Goal: Task Accomplishment & Management: Complete application form

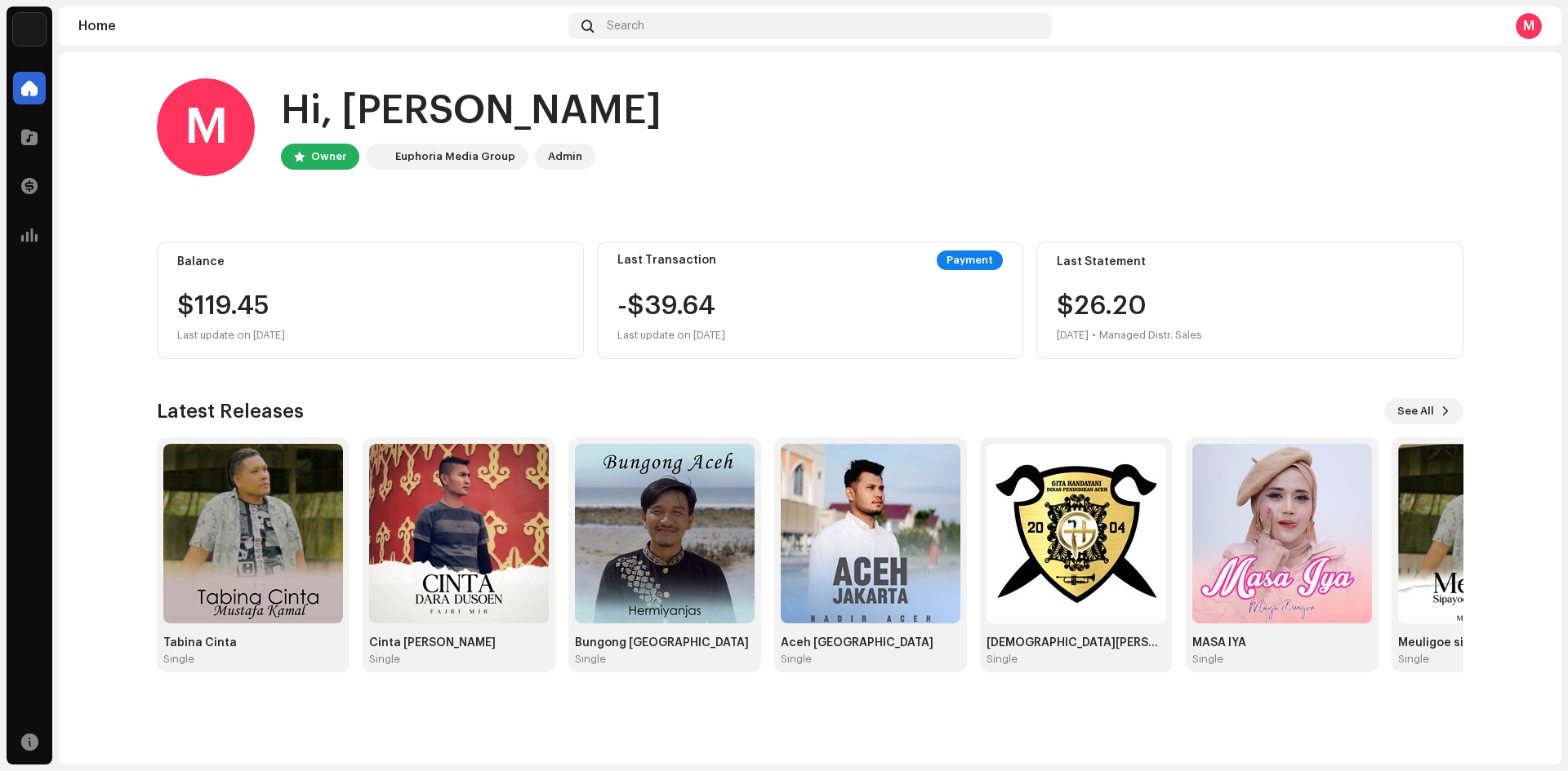
click at [959, 258] on div "Payment" at bounding box center [970, 260] width 66 height 19
click at [36, 191] on span at bounding box center [29, 185] width 17 height 13
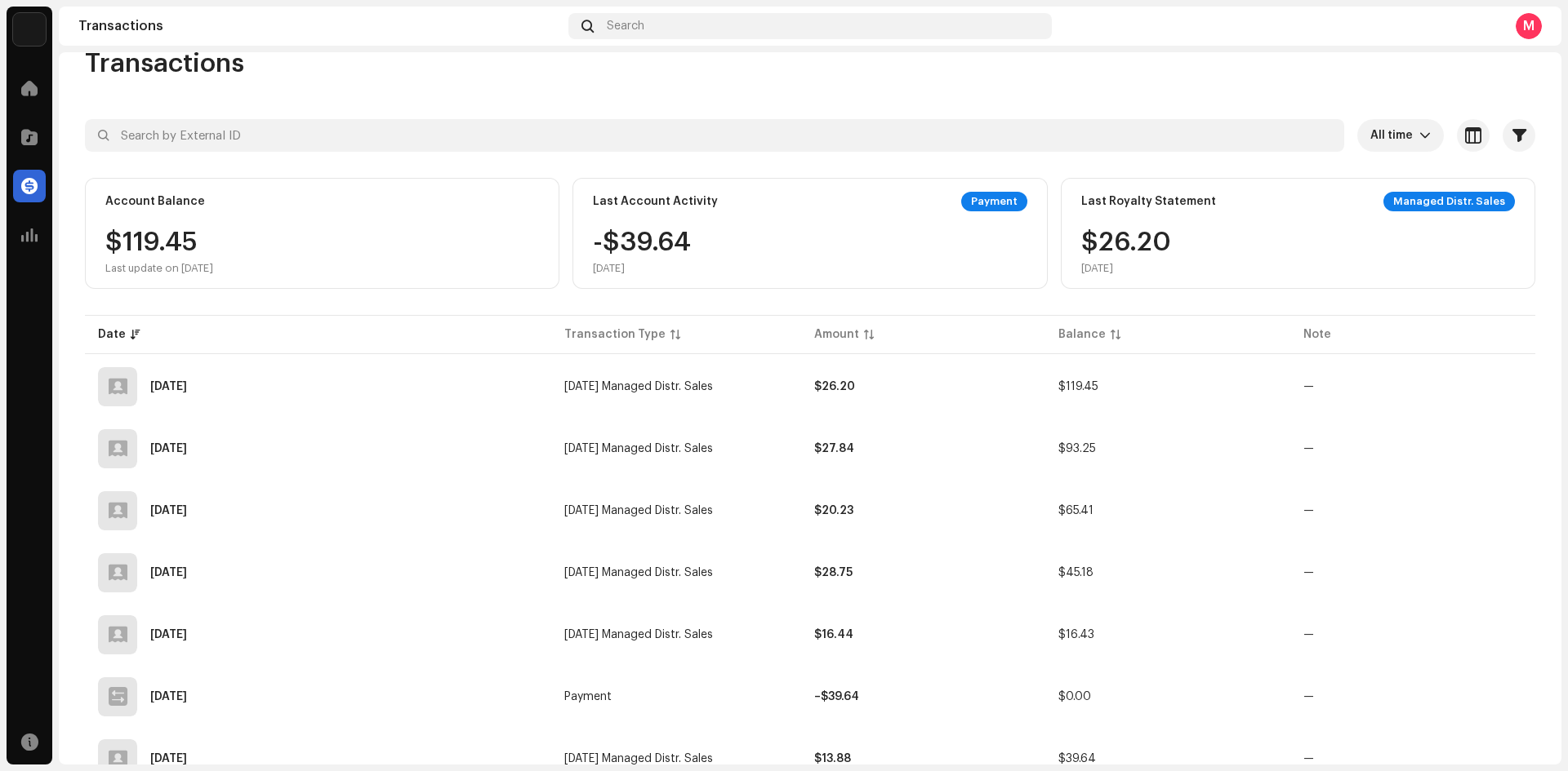
scroll to position [25, 0]
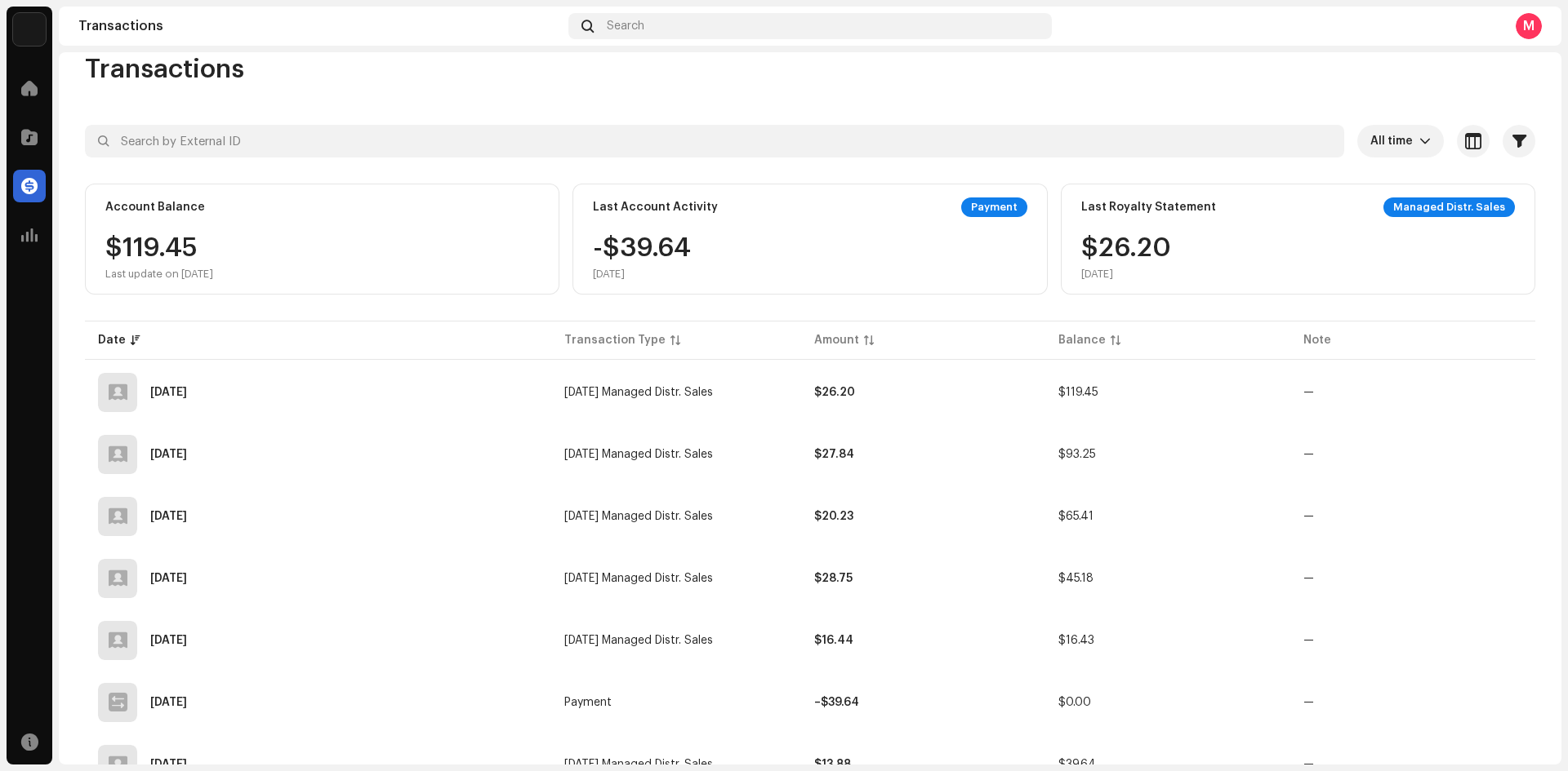
click at [986, 204] on div "Payment" at bounding box center [994, 207] width 66 height 19
click at [34, 89] on span at bounding box center [29, 87] width 17 height 13
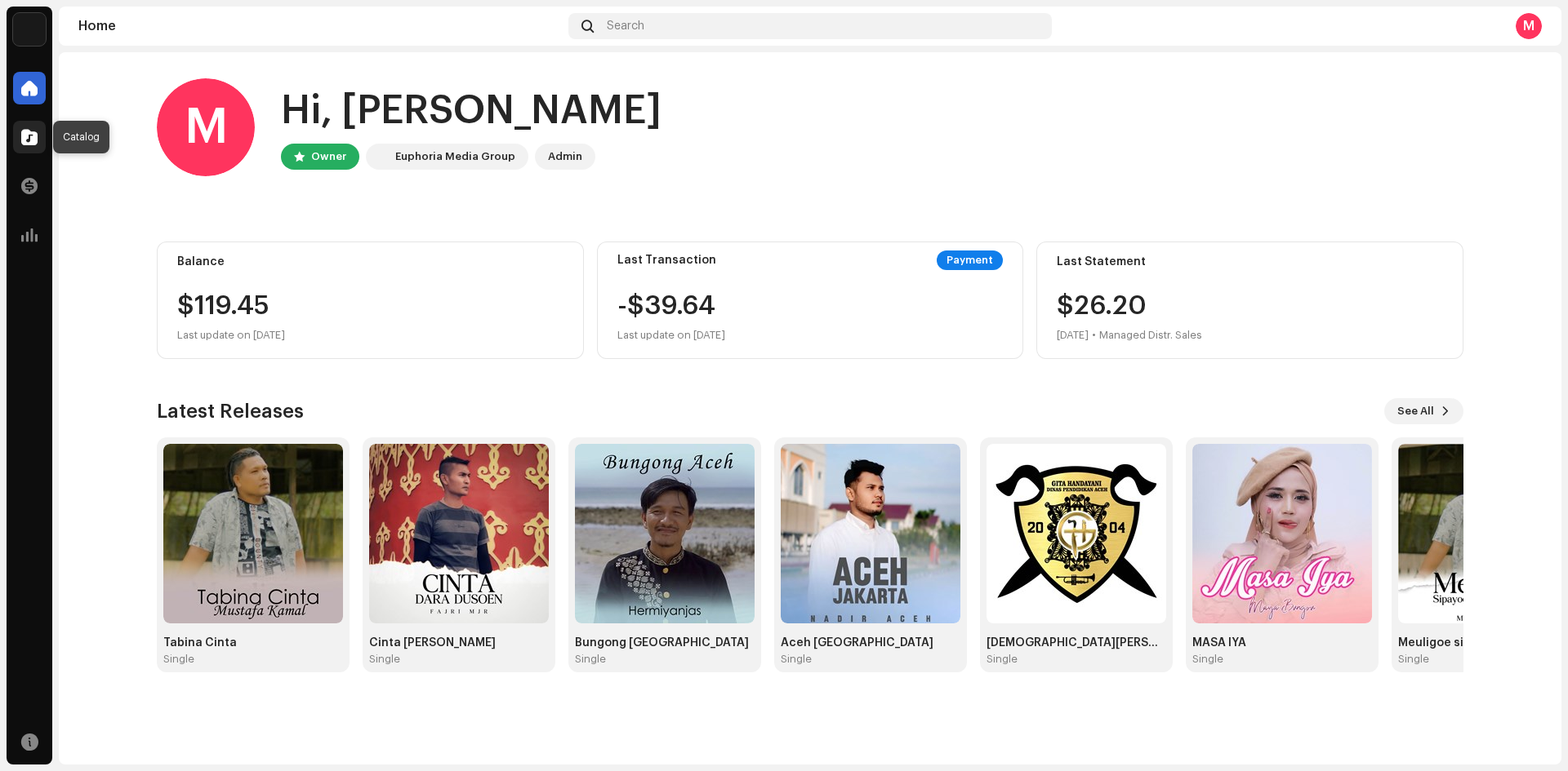
click at [28, 134] on span at bounding box center [29, 136] width 17 height 13
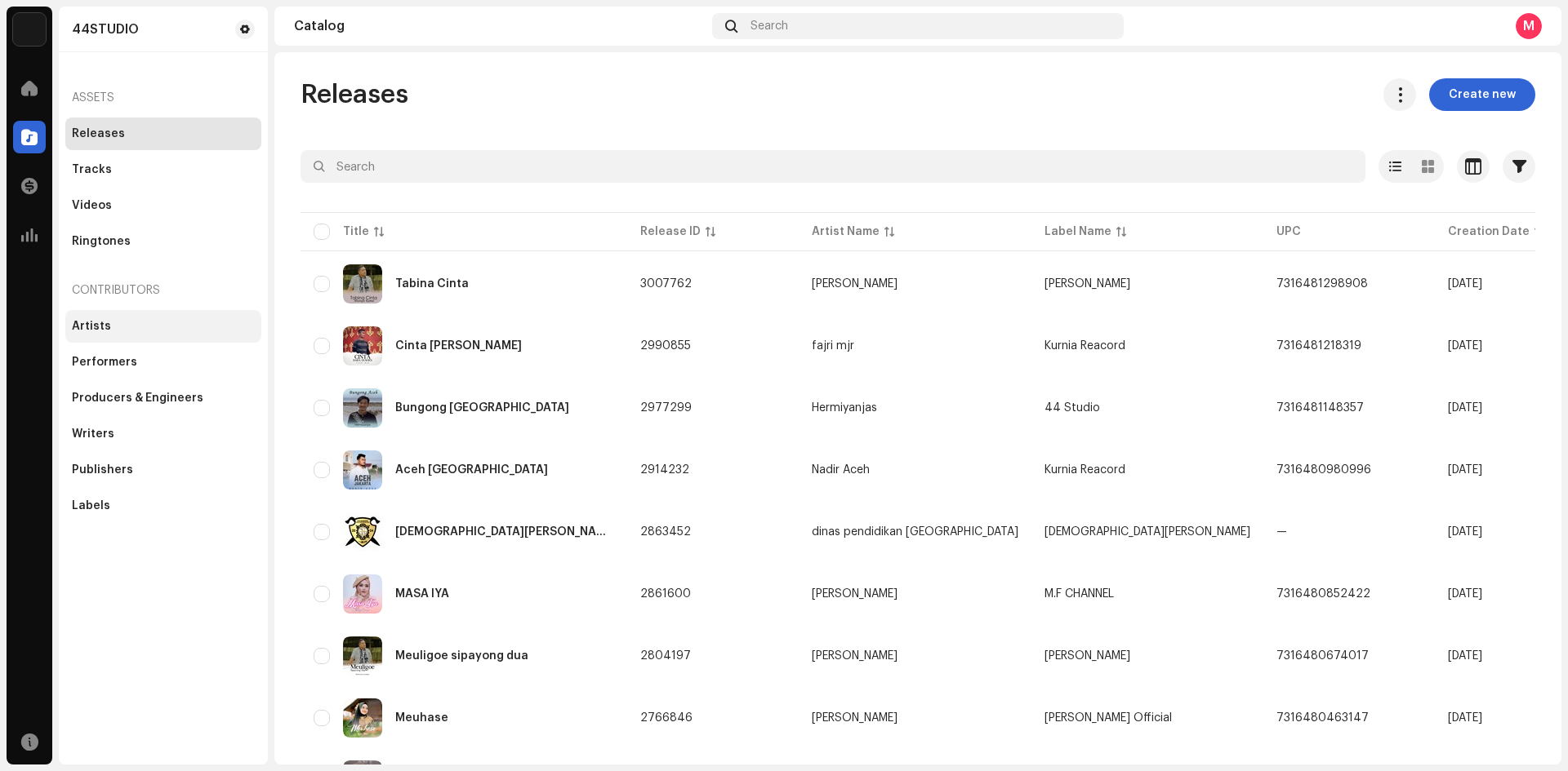
click at [99, 330] on div "Artists" at bounding box center [91, 326] width 39 height 13
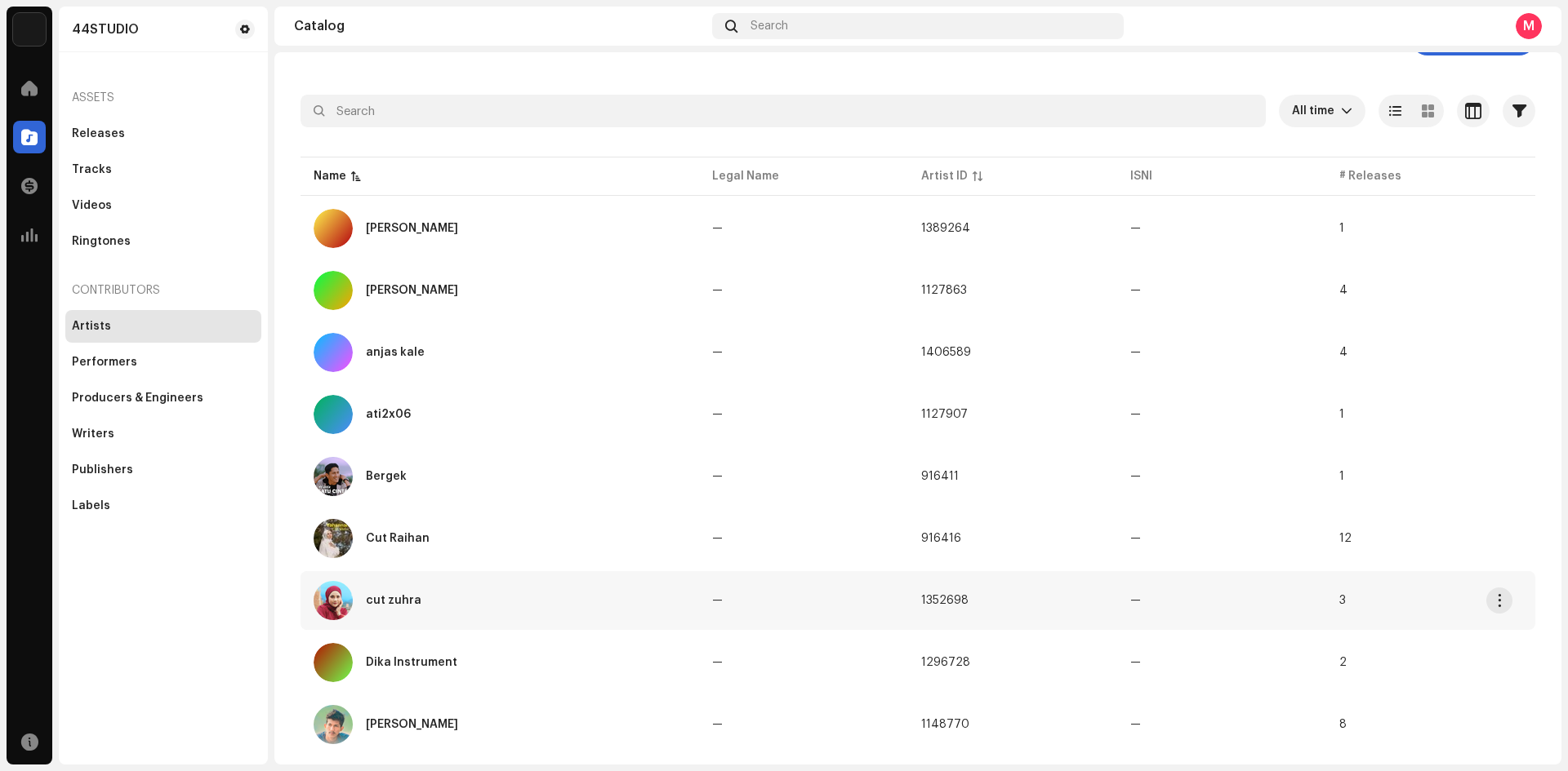
scroll to position [81, 0]
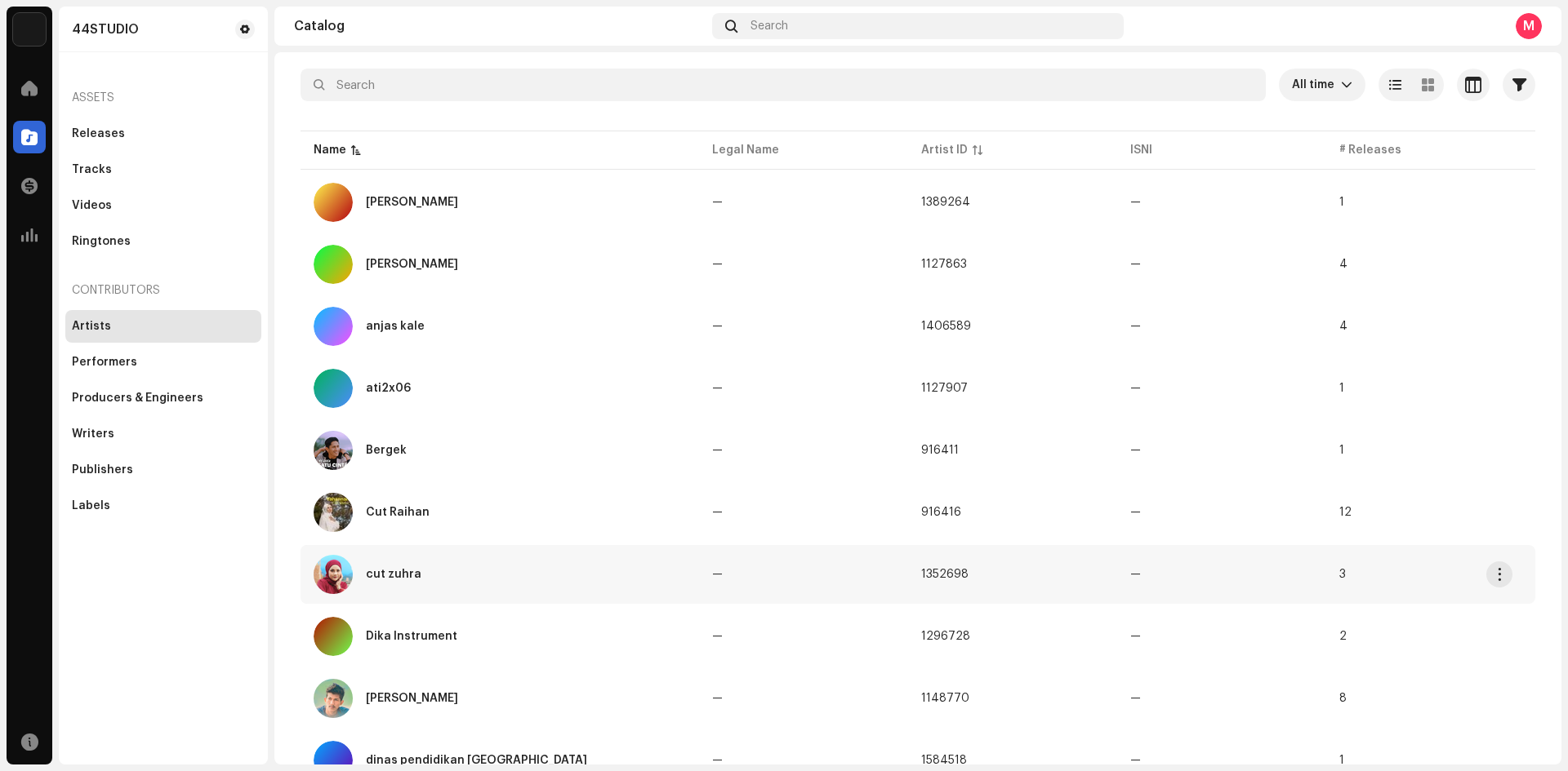
click at [438, 565] on div "cut zuhra" at bounding box center [500, 574] width 373 height 39
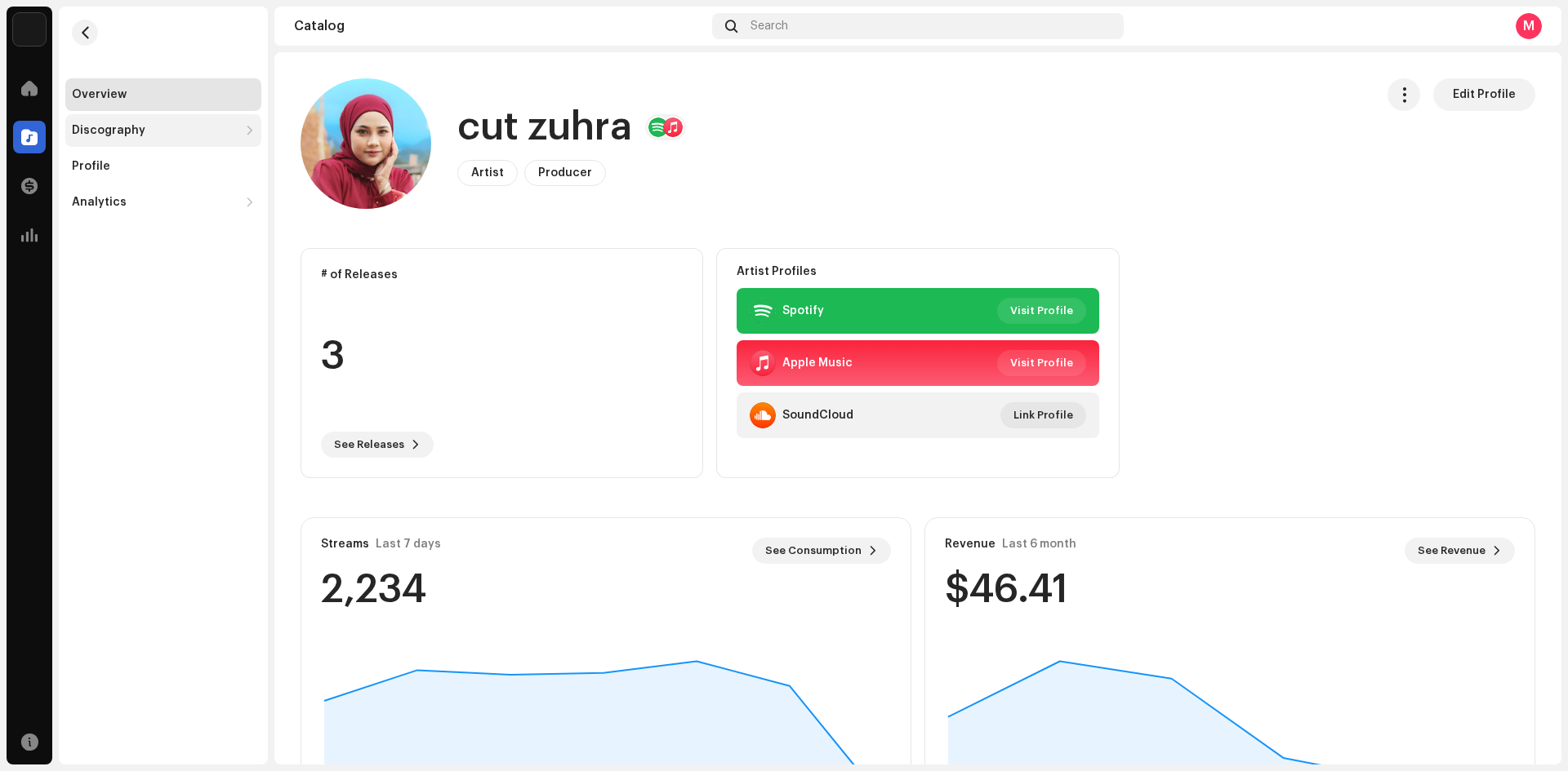
click at [119, 130] on div "Discography" at bounding box center [108, 130] width 73 height 13
click at [114, 159] on div "Releases" at bounding box center [164, 166] width 196 height 32
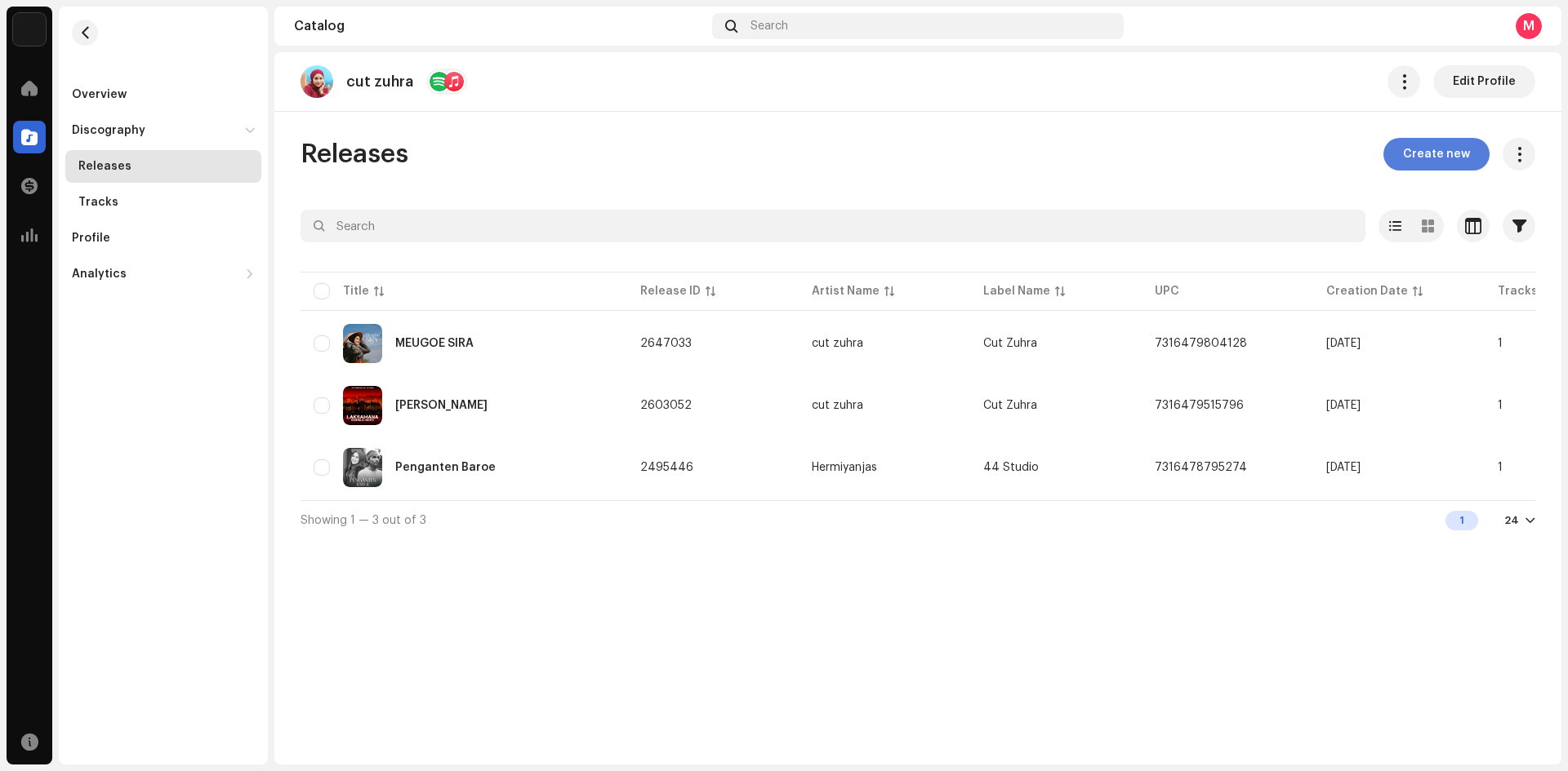
click at [1430, 153] on span "Create new" at bounding box center [1436, 154] width 67 height 32
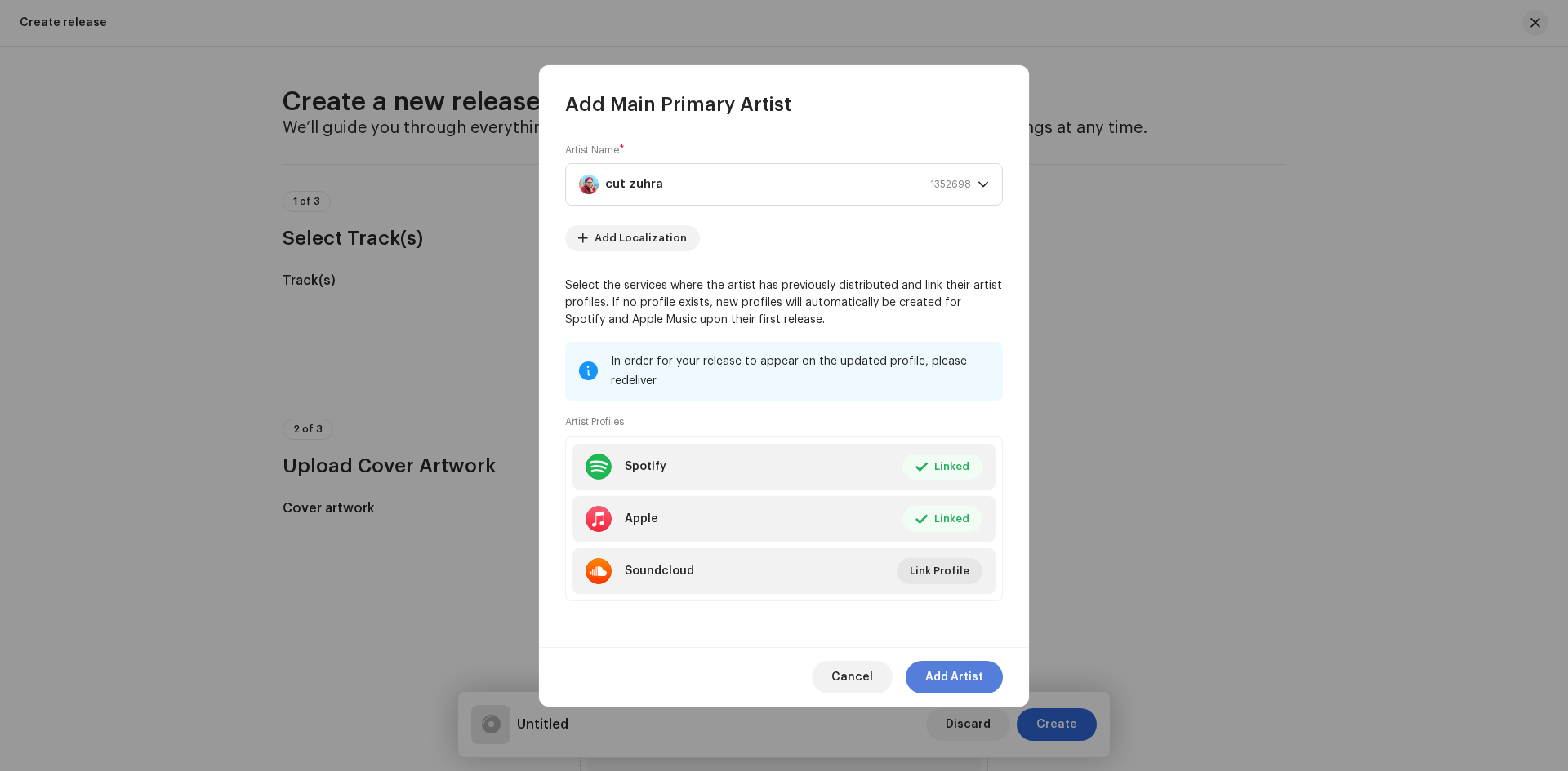
click at [963, 669] on span "Add Artist" at bounding box center [954, 677] width 58 height 32
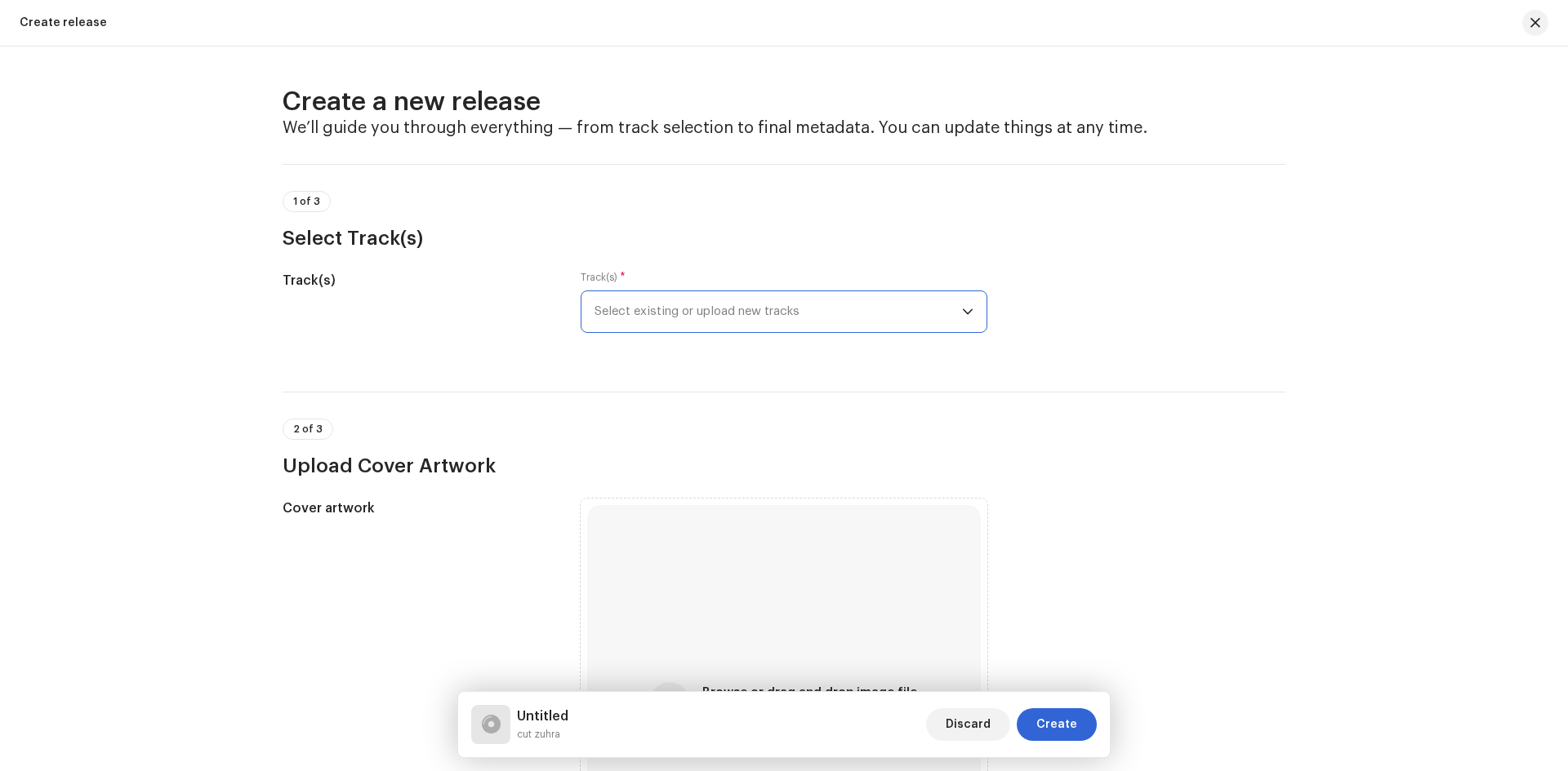
click at [912, 316] on span "Select existing or upload new tracks" at bounding box center [778, 311] width 367 height 41
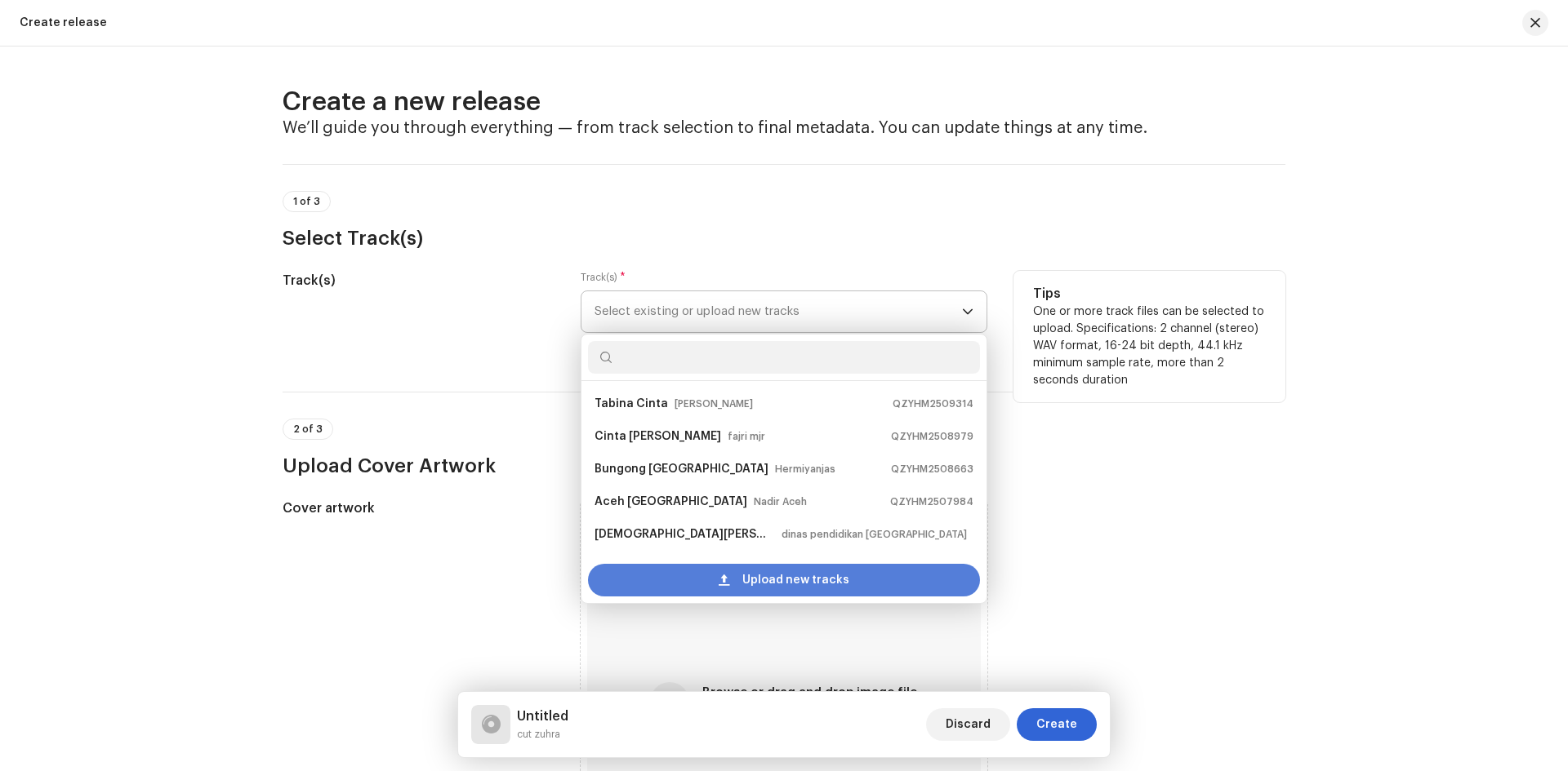
scroll to position [26, 0]
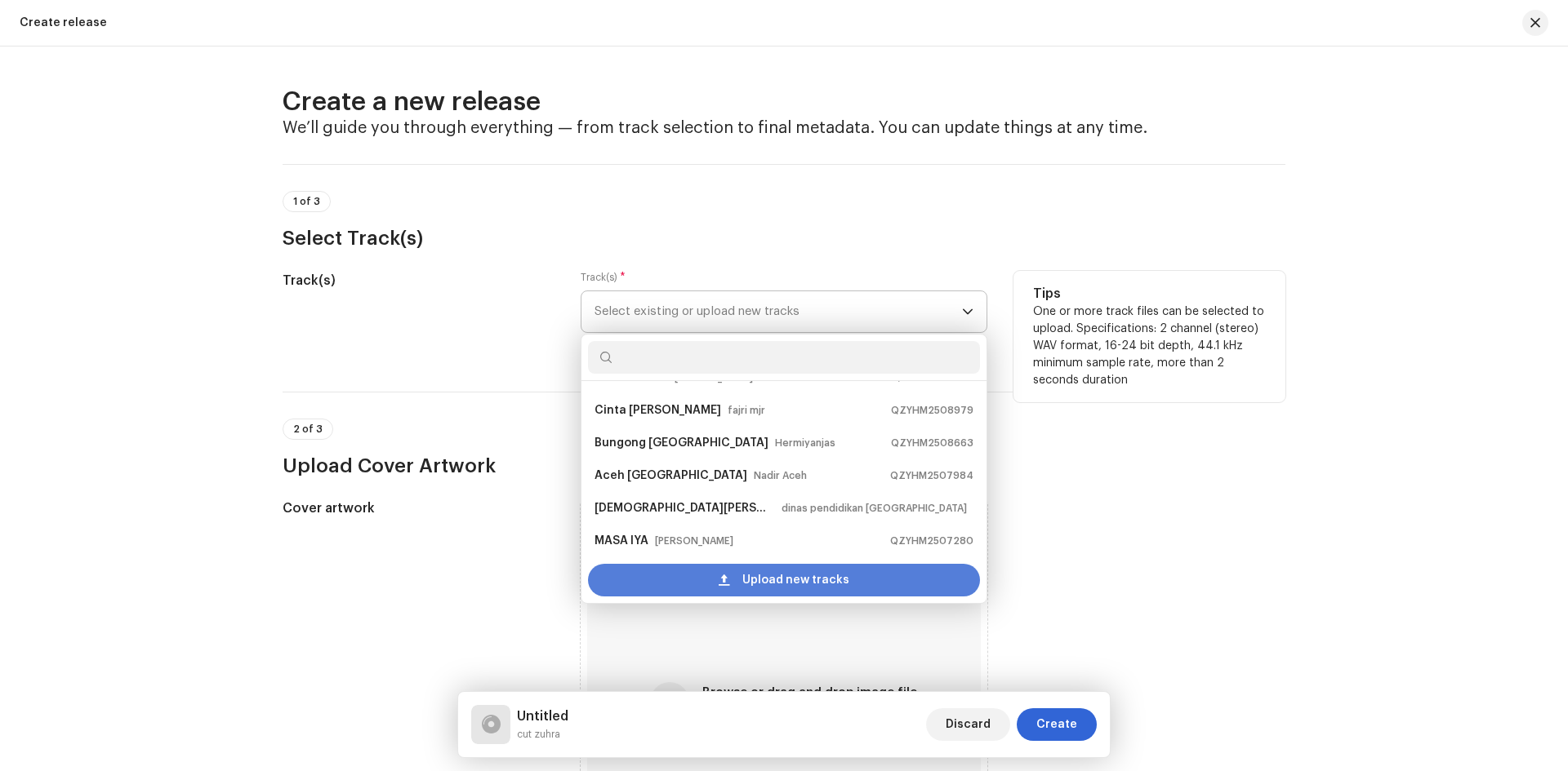
click at [787, 577] on span "Upload new tracks" at bounding box center [796, 580] width 107 height 32
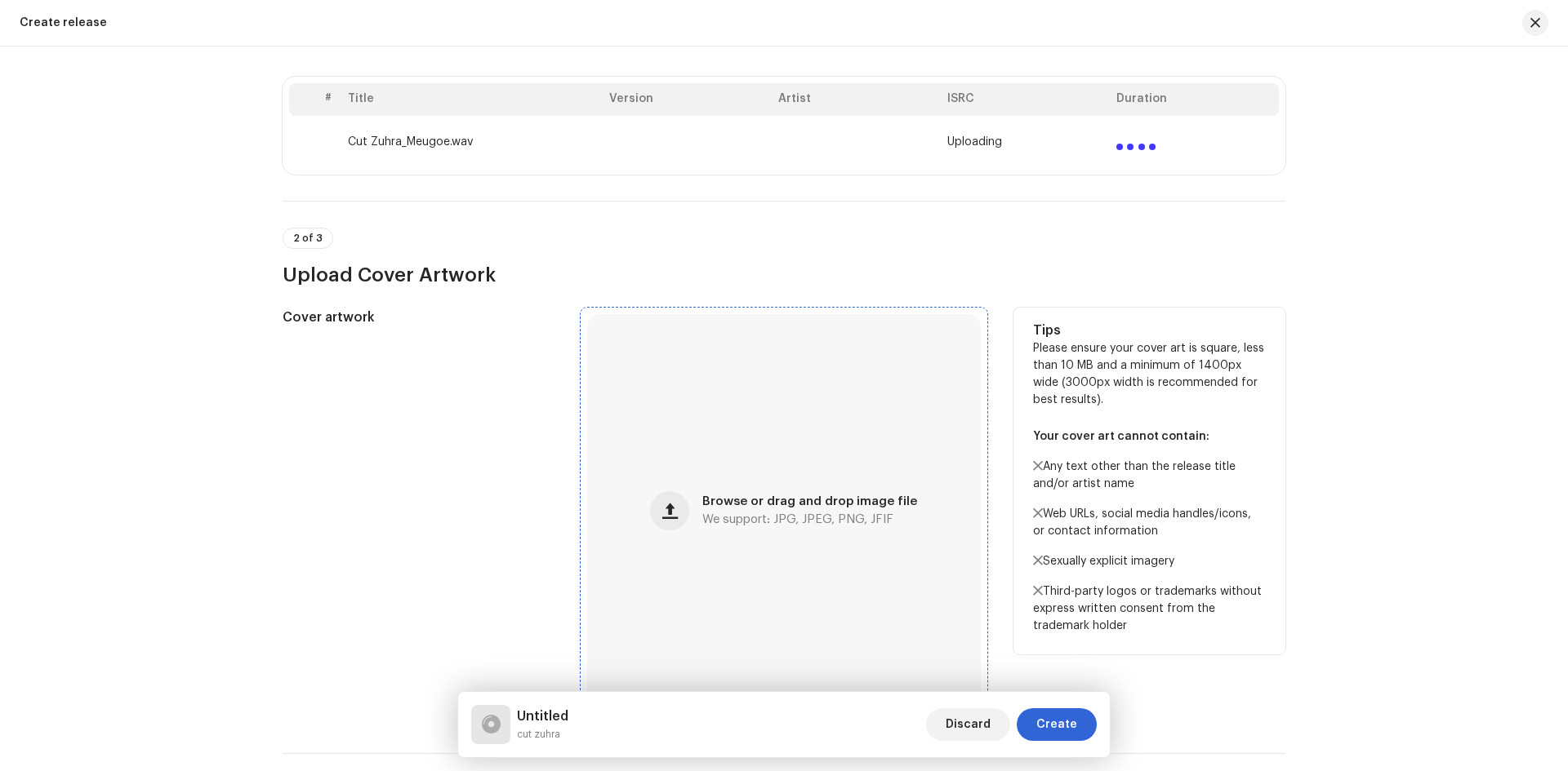
scroll to position [326, 0]
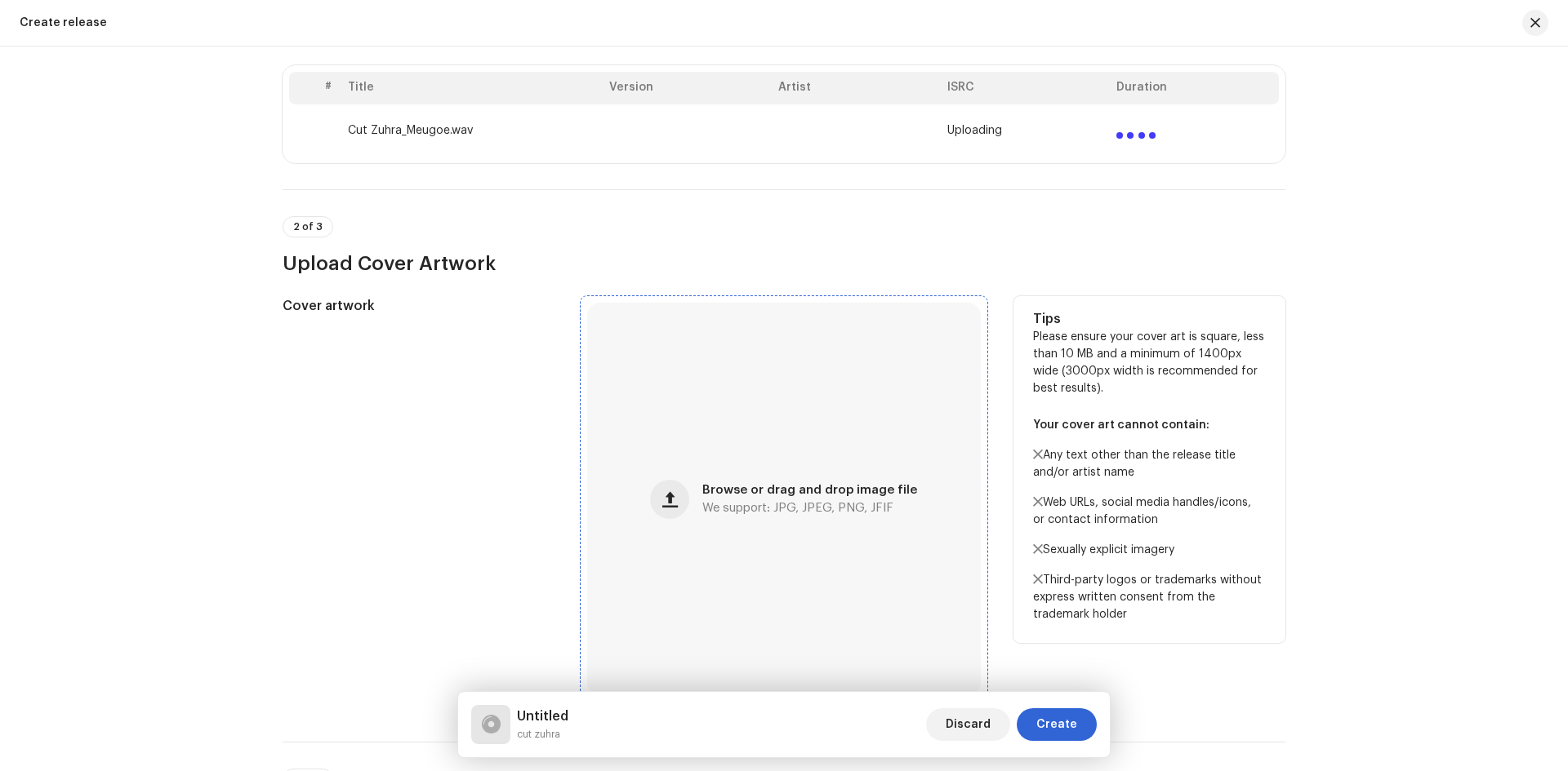
click at [834, 479] on div "Browse or drag and drop image file We support: JPG, JPEG, PNG, JFIF" at bounding box center [784, 499] width 394 height 393
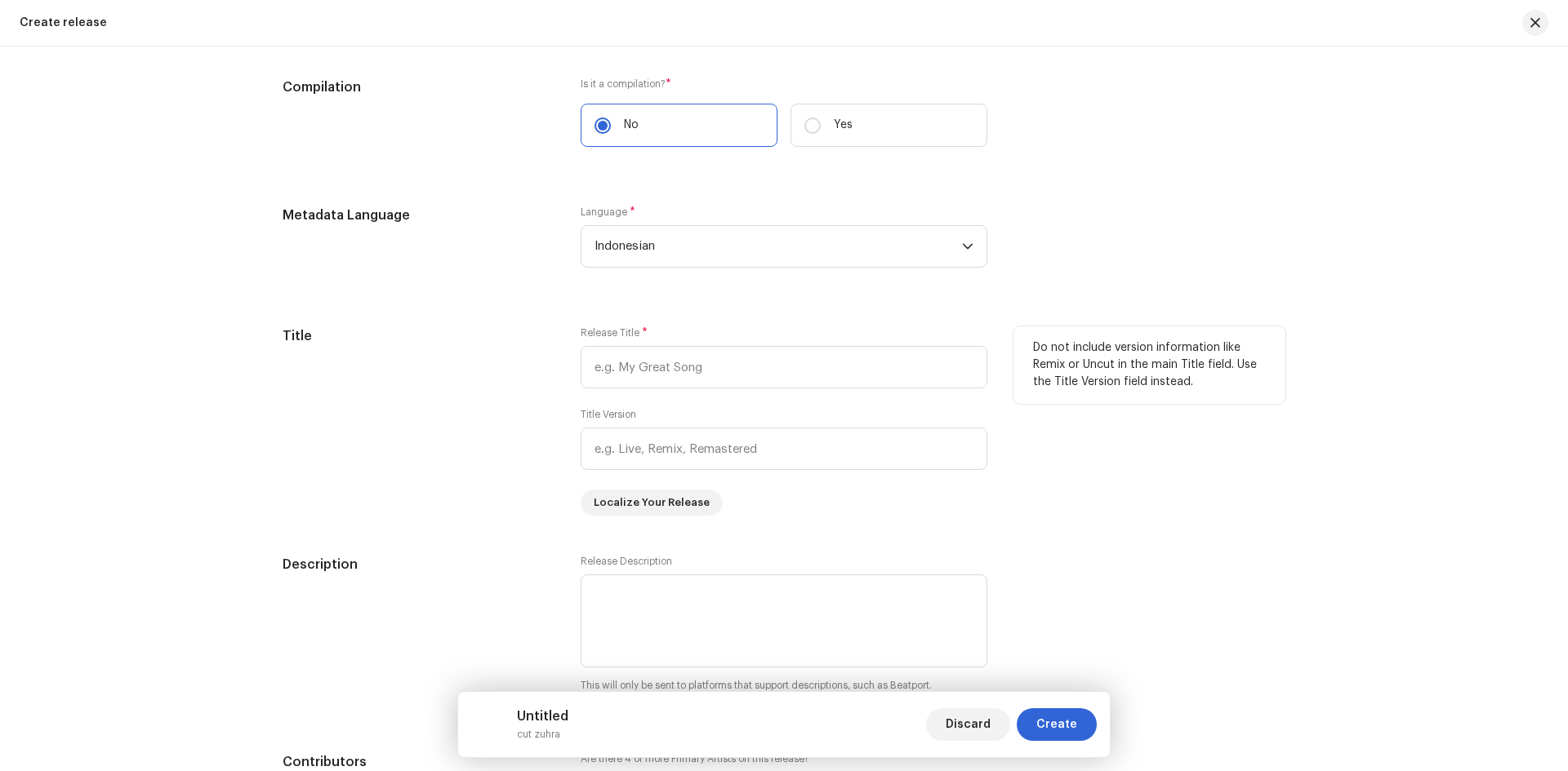
scroll to position [1225, 0]
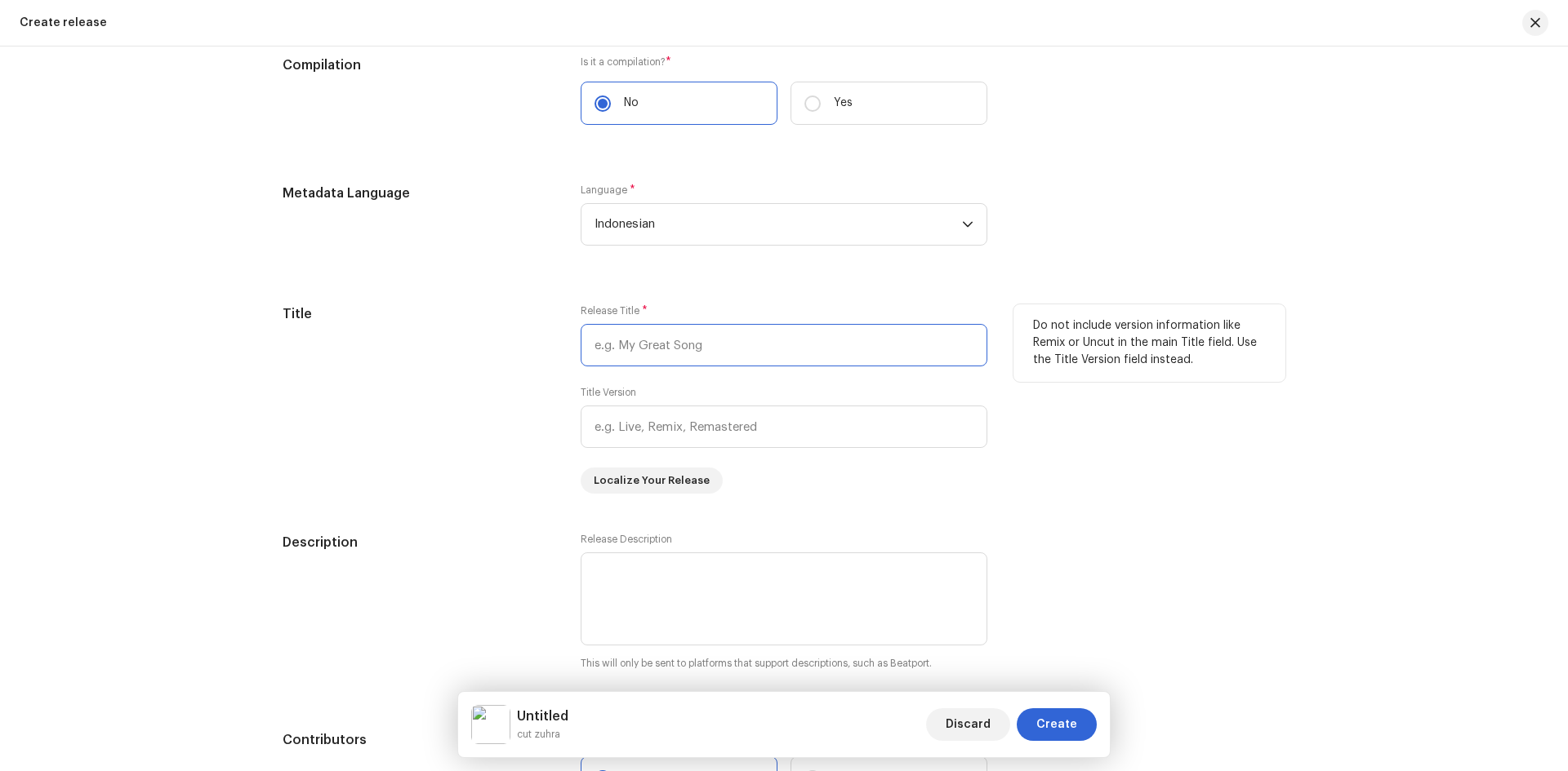
click at [631, 352] on input "text" at bounding box center [784, 345] width 407 height 43
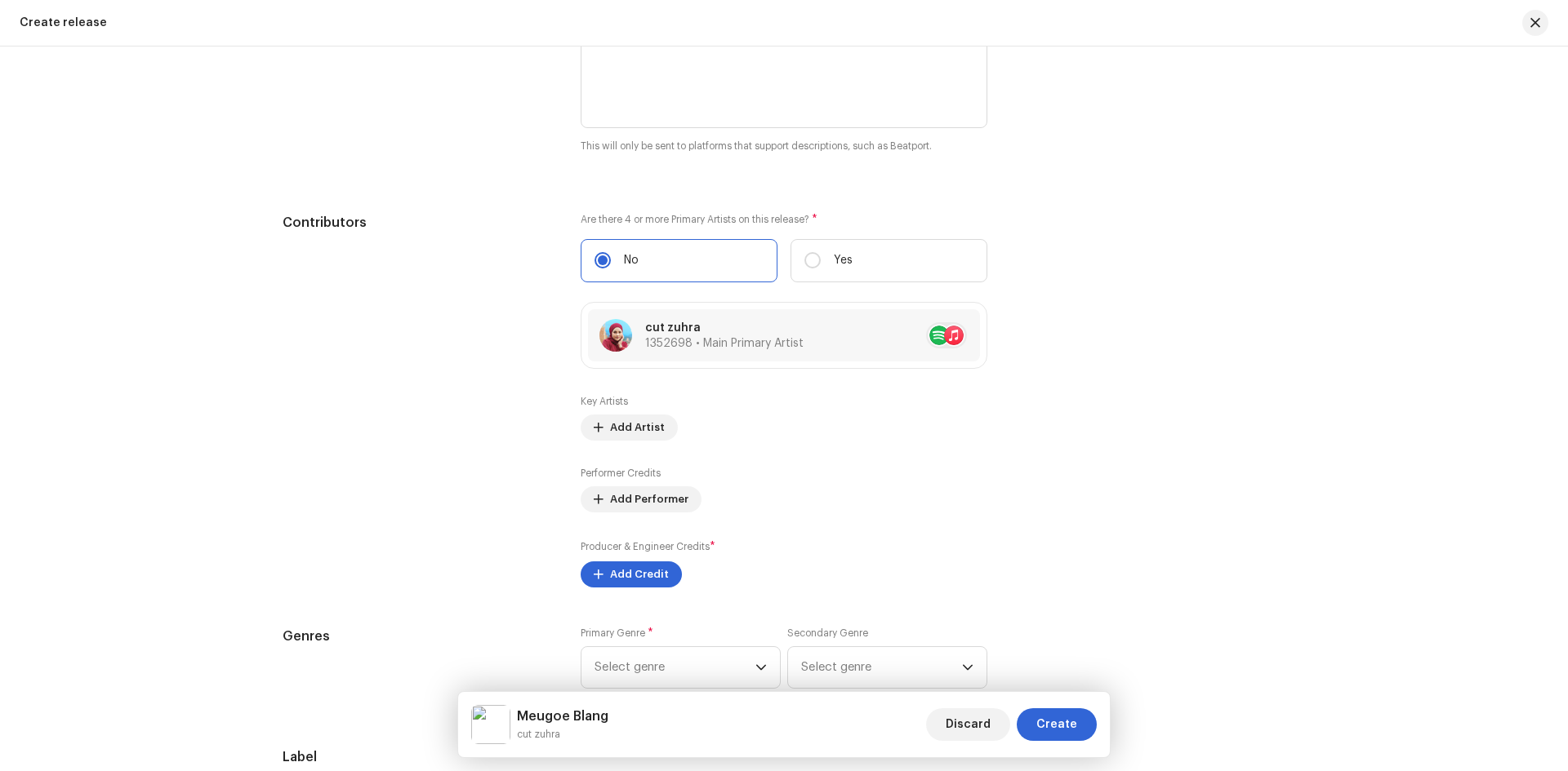
scroll to position [1862, 0]
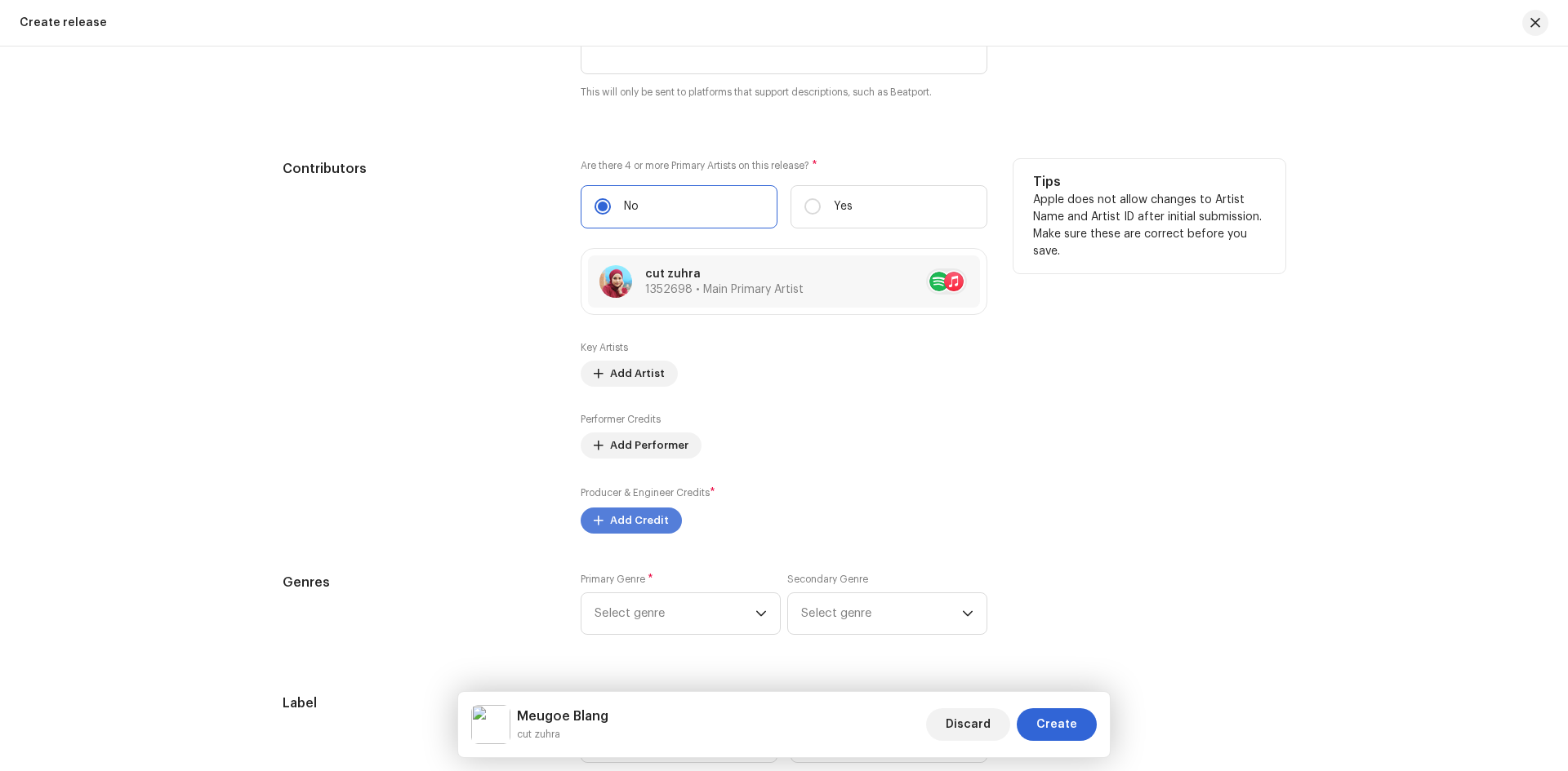
type input "Meugoe Blang"
click at [646, 513] on span "Add Credit" at bounding box center [638, 520] width 59 height 32
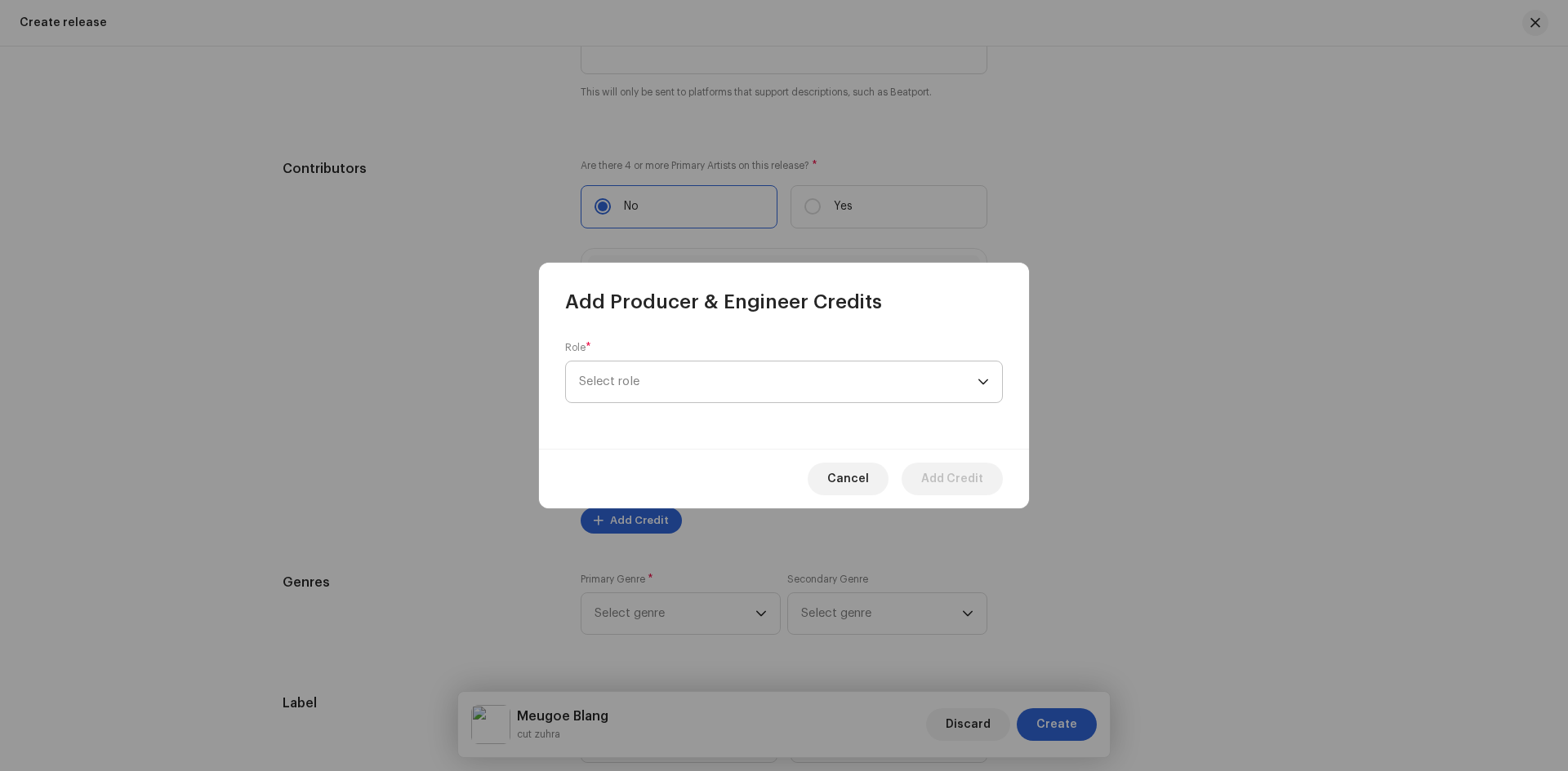
click at [752, 379] on span "Select role" at bounding box center [778, 382] width 399 height 41
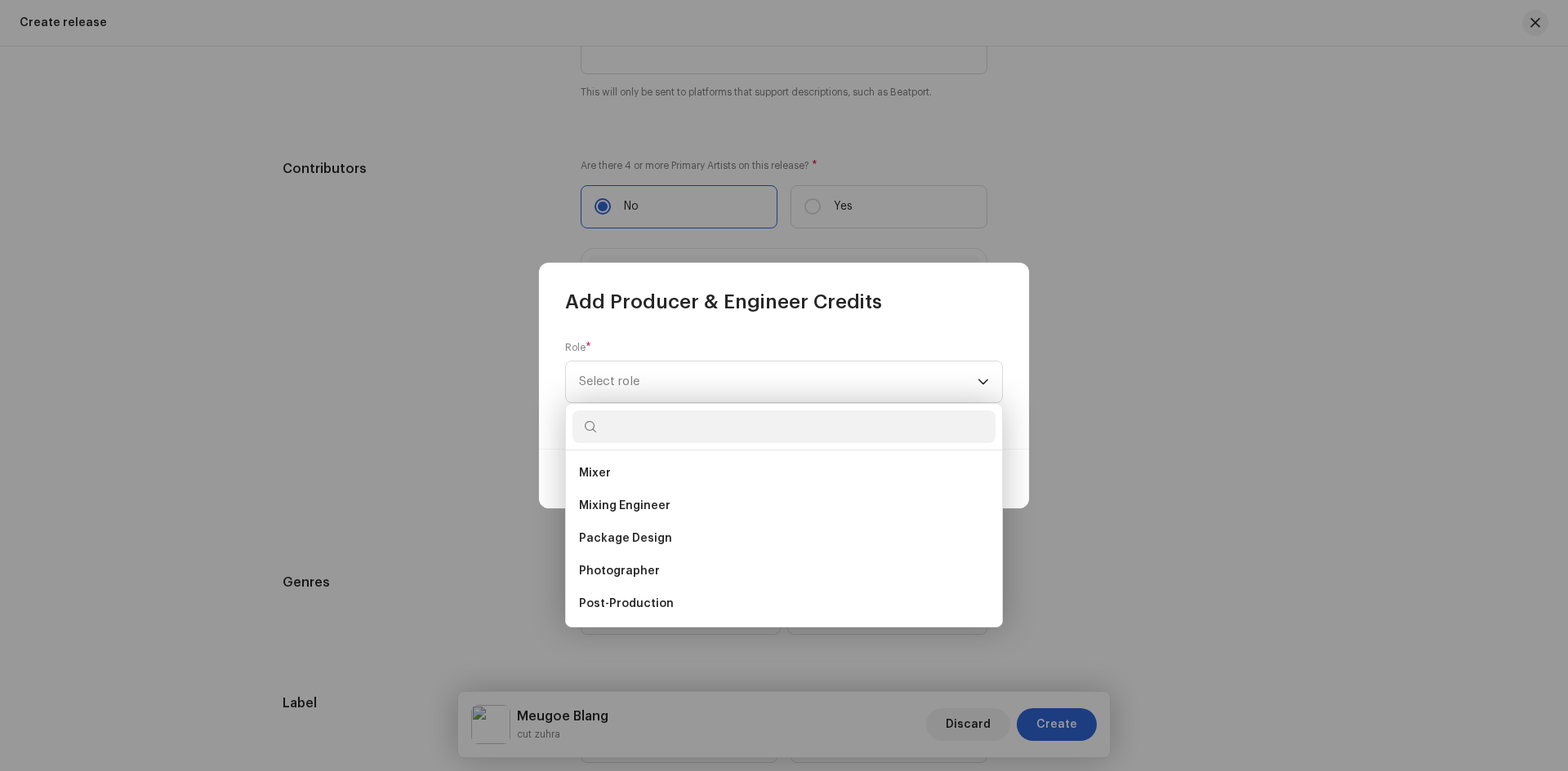
scroll to position [572, 0]
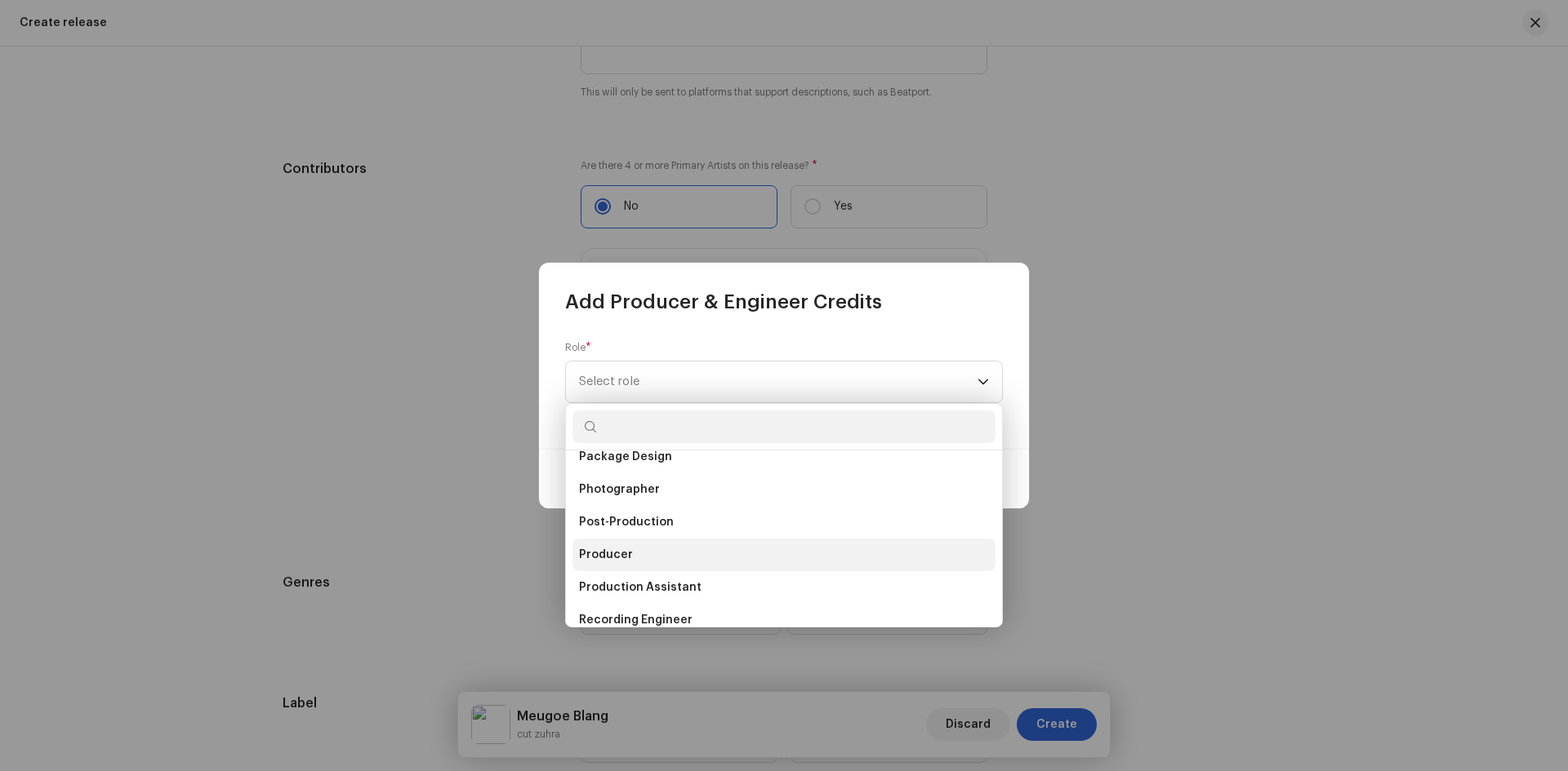
click at [617, 548] on span "Producer" at bounding box center [606, 555] width 54 height 17
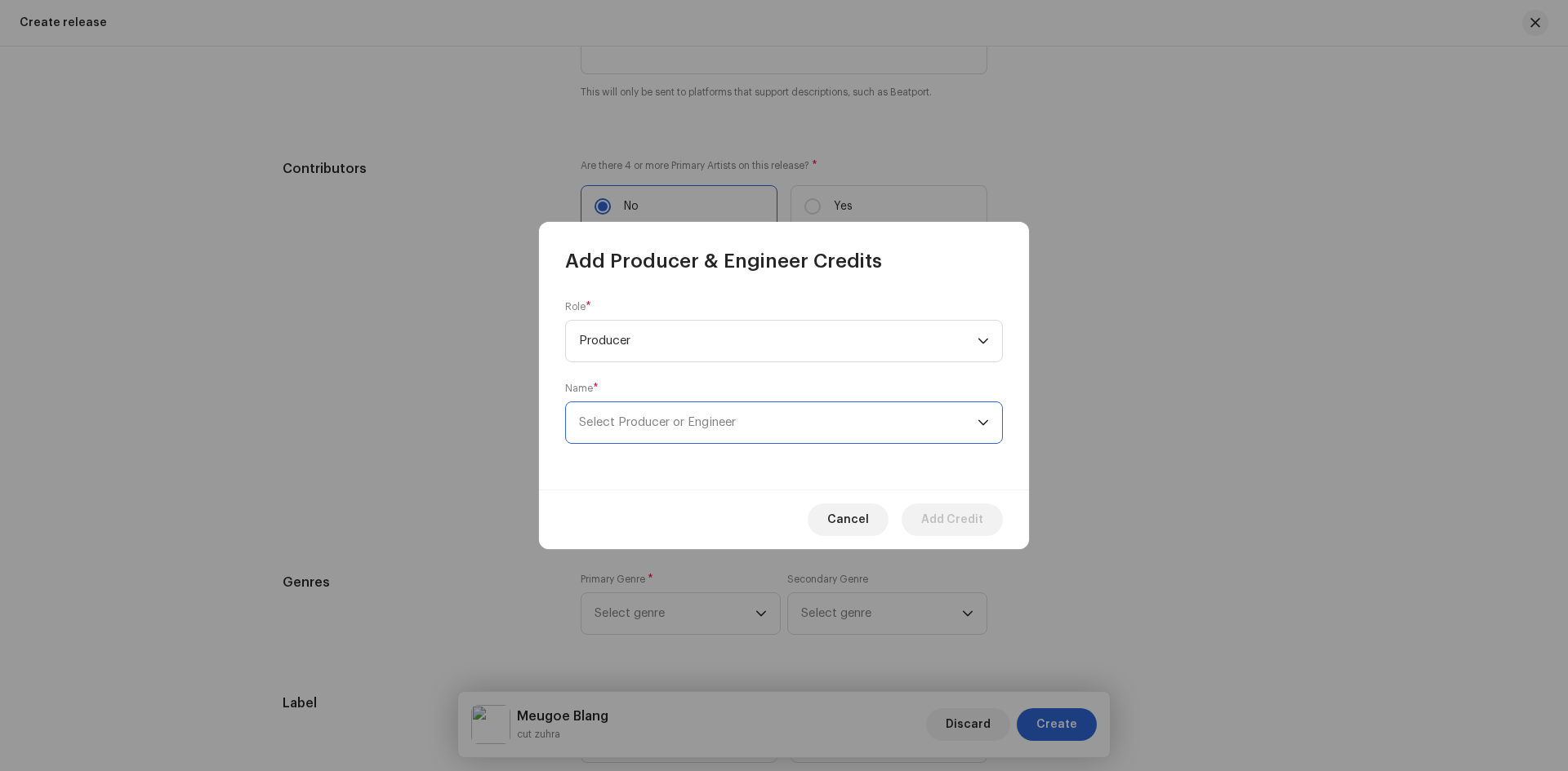
click at [686, 419] on span "Select Producer or Engineer" at bounding box center [657, 422] width 157 height 12
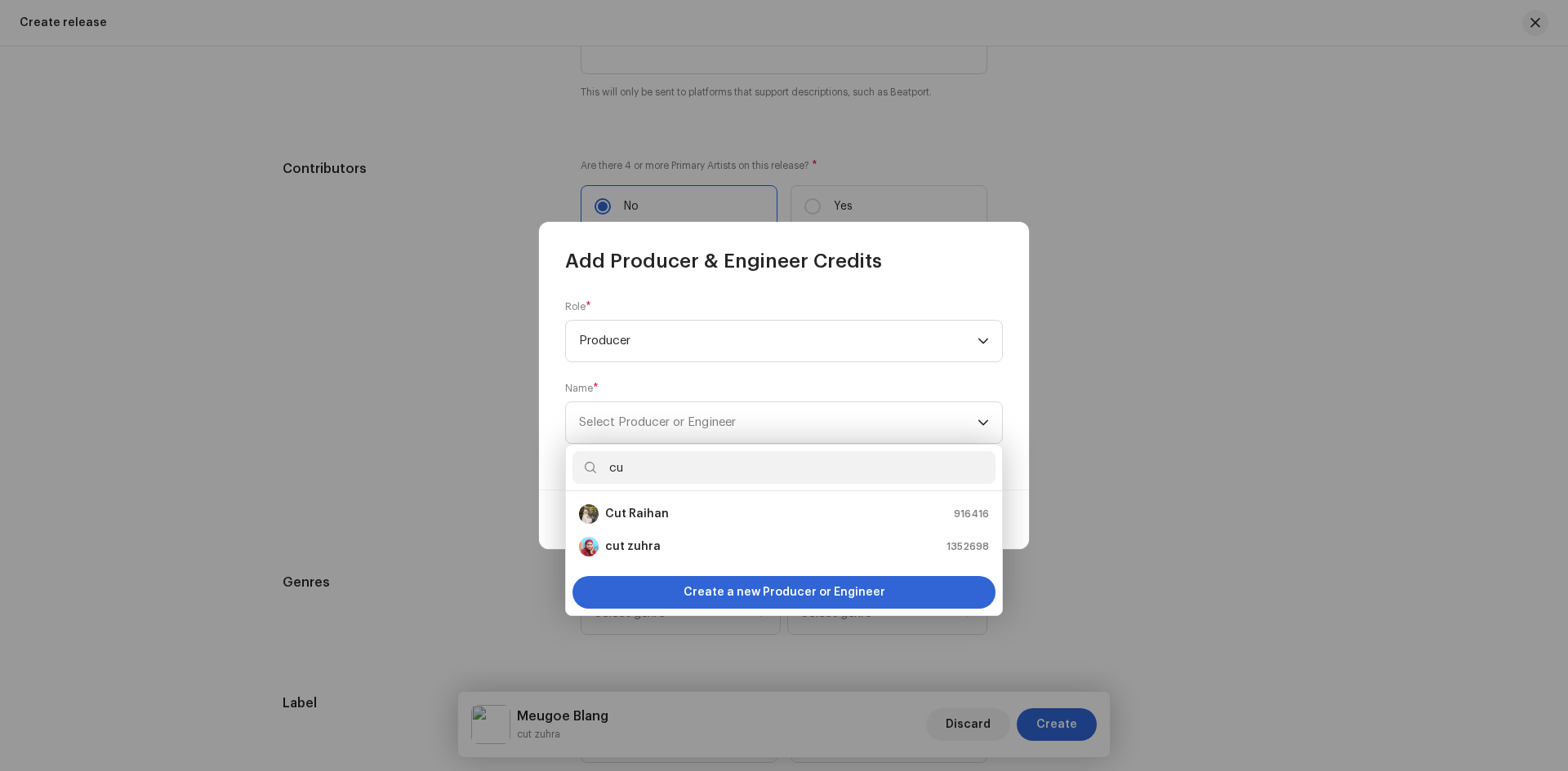
type input "cu"
click at [648, 543] on strong "cut zuhra" at bounding box center [632, 546] width 55 height 17
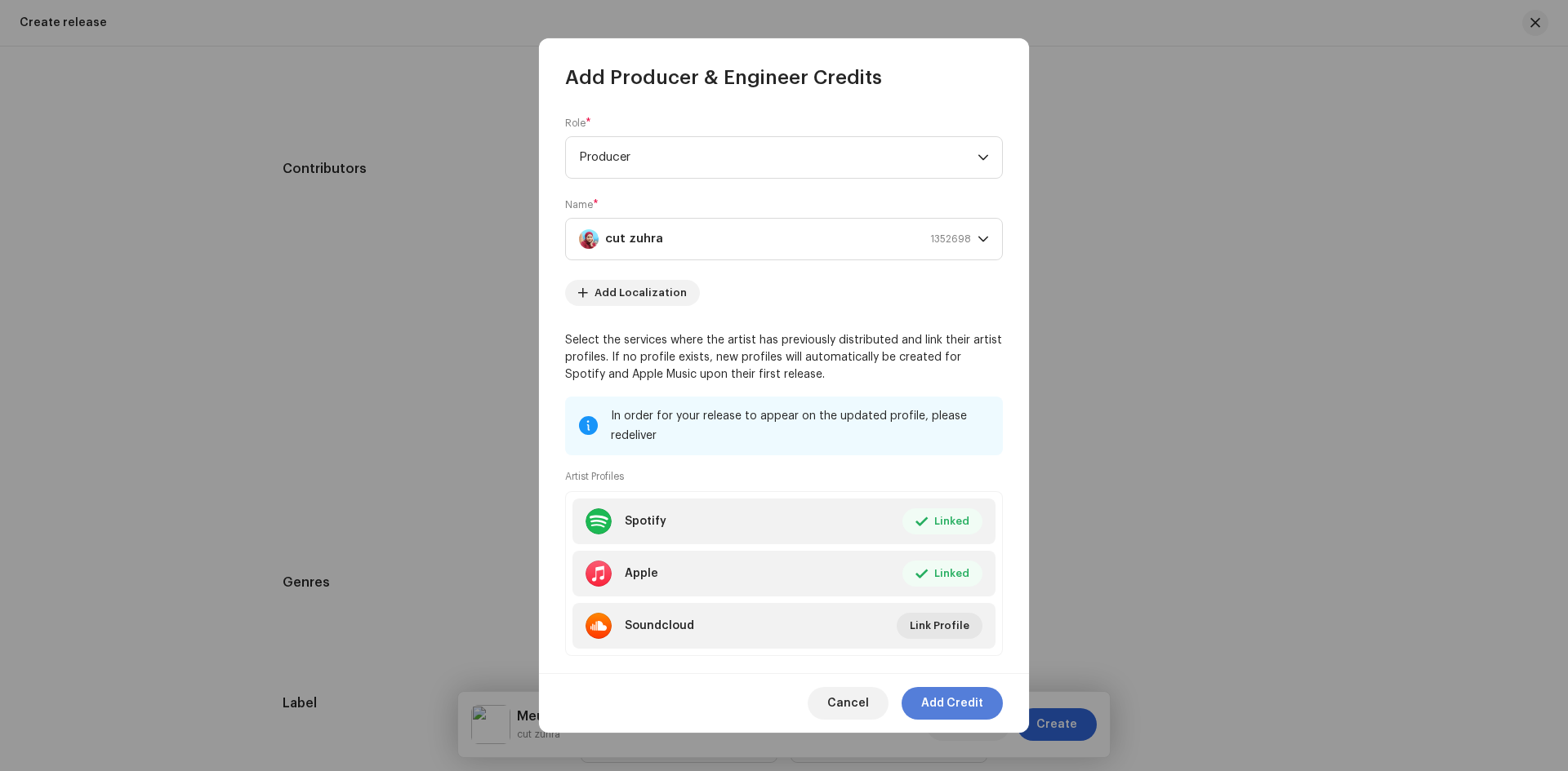
click at [955, 701] on span "Add Credit" at bounding box center [951, 703] width 62 height 32
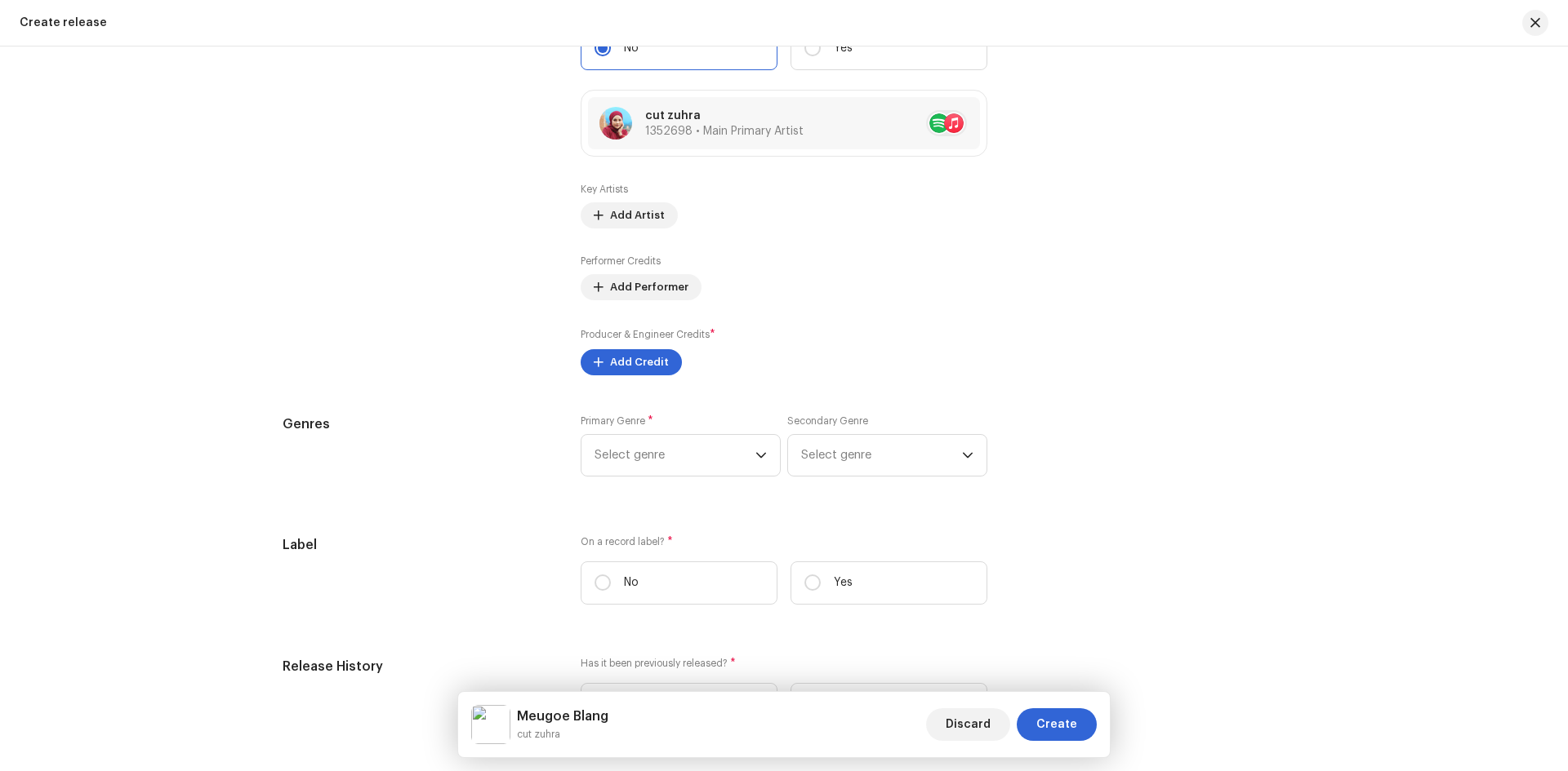
scroll to position [2025, 0]
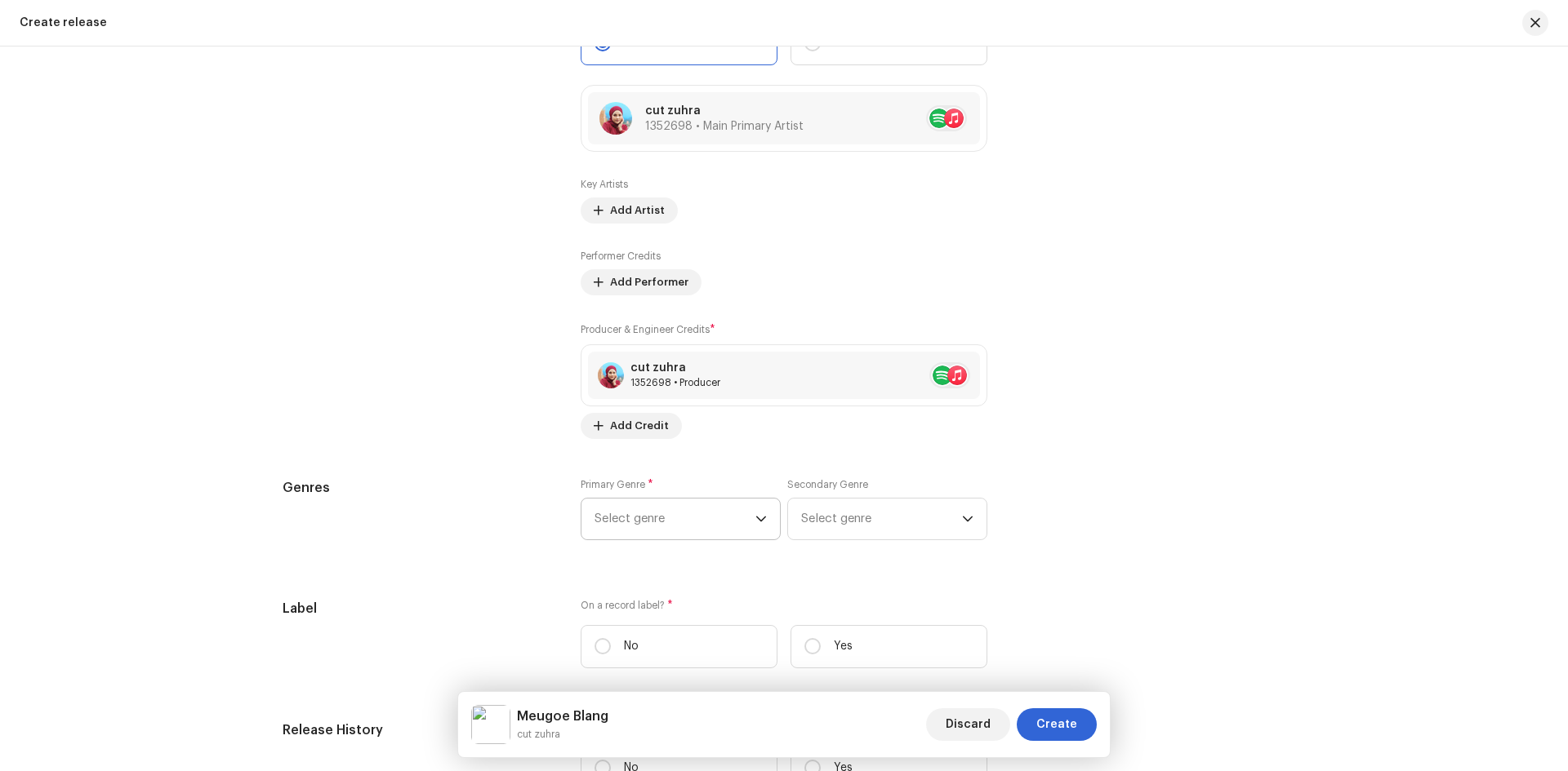
click at [694, 513] on span "Select genre" at bounding box center [675, 518] width 161 height 41
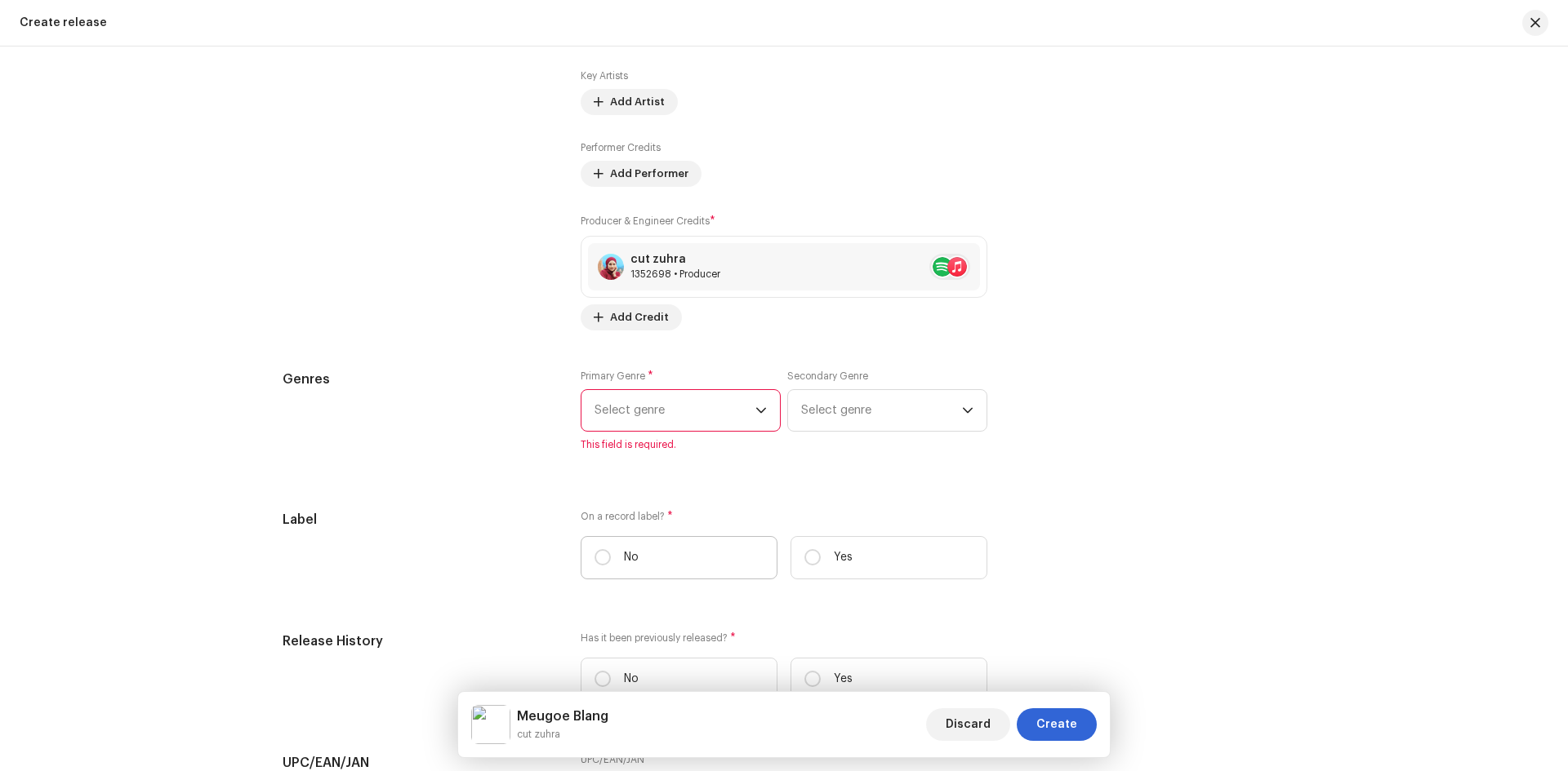
scroll to position [2188, 0]
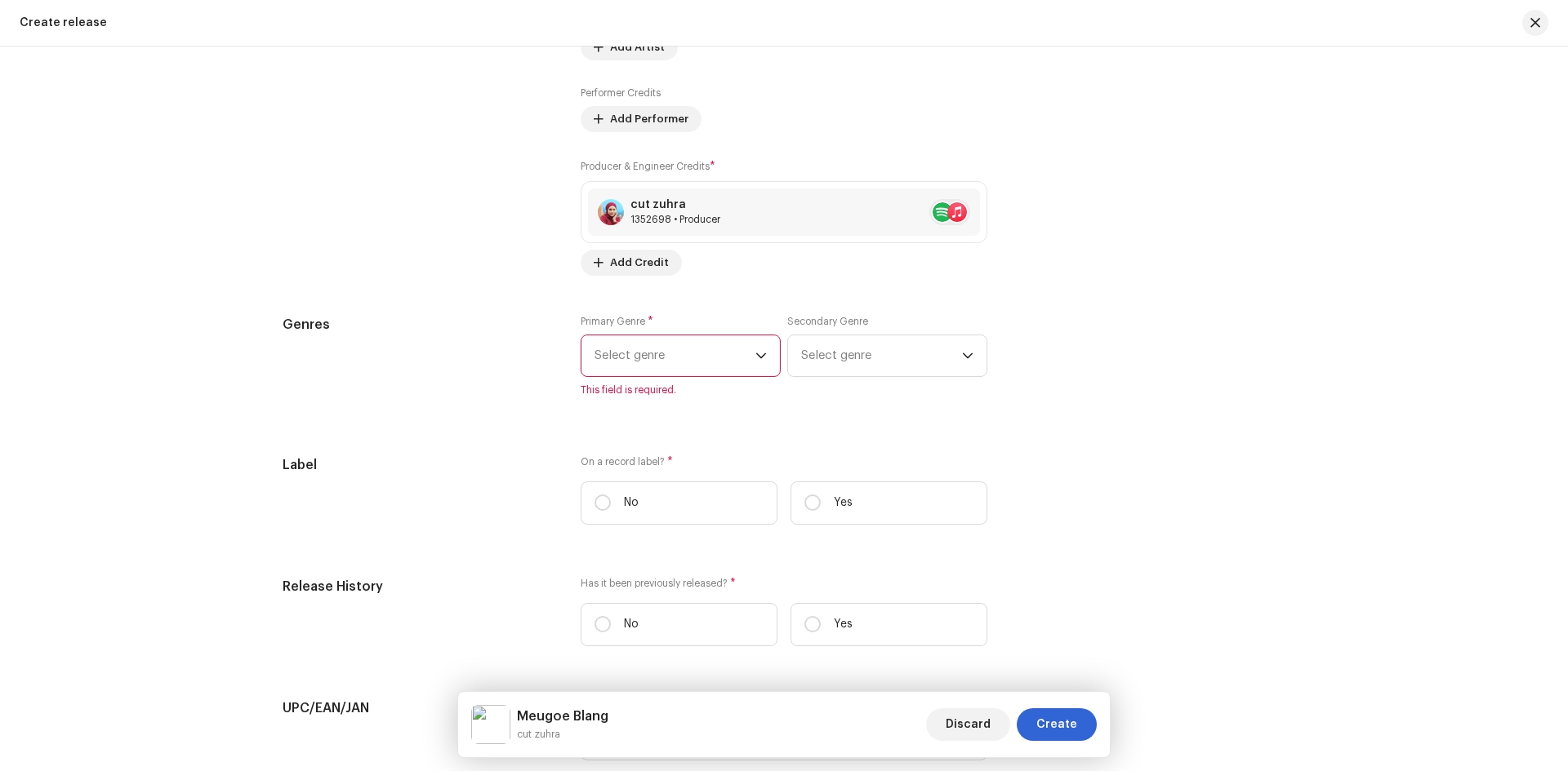
click at [673, 360] on span "Select genre" at bounding box center [675, 356] width 161 height 41
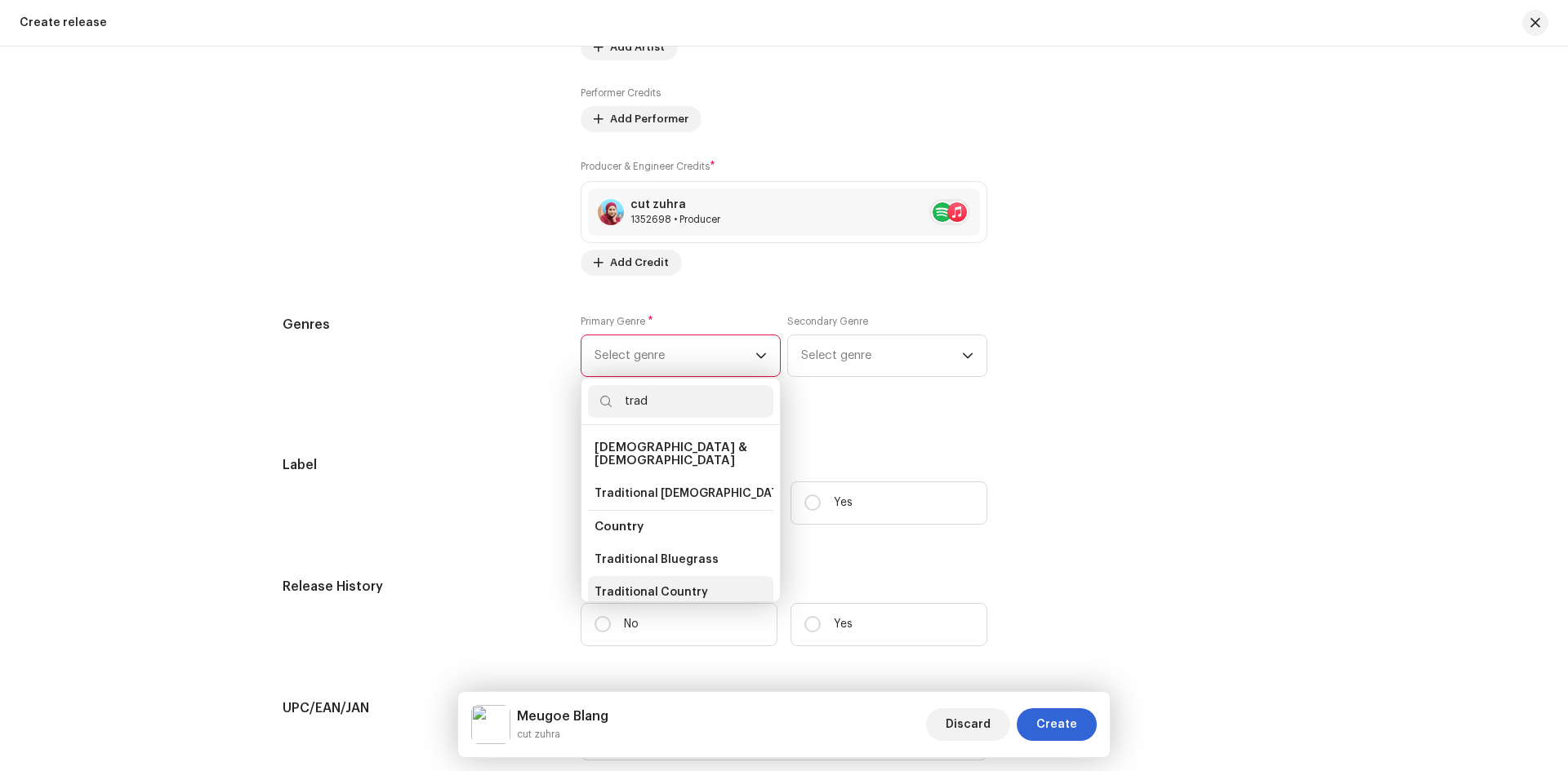
type input "trad"
click at [680, 585] on span "Traditional Country" at bounding box center [652, 593] width 114 height 17
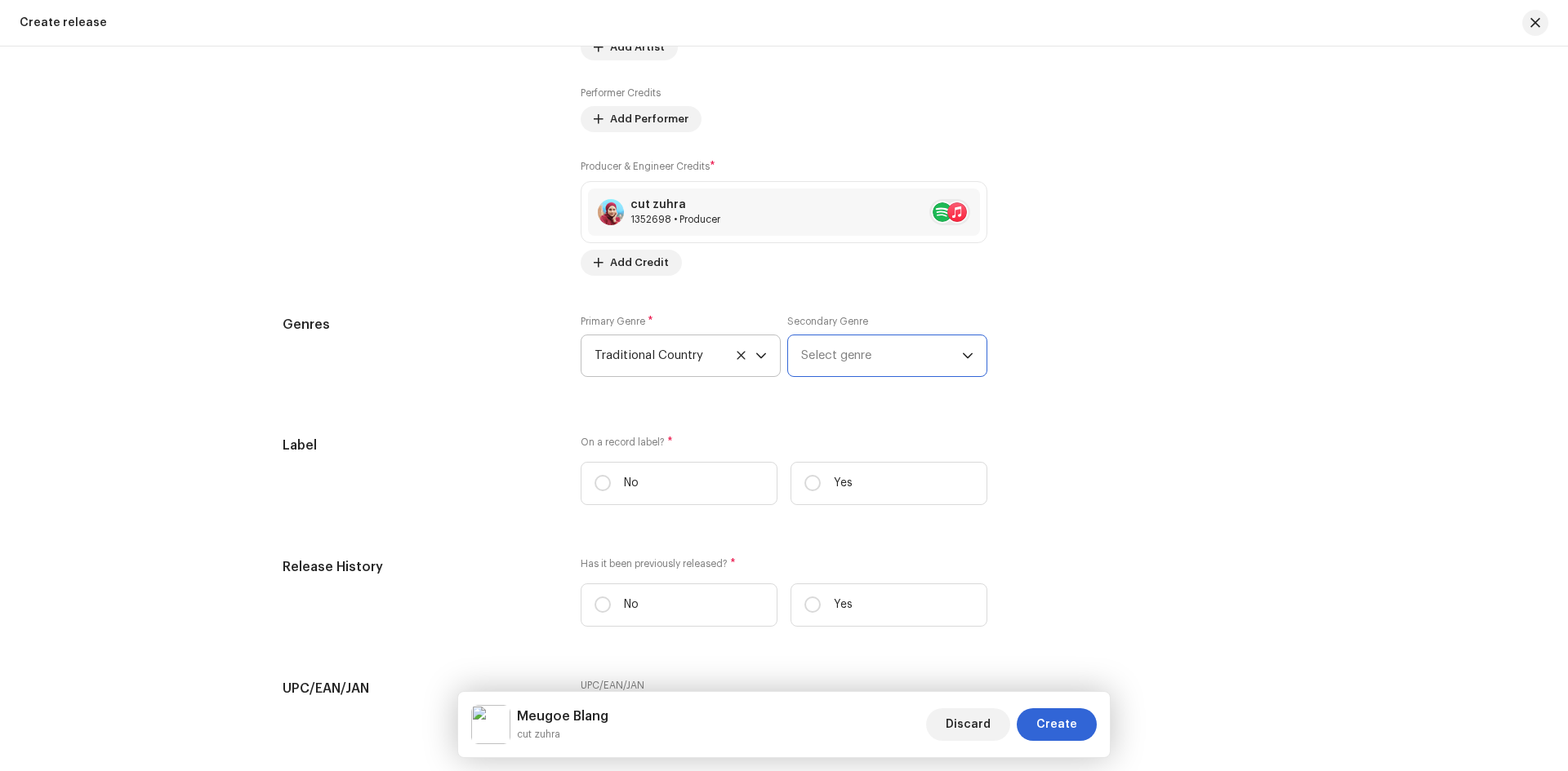
click at [834, 351] on span "Select genre" at bounding box center [882, 356] width 161 height 41
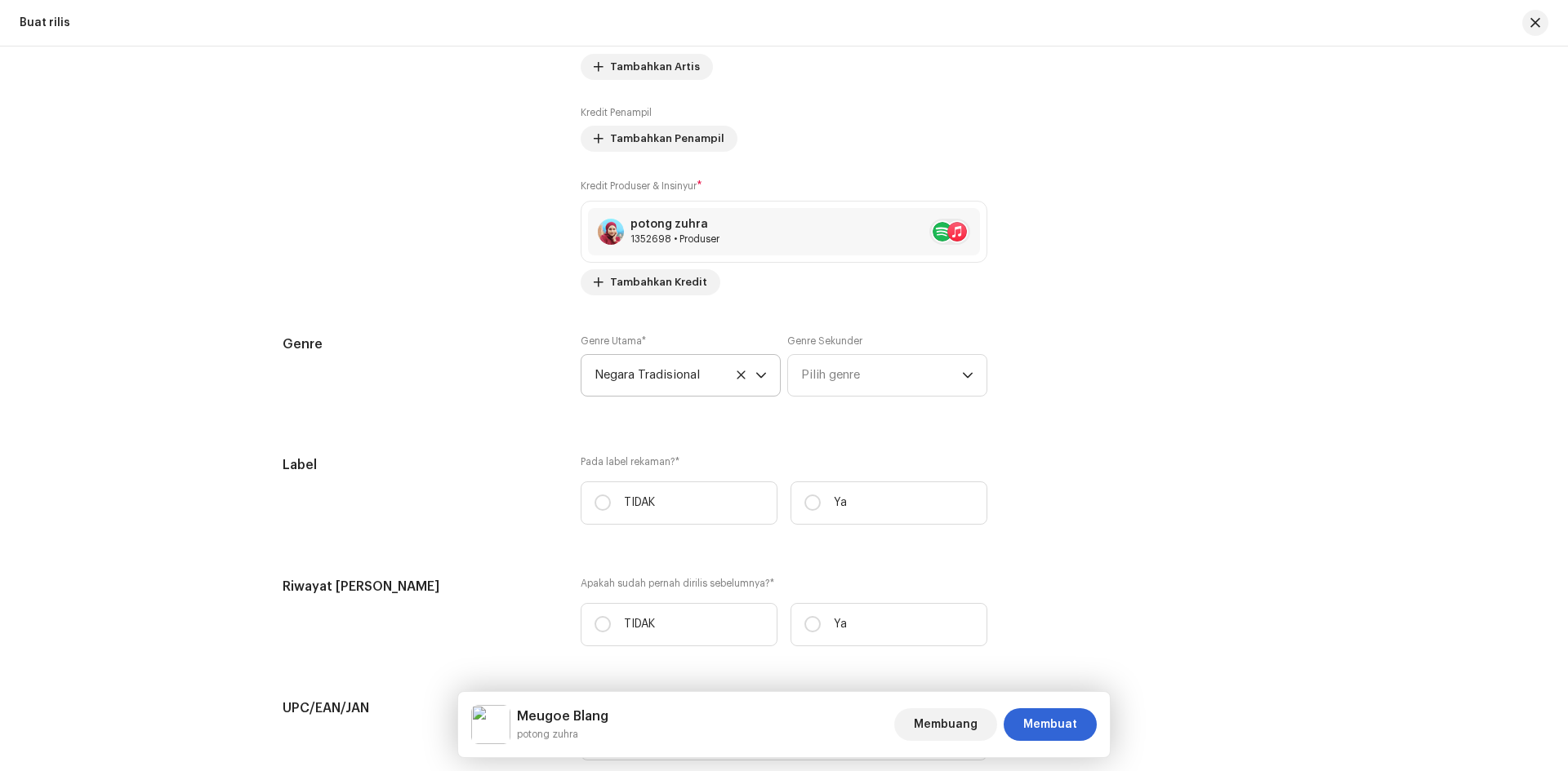
scroll to position [2208, 0]
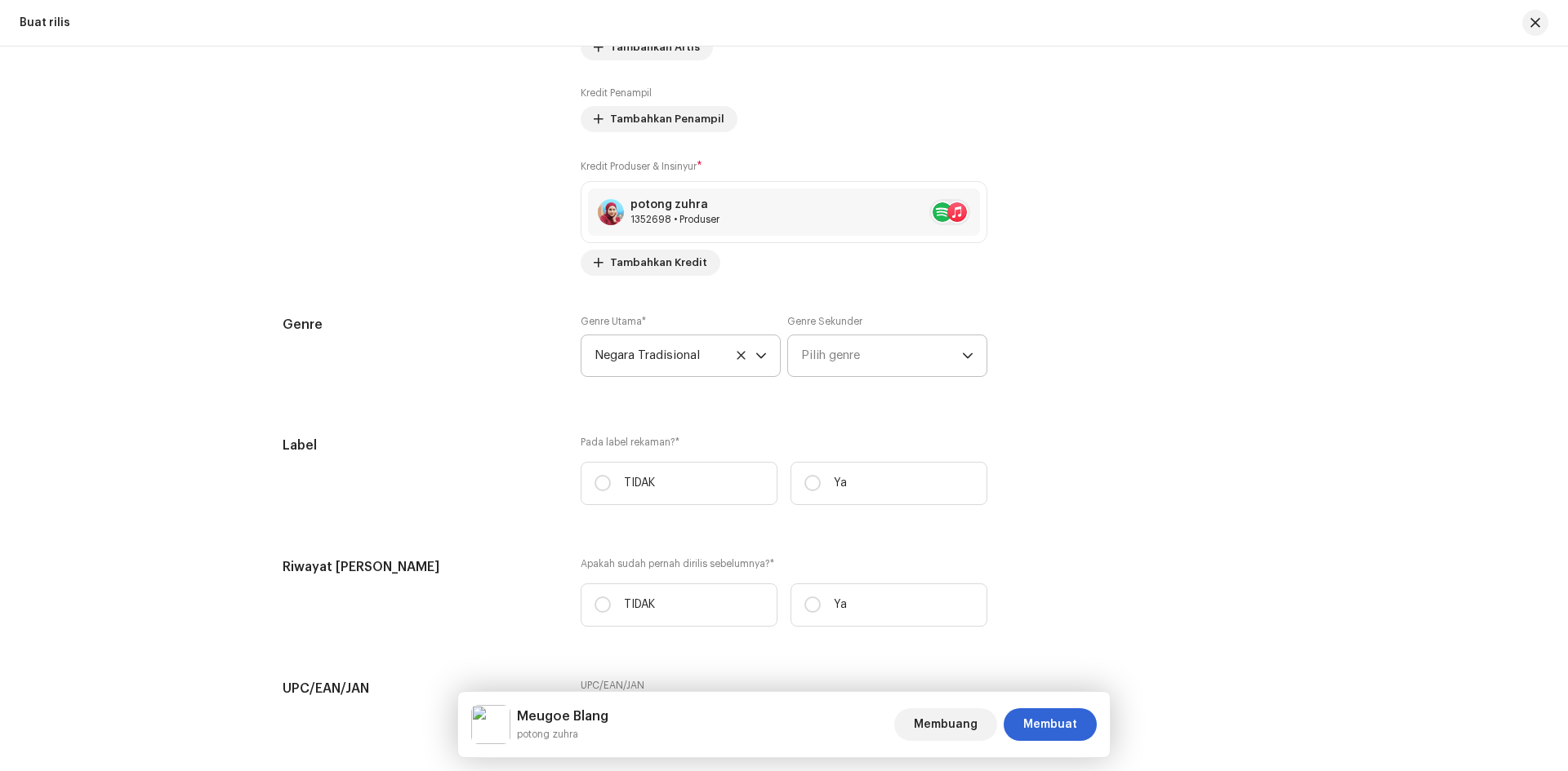
click at [968, 354] on icon "pemicu tarik-turun" at bounding box center [967, 356] width 11 height 11
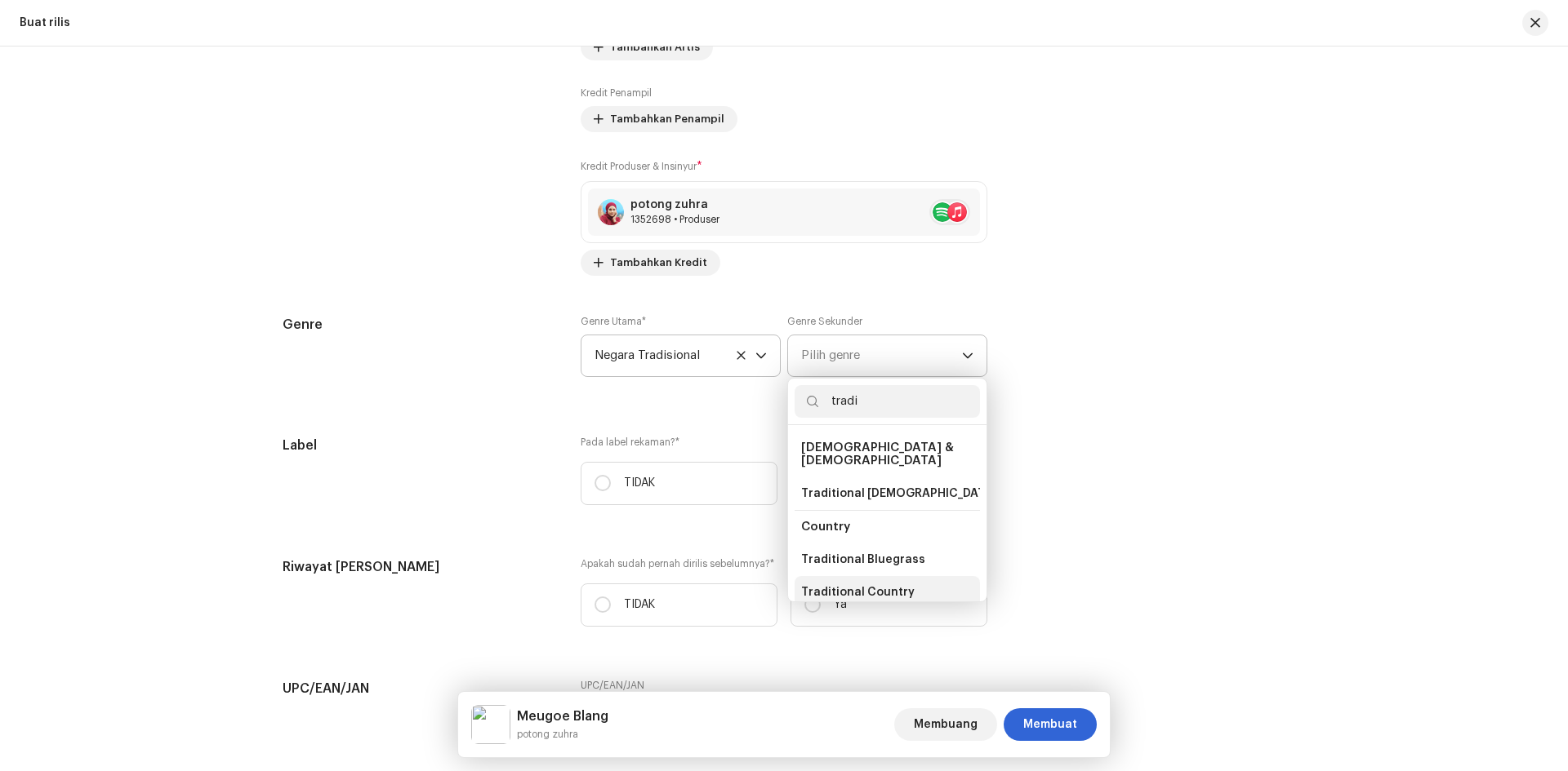
type input "tradi"
click at [866, 585] on span "Traditional Country" at bounding box center [858, 593] width 114 height 17
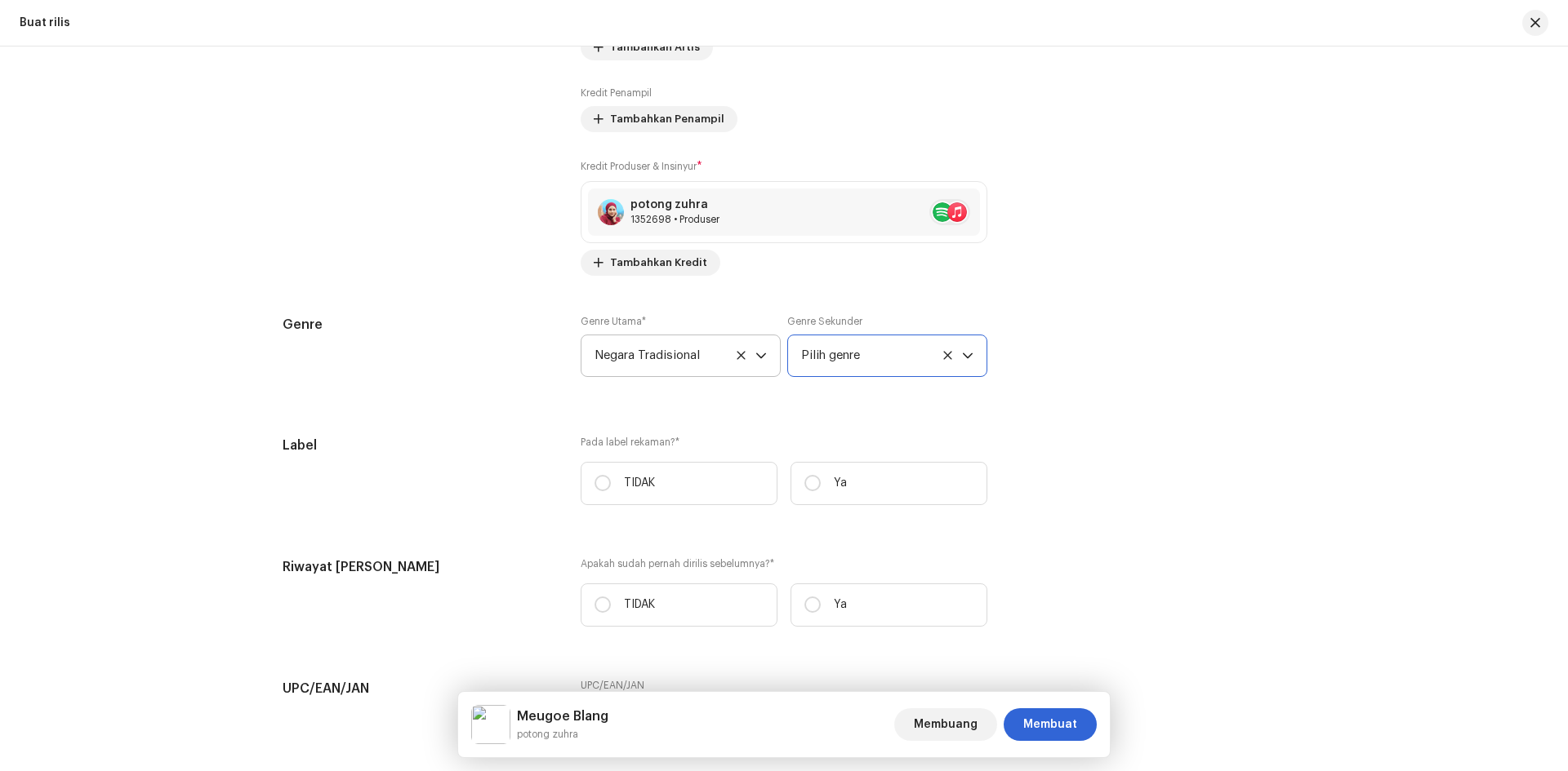
click at [968, 353] on icon "pemicu tarik-turun" at bounding box center [967, 355] width 10 height 6
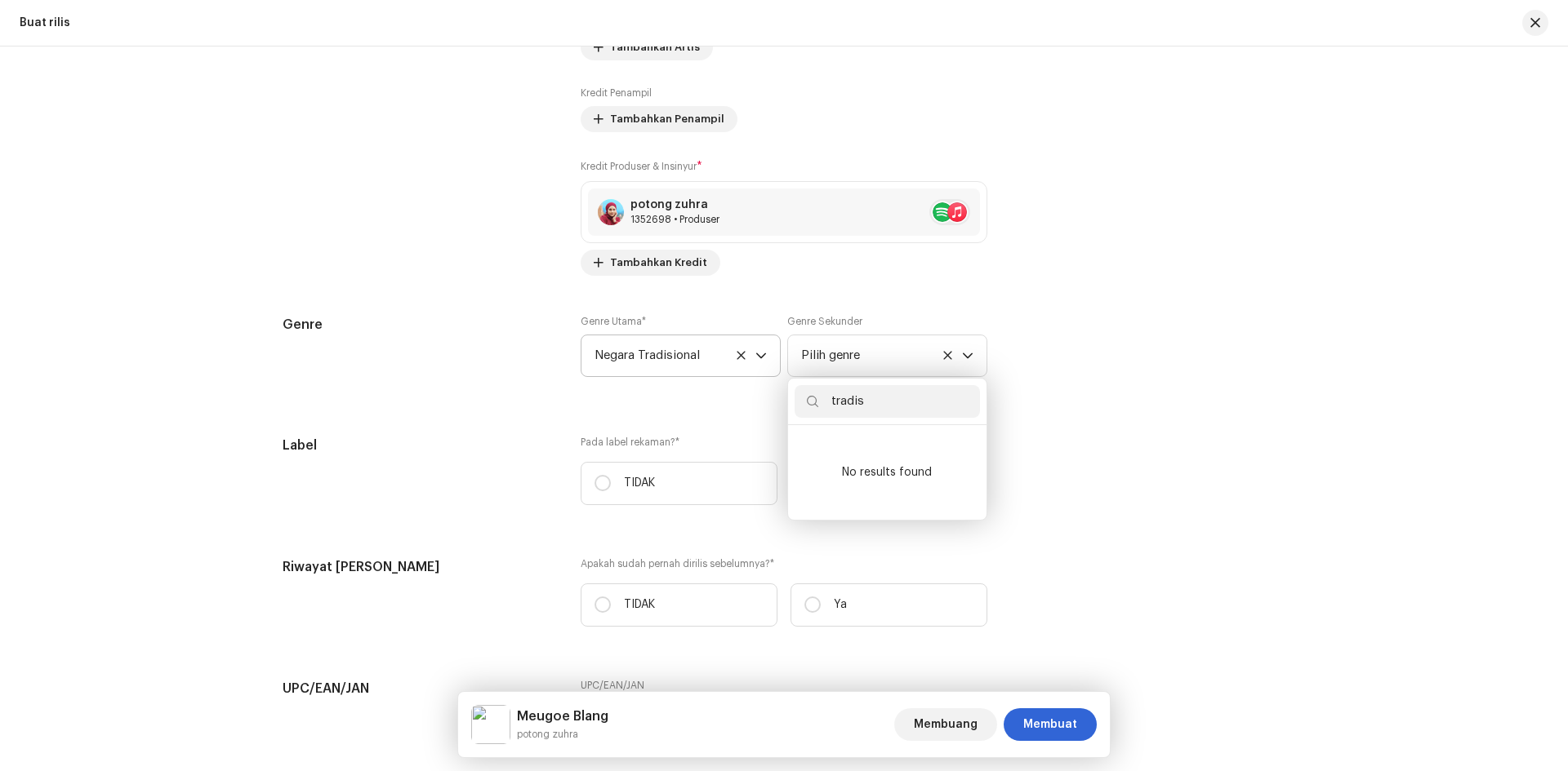
scroll to position [0, 0]
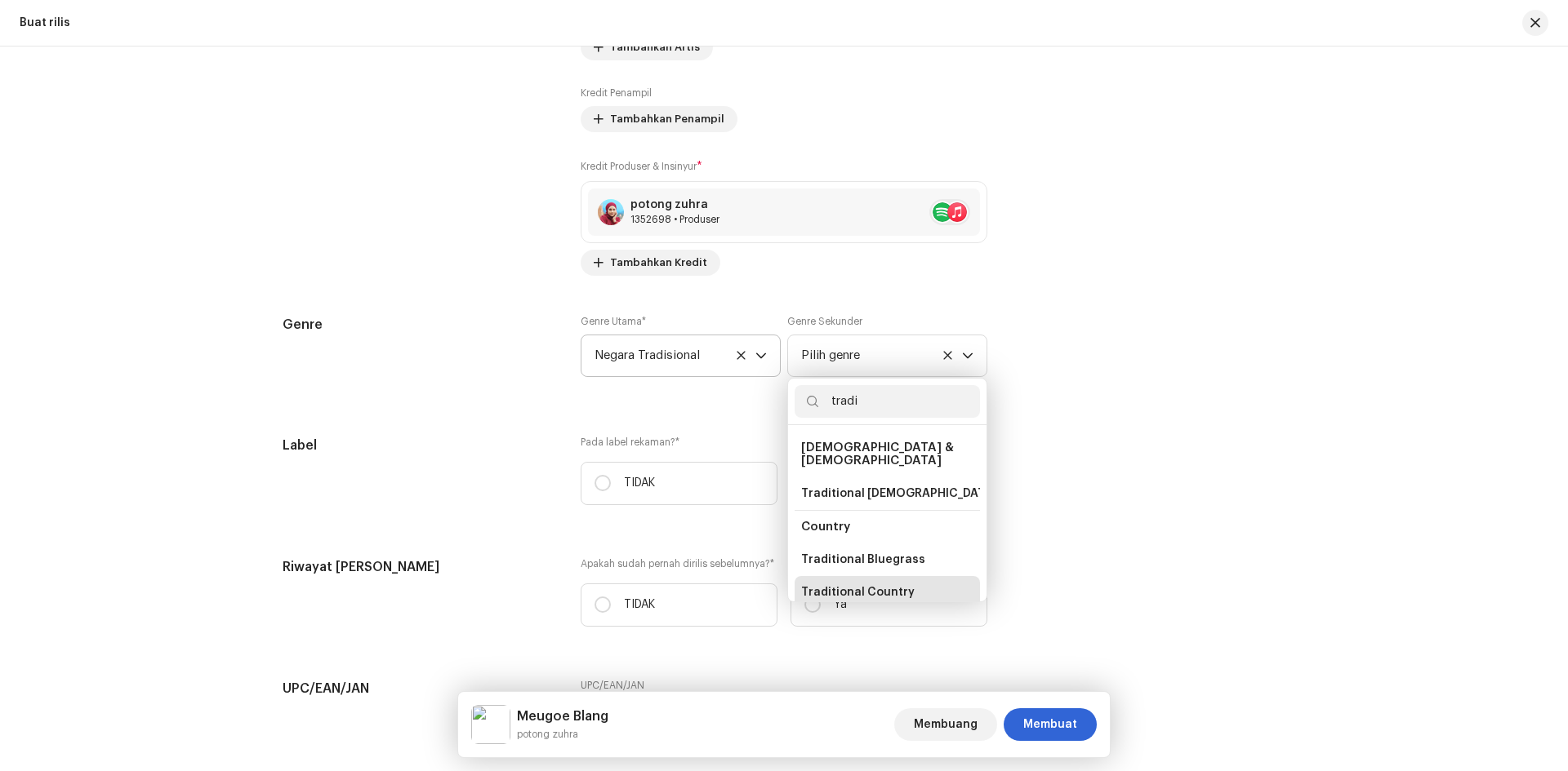
type input "tradi"
click at [856, 585] on span "Traditional Country" at bounding box center [858, 593] width 114 height 17
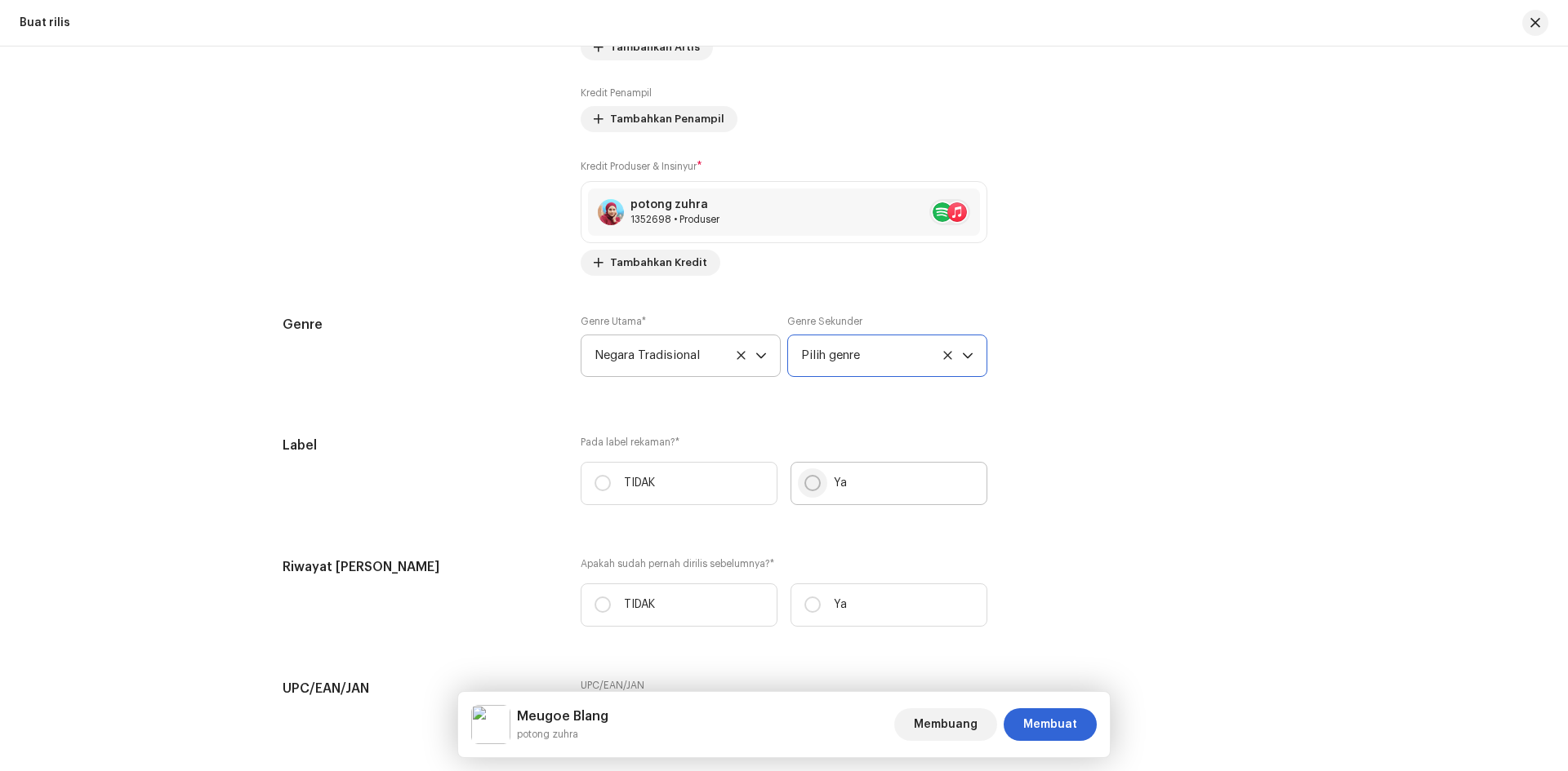
click at [815, 481] on input "Ya" at bounding box center [812, 483] width 17 height 17
radio input "true"
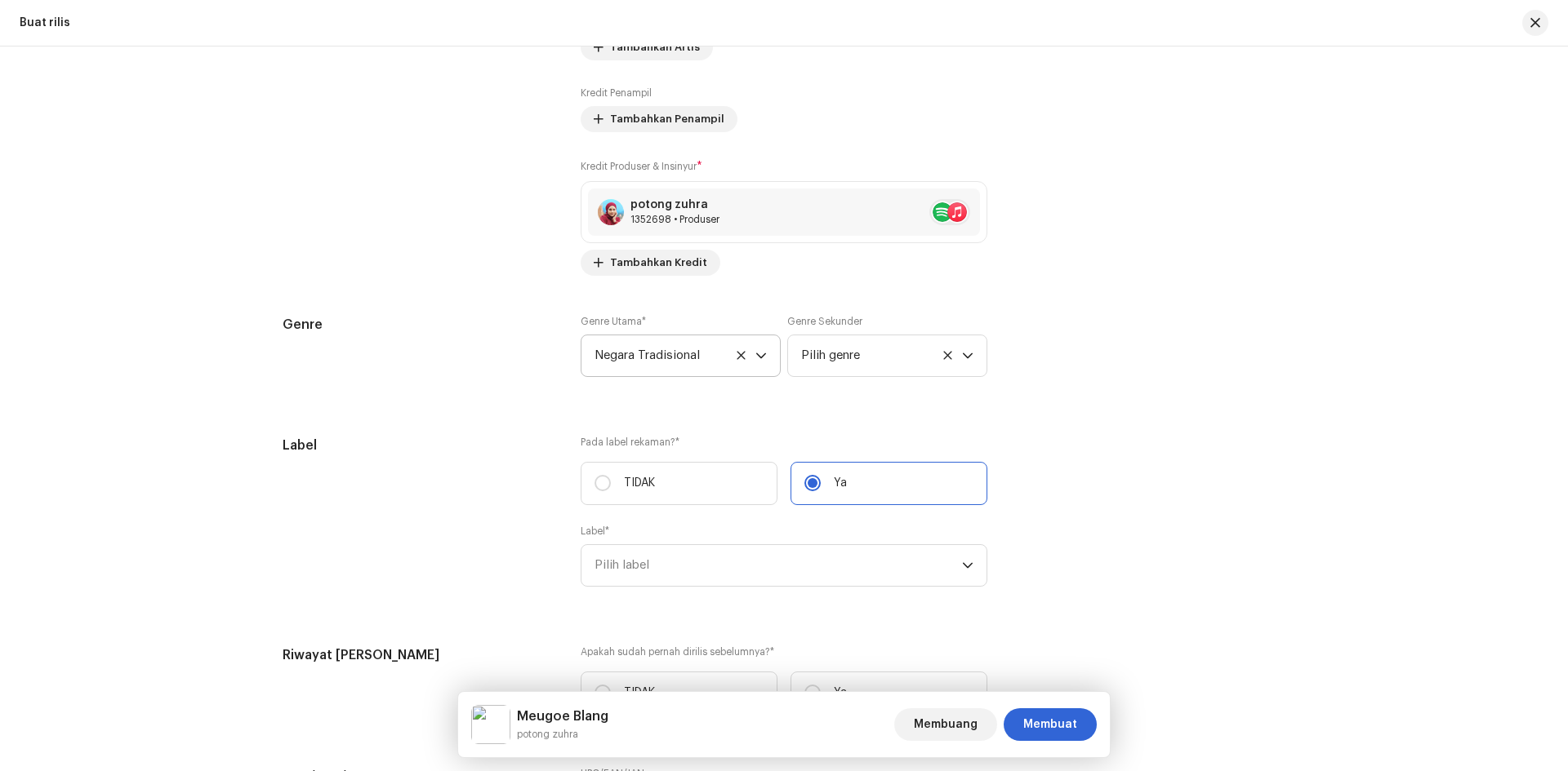
scroll to position [2289, 0]
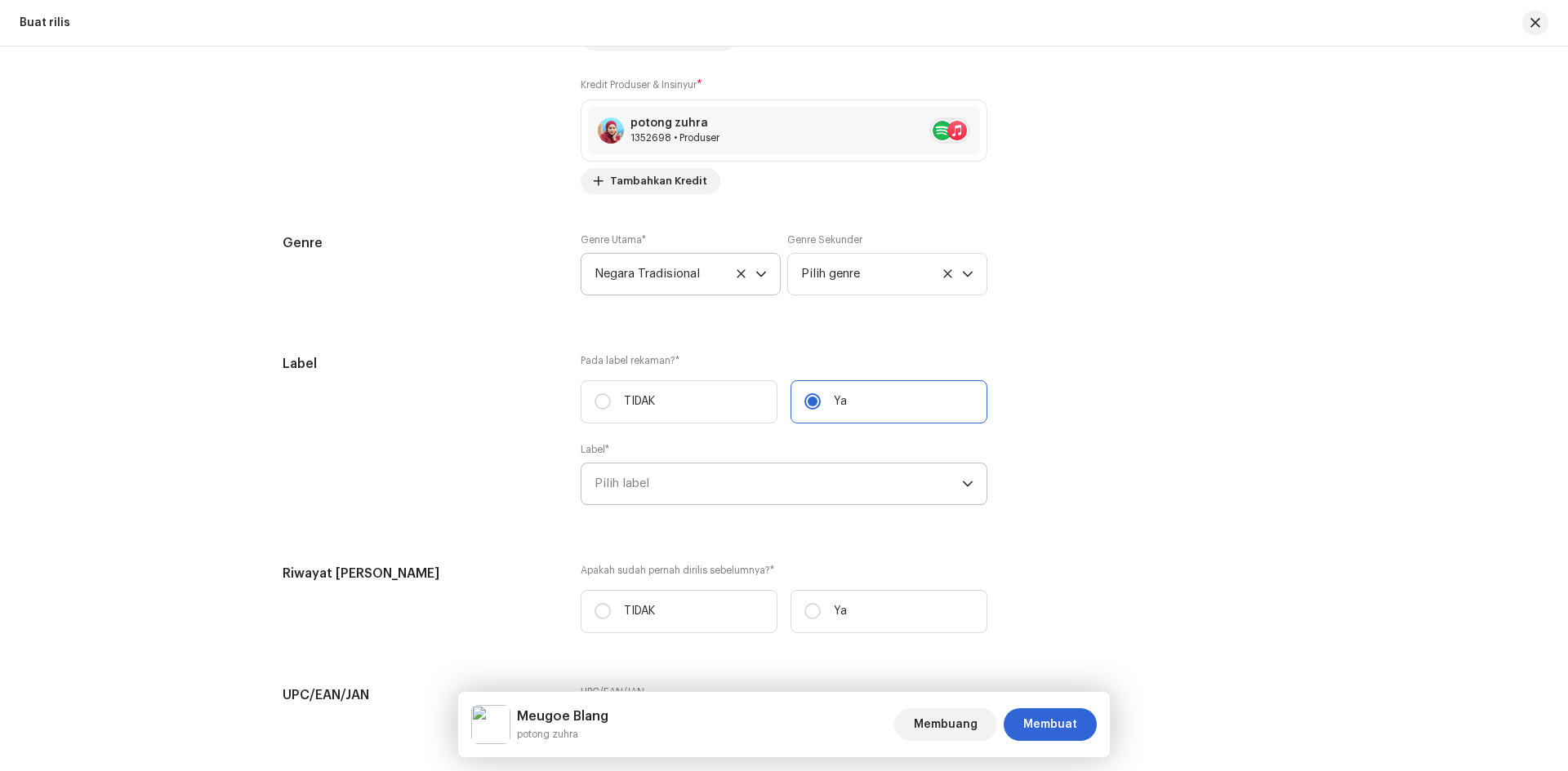
click at [820, 476] on span "Pilih label" at bounding box center [778, 483] width 367 height 41
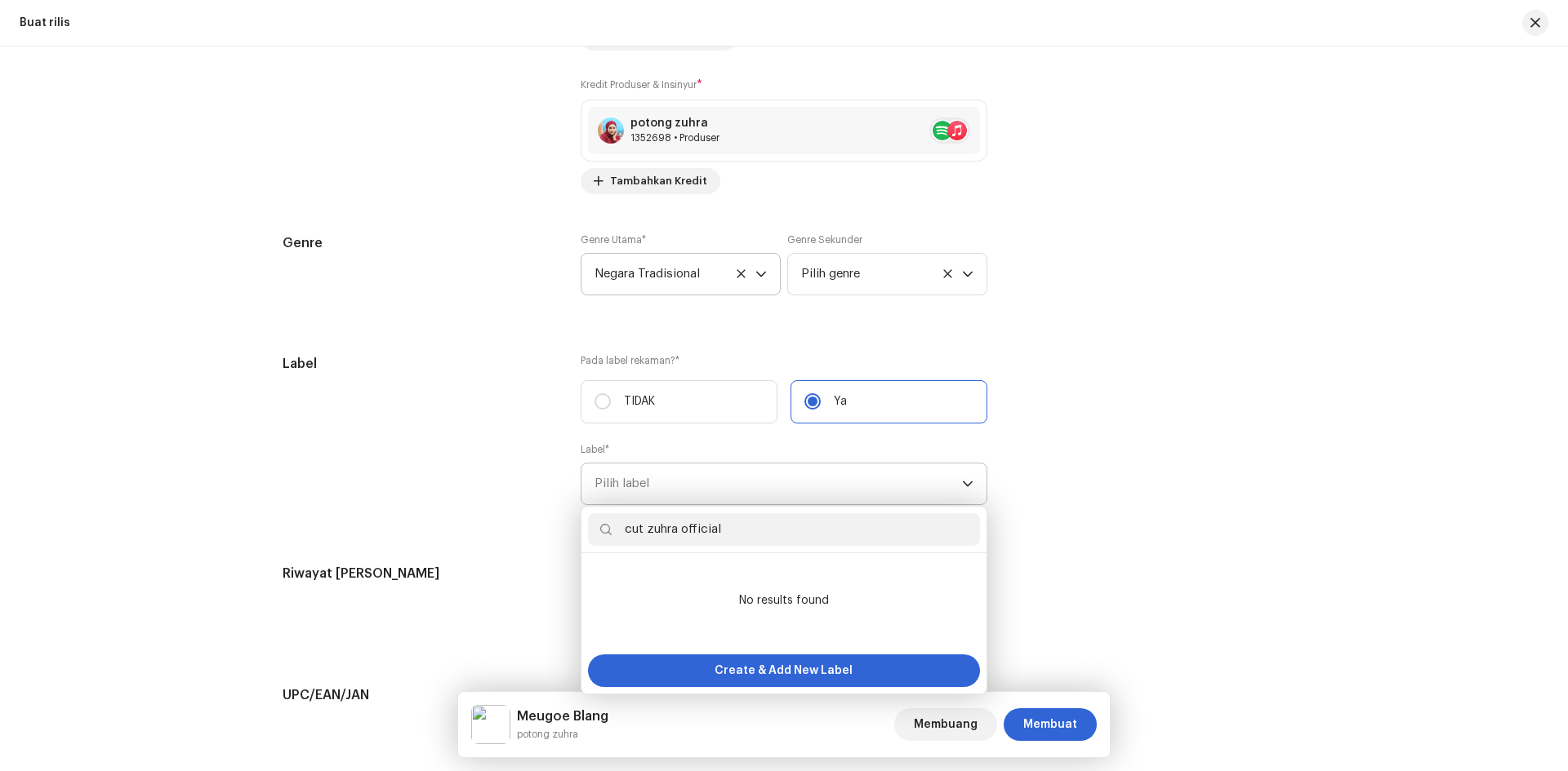
type input "cut zuhra official"
click at [924, 473] on span "Pilih label" at bounding box center [778, 483] width 367 height 41
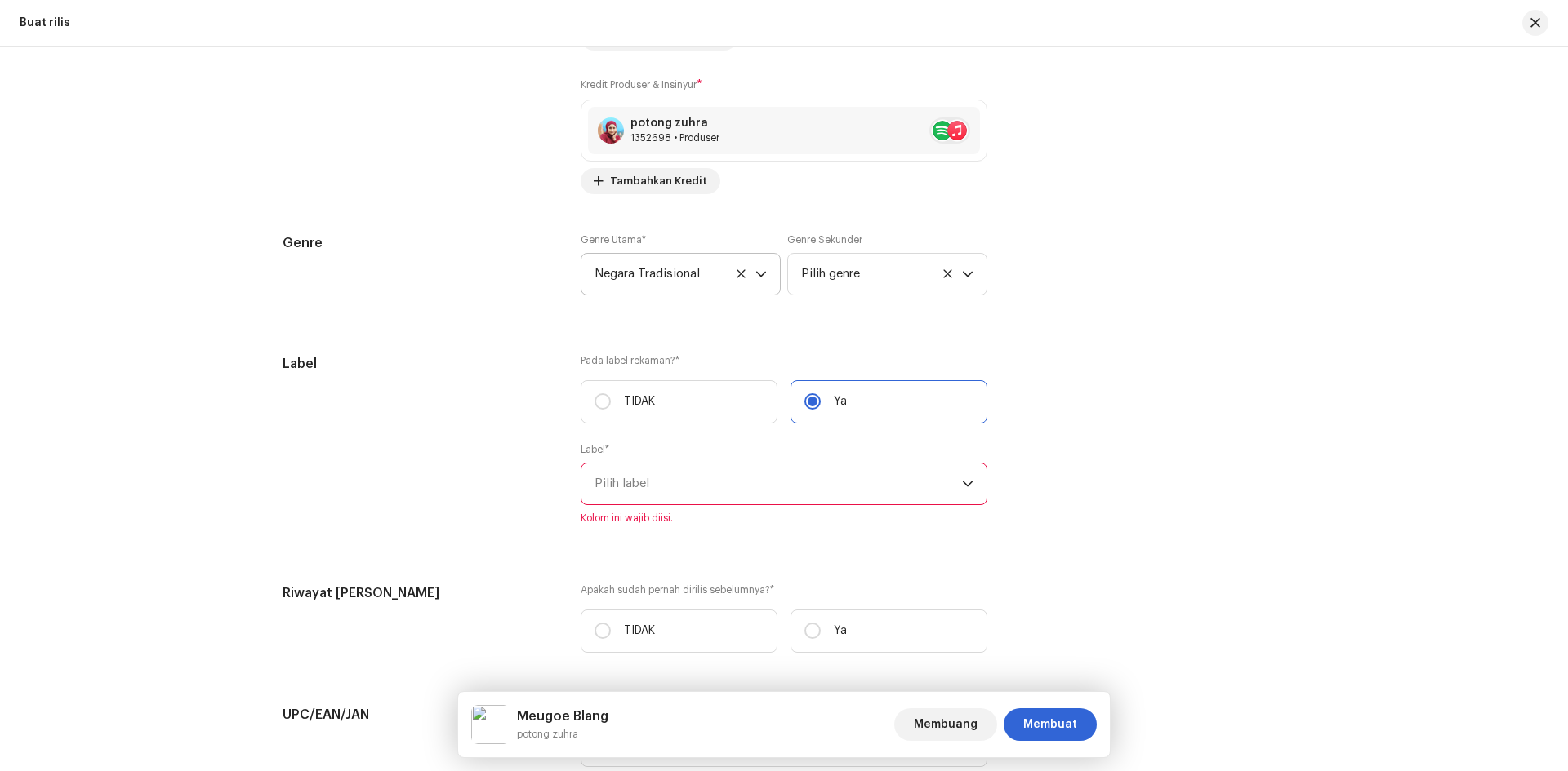
click at [962, 481] on icon "pemicu tarik-turun" at bounding box center [967, 483] width 11 height 11
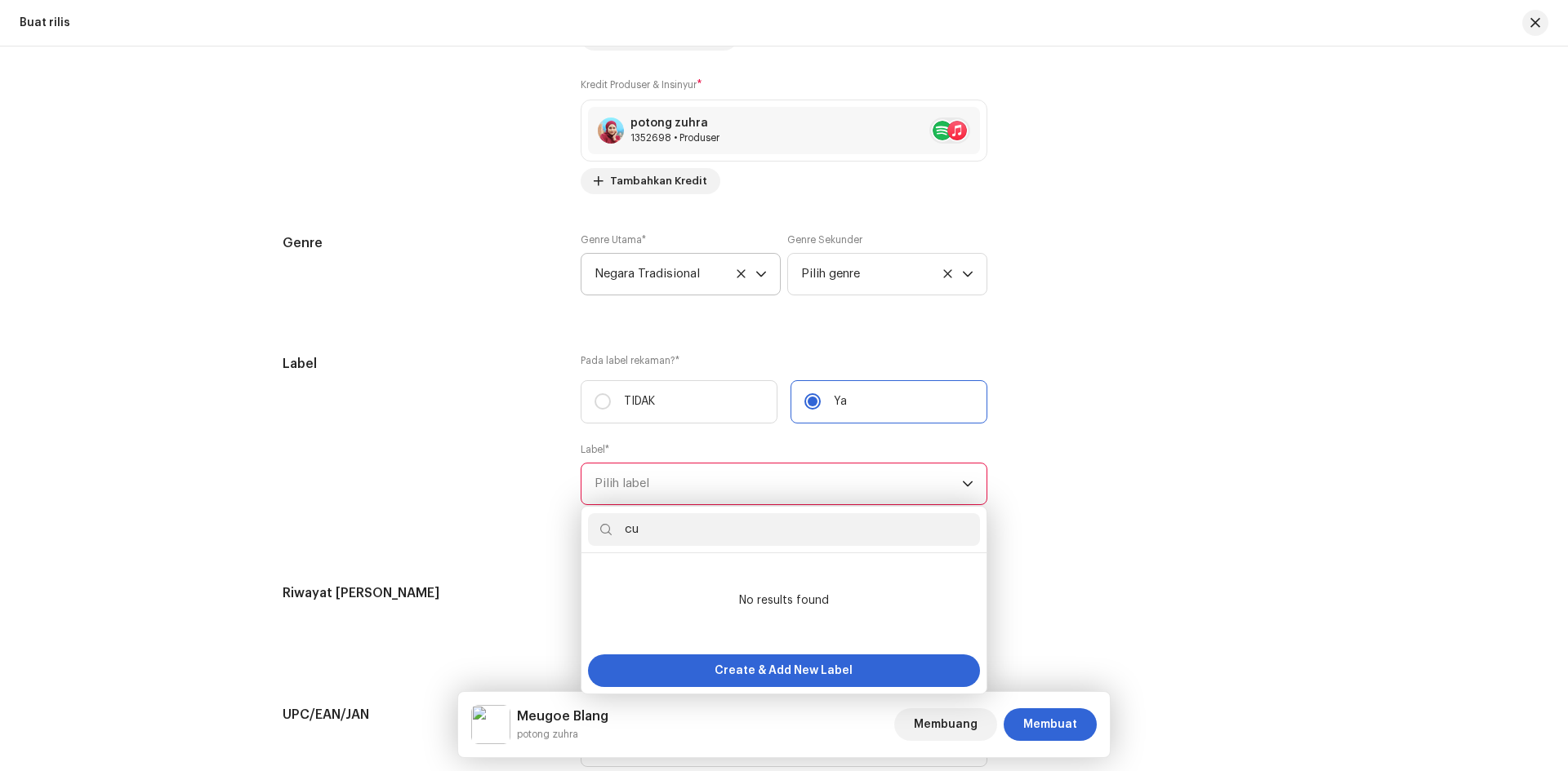
type input "c"
type input "44"
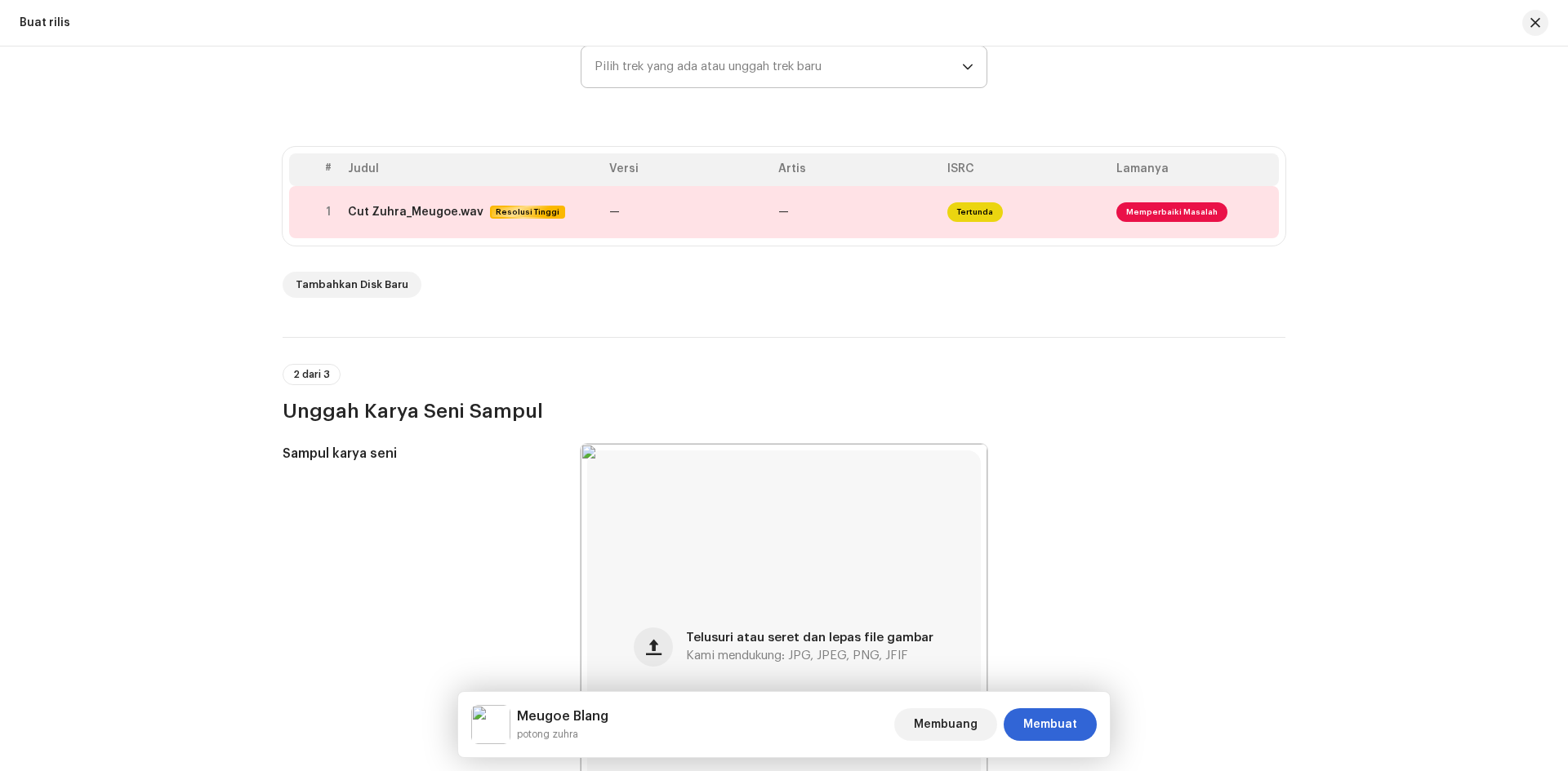
scroll to position [249, 0]
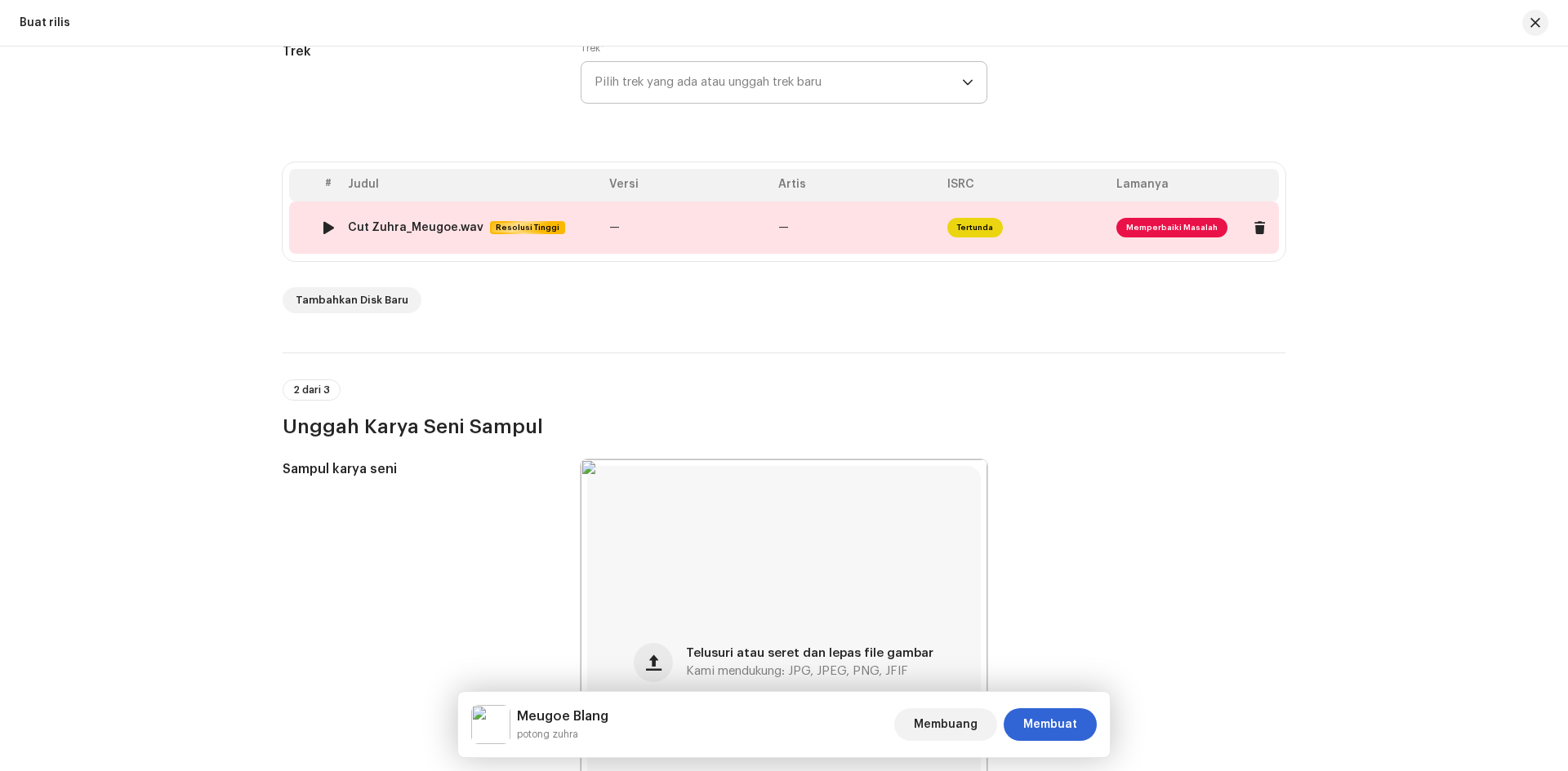
click at [1077, 230] on td "Tertunda" at bounding box center [1025, 228] width 169 height 52
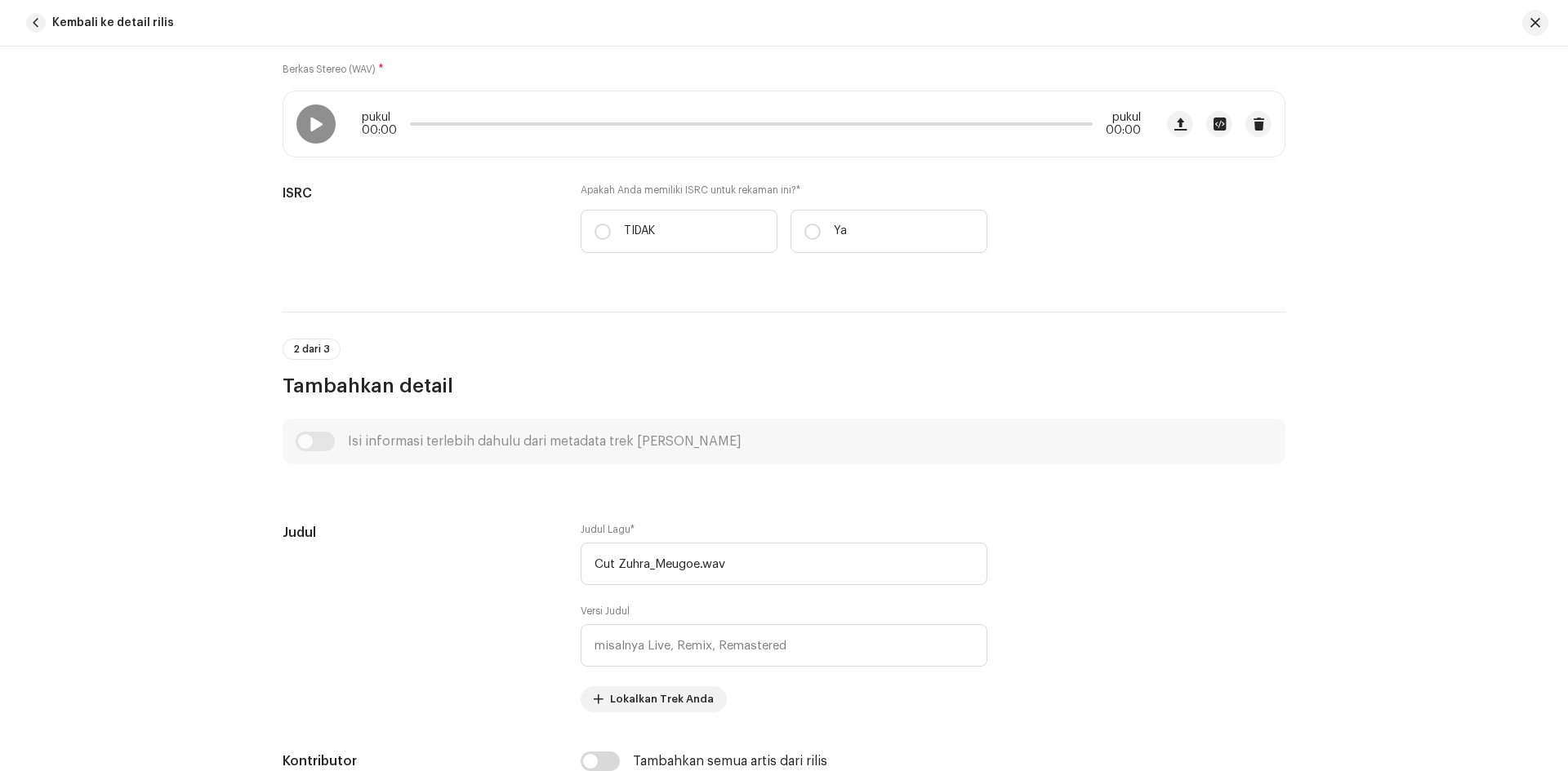
scroll to position [245, 0]
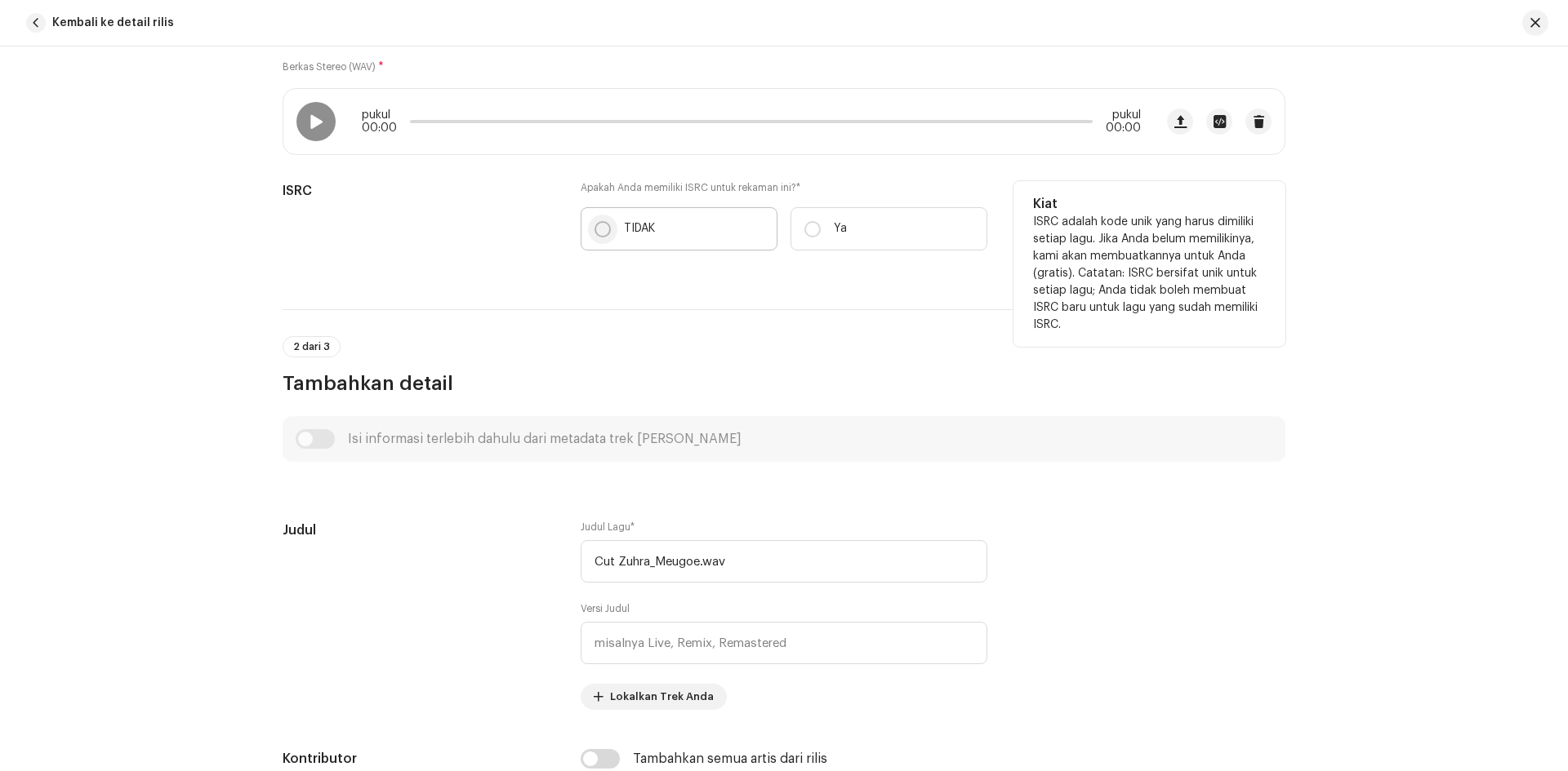
click at [596, 233] on input "TIDAK" at bounding box center [603, 229] width 17 height 17
radio input "true"
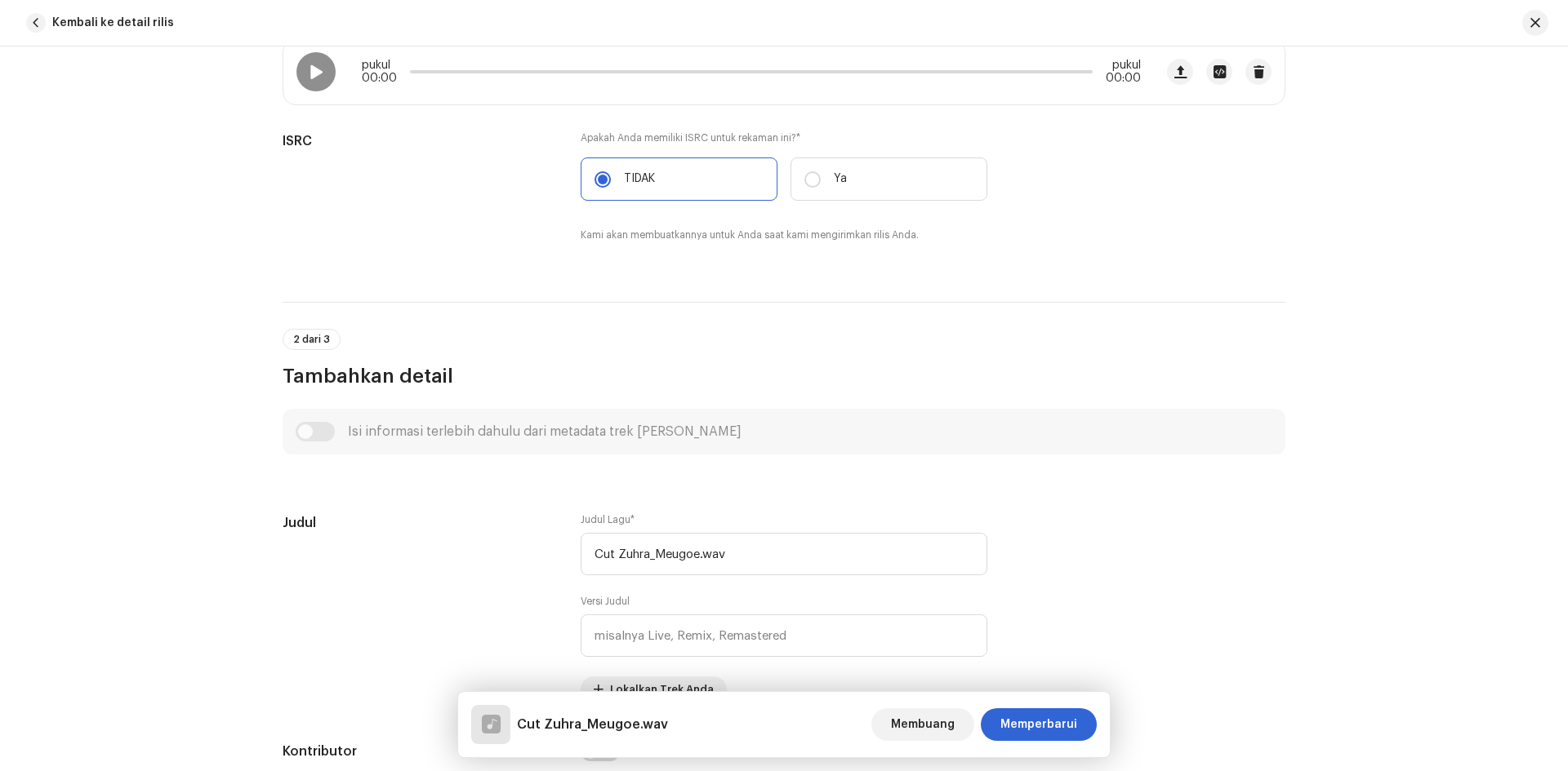
scroll to position [490, 0]
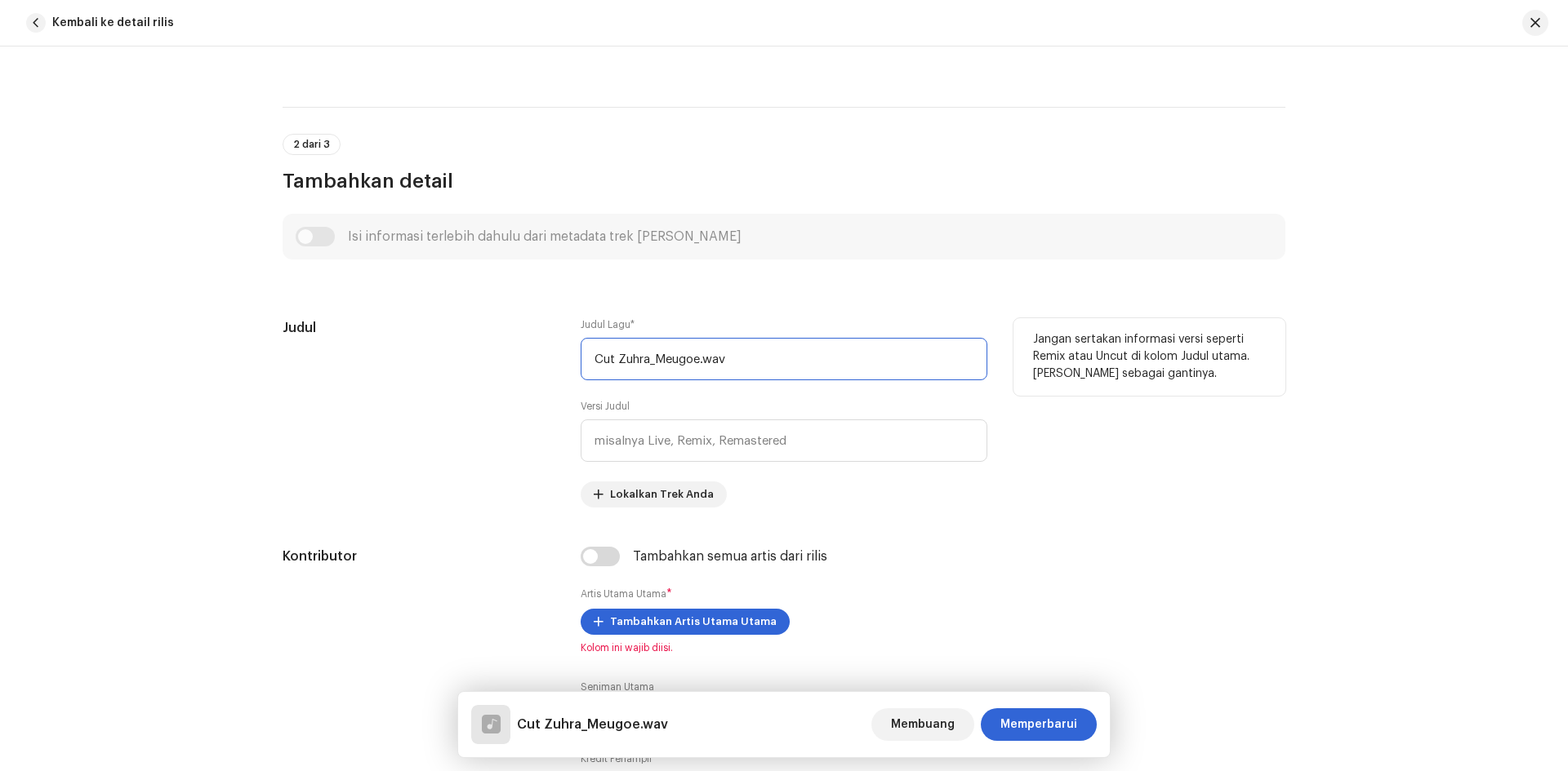
drag, startPoint x: 742, startPoint y: 360, endPoint x: 541, endPoint y: 359, distance: 201.0
click at [541, 359] on div "Judul Judul Lagu * Cut Zuhra_Meugoe.wav Versi Judul Lokalkan Trek Anda Jangan s…" at bounding box center [784, 413] width 1003 height 190
type input "V"
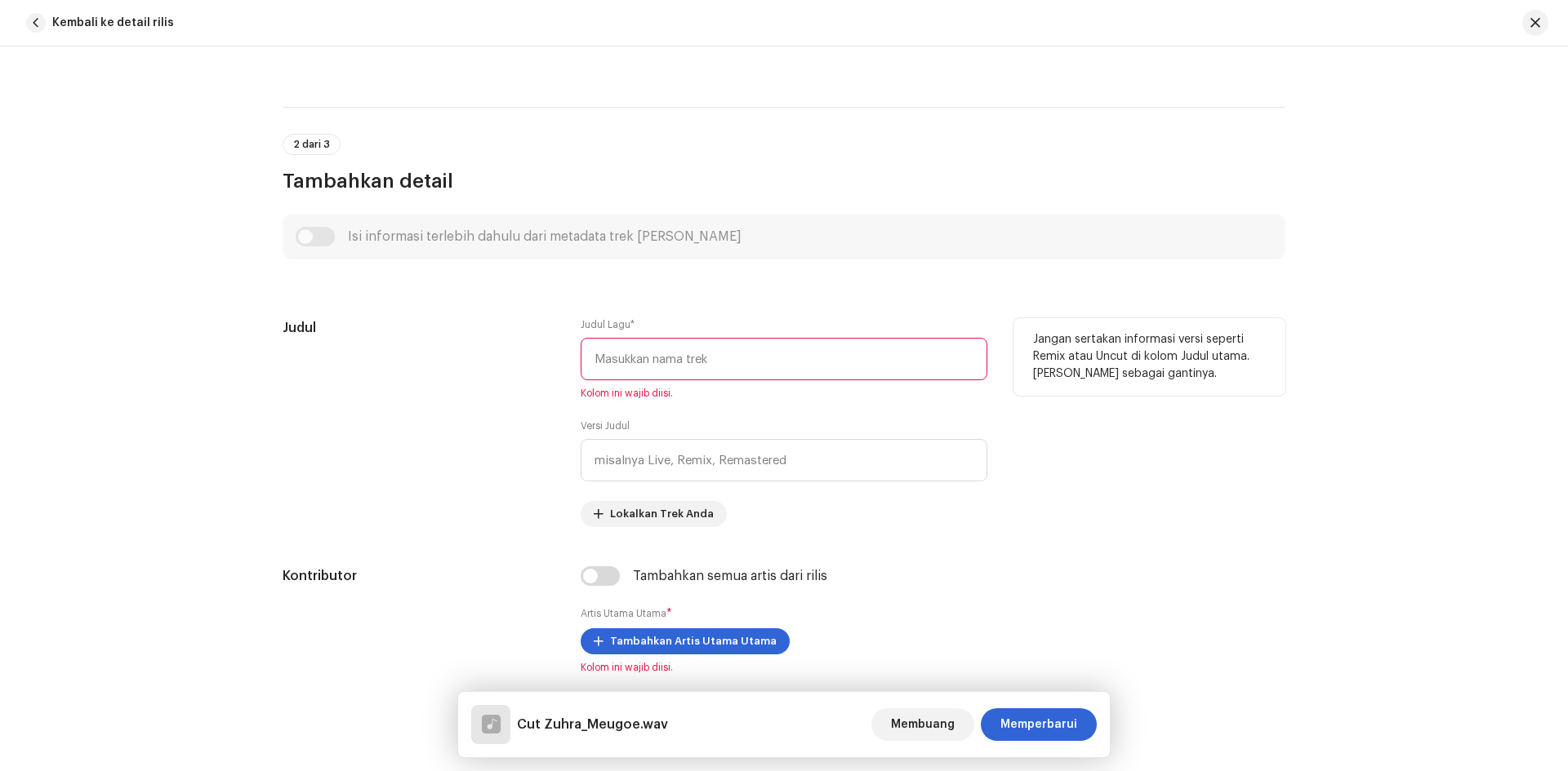
paste input "M"
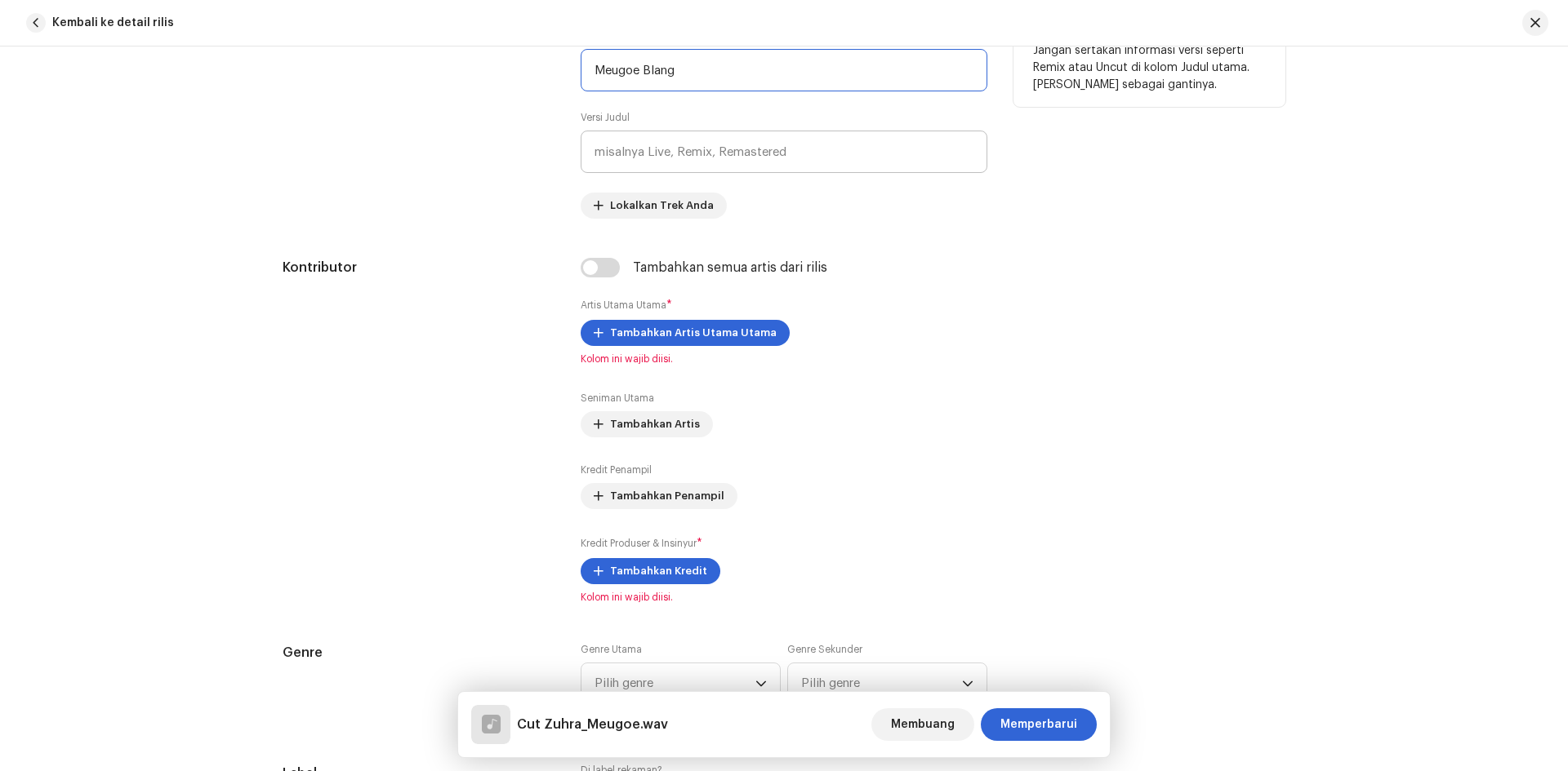
scroll to position [816, 0]
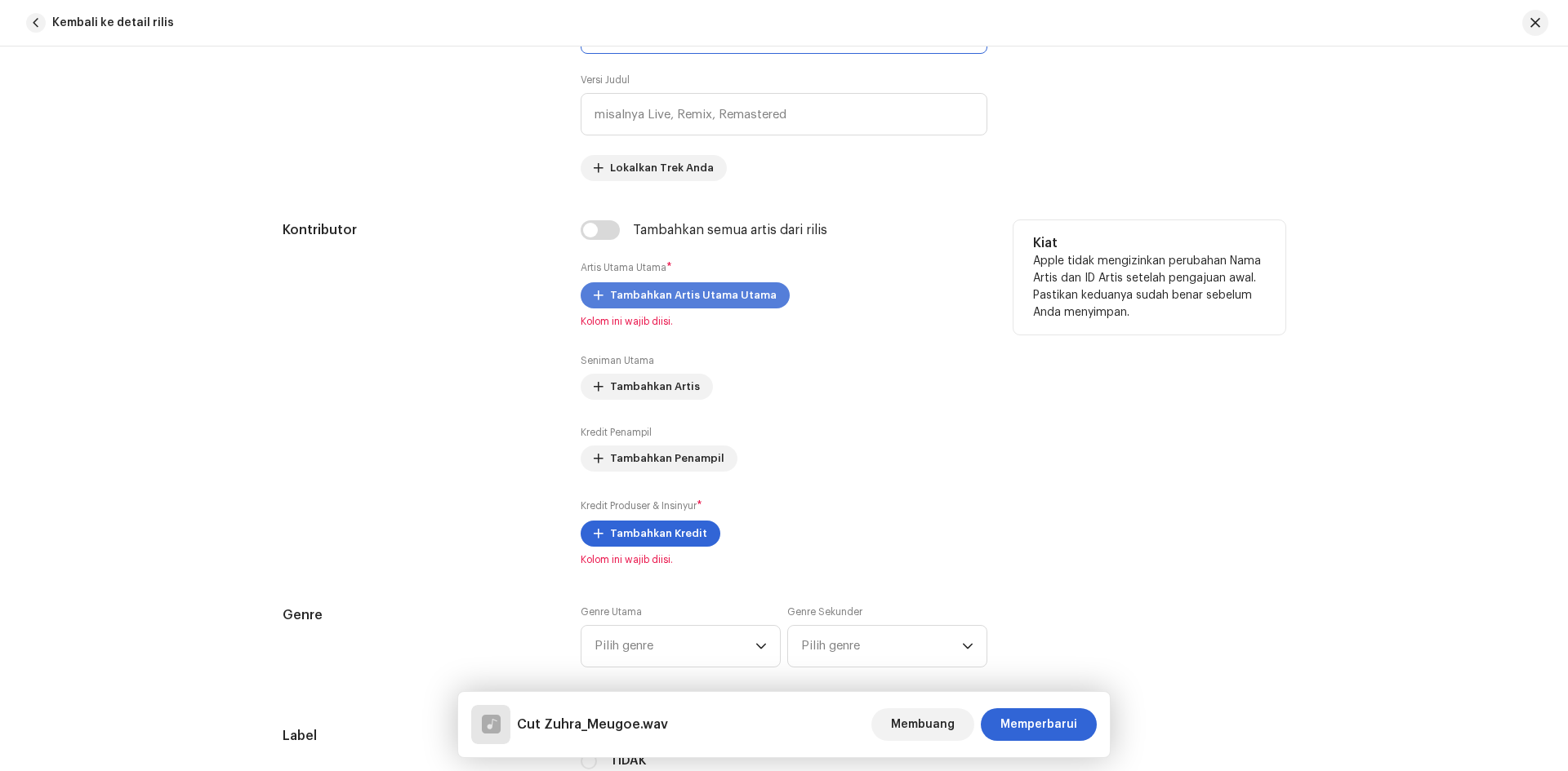
type input "Meugoe Blang"
click at [718, 289] on span "Tambahkan Artis Utama Utama" at bounding box center [693, 295] width 166 height 32
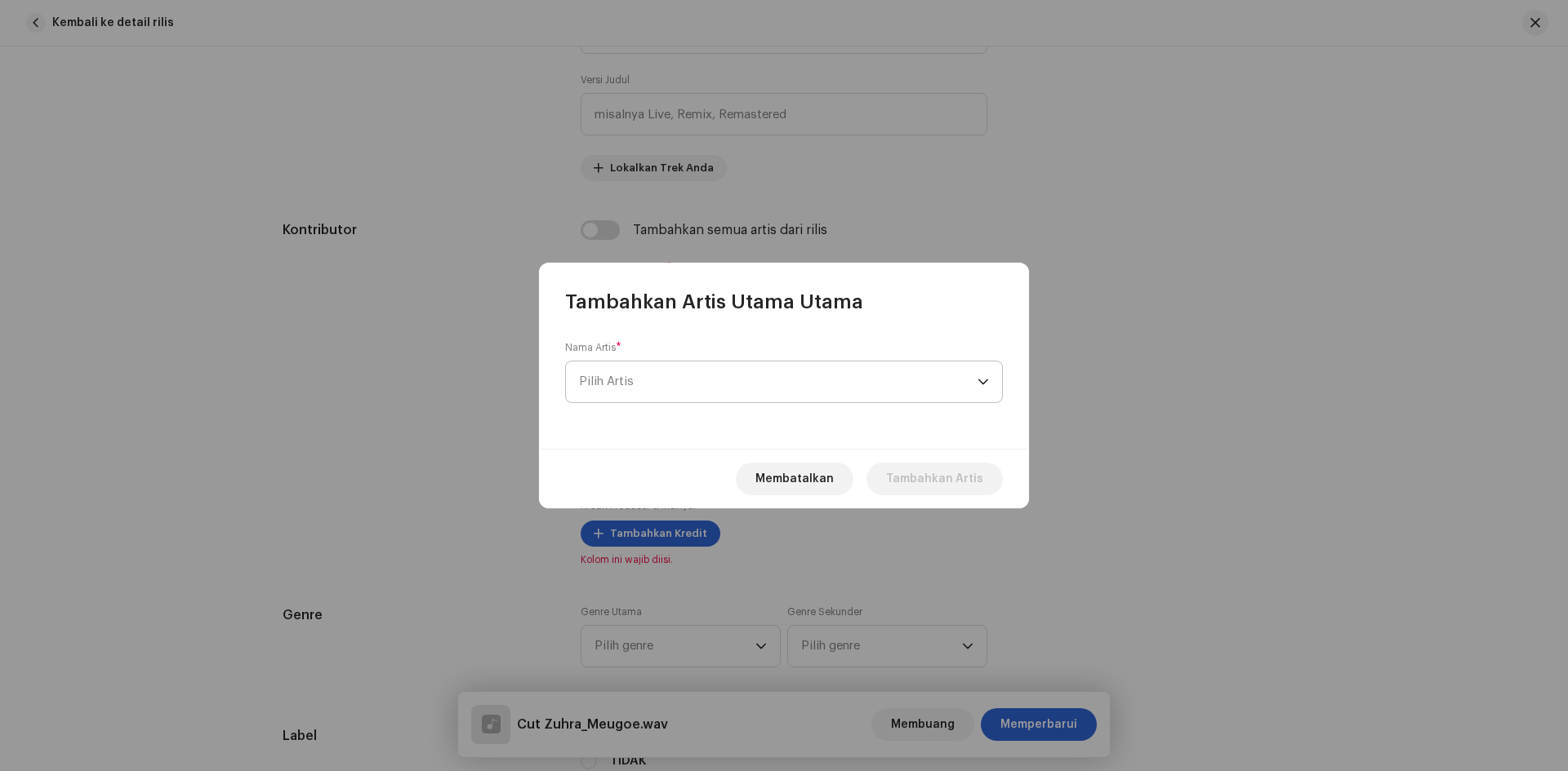
click at [919, 382] on span "Pilih Artis" at bounding box center [778, 382] width 399 height 41
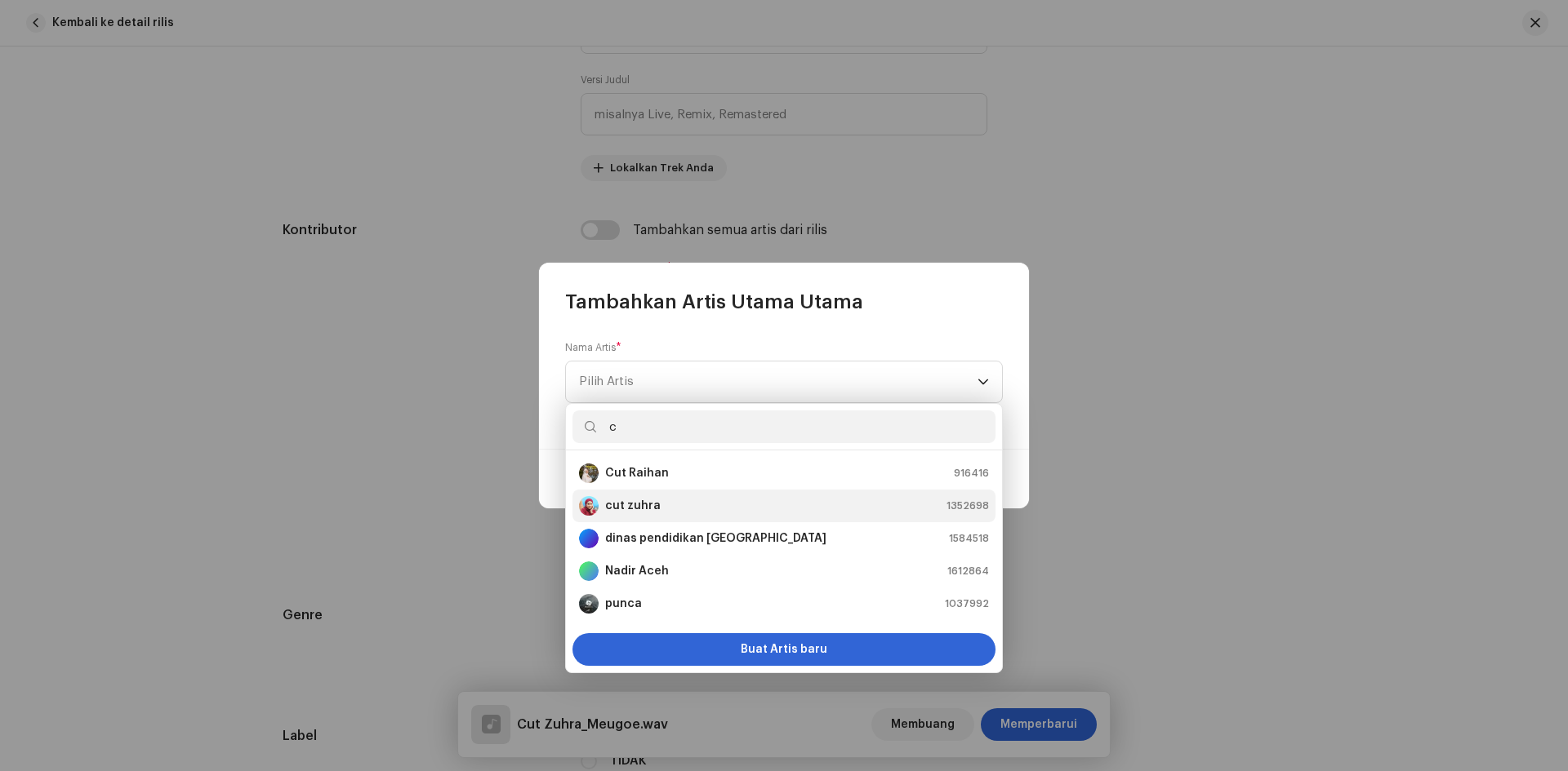
type input "c"
click at [685, 507] on div "cut zuhra 1352698" at bounding box center [784, 506] width 410 height 19
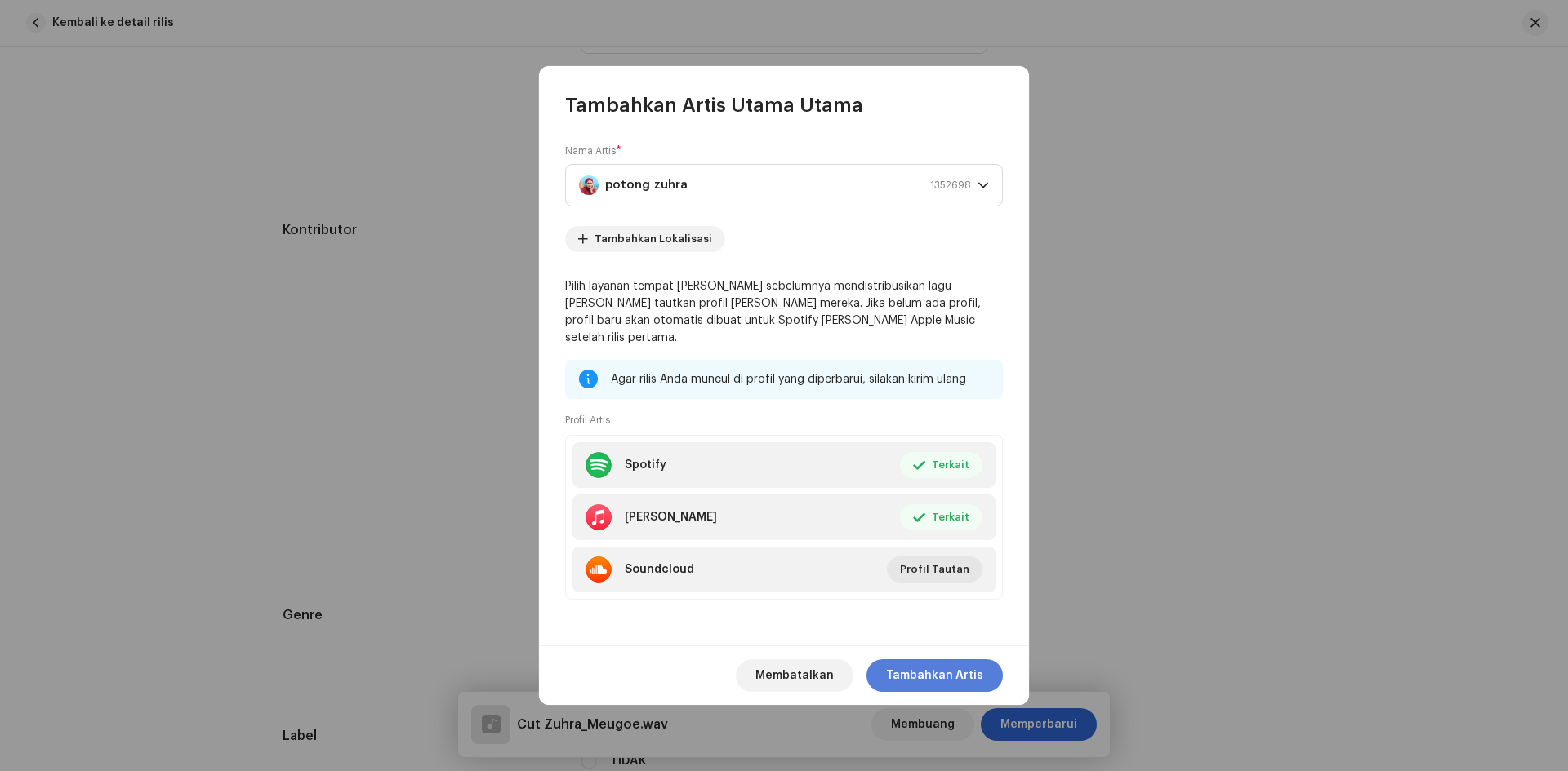
click at [931, 670] on font "Tambahkan Artis" at bounding box center [934, 676] width 97 height 11
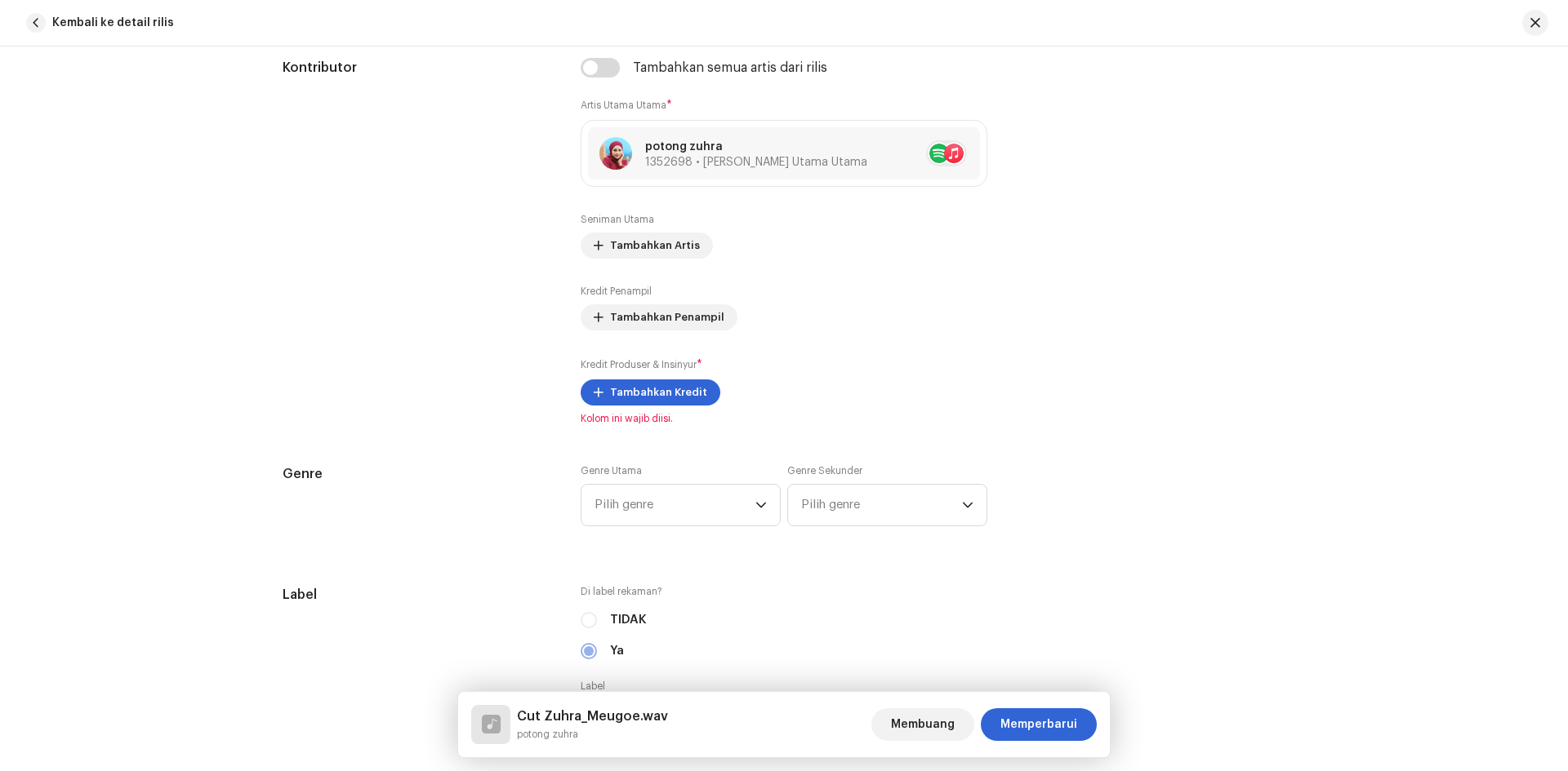
scroll to position [979, 0]
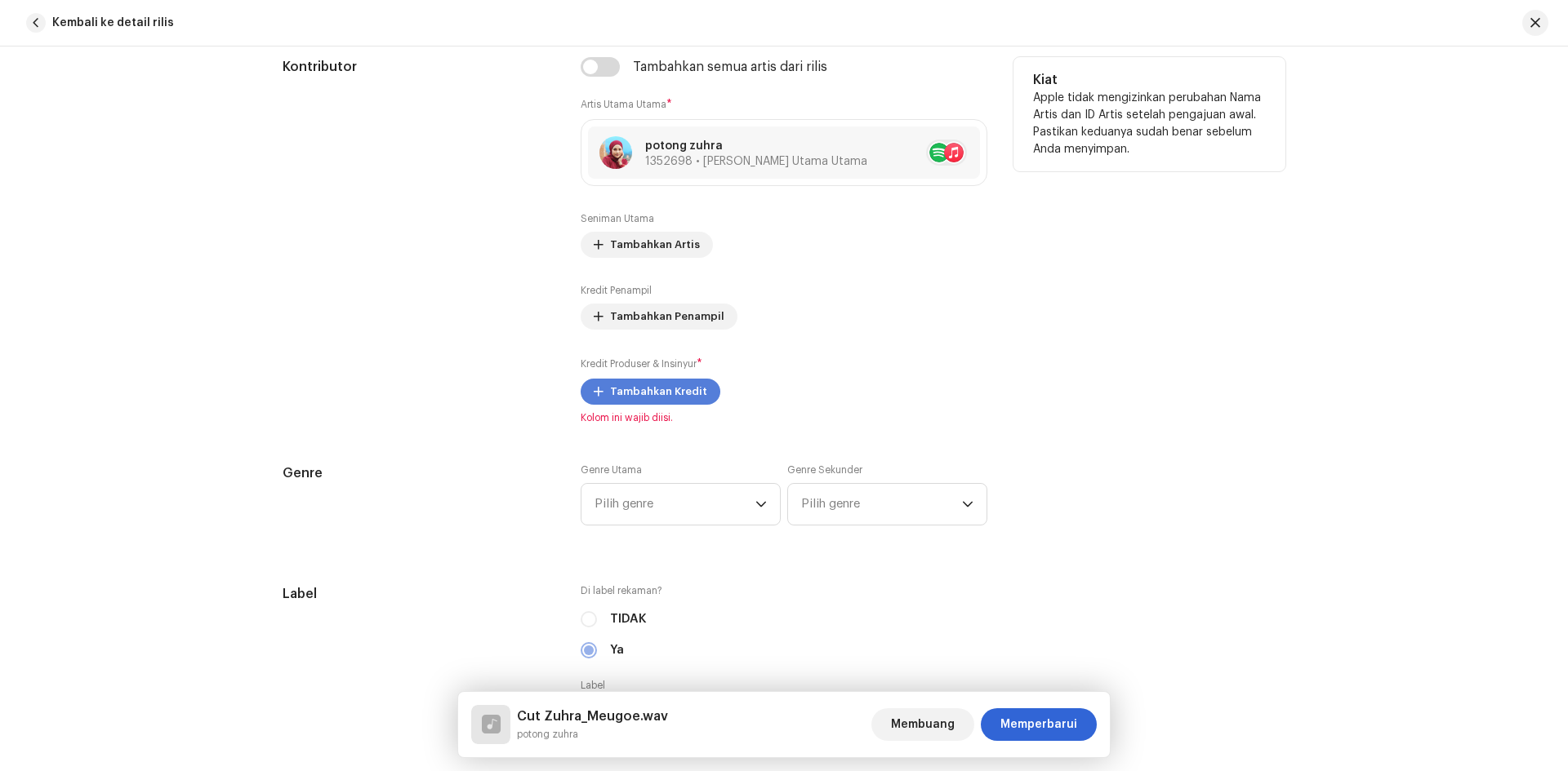
click at [652, 383] on span "Tambahkan Kredit" at bounding box center [658, 391] width 97 height 32
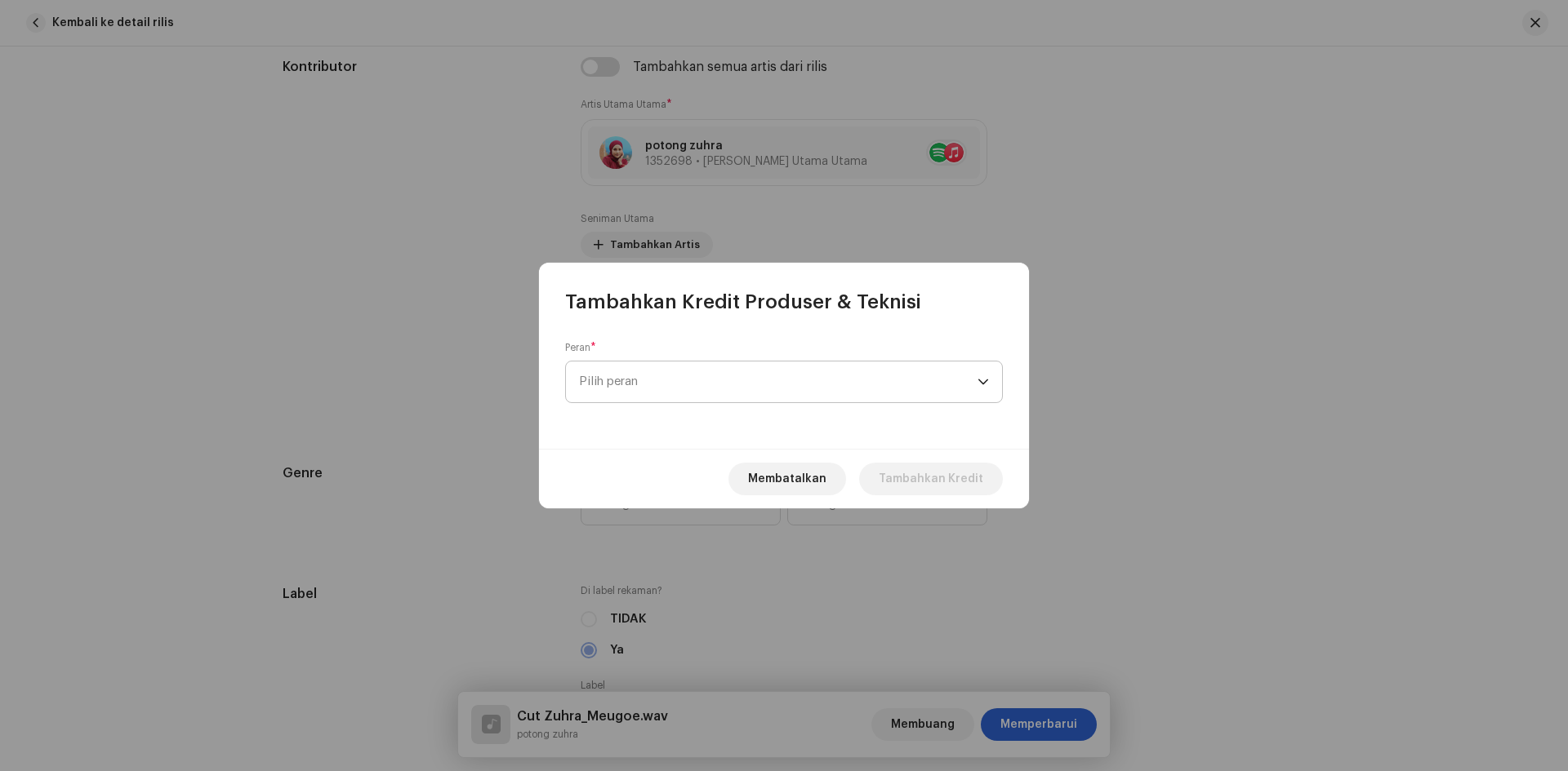
click at [862, 380] on span "Pilih peran" at bounding box center [778, 382] width 399 height 41
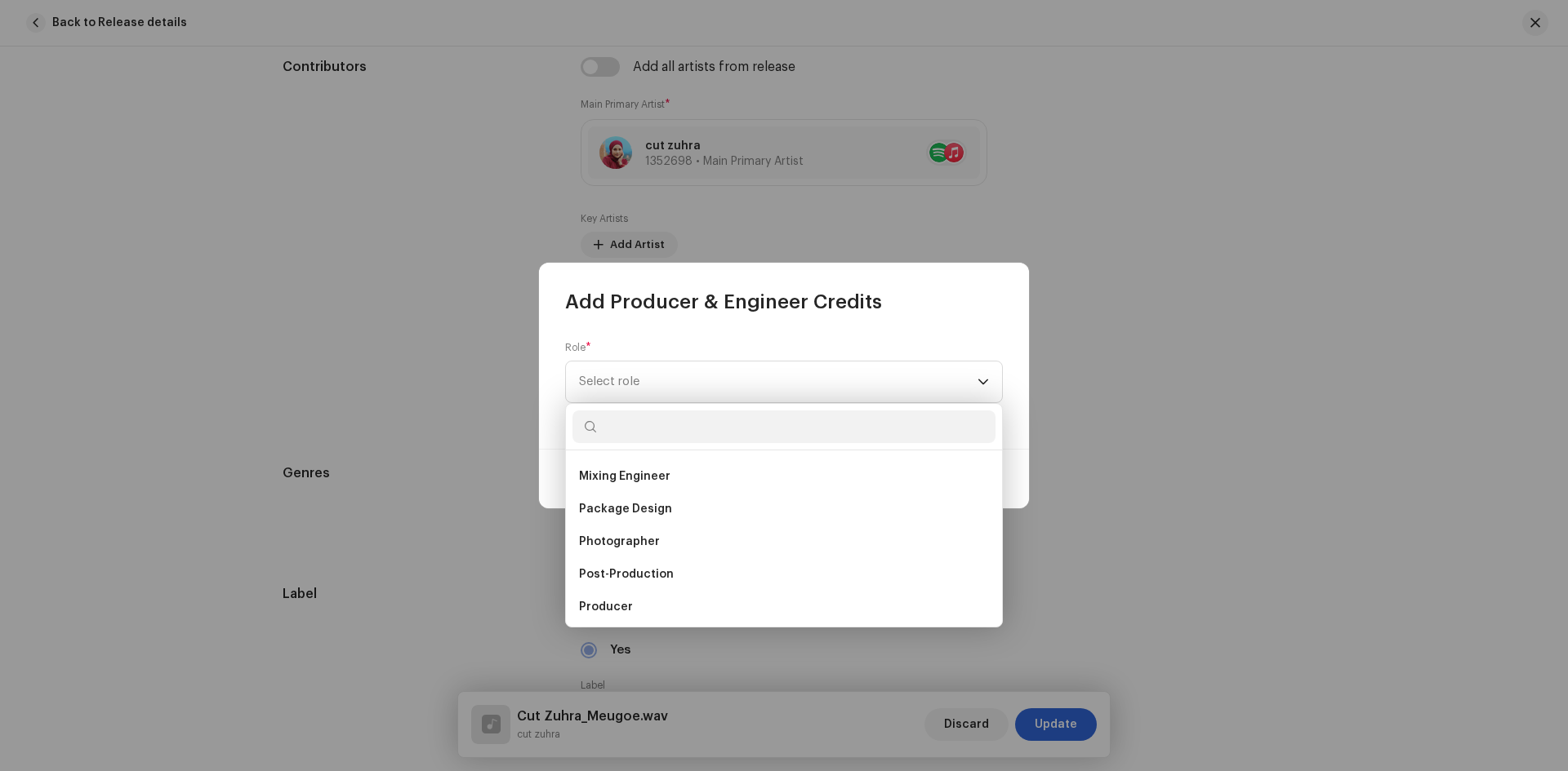
scroll to position [561, 0]
click at [596, 556] on li "Producer" at bounding box center [784, 564] width 423 height 32
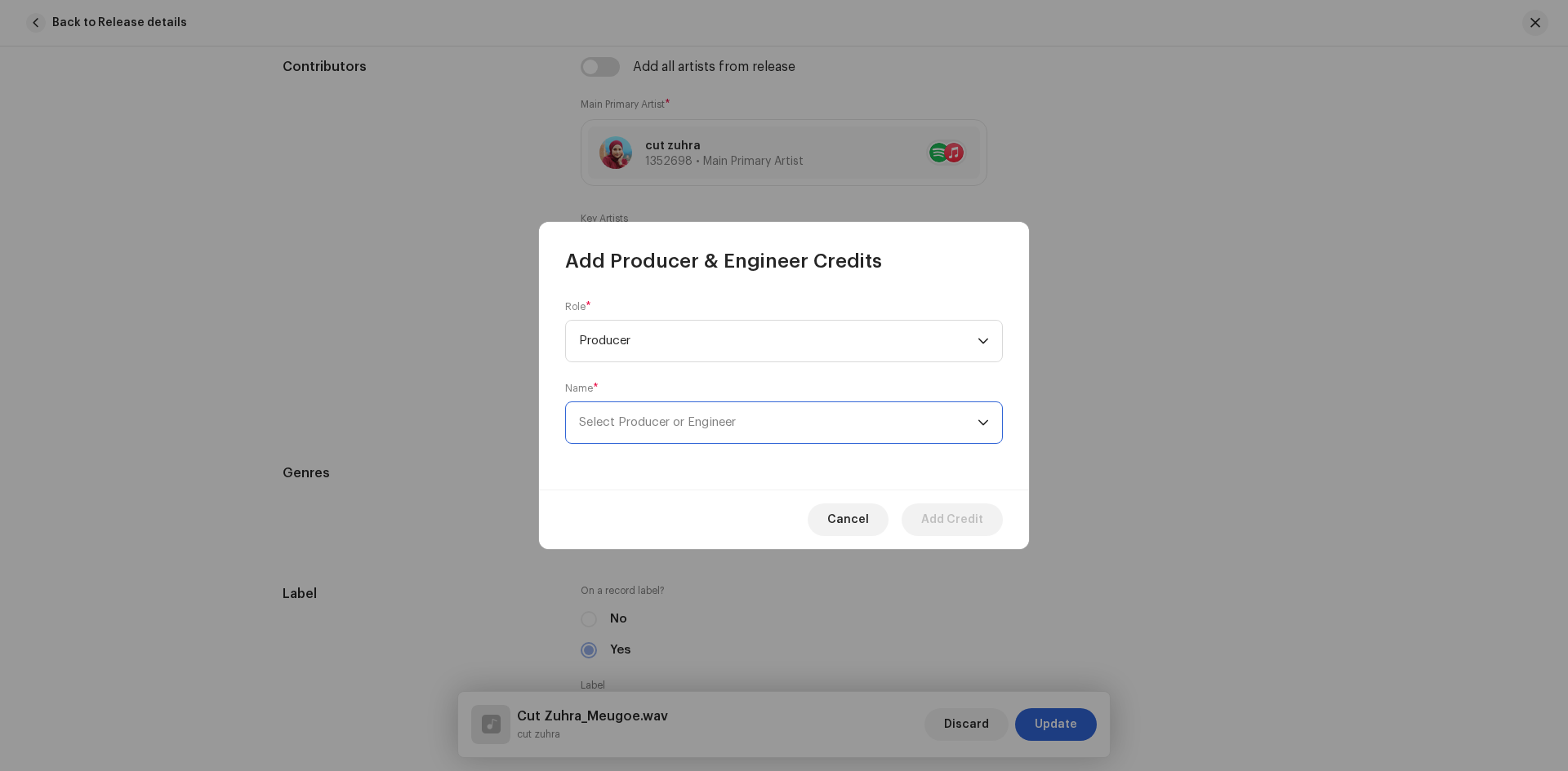
click at [806, 426] on span "Select Producer or Engineer" at bounding box center [778, 422] width 399 height 41
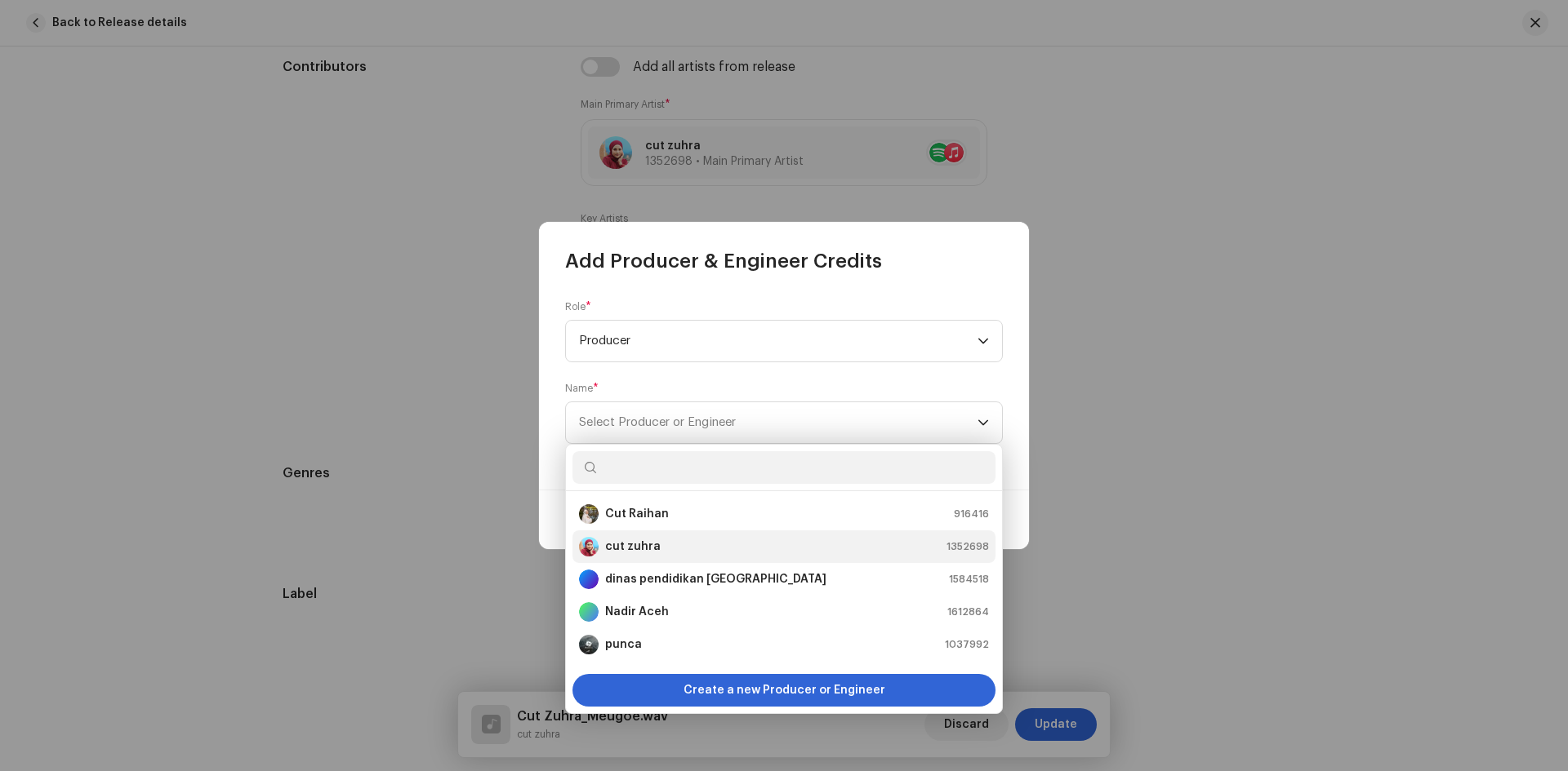
click at [658, 547] on div "cut zuhra 1352698" at bounding box center [784, 546] width 410 height 19
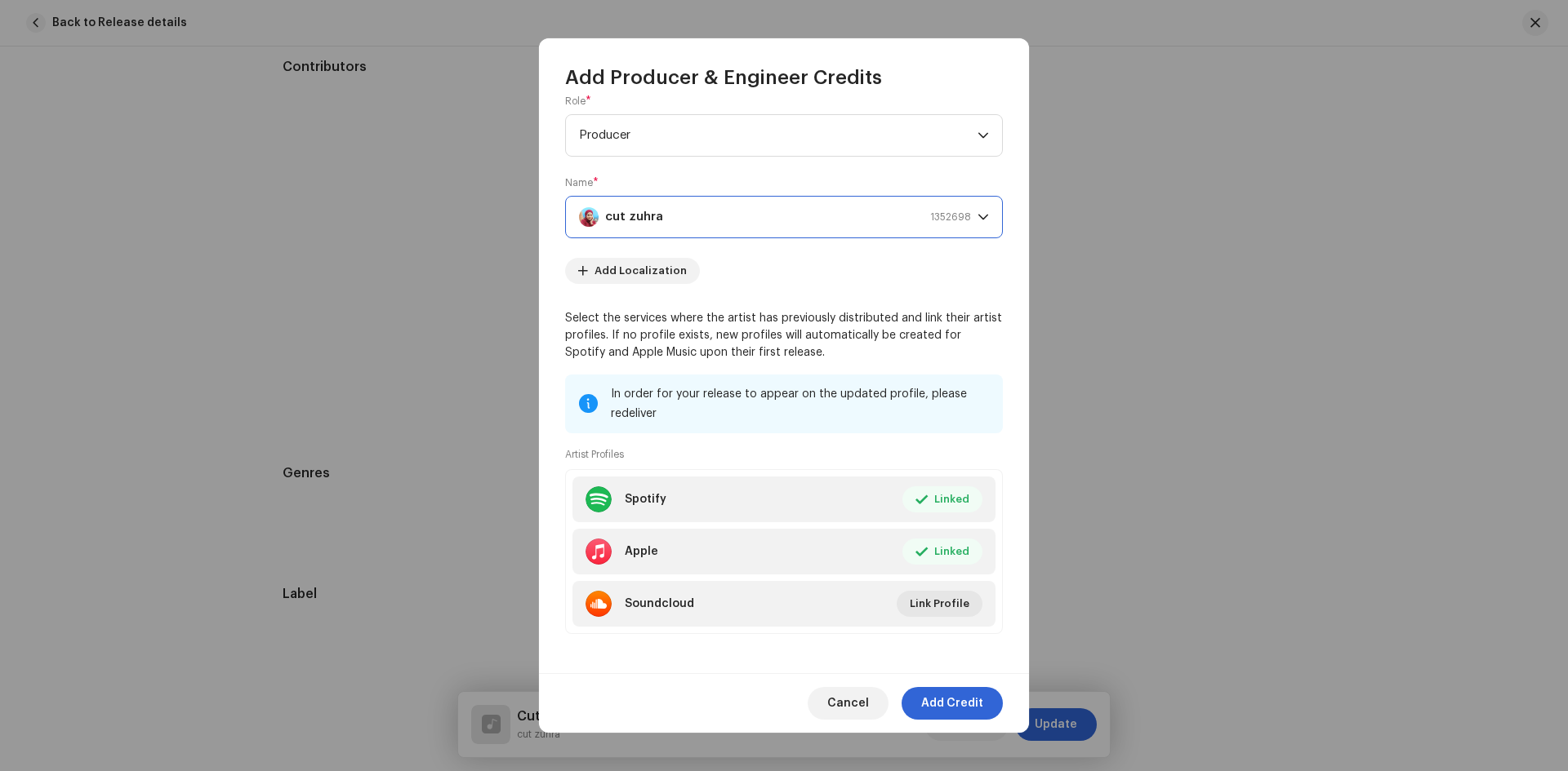
scroll to position [29, 0]
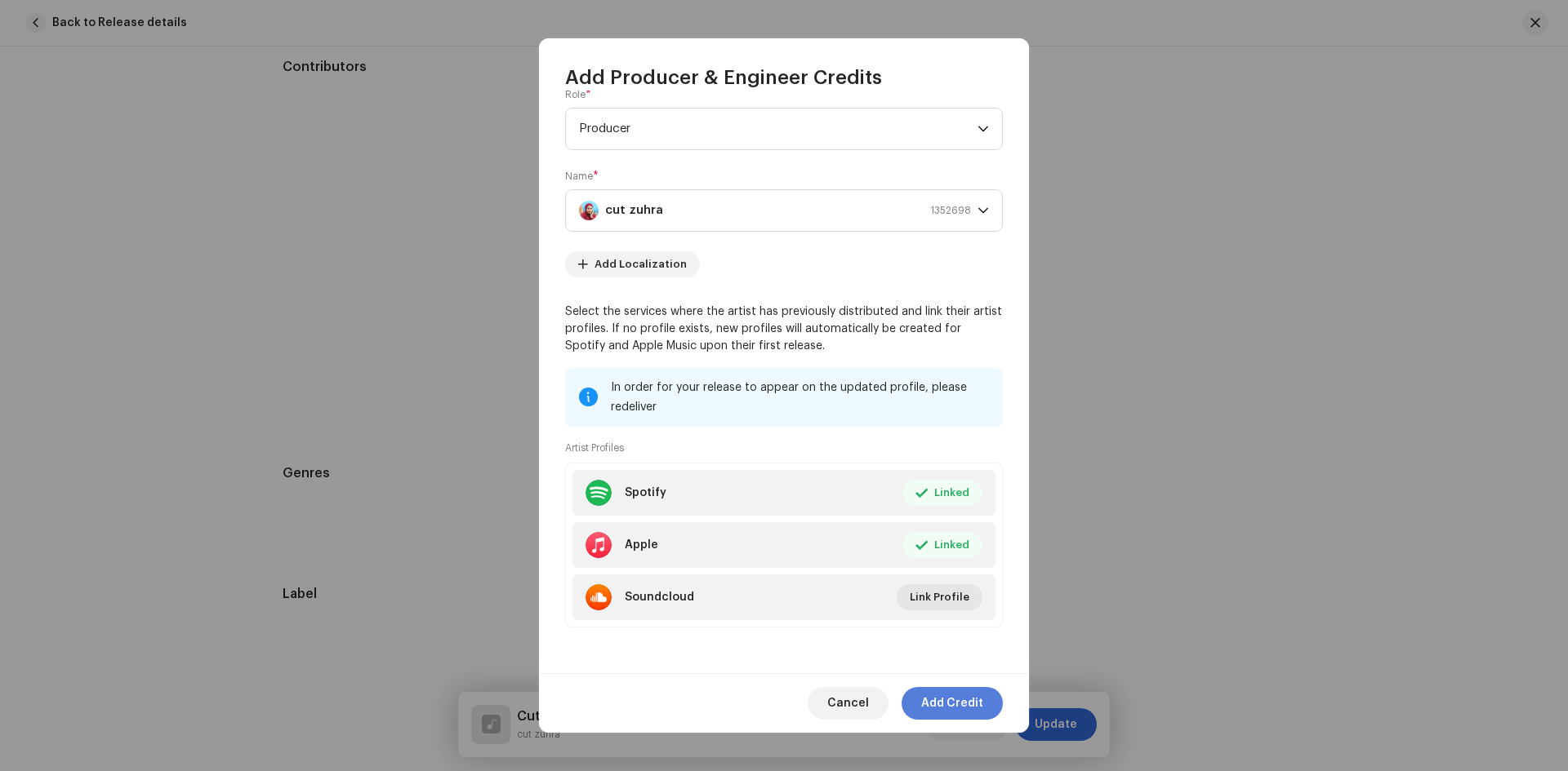
click at [944, 702] on span "Add Credit" at bounding box center [951, 703] width 62 height 32
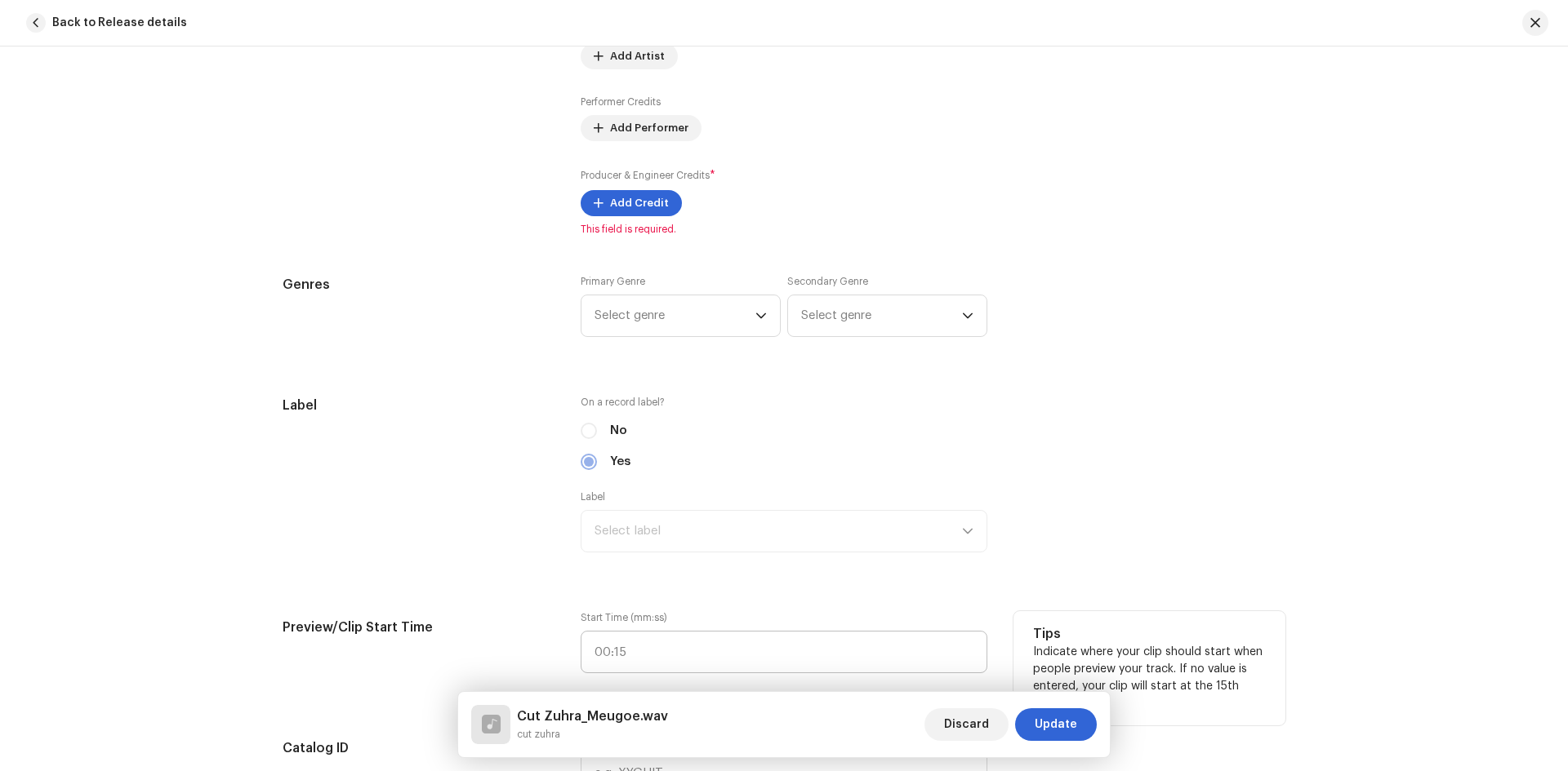
scroll to position [1225, 0]
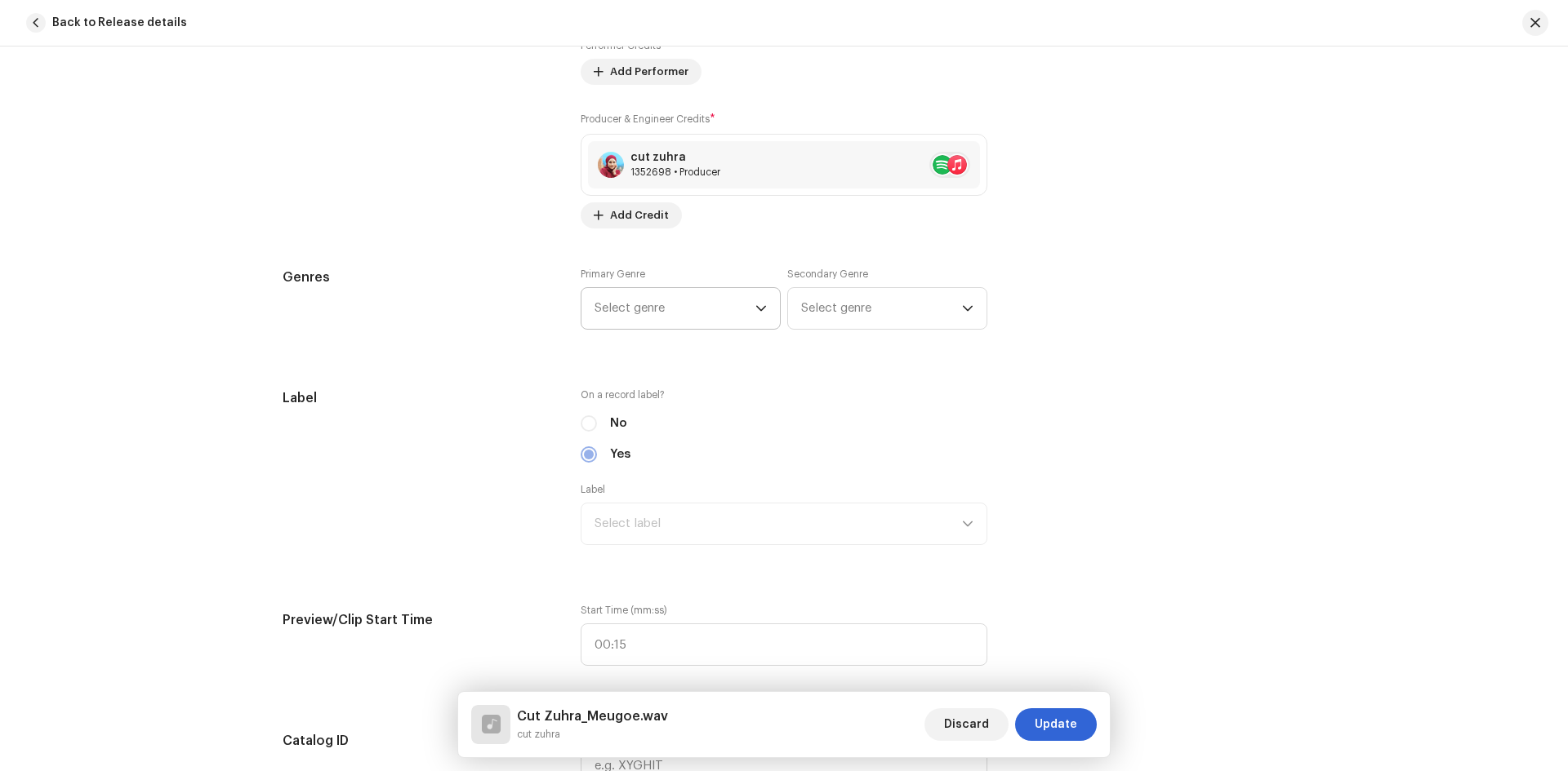
click at [733, 312] on span "Select genre" at bounding box center [675, 309] width 161 height 41
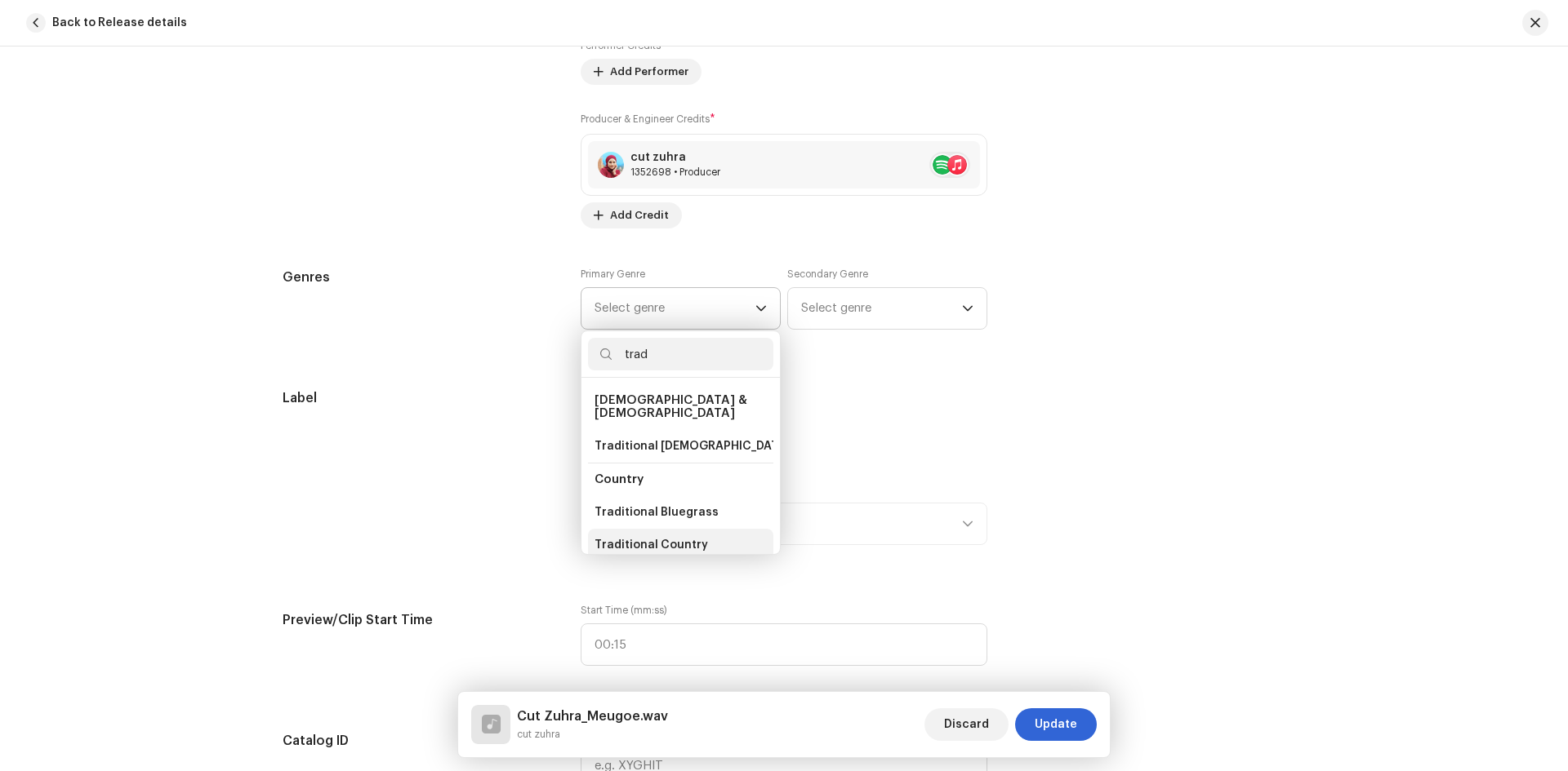
type input "trad"
click at [659, 537] on span "Traditional Country" at bounding box center [652, 545] width 114 height 17
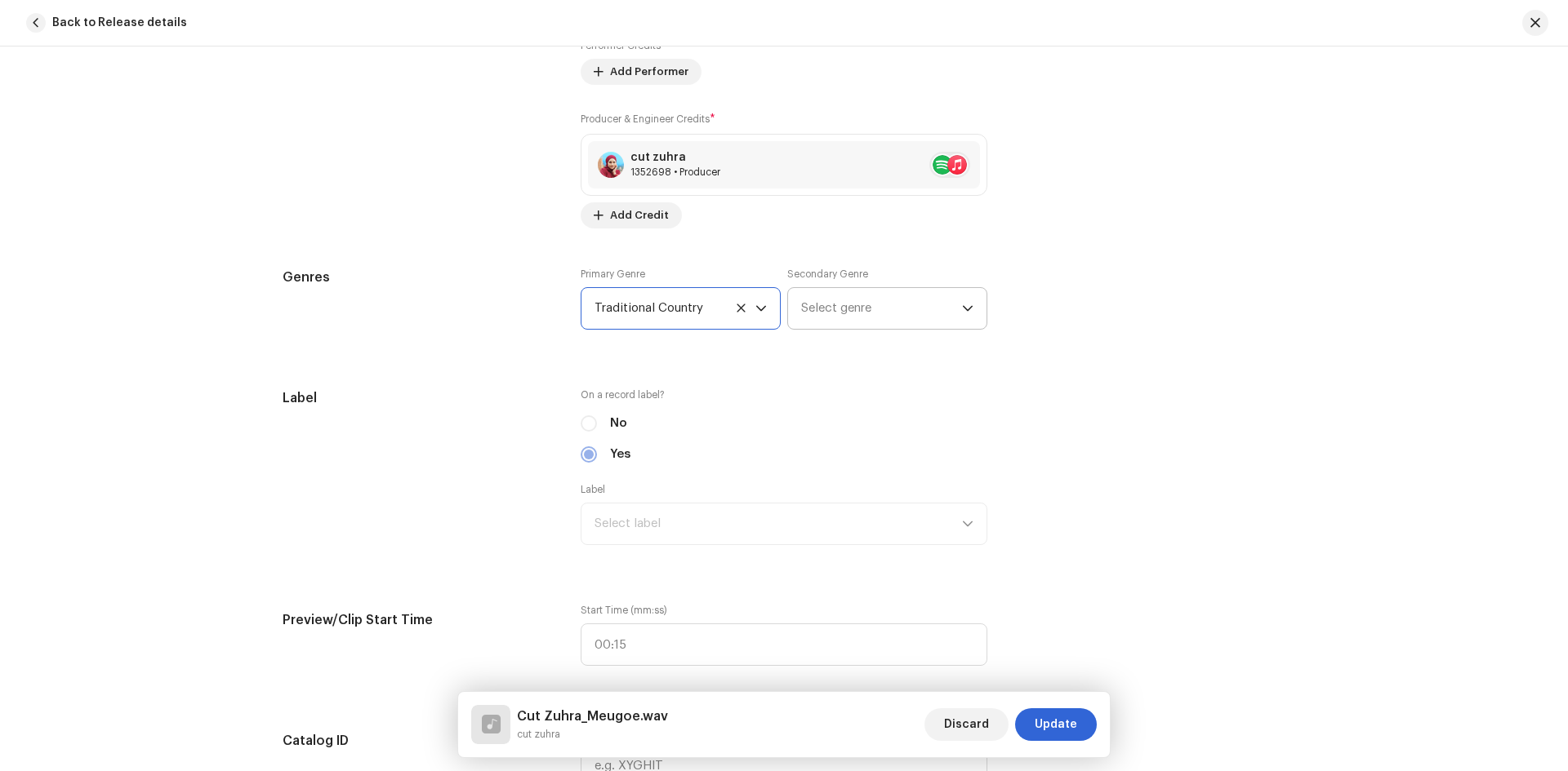
click at [863, 311] on span "Select genre" at bounding box center [882, 309] width 161 height 41
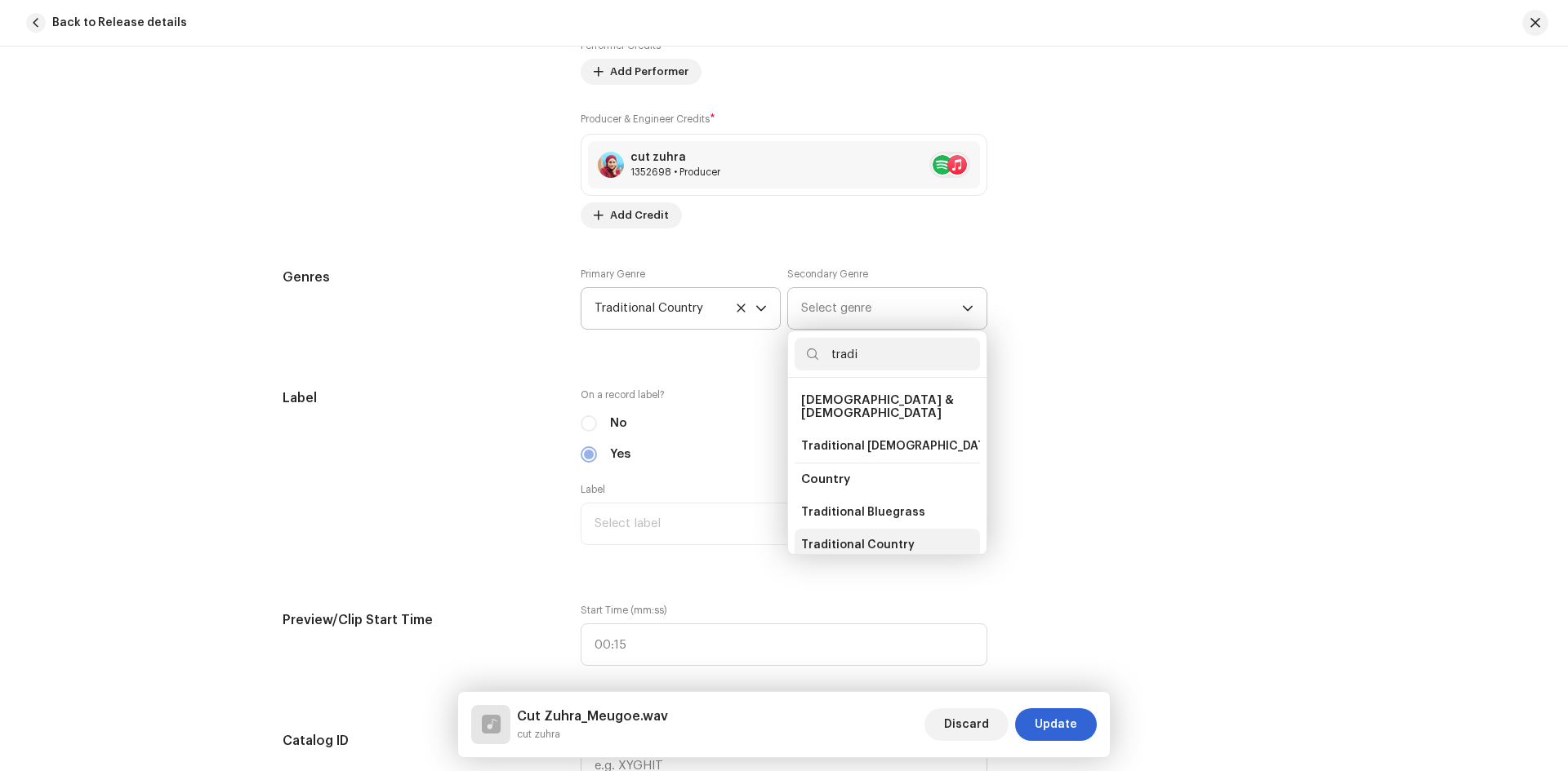
type input "tradi"
click at [862, 537] on span "Traditional Country" at bounding box center [858, 545] width 114 height 17
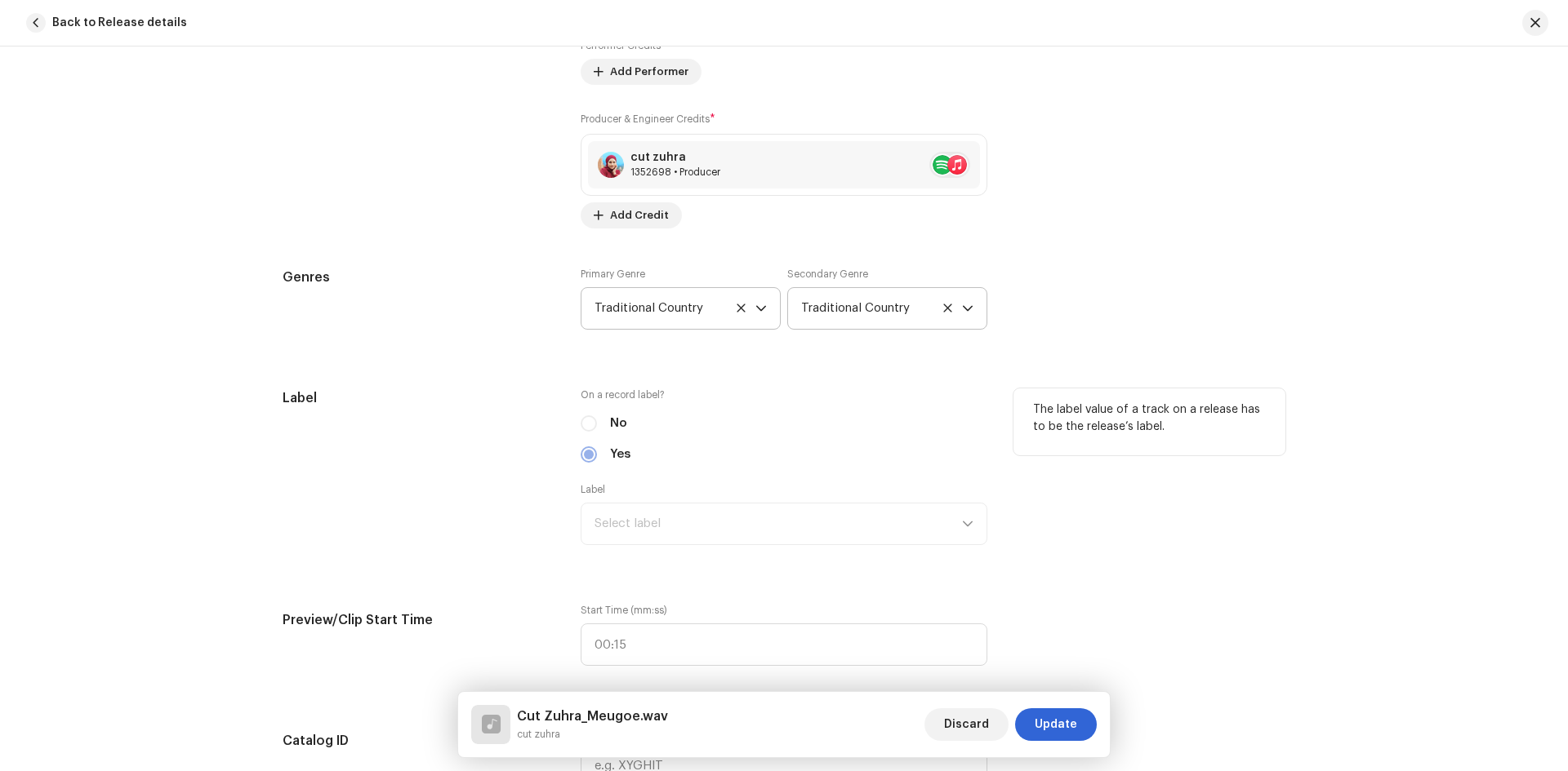
click at [958, 522] on div "Label Select label" at bounding box center [784, 514] width 407 height 62
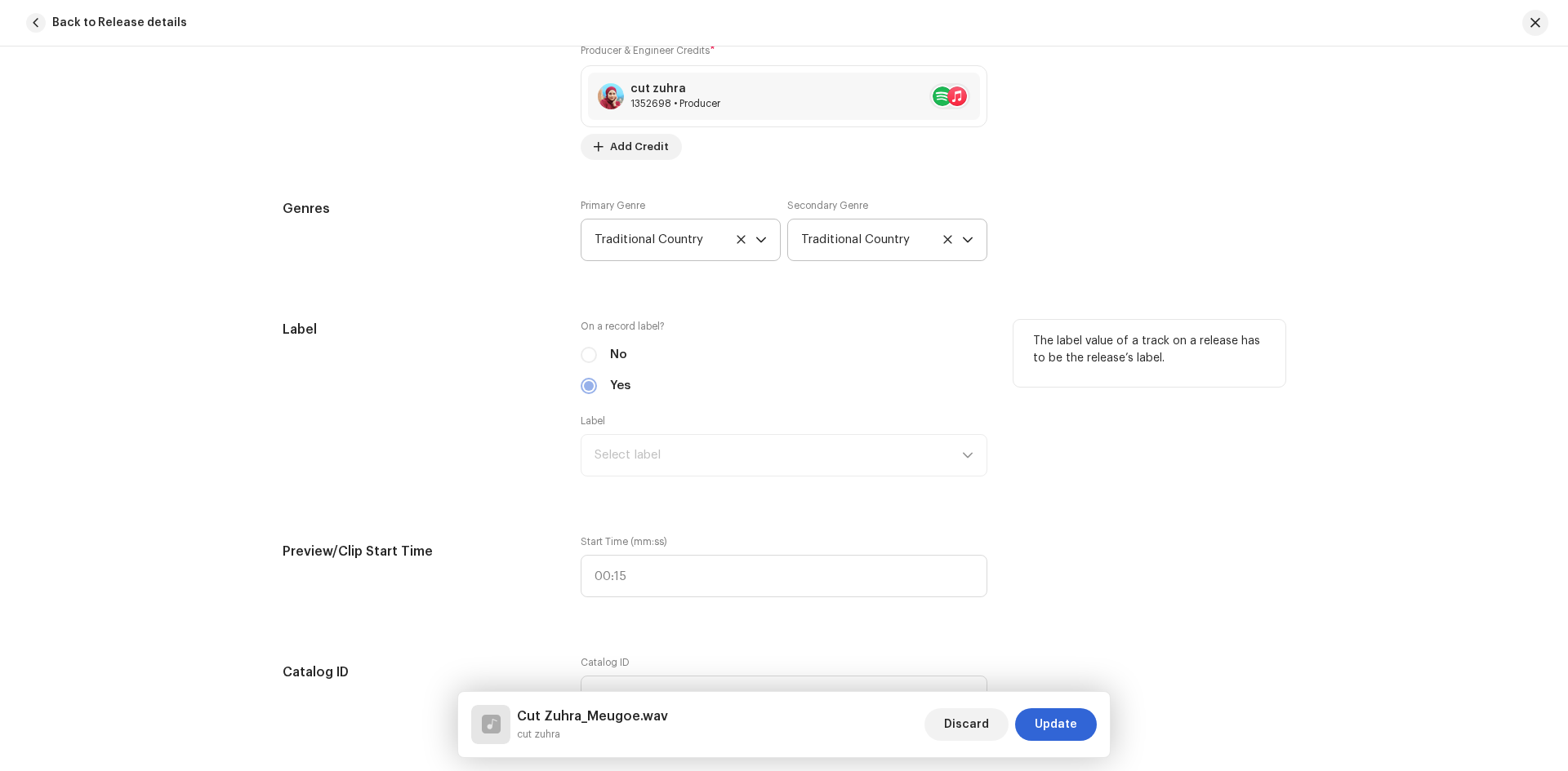
scroll to position [1387, 0]
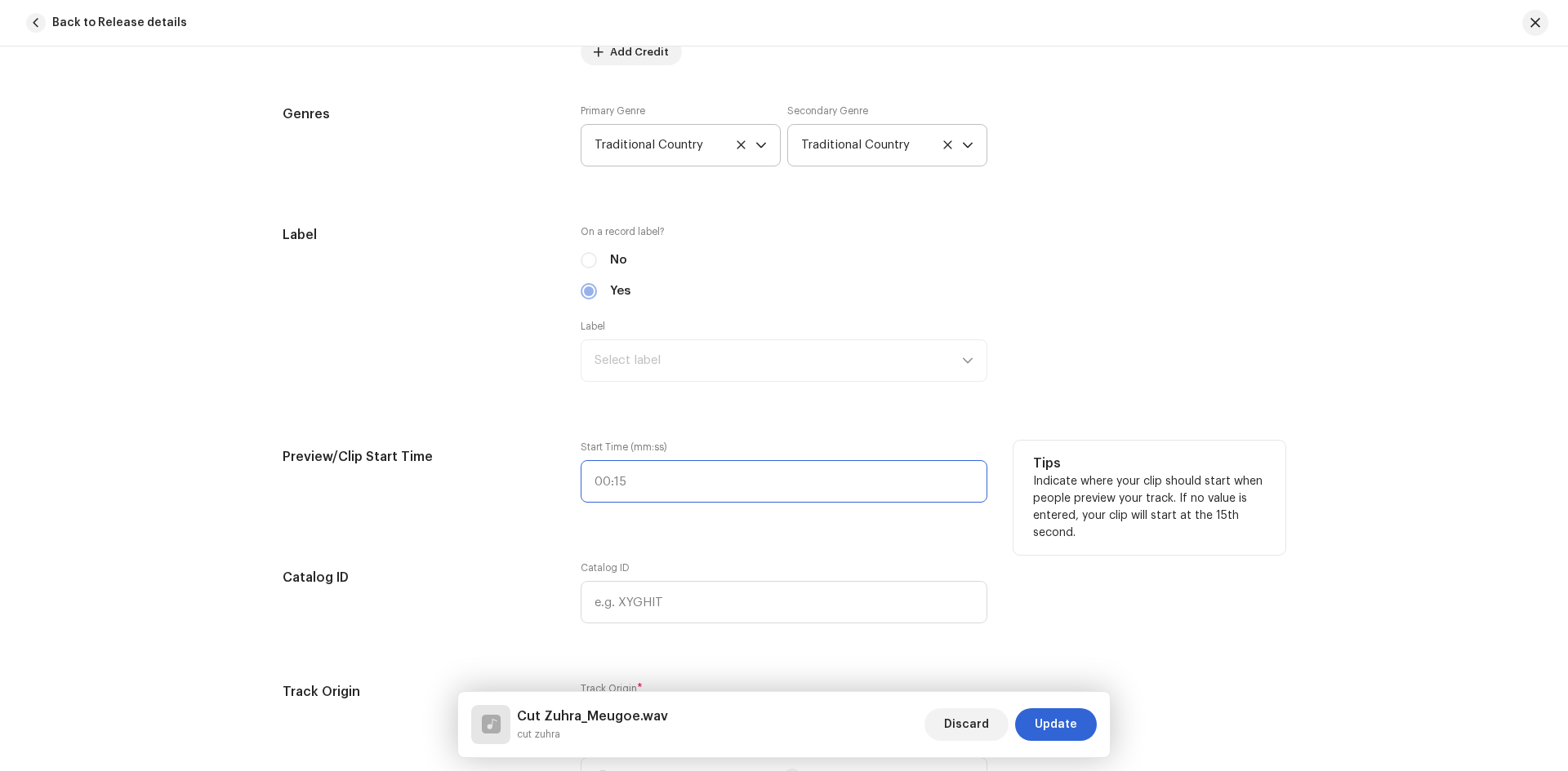
type input ":"
click at [638, 473] on input ":" at bounding box center [784, 482] width 407 height 43
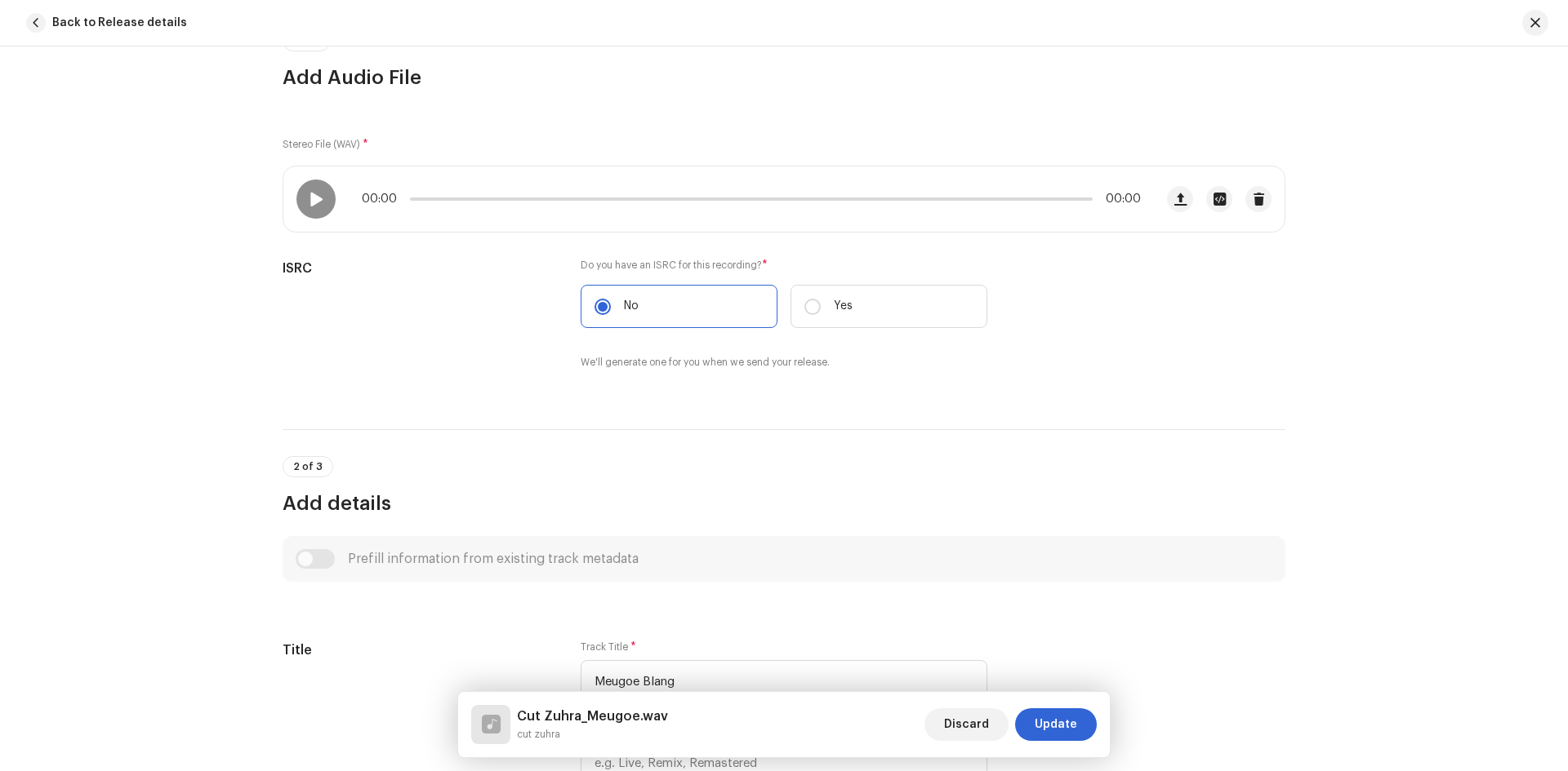
scroll to position [163, 0]
click at [317, 197] on span at bounding box center [316, 203] width 14 height 13
drag, startPoint x: 496, startPoint y: 206, endPoint x: 521, endPoint y: 206, distance: 25.0
click at [521, 206] on div "00:45 00:00" at bounding box center [751, 203] width 779 height 13
click at [538, 202] on p-slider at bounding box center [751, 204] width 683 height 3
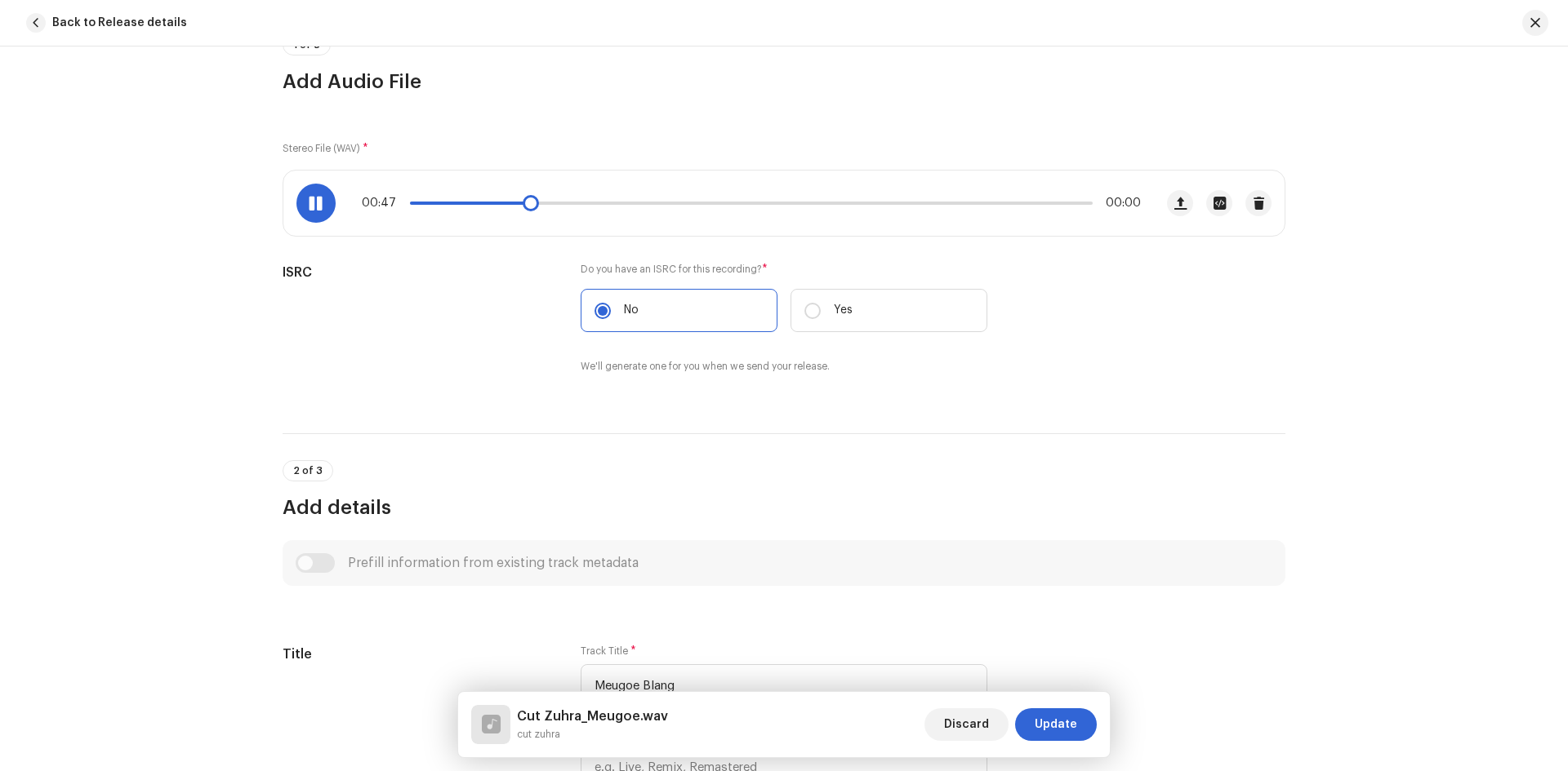
click at [547, 200] on div "00:47 00:00" at bounding box center [751, 203] width 779 height 13
drag, startPoint x: 531, startPoint y: 206, endPoint x: 548, endPoint y: 205, distance: 17.0
click at [548, 205] on span at bounding box center [553, 203] width 17 height 17
drag, startPoint x: 564, startPoint y: 203, endPoint x: 543, endPoint y: 205, distance: 21.1
click at [542, 204] on div "00:54 00:00" at bounding box center [751, 203] width 779 height 13
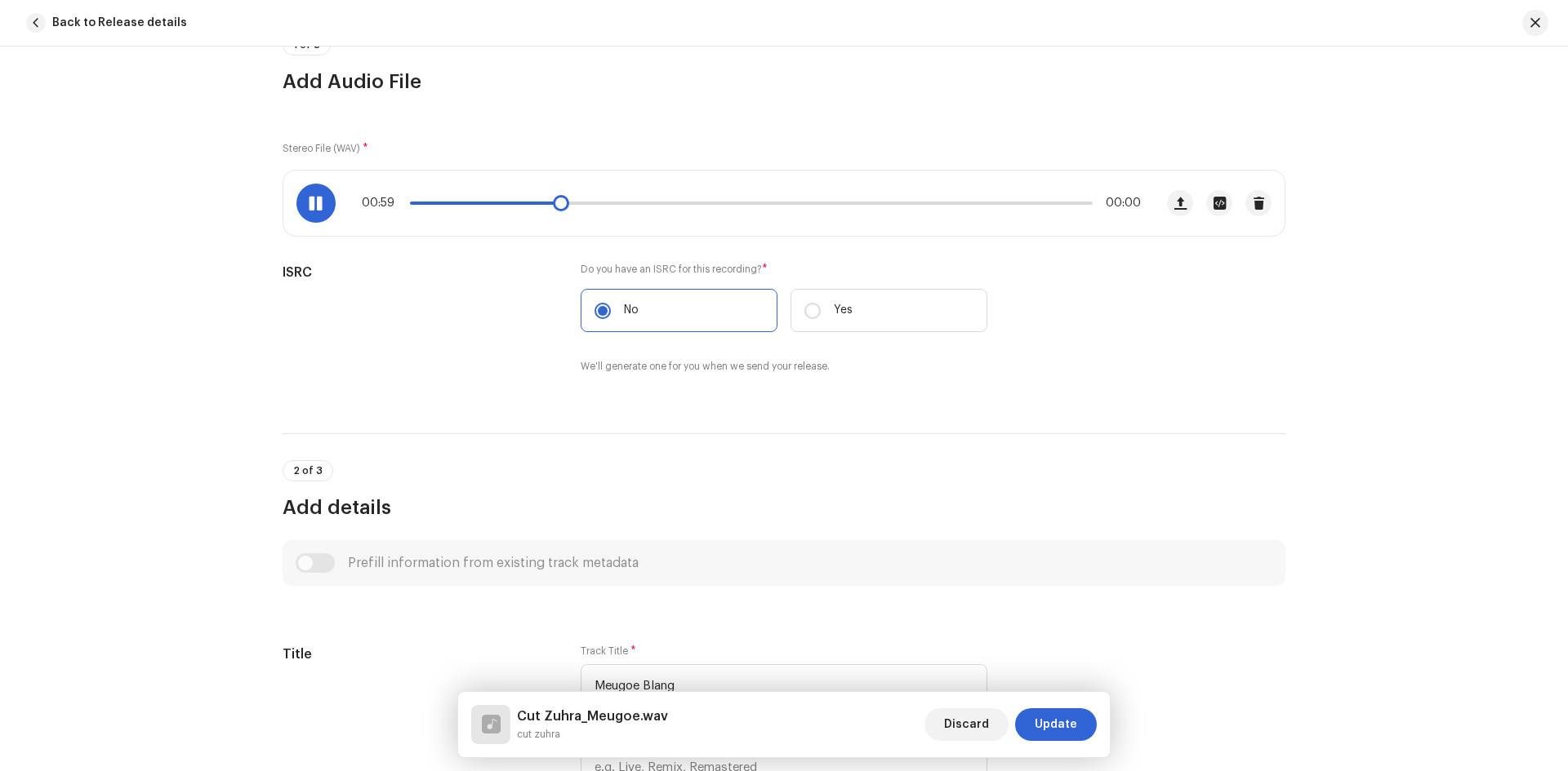
click at [314, 201] on span at bounding box center [316, 203] width 14 height 13
click at [313, 203] on span at bounding box center [316, 203] width 14 height 13
click at [314, 203] on span at bounding box center [316, 203] width 14 height 13
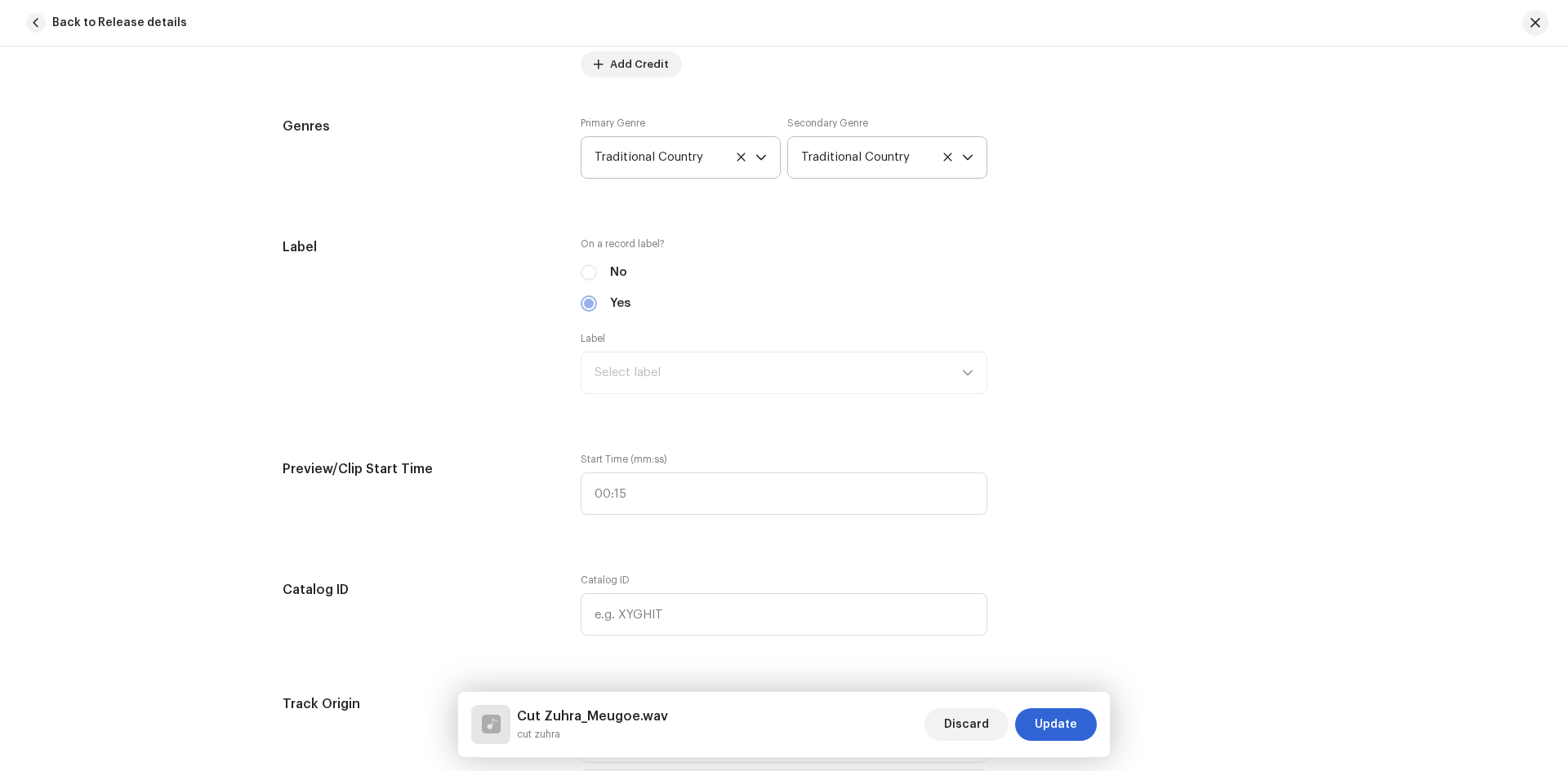
scroll to position [1387, 0]
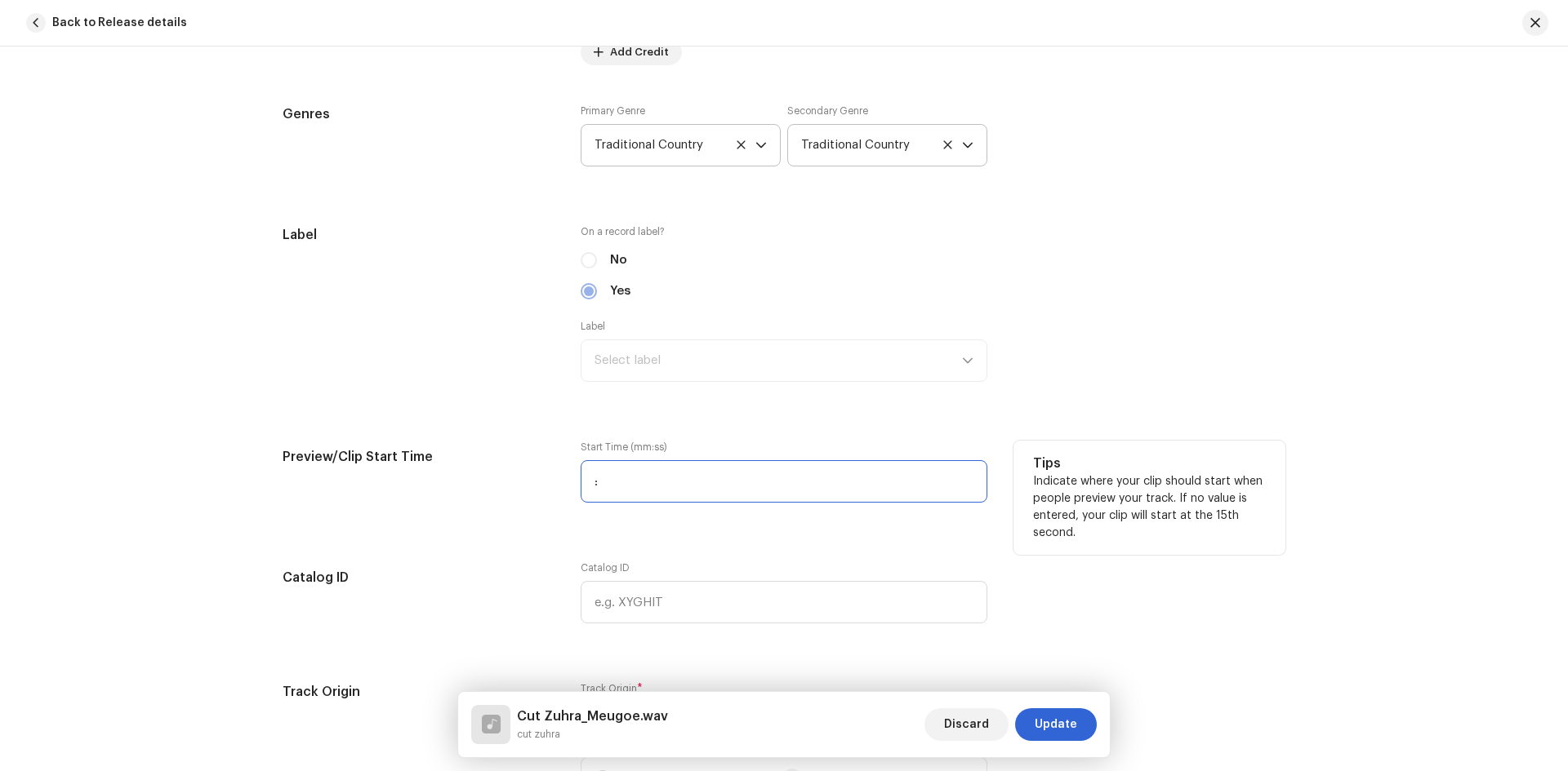
click at [619, 479] on input ":" at bounding box center [784, 482] width 407 height 43
click at [615, 483] on input "00:18" at bounding box center [784, 482] width 407 height 43
type input "00:58"
click at [688, 526] on div "Track details Complete the following to finalize your track. 1 of 3 Add Audio F…" at bounding box center [784, 517] width 1055 height 3637
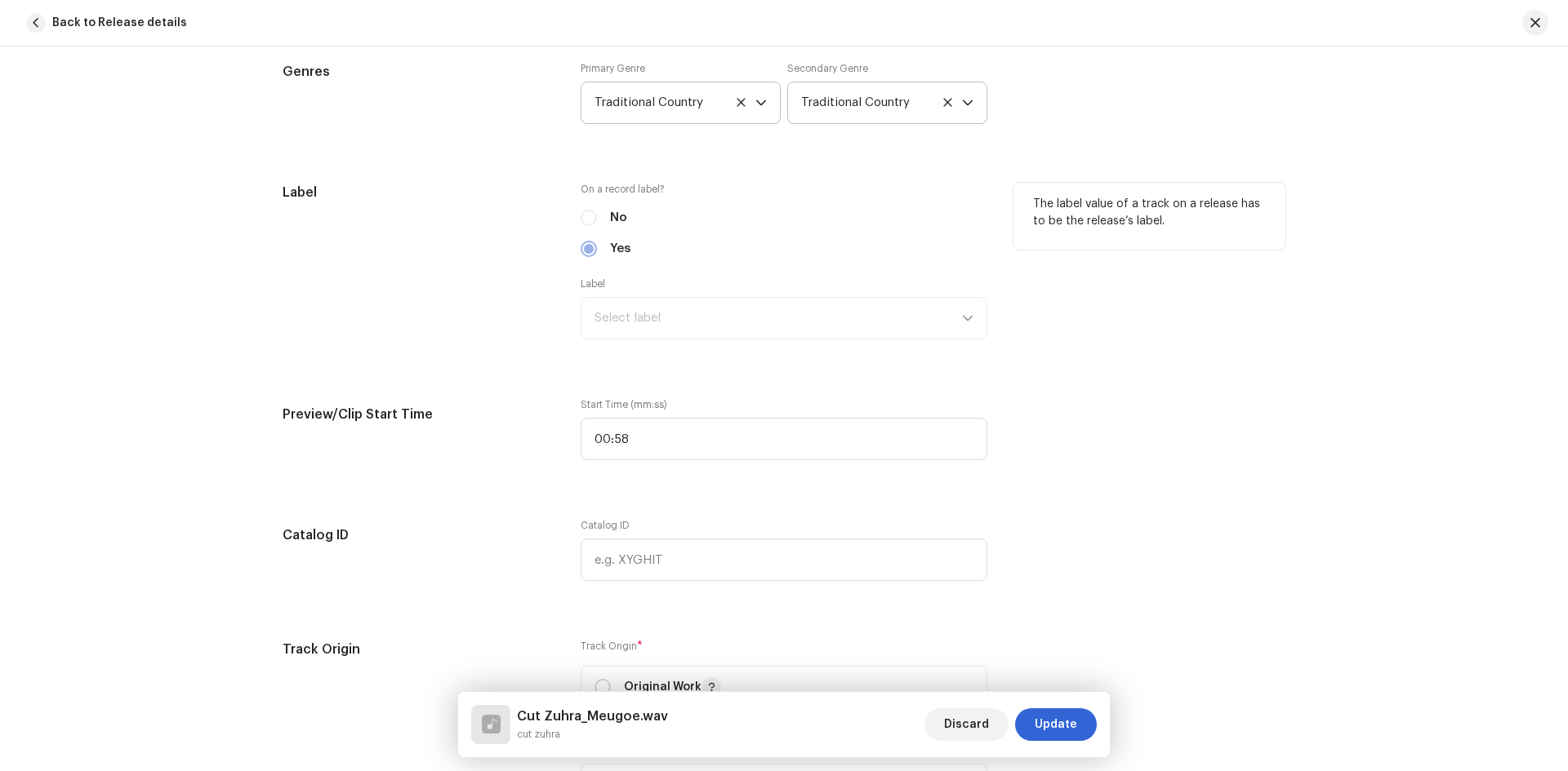
scroll to position [1469, 0]
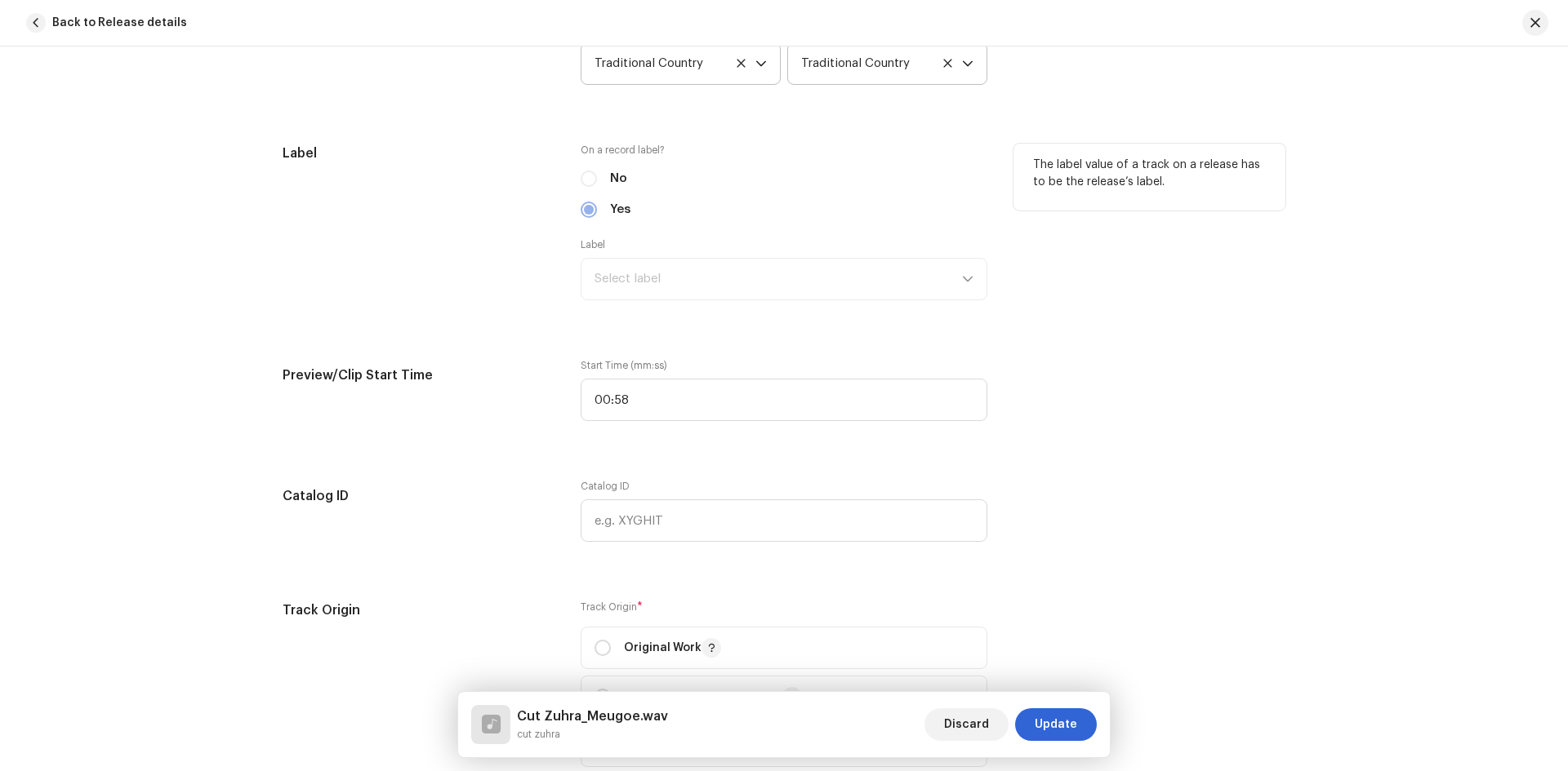
click at [964, 277] on div "Label Select label" at bounding box center [784, 269] width 407 height 62
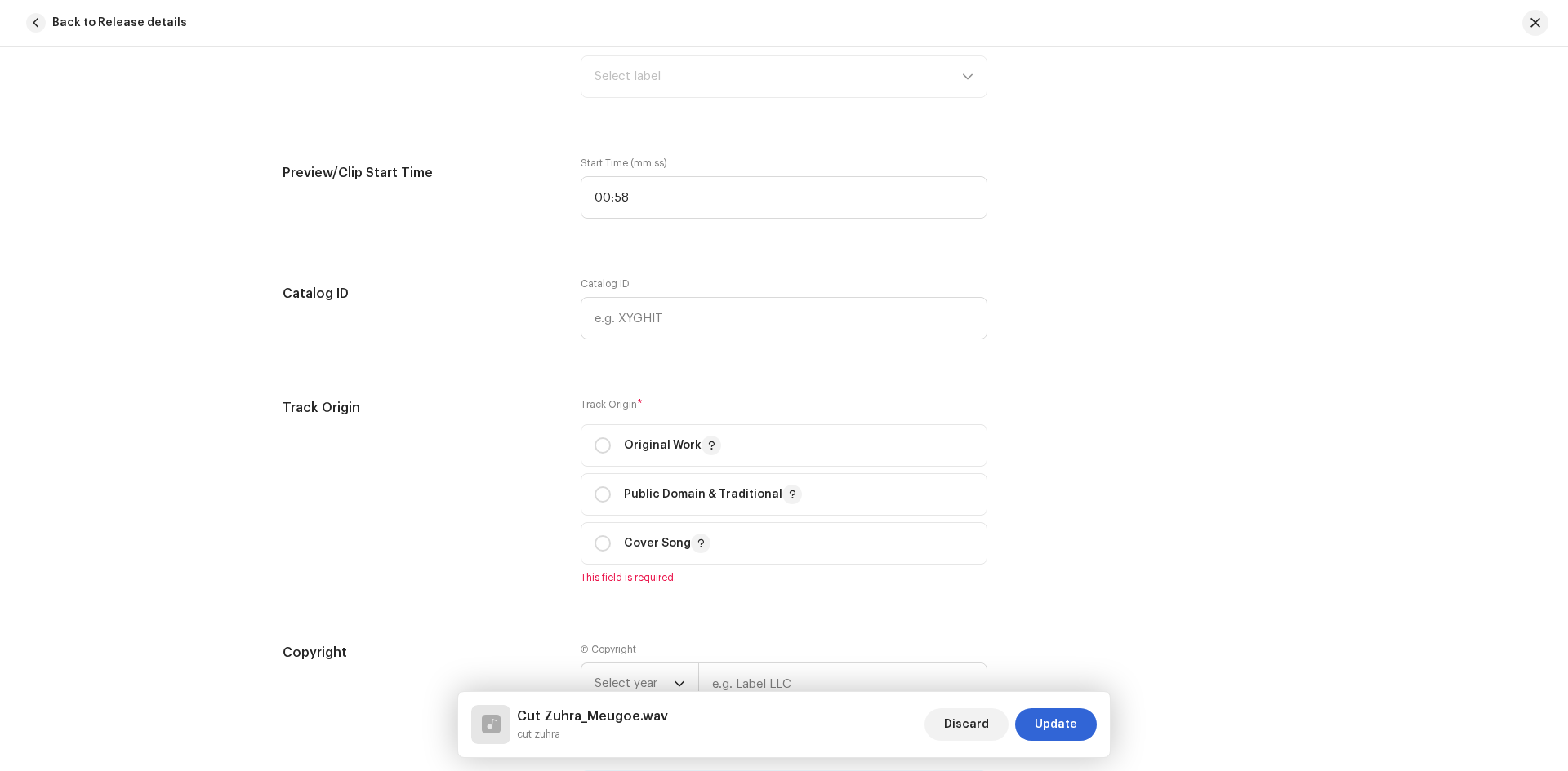
scroll to position [1714, 0]
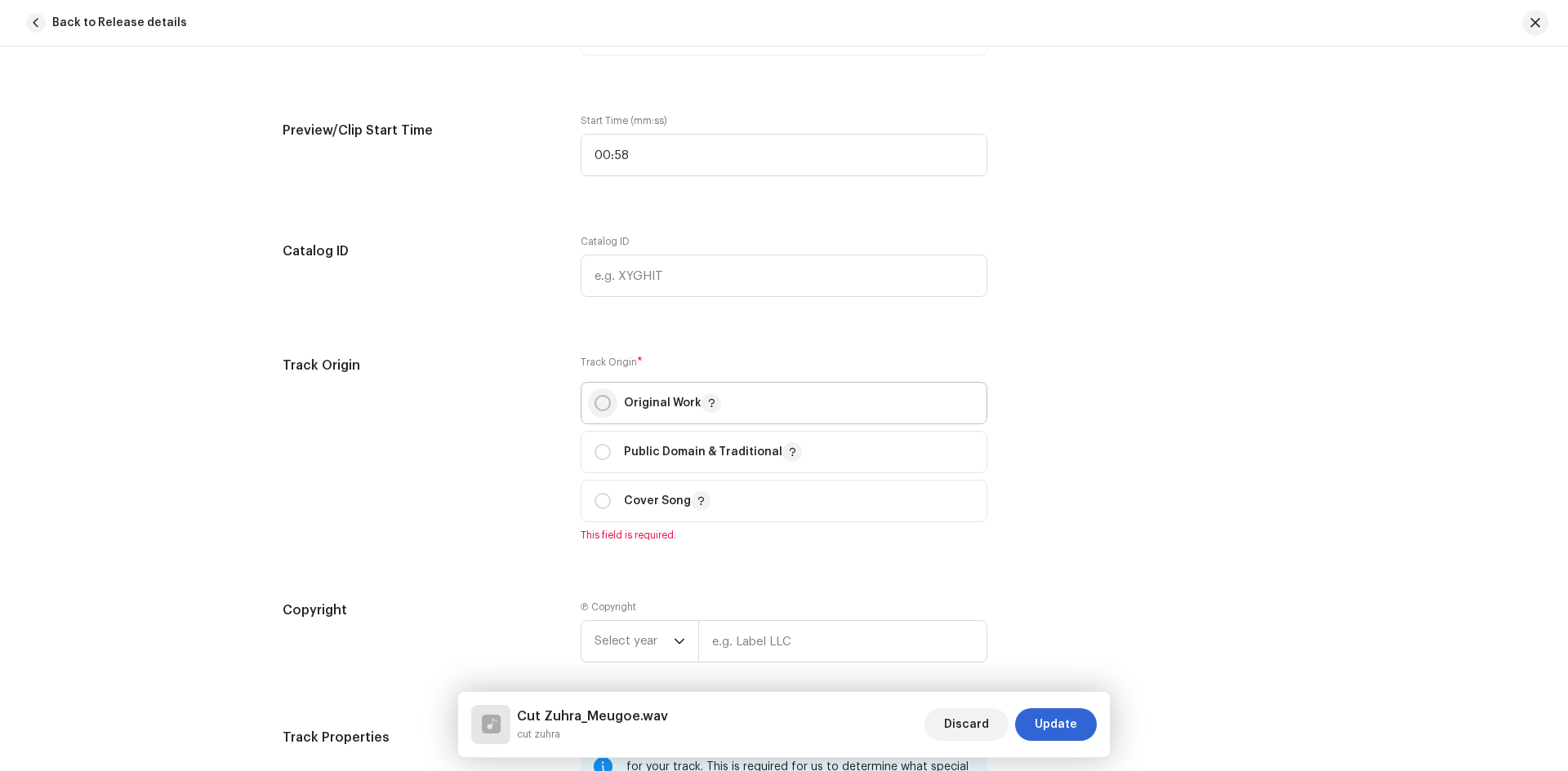
click at [595, 406] on input "radio" at bounding box center [603, 403] width 17 height 17
radio input "true"
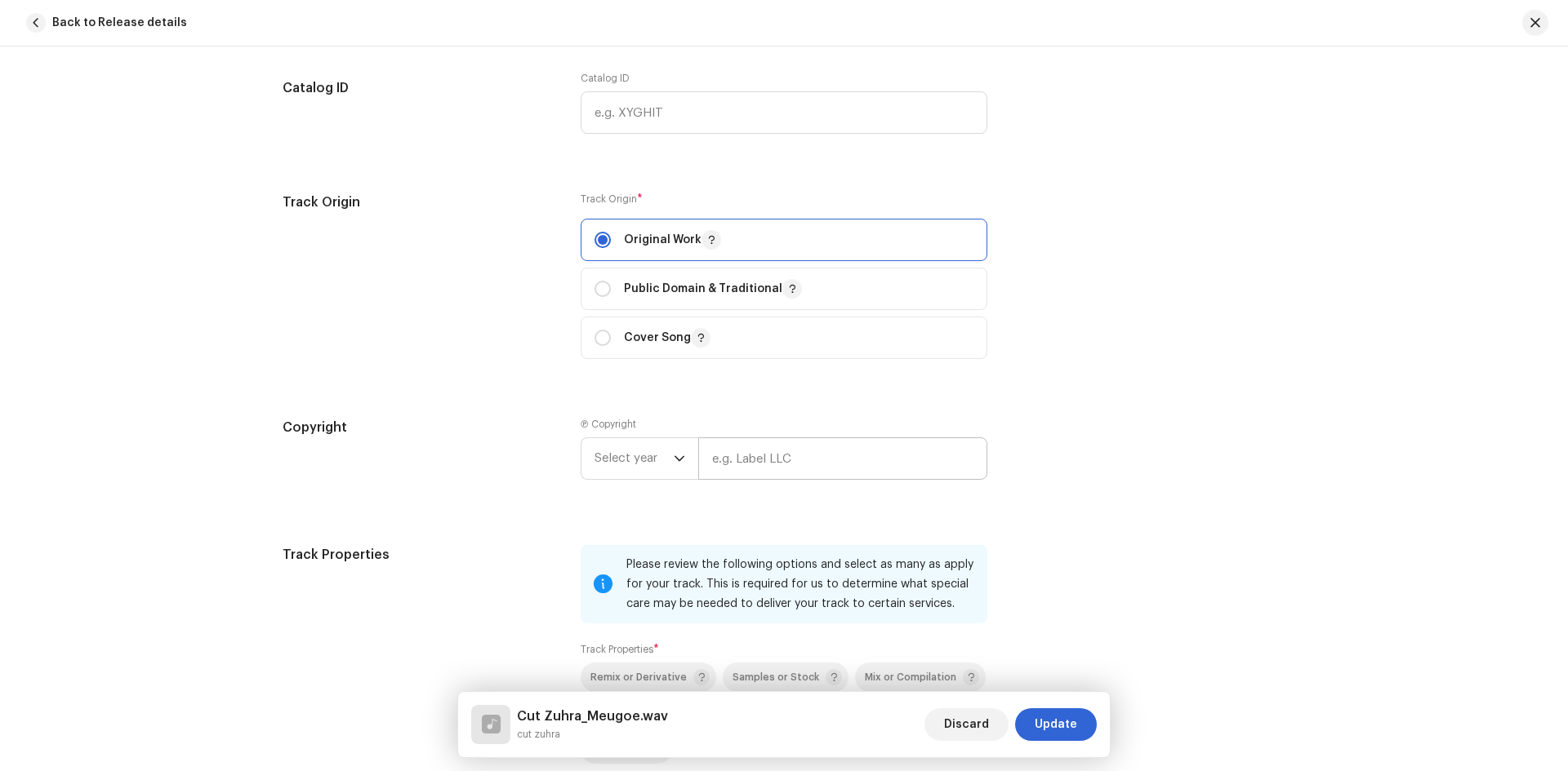
scroll to position [1959, 0]
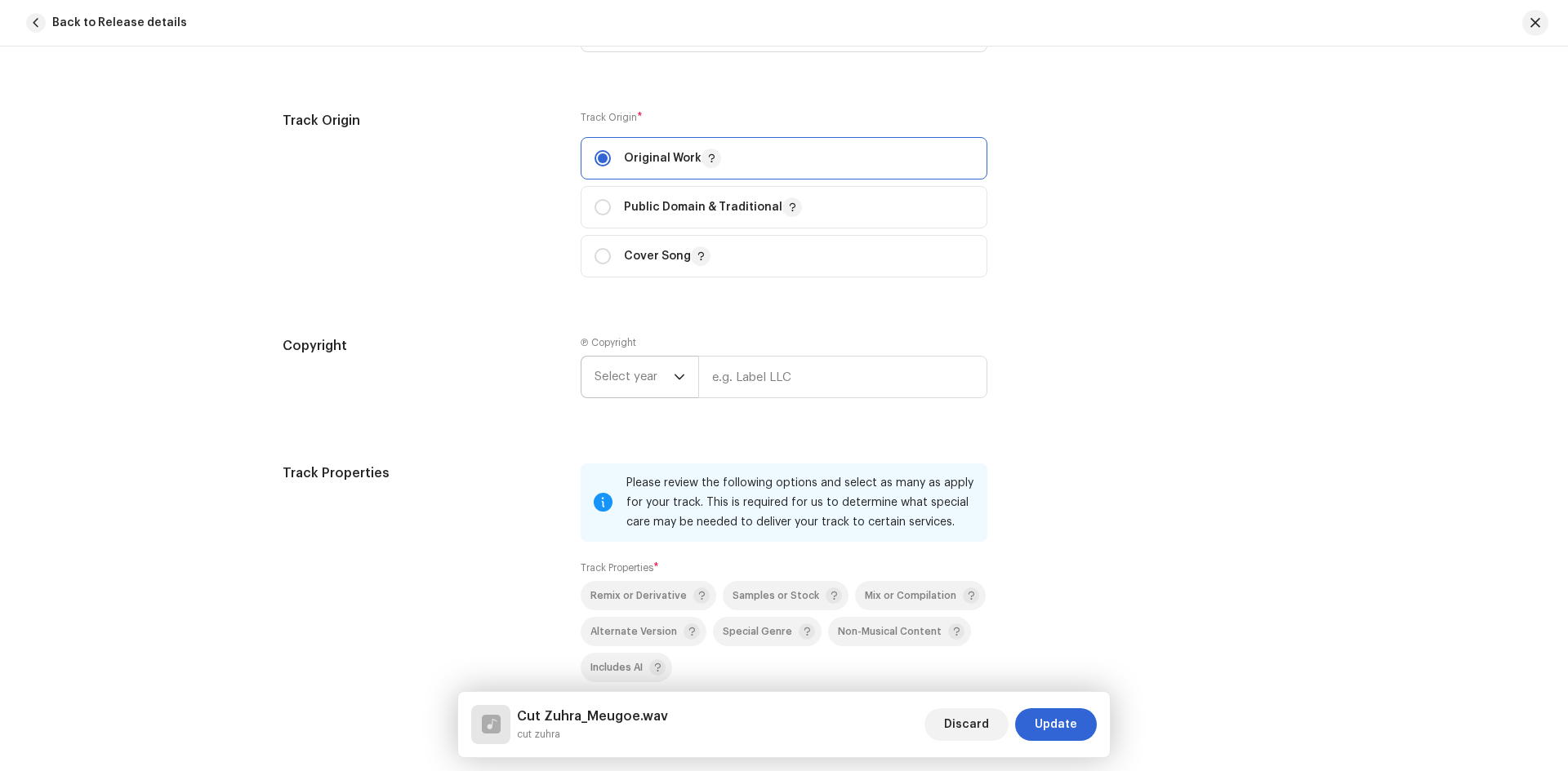
click at [657, 372] on span "Select year" at bounding box center [634, 377] width 80 height 41
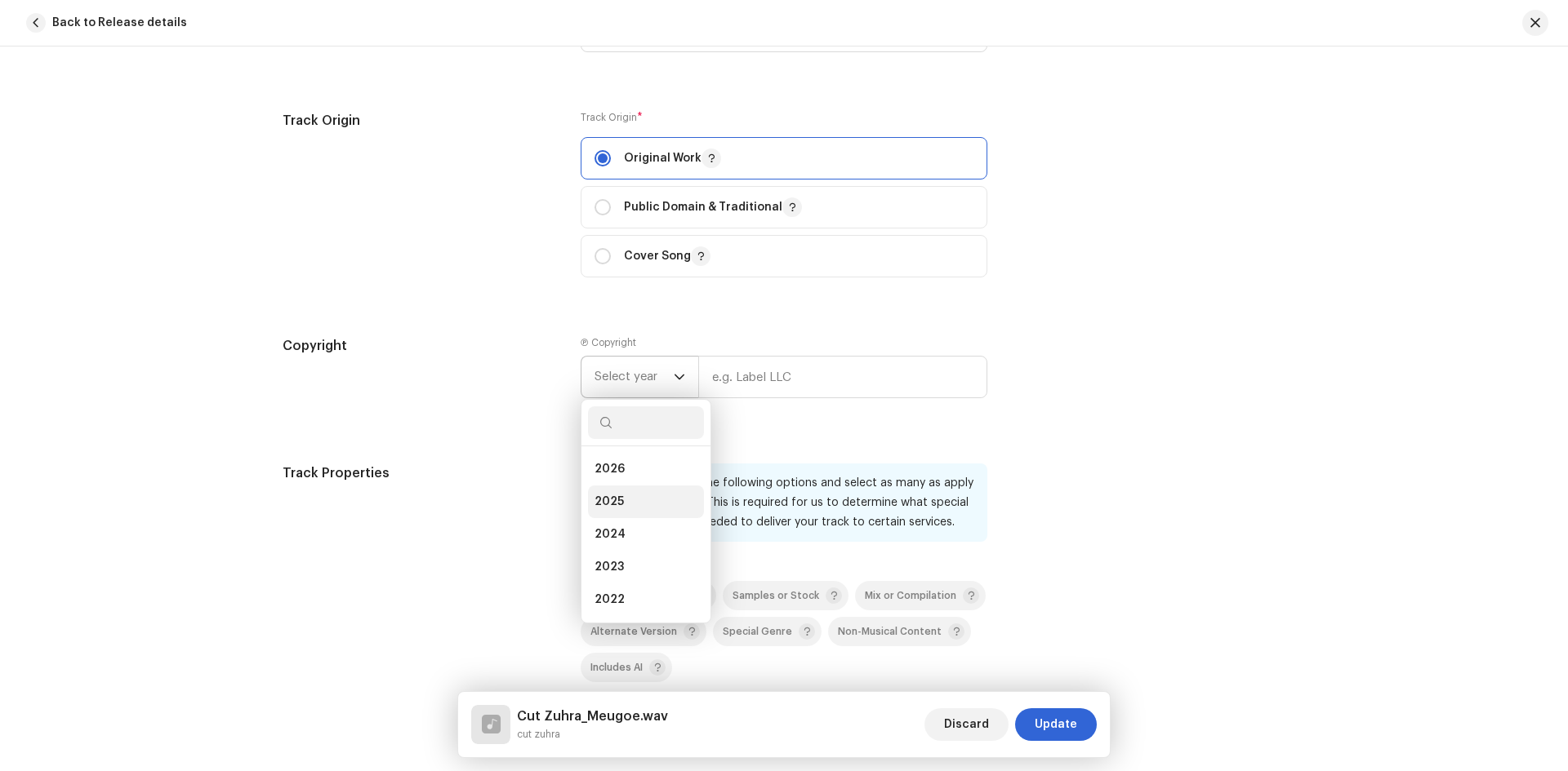
click at [614, 500] on span "2025" at bounding box center [610, 502] width 30 height 17
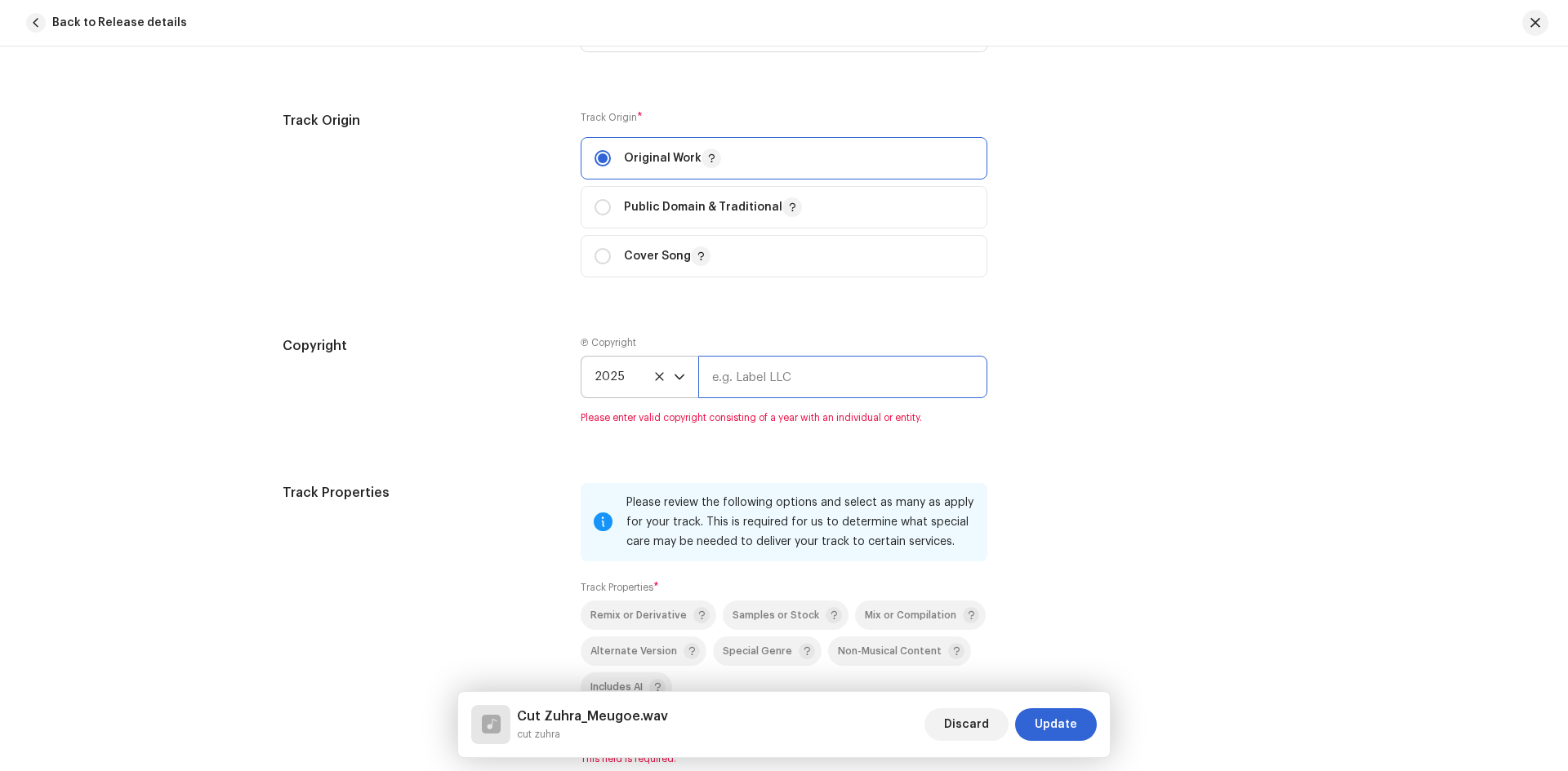
click at [732, 376] on input "text" at bounding box center [842, 377] width 289 height 43
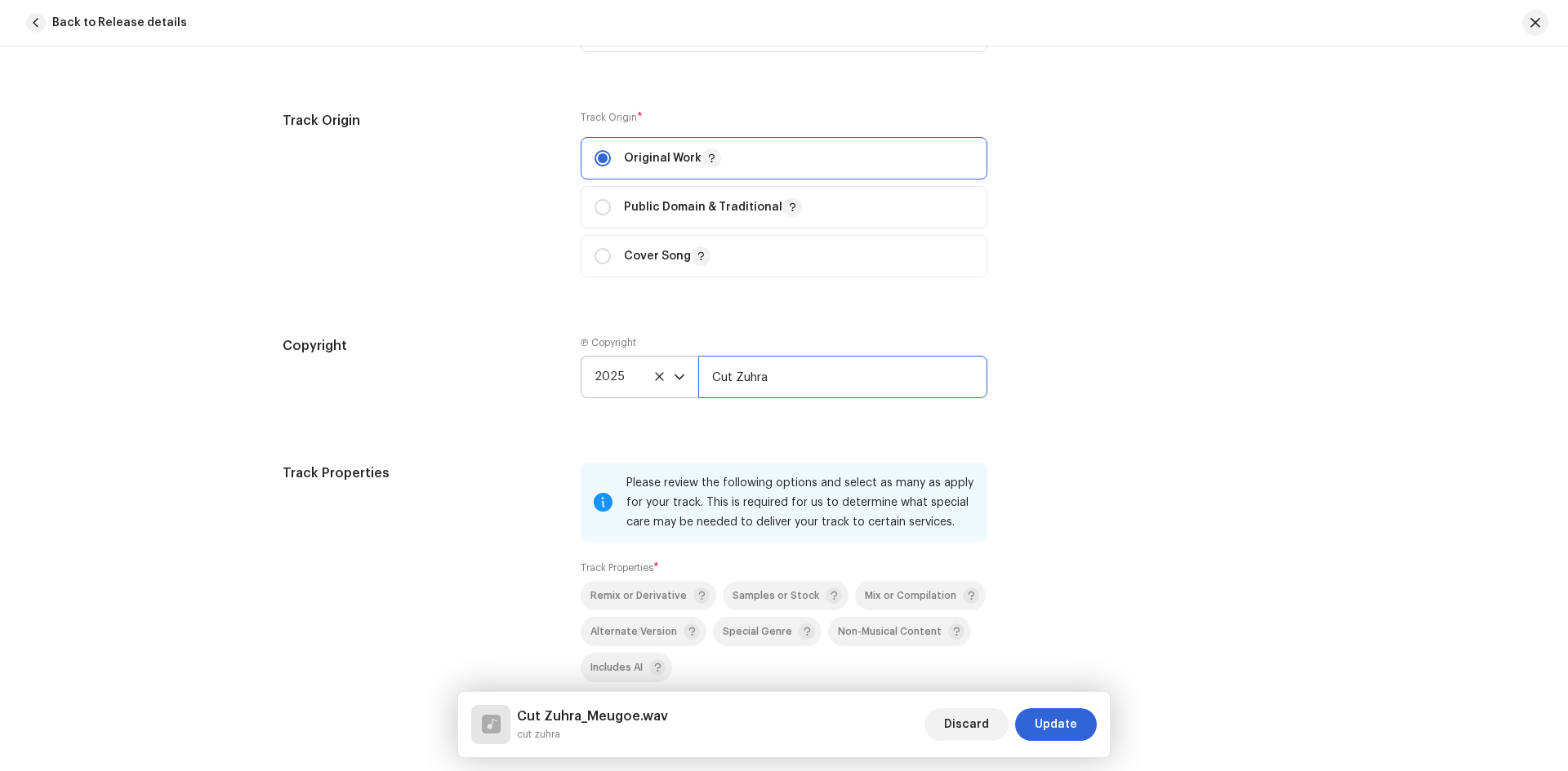
click at [788, 378] on input "Cut Zuhra" at bounding box center [842, 377] width 289 height 43
click at [775, 378] on input "Cut Zuhra official" at bounding box center [842, 377] width 289 height 43
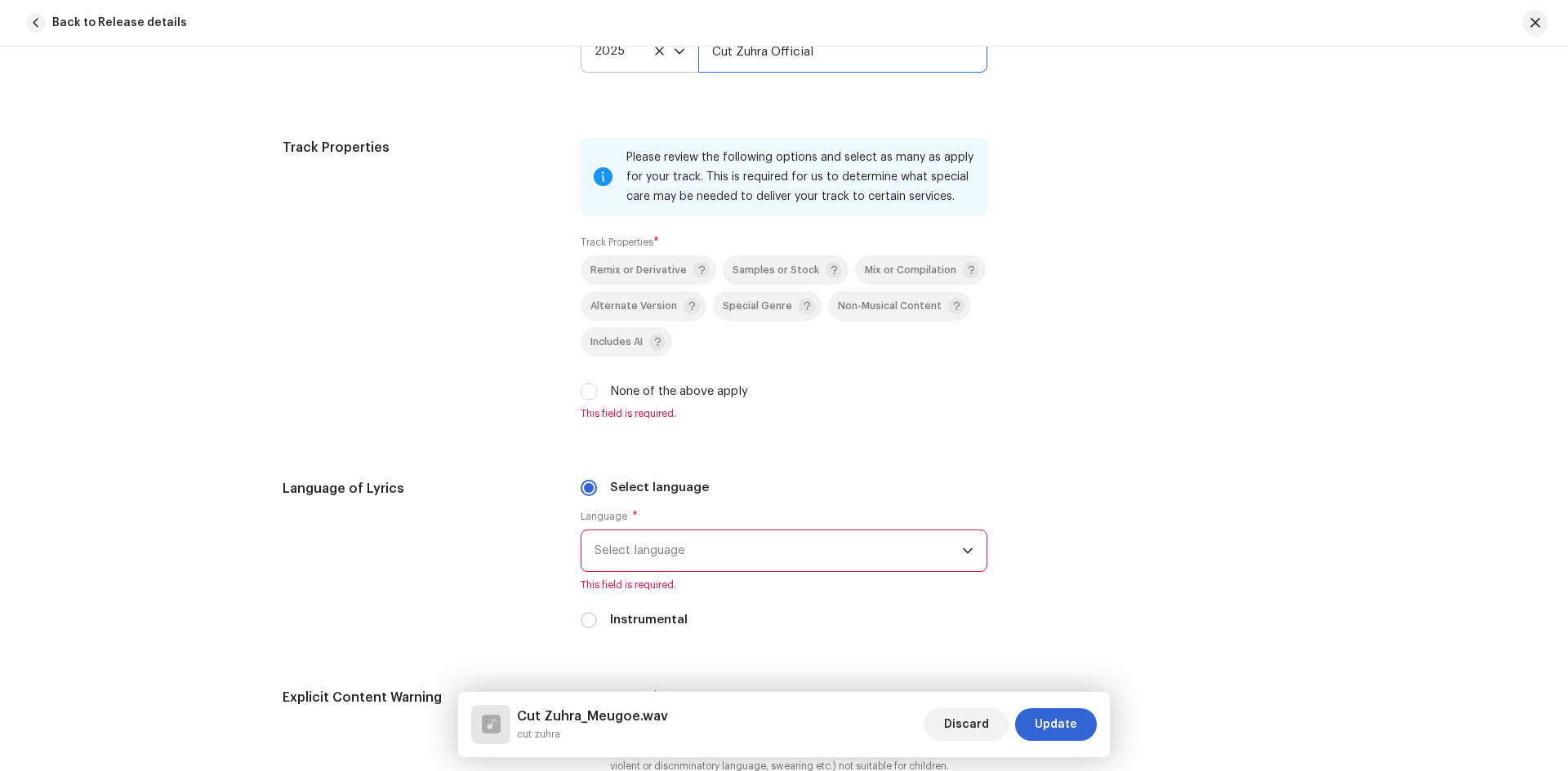
scroll to position [2285, 0]
type input "Cut Zuhra Official"
click at [588, 391] on input "None of the above apply" at bounding box center [589, 391] width 17 height 17
checkbox input "true"
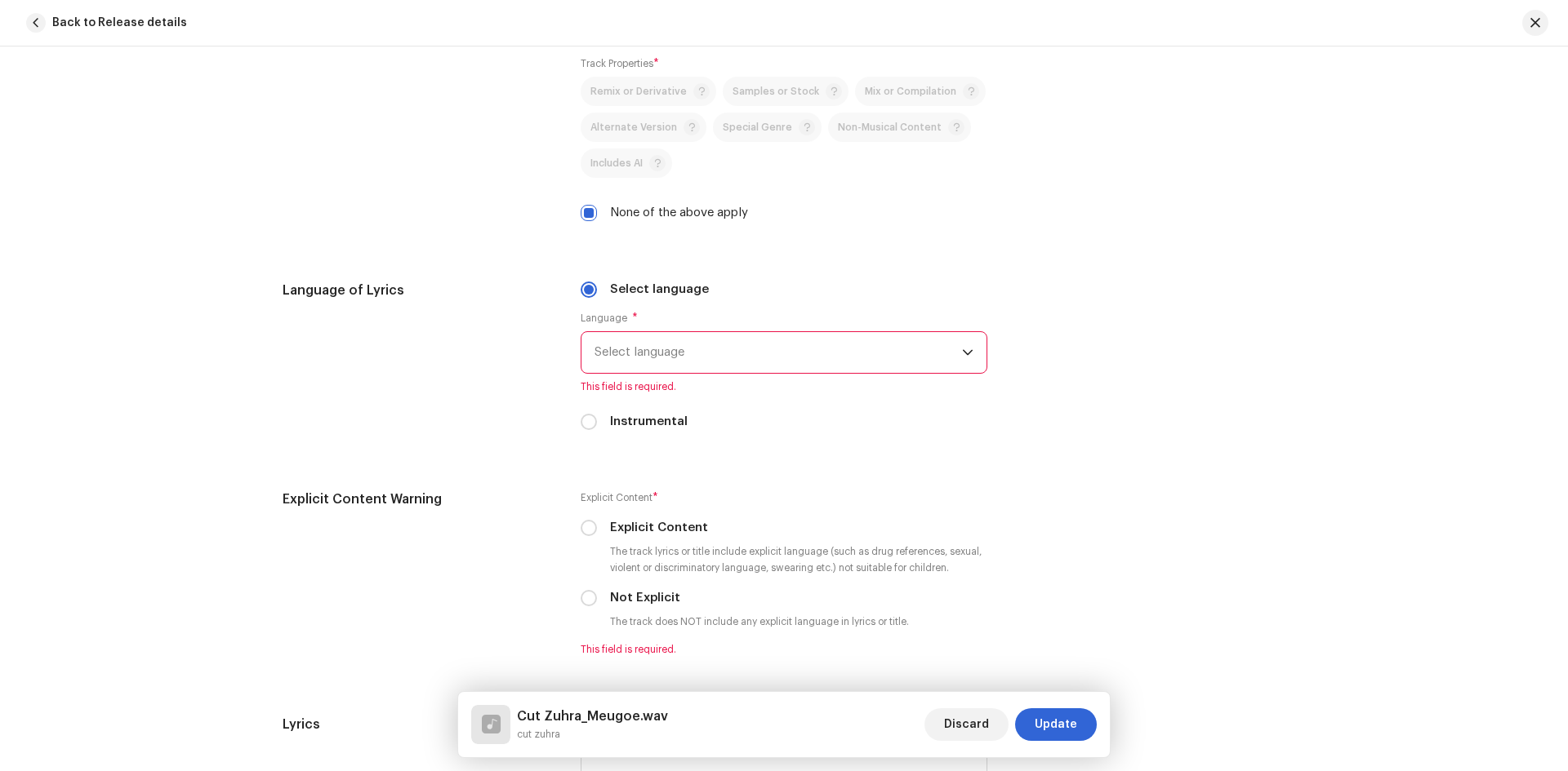
scroll to position [2530, 0]
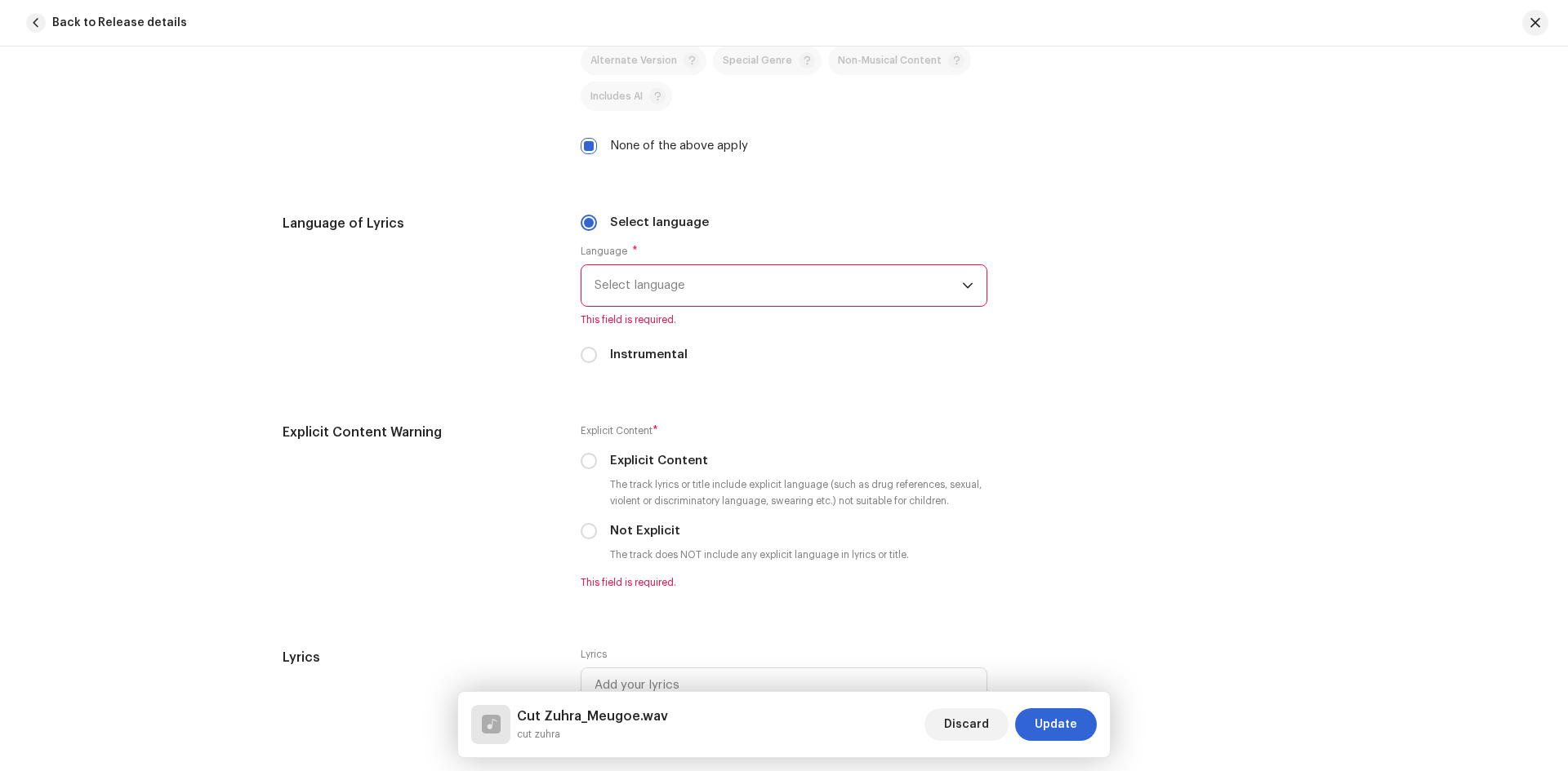
click at [758, 280] on span "Select language" at bounding box center [778, 285] width 367 height 41
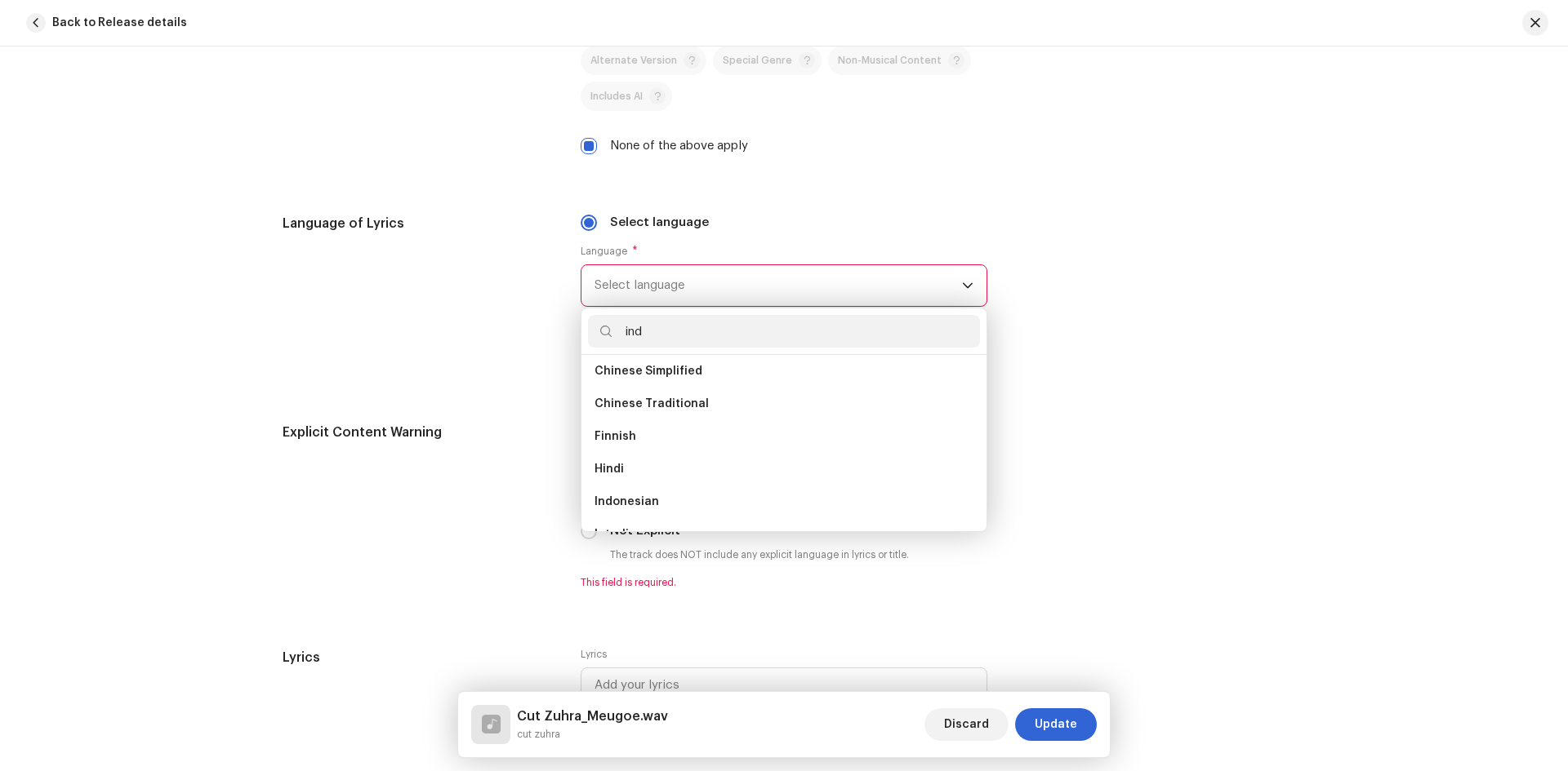
scroll to position [0, 0]
type input "ind"
click at [628, 405] on span "Indonesian" at bounding box center [627, 410] width 65 height 17
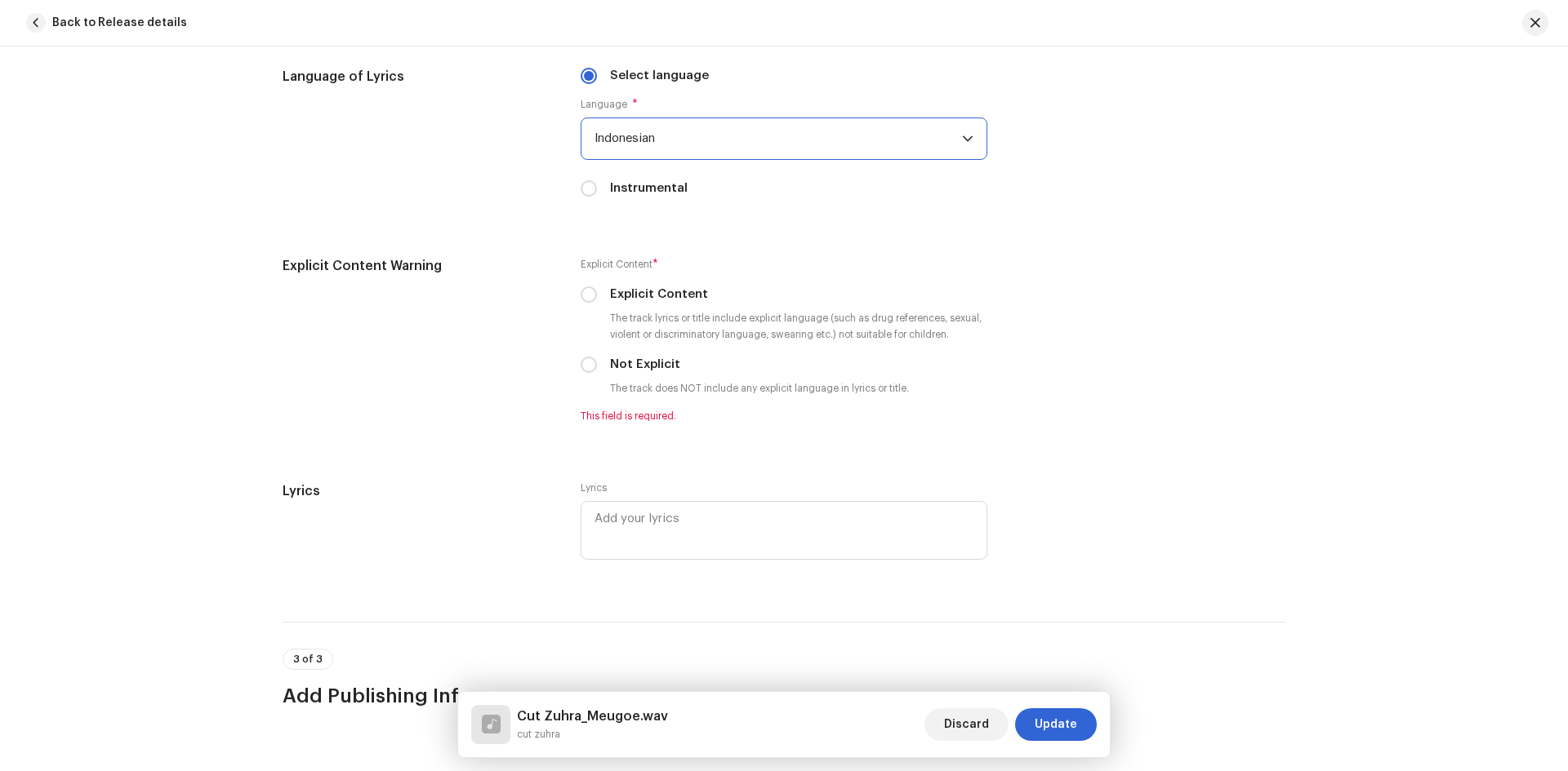
scroll to position [2775, 0]
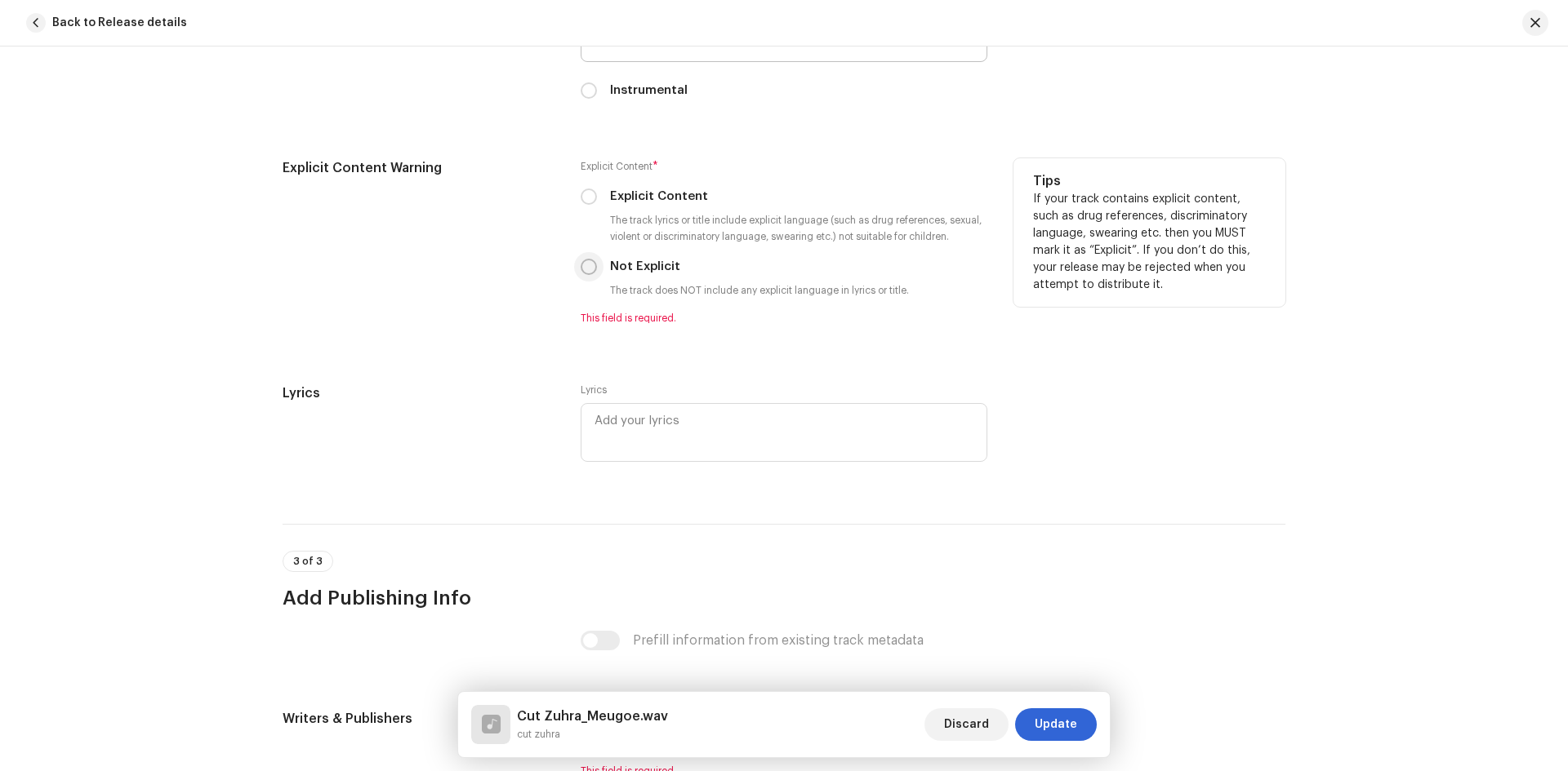
click at [586, 263] on input "Not Explicit" at bounding box center [589, 267] width 17 height 17
radio input "true"
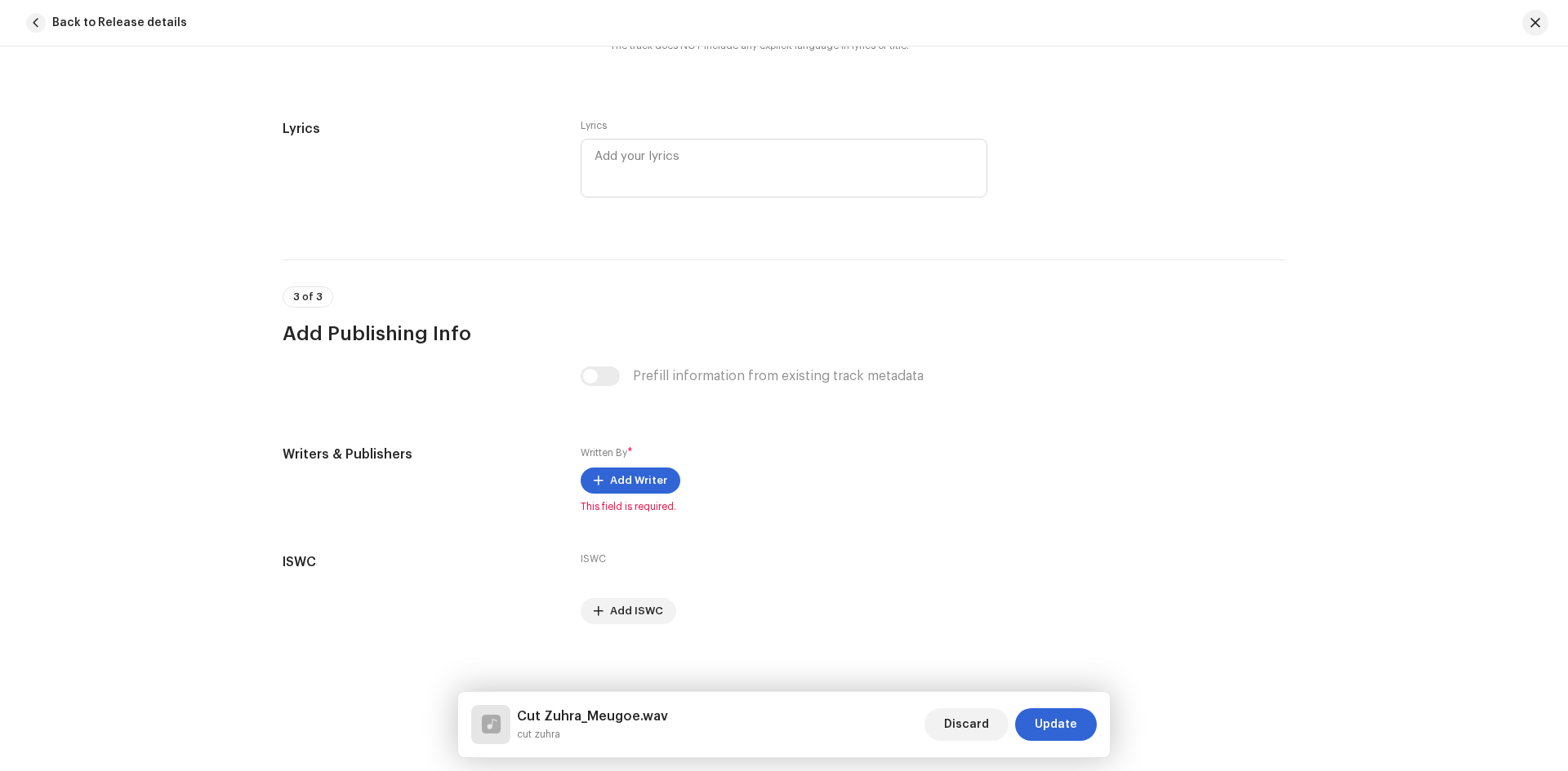
scroll to position [3030, 0]
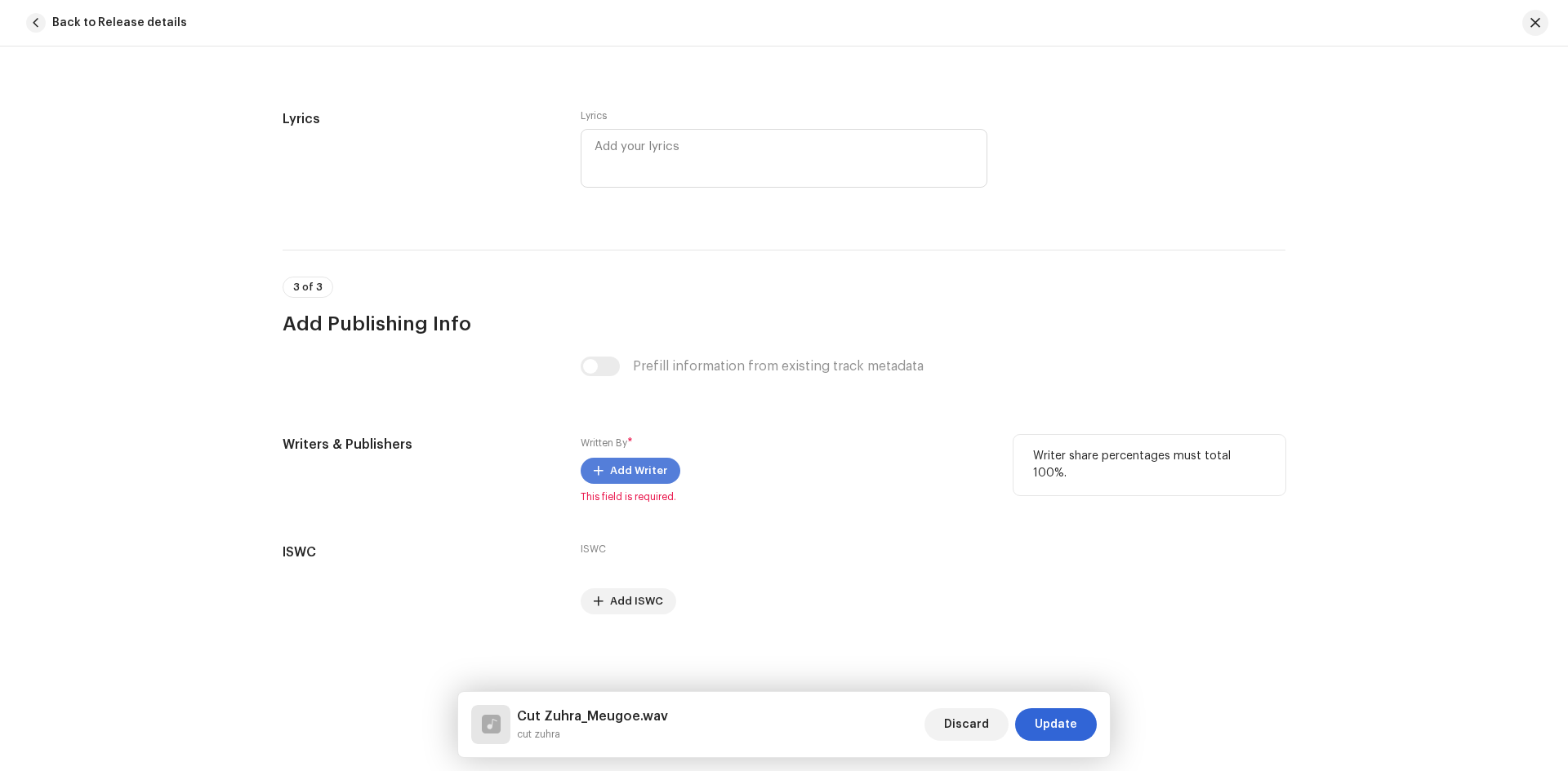
click at [632, 473] on span "Add Writer" at bounding box center [638, 470] width 57 height 32
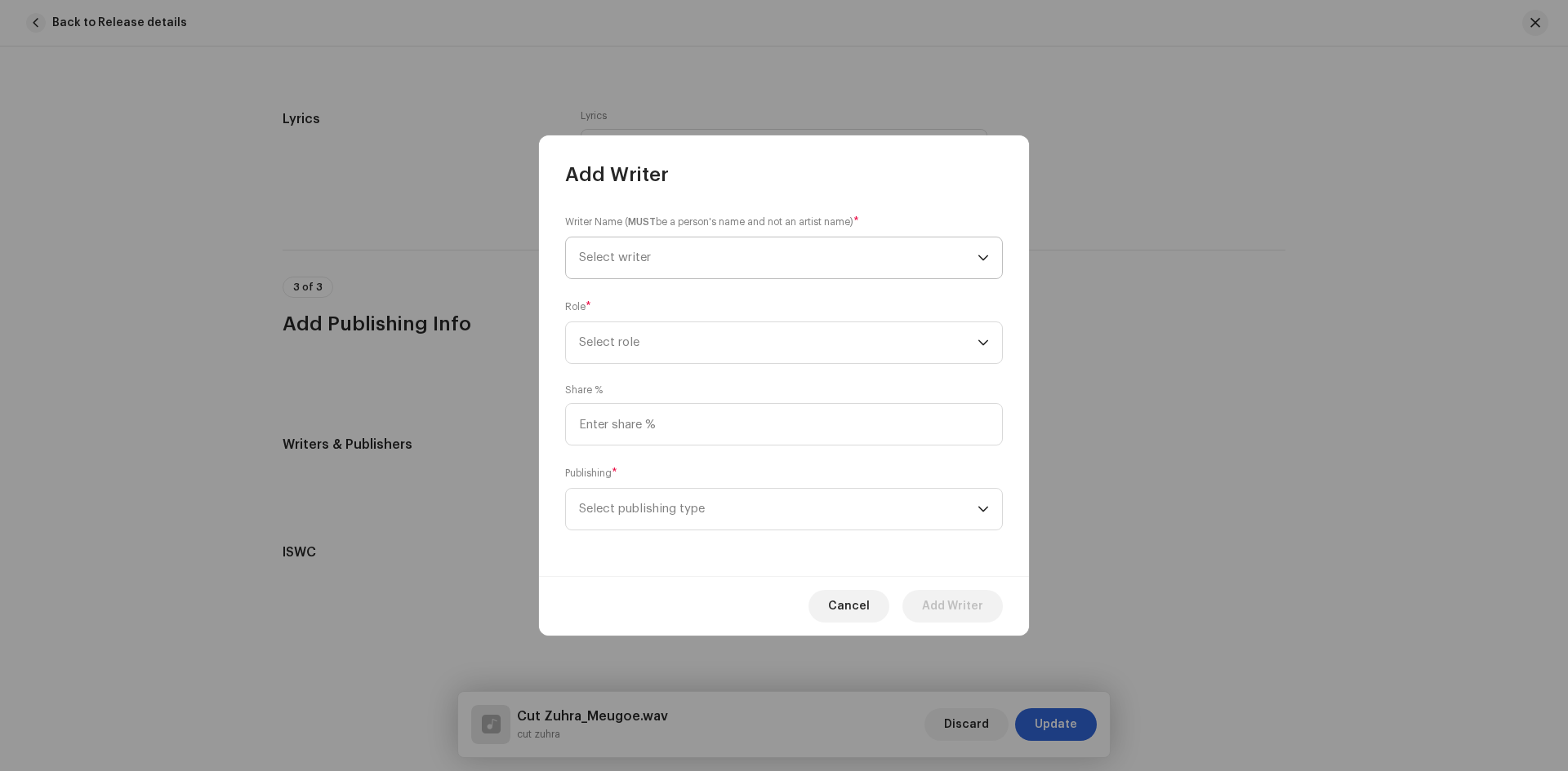
click at [801, 251] on span "Select writer" at bounding box center [778, 258] width 399 height 41
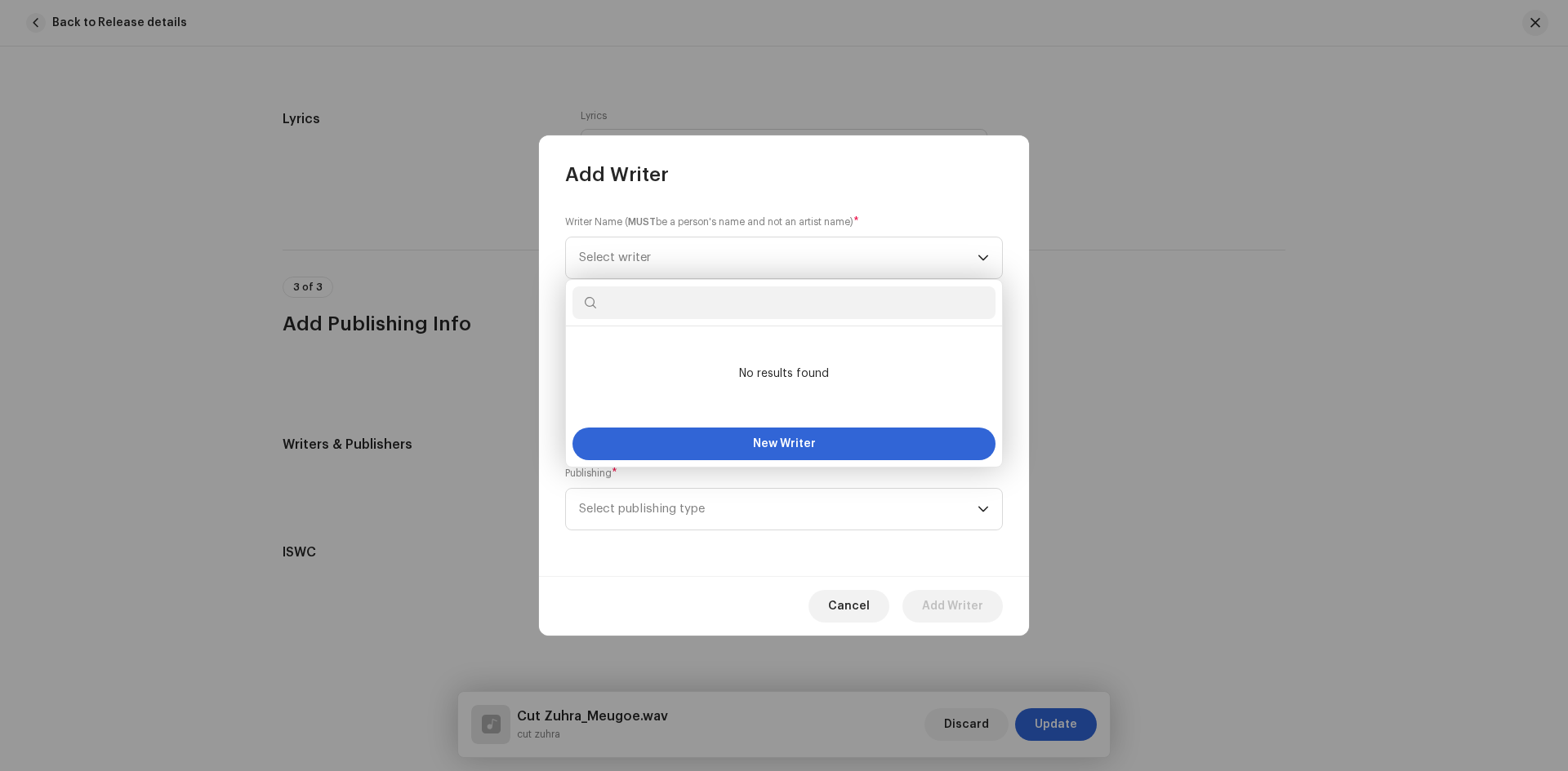
click at [766, 302] on input "text" at bounding box center [784, 302] width 423 height 32
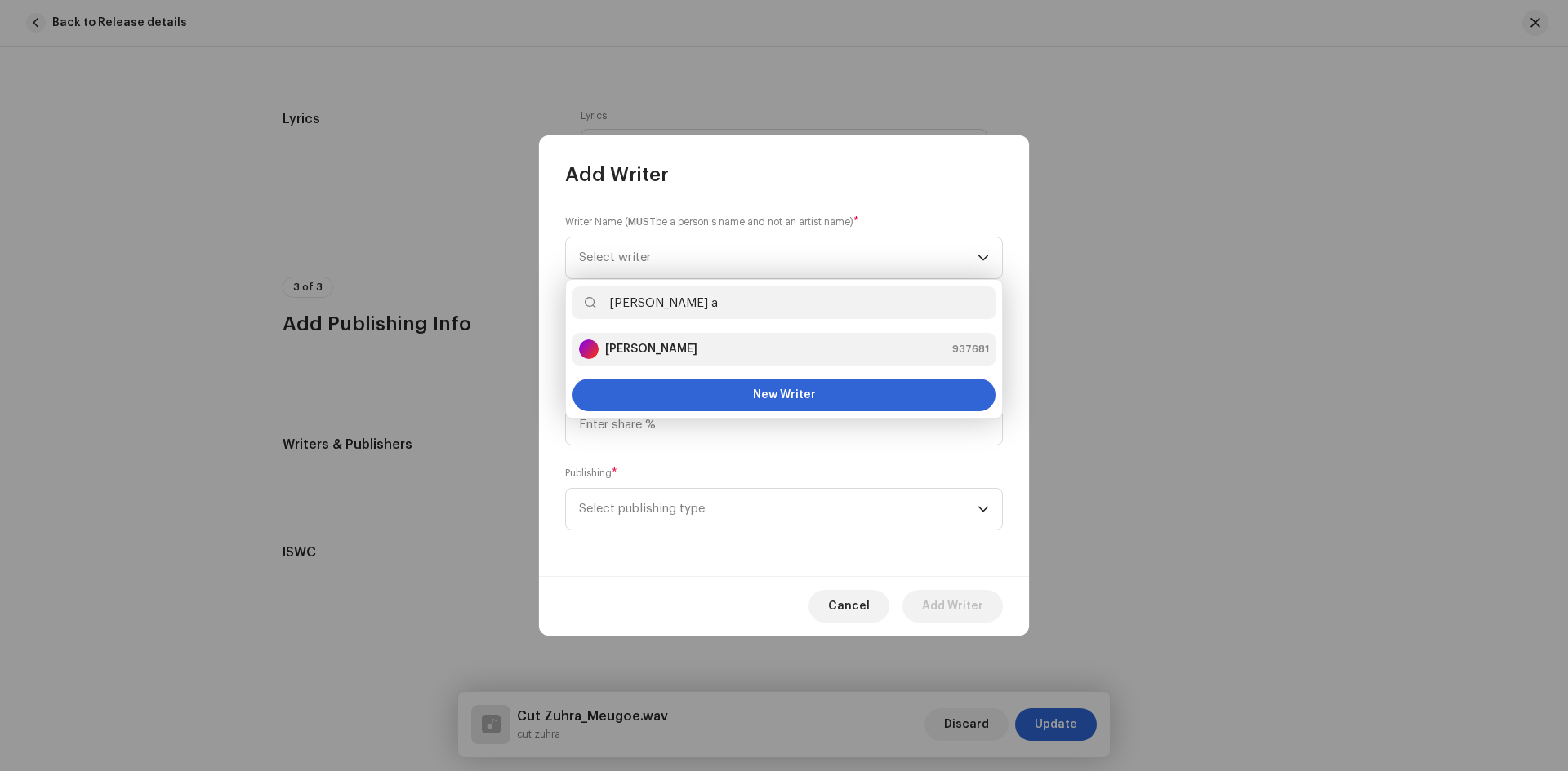
type input "randa a"
click at [700, 353] on div "Randa Agusnadi 937681" at bounding box center [784, 349] width 410 height 19
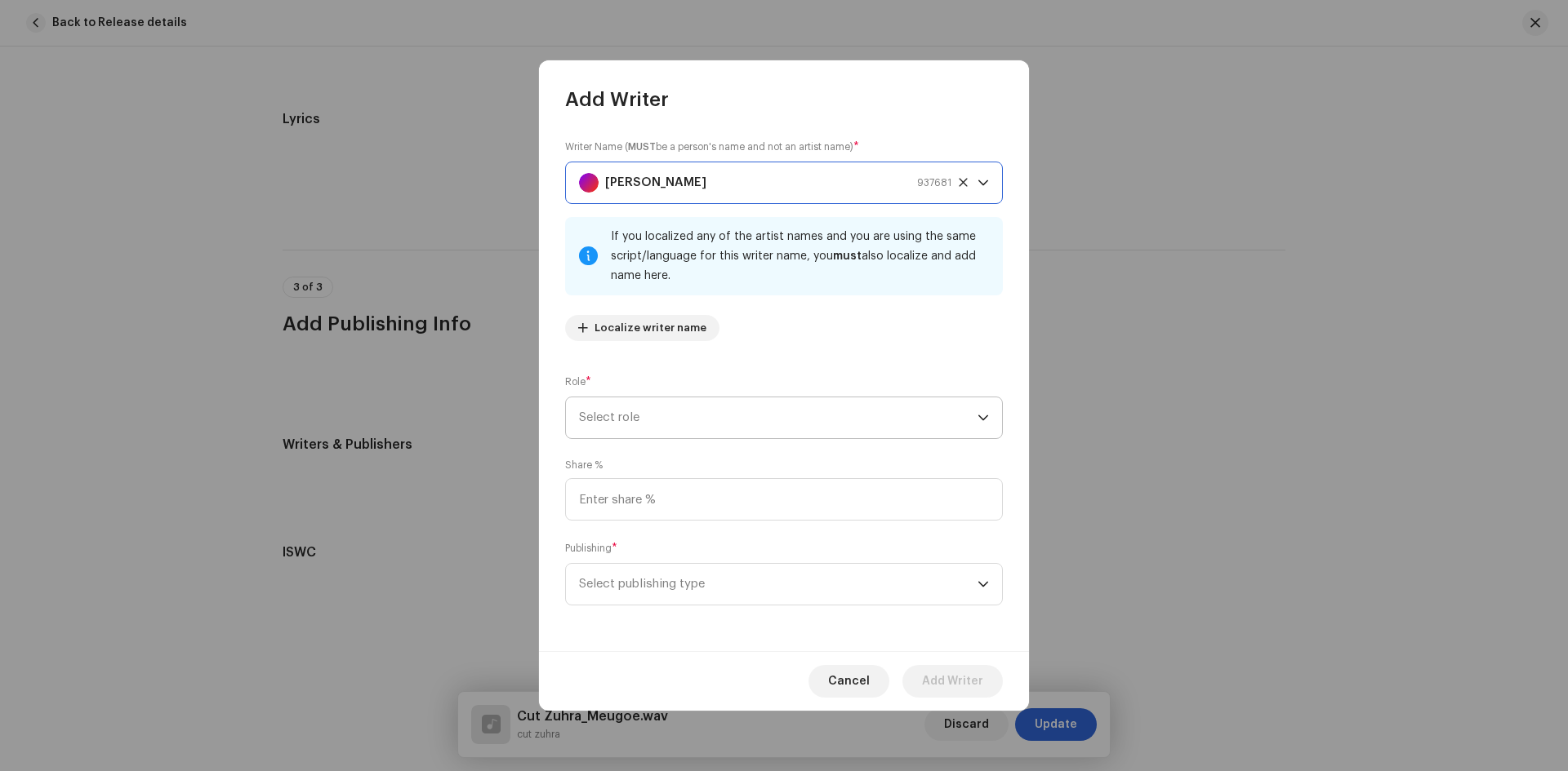
click at [744, 413] on span "Select role" at bounding box center [778, 418] width 399 height 41
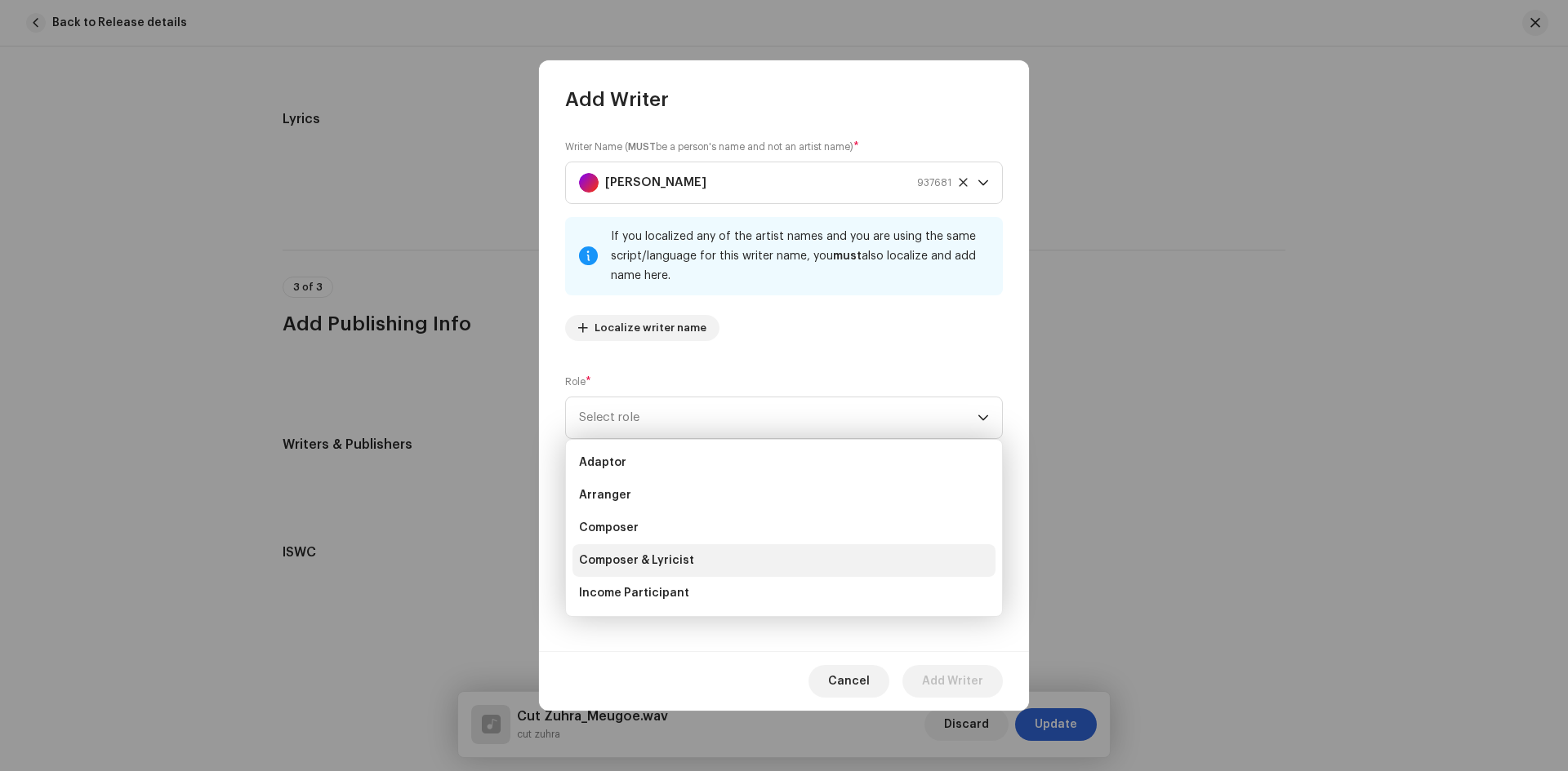
click at [656, 555] on span "Composer & Lyricist" at bounding box center [637, 560] width 115 height 17
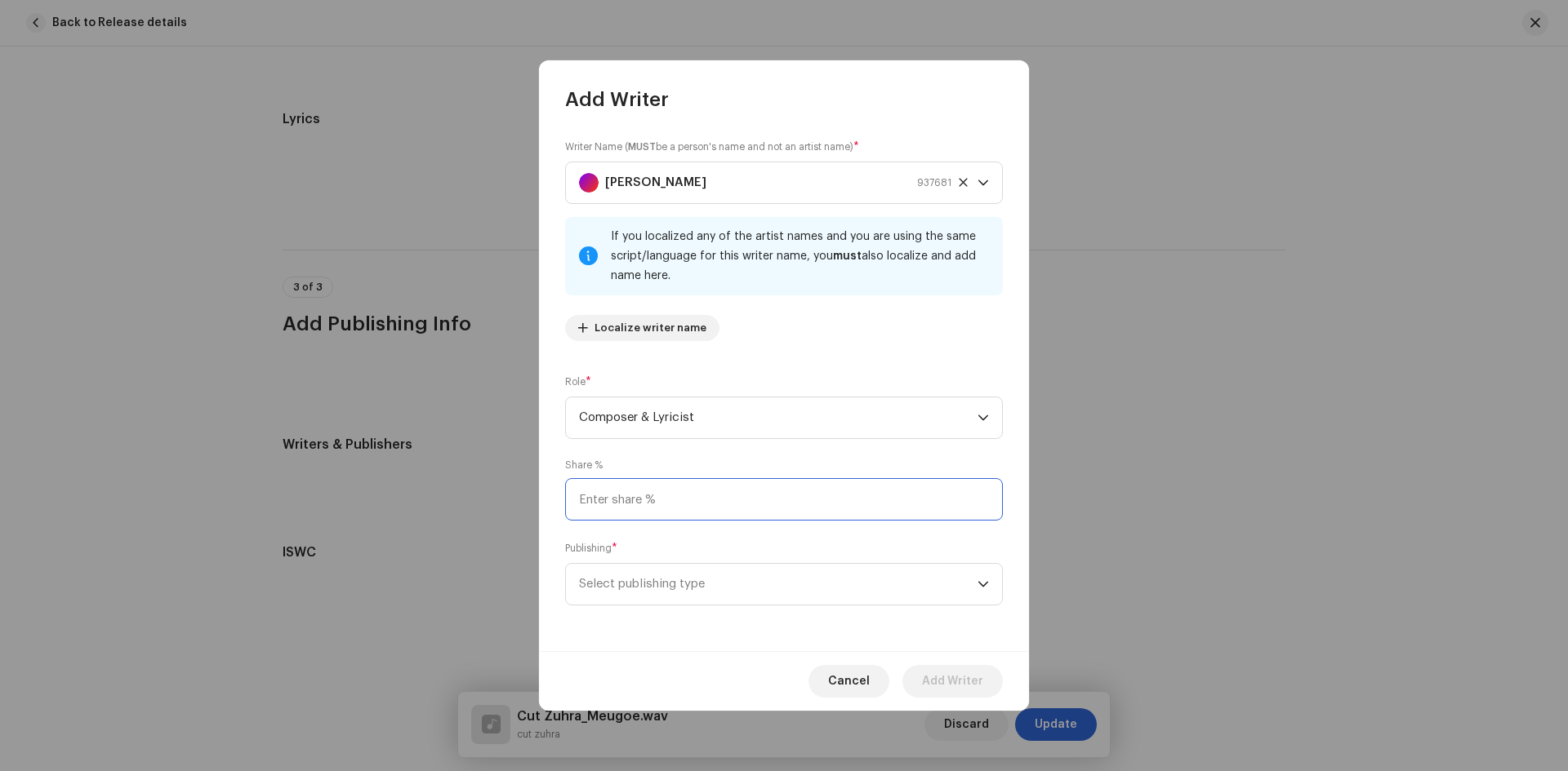
click at [713, 496] on input at bounding box center [784, 499] width 437 height 43
type input "100.00"
click at [721, 571] on span "Select publishing type" at bounding box center [778, 584] width 399 height 41
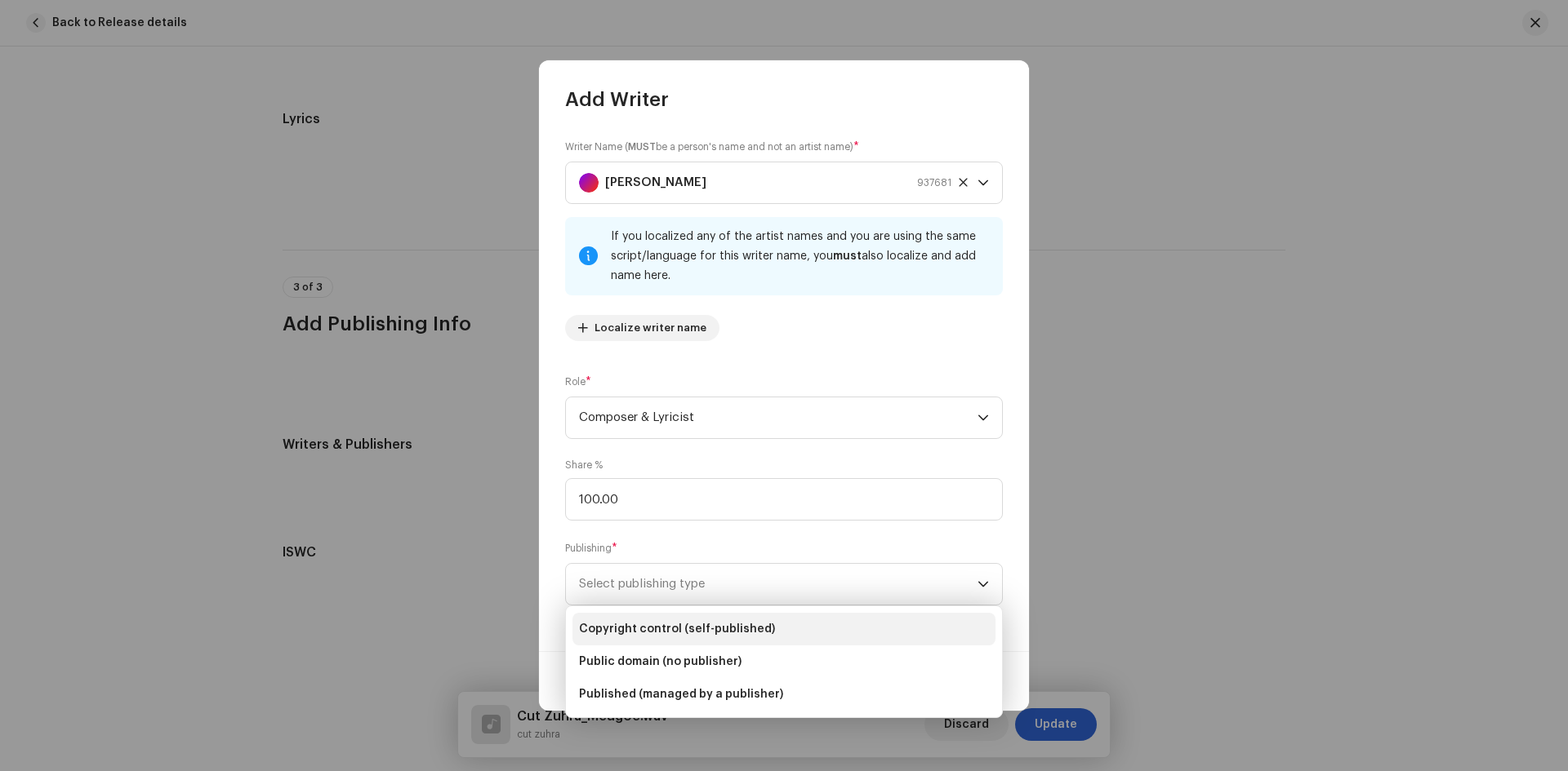
click at [698, 628] on span "Copyright control (self-published)" at bounding box center [677, 629] width 196 height 17
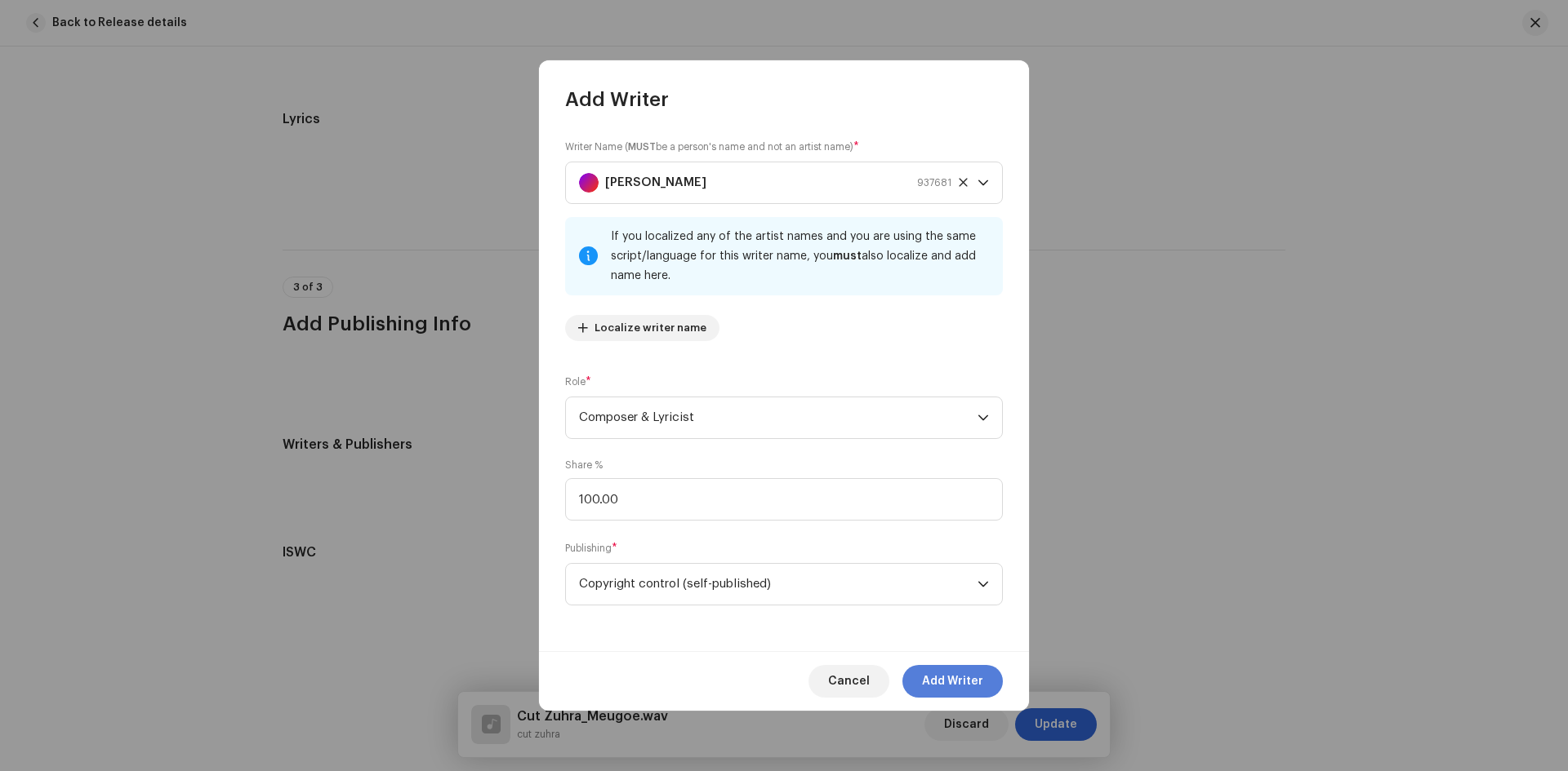
click at [948, 674] on span "Add Writer" at bounding box center [952, 681] width 61 height 32
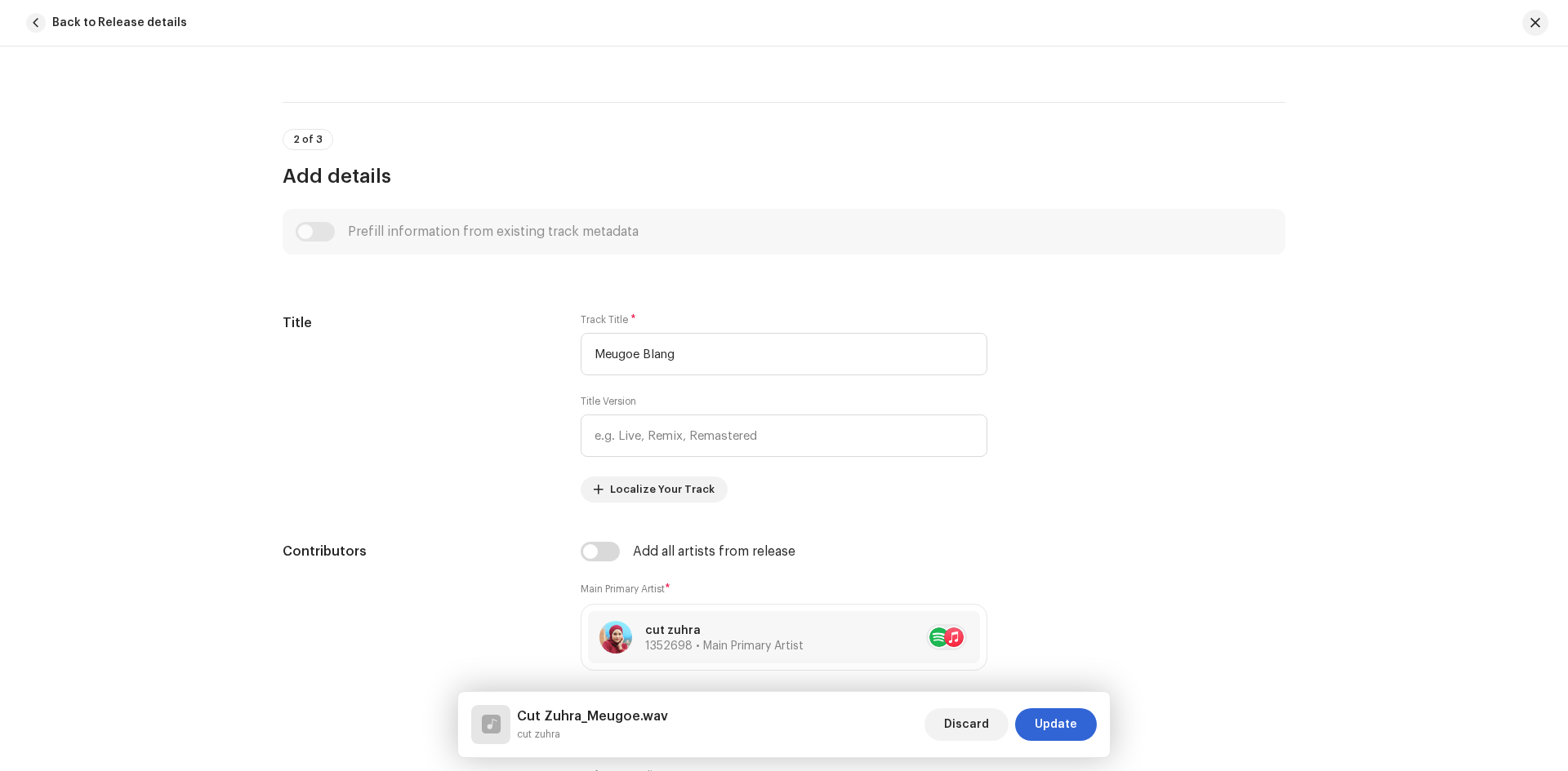
scroll to position [467, 0]
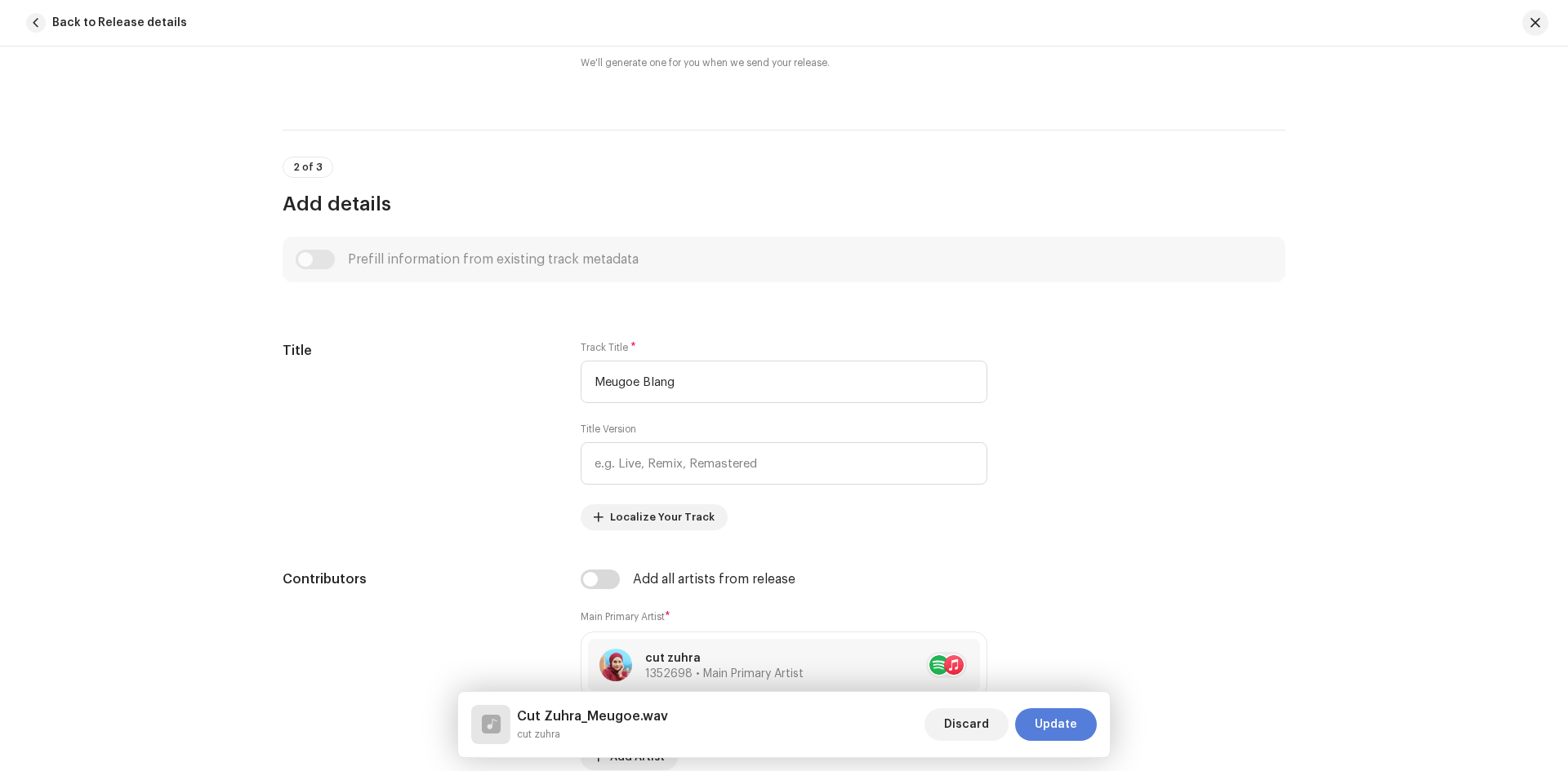
click at [1064, 725] on span "Update" at bounding box center [1056, 724] width 43 height 32
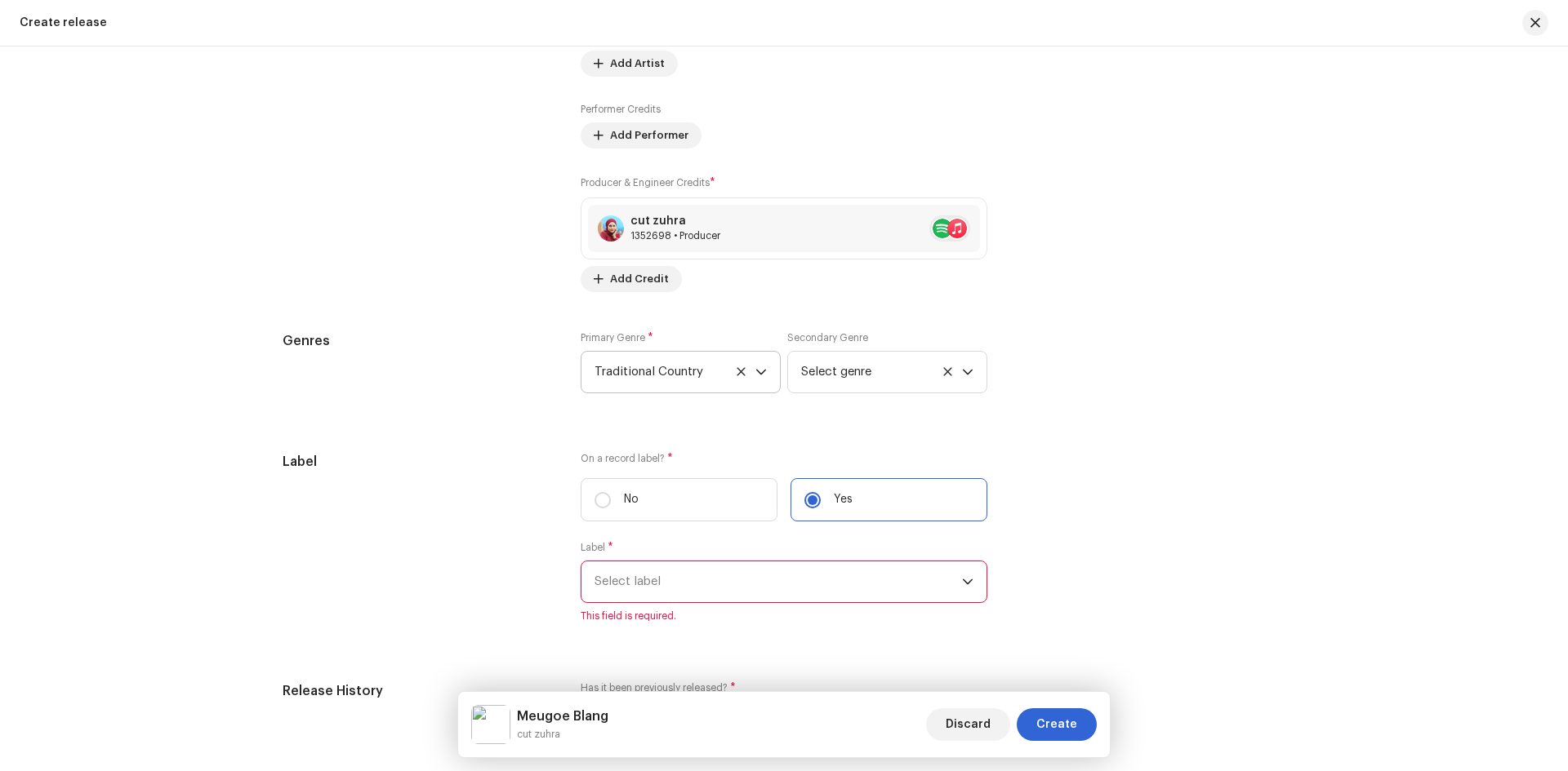
scroll to position [2270, 0]
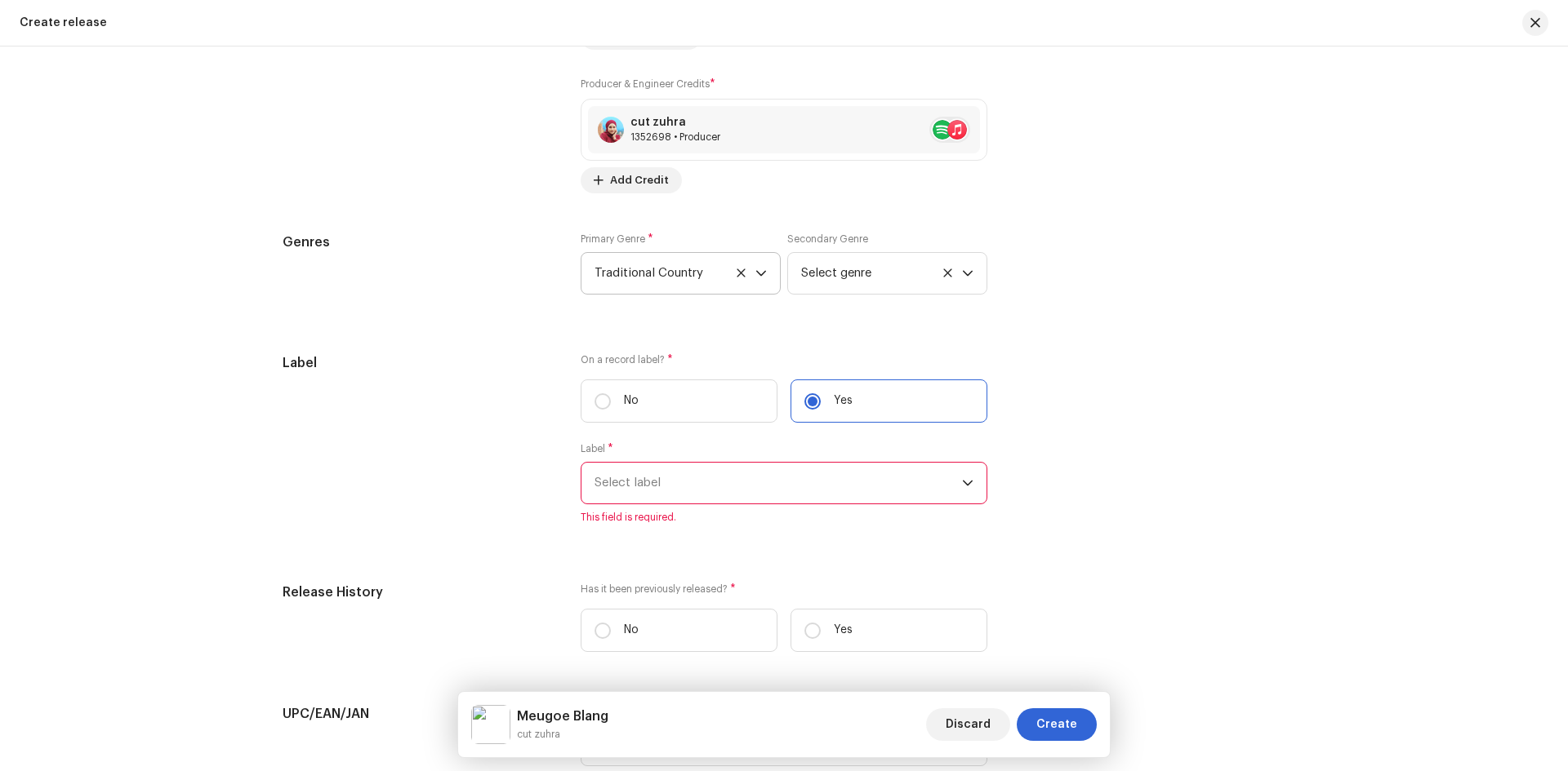
click at [695, 474] on span "Select label" at bounding box center [778, 483] width 367 height 41
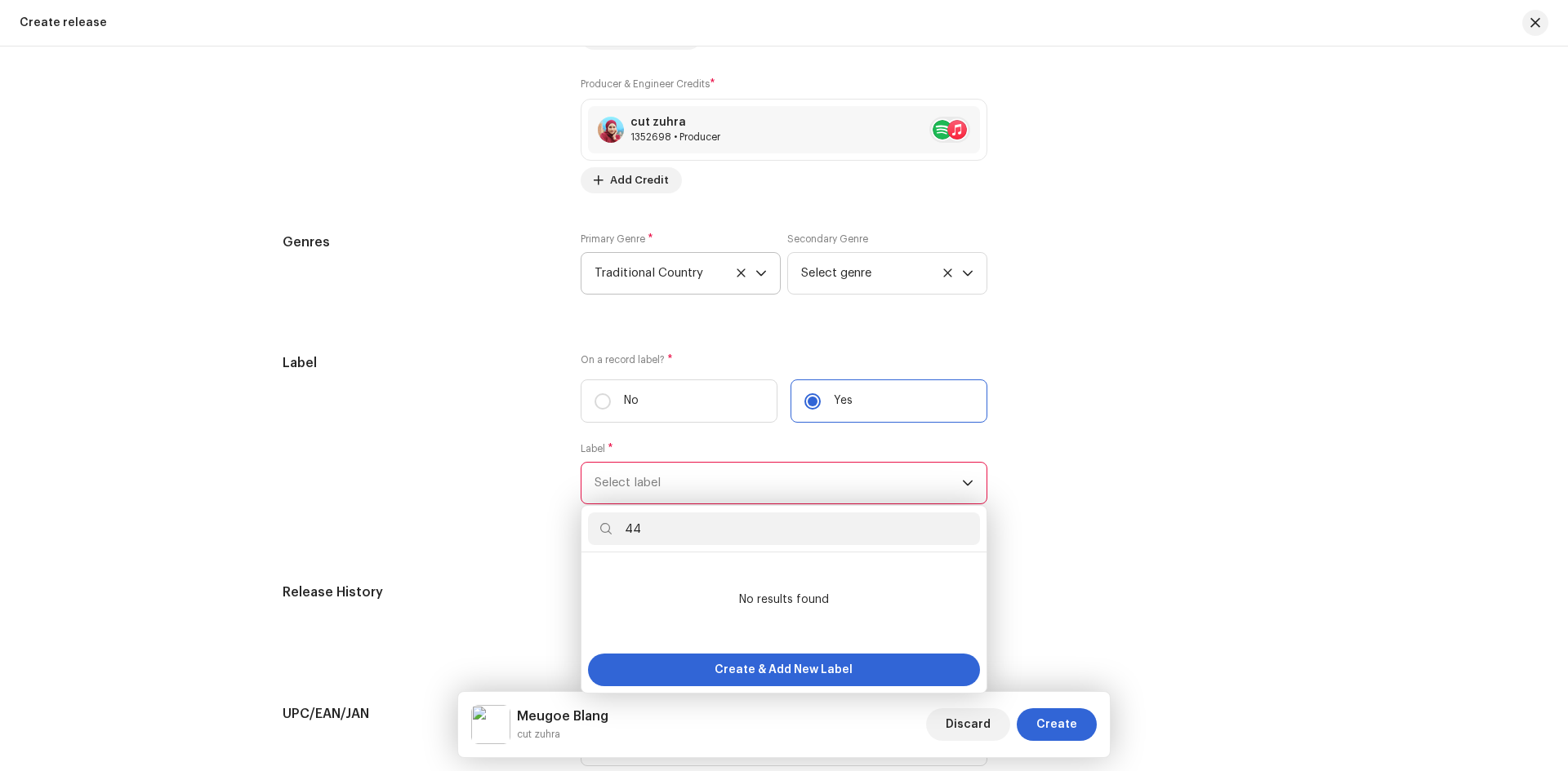
type input "4"
type input "c"
click at [730, 666] on span "Create & Add New Label" at bounding box center [784, 670] width 138 height 32
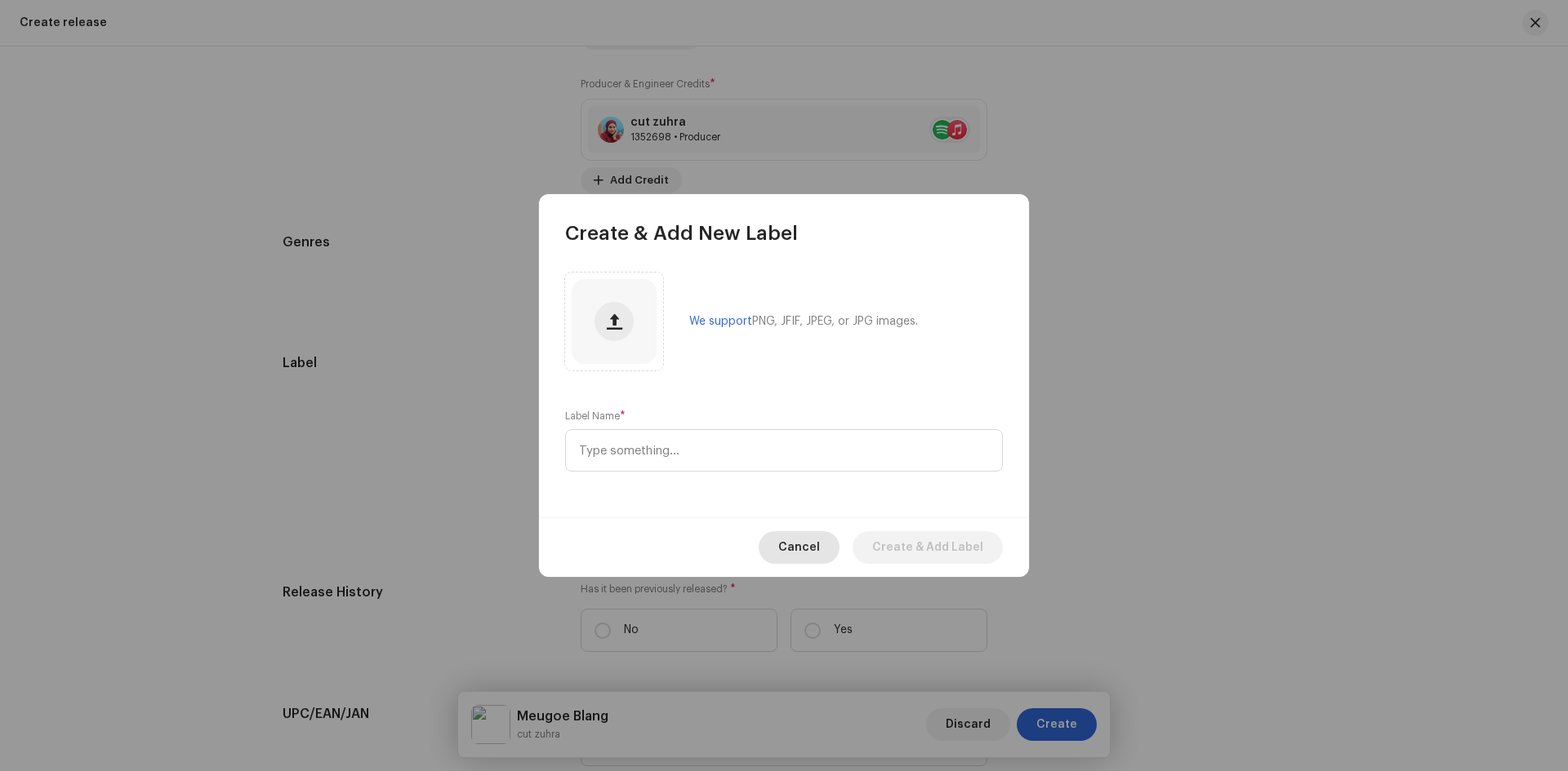
click at [807, 554] on span "Cancel" at bounding box center [799, 547] width 42 height 32
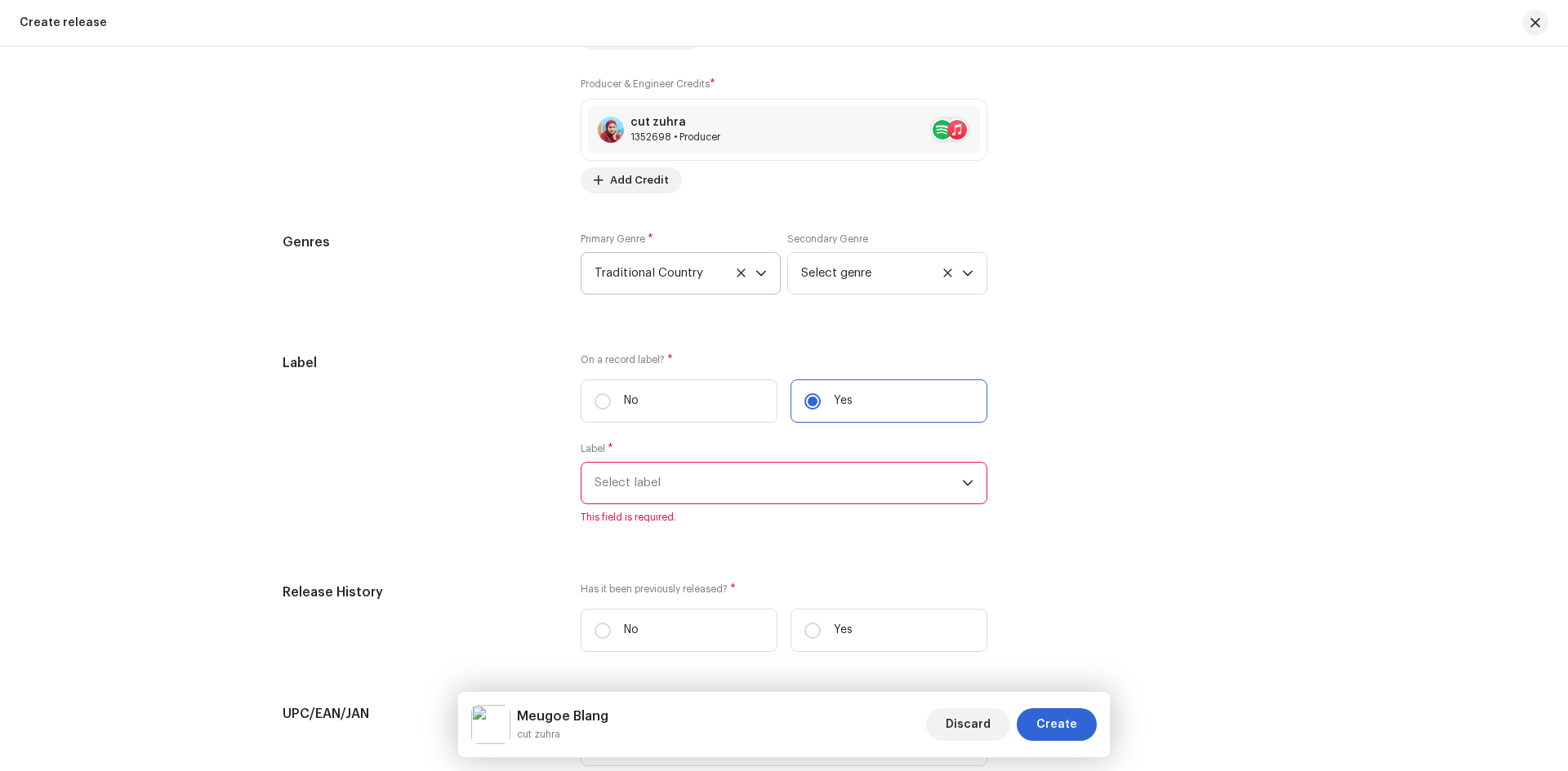
click at [642, 478] on span "Select label" at bounding box center [778, 483] width 367 height 41
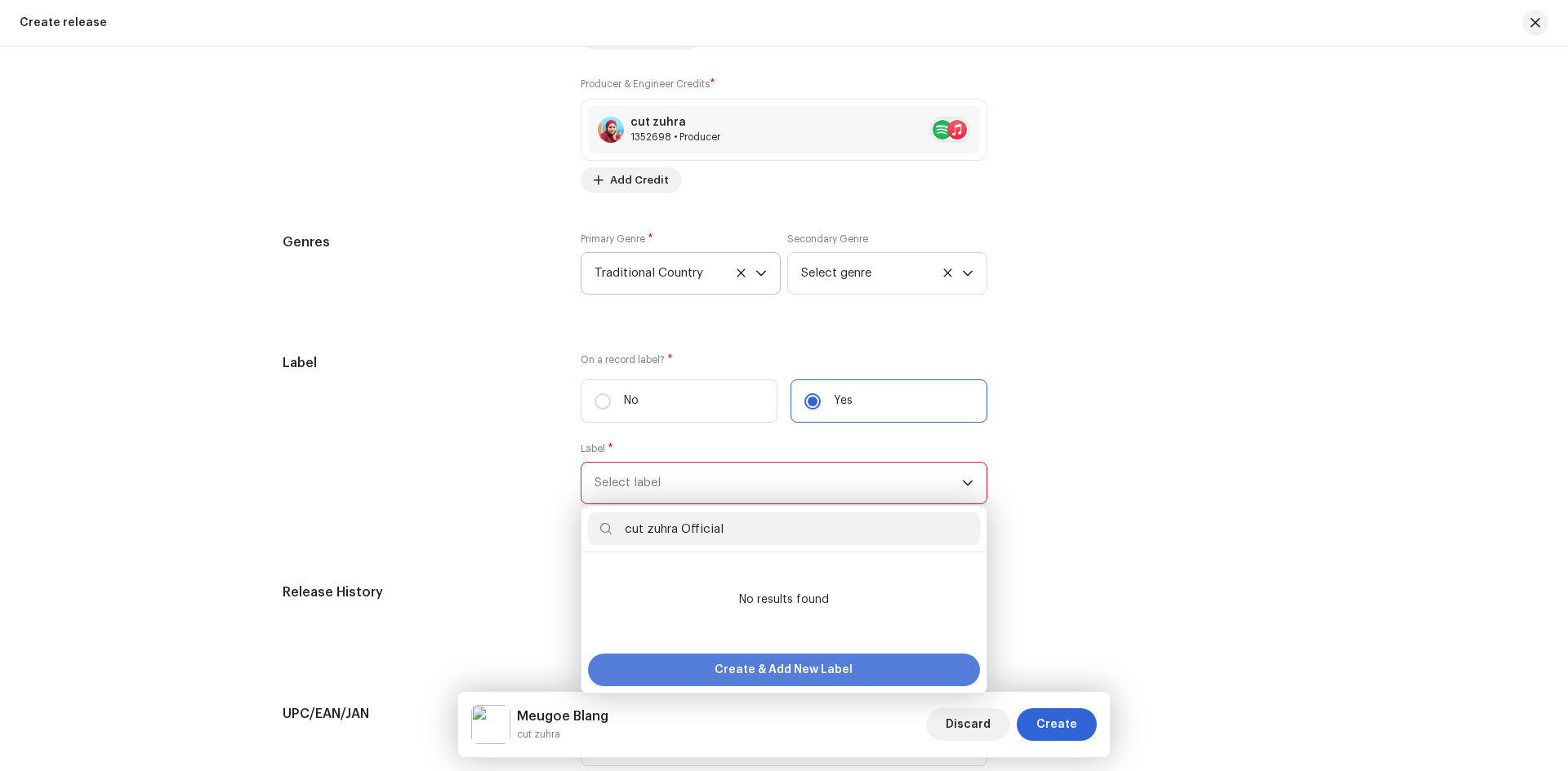
type input "cut zuhra Official"
click at [785, 670] on span "Create & Add New Label" at bounding box center [784, 670] width 138 height 32
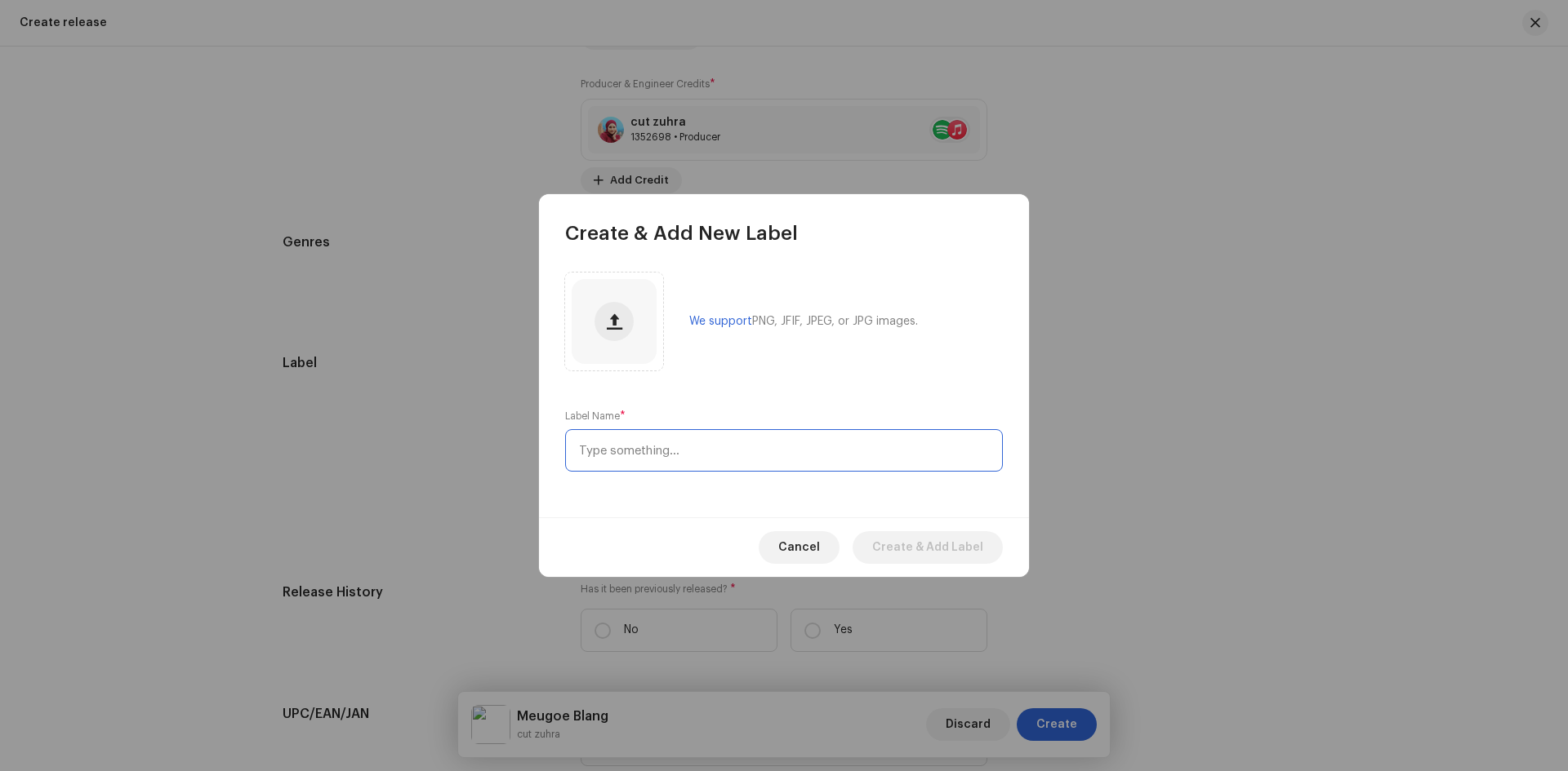
click at [615, 462] on input "text" at bounding box center [784, 450] width 437 height 43
click at [812, 552] on span "Cancel" at bounding box center [799, 547] width 42 height 32
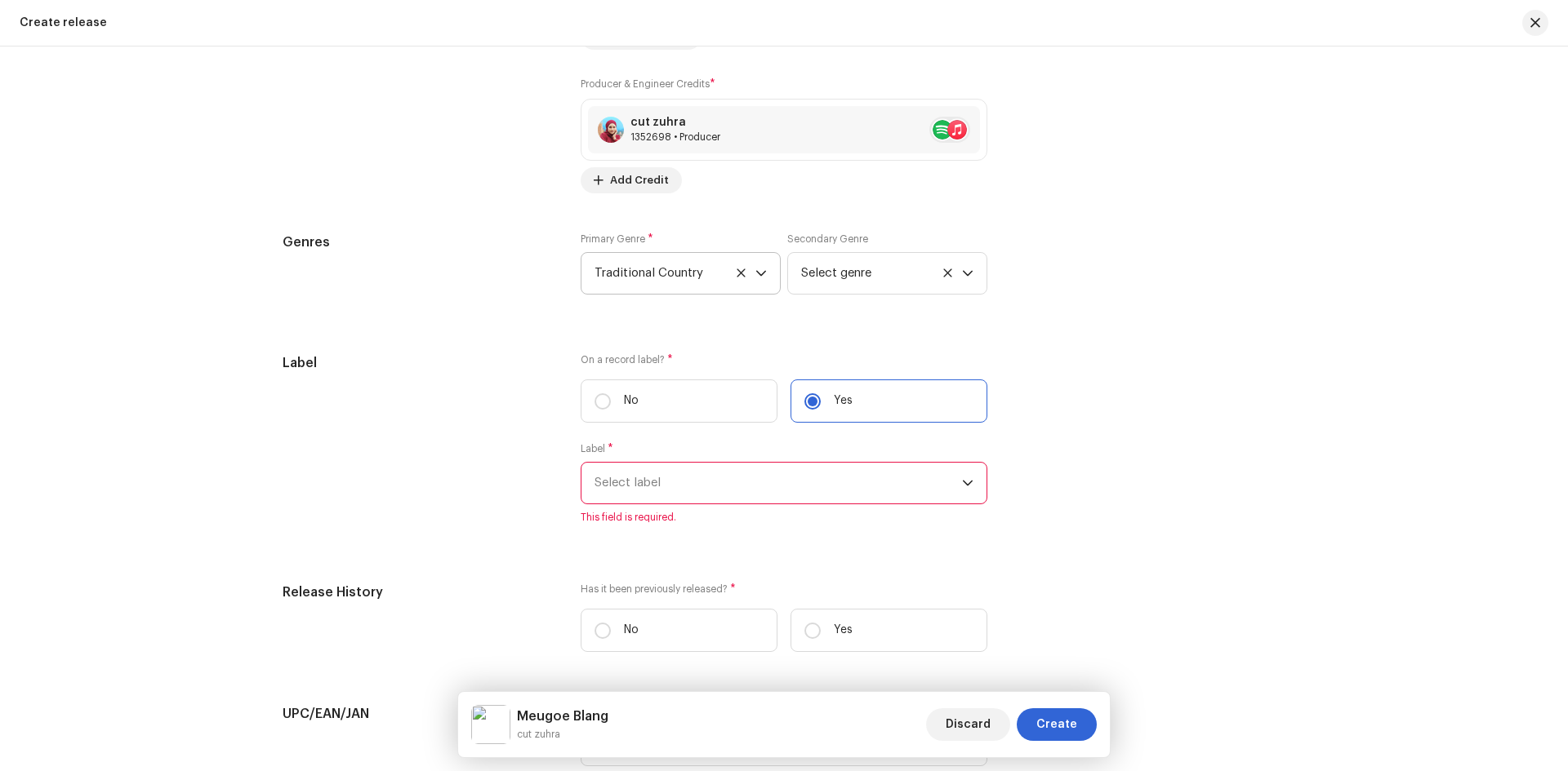
click at [787, 488] on span "Select label" at bounding box center [778, 483] width 367 height 41
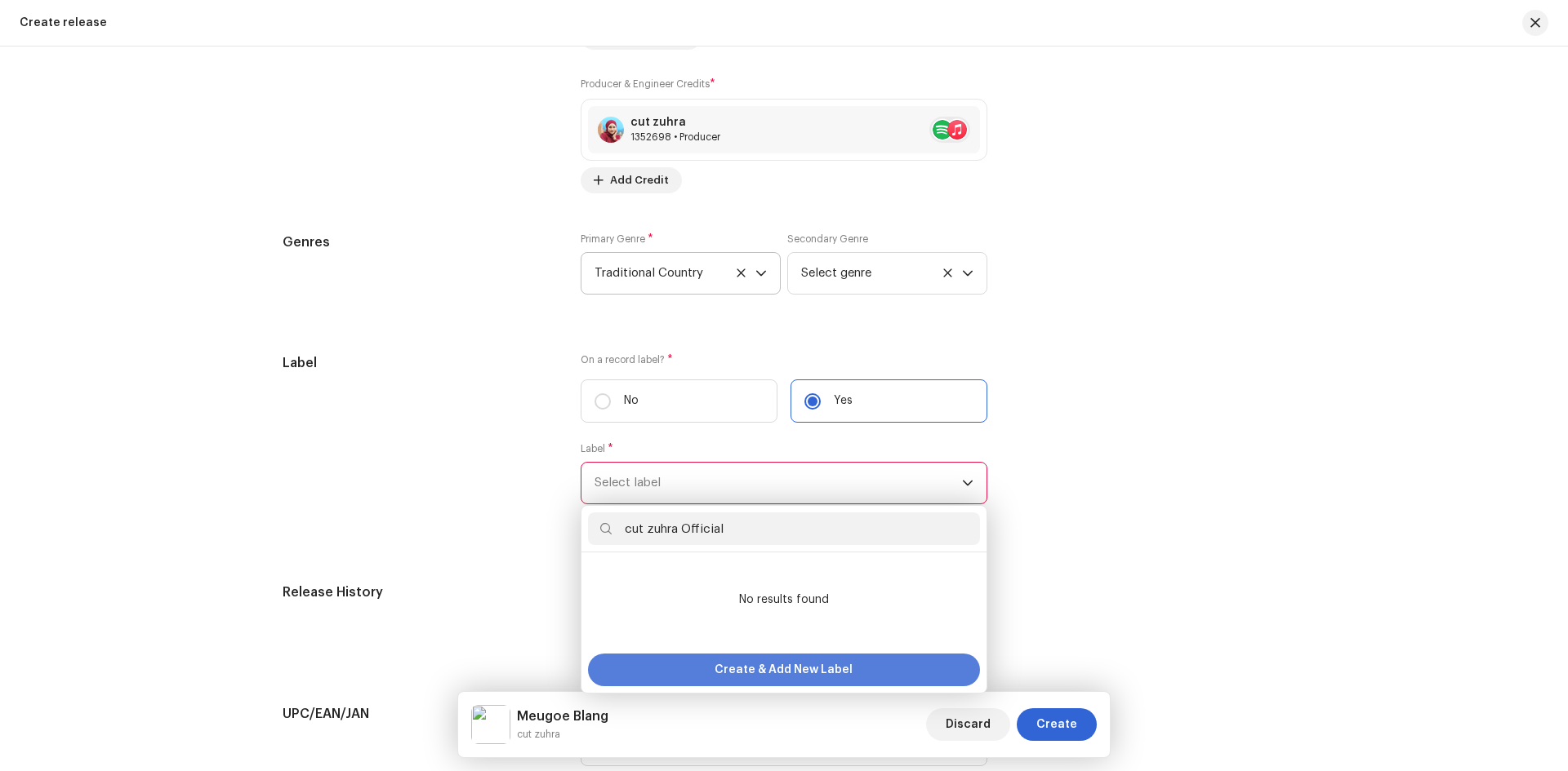
click at [778, 667] on span "Create & Add New Label" at bounding box center [784, 670] width 138 height 32
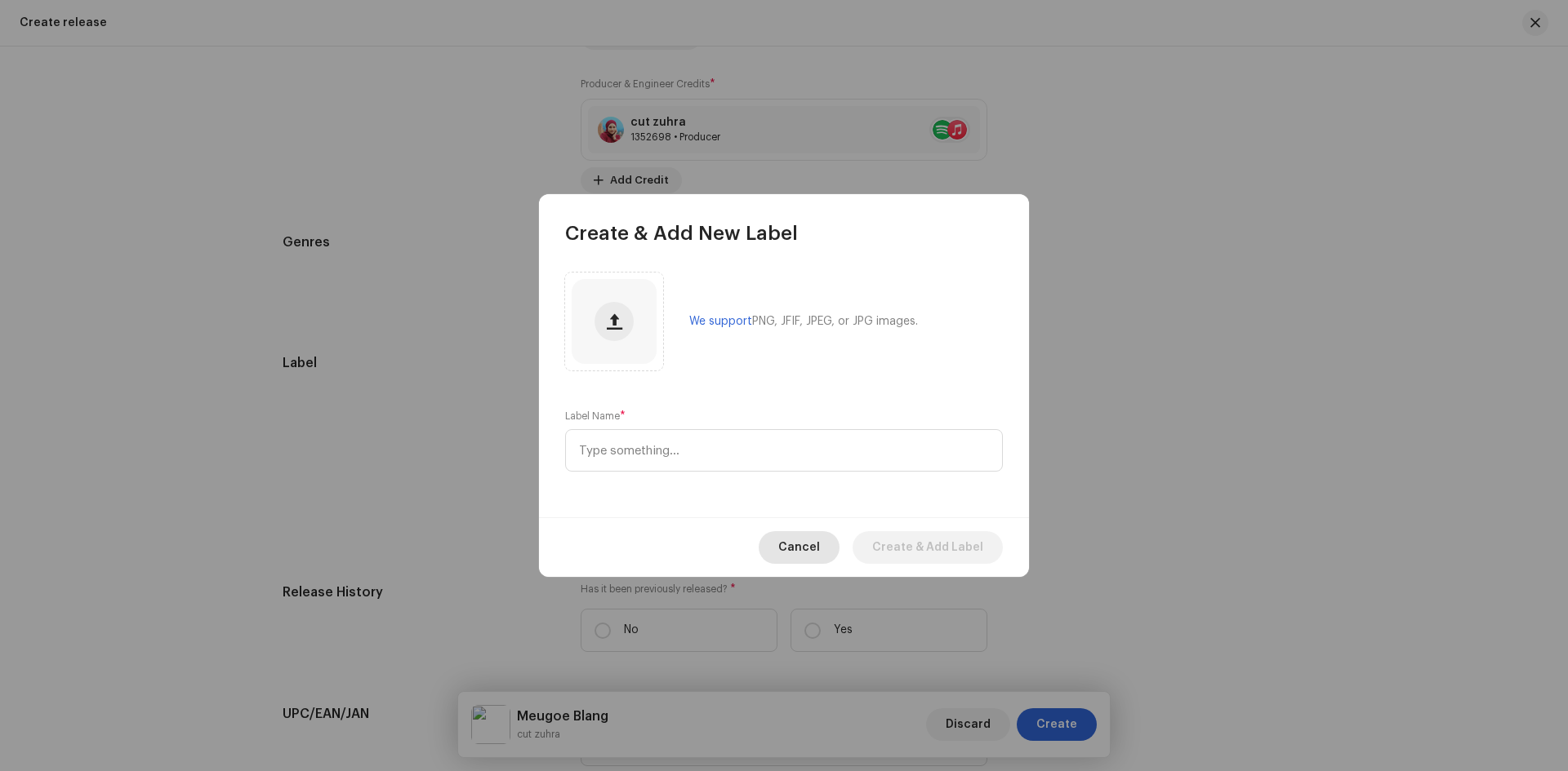
click at [799, 548] on span "Cancel" at bounding box center [799, 547] width 42 height 32
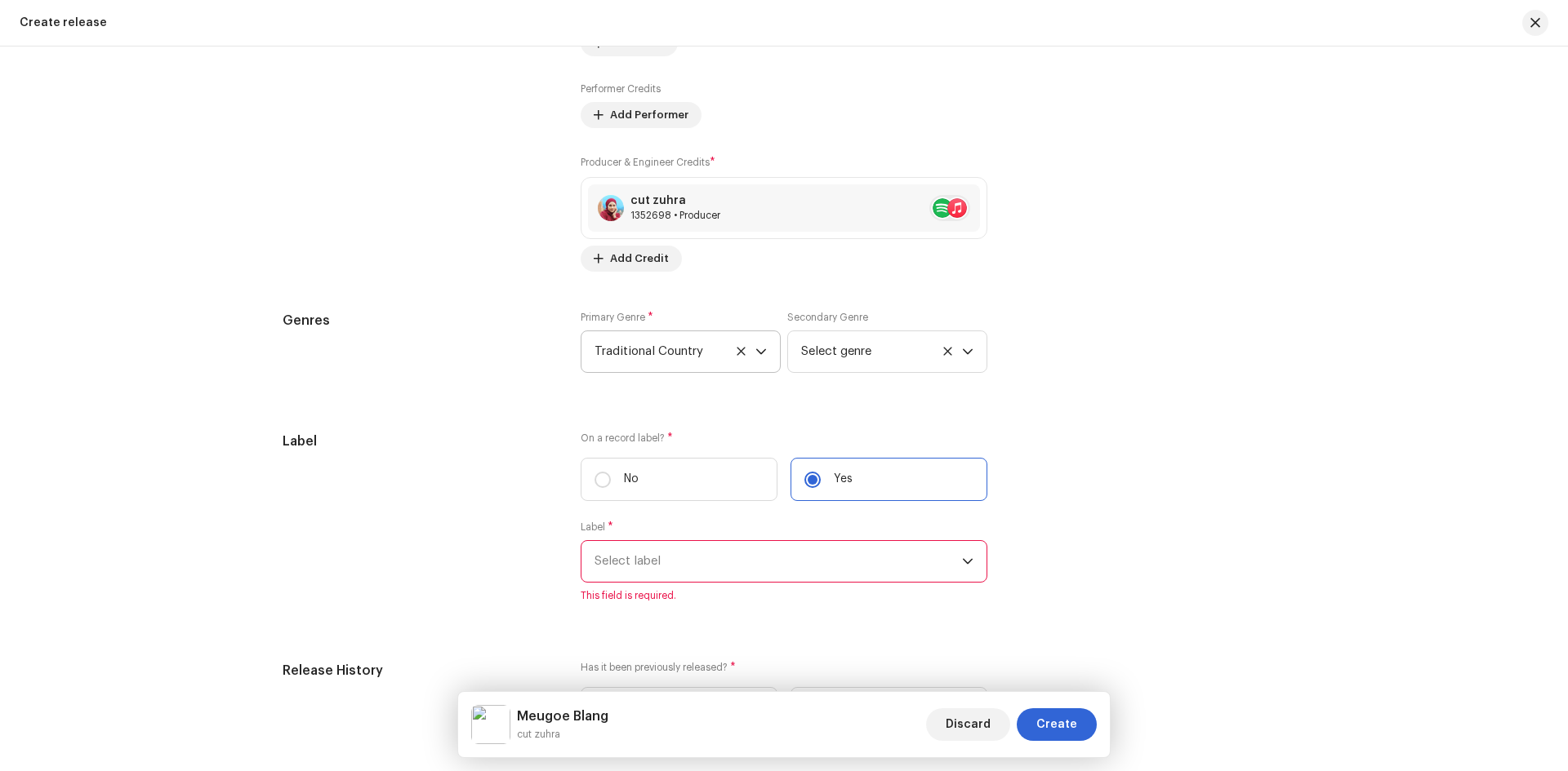
scroll to position [2204, 0]
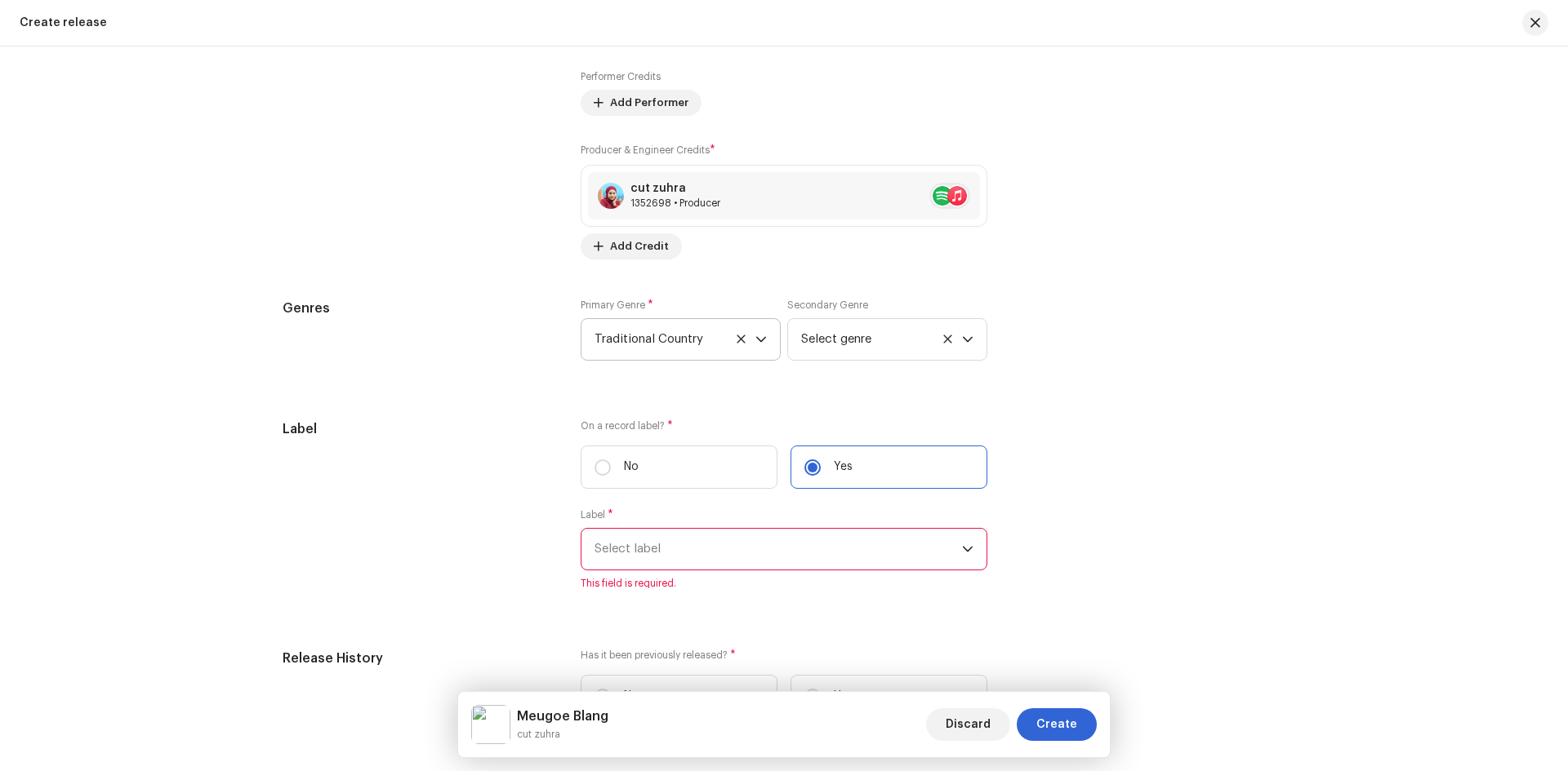
click at [616, 545] on span "Select label" at bounding box center [778, 549] width 367 height 41
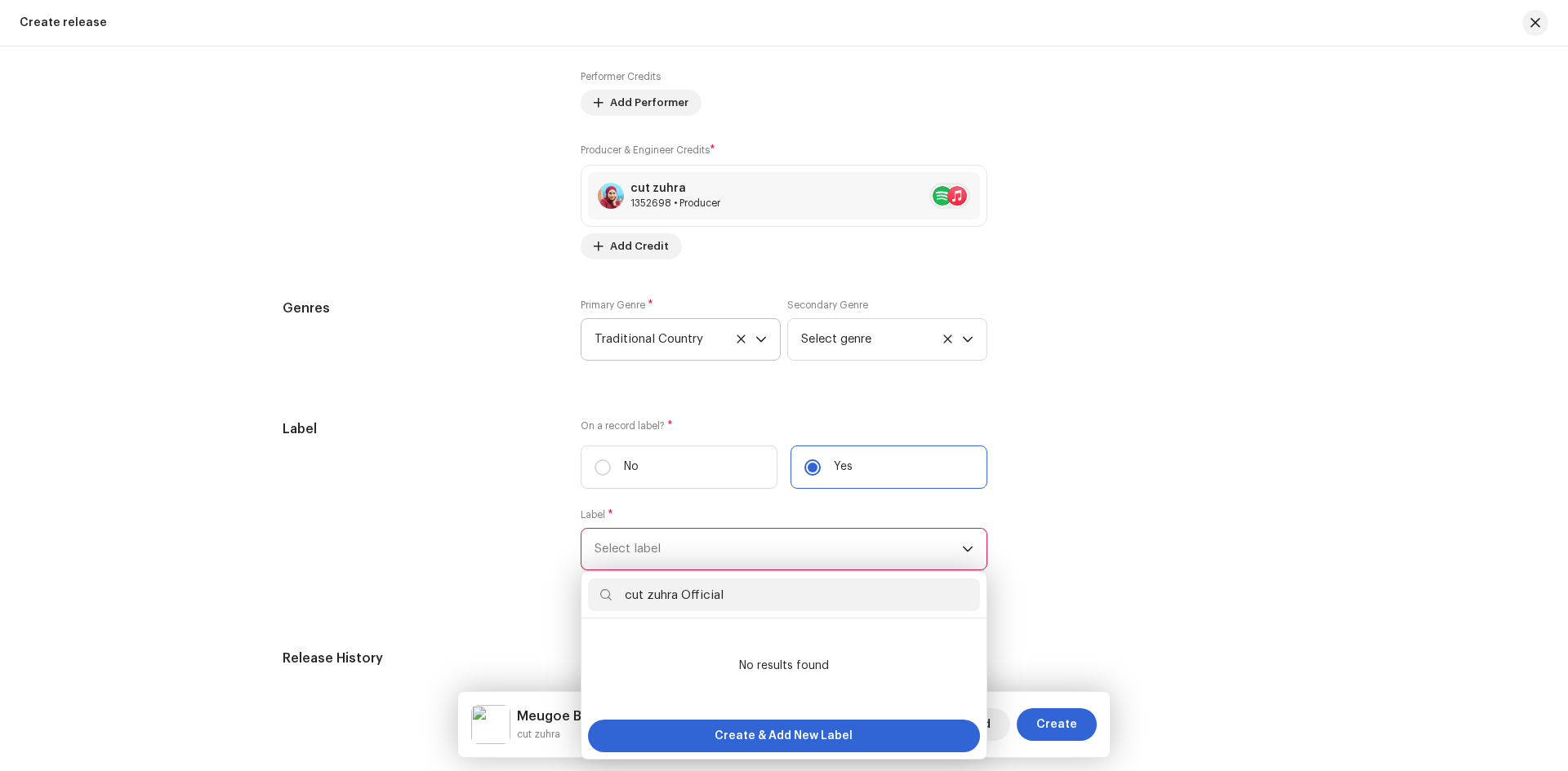
drag, startPoint x: 733, startPoint y: 594, endPoint x: 615, endPoint y: 616, distance: 120.0
click at [615, 616] on div "cut zuhra Official" at bounding box center [784, 595] width 405 height 46
type input "Cut Zuhra"
click at [1111, 573] on div "Label On a record label? * No Yes Label * Select label Cut Zuhra No results fou…" at bounding box center [784, 515] width 1003 height 191
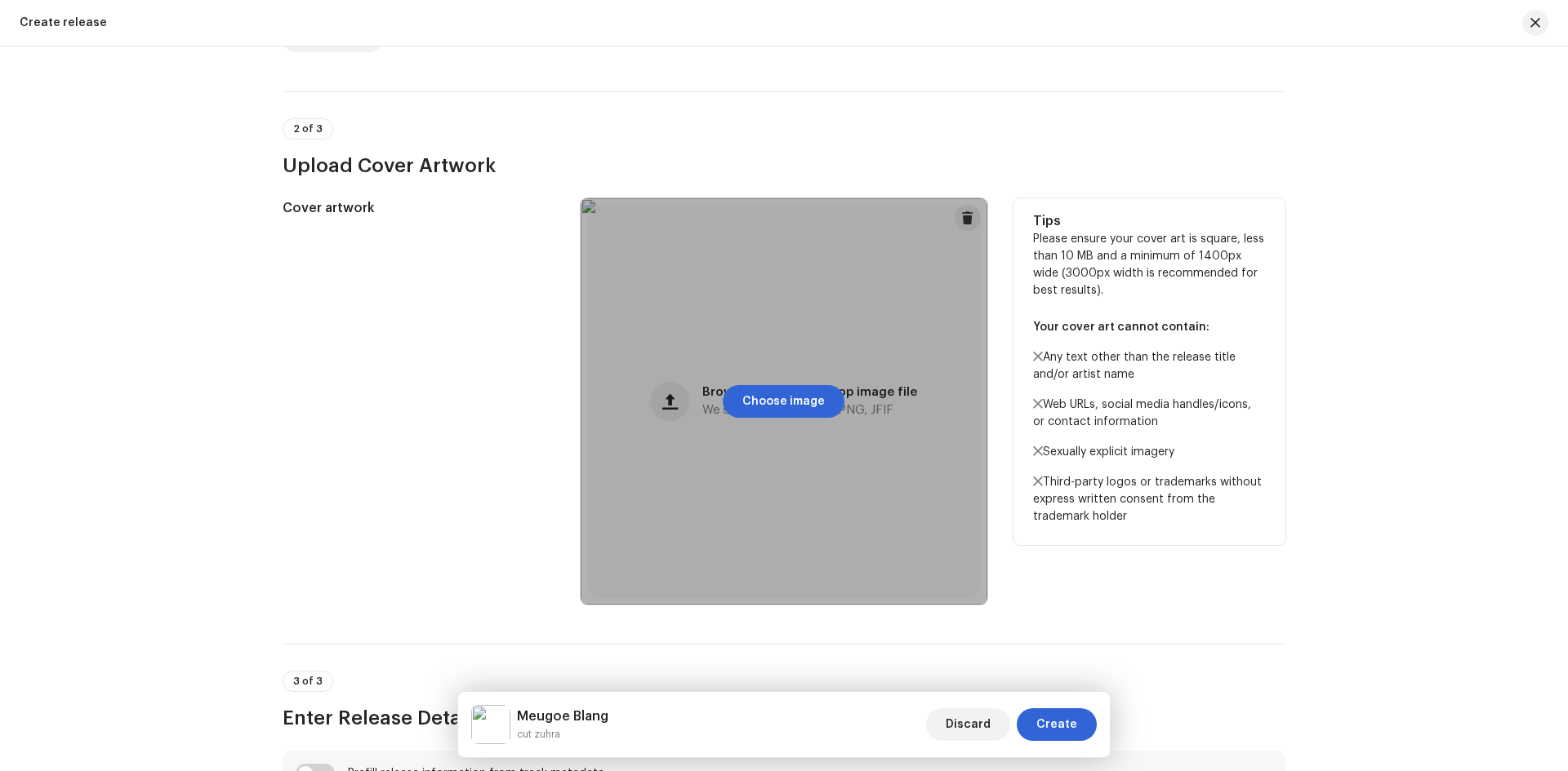
scroll to position [163, 0]
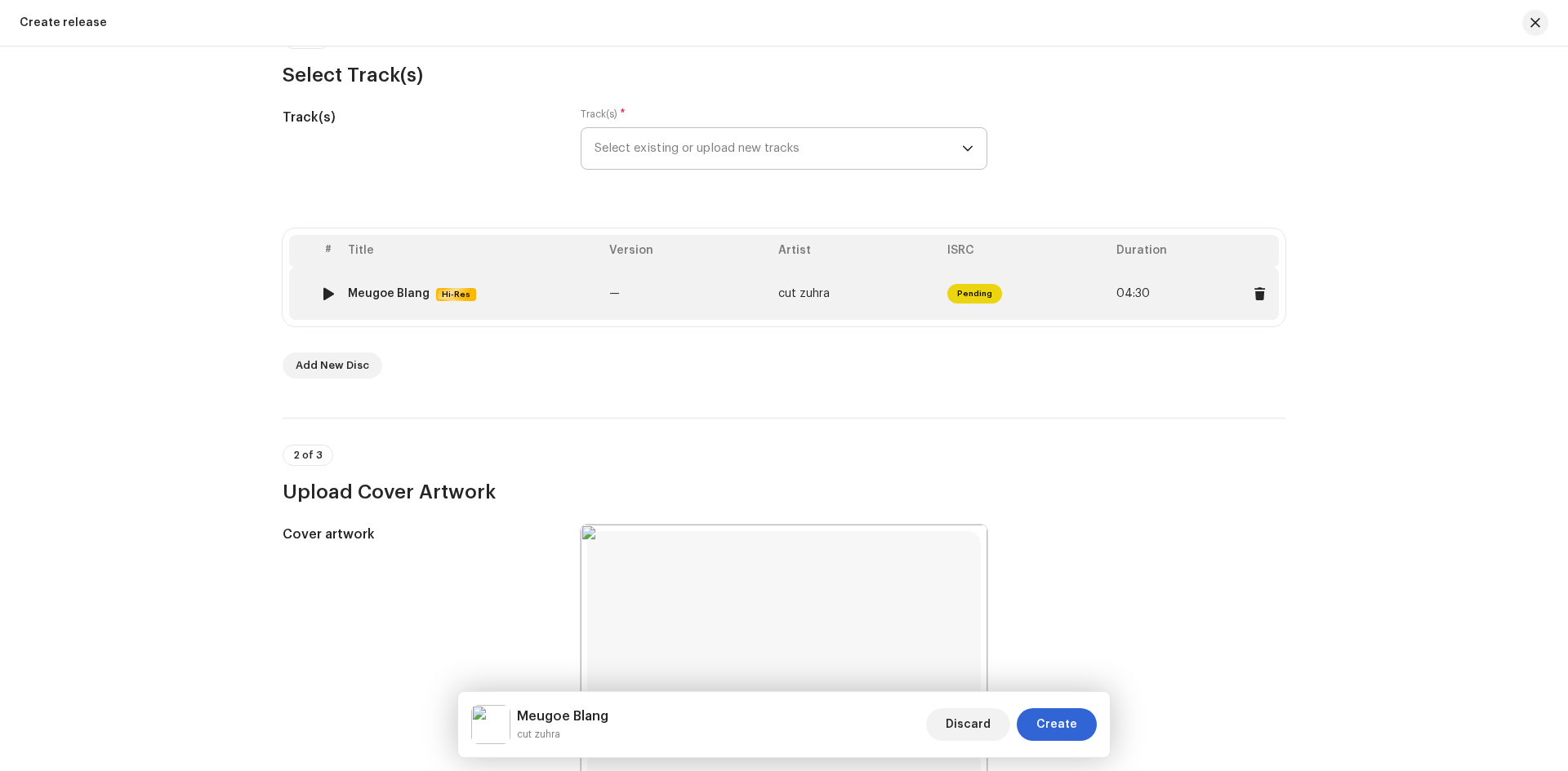
click at [991, 295] on span "Pending" at bounding box center [974, 294] width 55 height 19
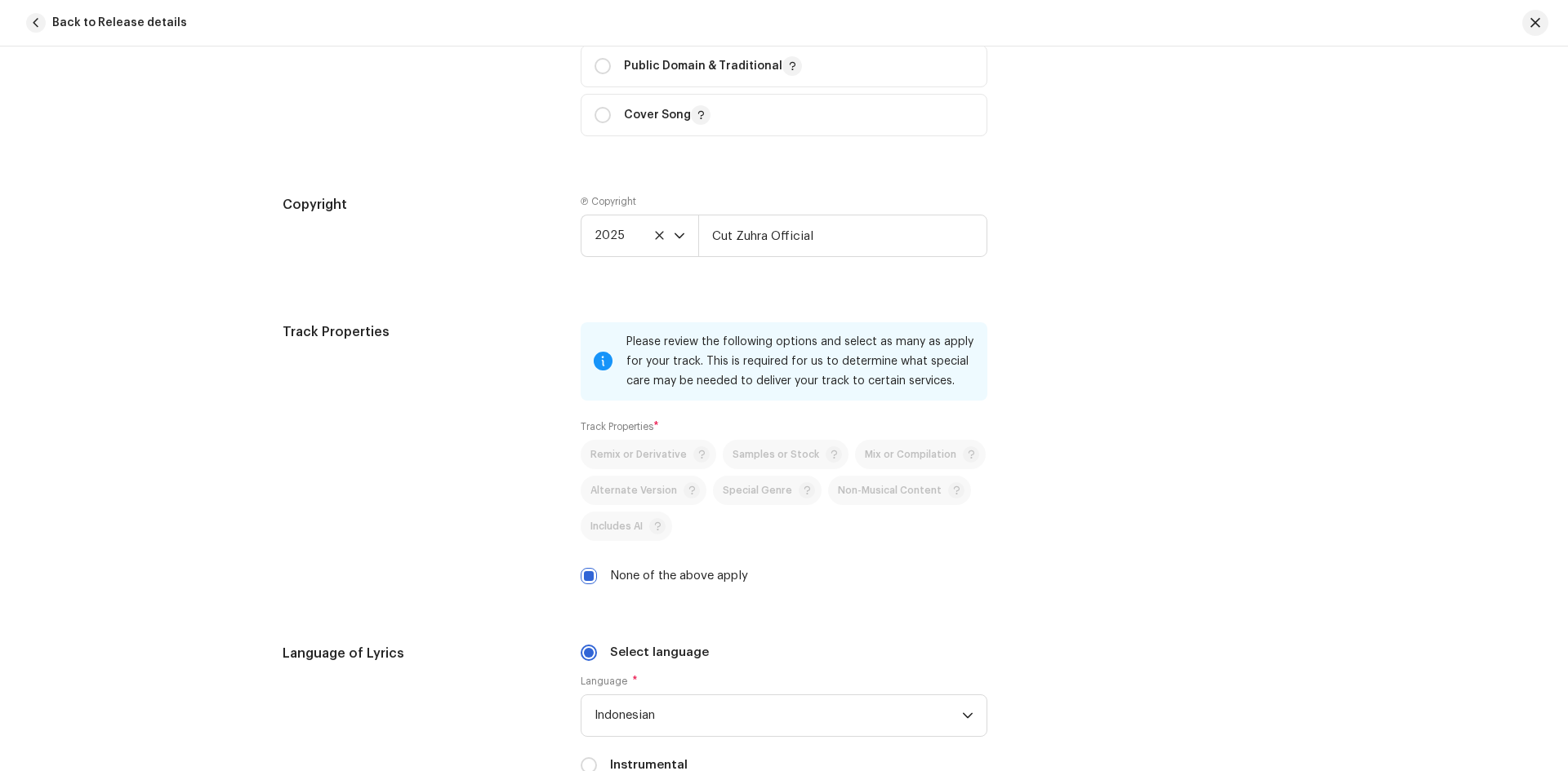
scroll to position [2122, 0]
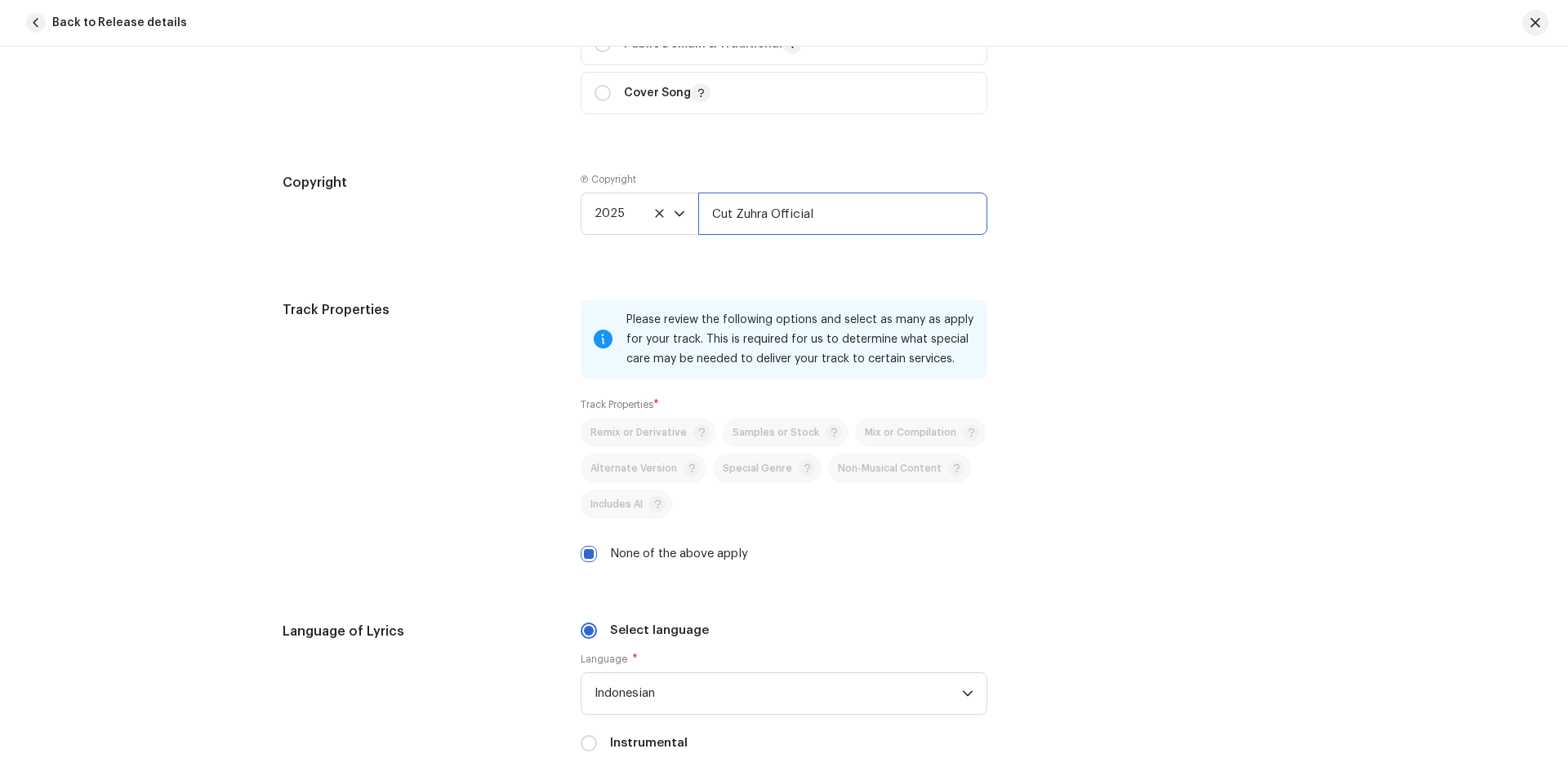
click at [831, 212] on input "Cut Zuhra Official" at bounding box center [842, 213] width 289 height 43
drag, startPoint x: 831, startPoint y: 212, endPoint x: 763, endPoint y: 226, distance: 69.4
click at [763, 226] on input "Cut Zuhra Official" at bounding box center [842, 213] width 289 height 43
click at [819, 216] on input "OfficialCut Zuhra" at bounding box center [842, 213] width 289 height 43
type input "O"
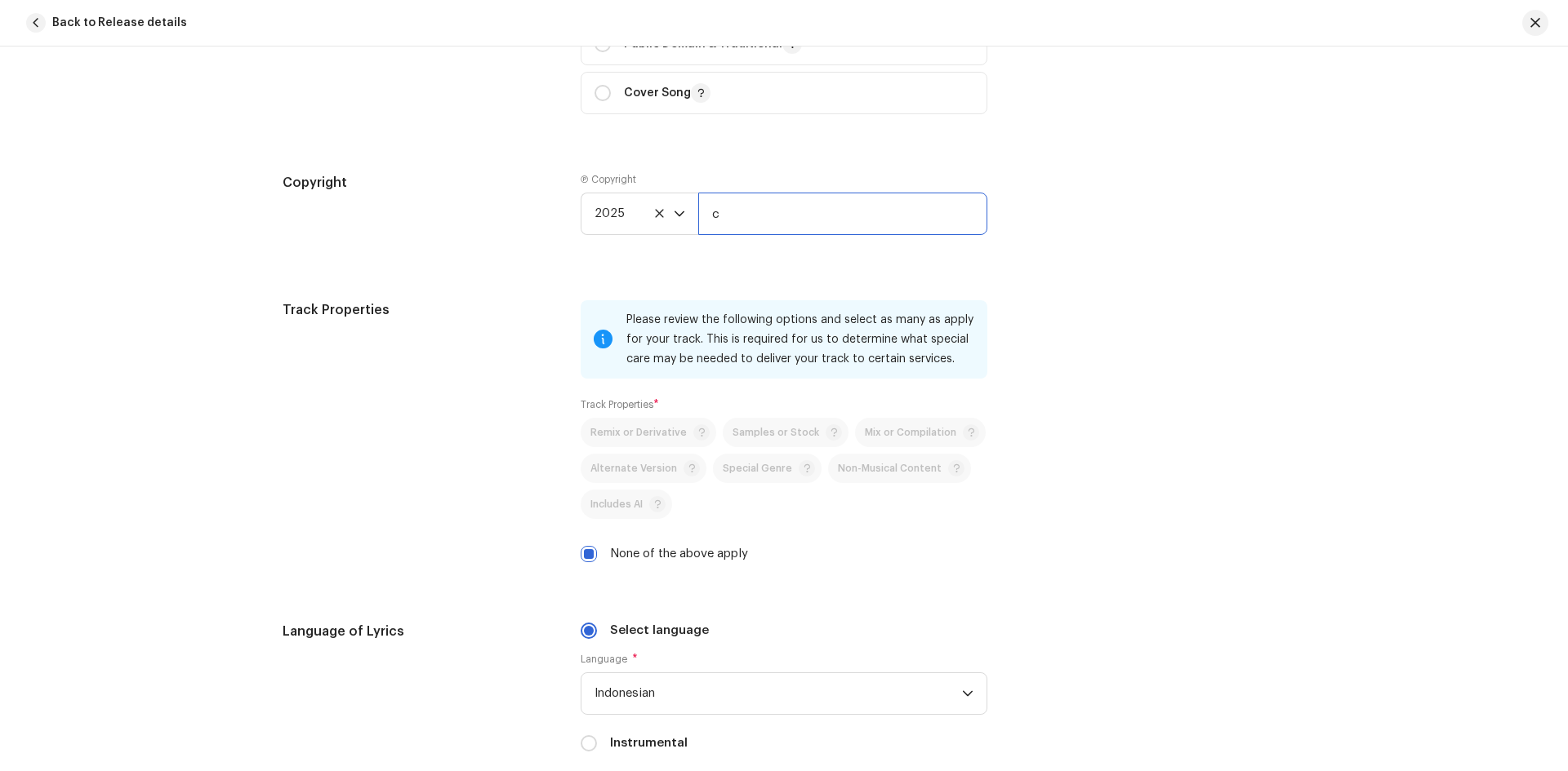
type input "Cut Zuhra"
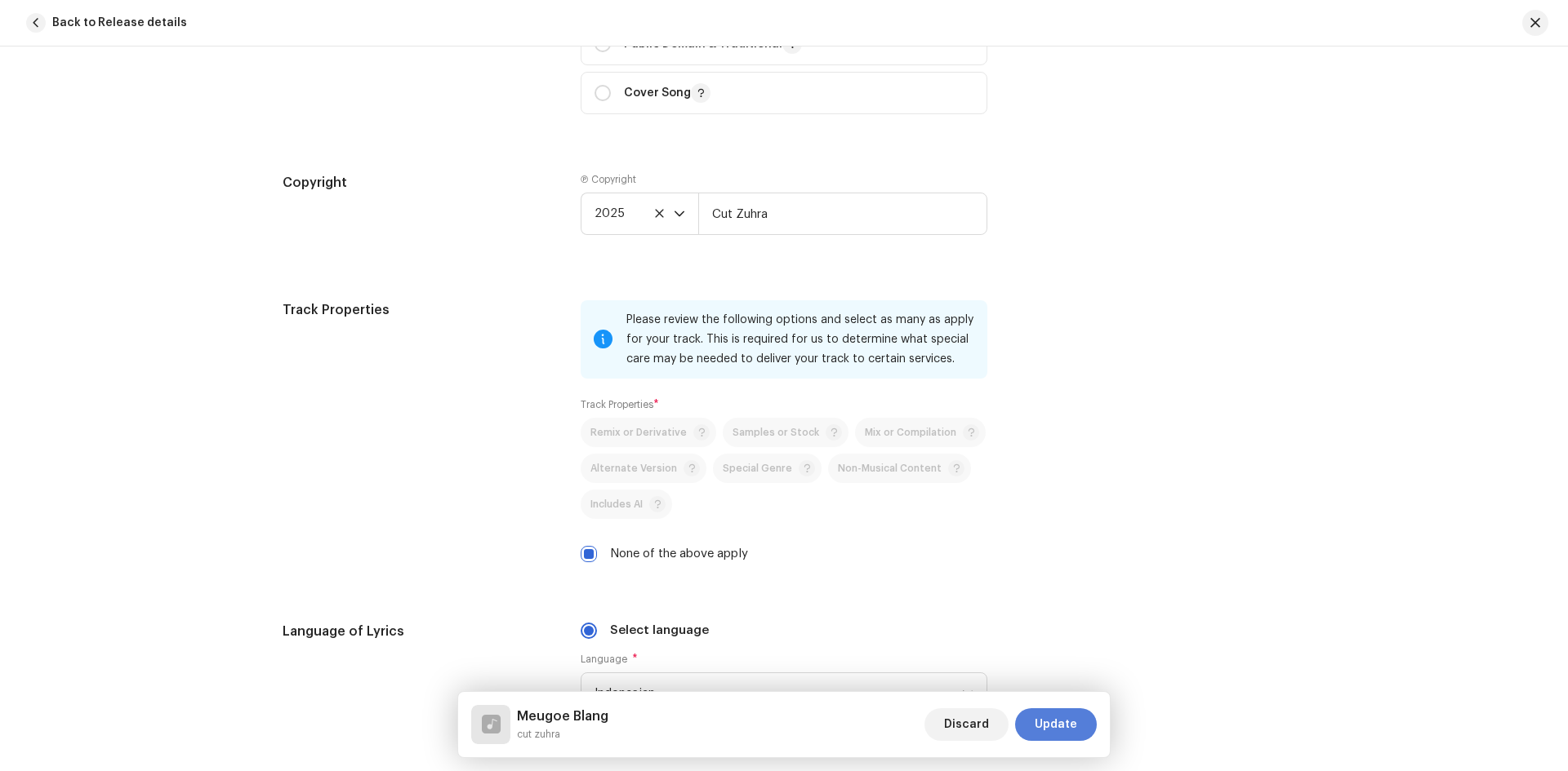
click at [1063, 719] on span "Update" at bounding box center [1056, 724] width 43 height 32
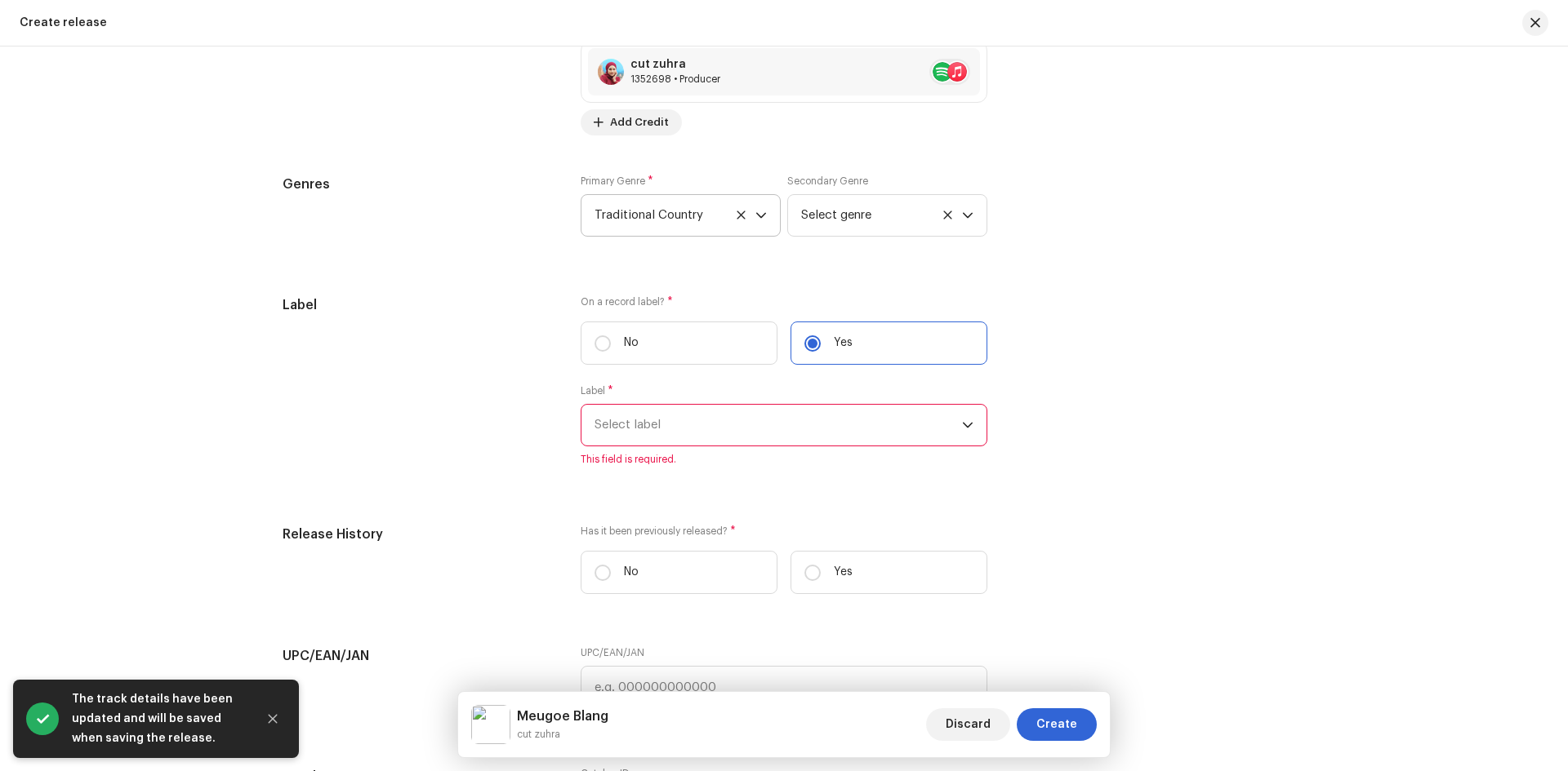
scroll to position [2367, 0]
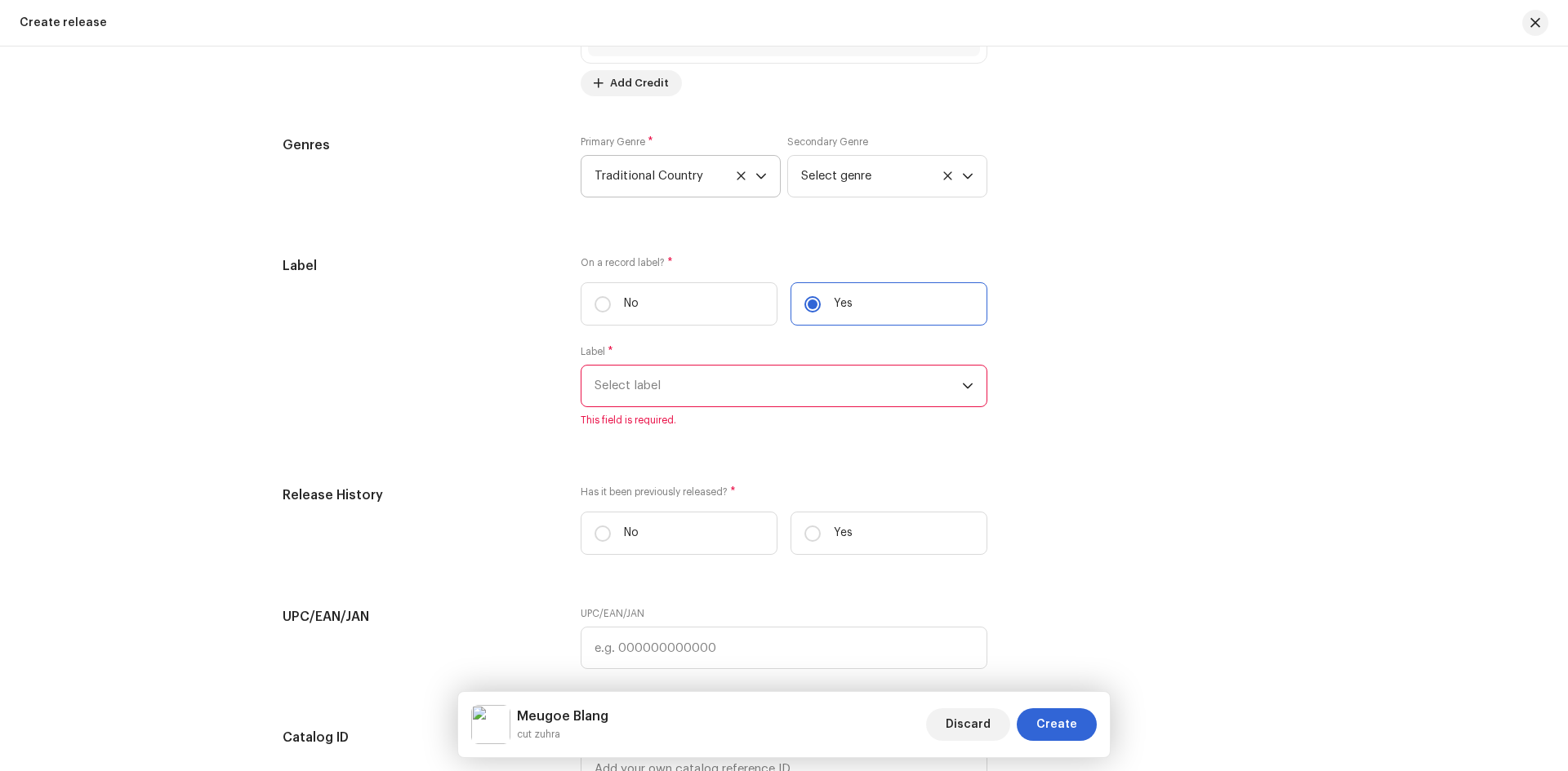
click at [895, 393] on span "Select label" at bounding box center [778, 386] width 367 height 41
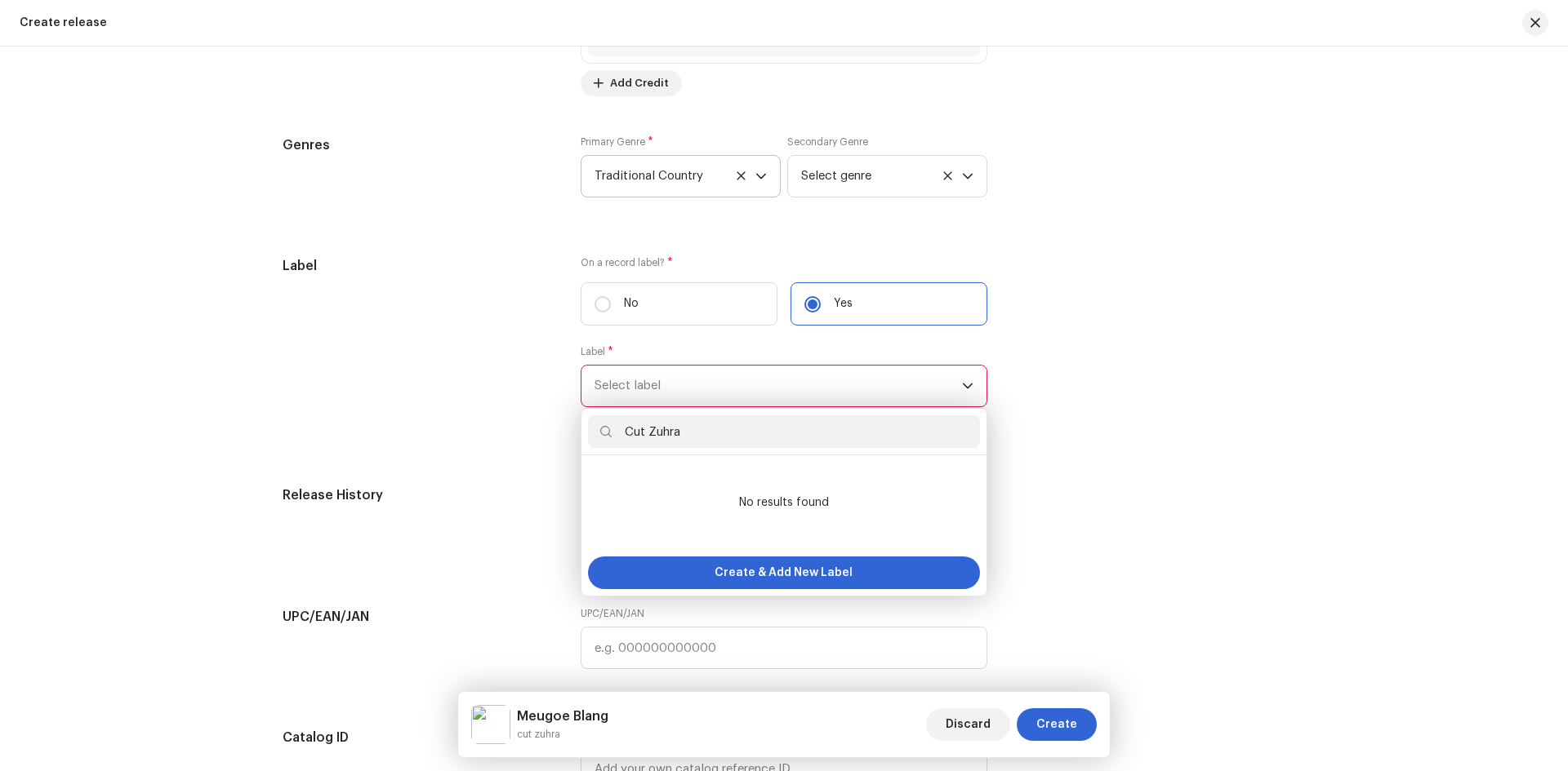
click at [816, 428] on input "Cut Zuhra" at bounding box center [784, 431] width 392 height 32
click at [701, 378] on span "Select label" at bounding box center [778, 386] width 367 height 41
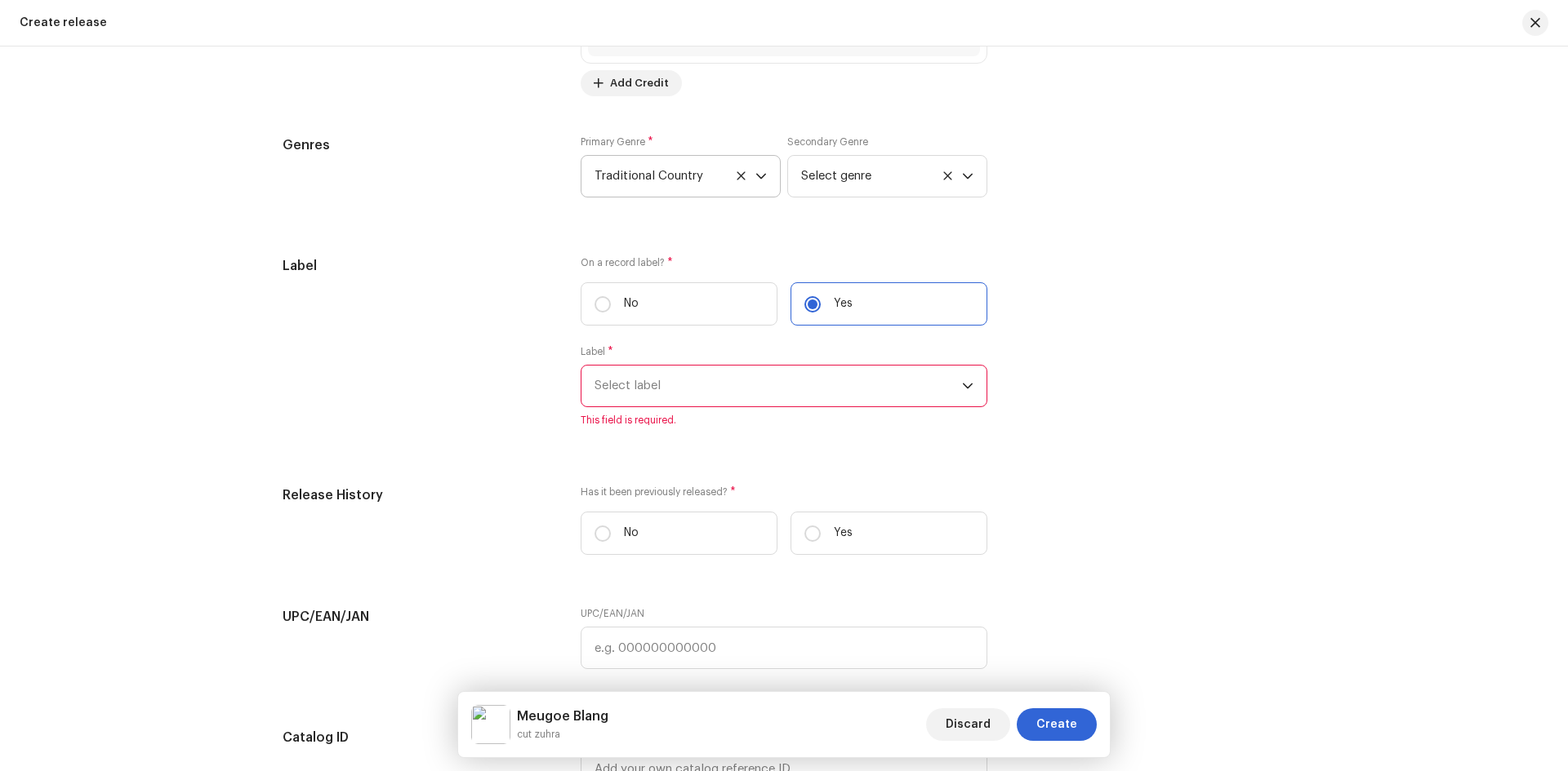
click at [701, 378] on span "Select label" at bounding box center [778, 386] width 367 height 41
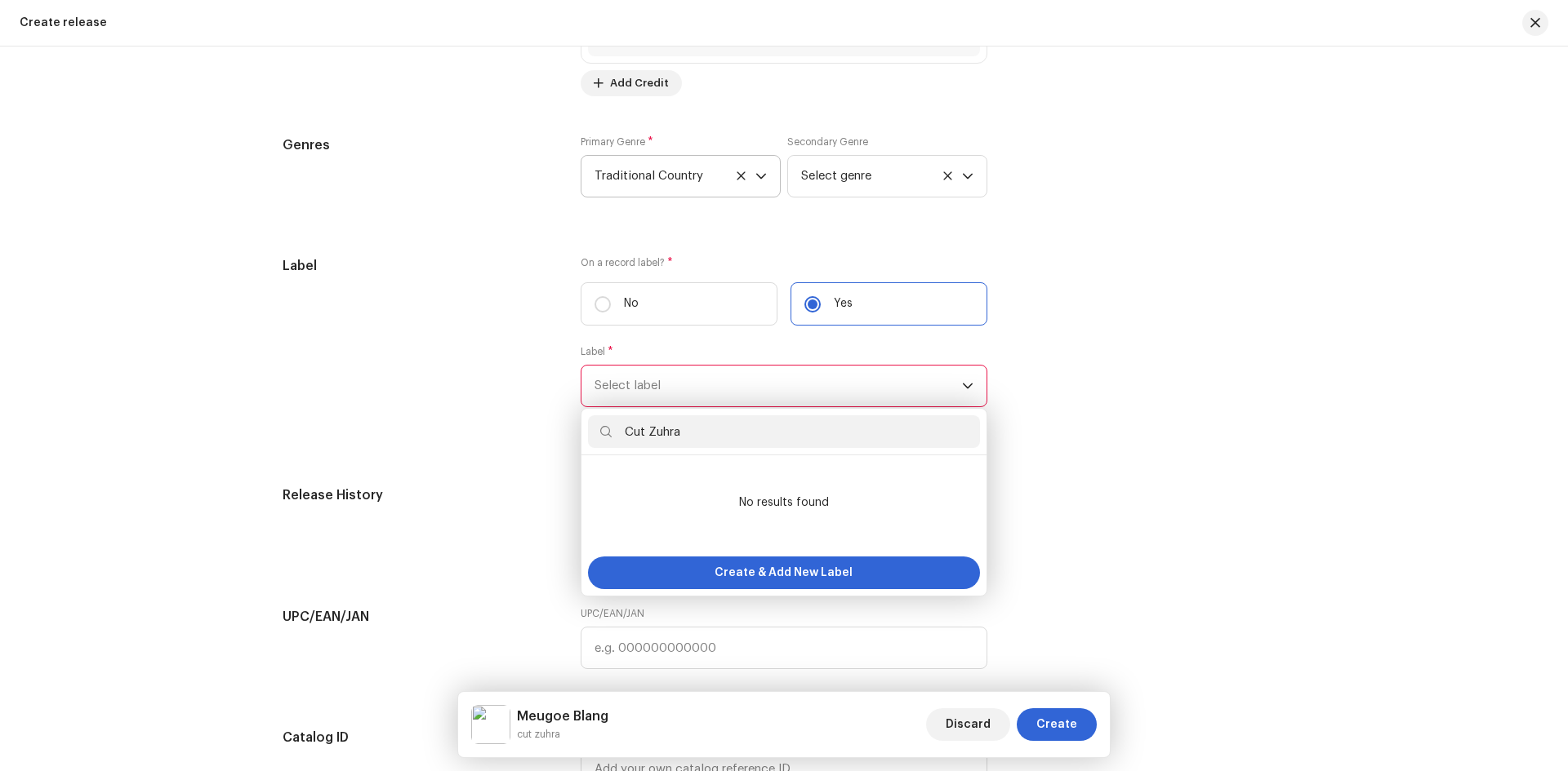
click at [672, 434] on input "Cut Zuhra" at bounding box center [784, 431] width 392 height 32
click at [690, 432] on input "Cut Zuhra" at bounding box center [784, 431] width 392 height 32
type input "Cut Zuhra"
click at [864, 561] on div "Create & Add New Label" at bounding box center [784, 573] width 392 height 32
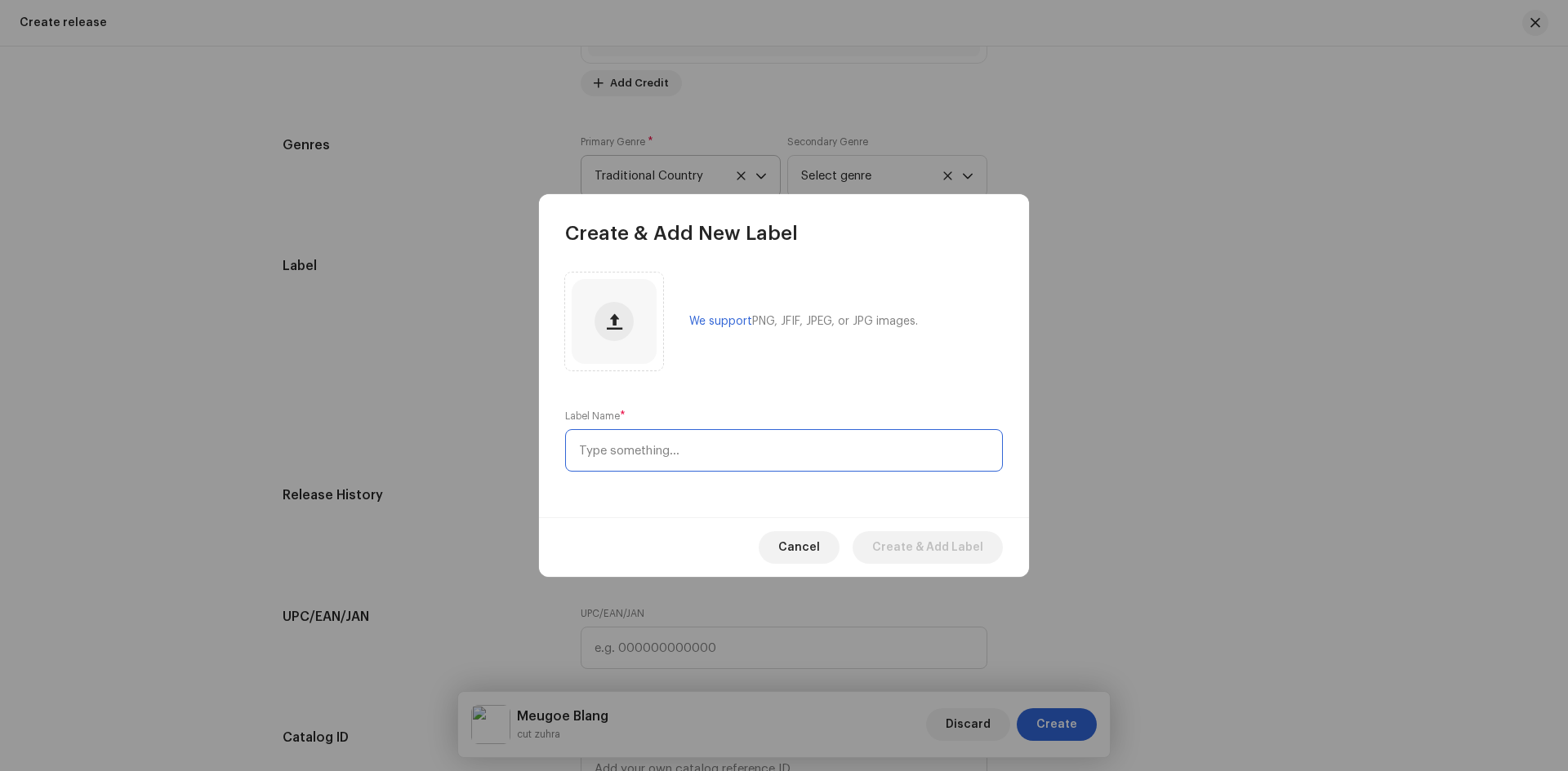
click at [648, 444] on input "text" at bounding box center [784, 450] width 437 height 43
click at [795, 548] on span "Cancel" at bounding box center [799, 547] width 42 height 32
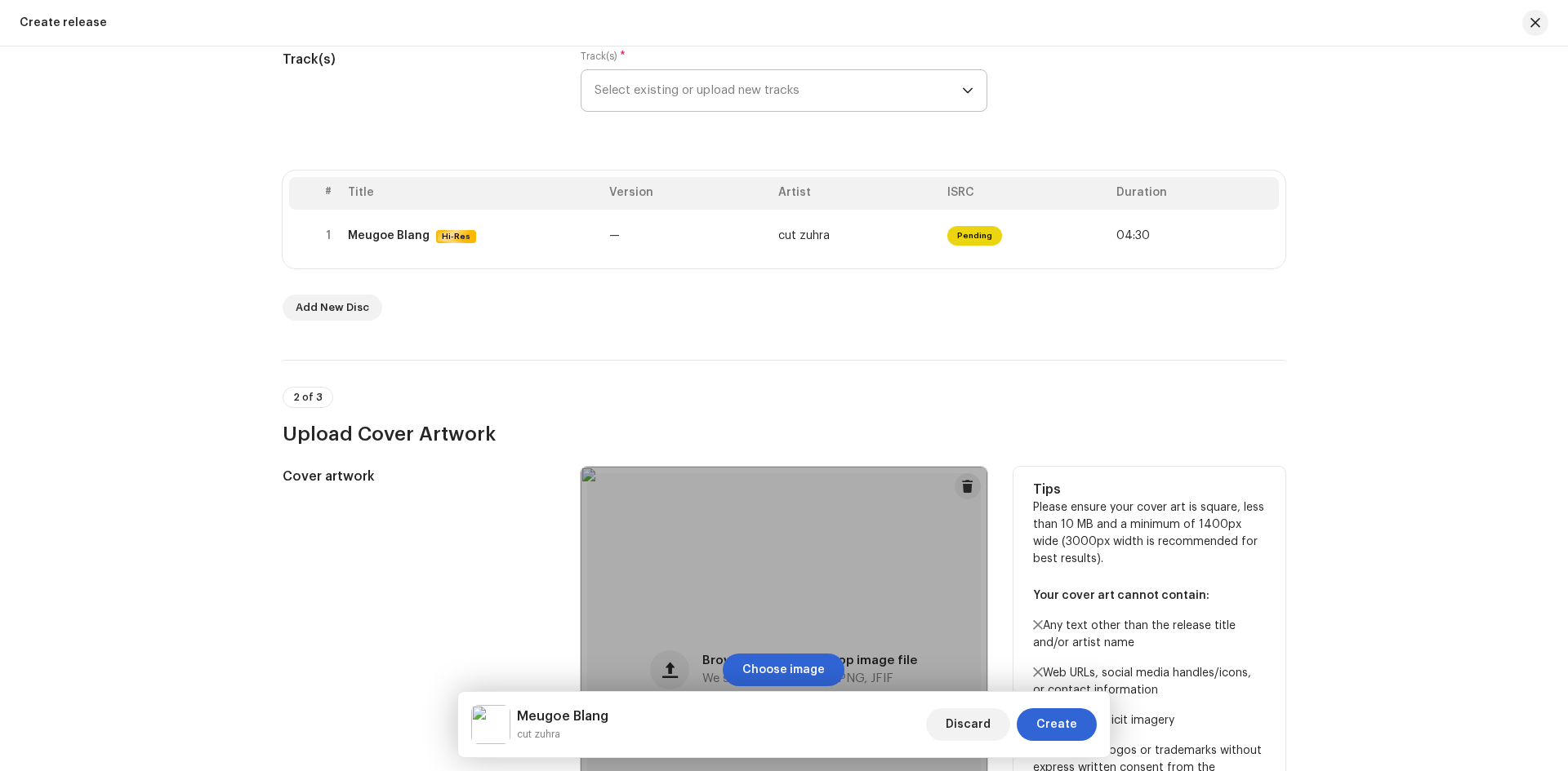
scroll to position [0, 0]
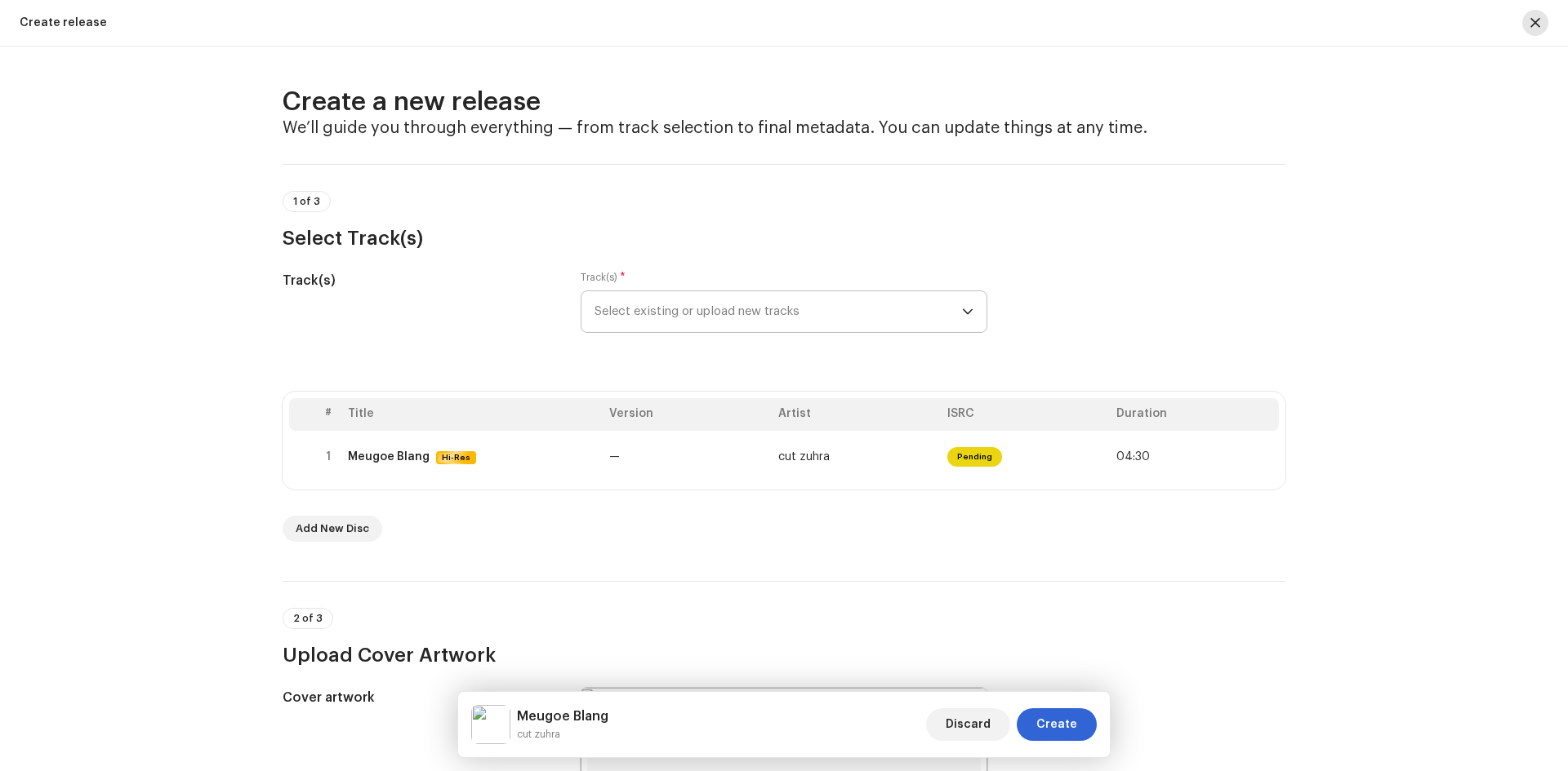
click at [1541, 21] on button "button" at bounding box center [1535, 23] width 26 height 26
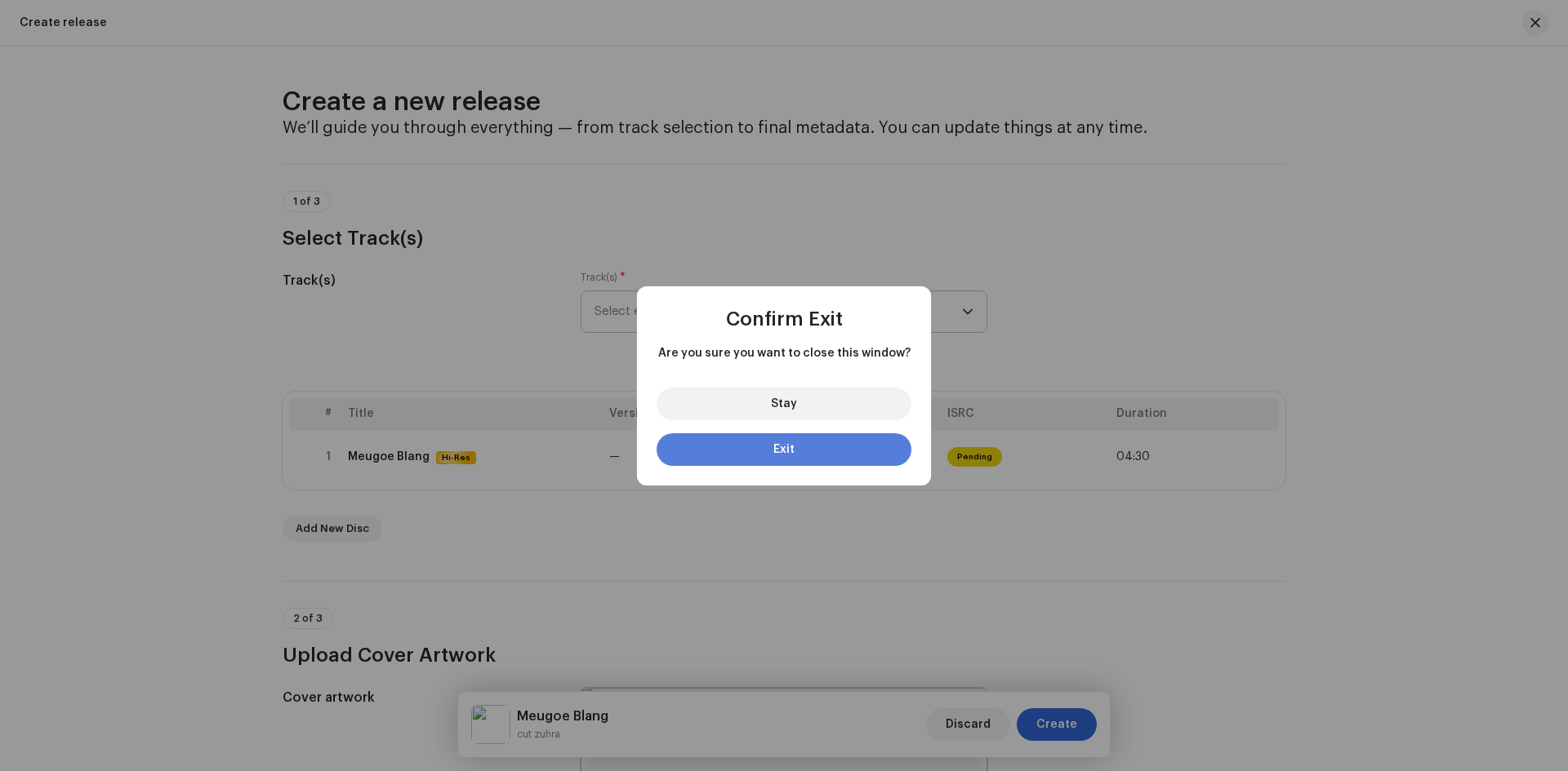
click at [784, 442] on button "Exit" at bounding box center [784, 449] width 254 height 32
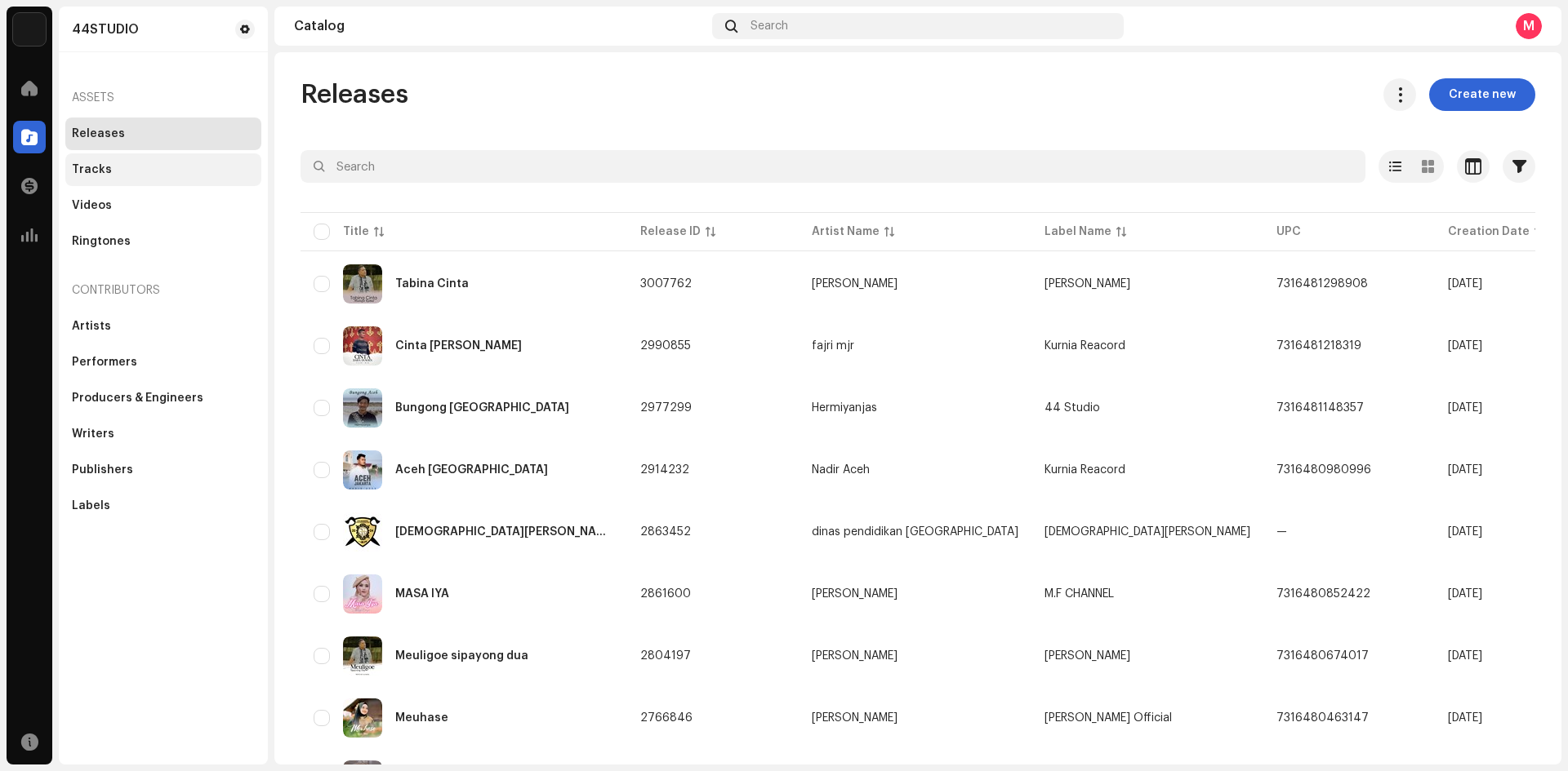
click at [80, 166] on div "Tracks" at bounding box center [92, 170] width 40 height 13
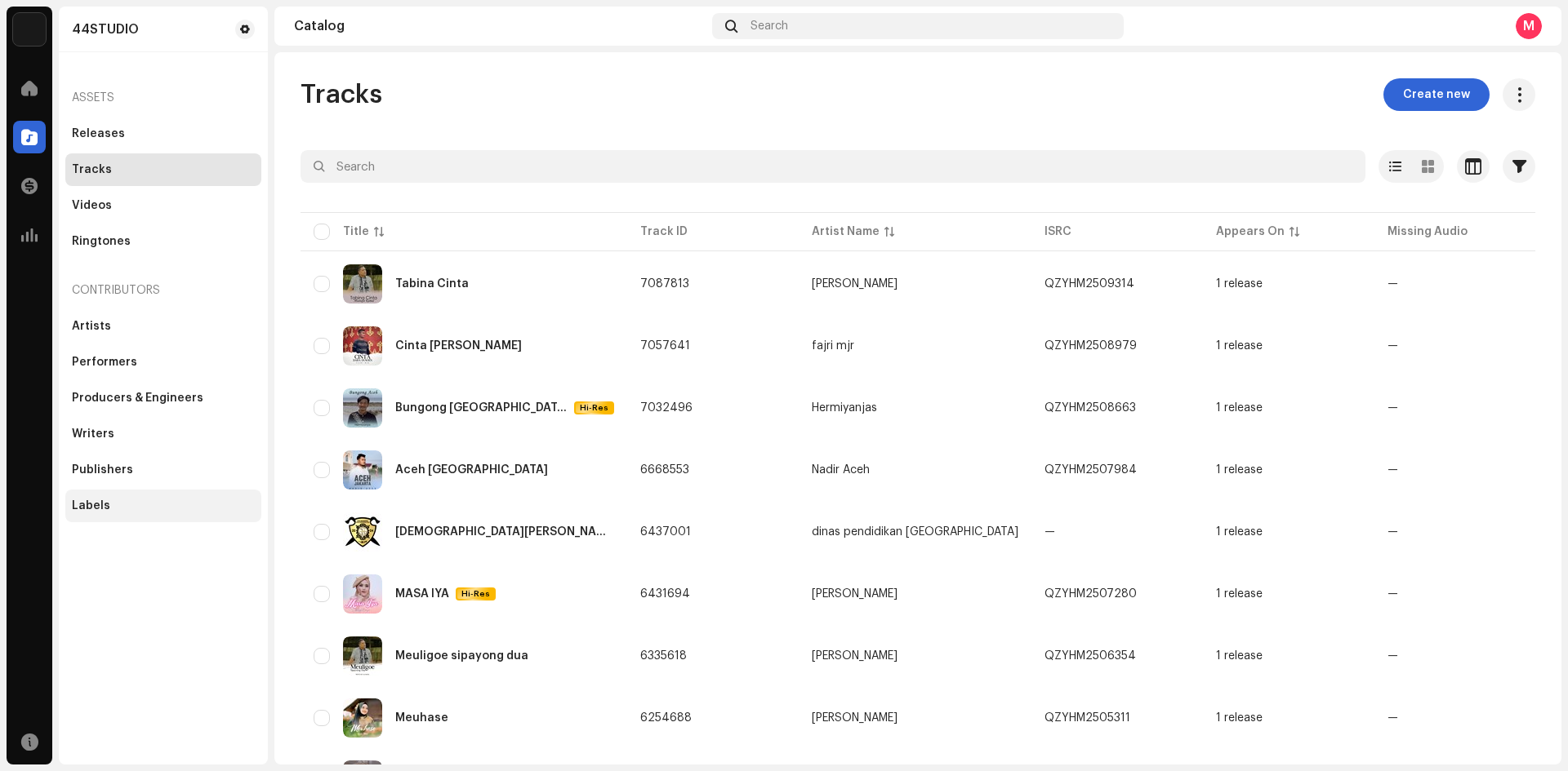
click at [88, 505] on div "Labels" at bounding box center [91, 505] width 38 height 13
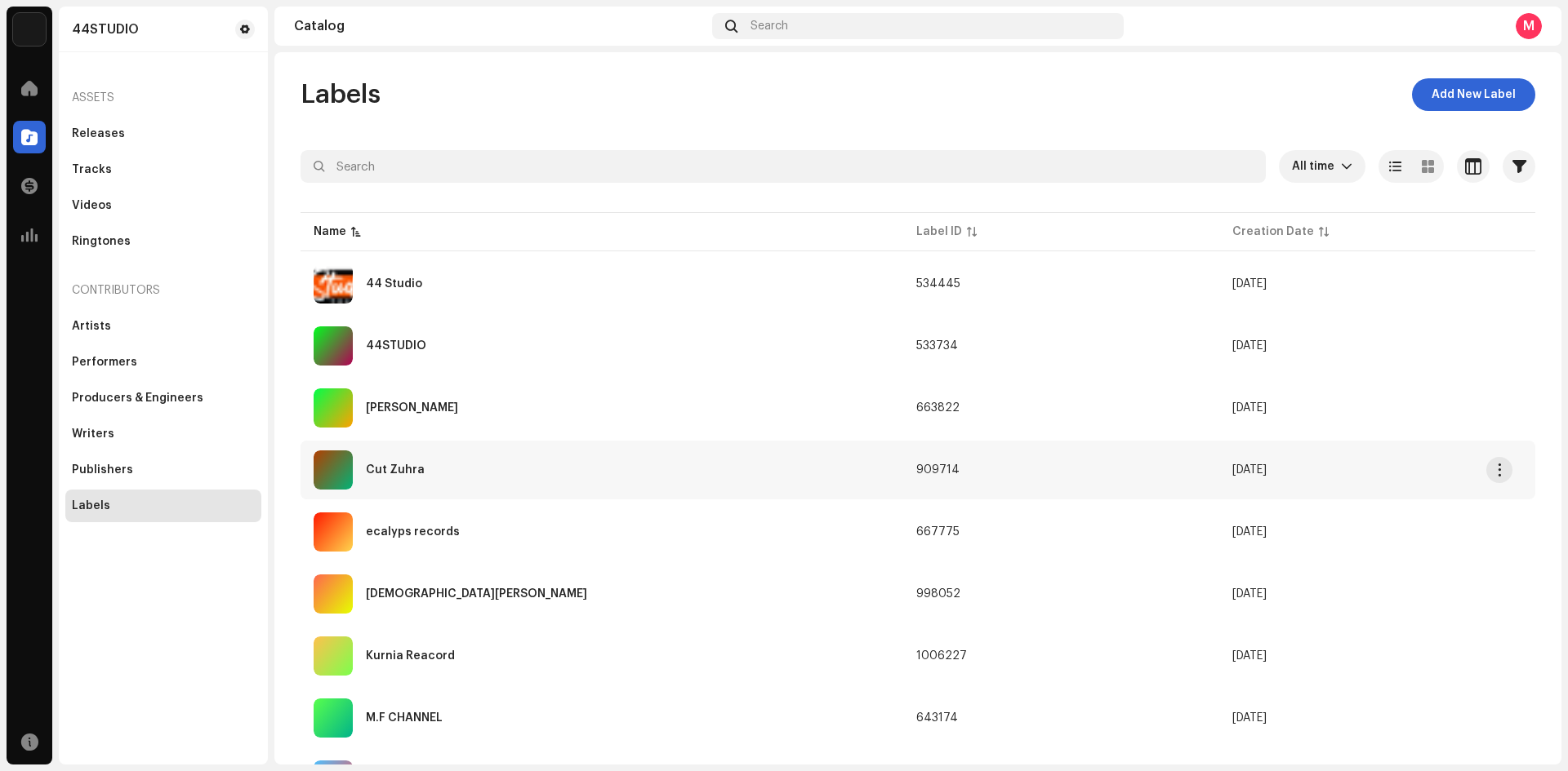
click at [582, 492] on td "Cut Zuhra" at bounding box center [602, 469] width 603 height 59
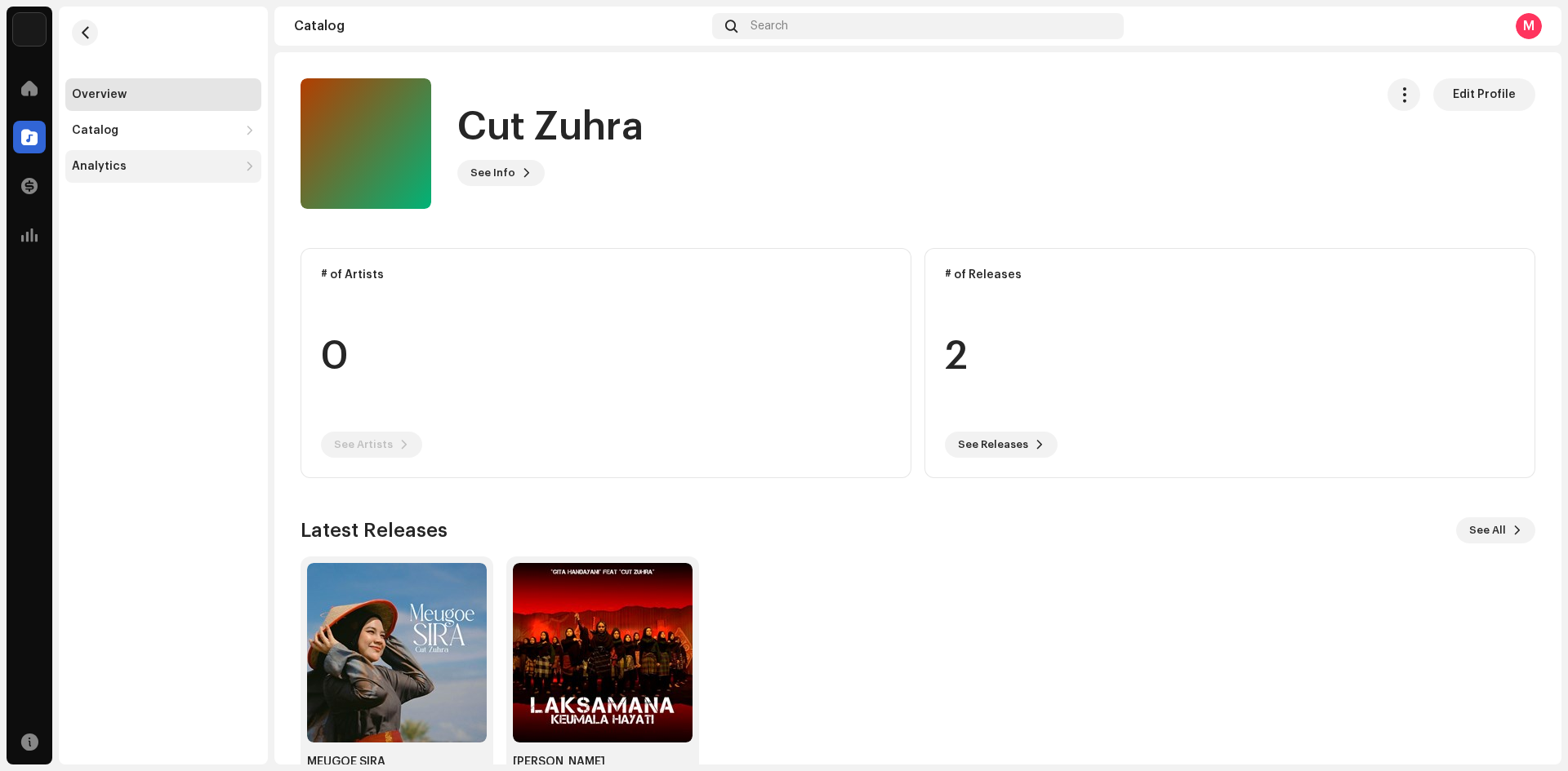
click at [141, 158] on div "Analytics" at bounding box center [164, 166] width 196 height 32
click at [144, 132] on div "Catalog" at bounding box center [155, 130] width 166 height 13
drag, startPoint x: 133, startPoint y: 167, endPoint x: 143, endPoint y: 168, distance: 10.0
click at [133, 168] on div "Releases" at bounding box center [167, 166] width 177 height 13
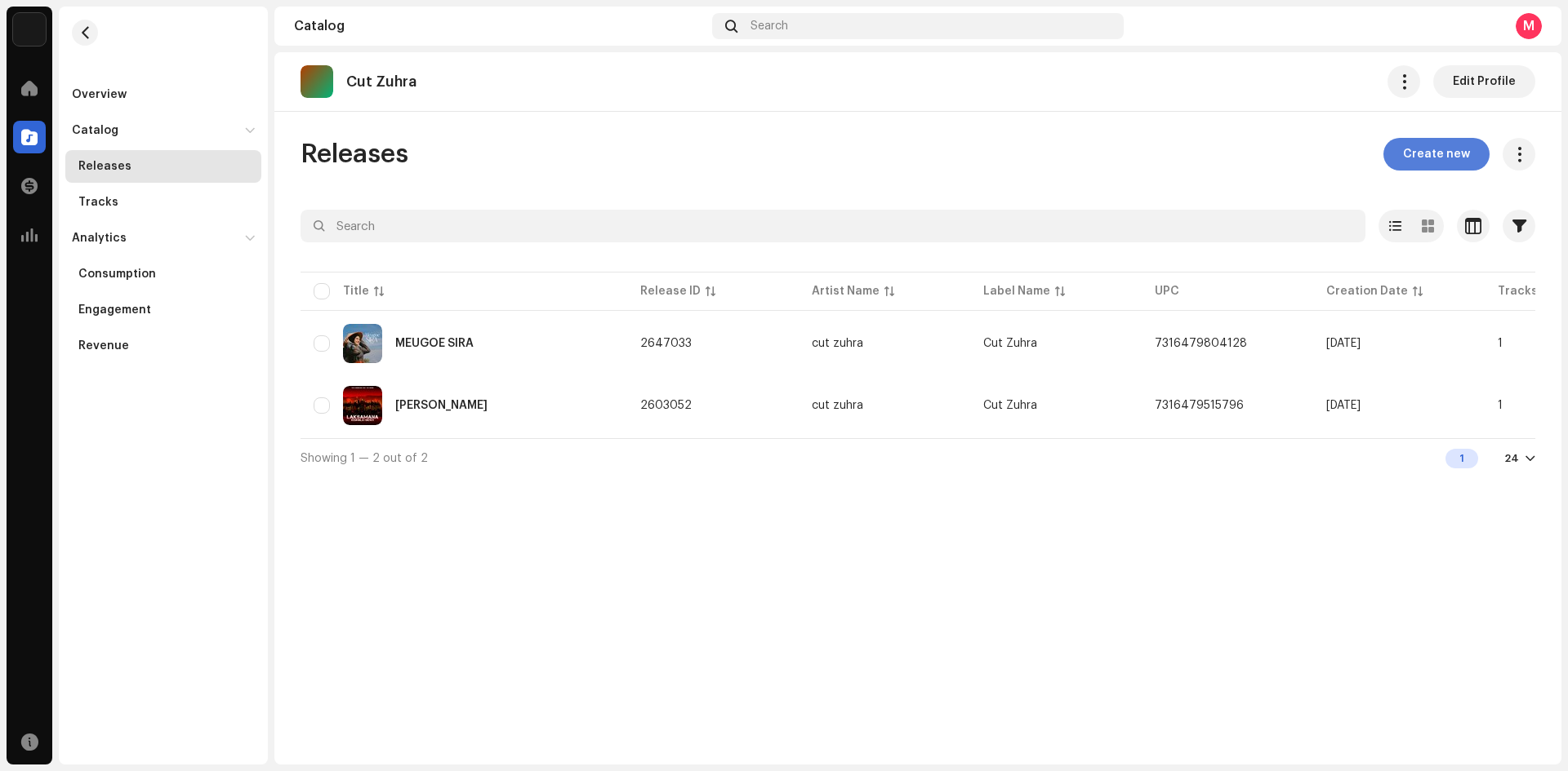
click at [1432, 149] on span "Create new" at bounding box center [1436, 154] width 67 height 32
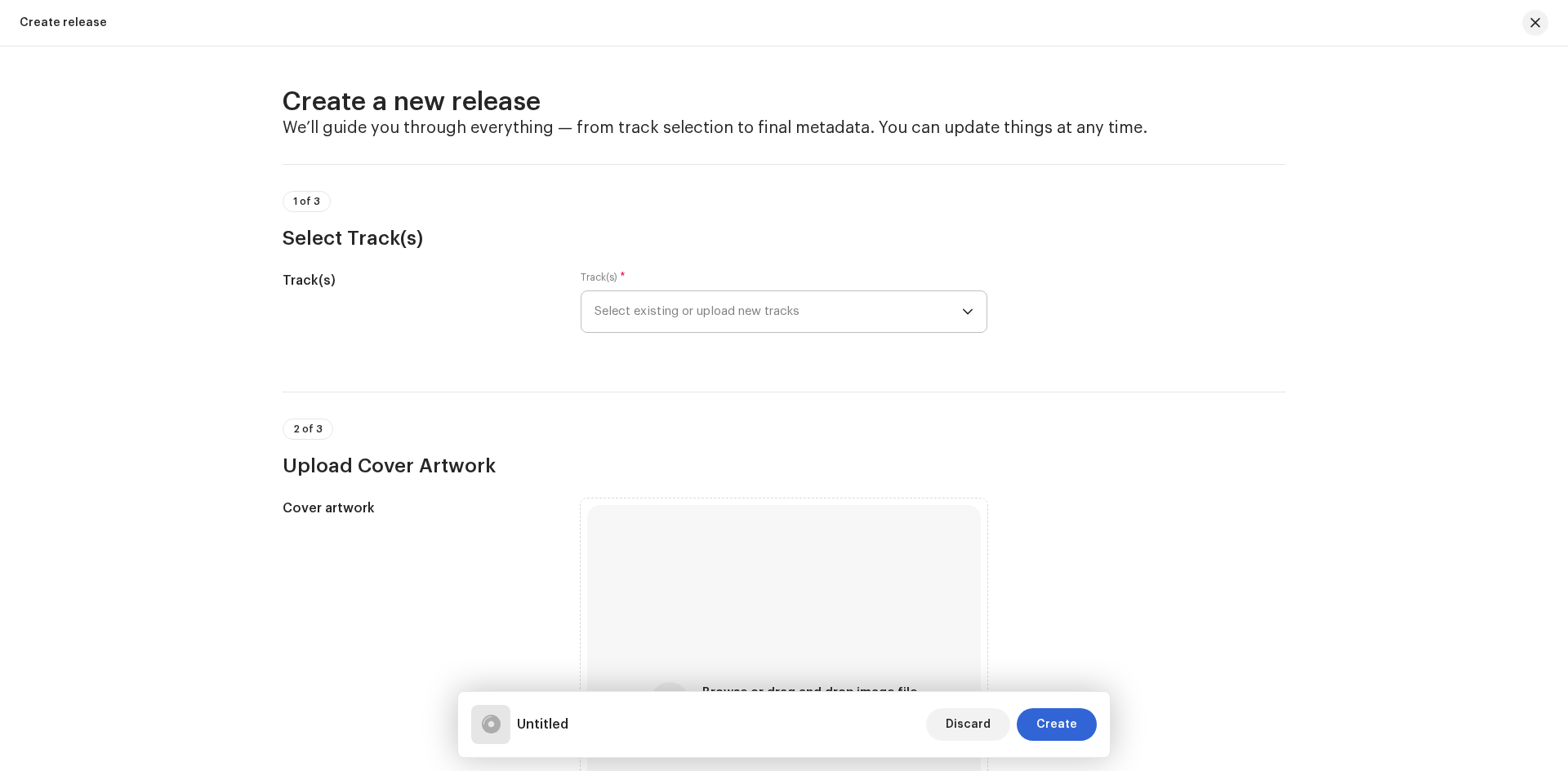
click at [700, 311] on span "Select existing or upload new tracks" at bounding box center [778, 311] width 367 height 41
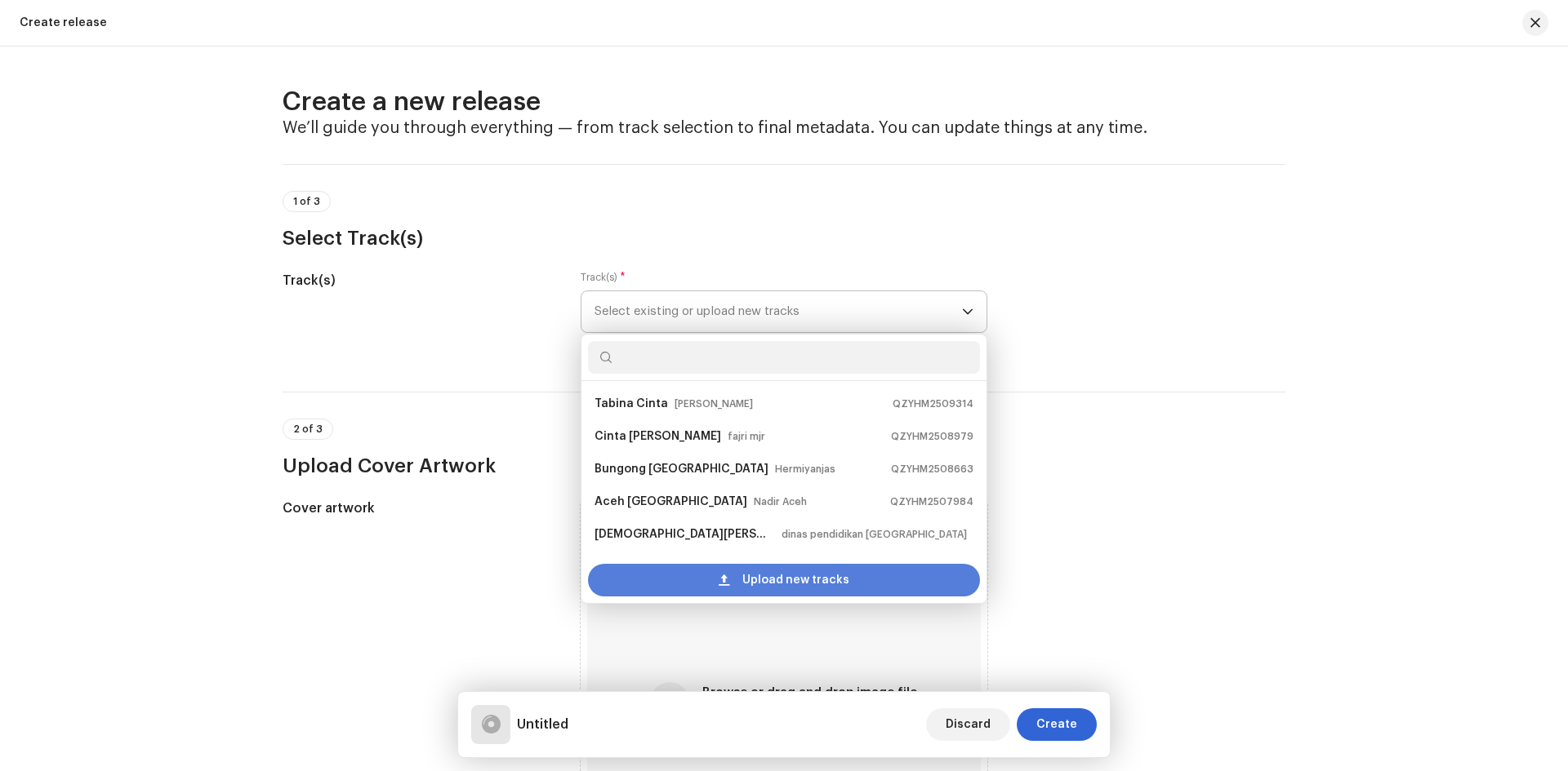
scroll to position [26, 0]
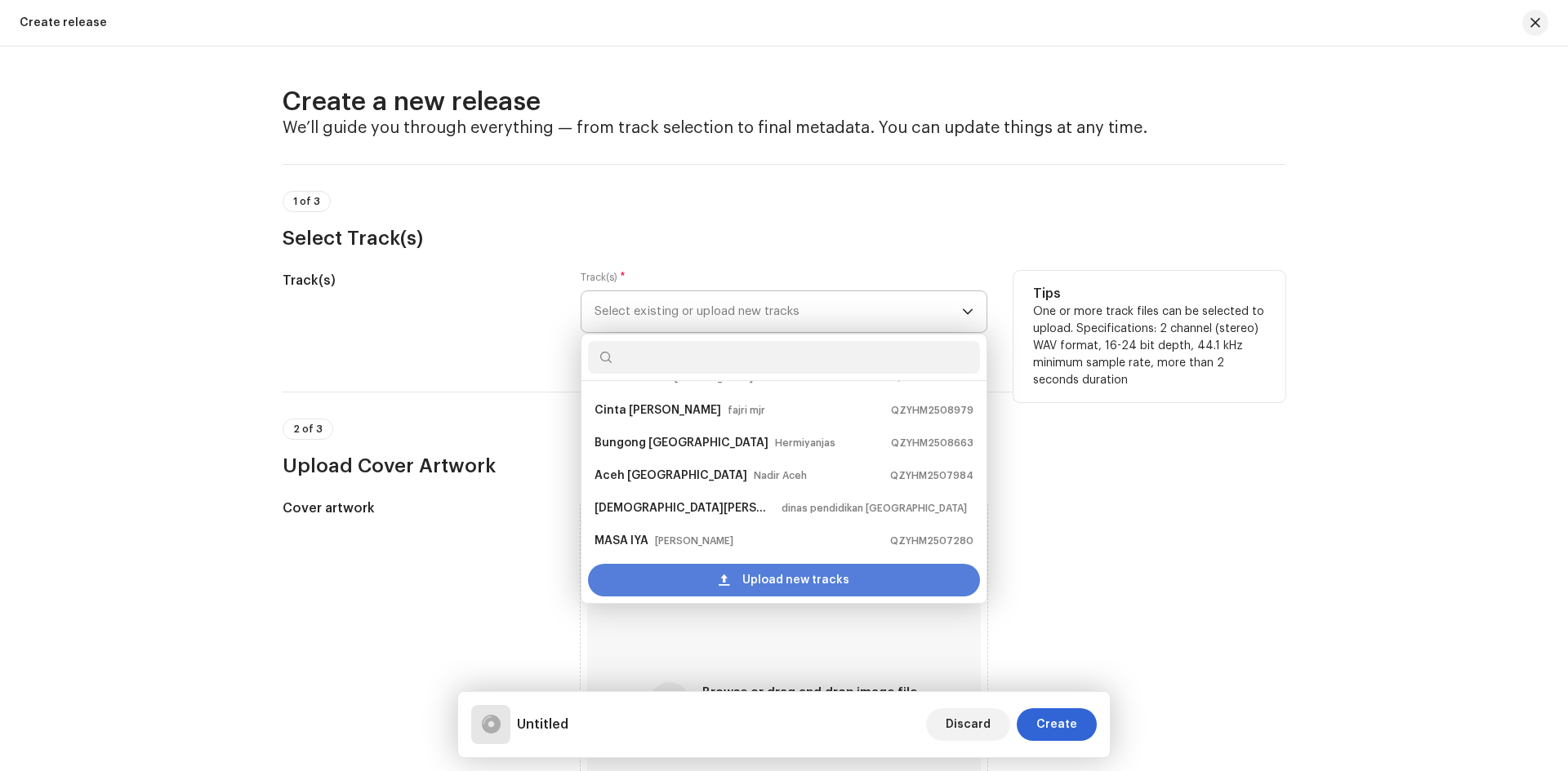
click at [734, 575] on div "Upload new tracks" at bounding box center [784, 580] width 392 height 32
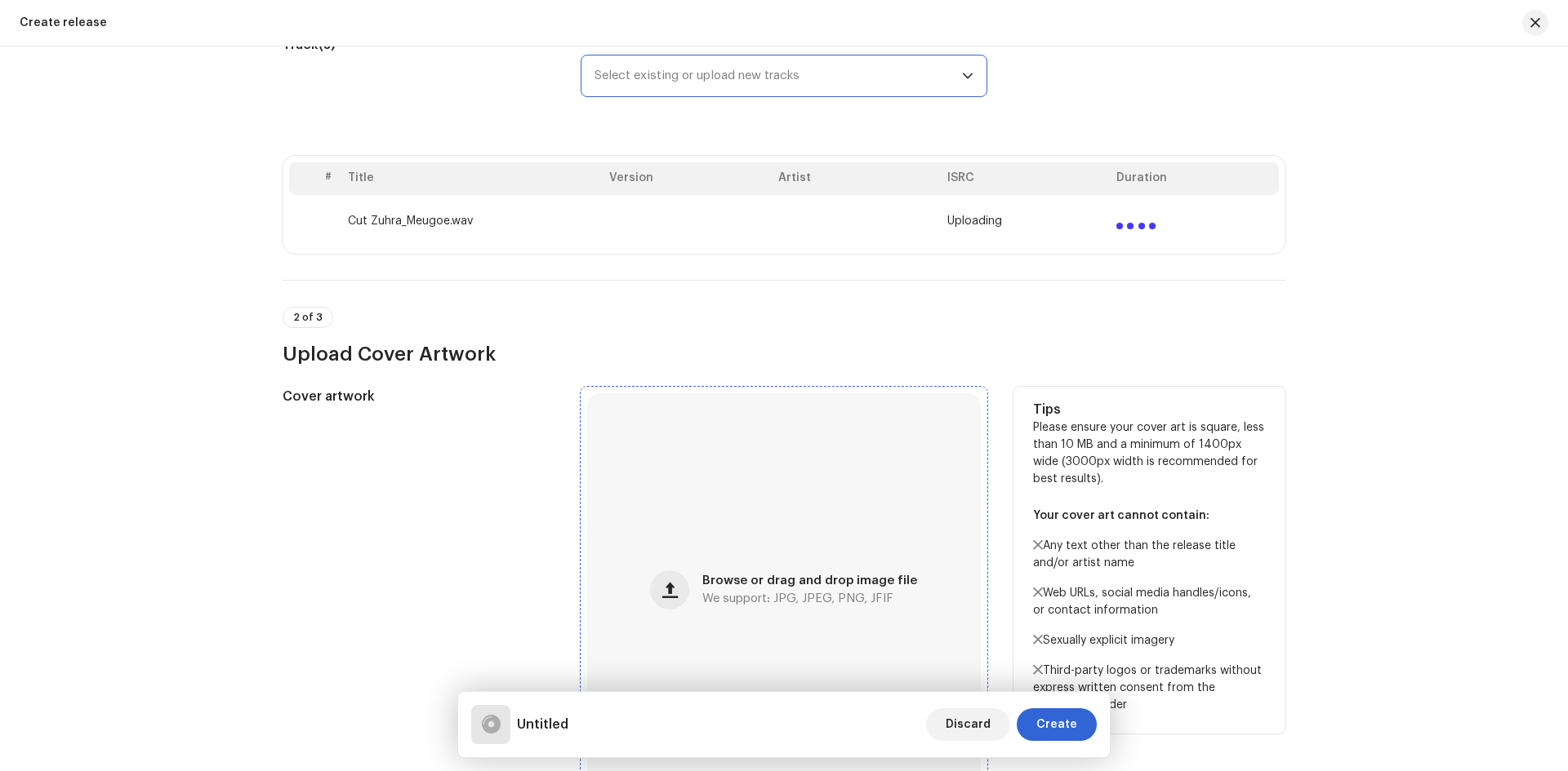
scroll to position [245, 0]
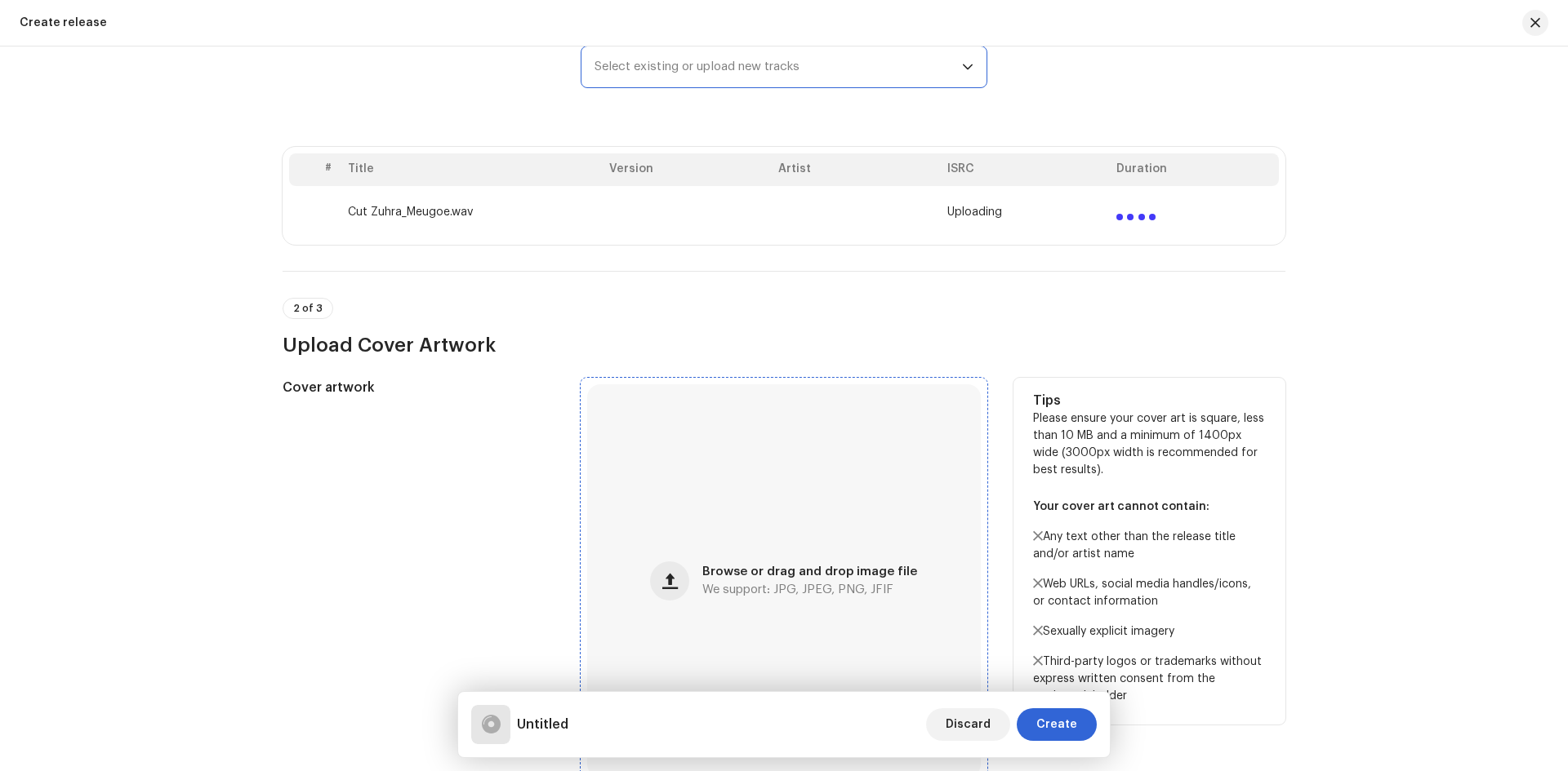
click at [745, 545] on div "Browse or drag and drop image file We support: JPG, JPEG, PNG, JFIF" at bounding box center [784, 581] width 394 height 393
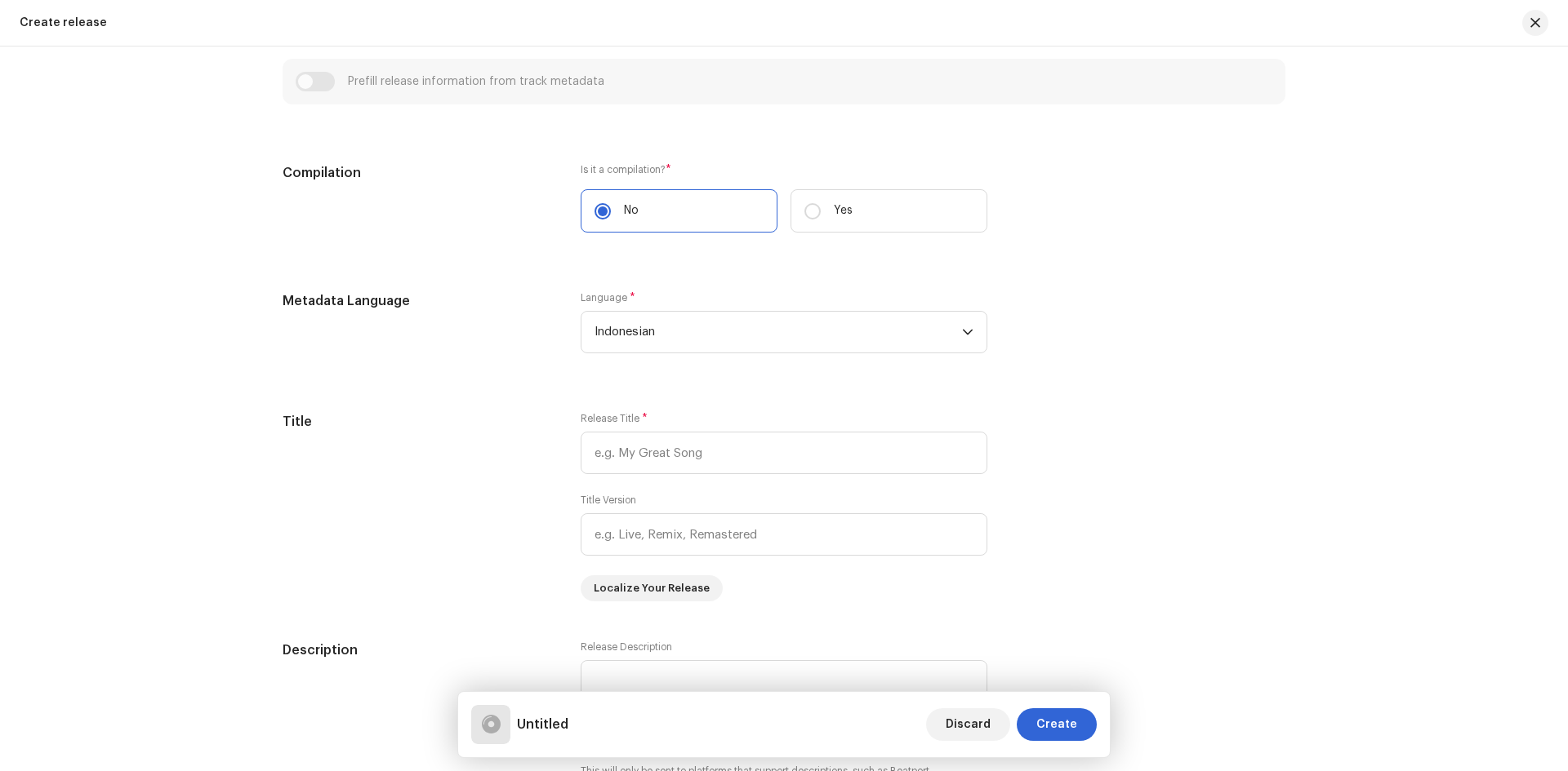
scroll to position [1143, 0]
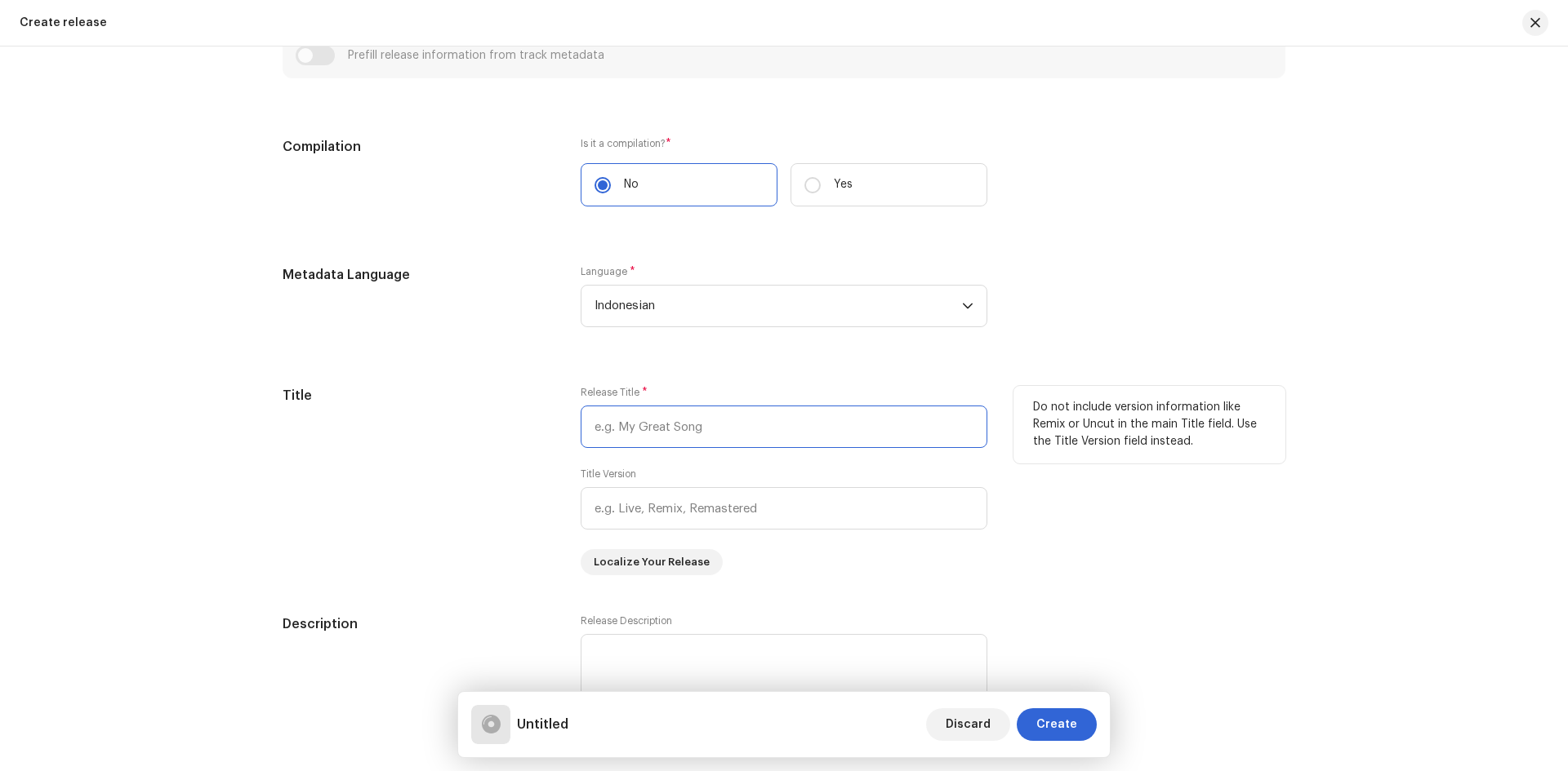
click at [612, 434] on input "text" at bounding box center [784, 427] width 407 height 43
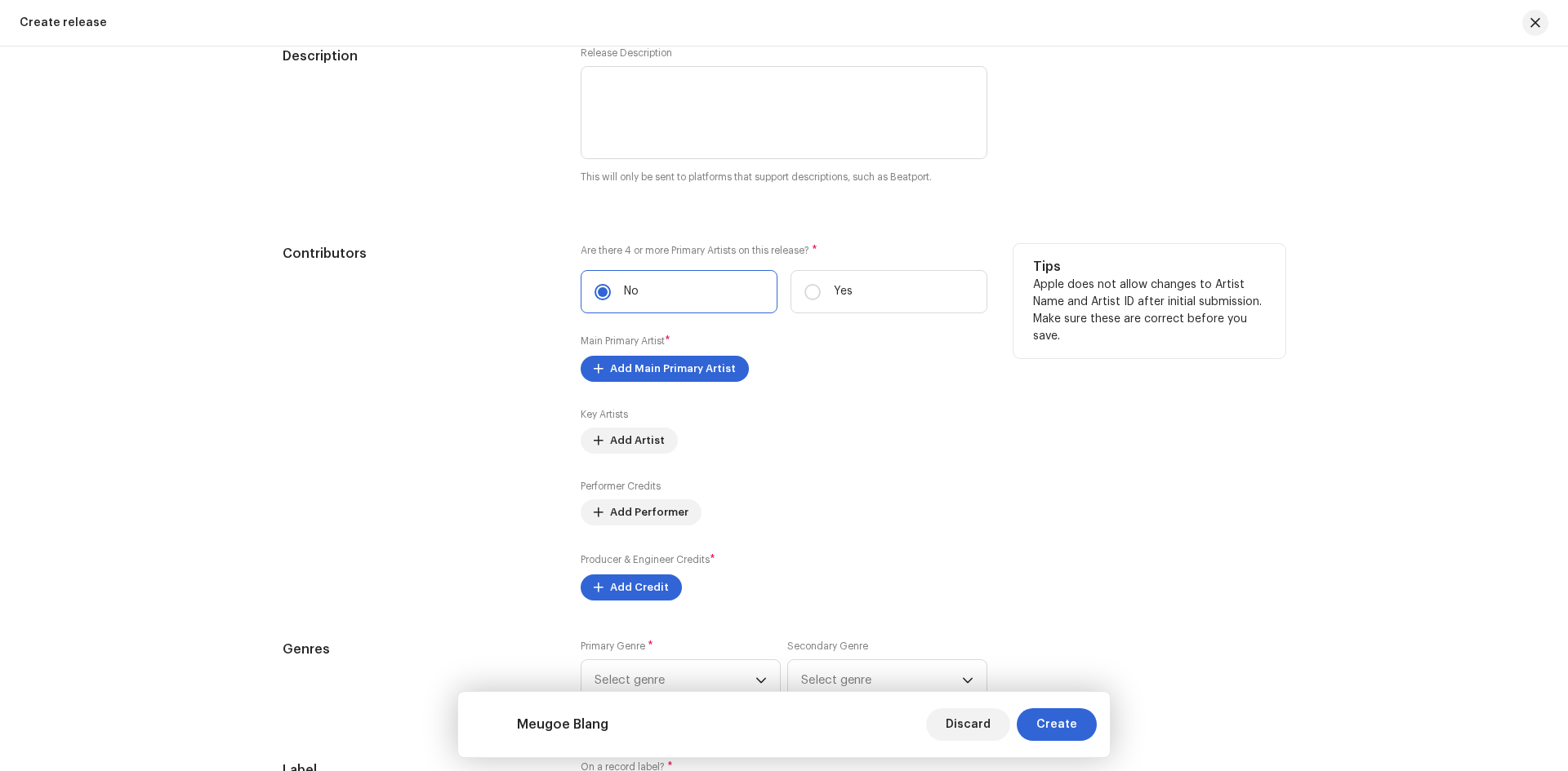
scroll to position [1714, 0]
type input "Meugoe Blang"
click at [686, 363] on span "Add Main Primary Artist" at bounding box center [672, 365] width 126 height 32
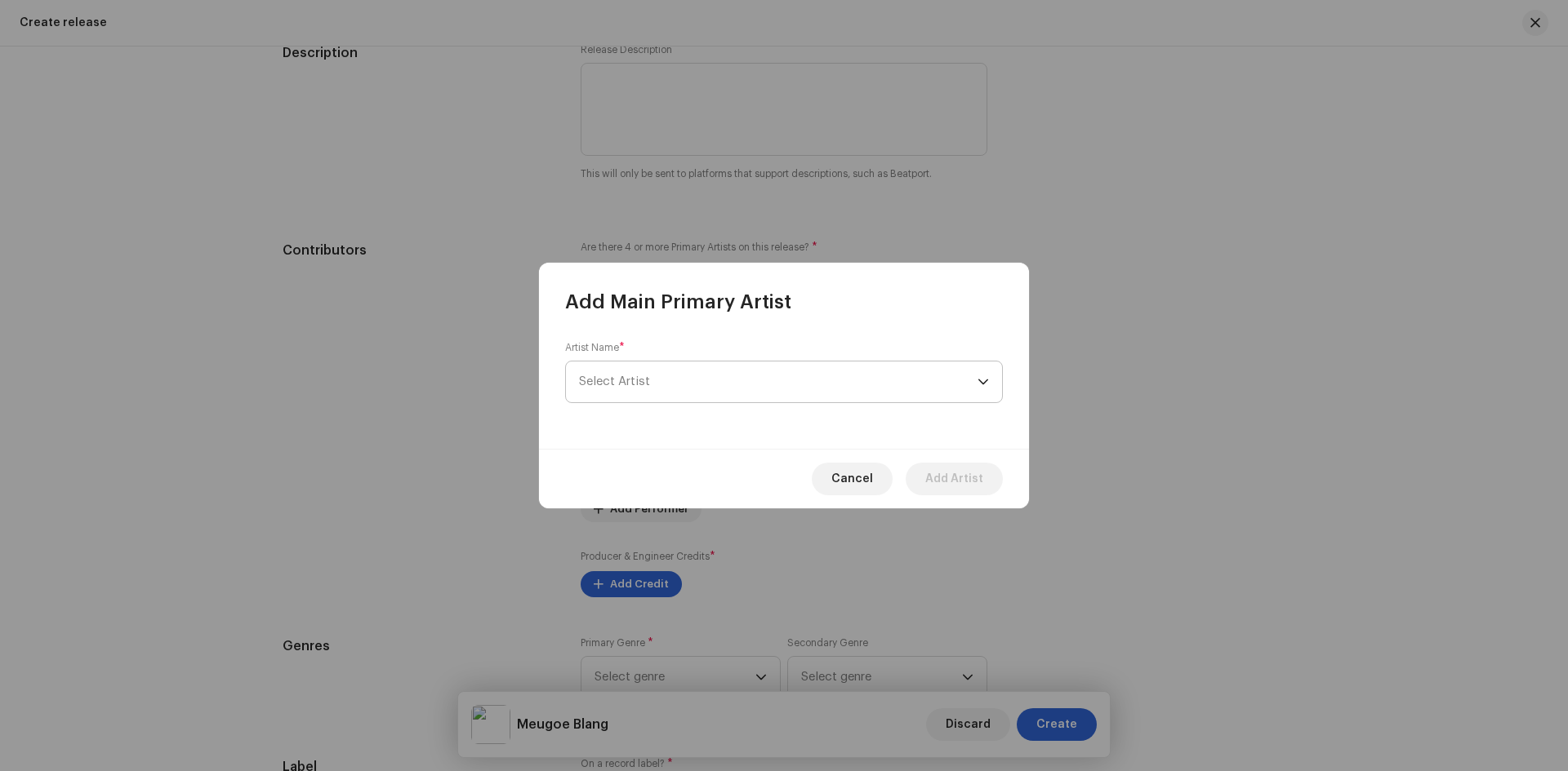
drag, startPoint x: 929, startPoint y: 380, endPoint x: 905, endPoint y: 386, distance: 24.7
click at [927, 381] on span "Select Artist" at bounding box center [778, 382] width 399 height 41
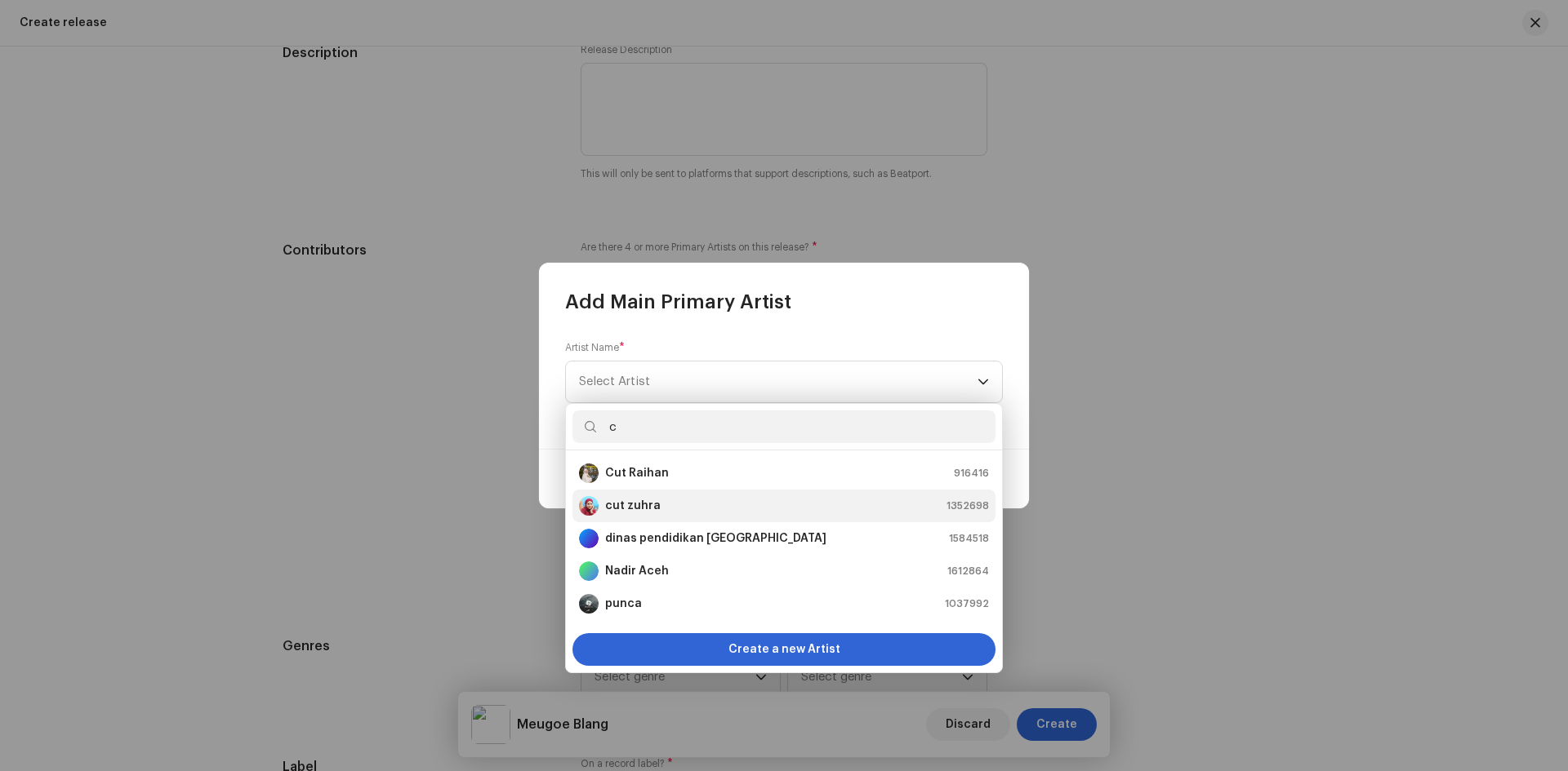
type input "c"
click at [647, 506] on strong "cut zuhra" at bounding box center [632, 506] width 55 height 17
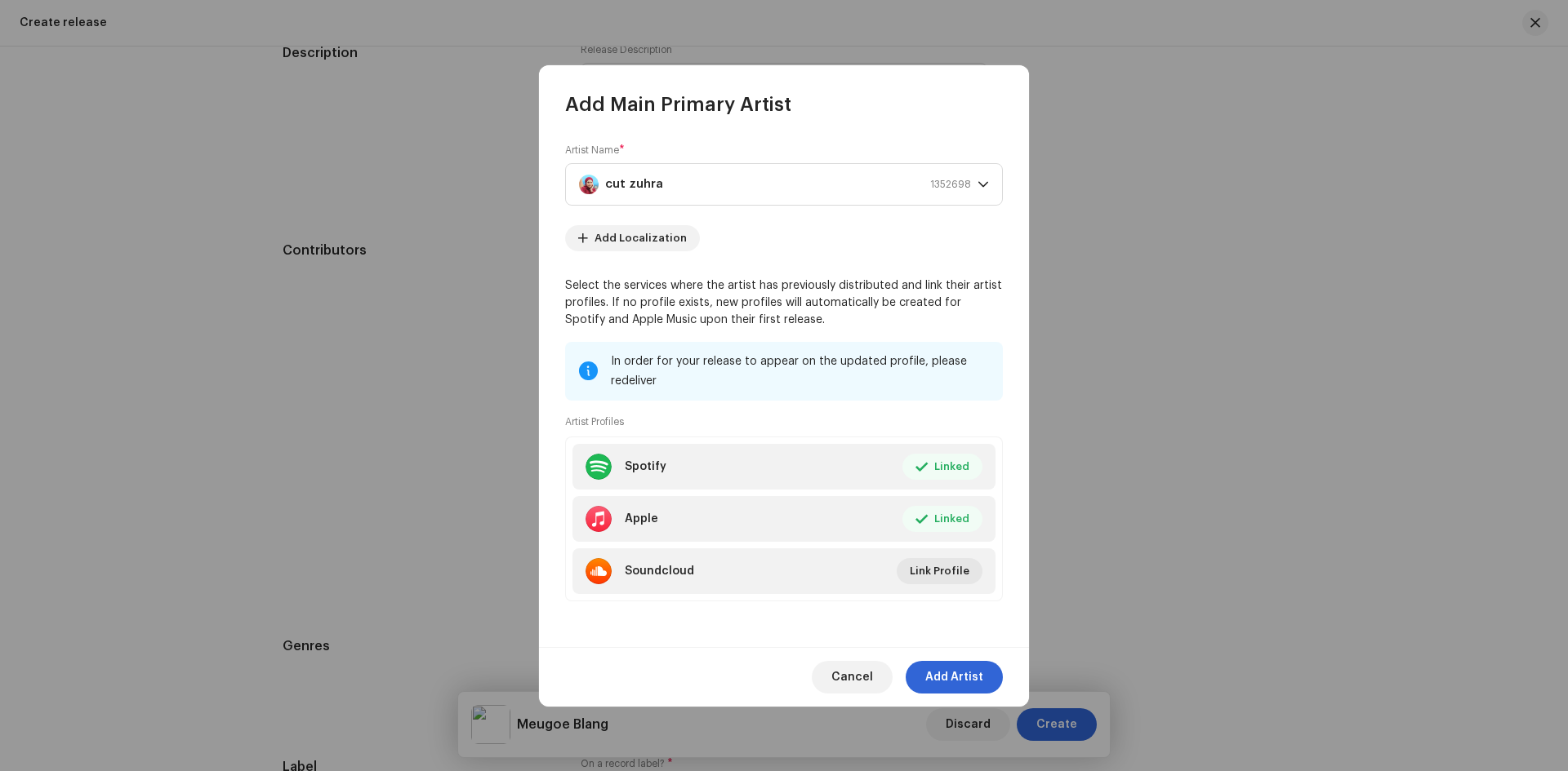
drag, startPoint x: 947, startPoint y: 678, endPoint x: 971, endPoint y: 663, distance: 28.3
click at [948, 678] on span "Add Artist" at bounding box center [954, 677] width 58 height 32
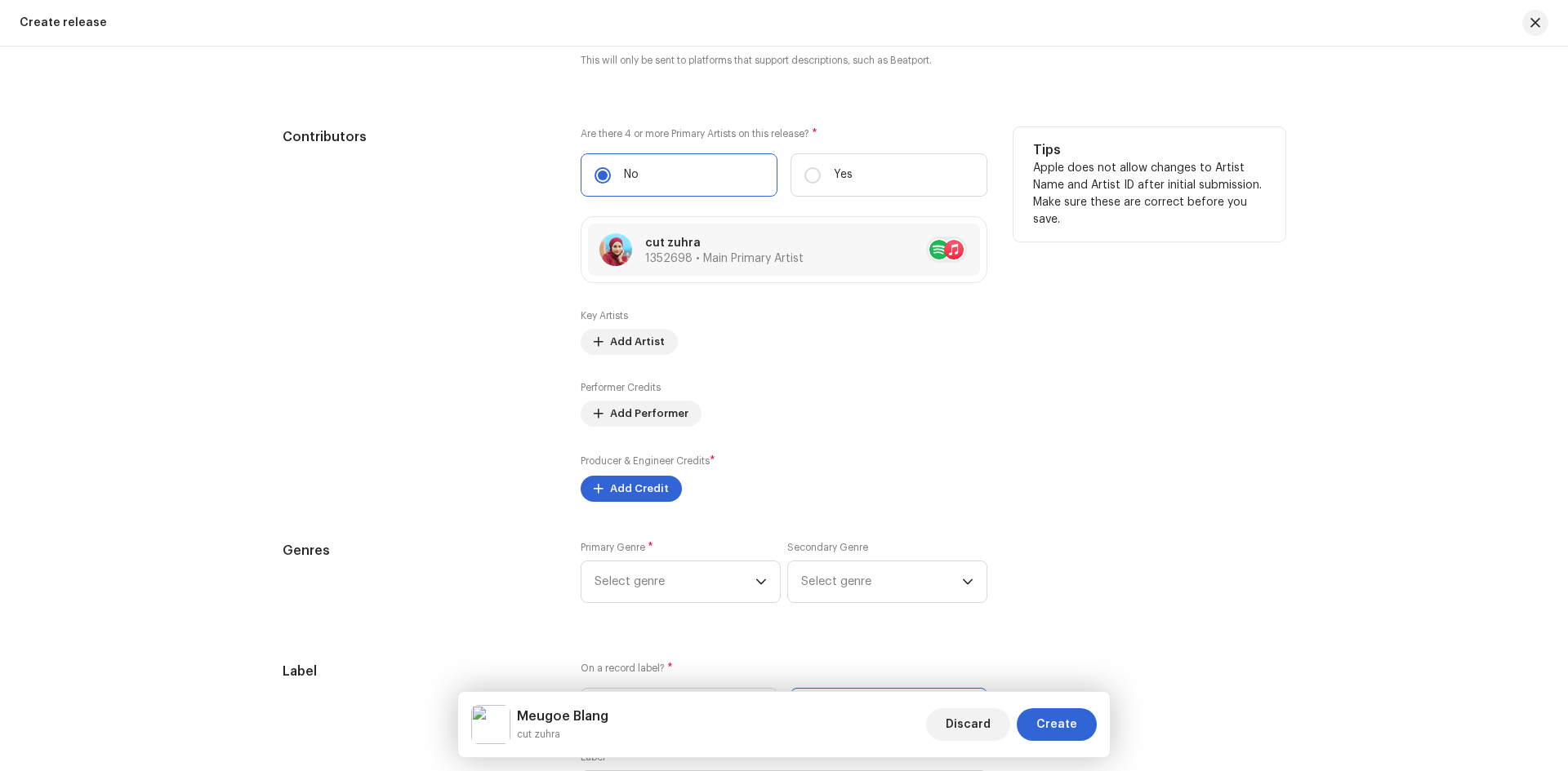
scroll to position [1877, 0]
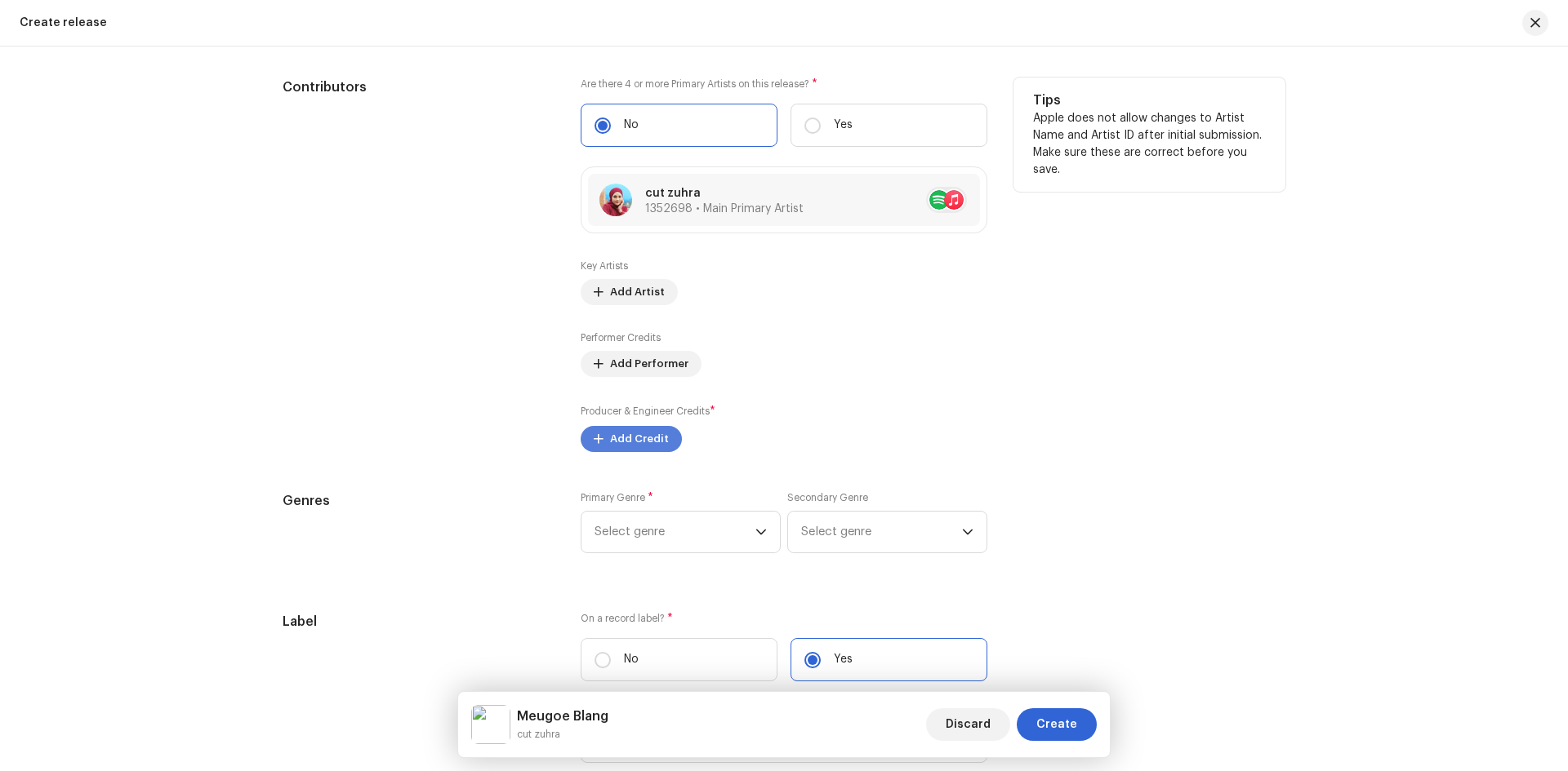
click at [601, 437] on button "Add Credit" at bounding box center [631, 439] width 101 height 26
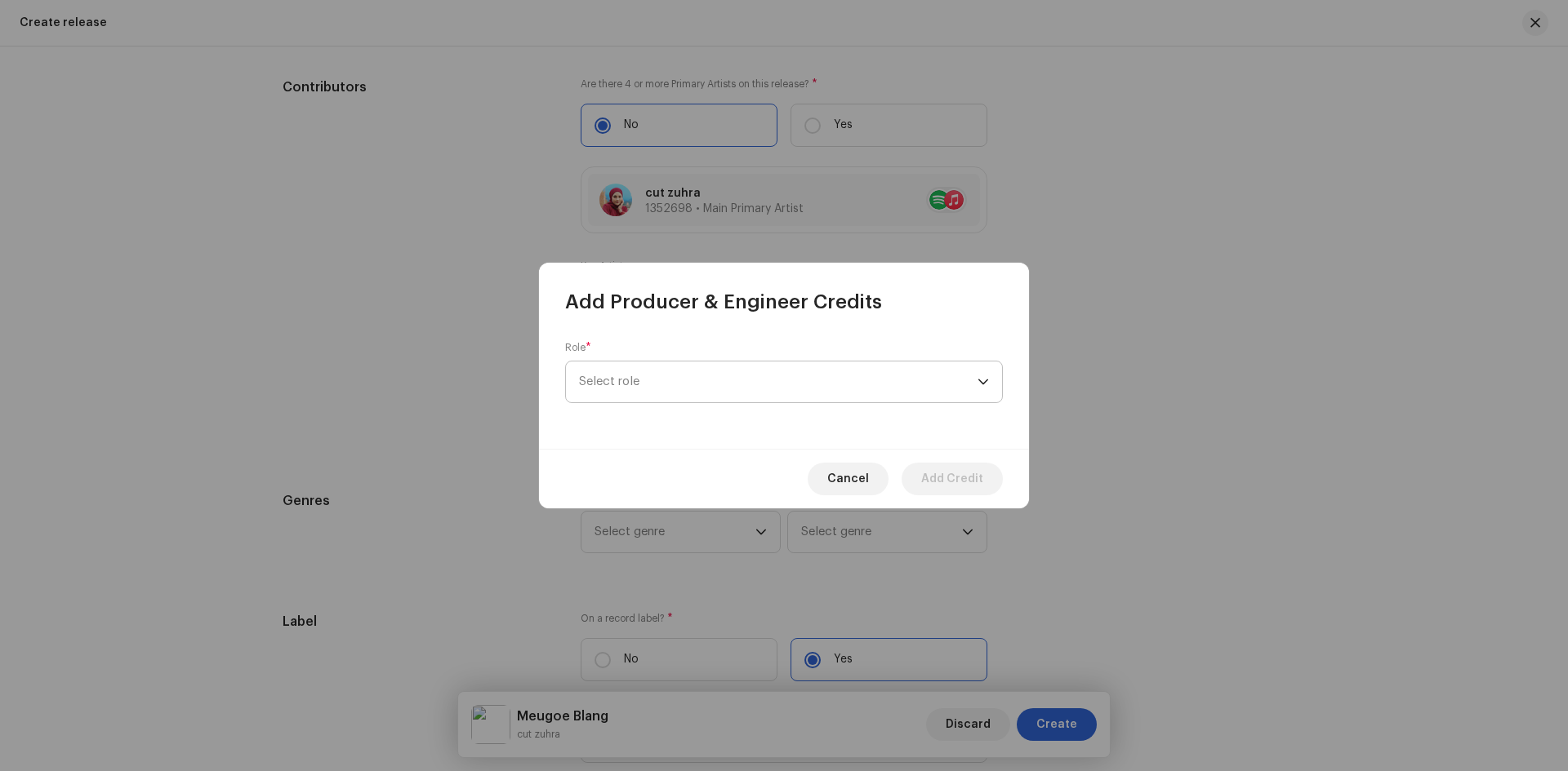
click at [765, 376] on span "Select role" at bounding box center [778, 382] width 399 height 41
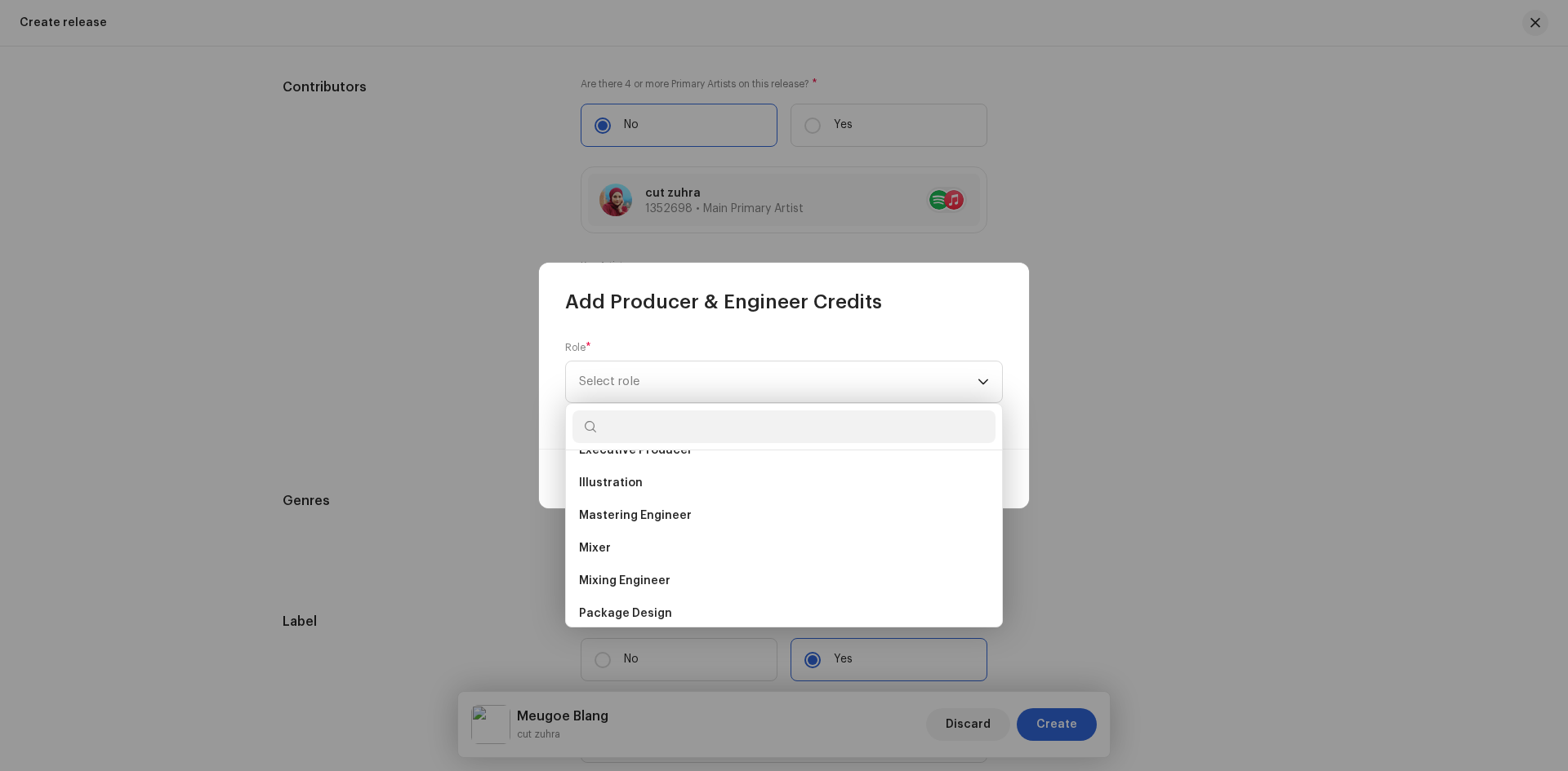
scroll to position [572, 0]
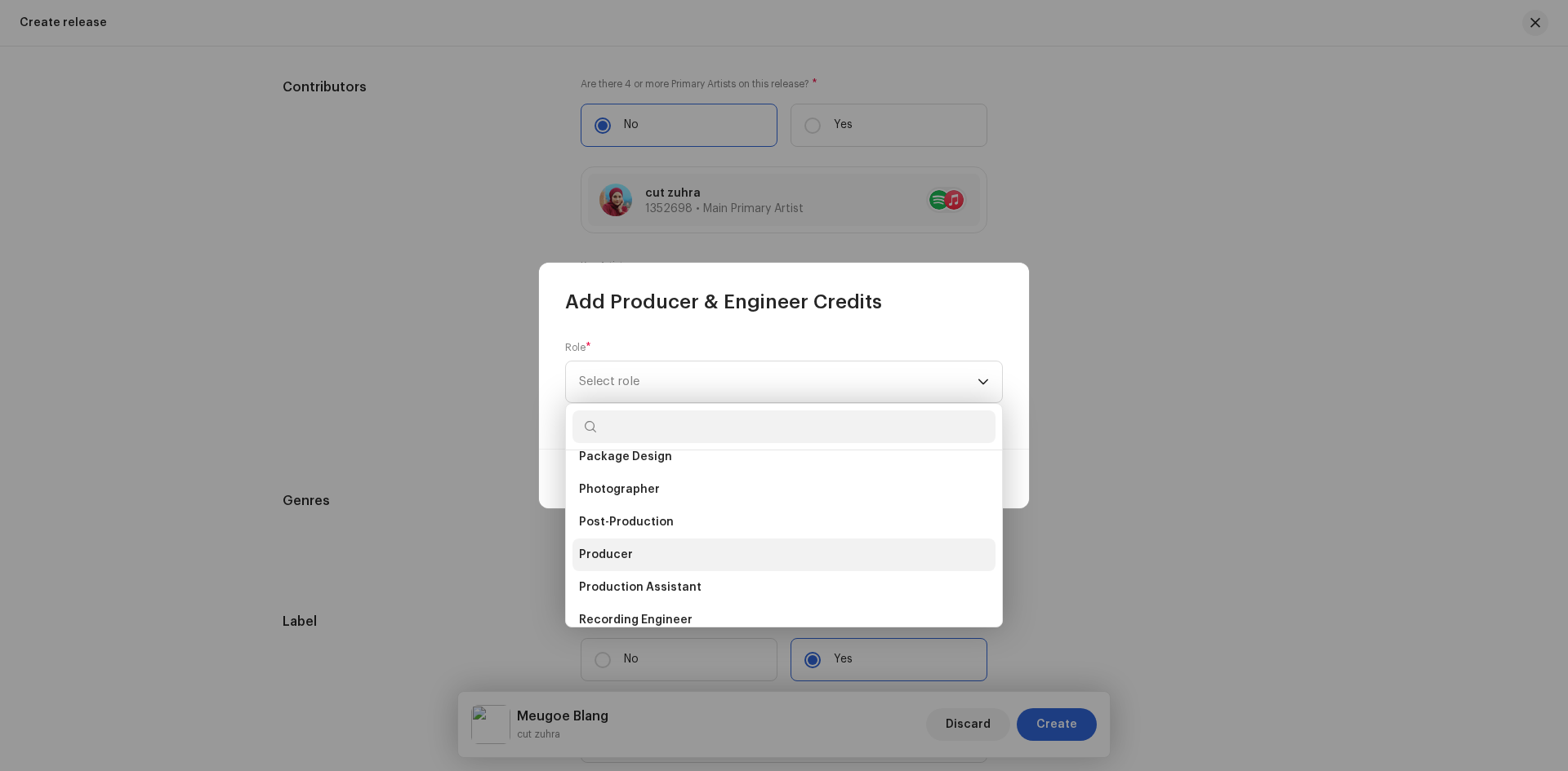
click at [637, 549] on li "Producer" at bounding box center [784, 554] width 423 height 32
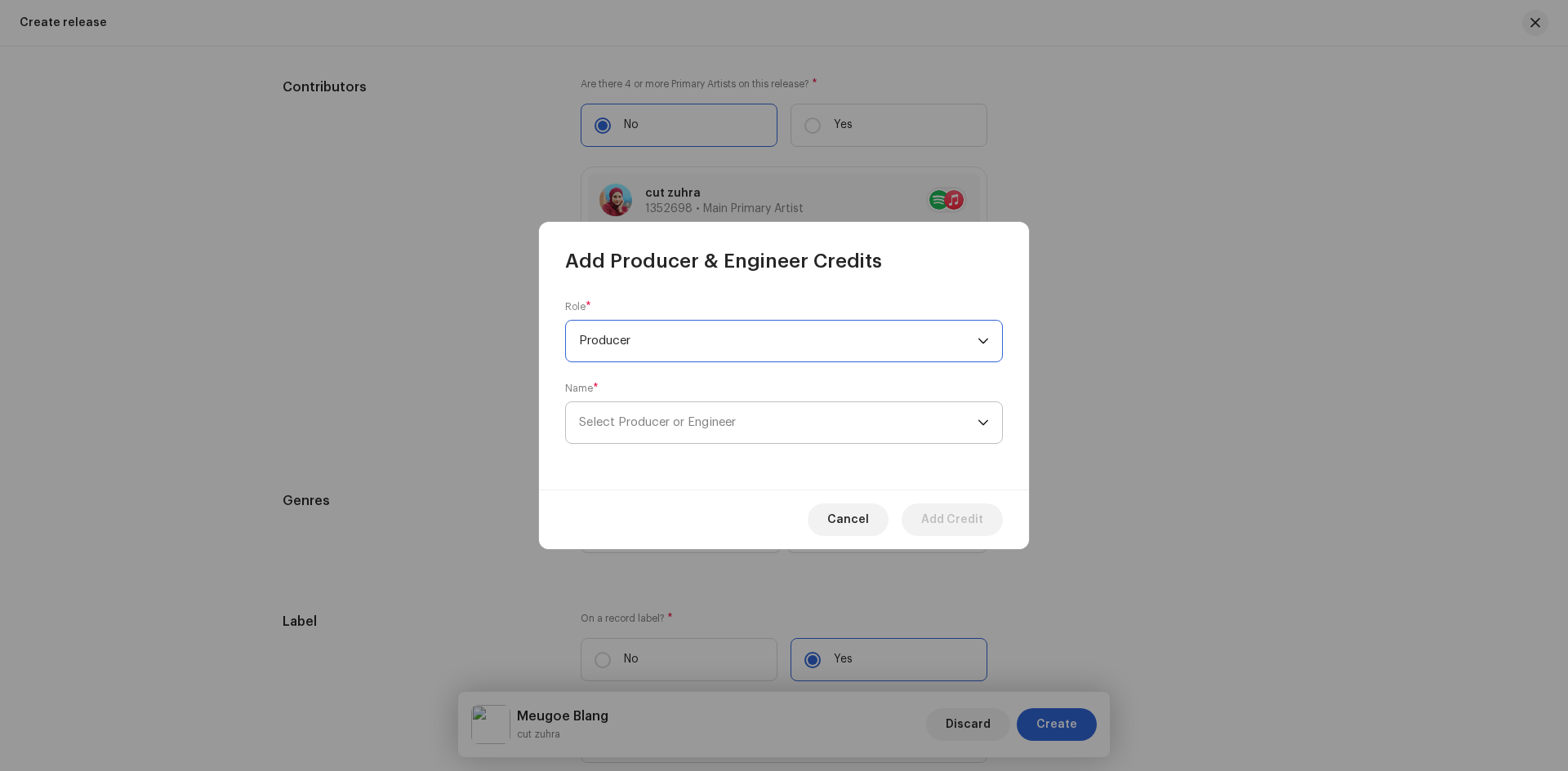
click at [663, 419] on span "Select Producer or Engineer" at bounding box center [657, 422] width 157 height 12
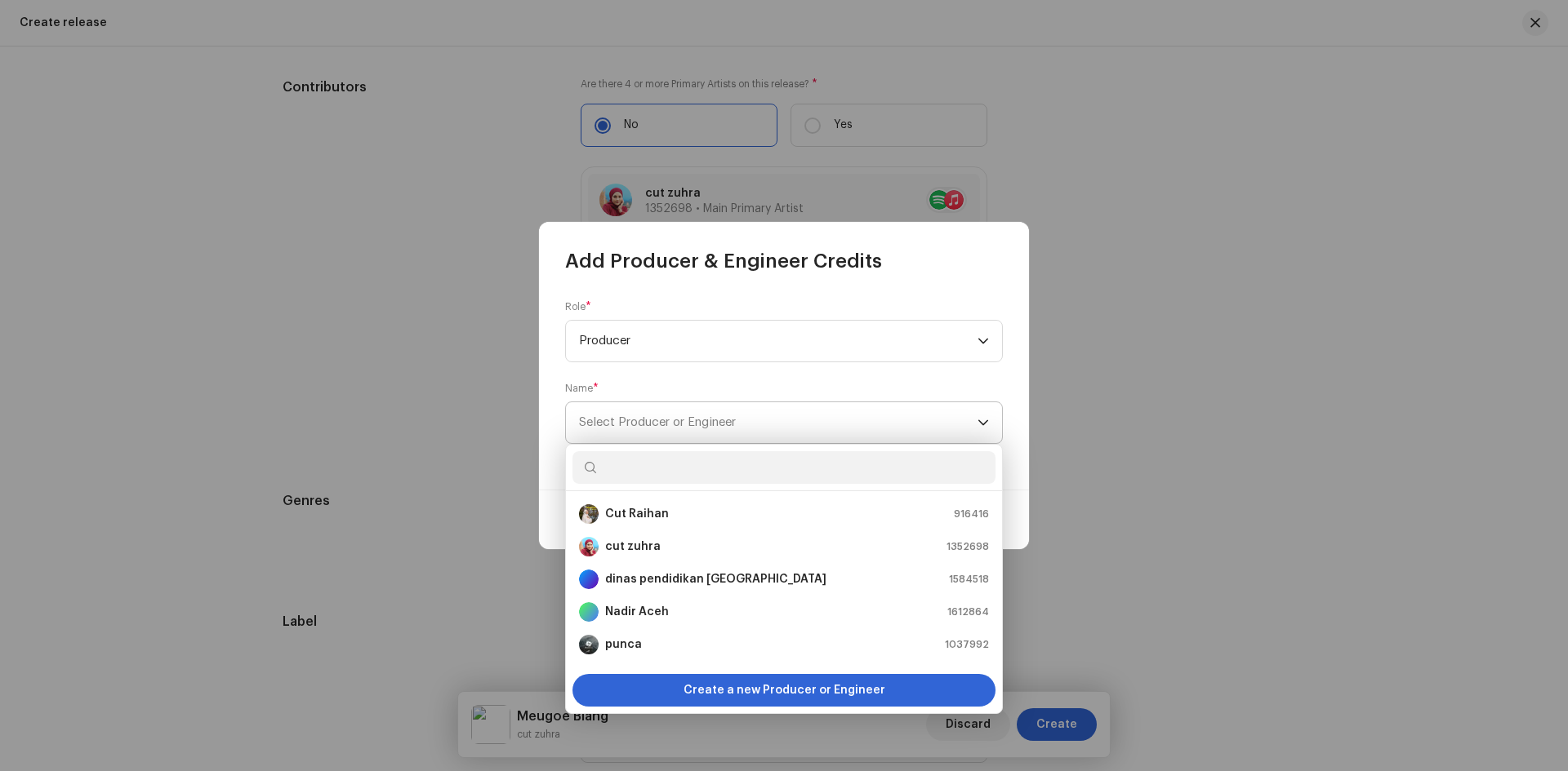
scroll to position [1943, 0]
click at [651, 553] on strong "cut zuhra" at bounding box center [632, 546] width 55 height 17
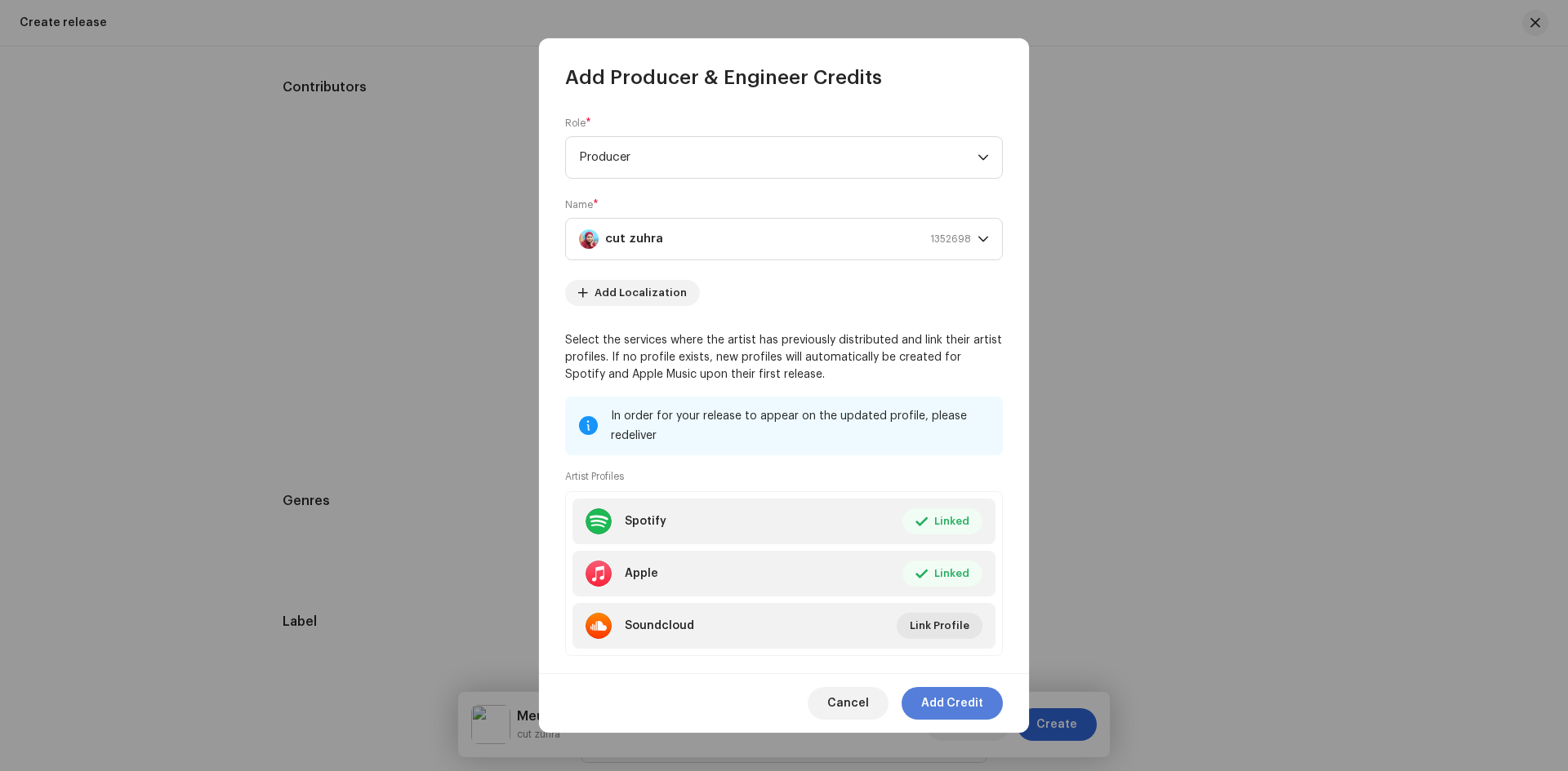
click at [948, 696] on span "Add Credit" at bounding box center [951, 703] width 62 height 32
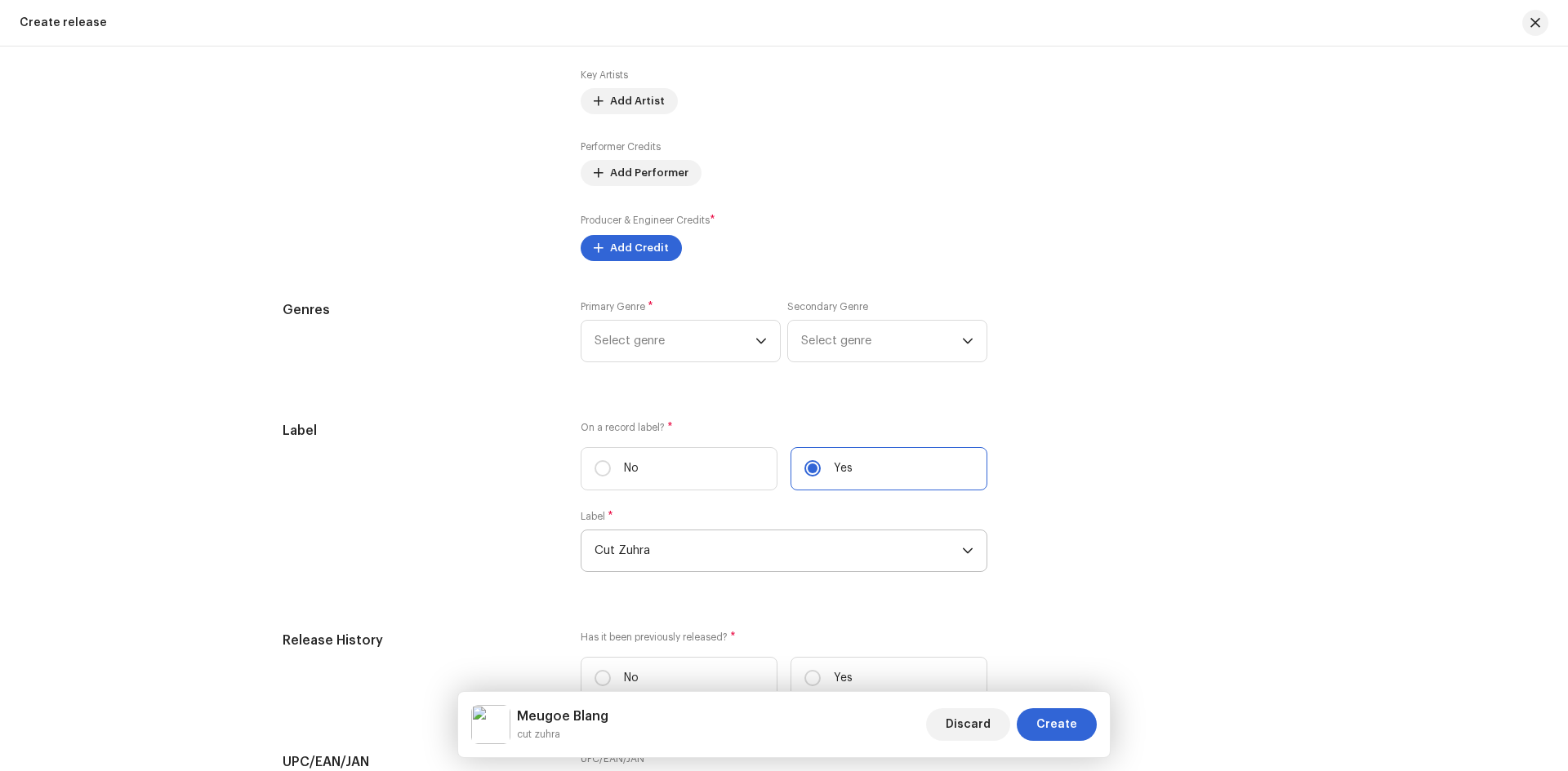
scroll to position [2188, 0]
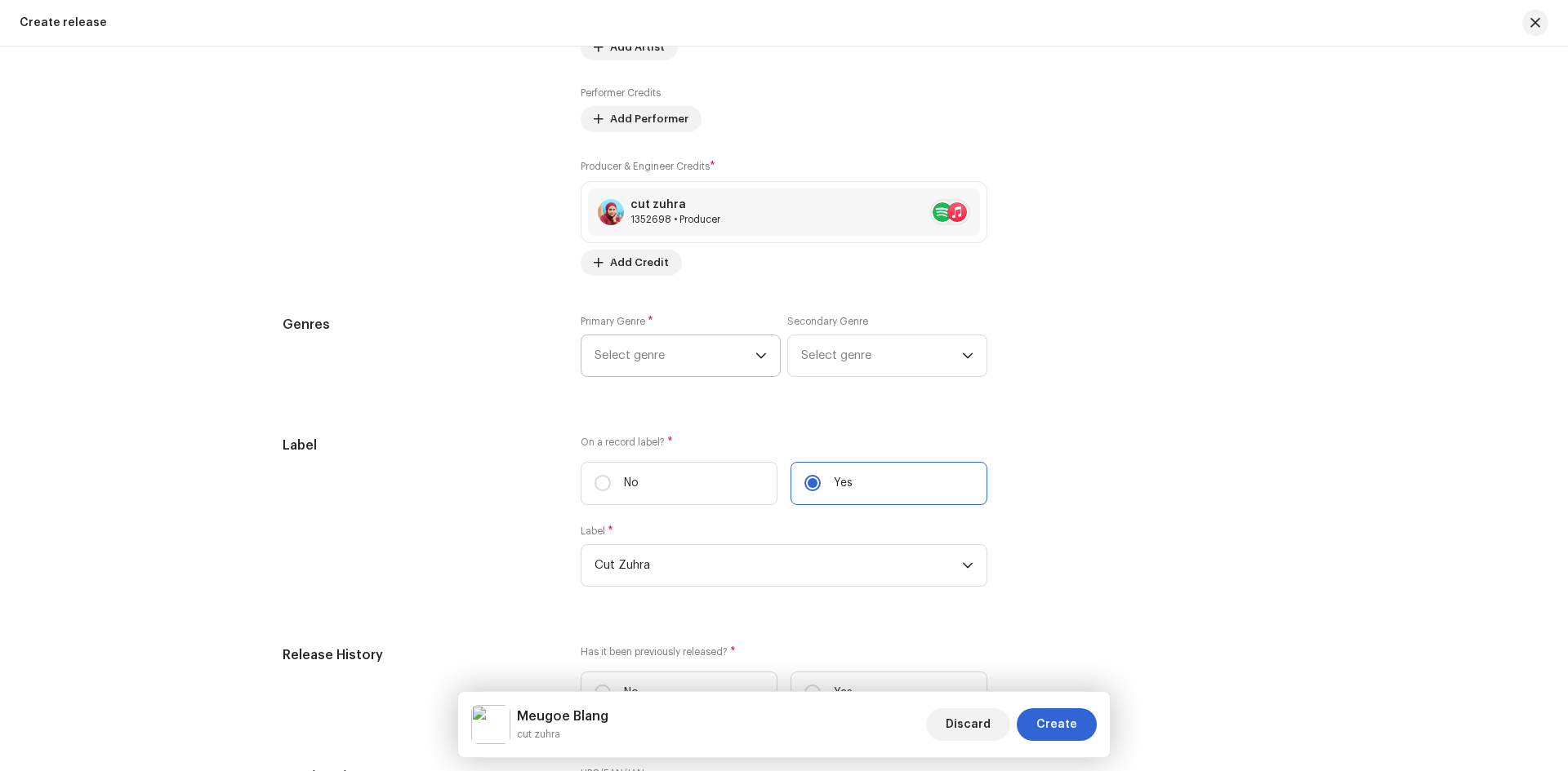
click at [681, 351] on span "Select genre" at bounding box center [675, 356] width 161 height 41
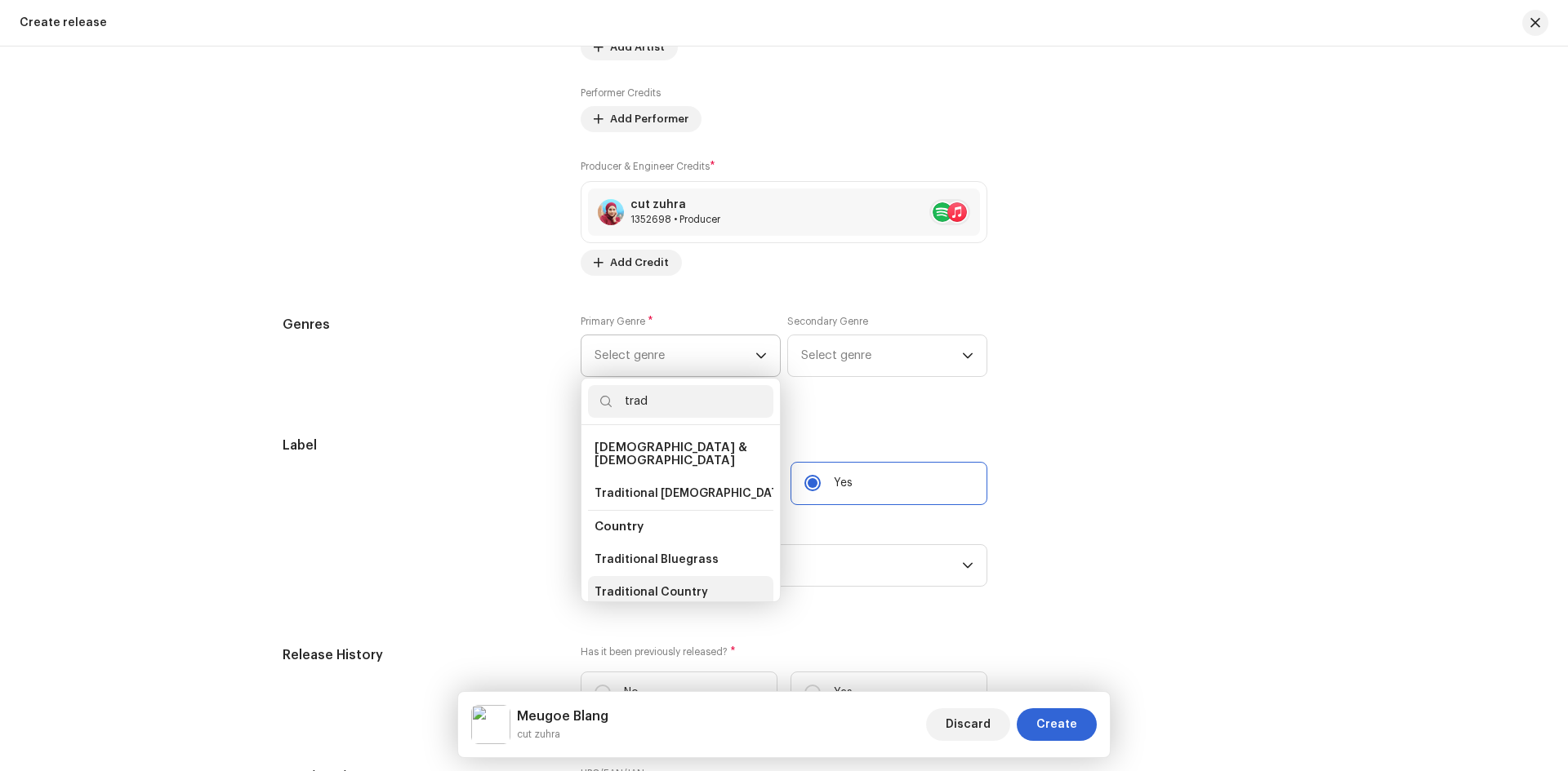
type input "trad"
click at [675, 585] on span "Traditional Country" at bounding box center [652, 593] width 114 height 17
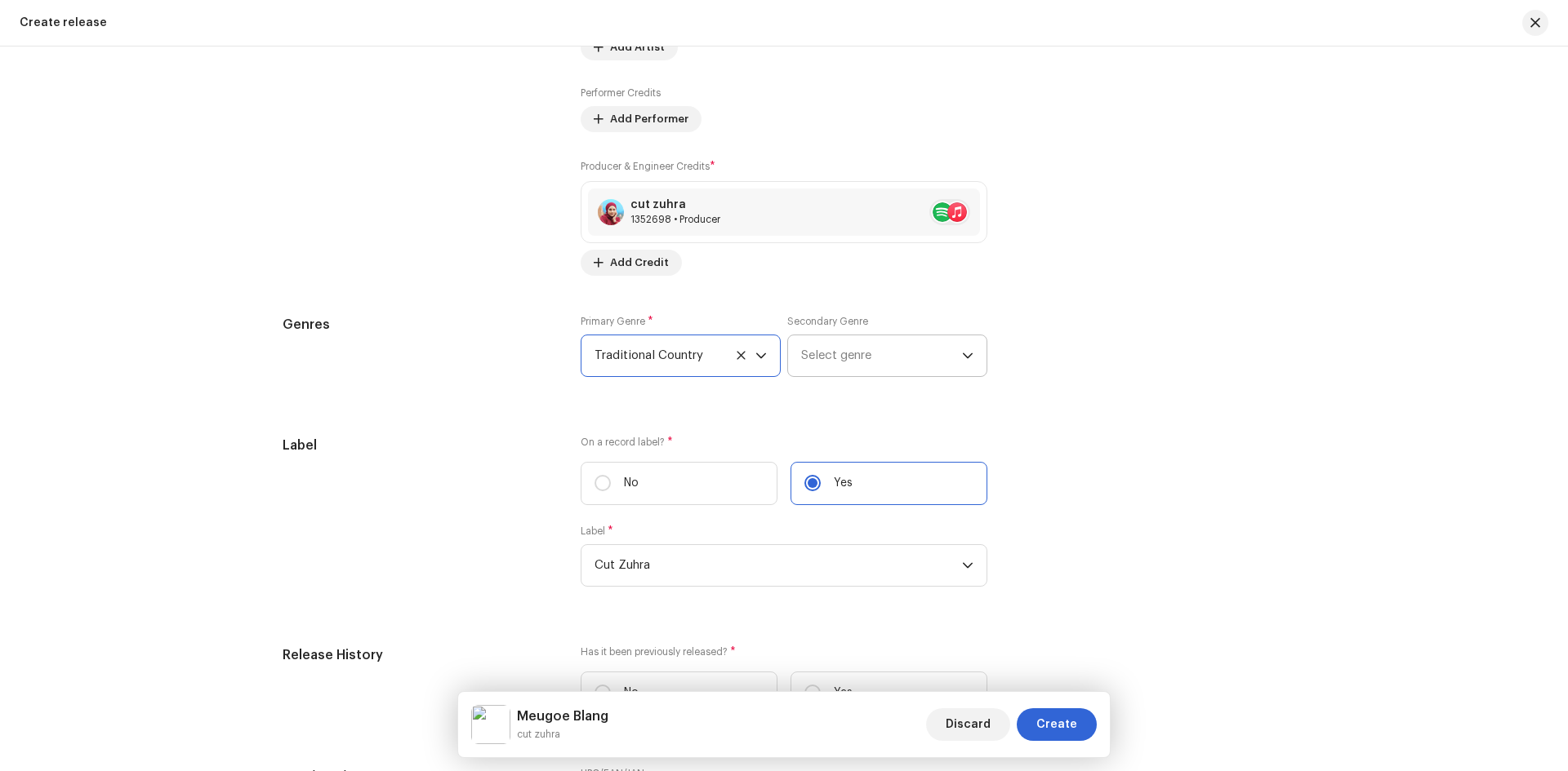
click at [833, 353] on span "Select genre" at bounding box center [882, 356] width 161 height 41
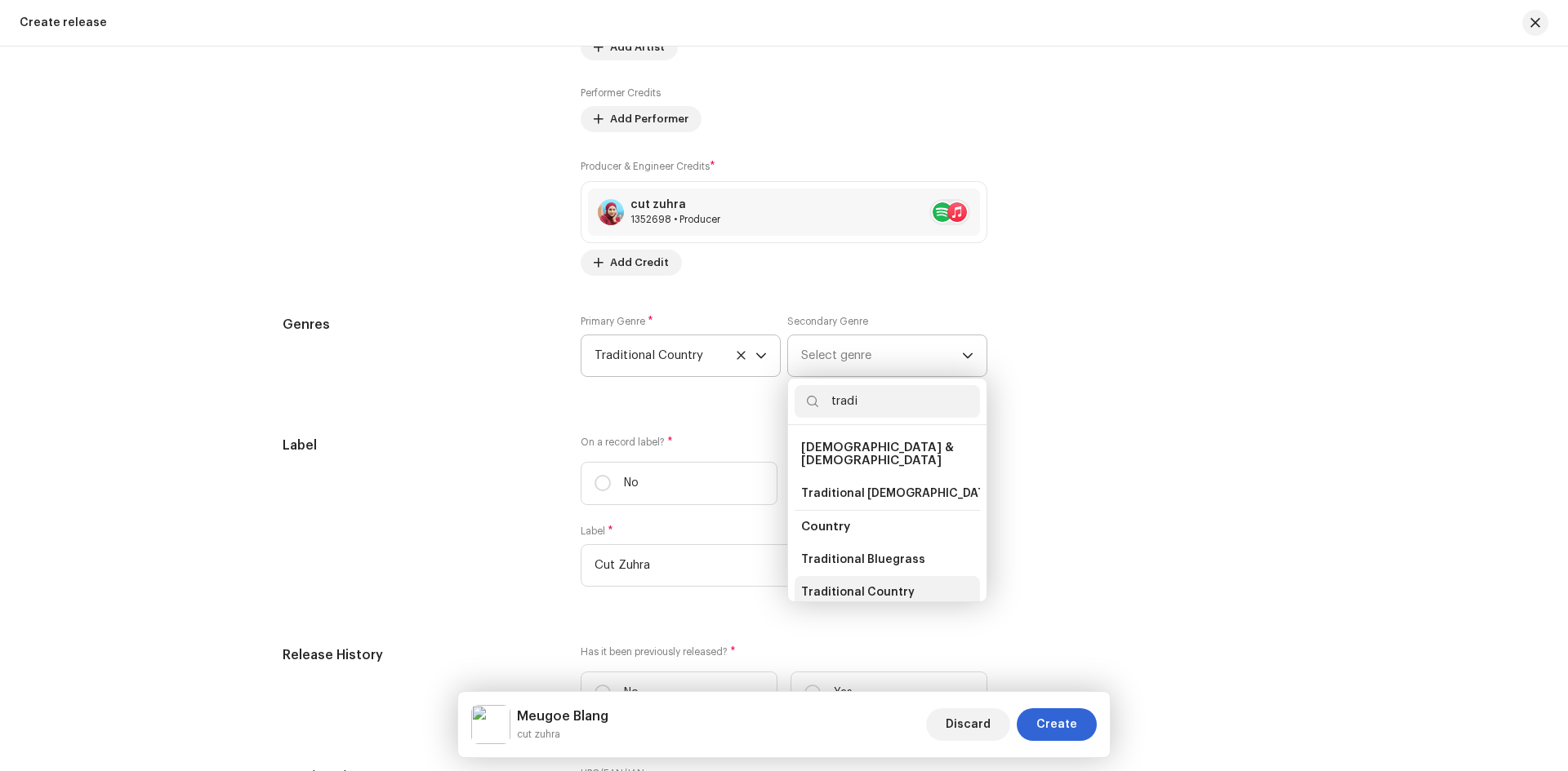
type input "tradi"
click at [890, 585] on span "Traditional Country" at bounding box center [858, 593] width 114 height 17
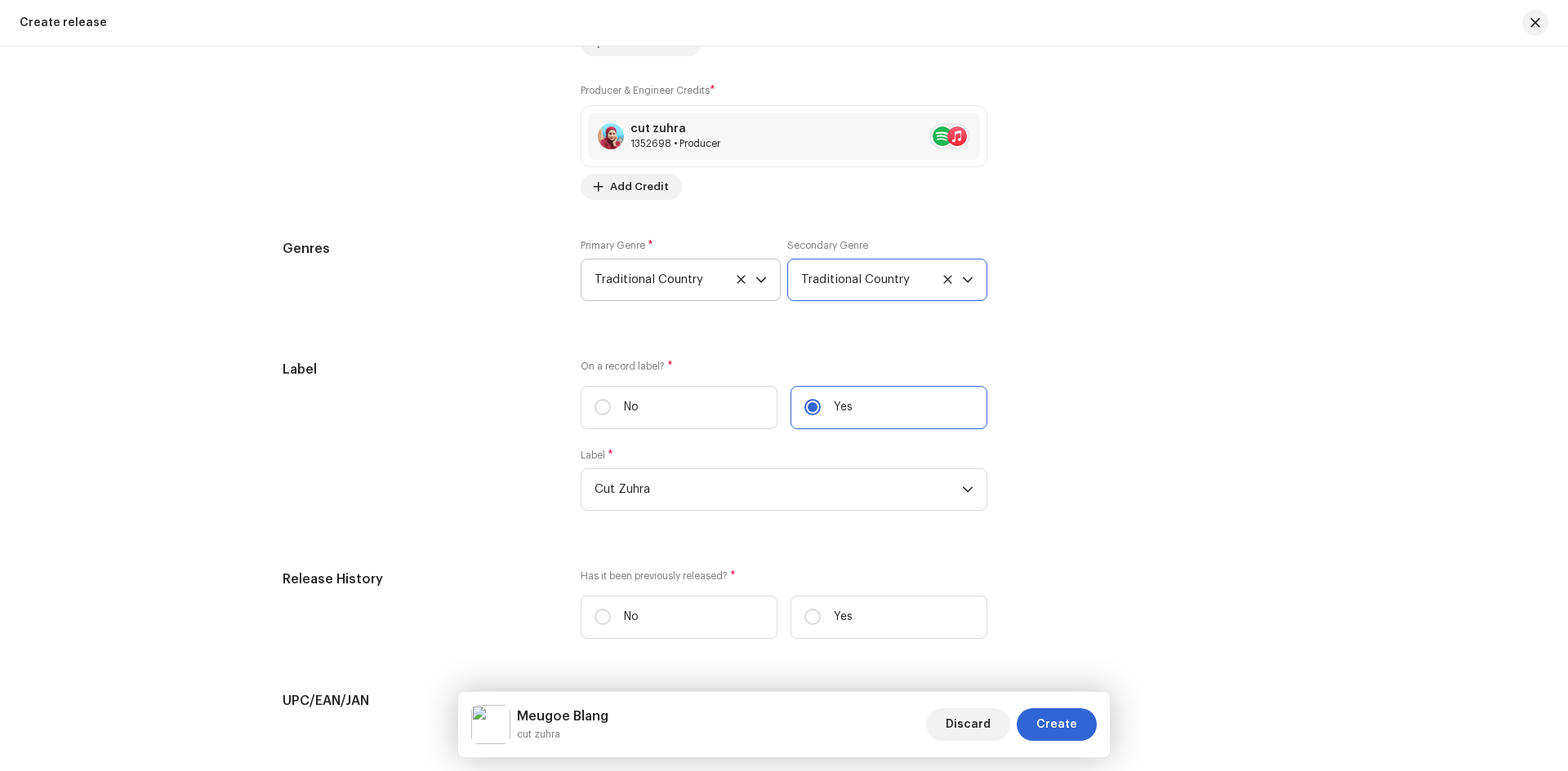
scroll to position [2515, 0]
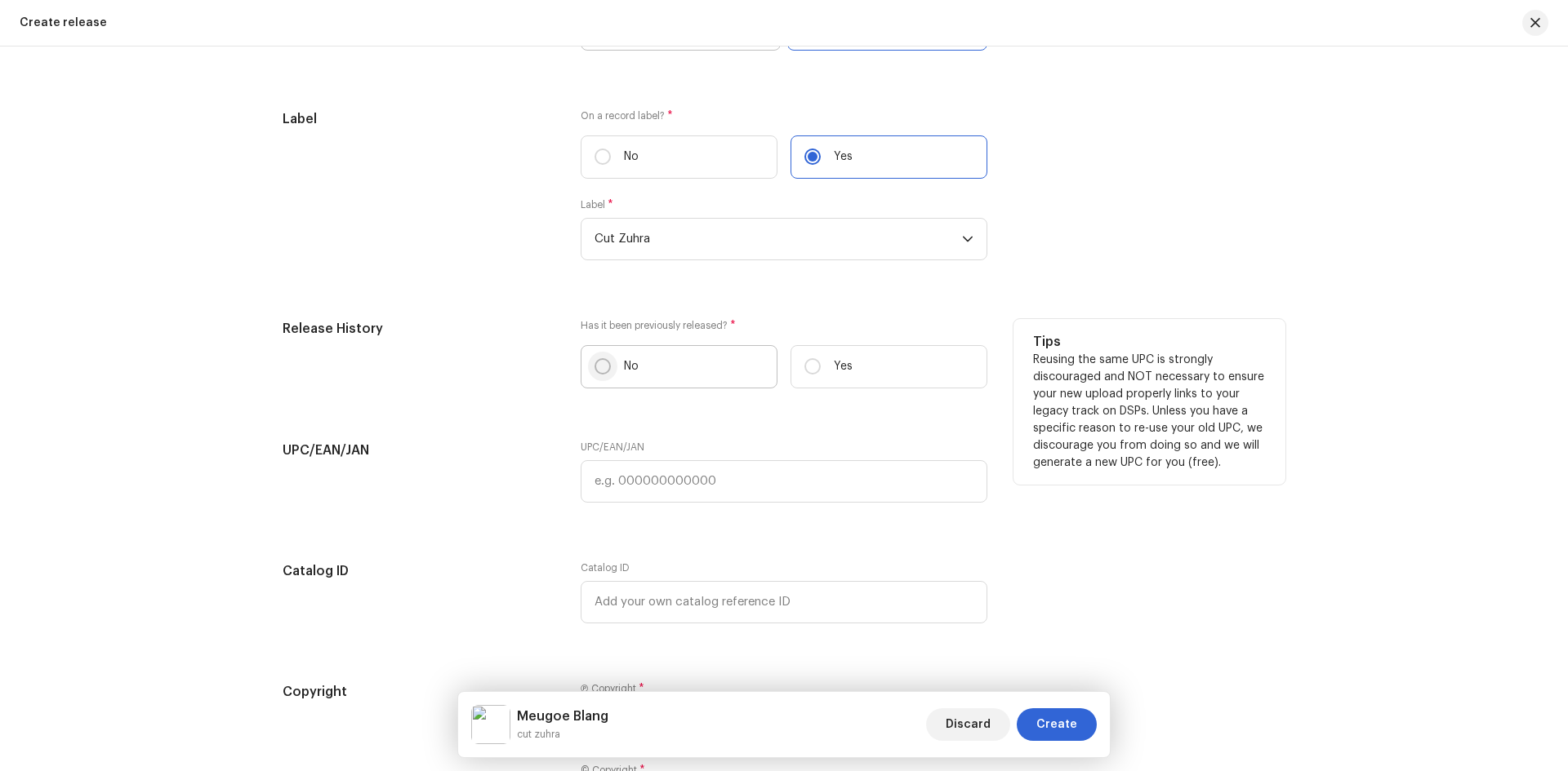
click at [595, 370] on input "No" at bounding box center [603, 366] width 17 height 17
radio input "true"
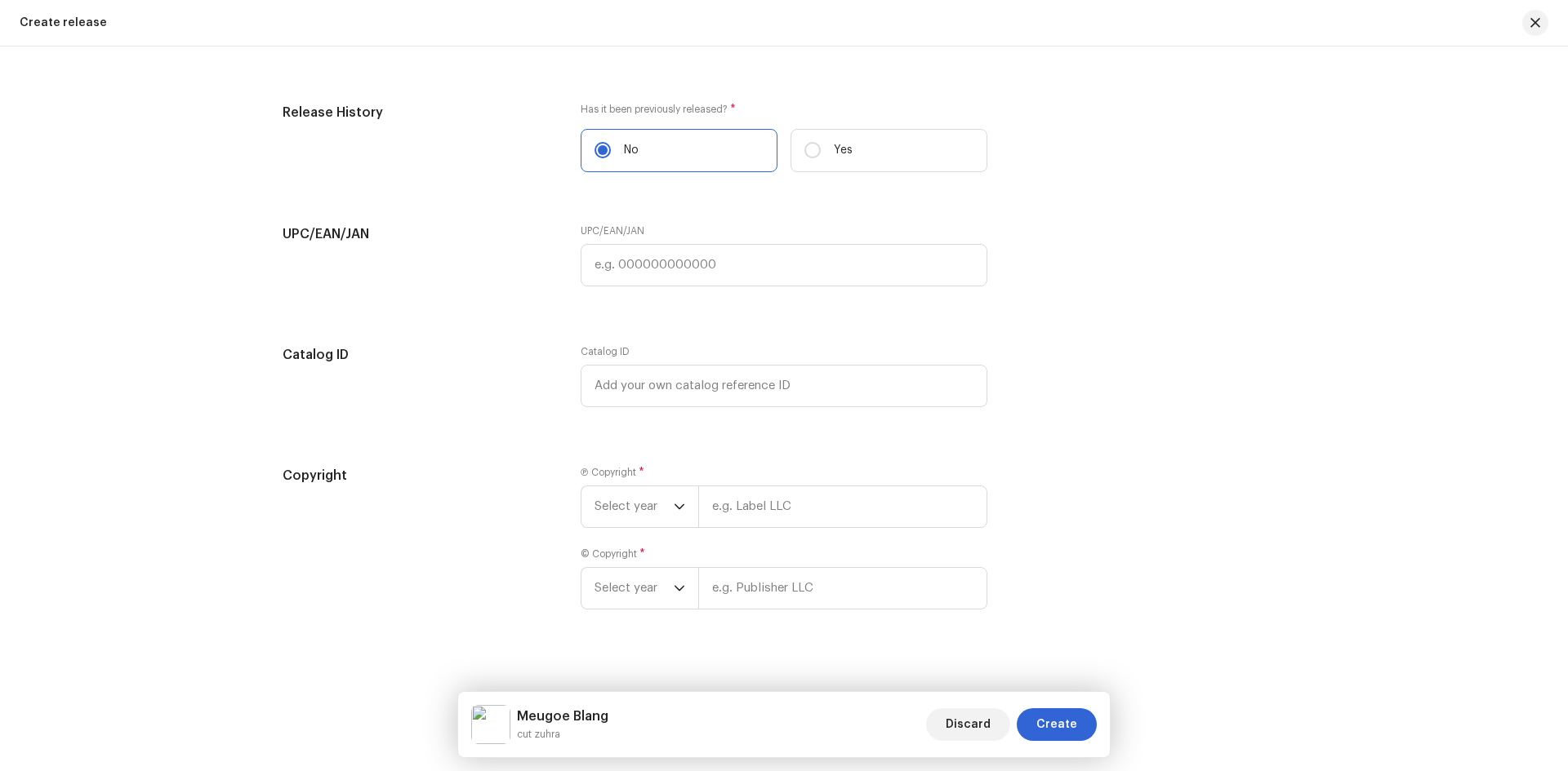
scroll to position [2746, 0]
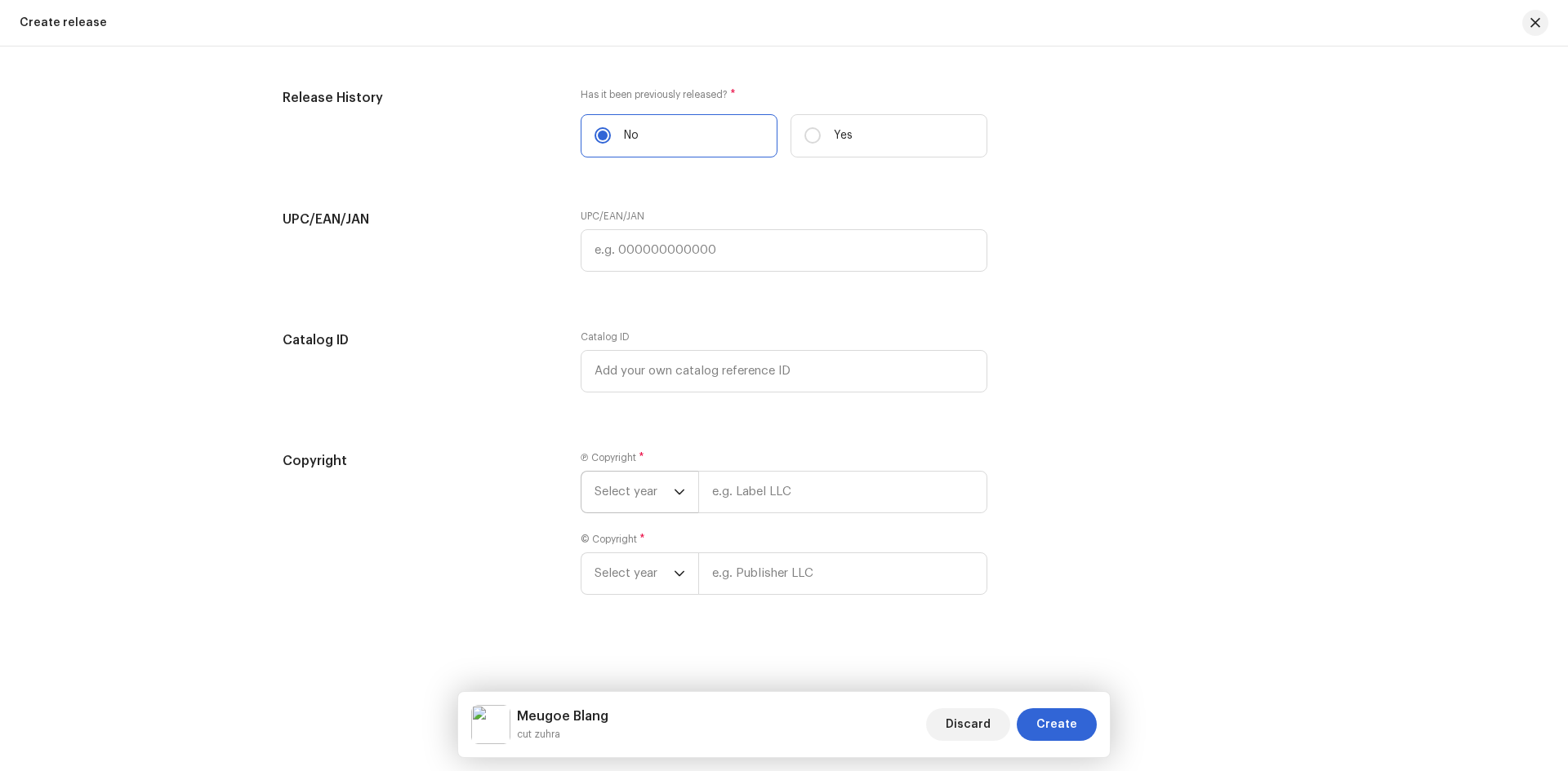
click at [663, 490] on span "Select year" at bounding box center [634, 492] width 80 height 41
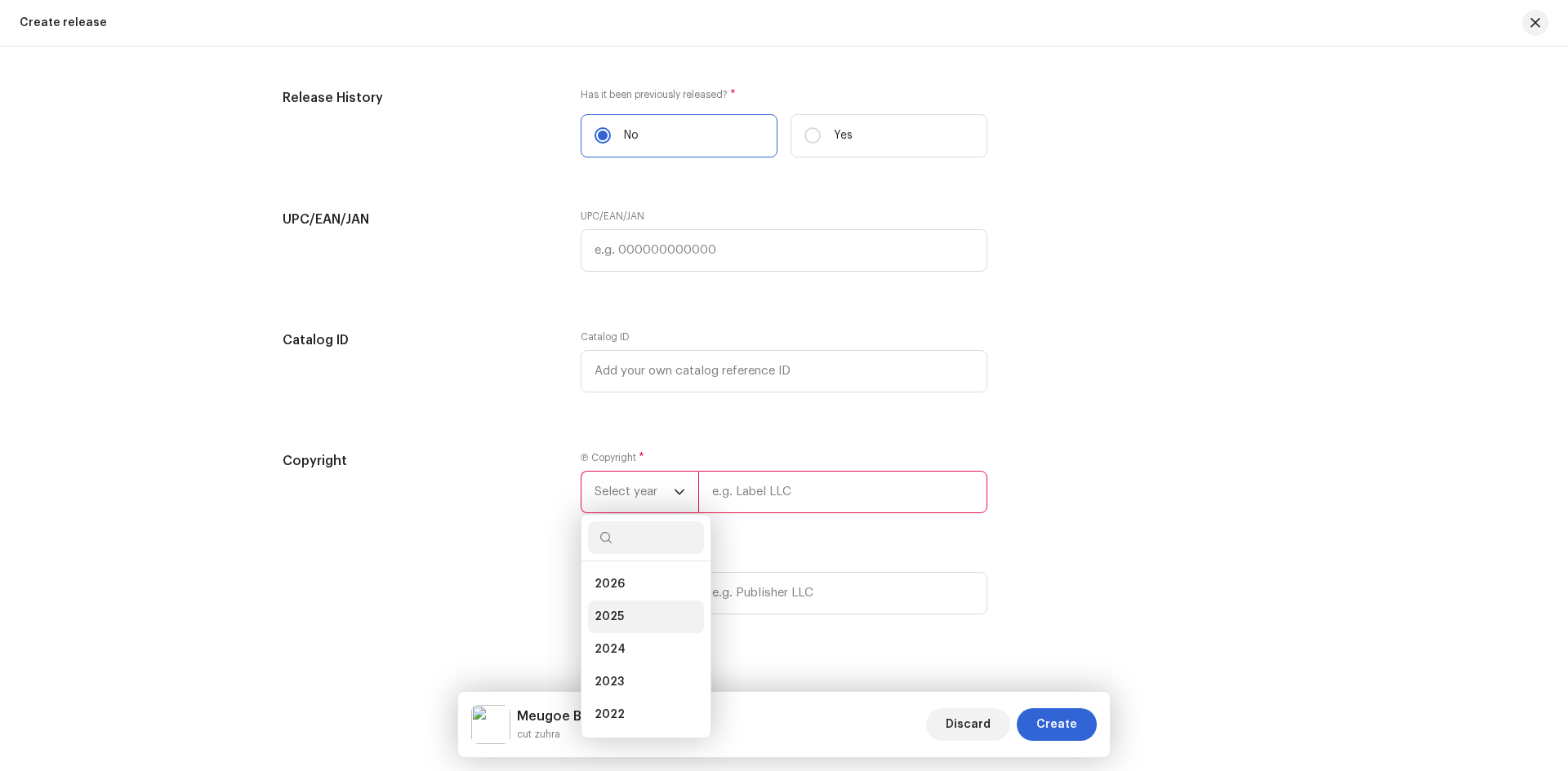
click at [612, 615] on span "2025" at bounding box center [610, 617] width 30 height 17
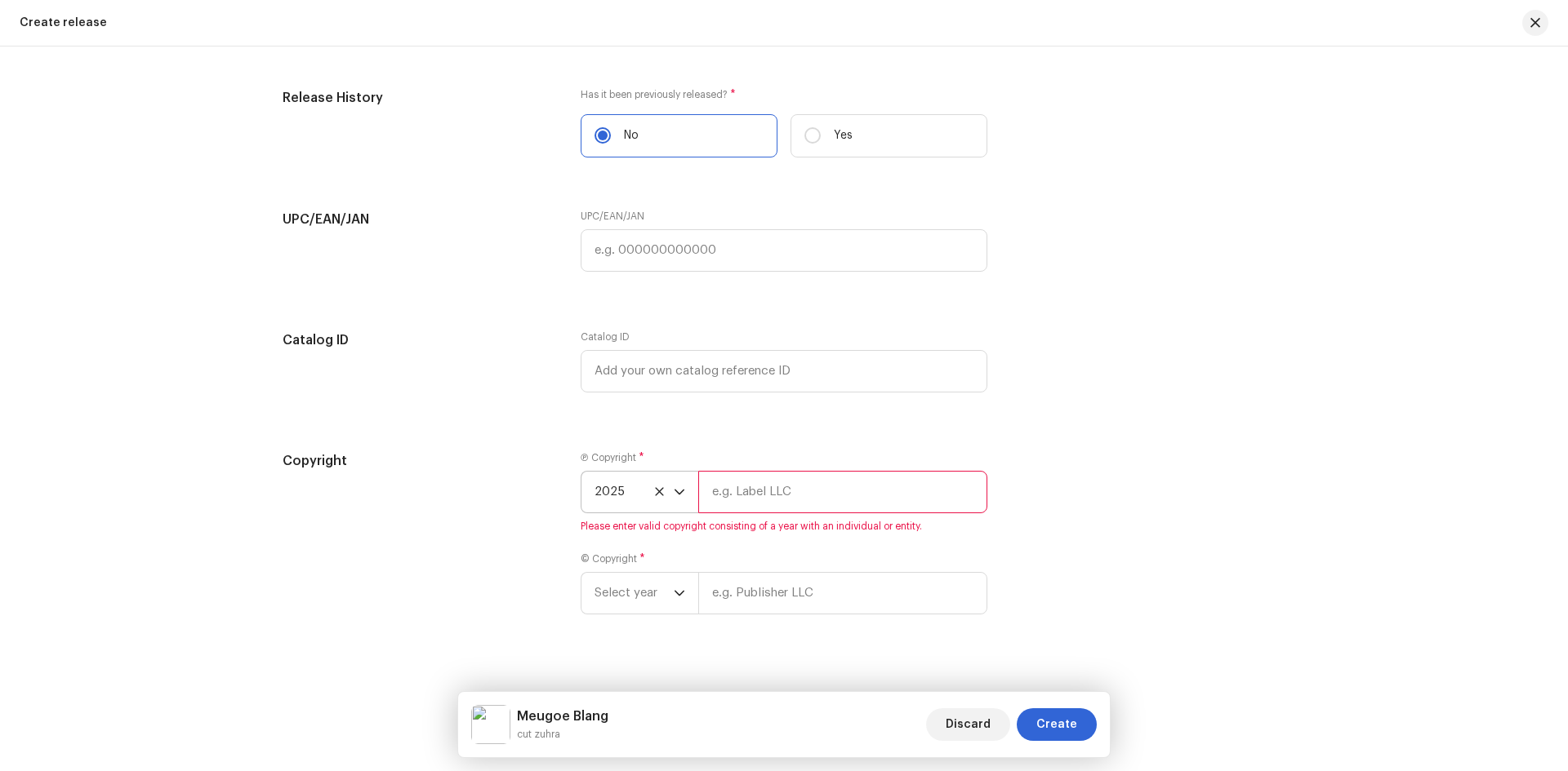
click at [731, 505] on input "text" at bounding box center [842, 492] width 289 height 43
type input "Cut Zuhra"
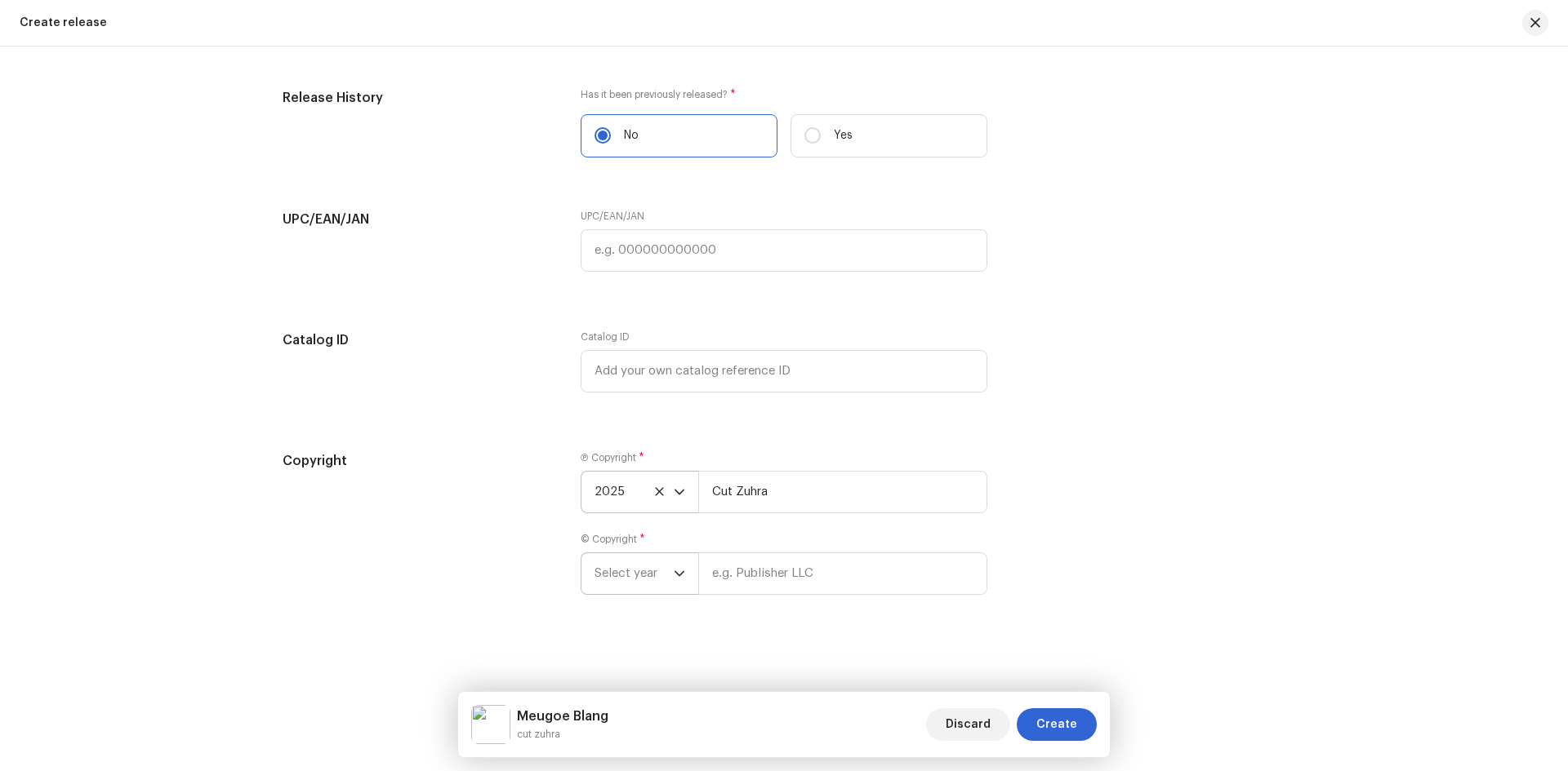
click at [659, 566] on span "Select year" at bounding box center [634, 573] width 80 height 41
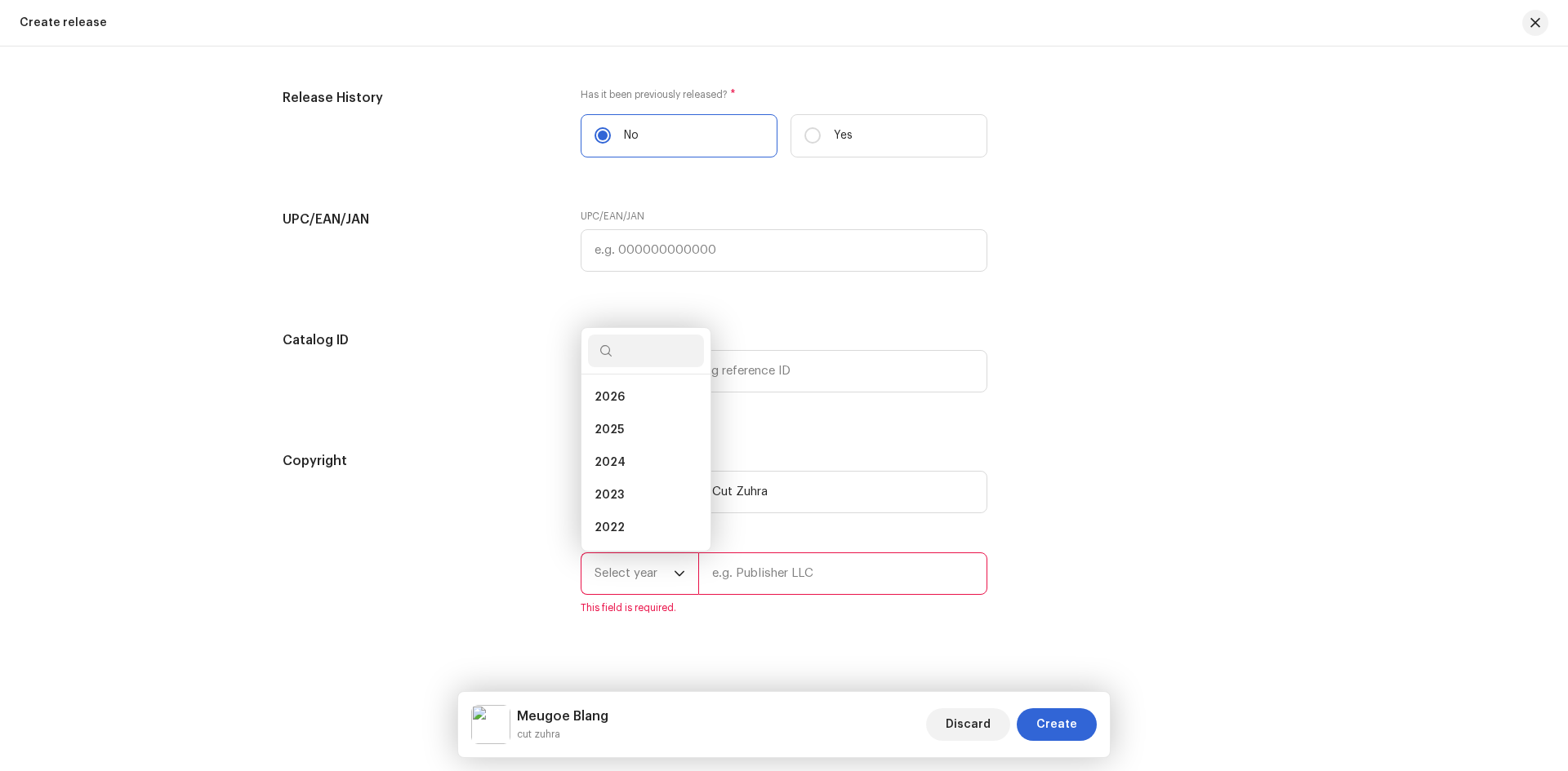
scroll to position [26, 0]
click at [612, 406] on span "2025" at bounding box center [610, 404] width 30 height 17
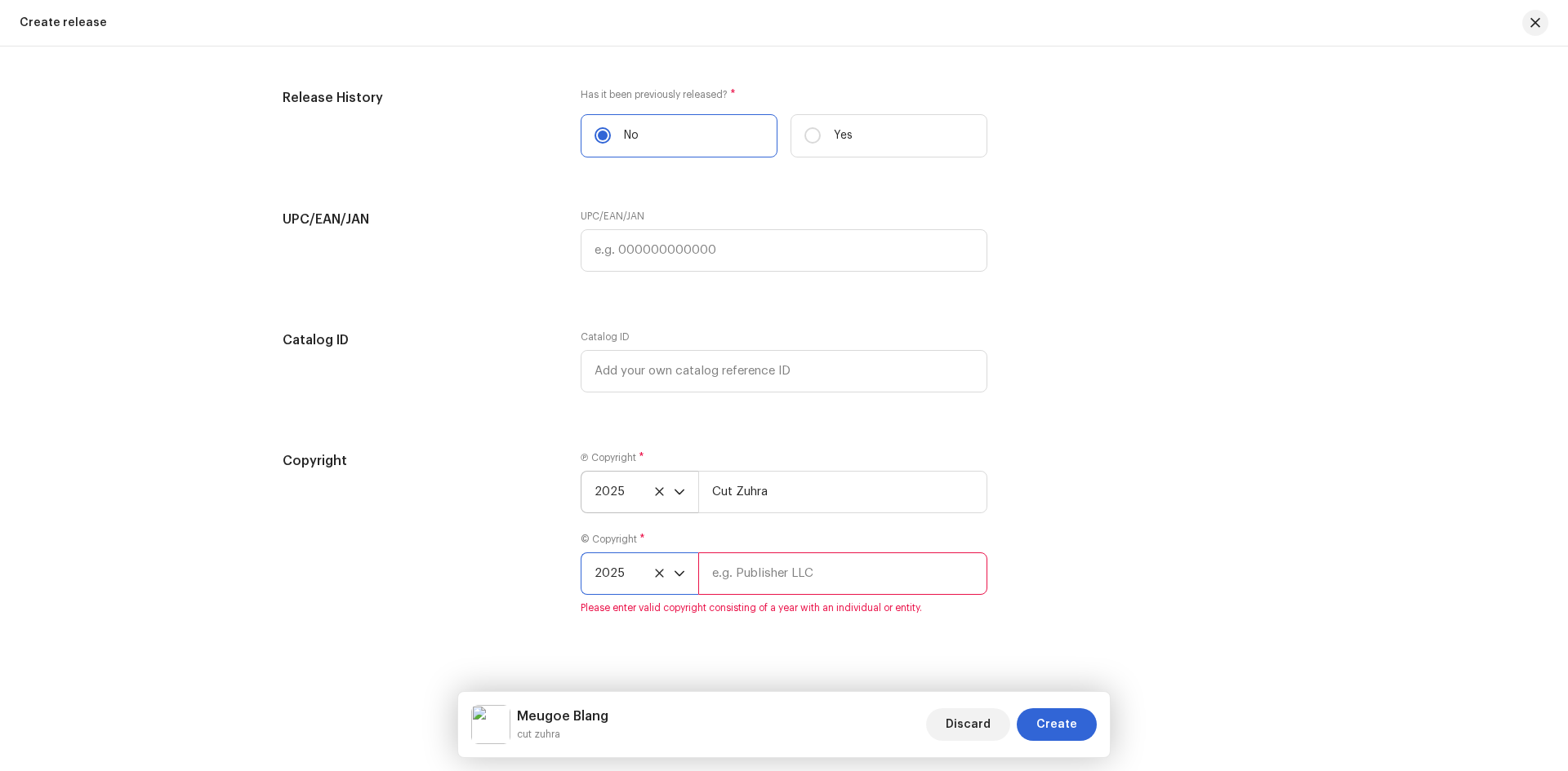
click at [763, 587] on input "text" at bounding box center [842, 573] width 289 height 43
type input "Cut Zuhra"
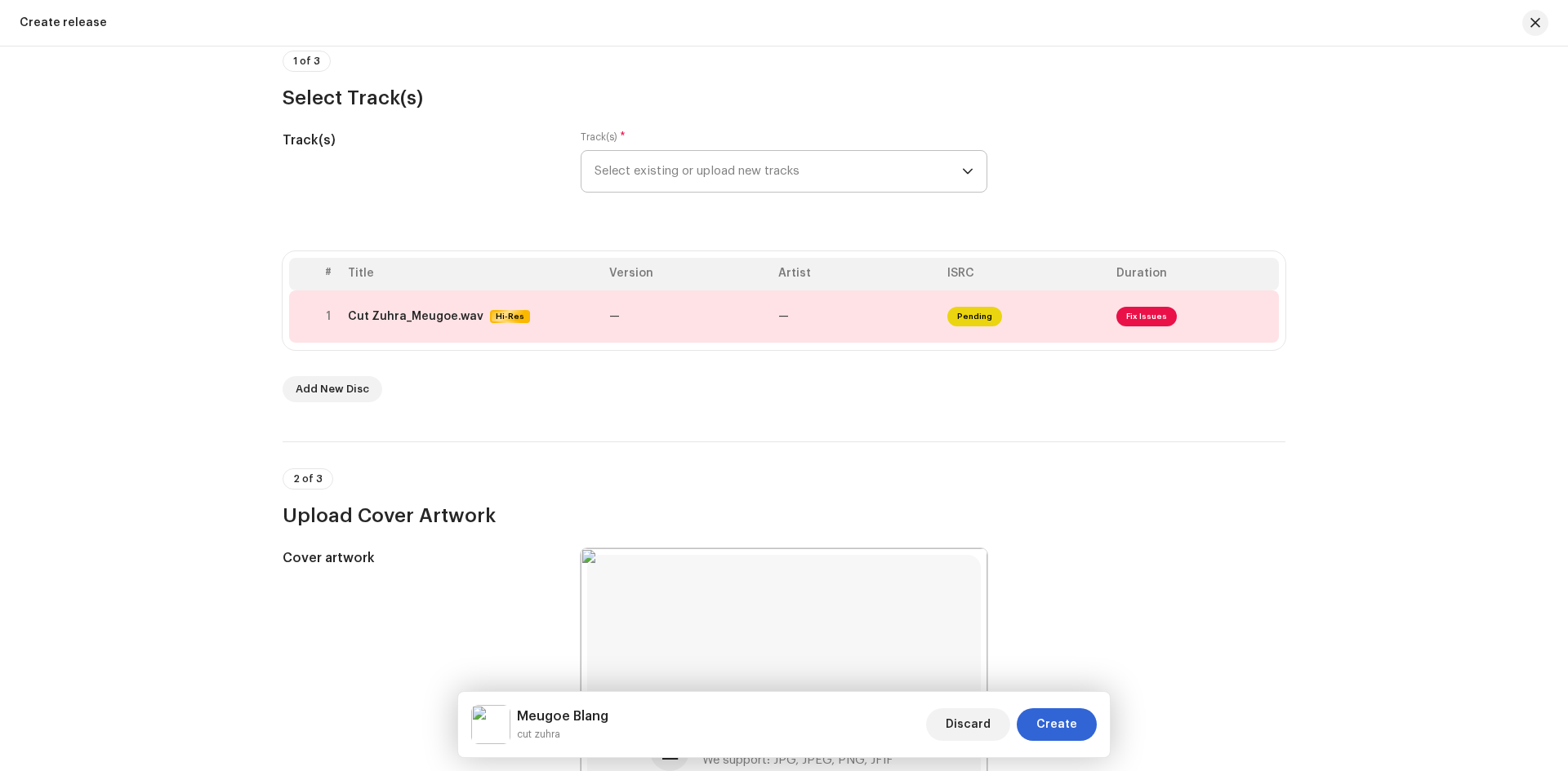
scroll to position [134, 0]
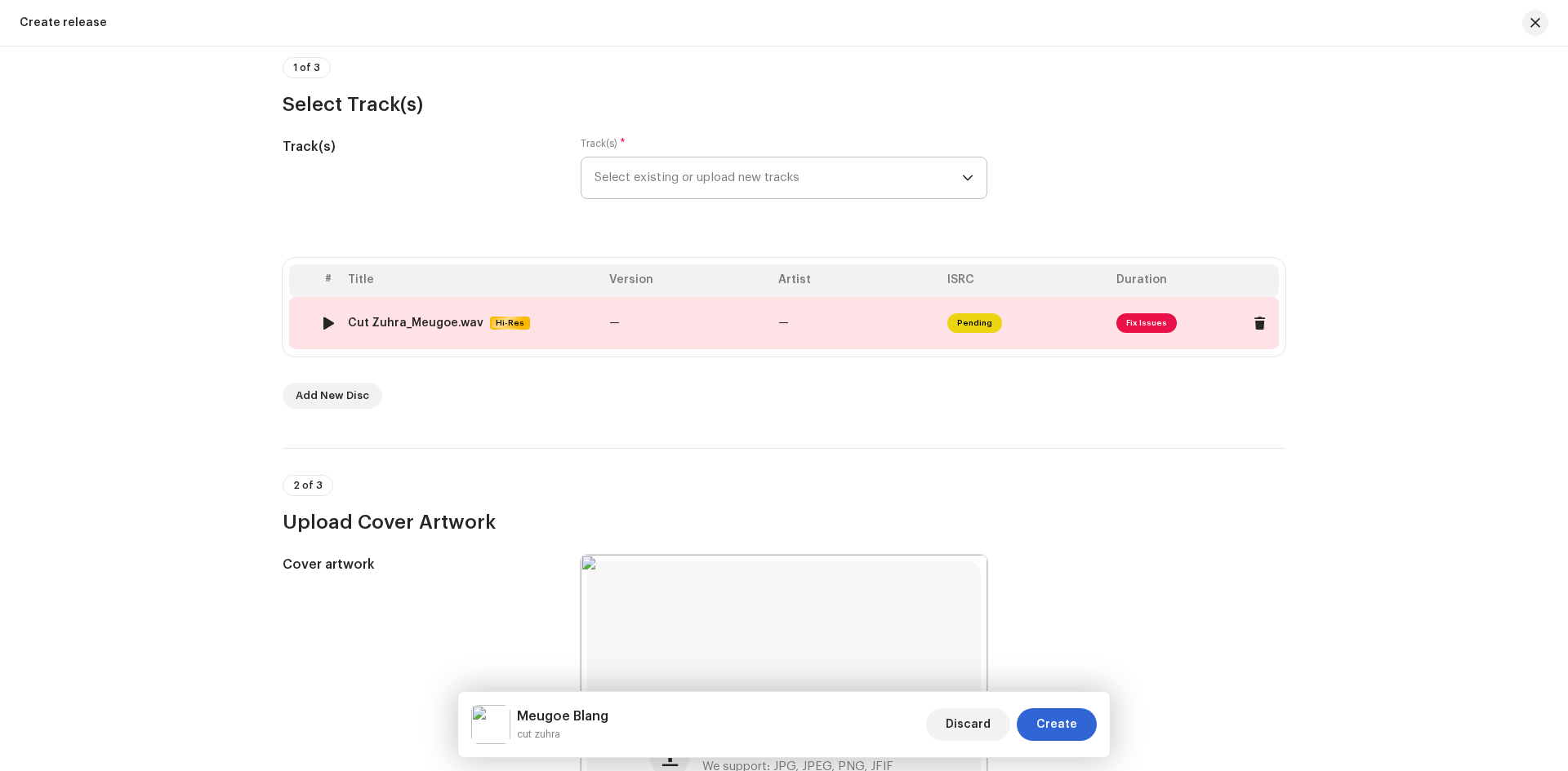
click at [1018, 327] on td "Pending" at bounding box center [1025, 323] width 169 height 52
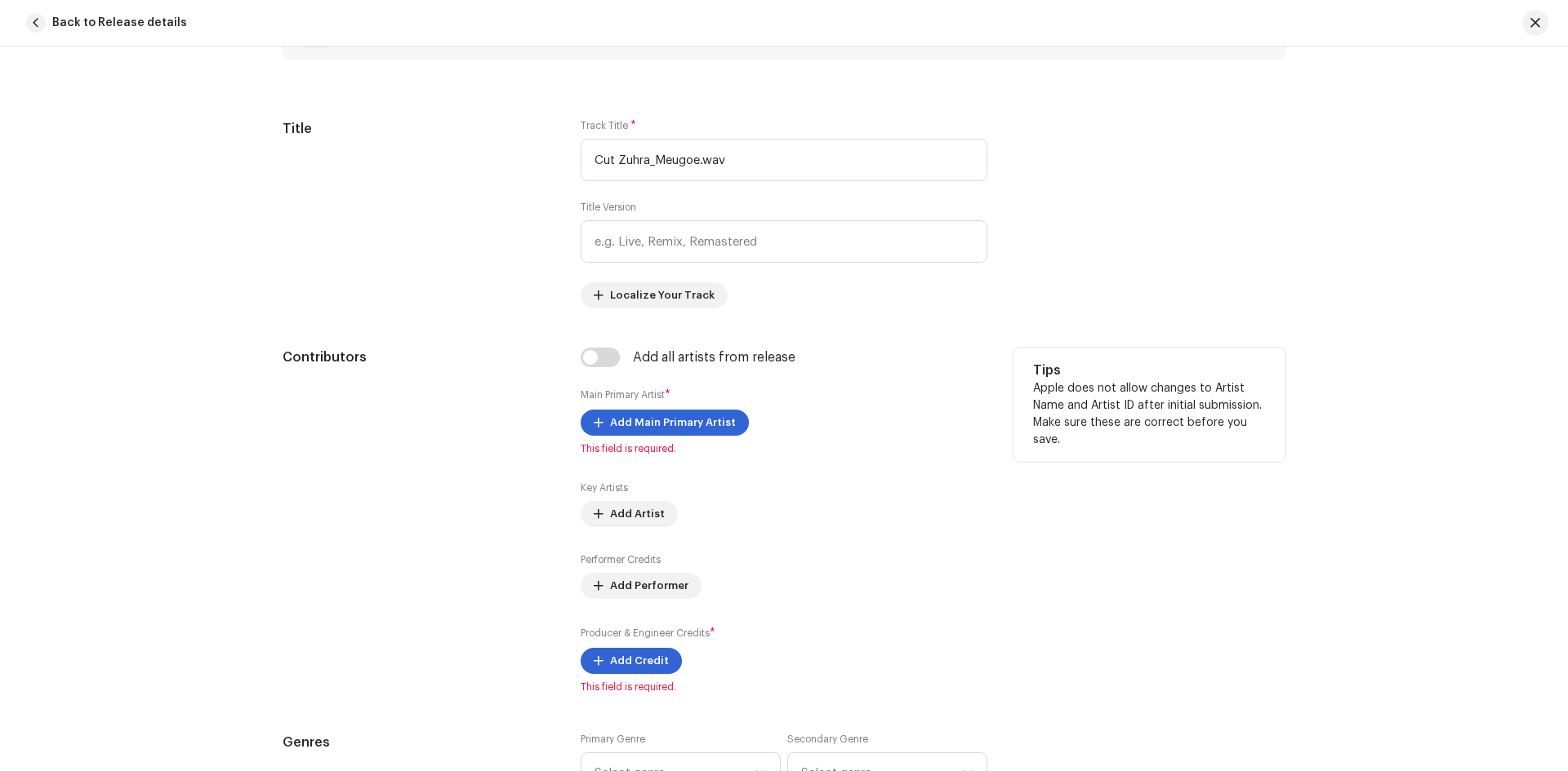
scroll to position [653, 0]
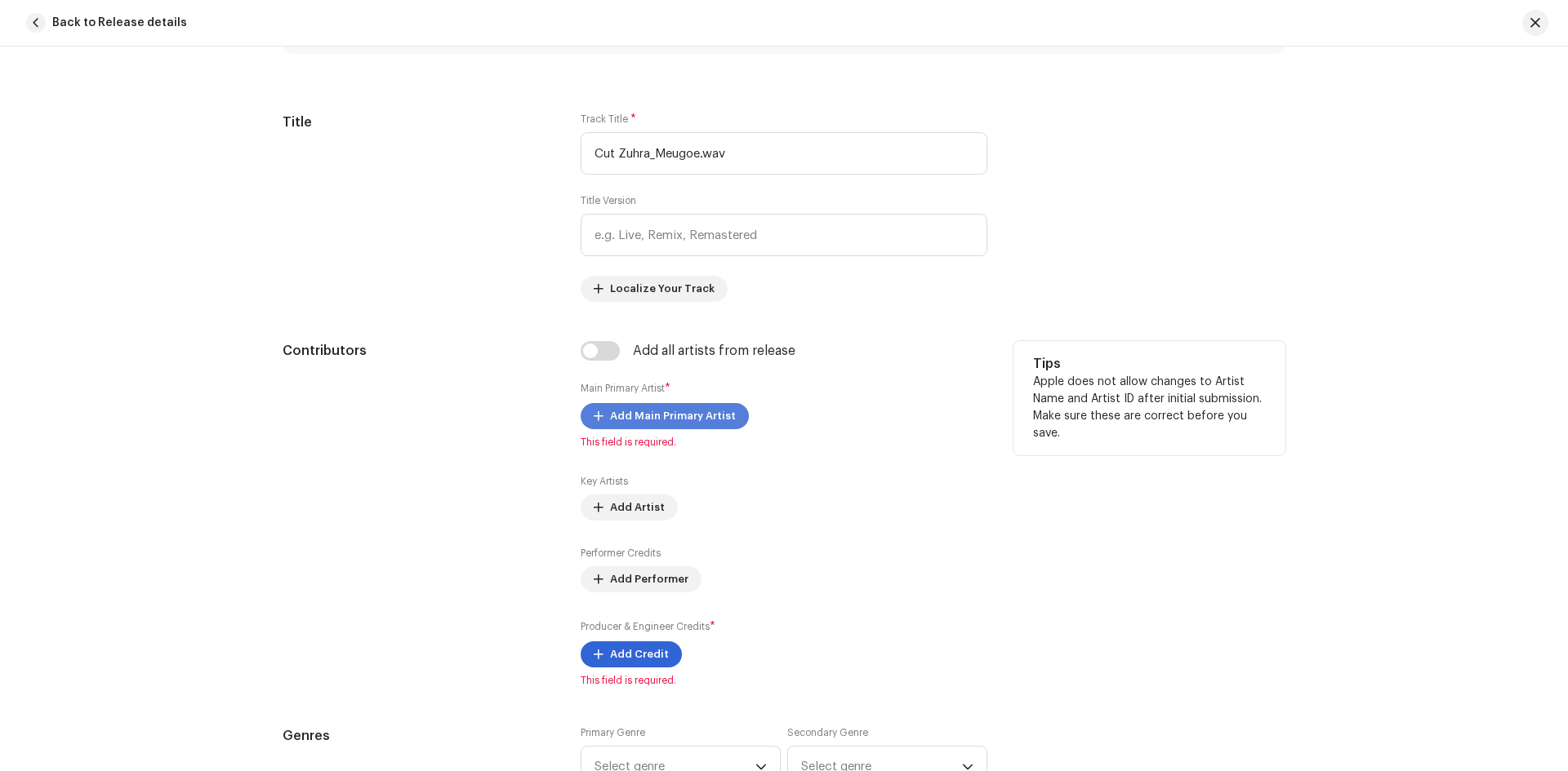
click at [656, 427] on span "Add Main Primary Artist" at bounding box center [672, 416] width 126 height 32
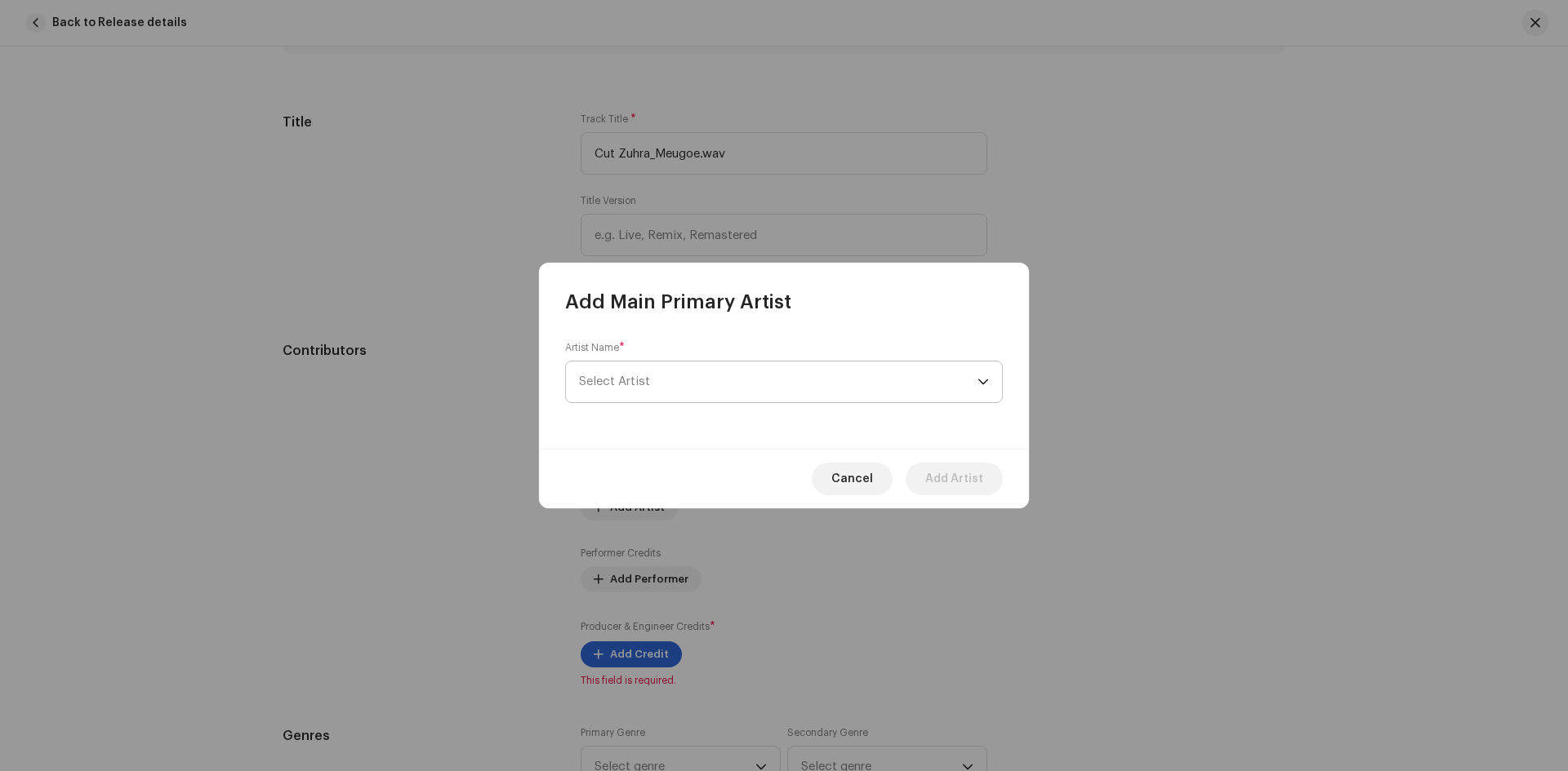
click at [686, 370] on span "Select Artist" at bounding box center [778, 382] width 399 height 41
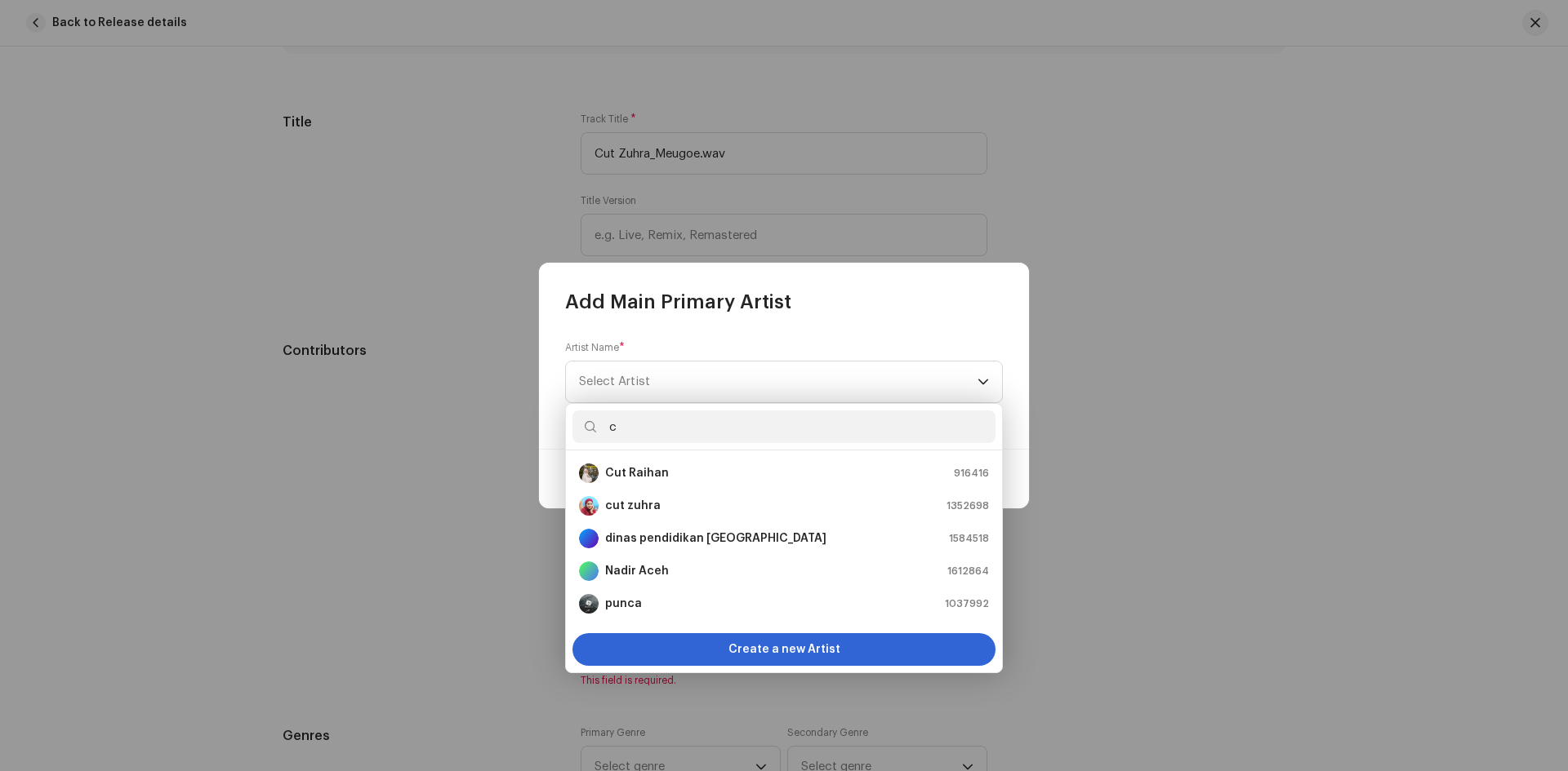
type input "c"
click at [641, 504] on strong "cut zuhra" at bounding box center [632, 506] width 55 height 17
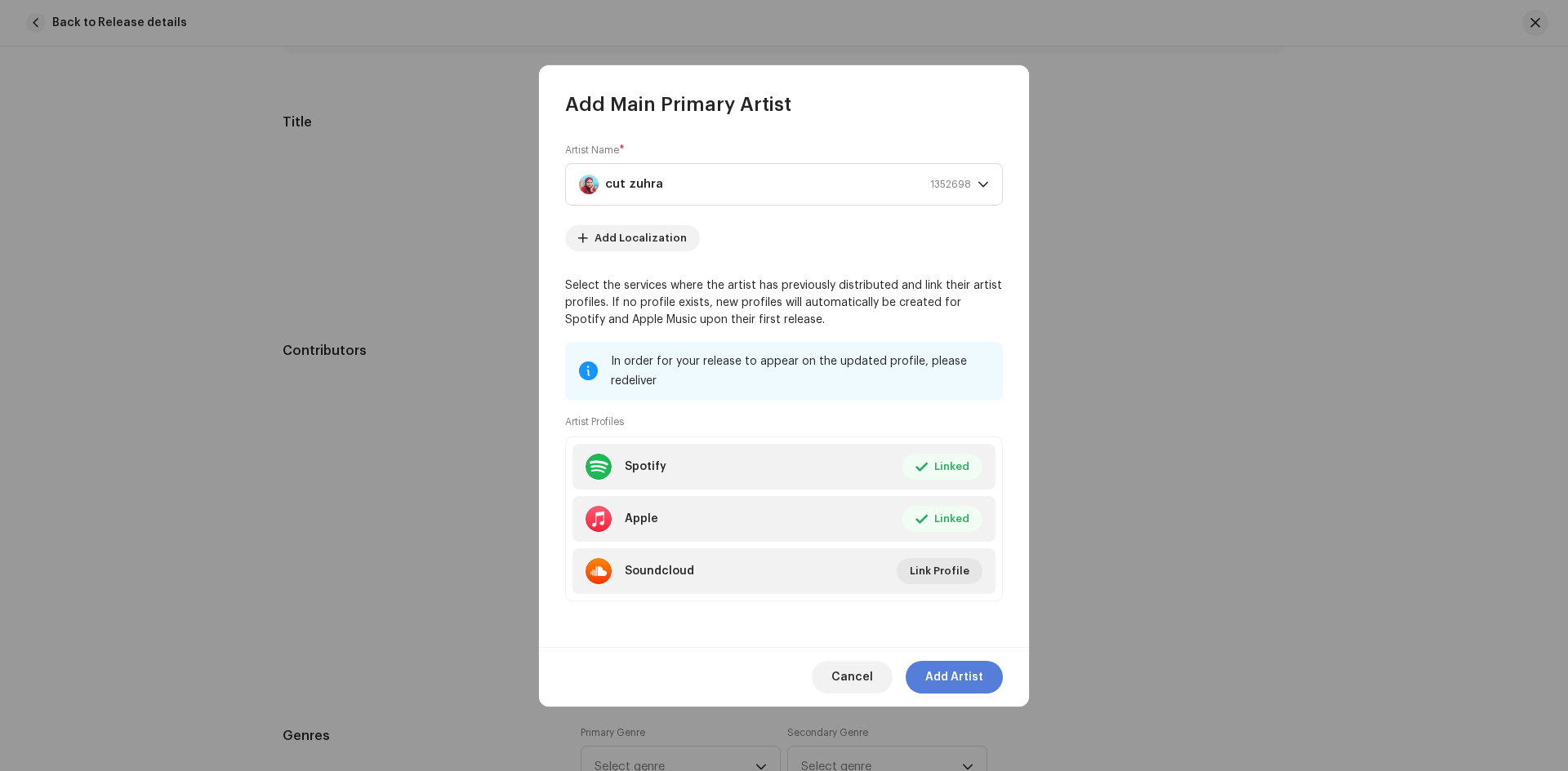
click at [948, 677] on span "Add Artist" at bounding box center [954, 677] width 58 height 32
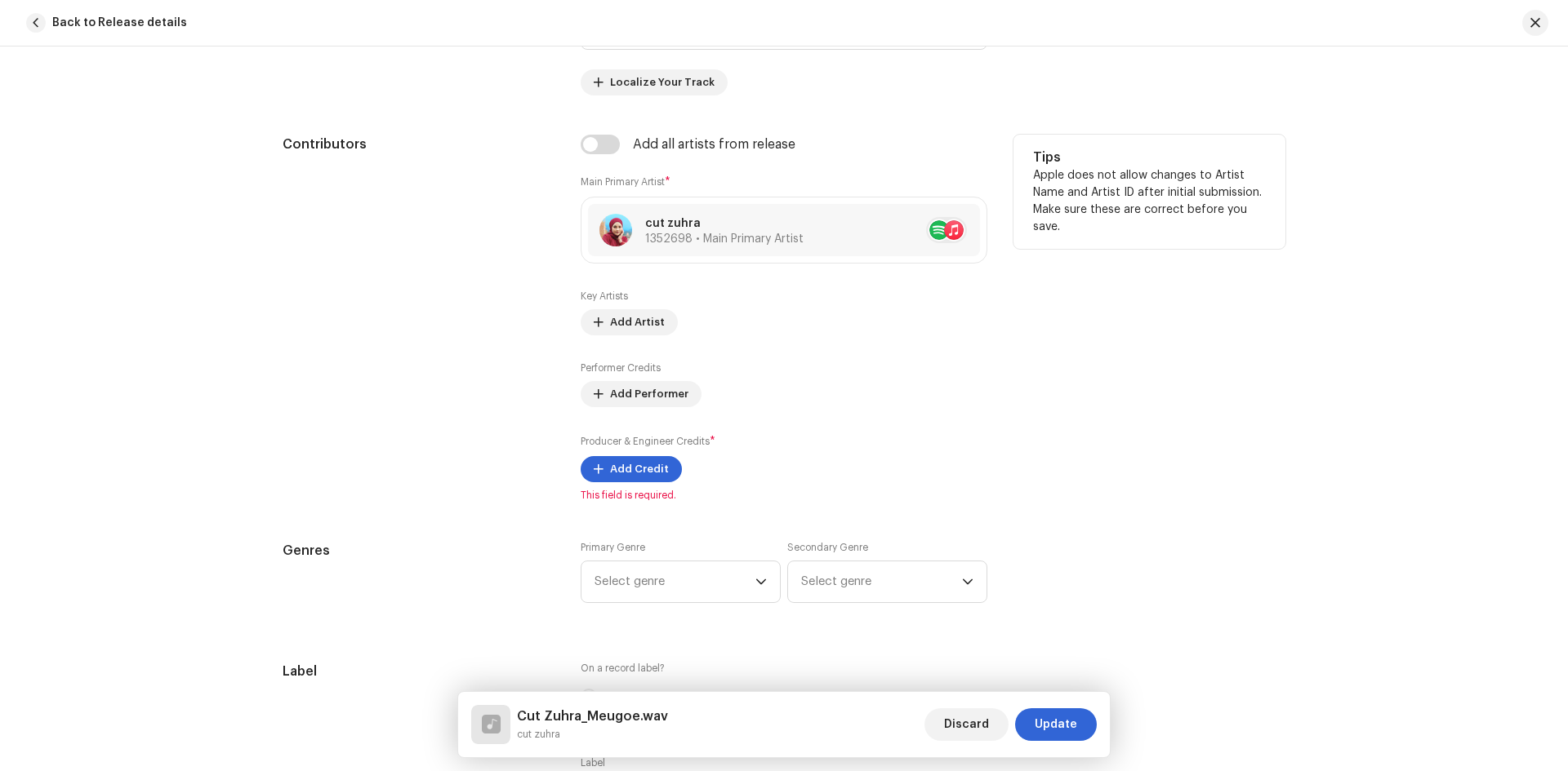
scroll to position [898, 0]
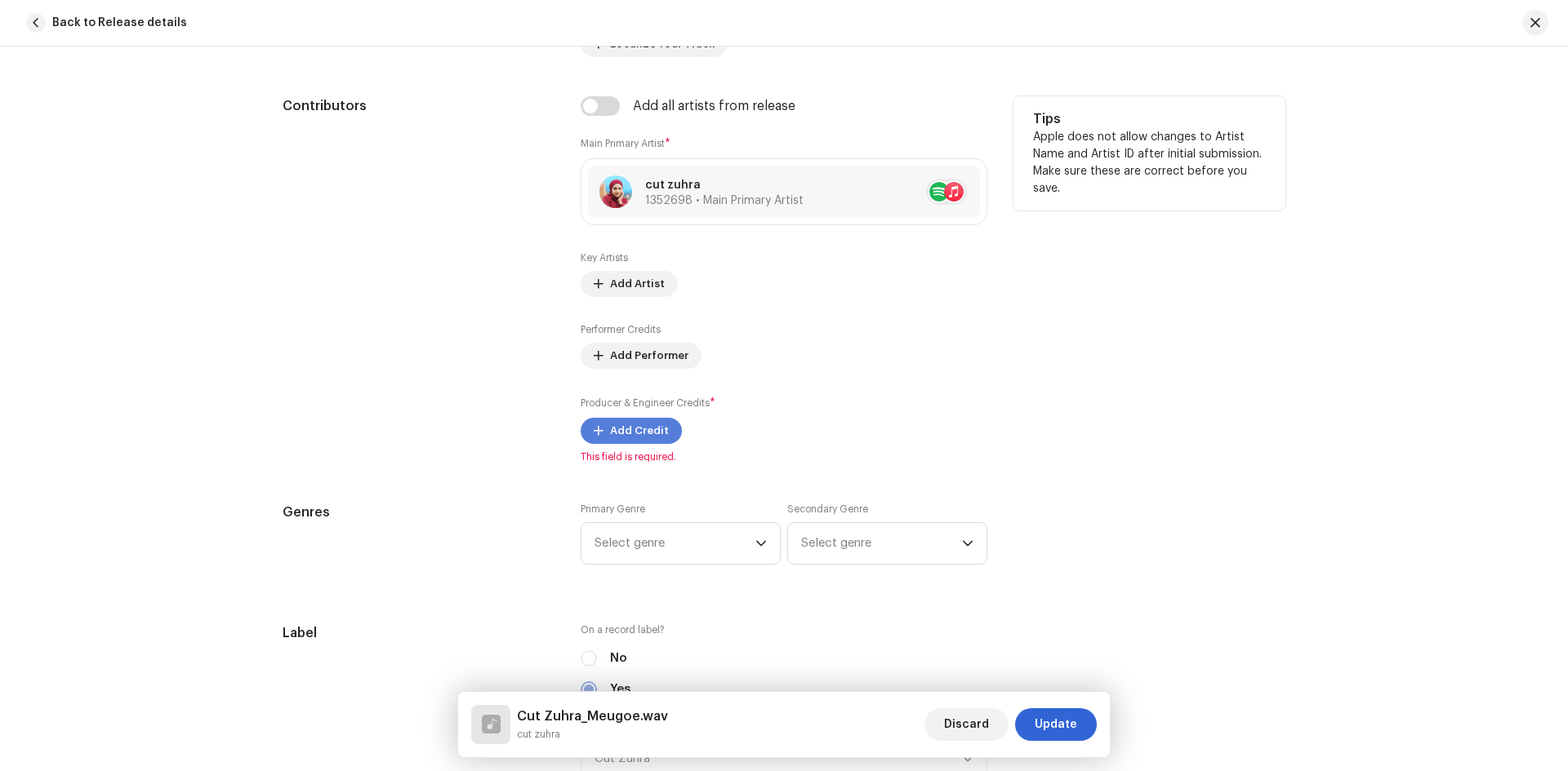
click at [622, 430] on span "Add Credit" at bounding box center [638, 430] width 59 height 32
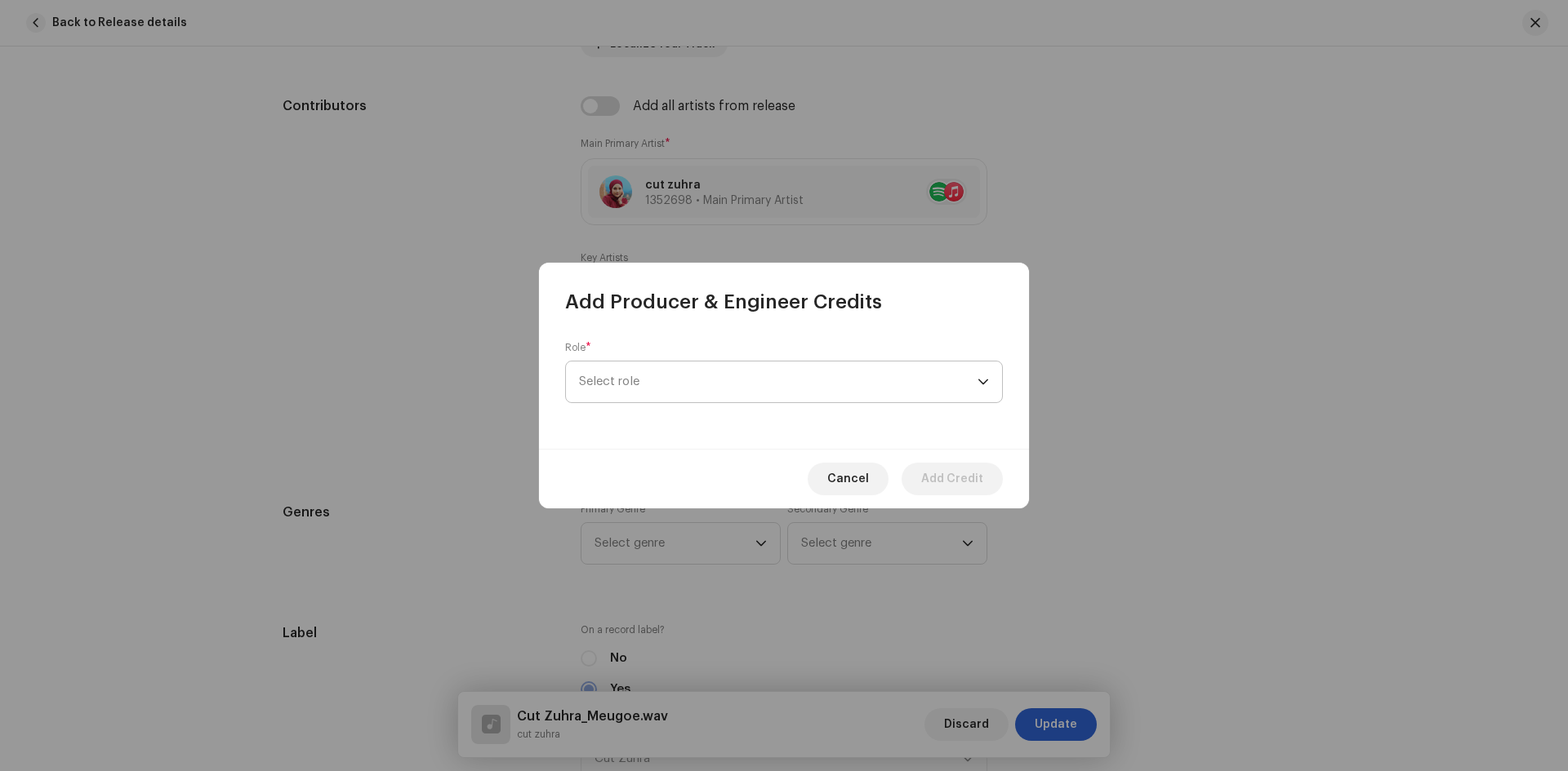
click at [650, 389] on span "Select role" at bounding box center [778, 382] width 399 height 41
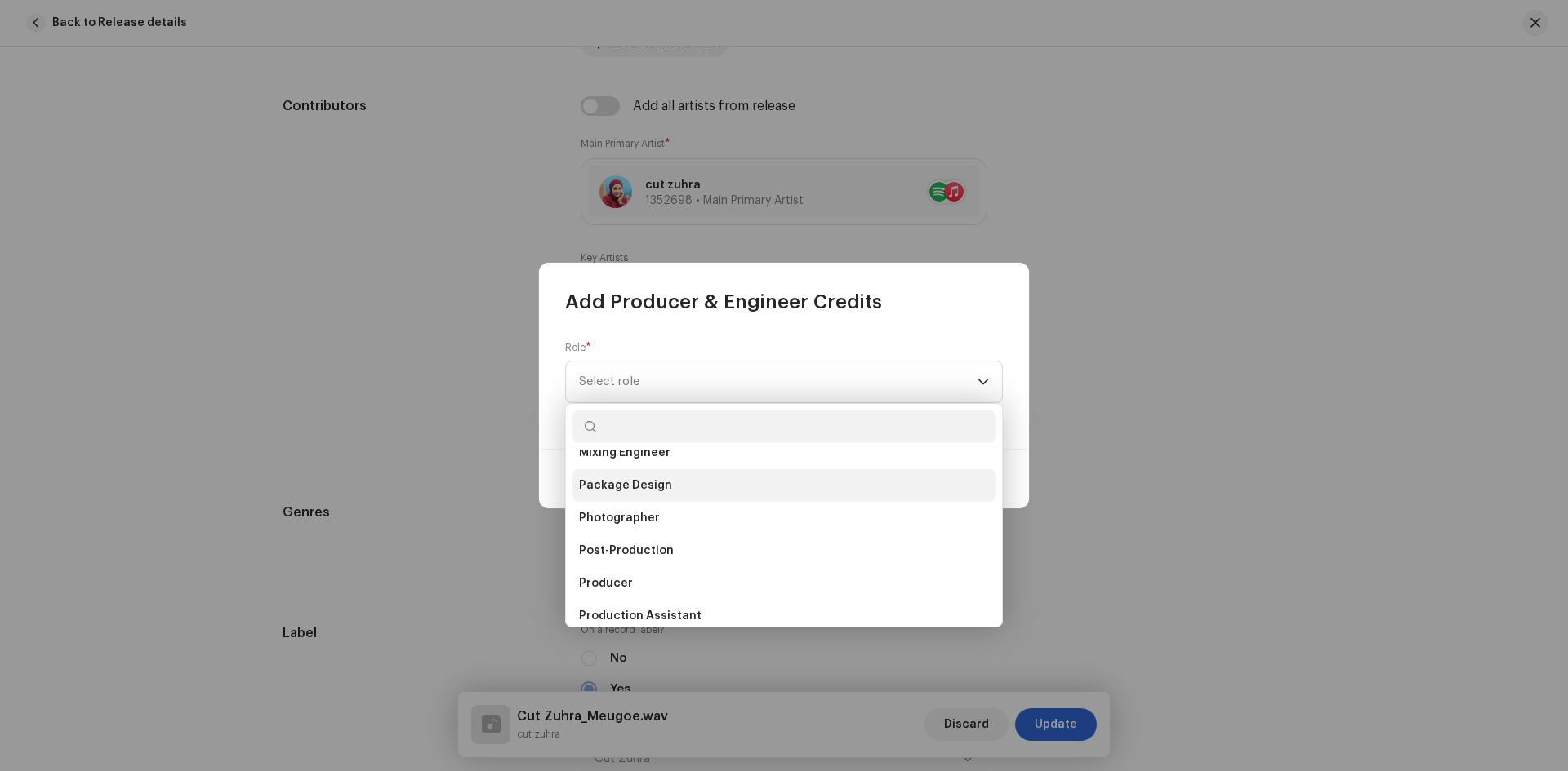
scroll to position [572, 0]
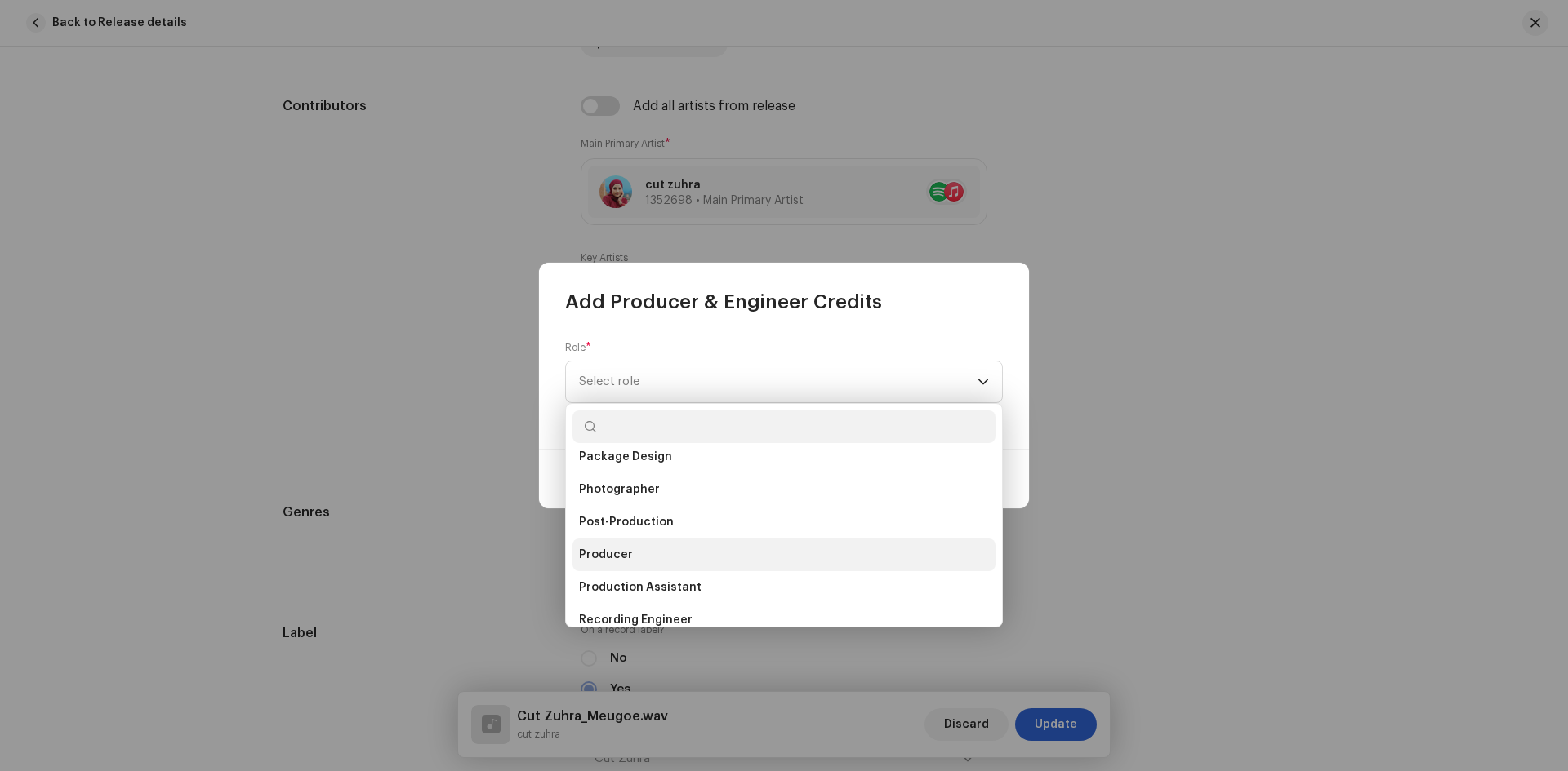
click at [638, 552] on li "Producer" at bounding box center [784, 554] width 423 height 32
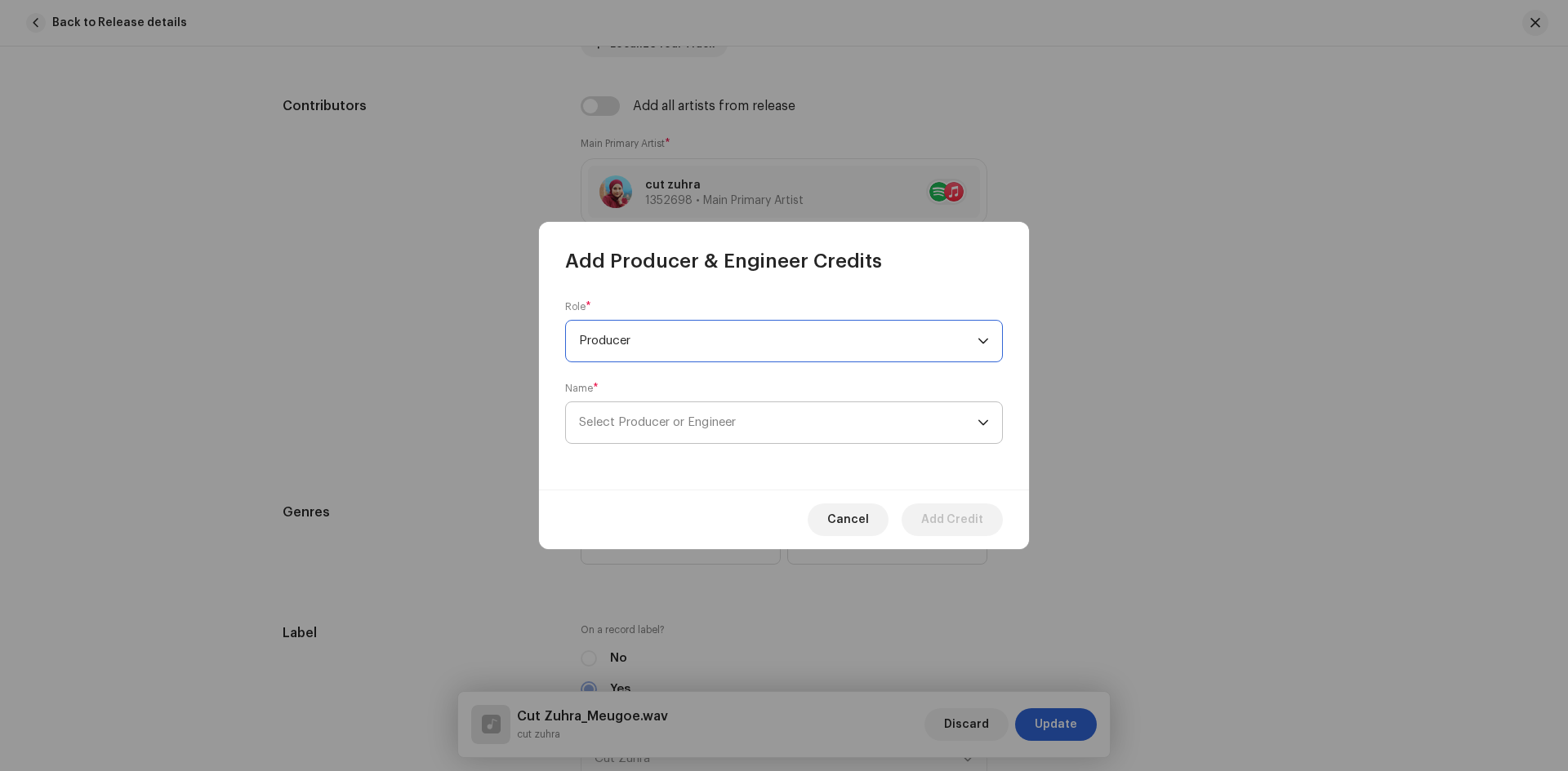
click at [661, 422] on span "Select Producer or Engineer" at bounding box center [657, 422] width 157 height 12
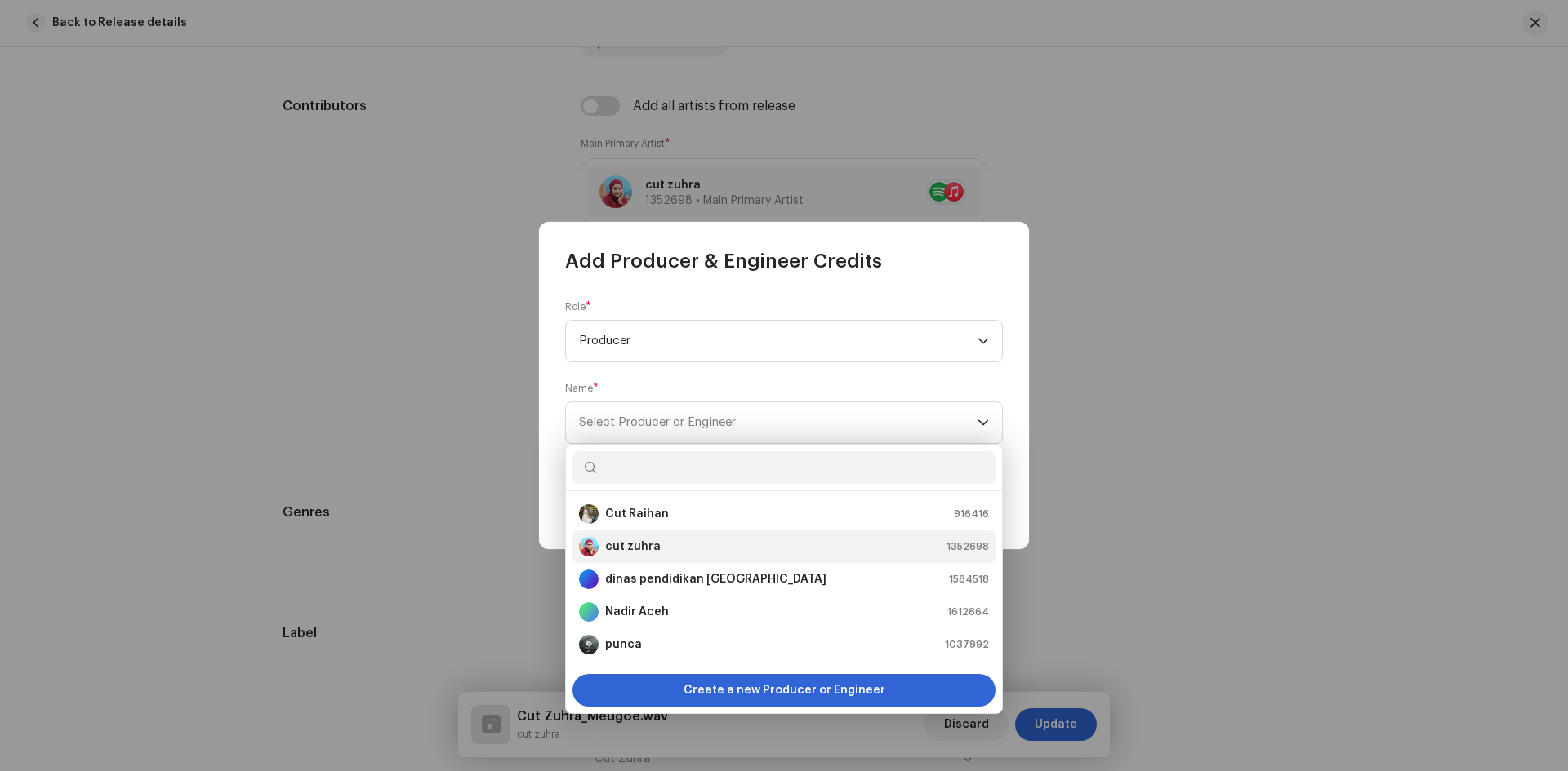
click at [645, 555] on div "cut zuhra" at bounding box center [619, 546] width 81 height 19
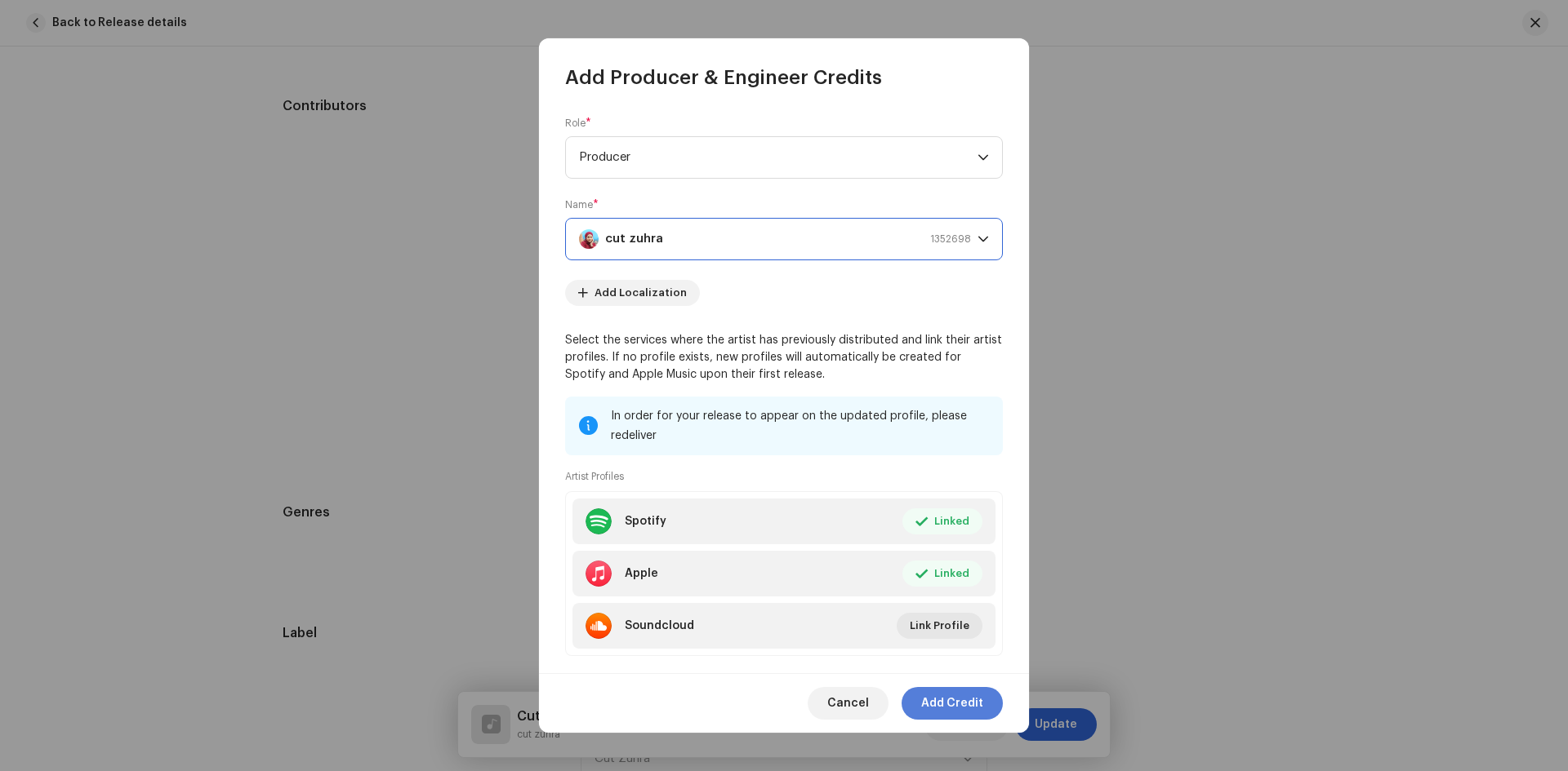
click at [960, 695] on span "Add Credit" at bounding box center [951, 703] width 62 height 32
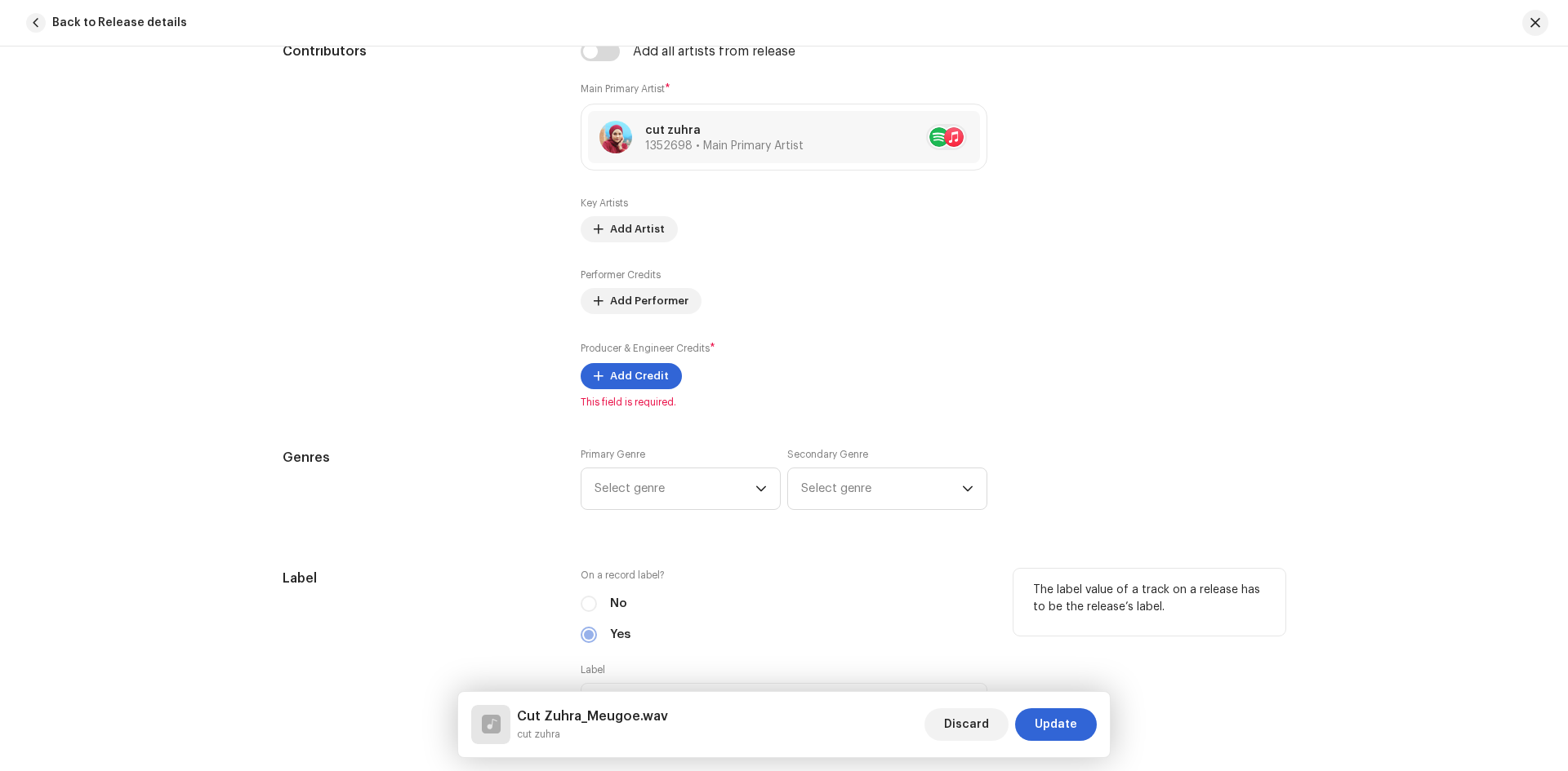
scroll to position [979, 0]
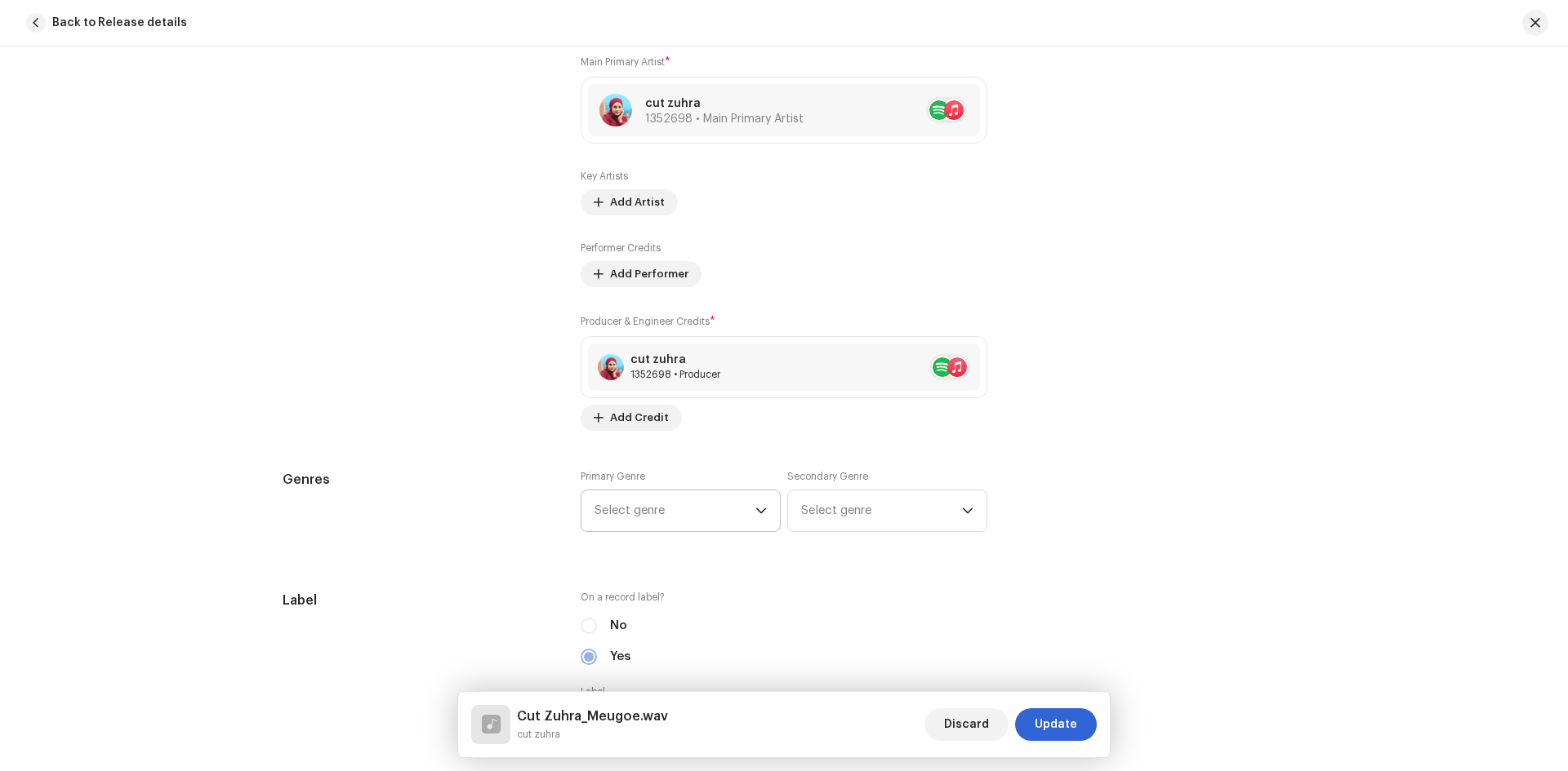
click at [682, 508] on span "Select genre" at bounding box center [675, 511] width 161 height 41
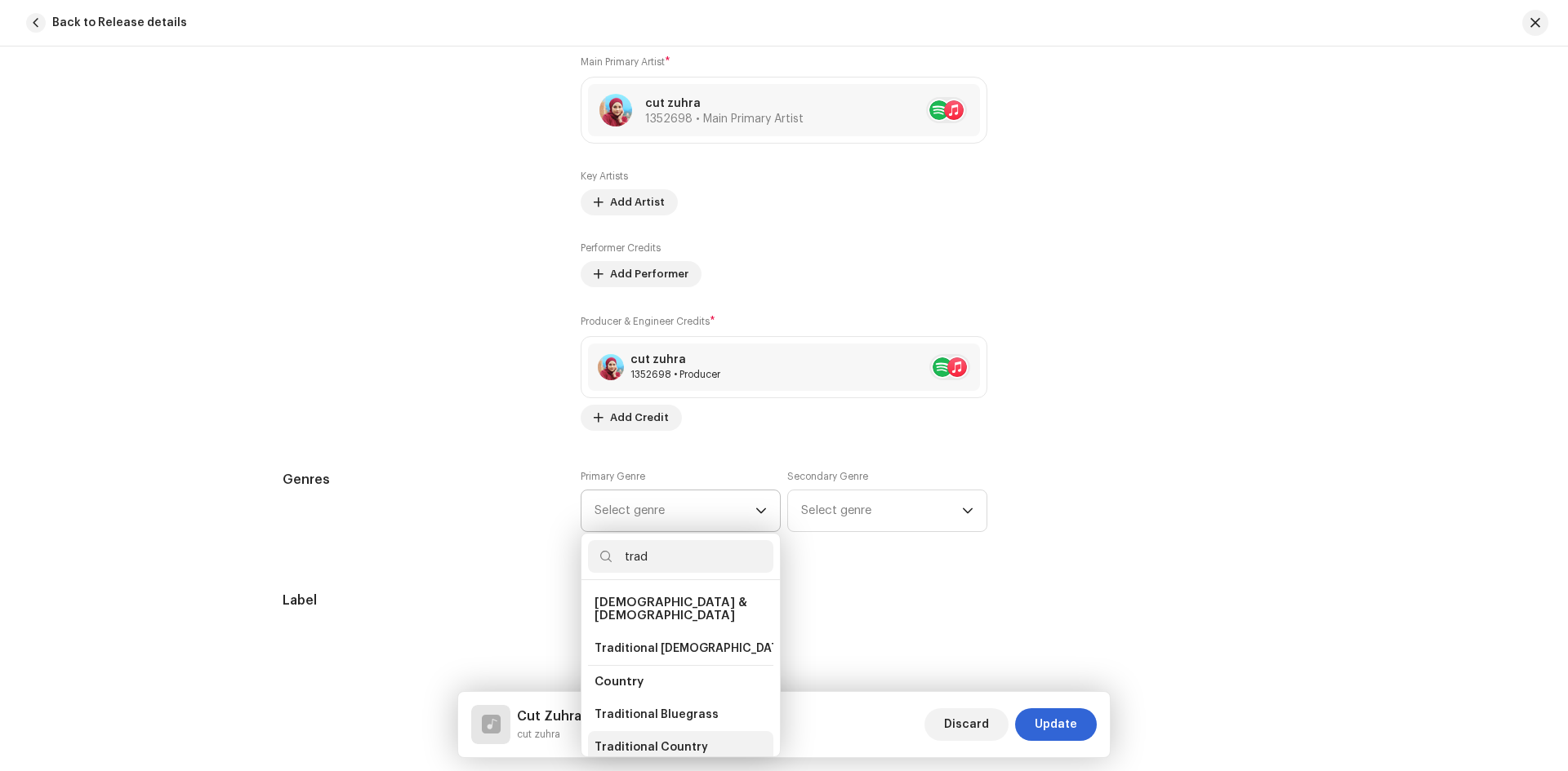
type input "trad"
click at [667, 740] on span "Traditional Country" at bounding box center [652, 747] width 114 height 17
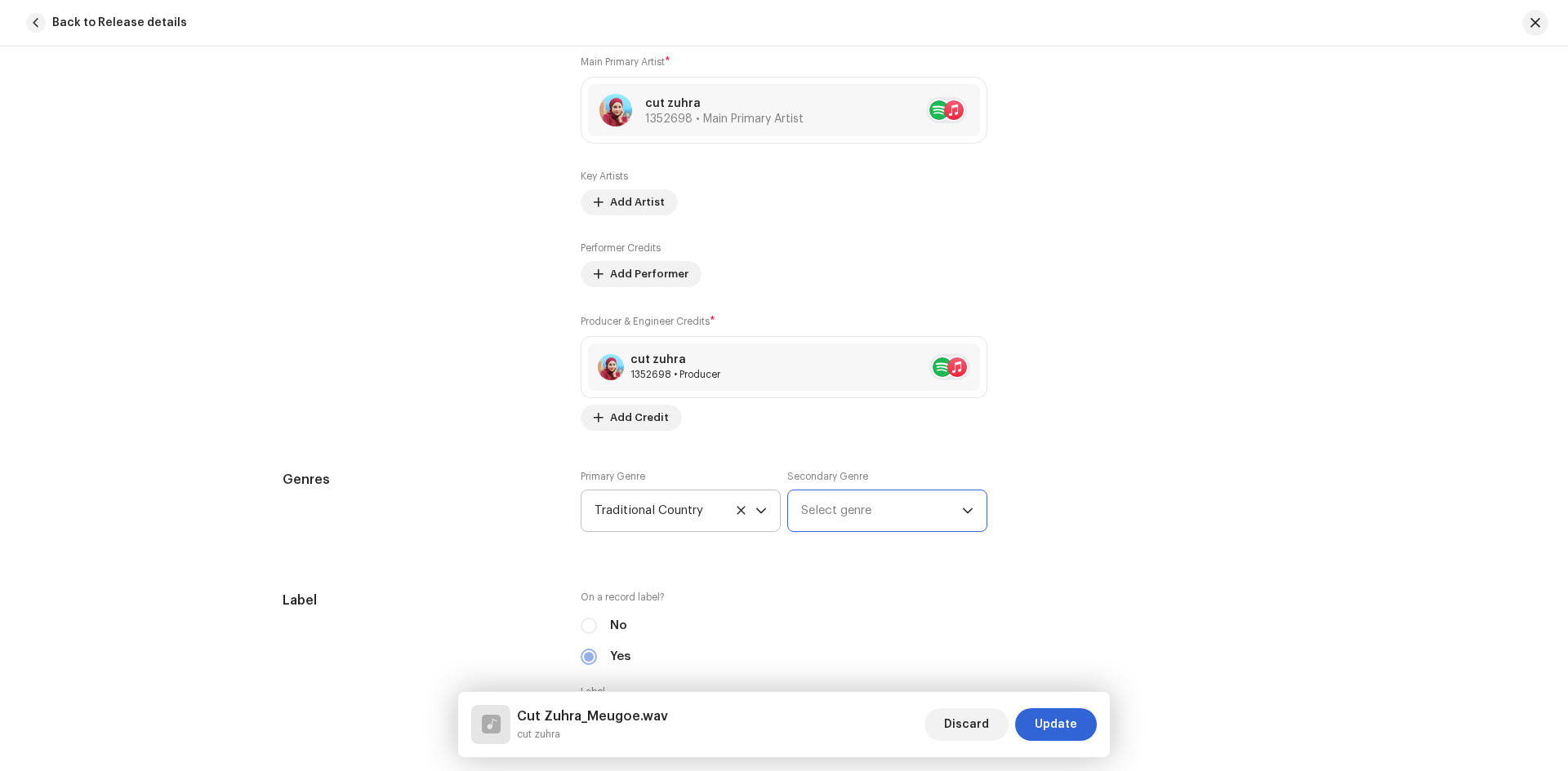
click at [880, 508] on span "Select genre" at bounding box center [882, 511] width 161 height 41
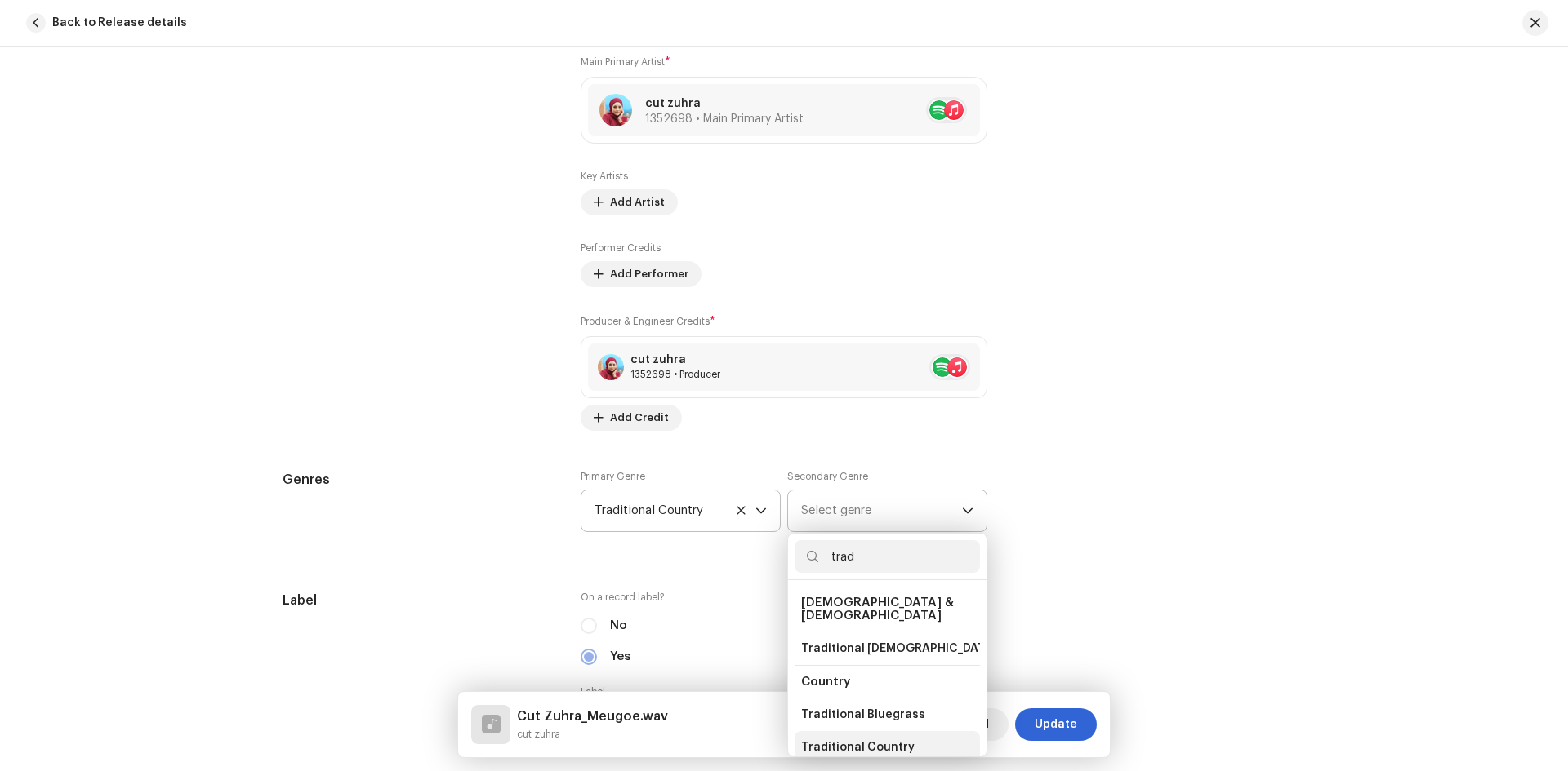
type input "trad"
click at [889, 740] on span "Traditional Country" at bounding box center [858, 747] width 114 height 17
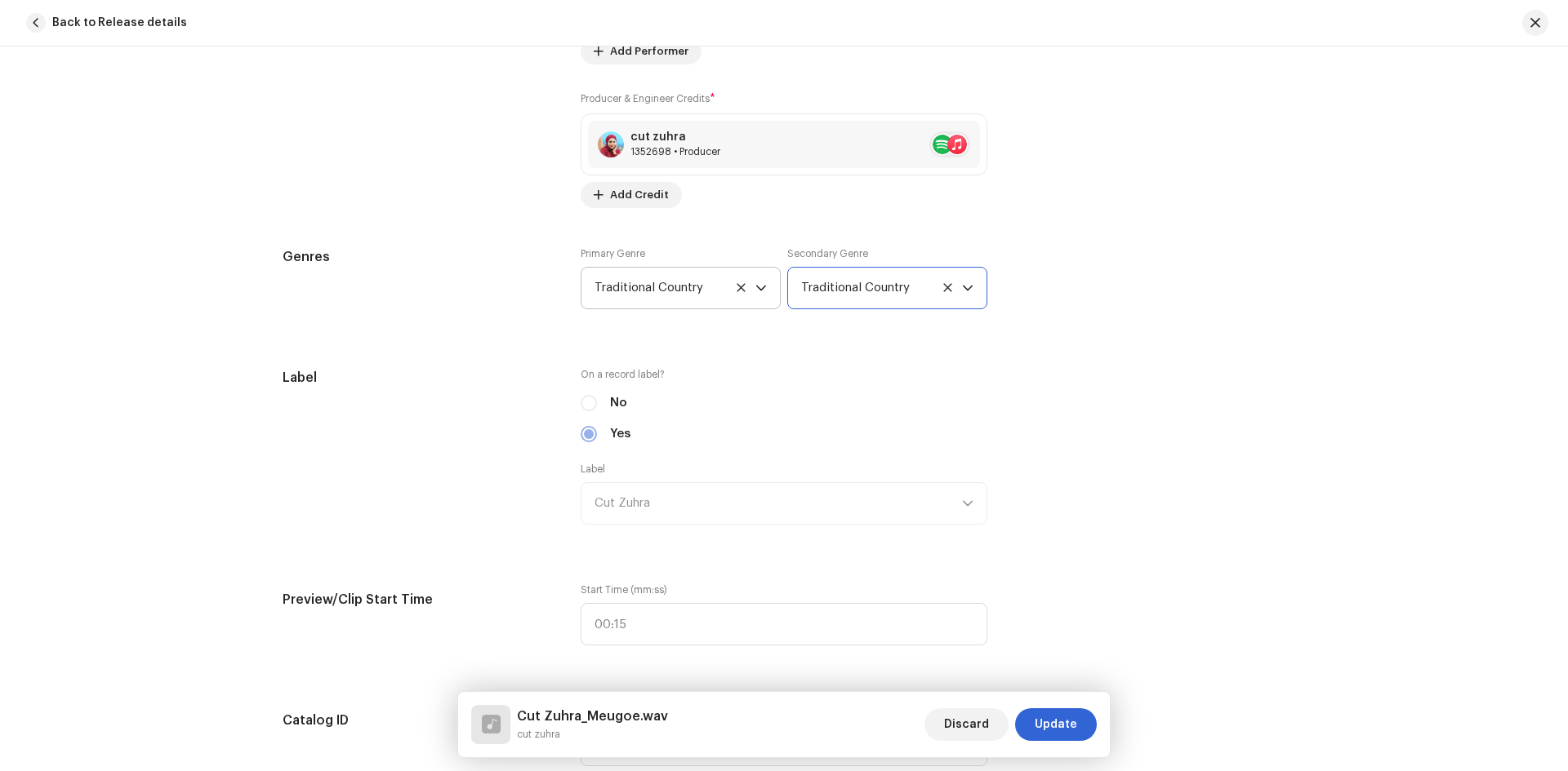
scroll to position [1225, 0]
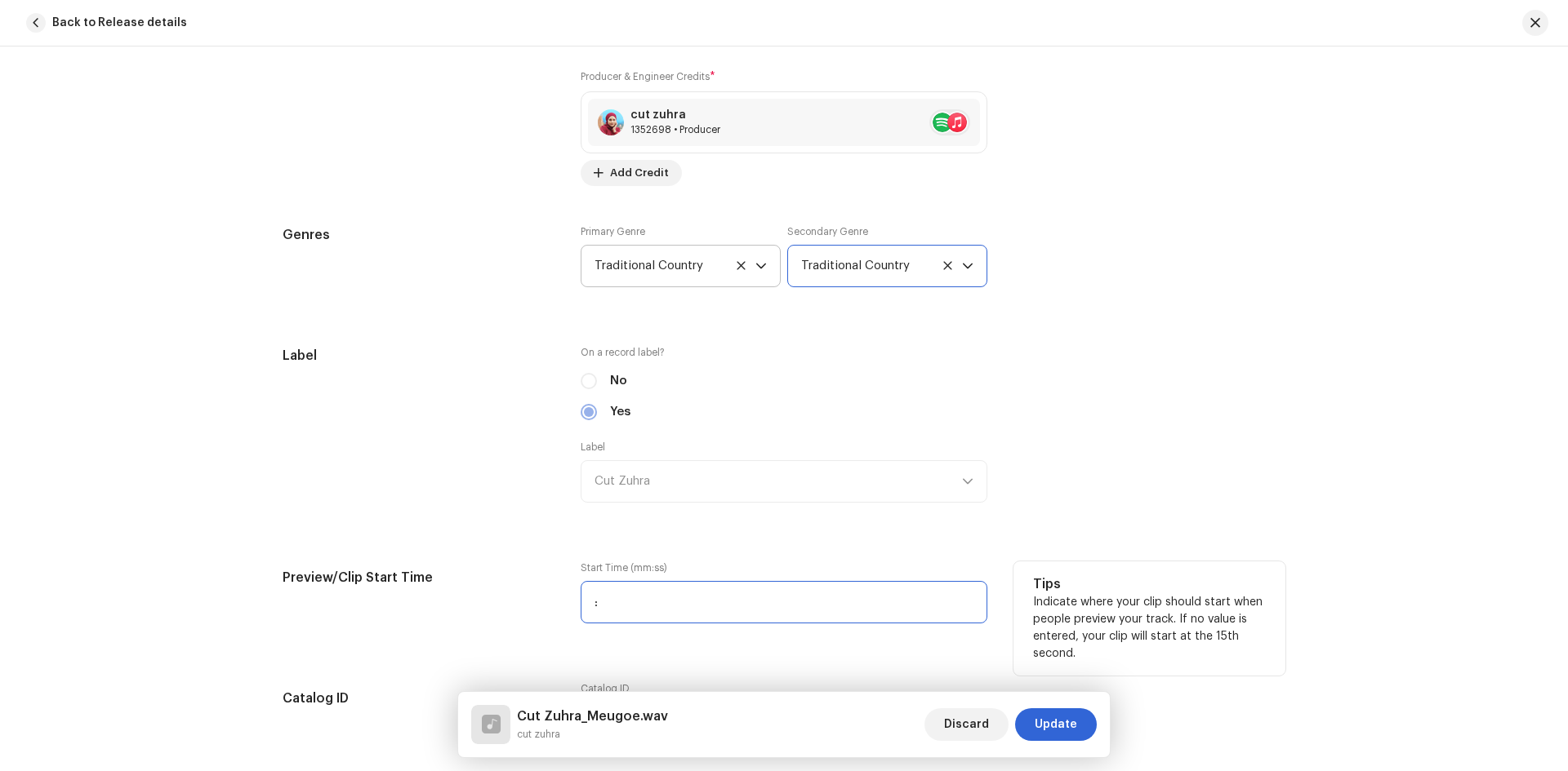
click at [651, 600] on input ":" at bounding box center [784, 602] width 407 height 43
click at [614, 601] on input "00:18" at bounding box center [784, 602] width 407 height 43
type input "00:58"
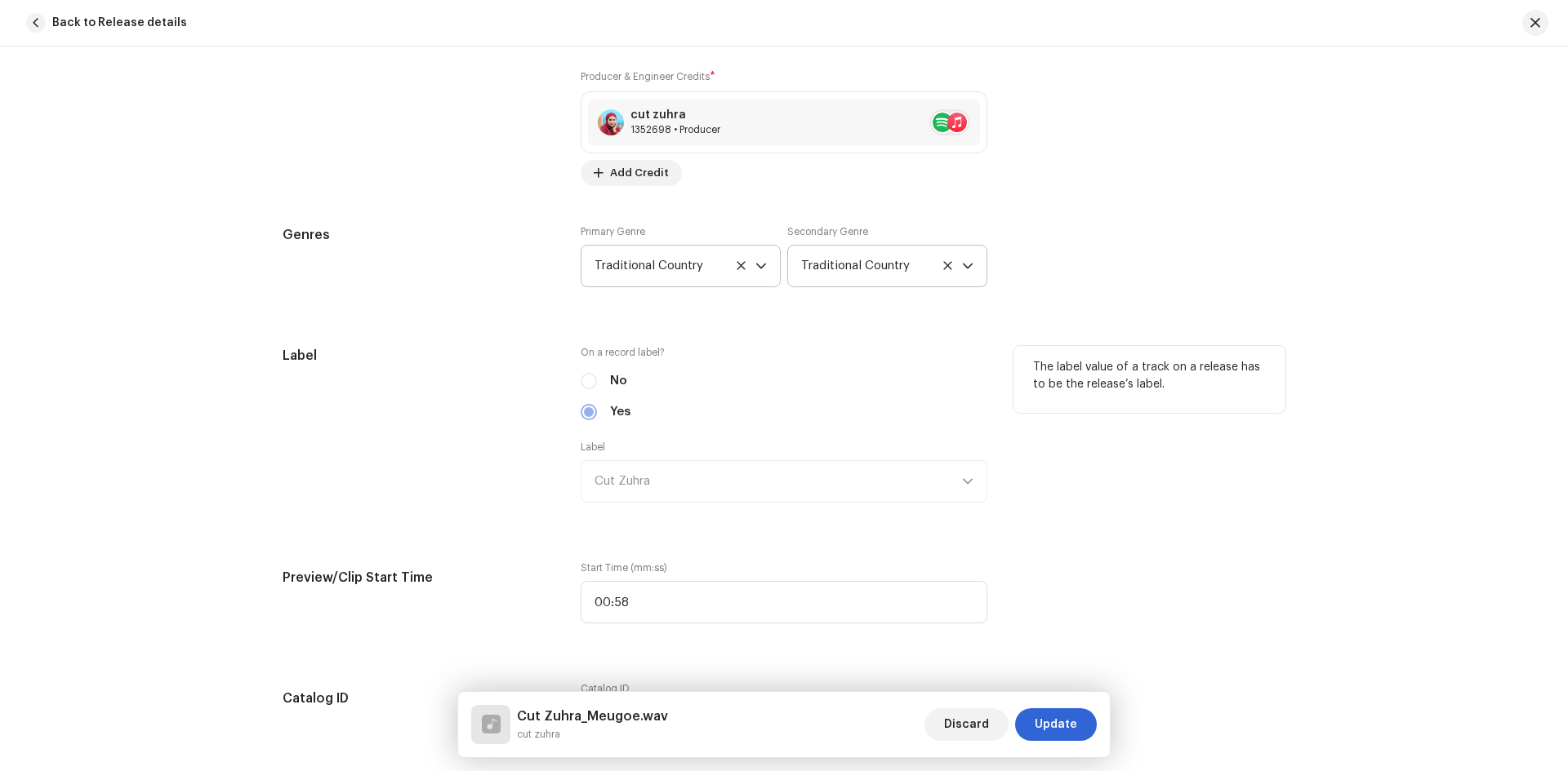
click at [882, 467] on div "Label Cut Zuhra" at bounding box center [784, 471] width 407 height 62
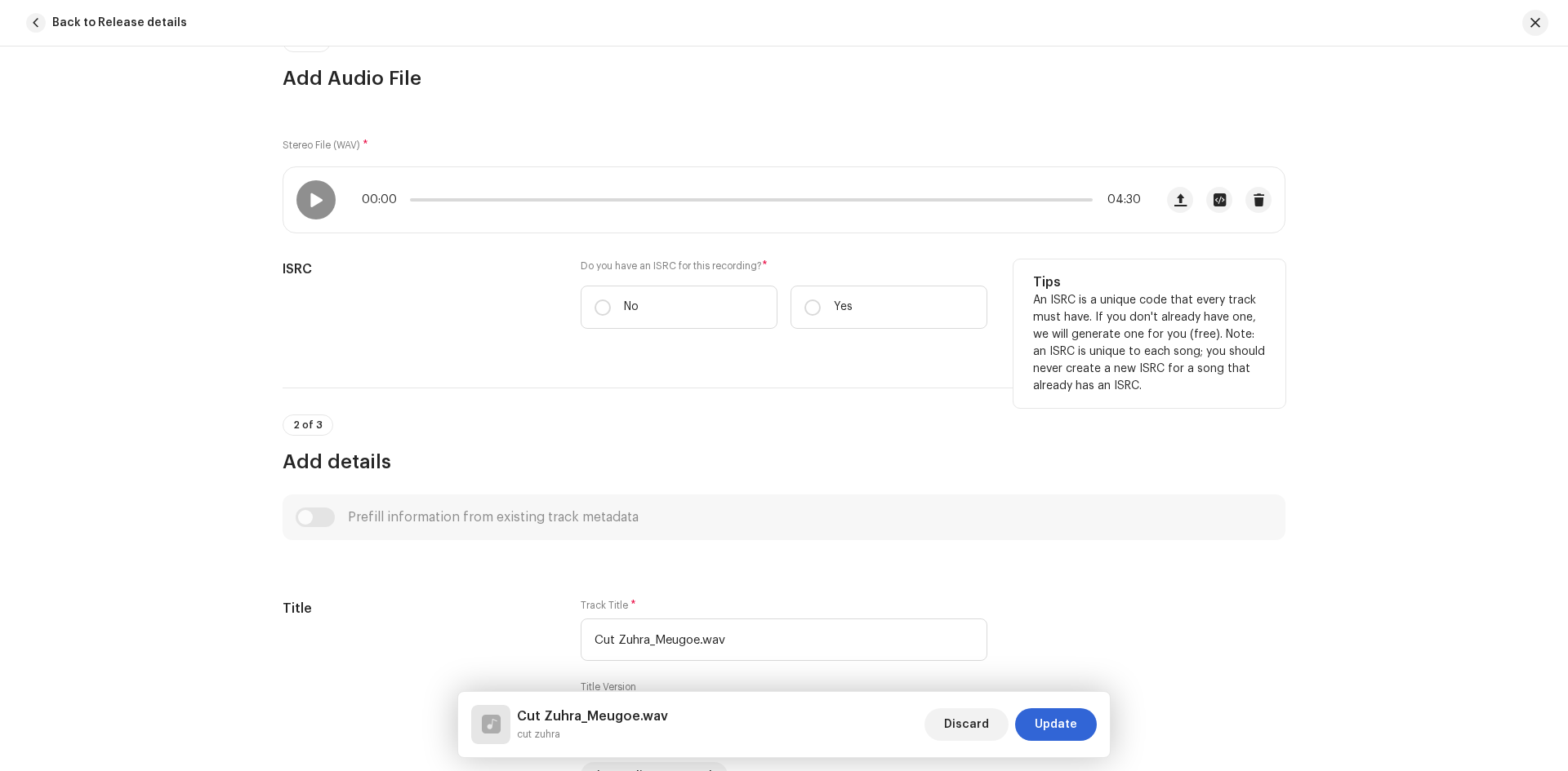
scroll to position [163, 0]
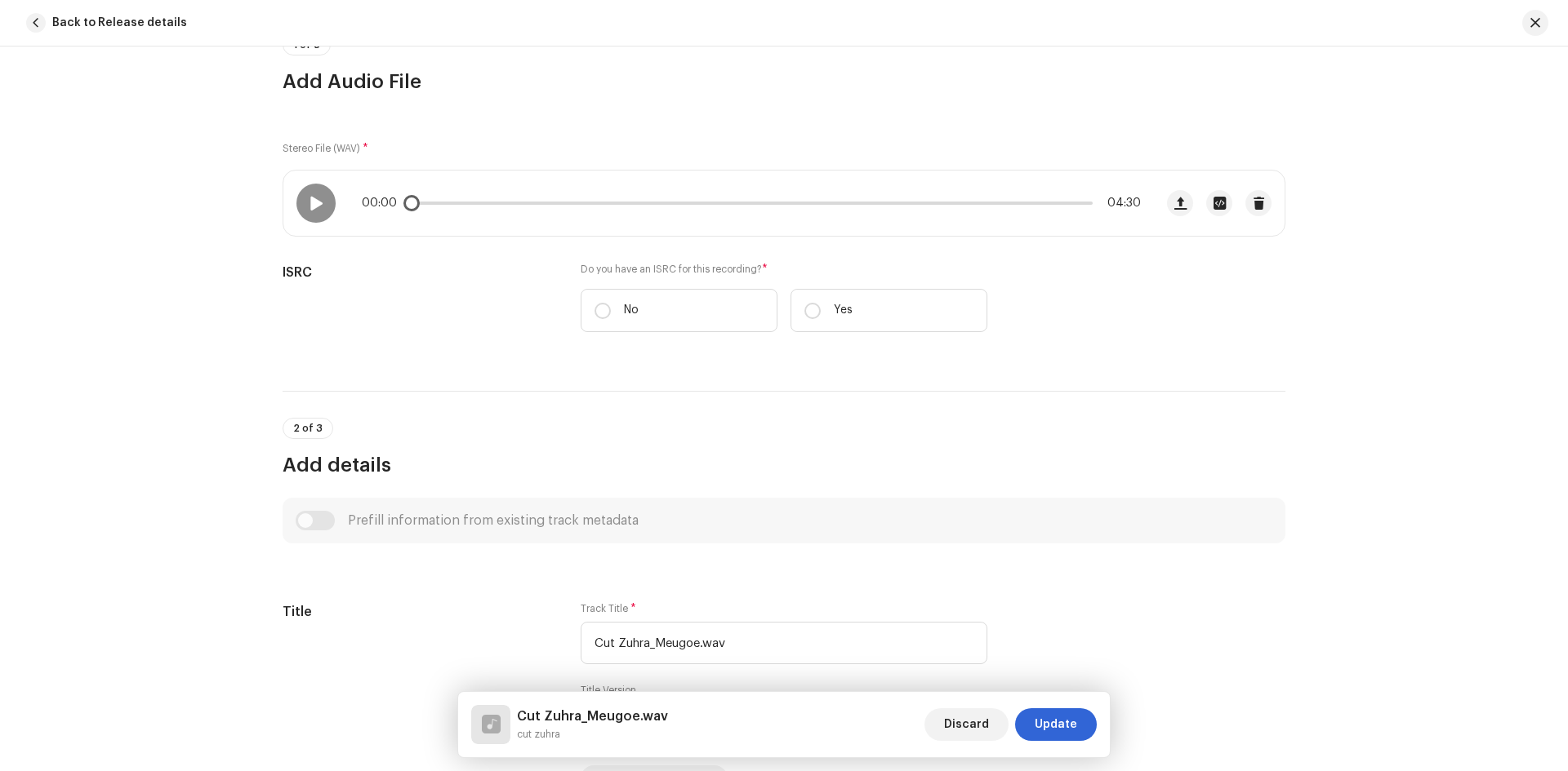
drag, startPoint x: 475, startPoint y: 202, endPoint x: 513, endPoint y: 204, distance: 38.1
click at [513, 204] on p-slider at bounding box center [751, 204] width 683 height 3
drag, startPoint x: 518, startPoint y: 207, endPoint x: 546, endPoint y: 208, distance: 28.0
click at [546, 208] on span at bounding box center [550, 203] width 17 height 17
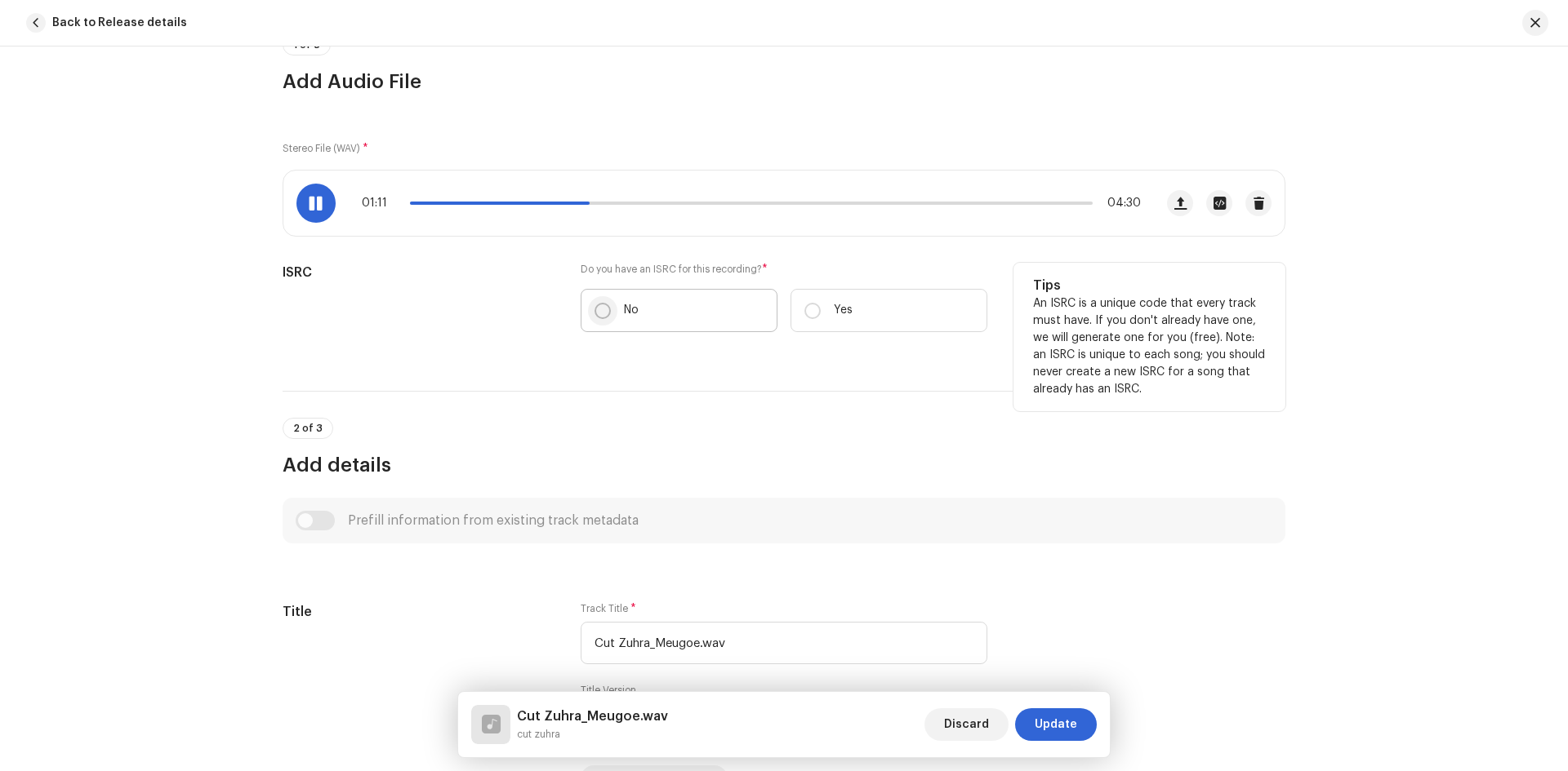
click at [595, 313] on input "No" at bounding box center [603, 310] width 17 height 17
radio input "true"
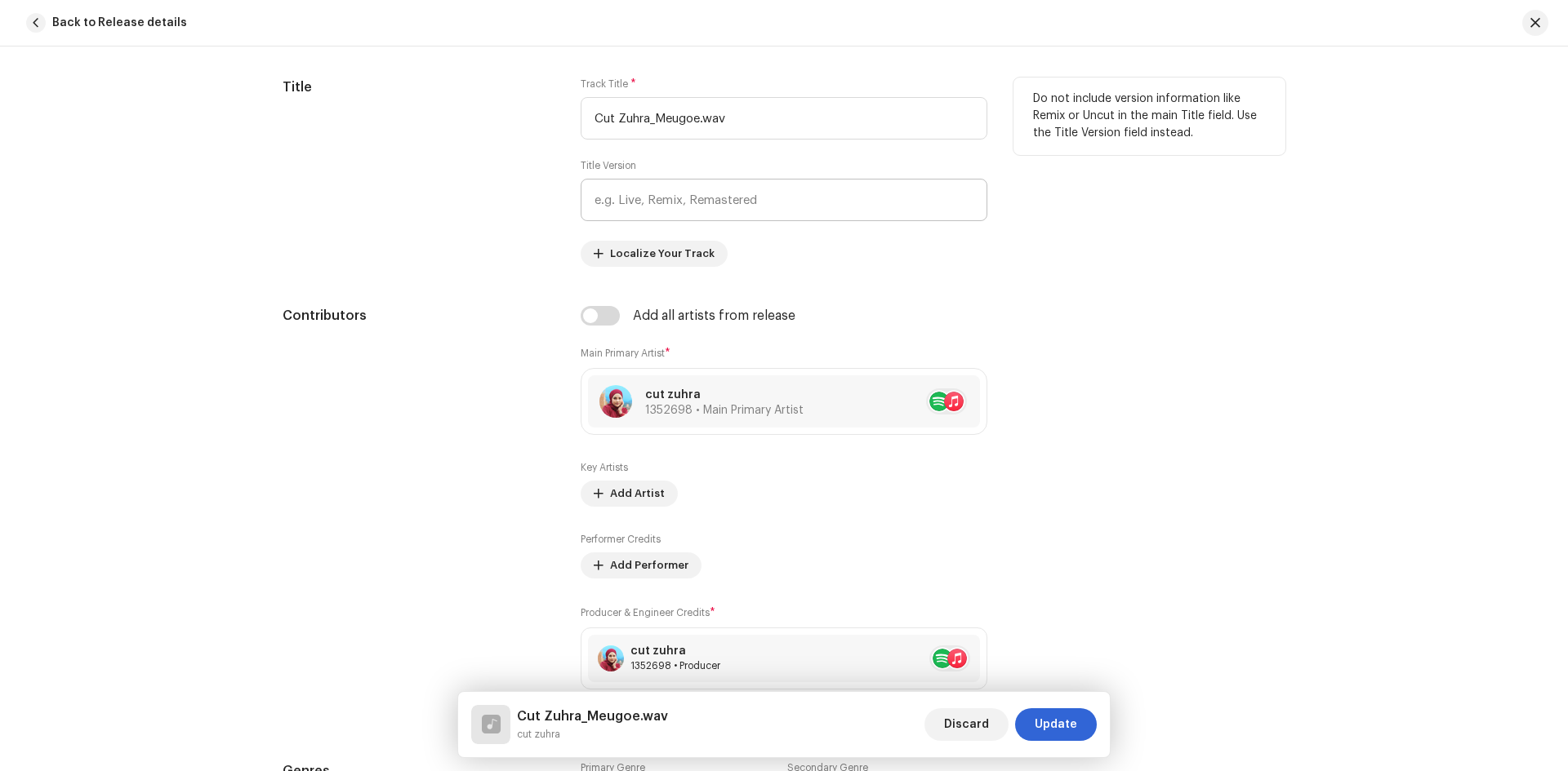
scroll to position [734, 0]
drag, startPoint x: 735, startPoint y: 108, endPoint x: 510, endPoint y: 90, distance: 225.7
click at [512, 88] on div "Title Track Title * Cut Zuhra_Meugoe.wav Title Version Localize Your Track Do n…" at bounding box center [784, 168] width 1003 height 190
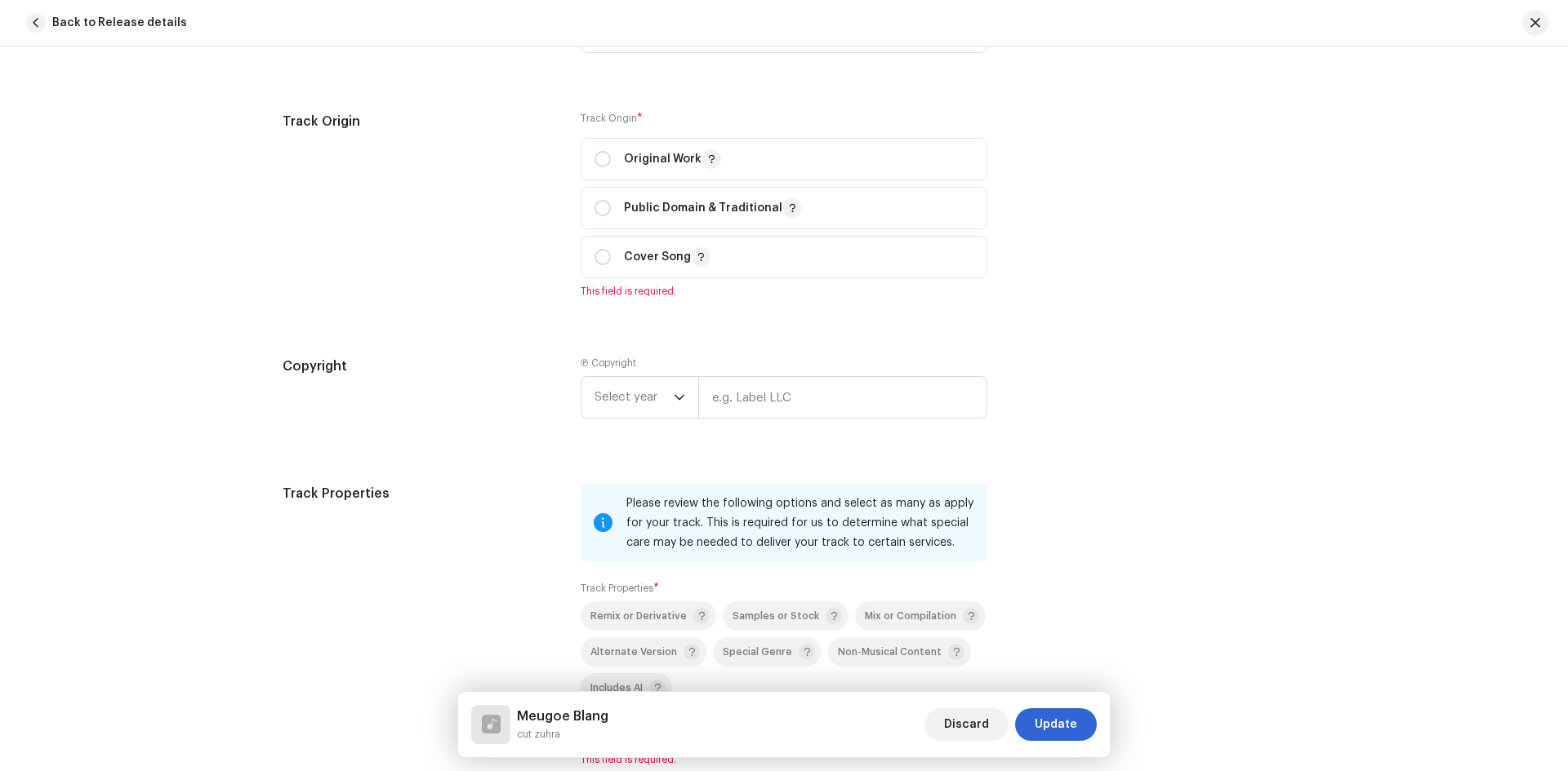
scroll to position [1959, 0]
type input "Meugoe Blang"
click at [603, 158] on input "radio" at bounding box center [603, 158] width 17 height 17
radio input "true"
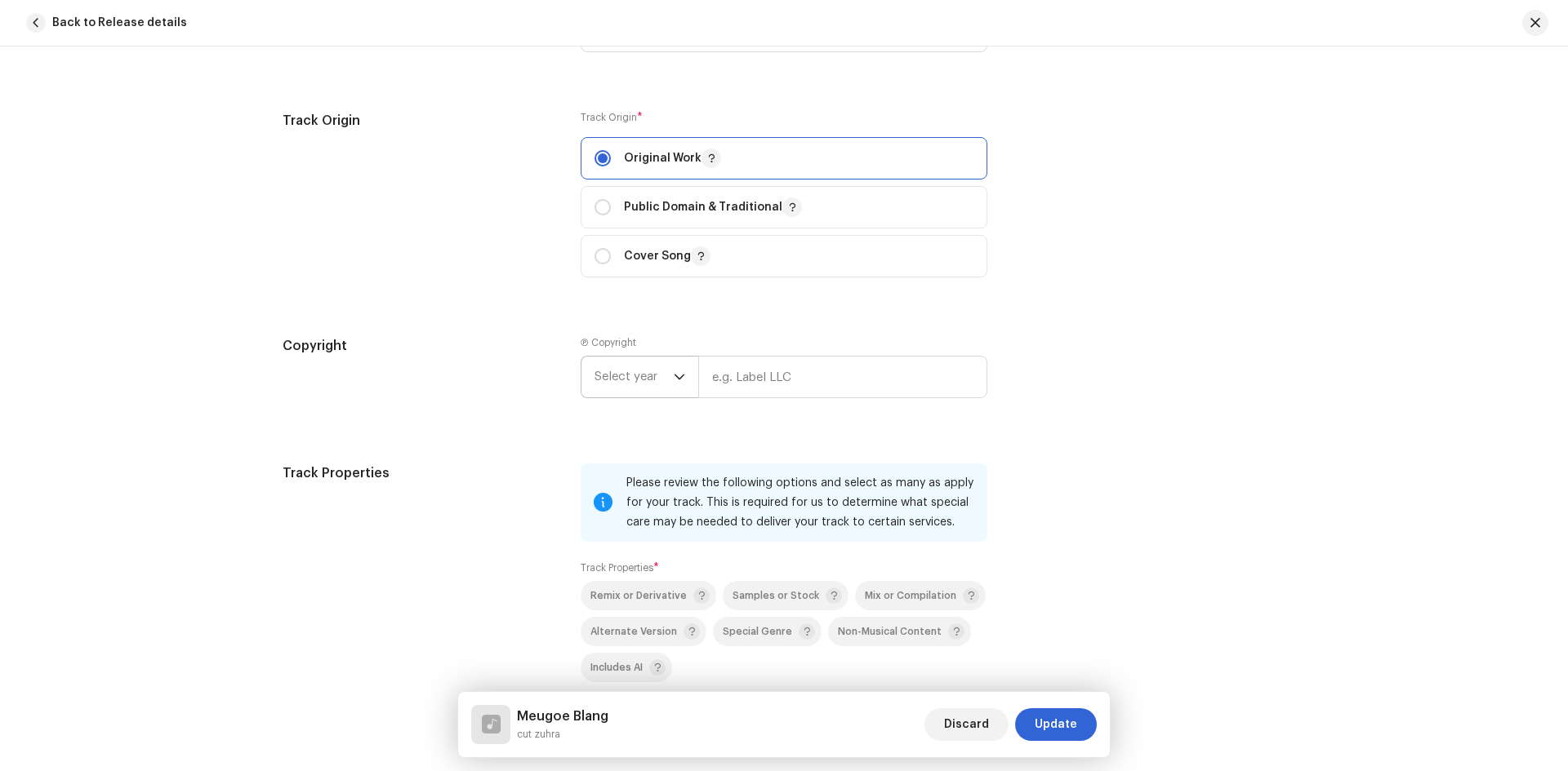
click at [664, 378] on span "Select year" at bounding box center [634, 377] width 80 height 41
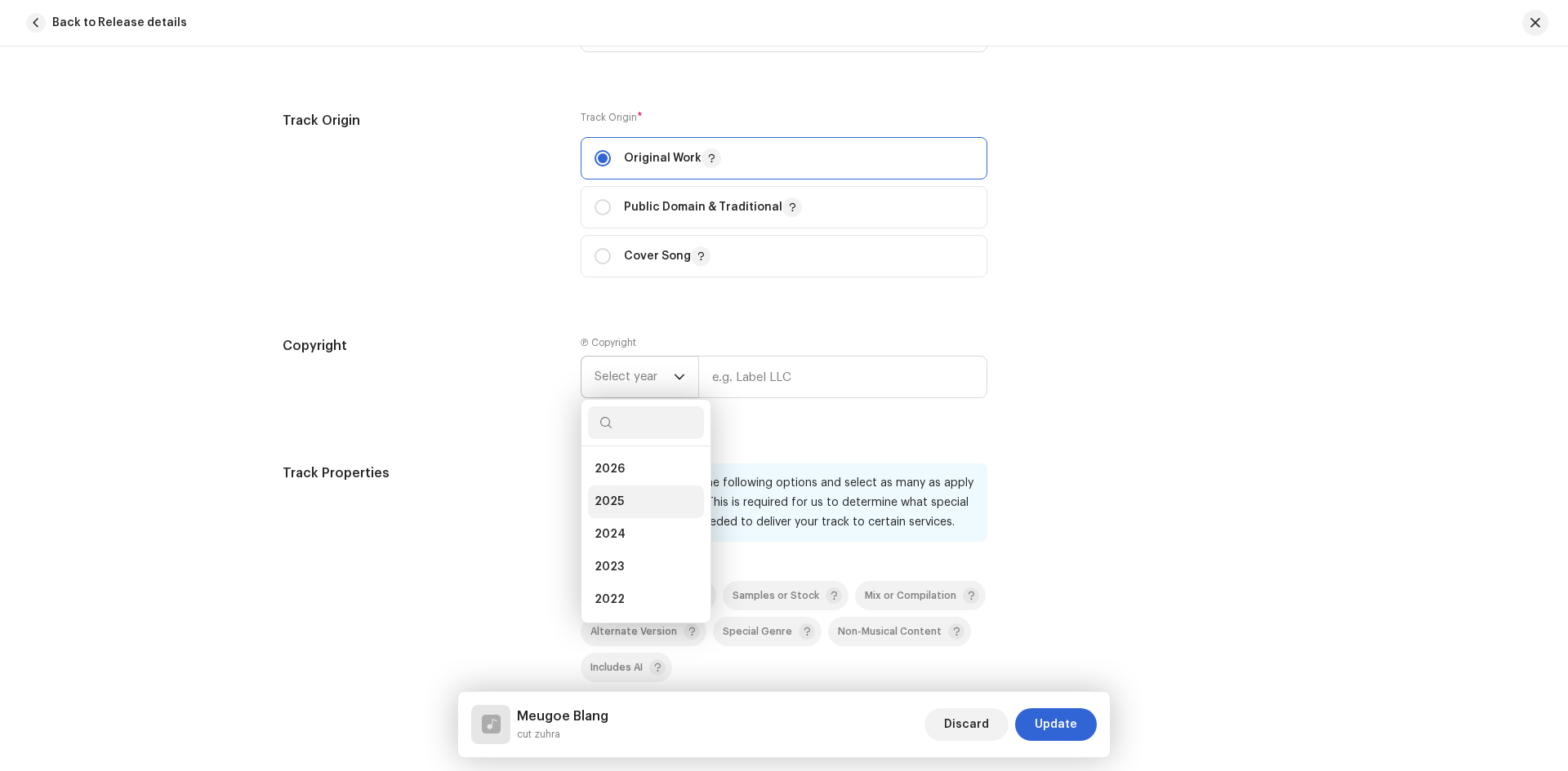
click at [613, 497] on span "2025" at bounding box center [610, 502] width 30 height 17
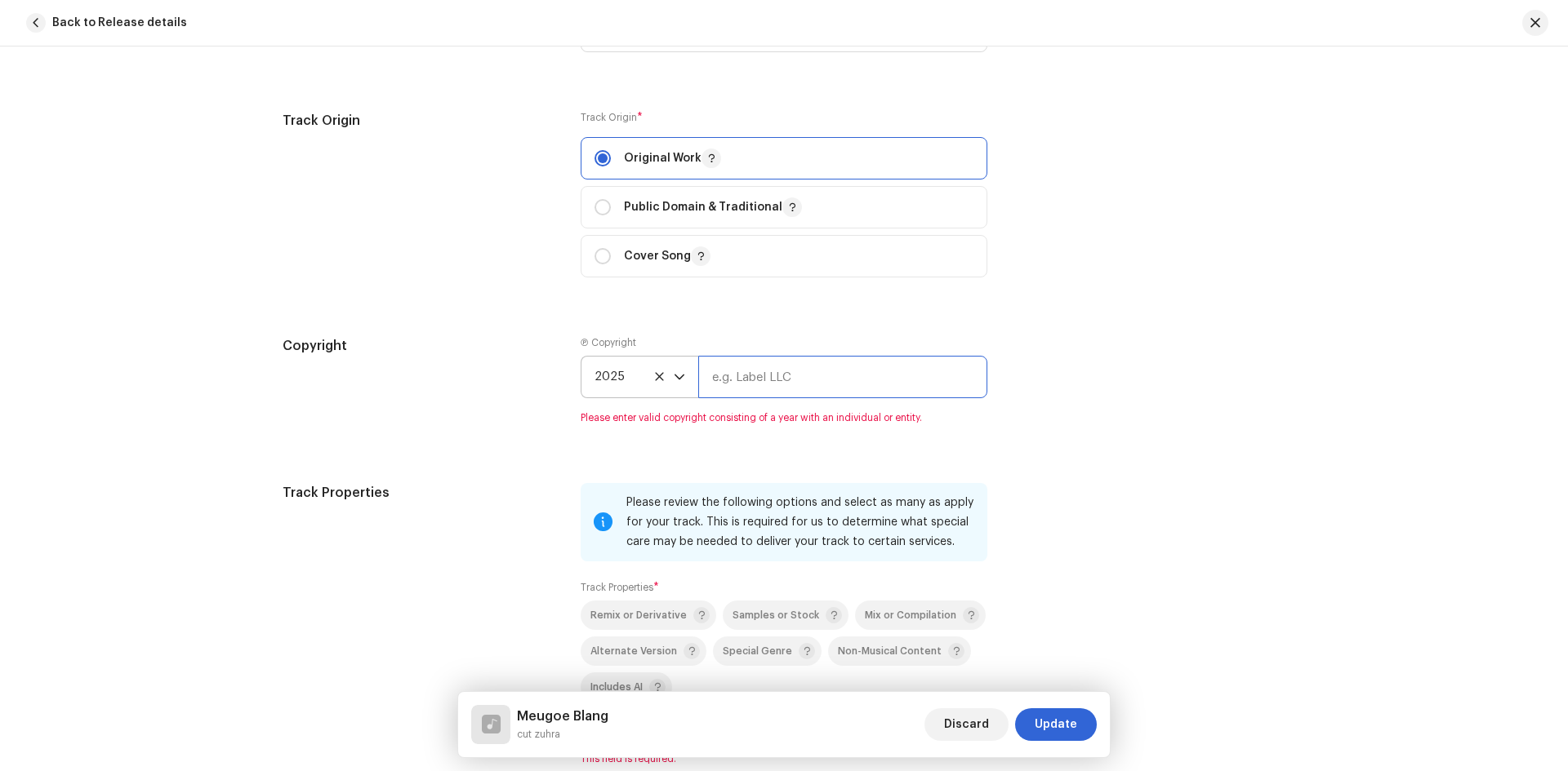
click at [733, 386] on input "text" at bounding box center [842, 377] width 289 height 43
type input "Cut Zuhra"
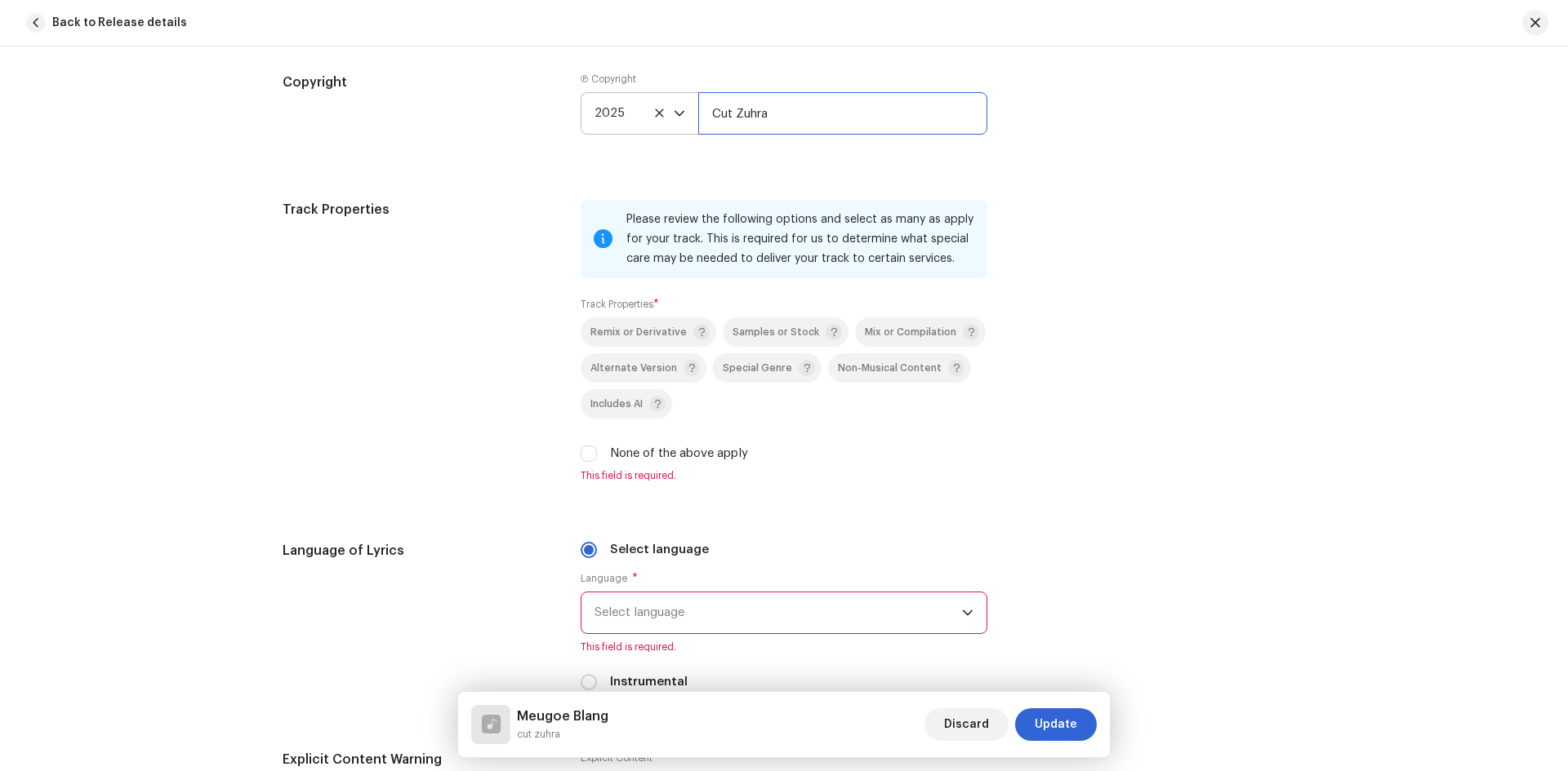
scroll to position [2285, 0]
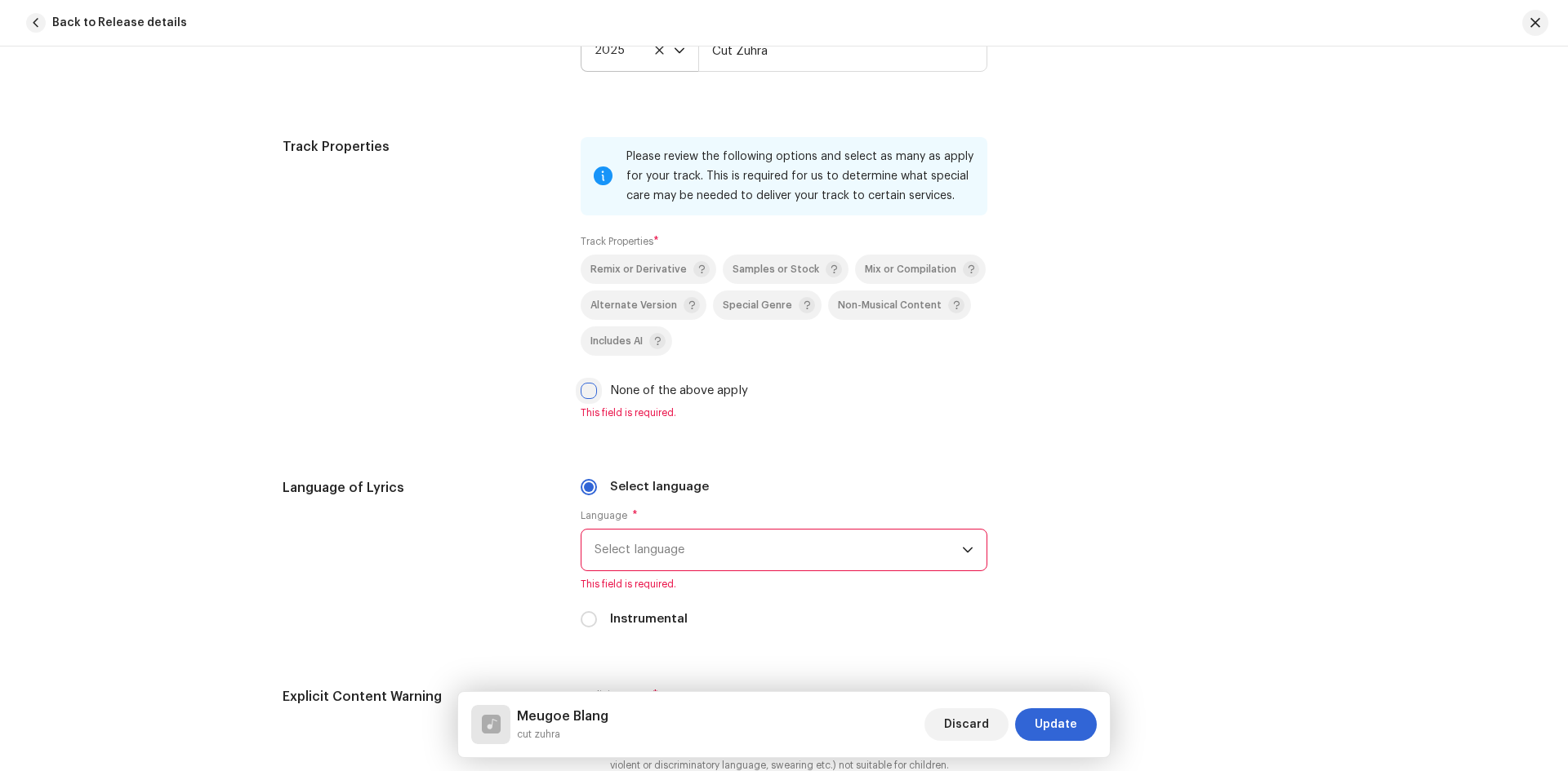
click at [589, 393] on input "None of the above apply" at bounding box center [589, 391] width 17 height 17
checkbox input "true"
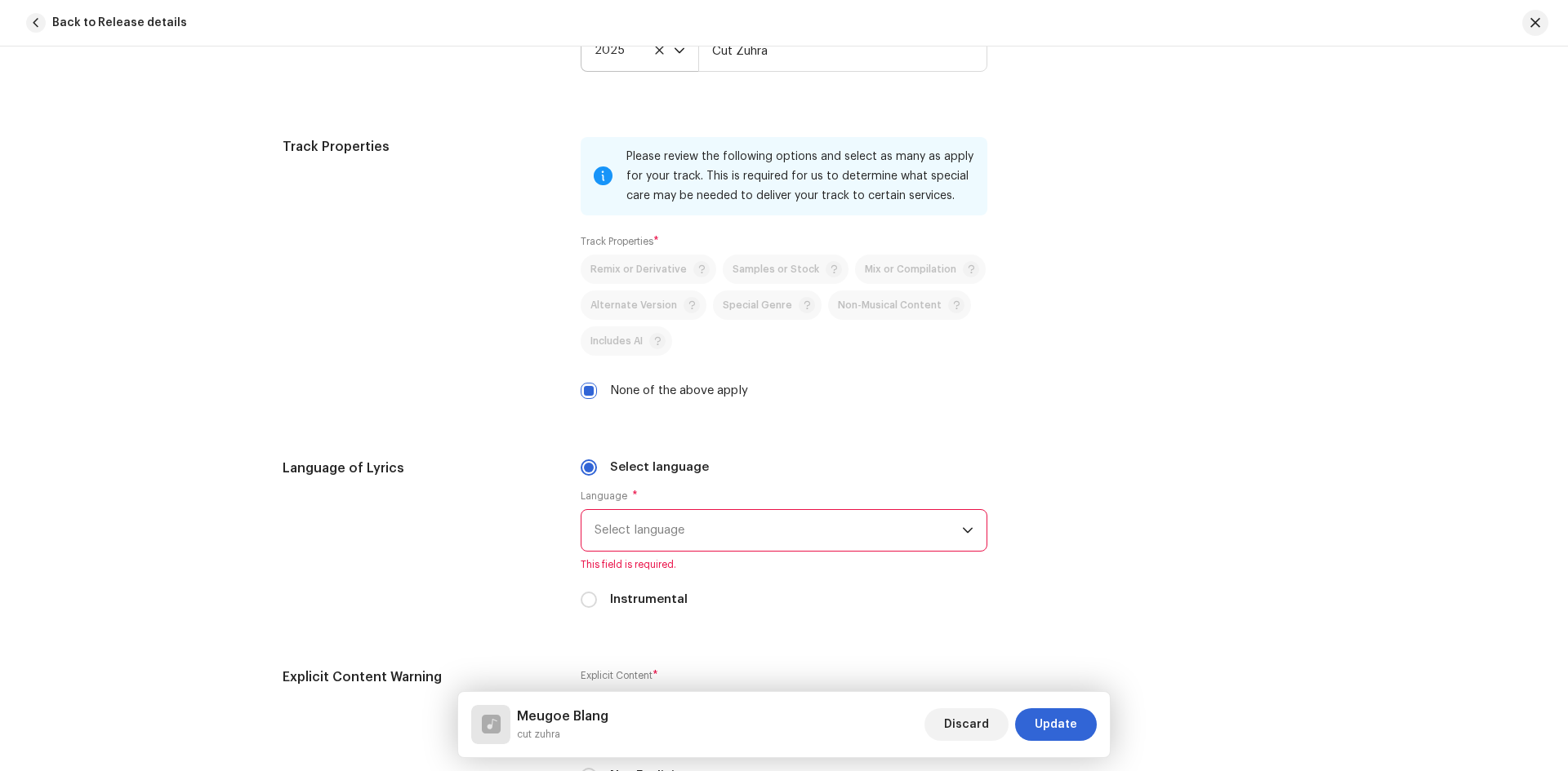
click at [672, 535] on span "Select language" at bounding box center [778, 531] width 367 height 41
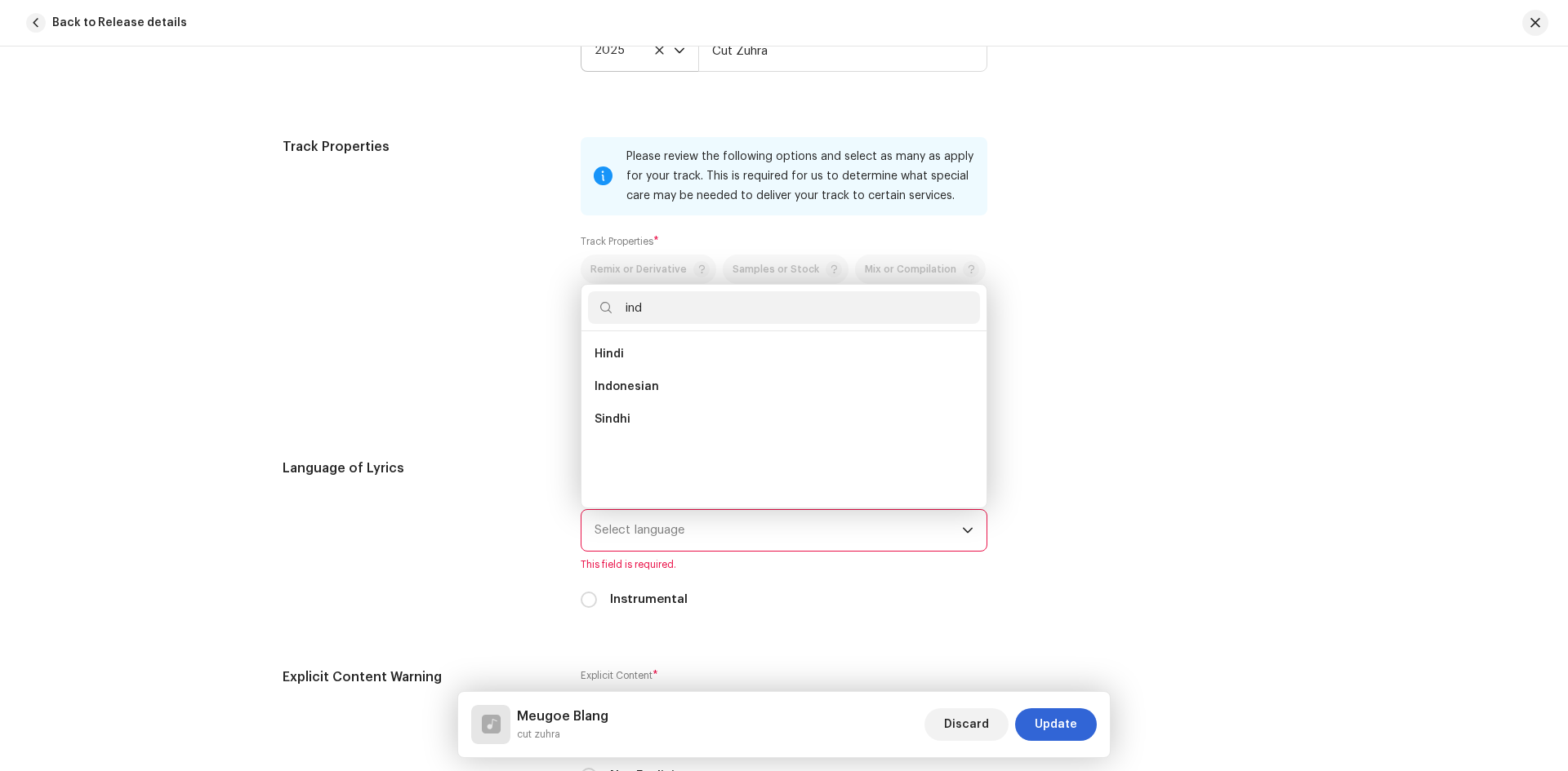
scroll to position [0, 0]
type input "ind"
click at [678, 391] on li "Indonesian" at bounding box center [784, 386] width 392 height 32
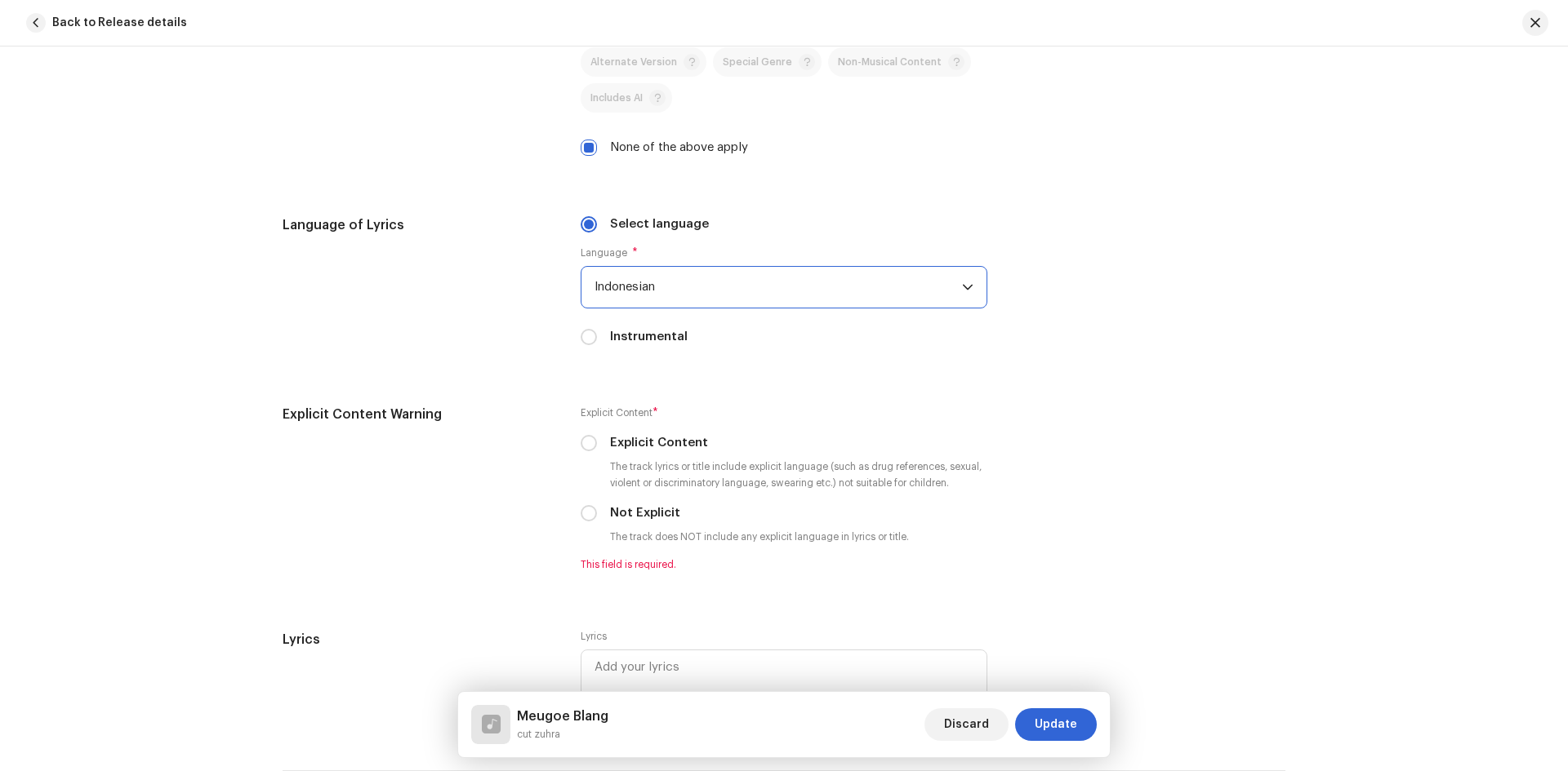
scroll to position [2530, 0]
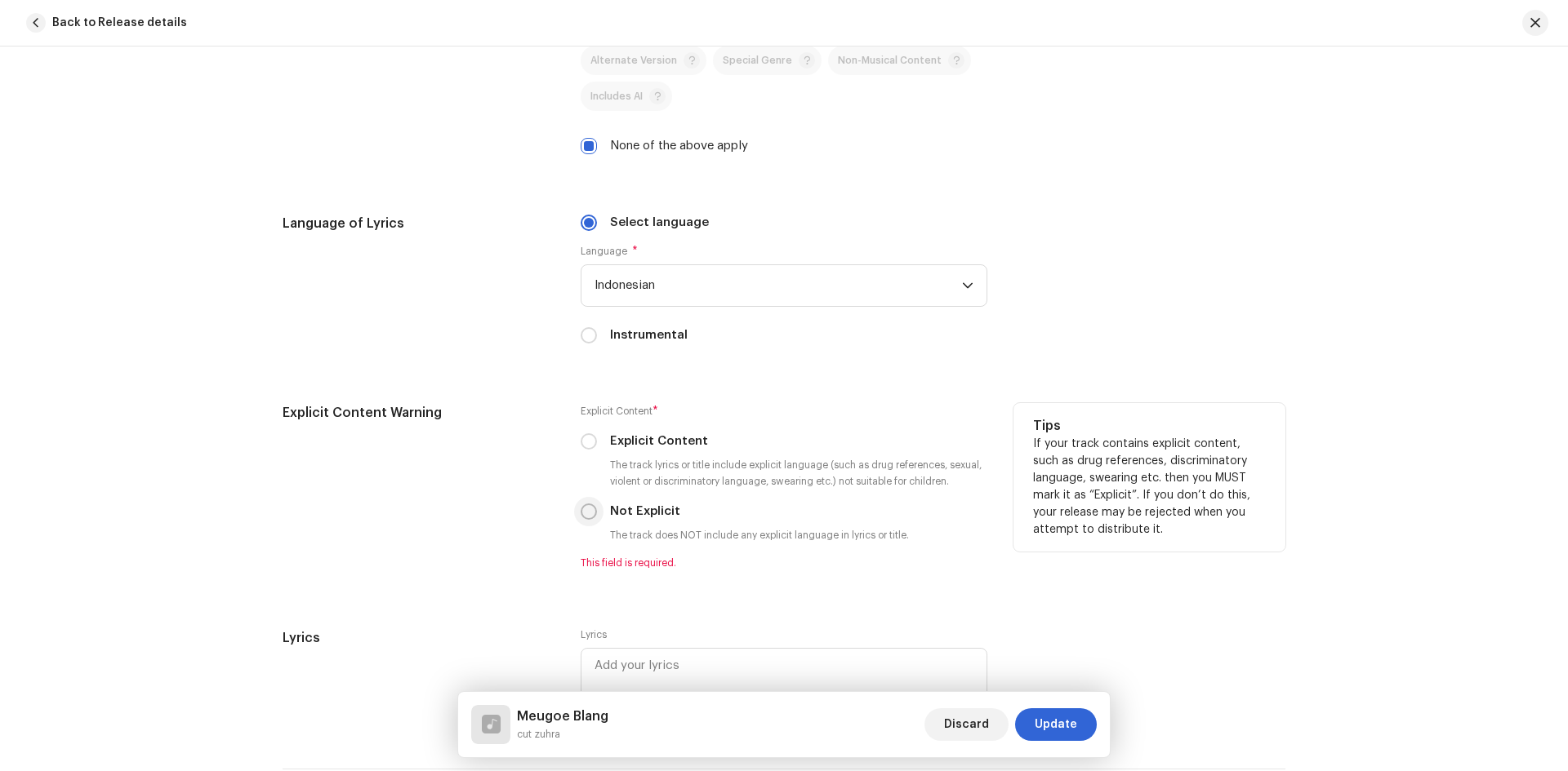
click at [591, 517] on input "Not Explicit" at bounding box center [589, 511] width 17 height 17
radio input "true"
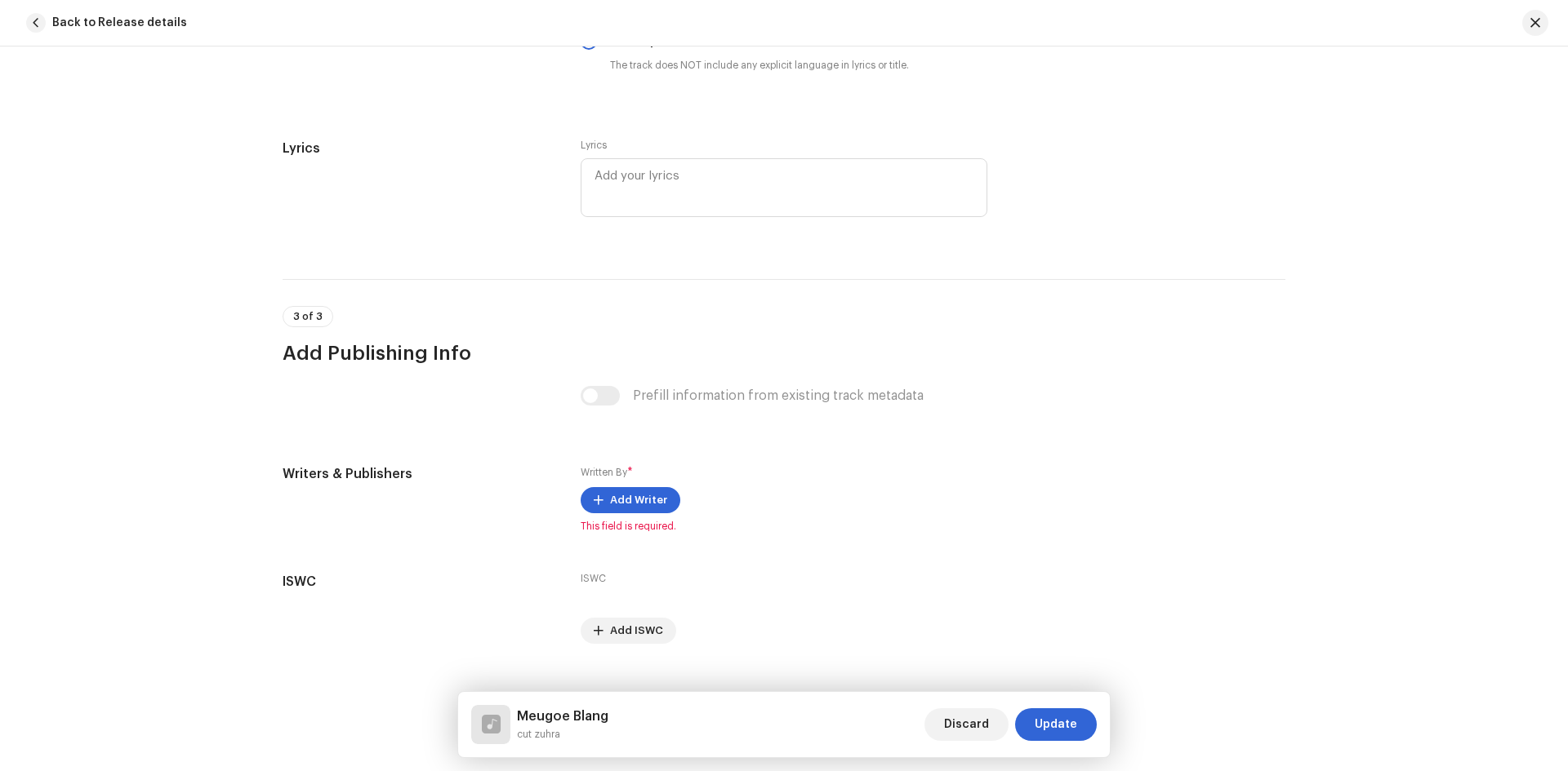
scroll to position [3020, 0]
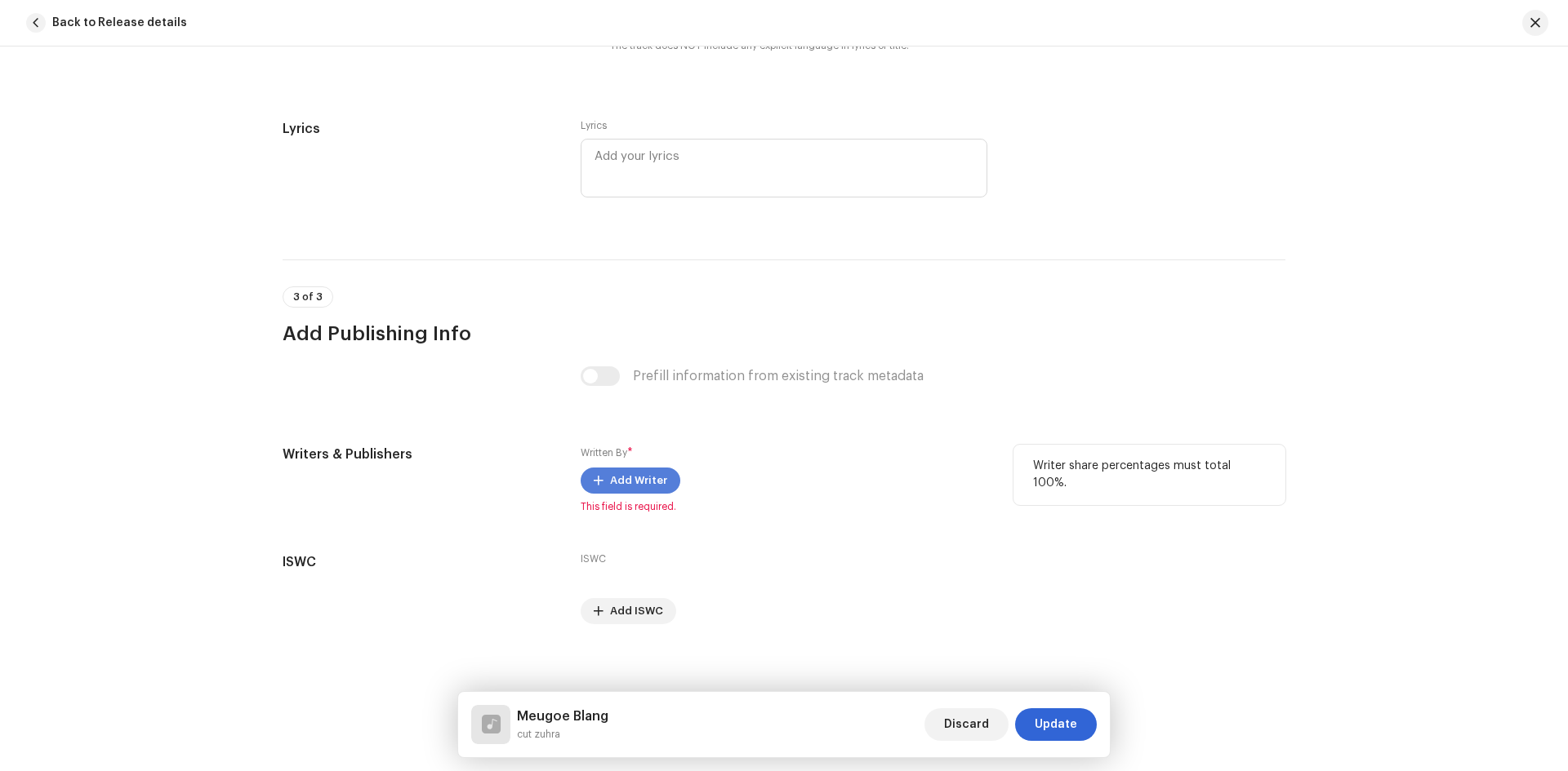
click at [652, 479] on span "Add Writer" at bounding box center [638, 480] width 57 height 32
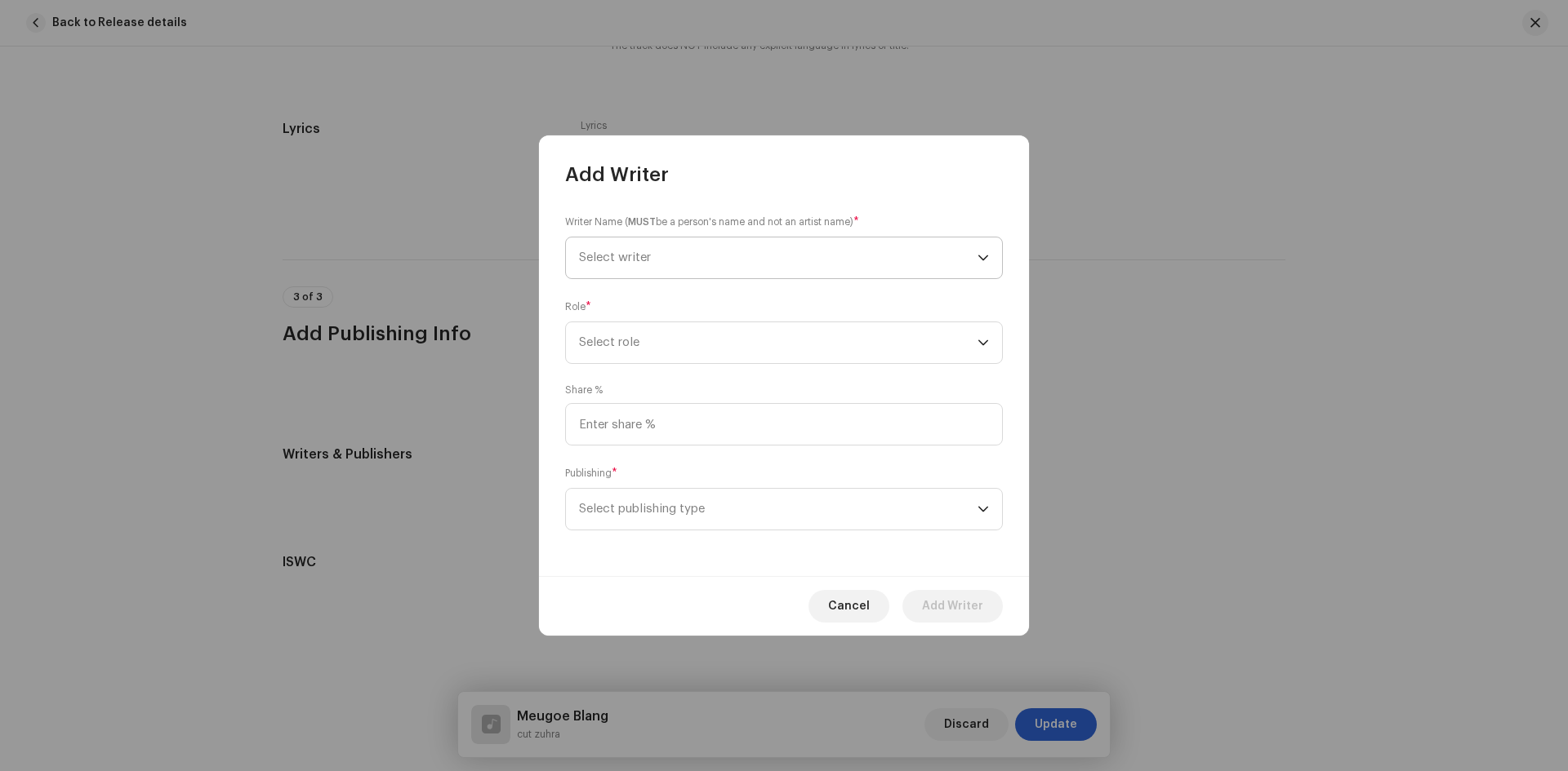
click at [669, 262] on span "Select writer" at bounding box center [778, 258] width 399 height 41
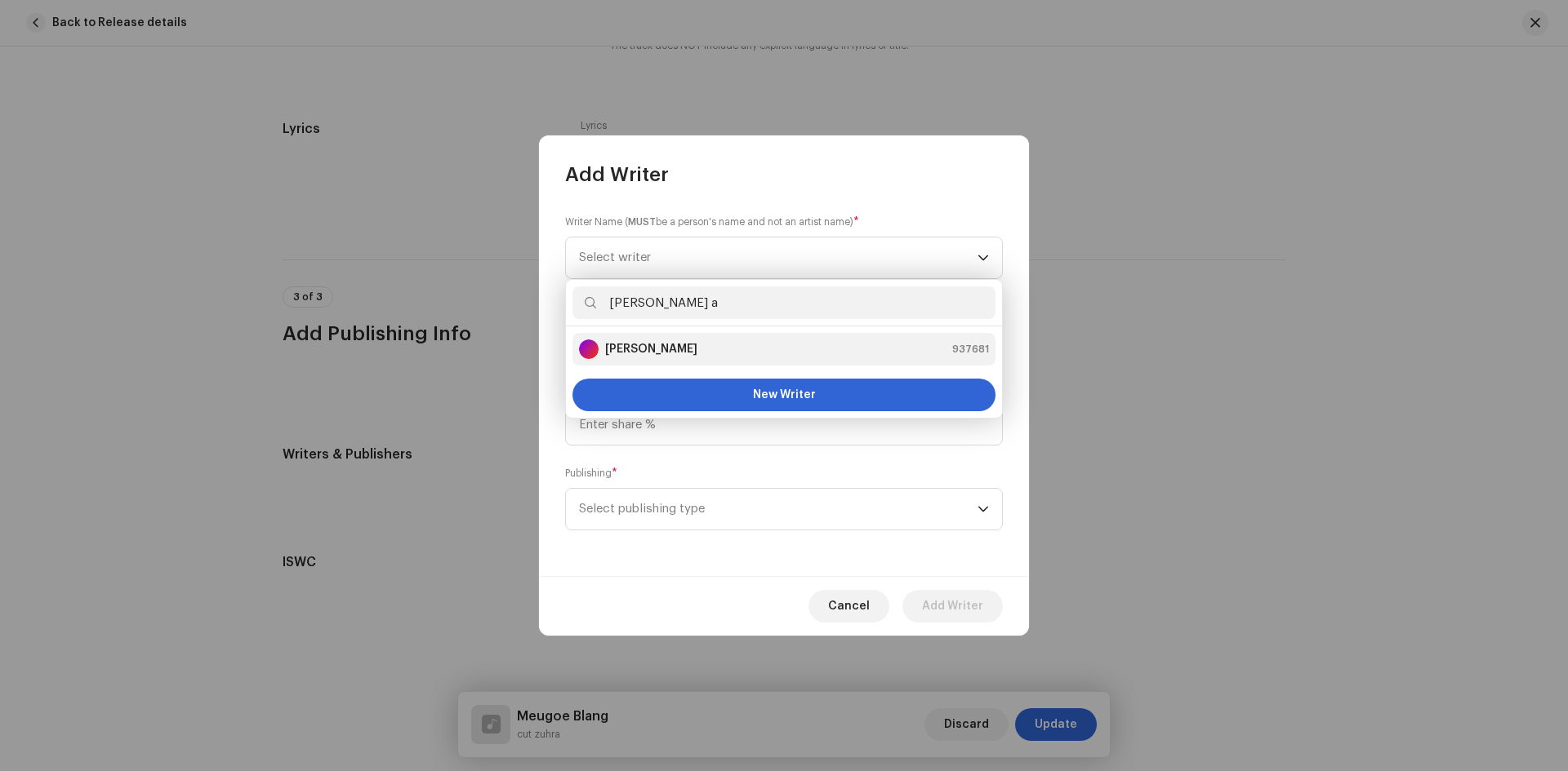
type input "randa a"
click at [680, 351] on strong "Randa Agusnadi" at bounding box center [652, 349] width 93 height 17
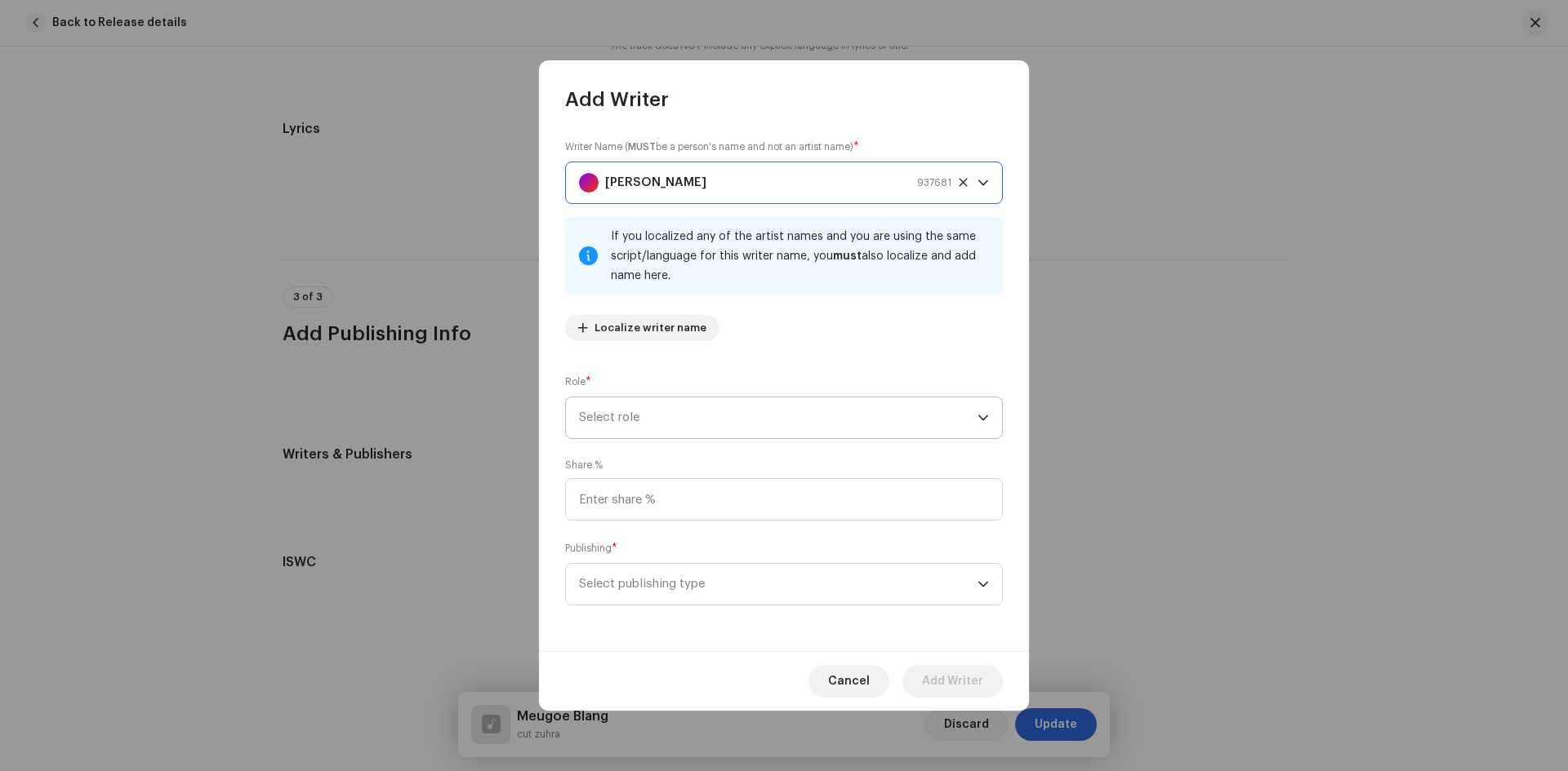
click at [723, 414] on span "Select role" at bounding box center [778, 418] width 399 height 41
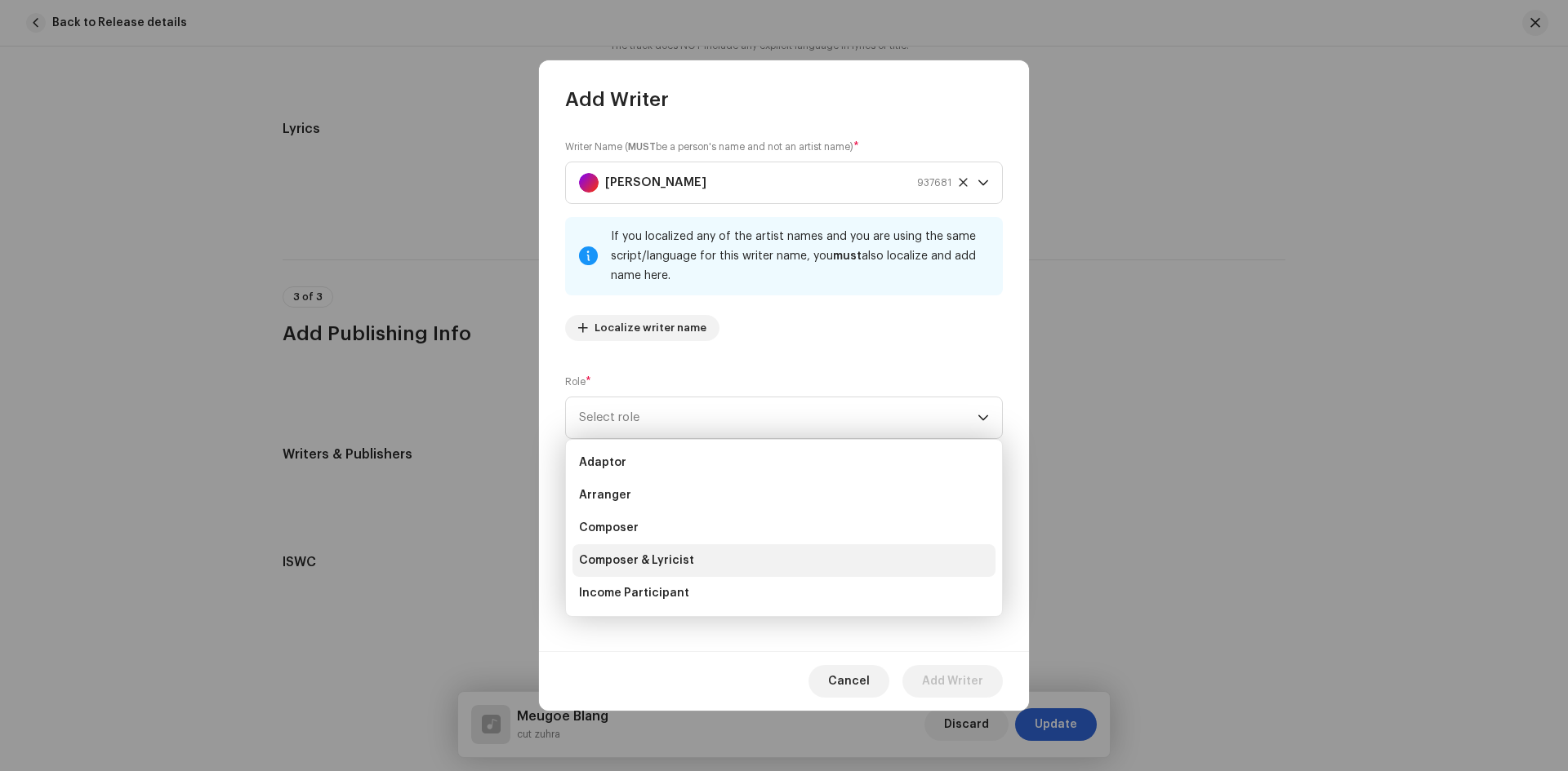
click at [675, 550] on li "Composer & Lyricist" at bounding box center [784, 560] width 423 height 32
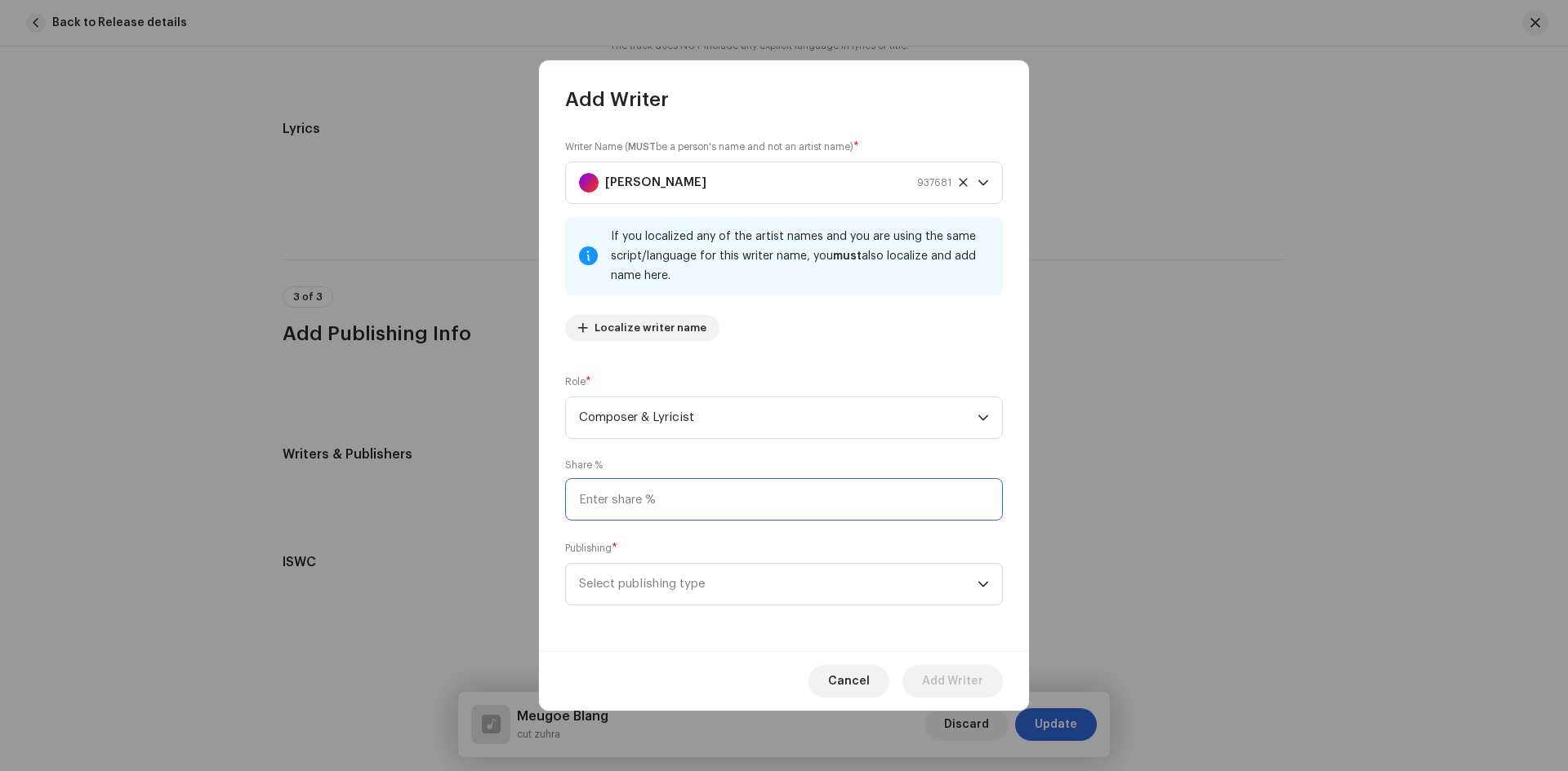
click at [677, 497] on input at bounding box center [784, 499] width 437 height 43
type input "100.00"
click at [735, 590] on span "Select publishing type" at bounding box center [778, 584] width 399 height 41
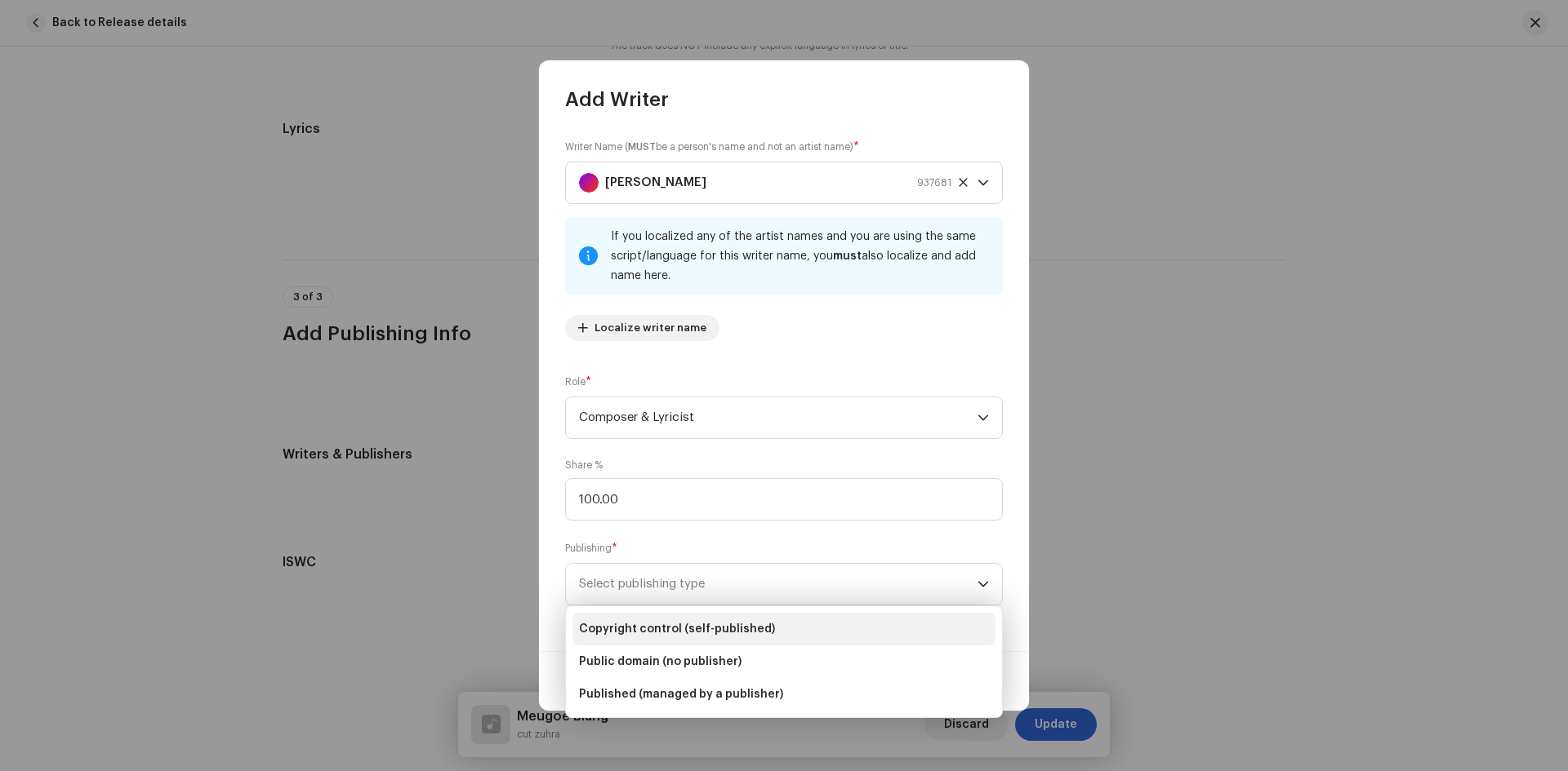
click at [708, 622] on span "Copyright control (self-published)" at bounding box center [677, 629] width 196 height 17
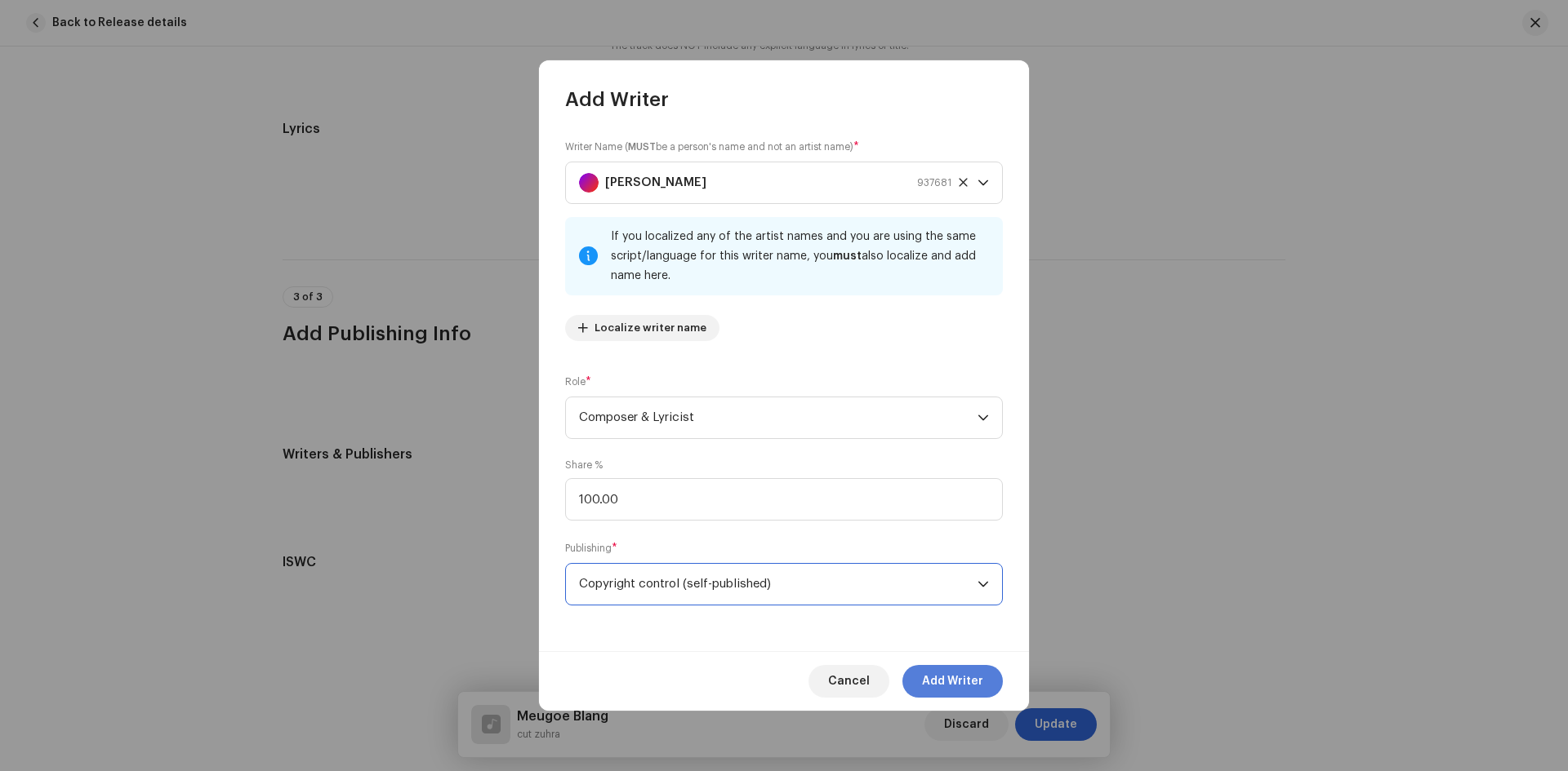
click at [975, 683] on span "Add Writer" at bounding box center [952, 681] width 61 height 32
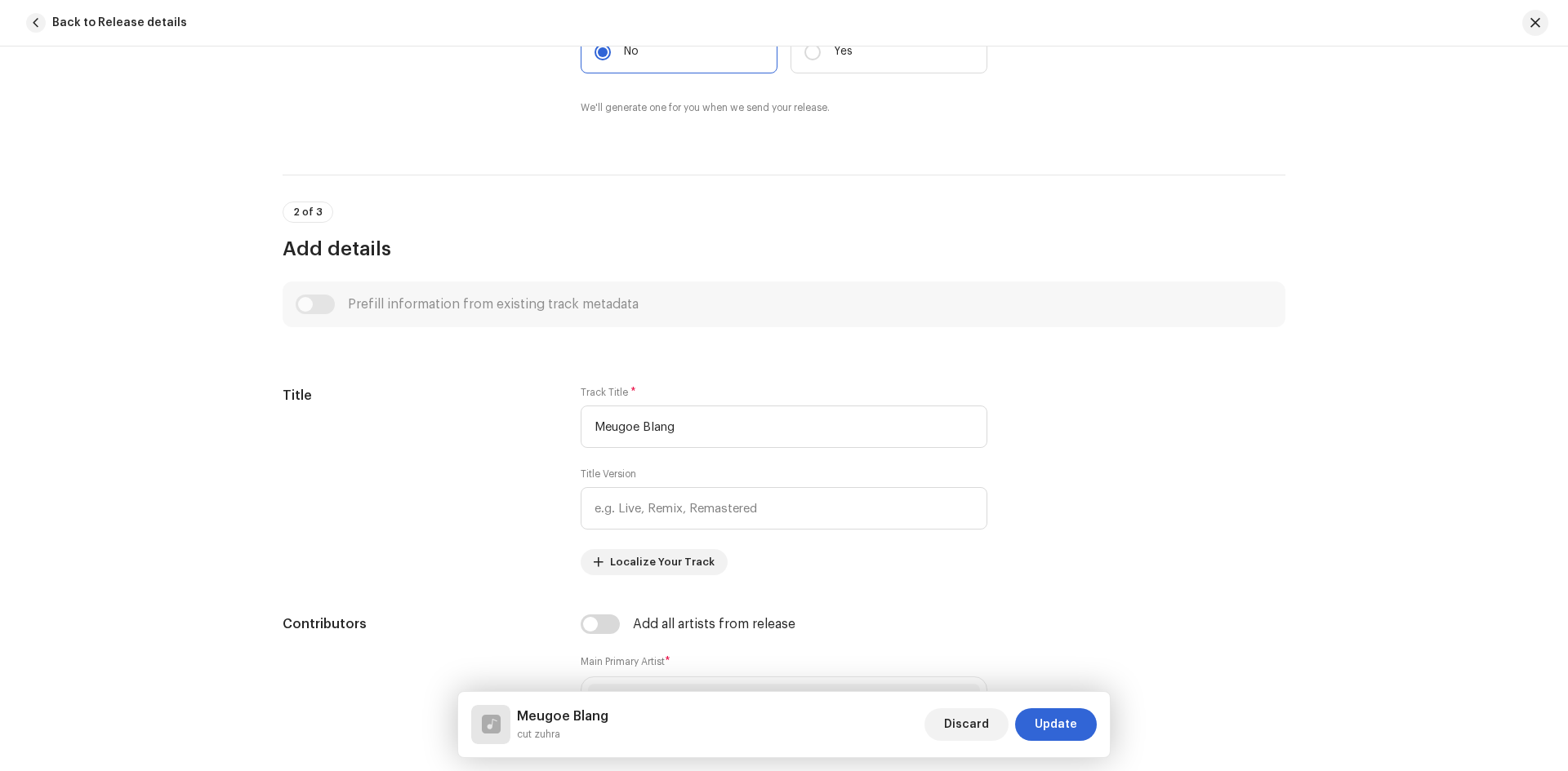
scroll to position [222, 0]
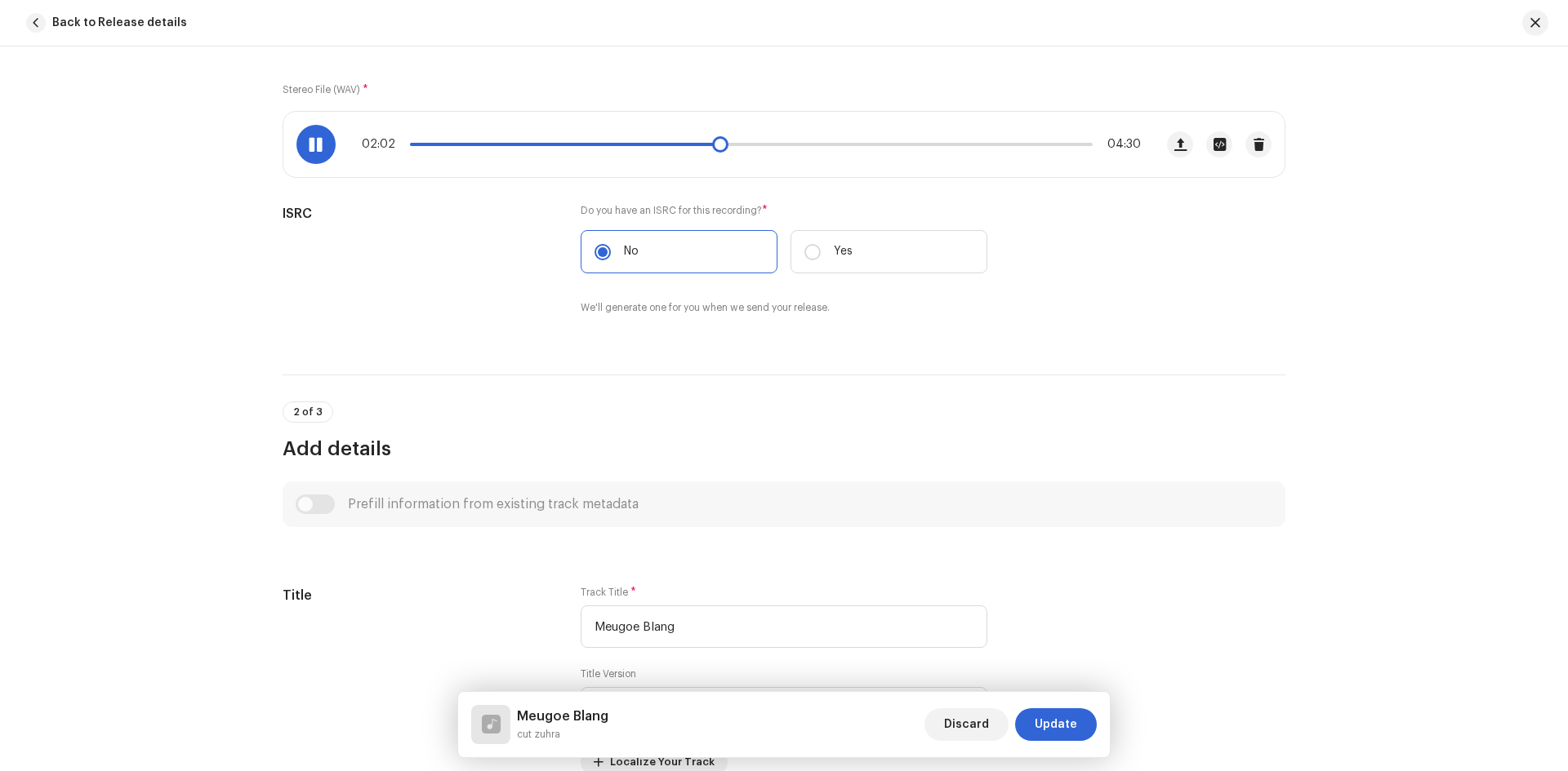
click at [318, 149] on span at bounding box center [316, 144] width 14 height 13
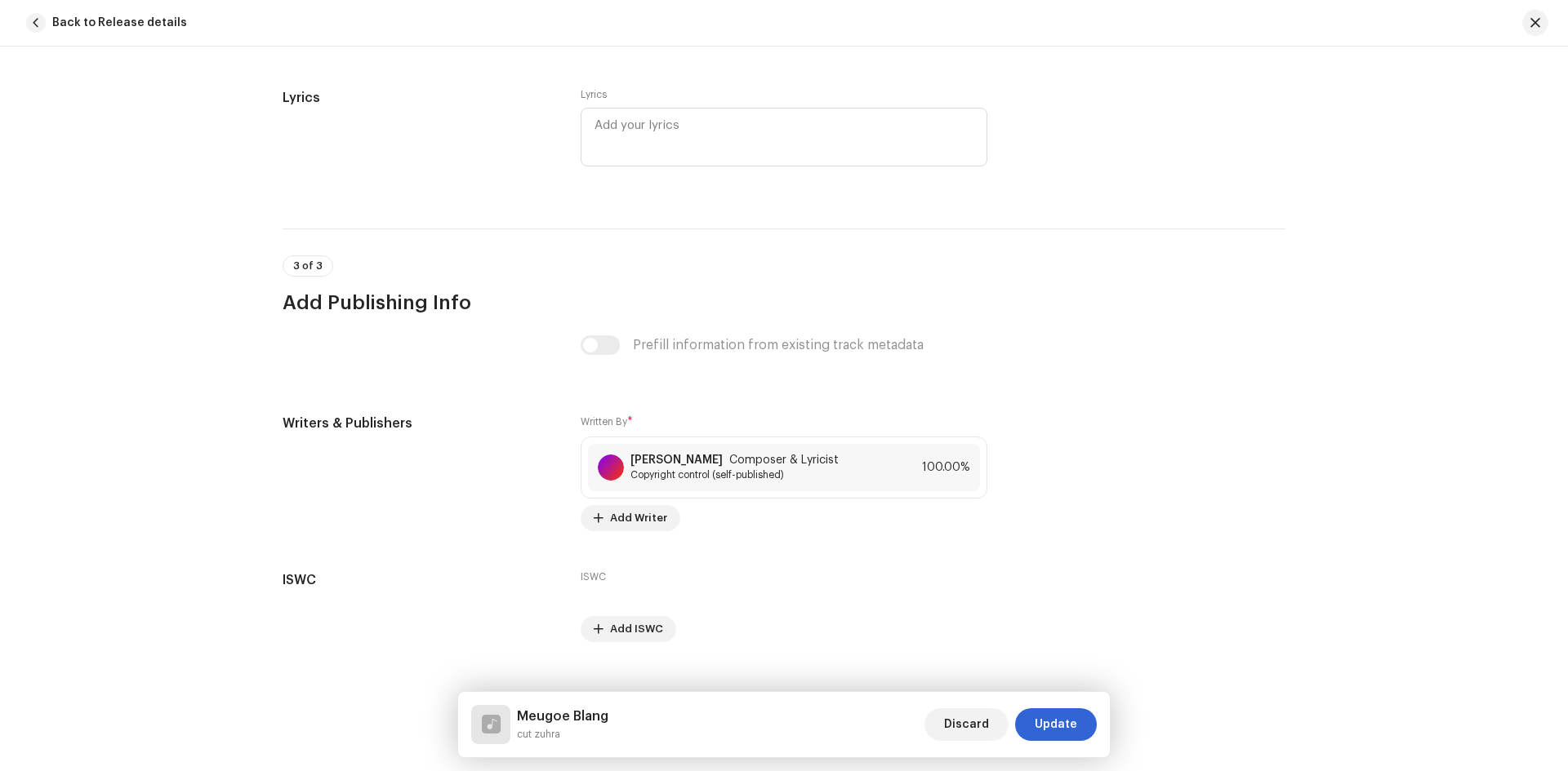
scroll to position [3079, 0]
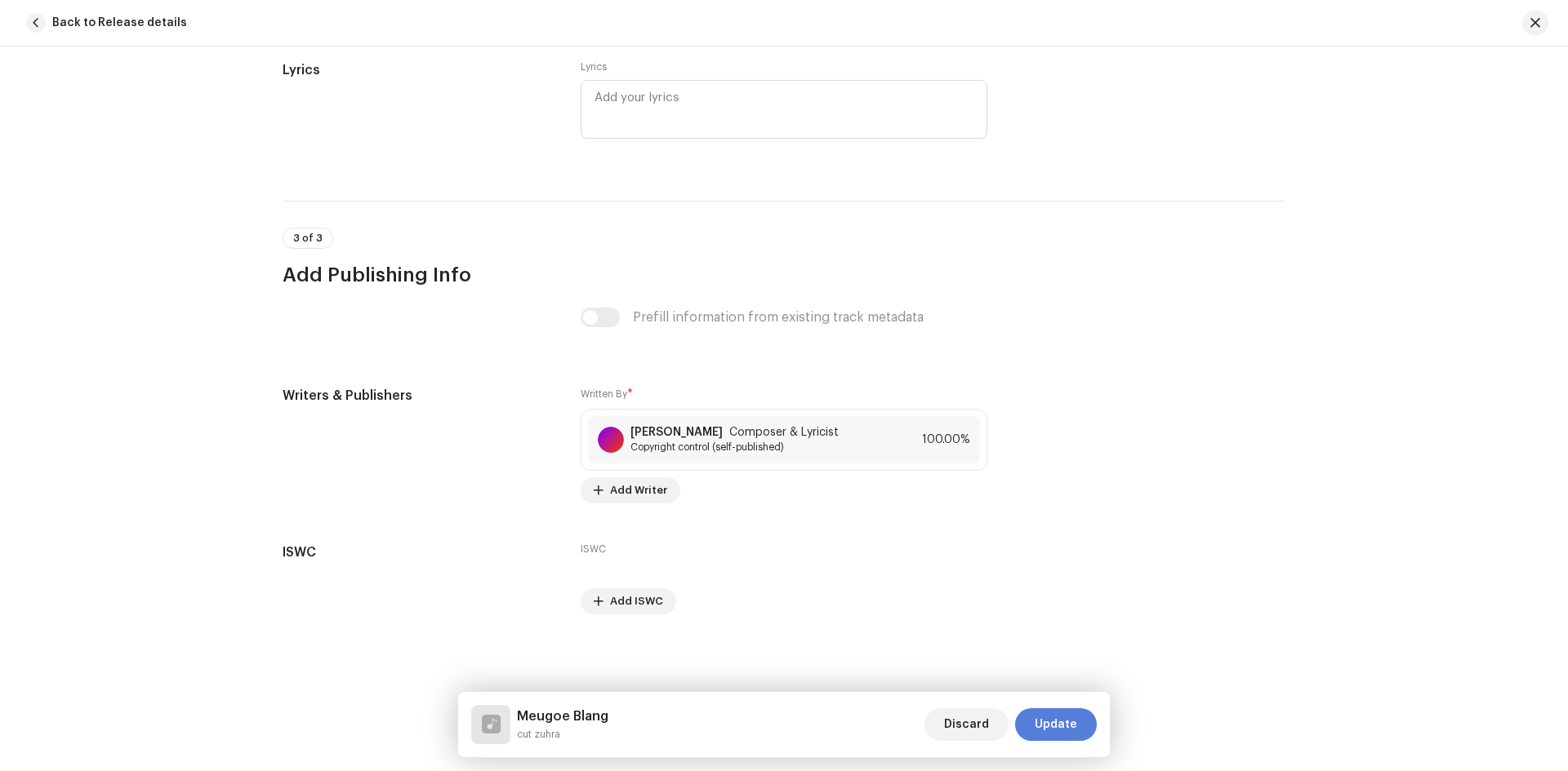
click at [1063, 720] on span "Update" at bounding box center [1056, 724] width 43 height 32
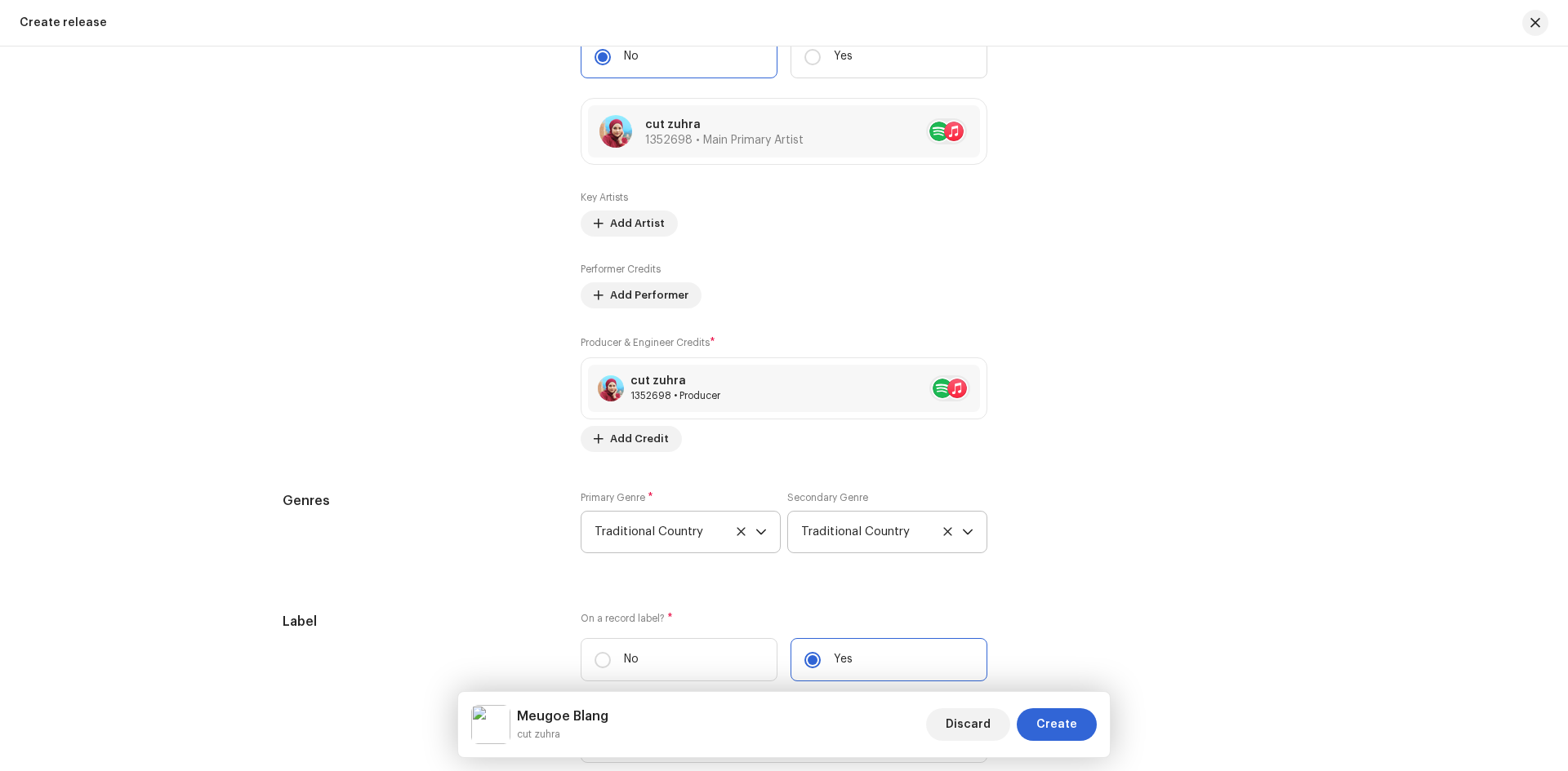
scroll to position [2011, 0]
click at [1035, 719] on button "Create" at bounding box center [1056, 724] width 80 height 32
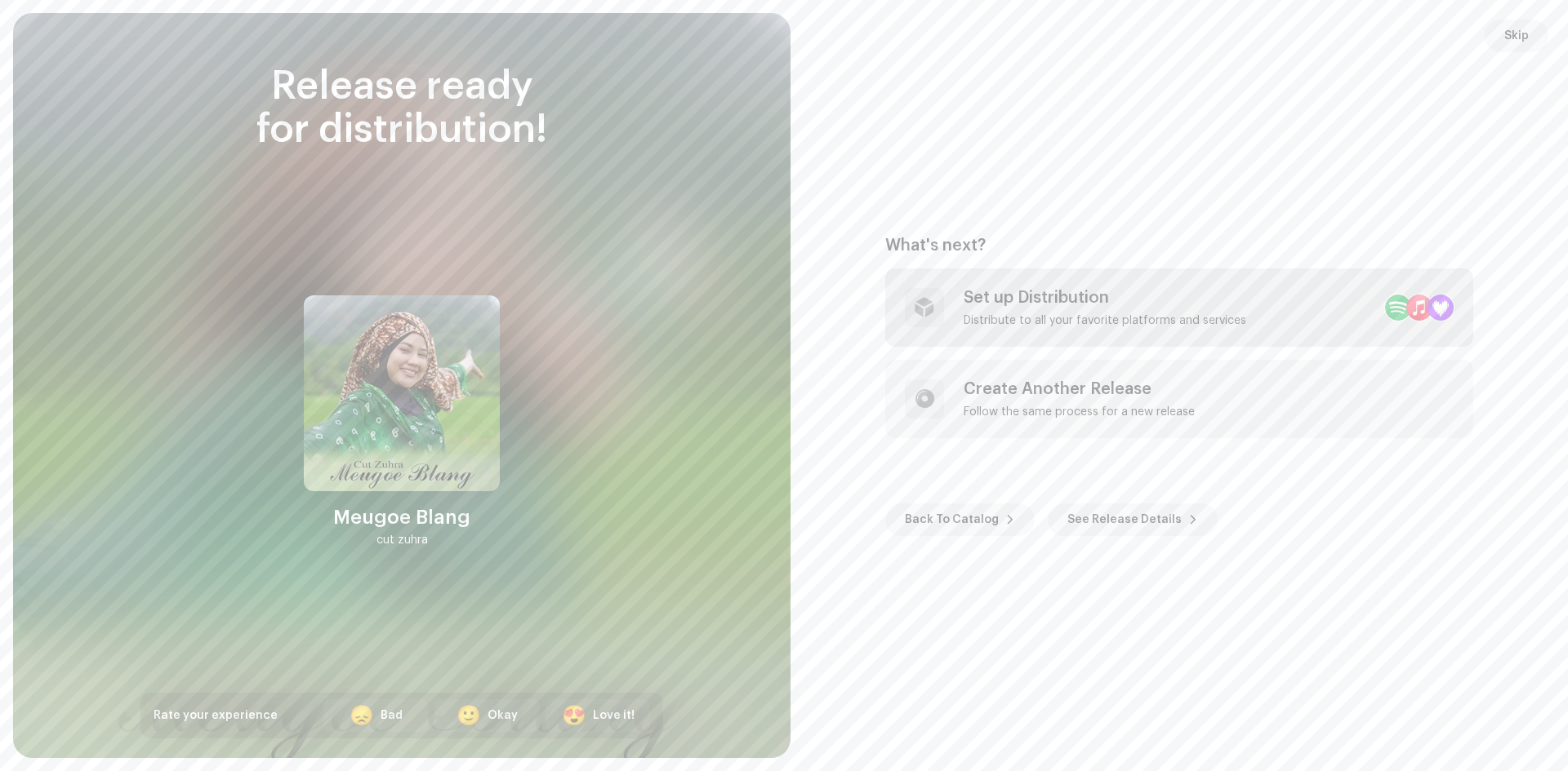
click at [1159, 294] on div "Set up Distribution" at bounding box center [1105, 298] width 282 height 19
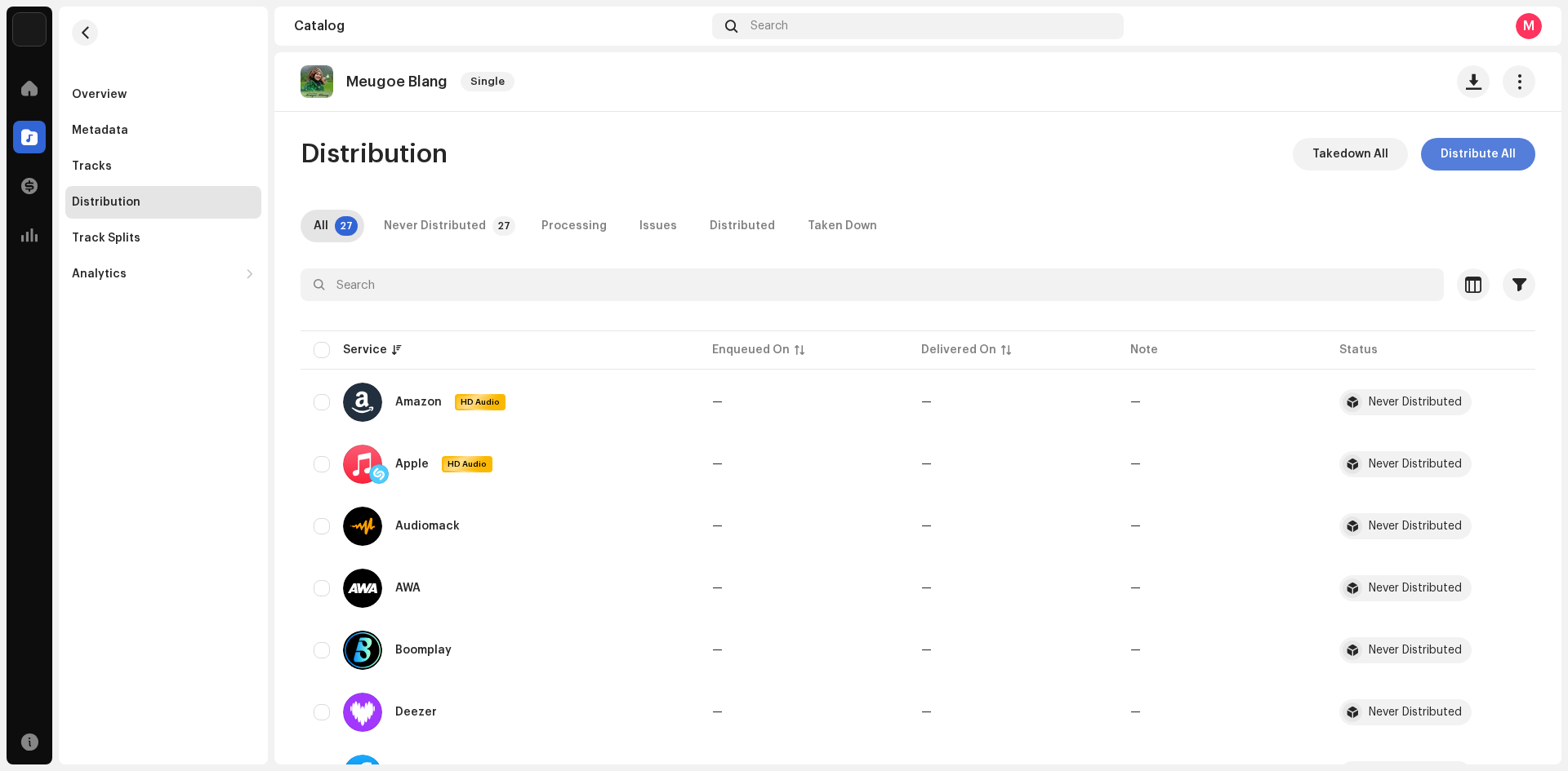
click at [1459, 149] on span "Distribute All" at bounding box center [1478, 154] width 75 height 32
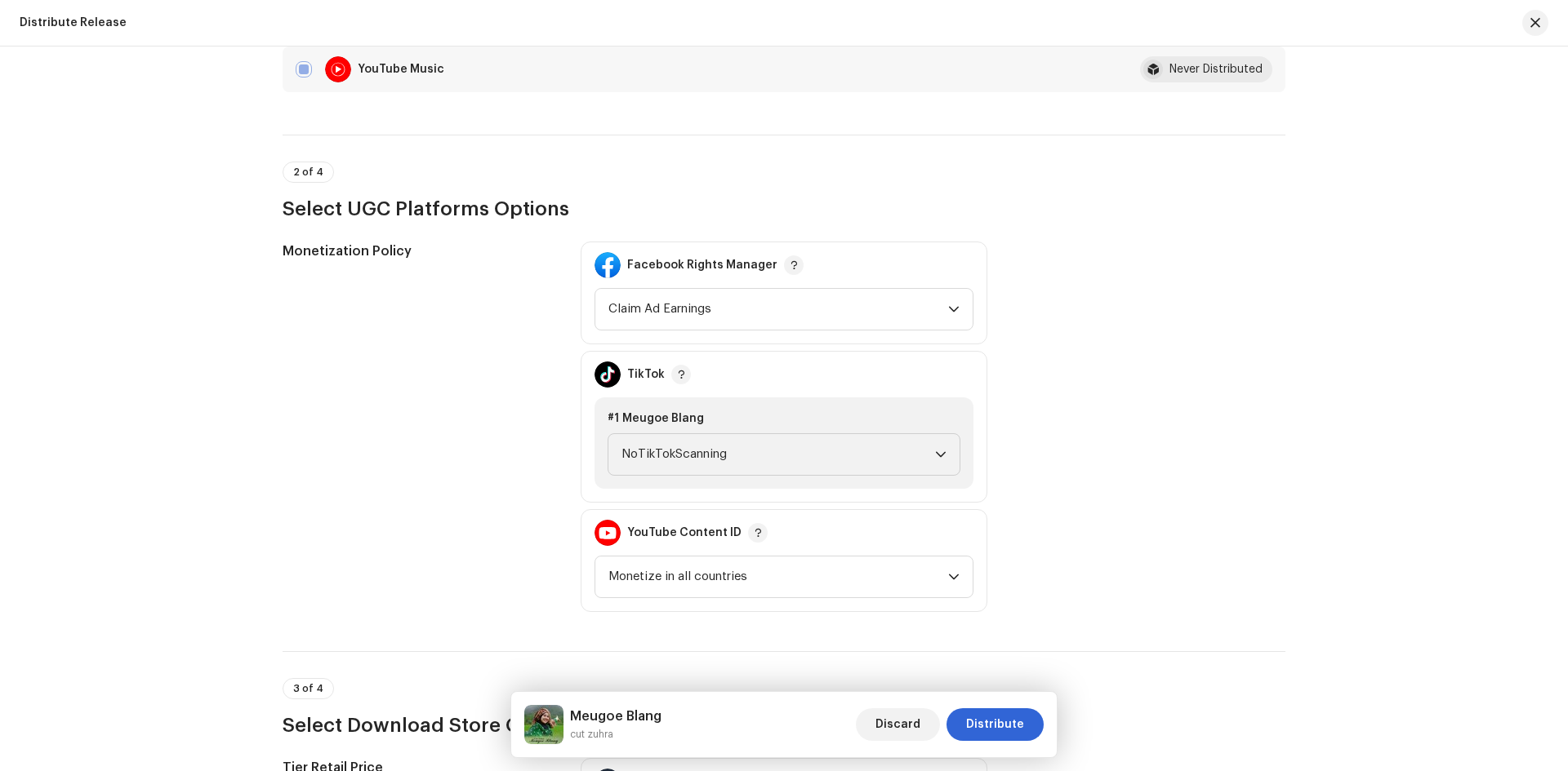
scroll to position [1551, 0]
click at [906, 449] on span "NoTikTokScanning" at bounding box center [778, 454] width 314 height 41
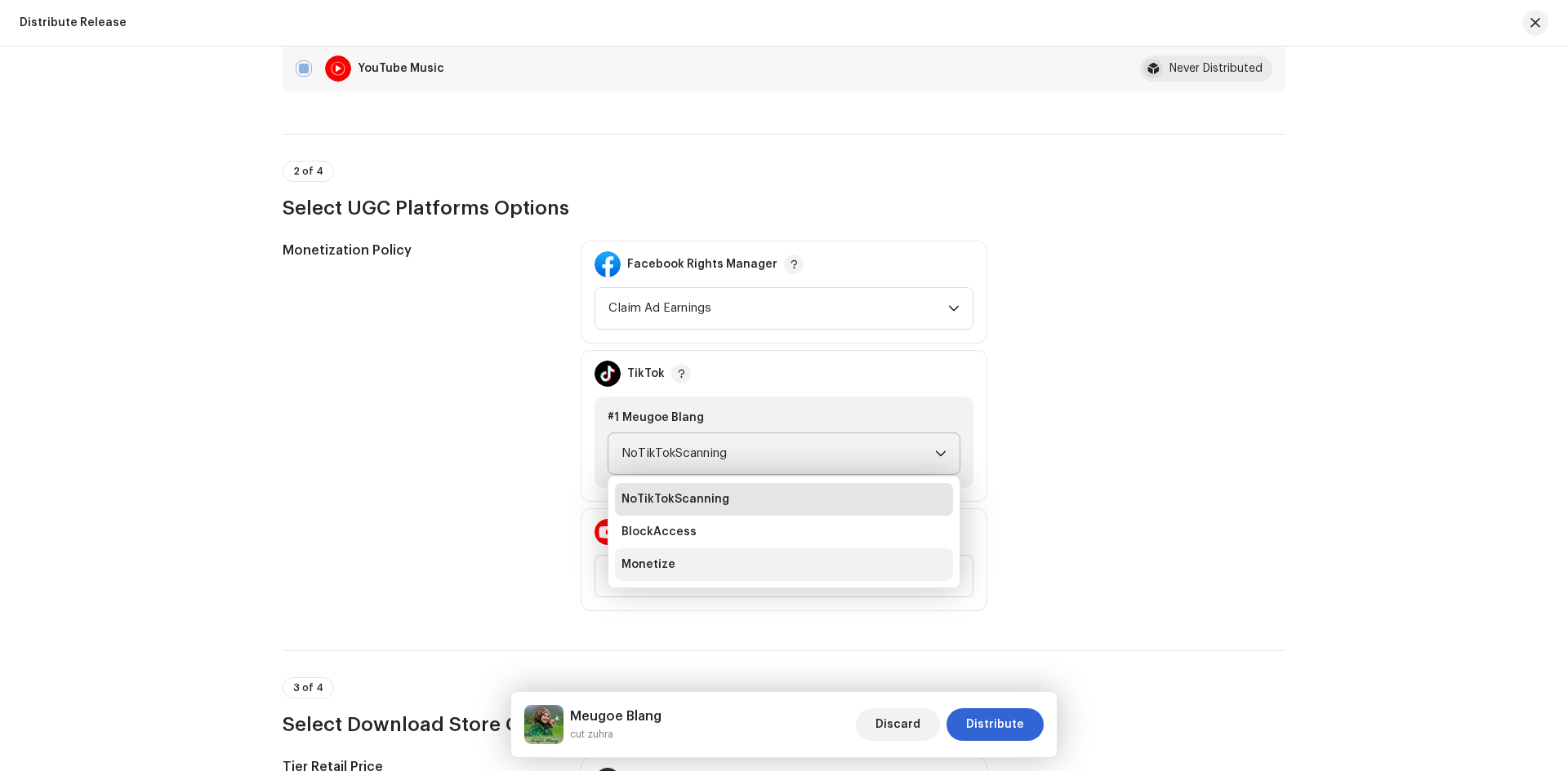
click at [670, 564] on li "Monetize" at bounding box center [784, 564] width 338 height 32
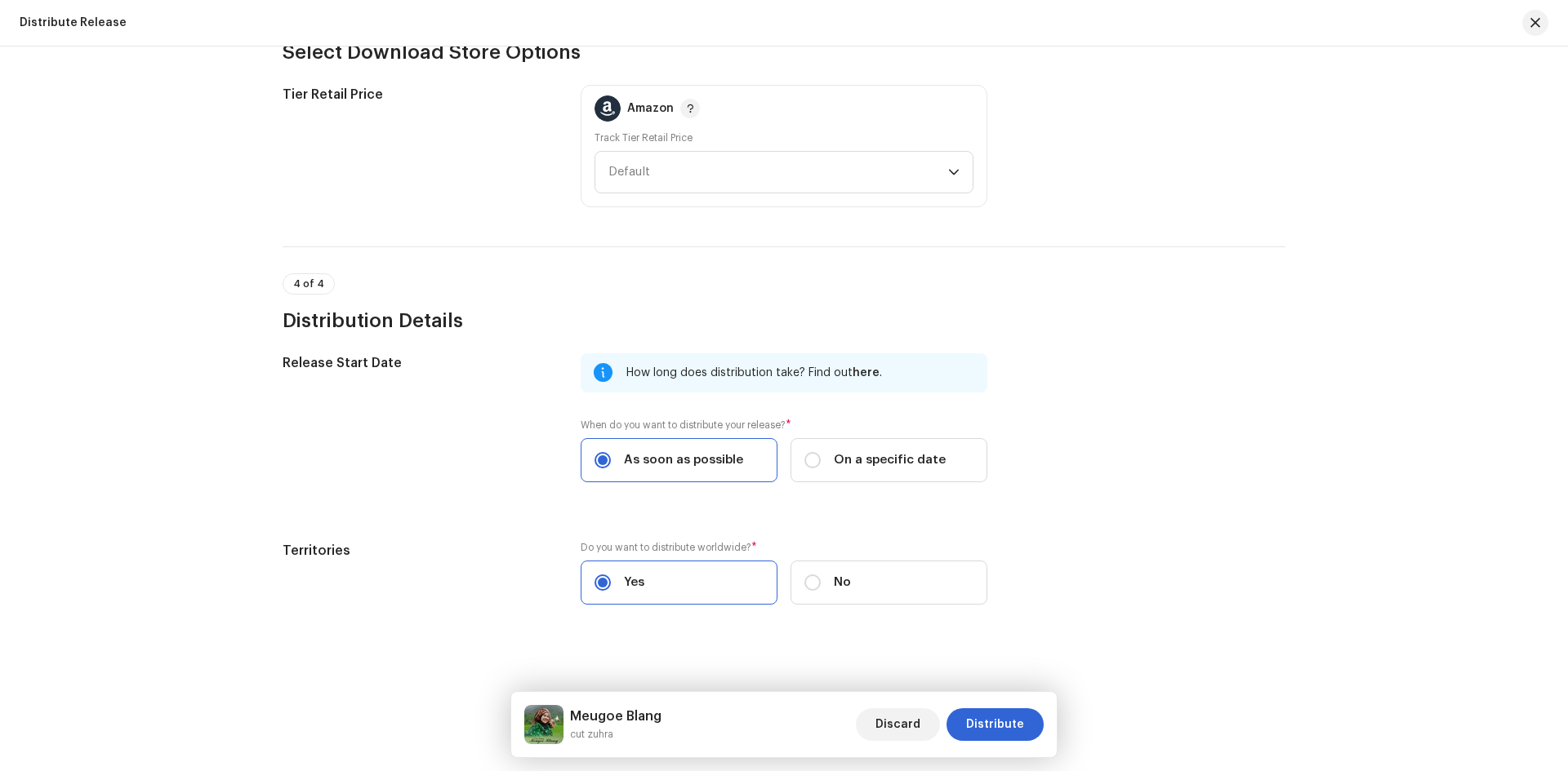
scroll to position [2233, 0]
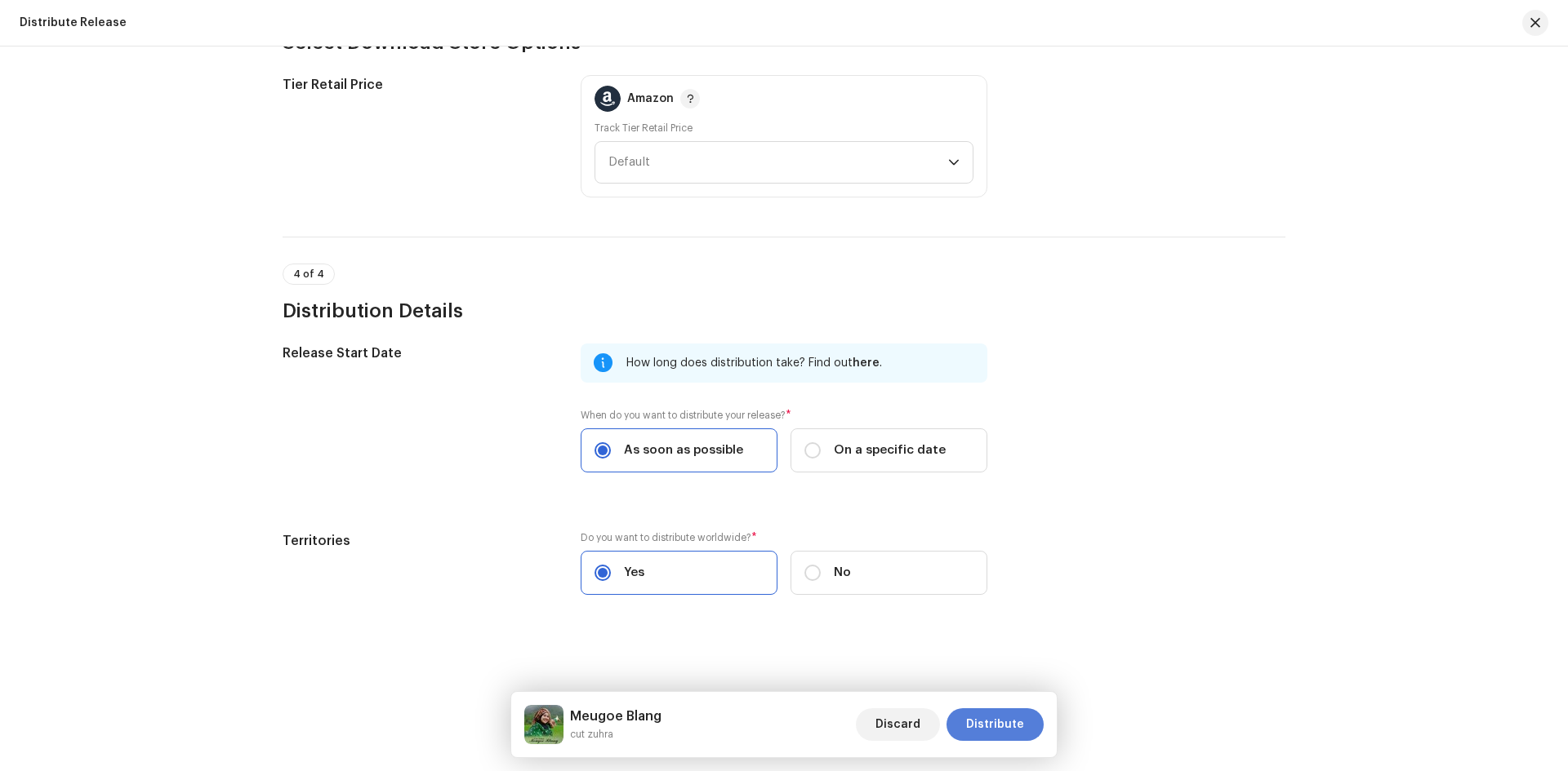
click at [991, 720] on span "Distribute" at bounding box center [995, 724] width 58 height 32
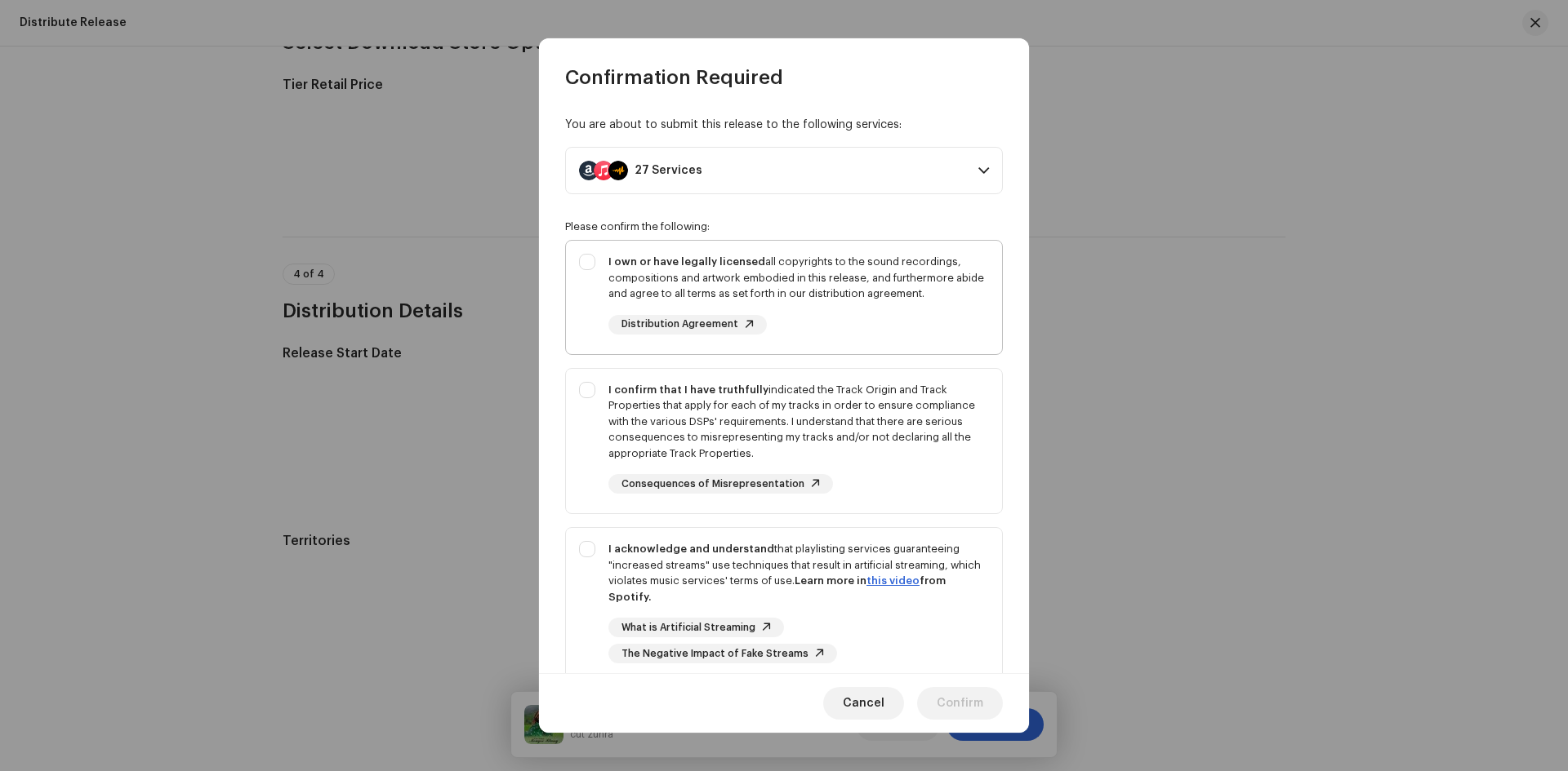
click at [589, 263] on div "I own or have legally licensed all copyrights to the sound recordings, composit…" at bounding box center [784, 294] width 436 height 107
checkbox input "true"
click at [595, 390] on div "I confirm that I have truthfully indicated the Track Origin and Track Propertie…" at bounding box center [784, 438] width 436 height 139
checkbox input "true"
click at [588, 548] on div "I acknowledge and understand that playlisting services guaranteeing "increased …" at bounding box center [784, 602] width 436 height 149
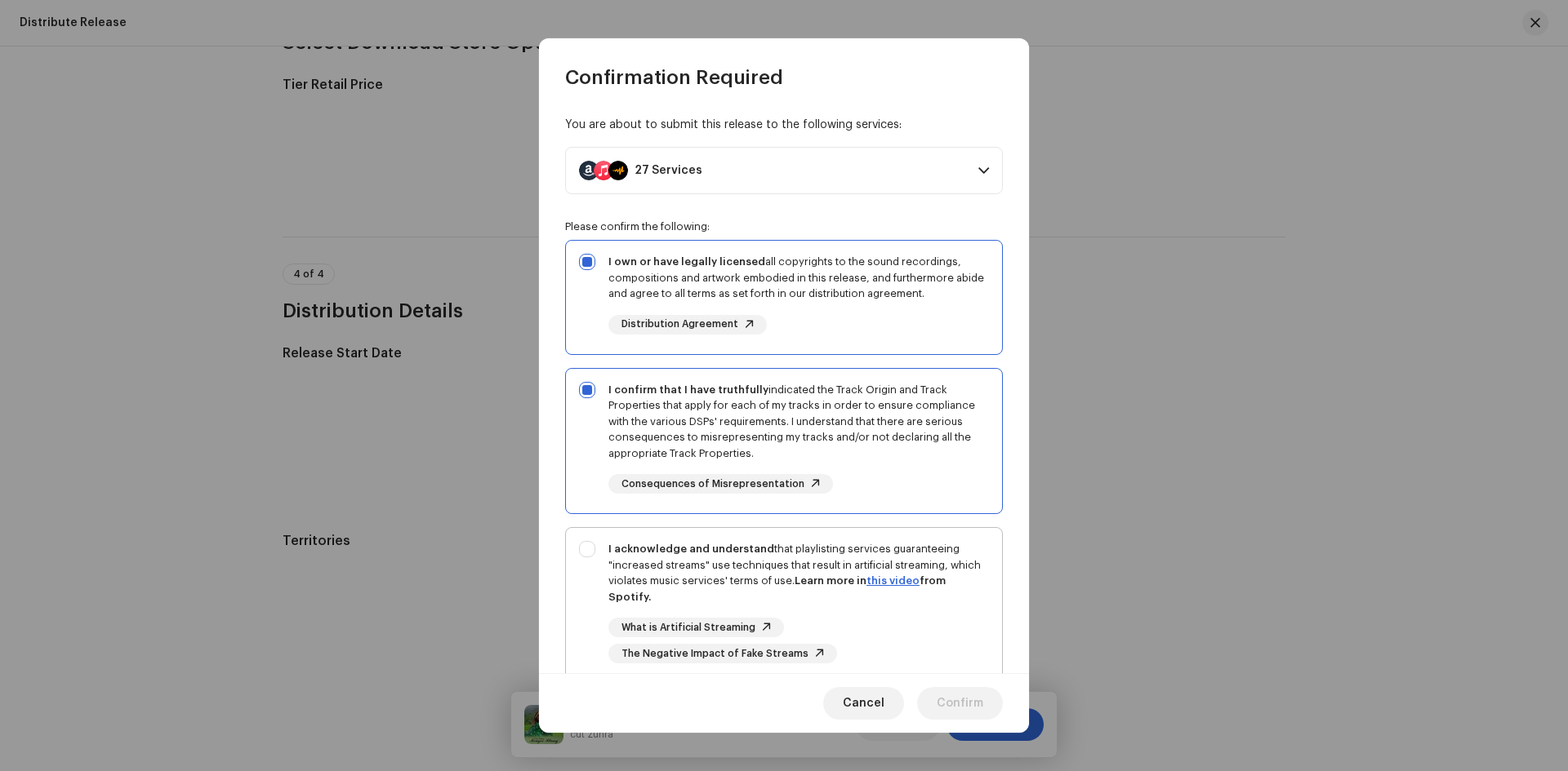
checkbox input "true"
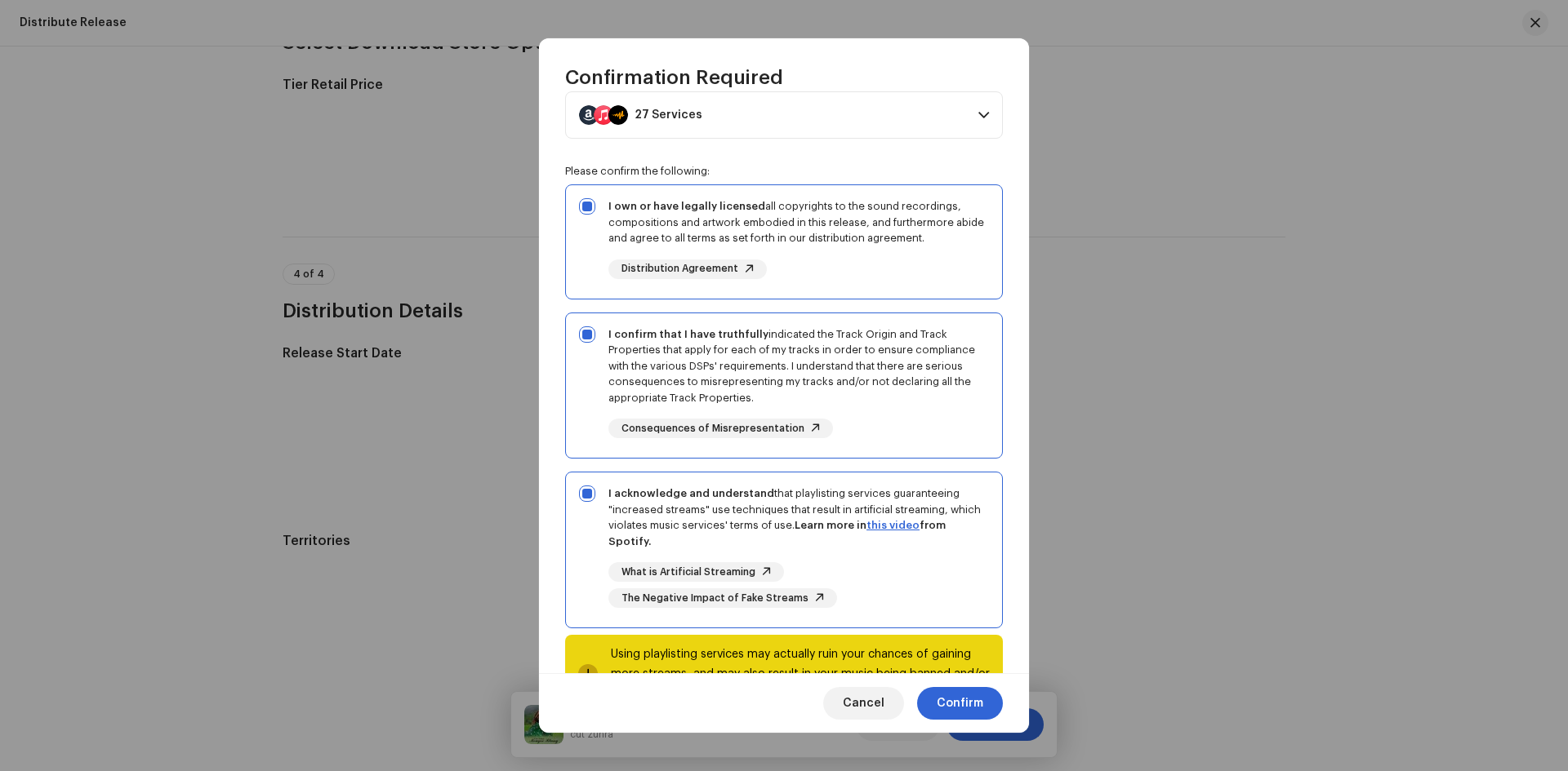
scroll to position [122, 0]
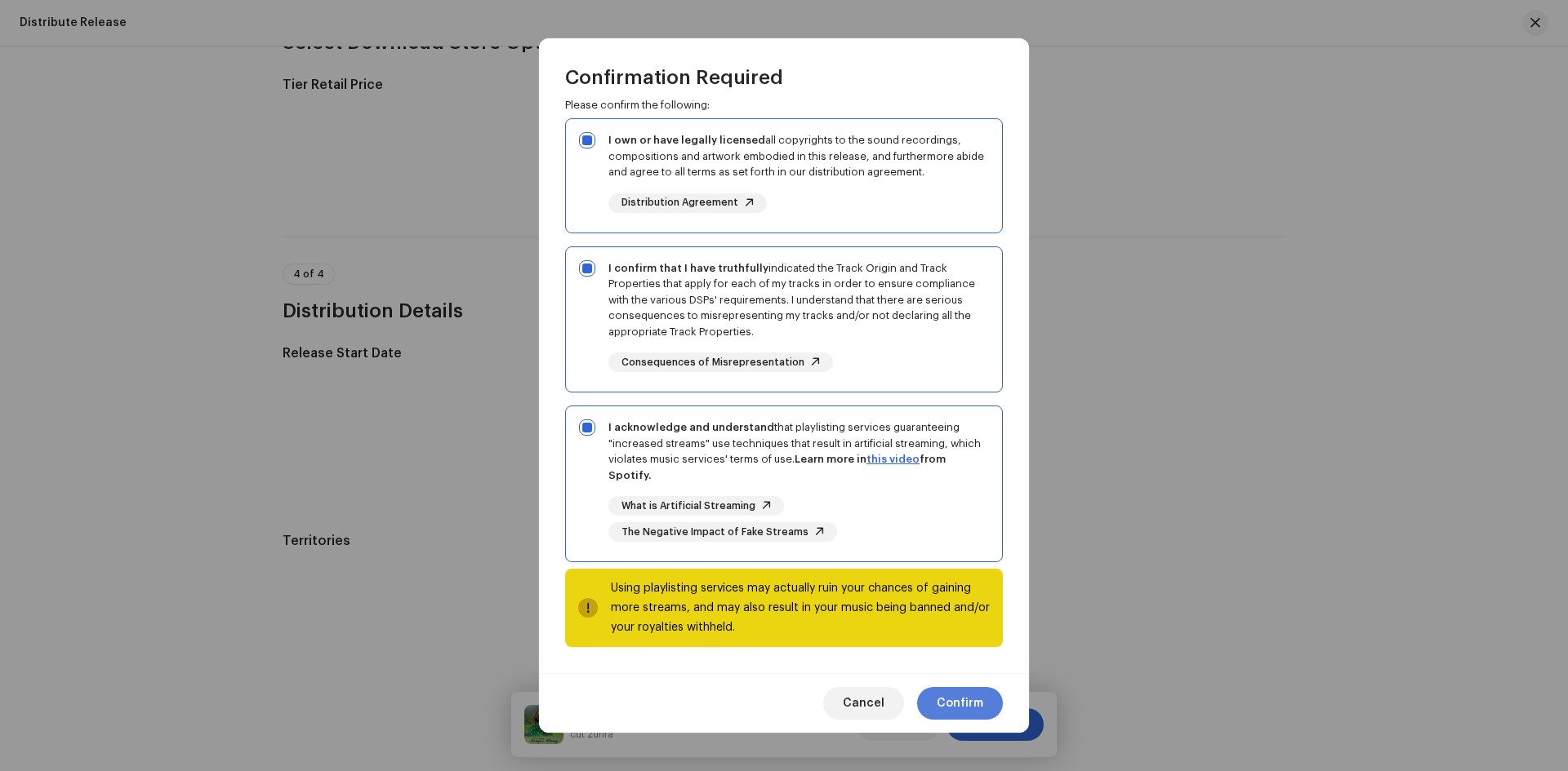
click at [963, 705] on span "Confirm" at bounding box center [959, 703] width 46 height 32
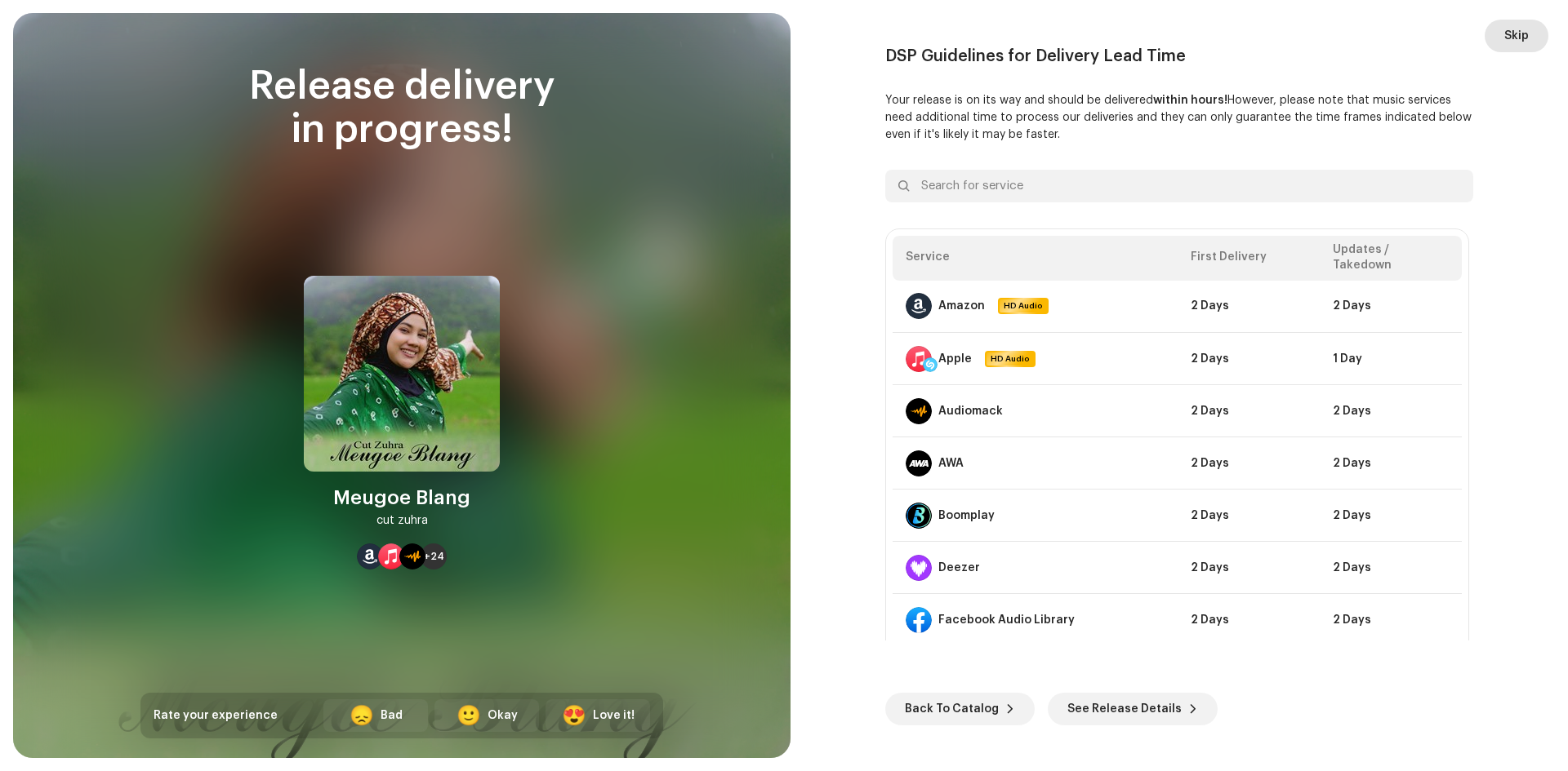
click at [1508, 31] on span "Skip" at bounding box center [1516, 35] width 24 height 32
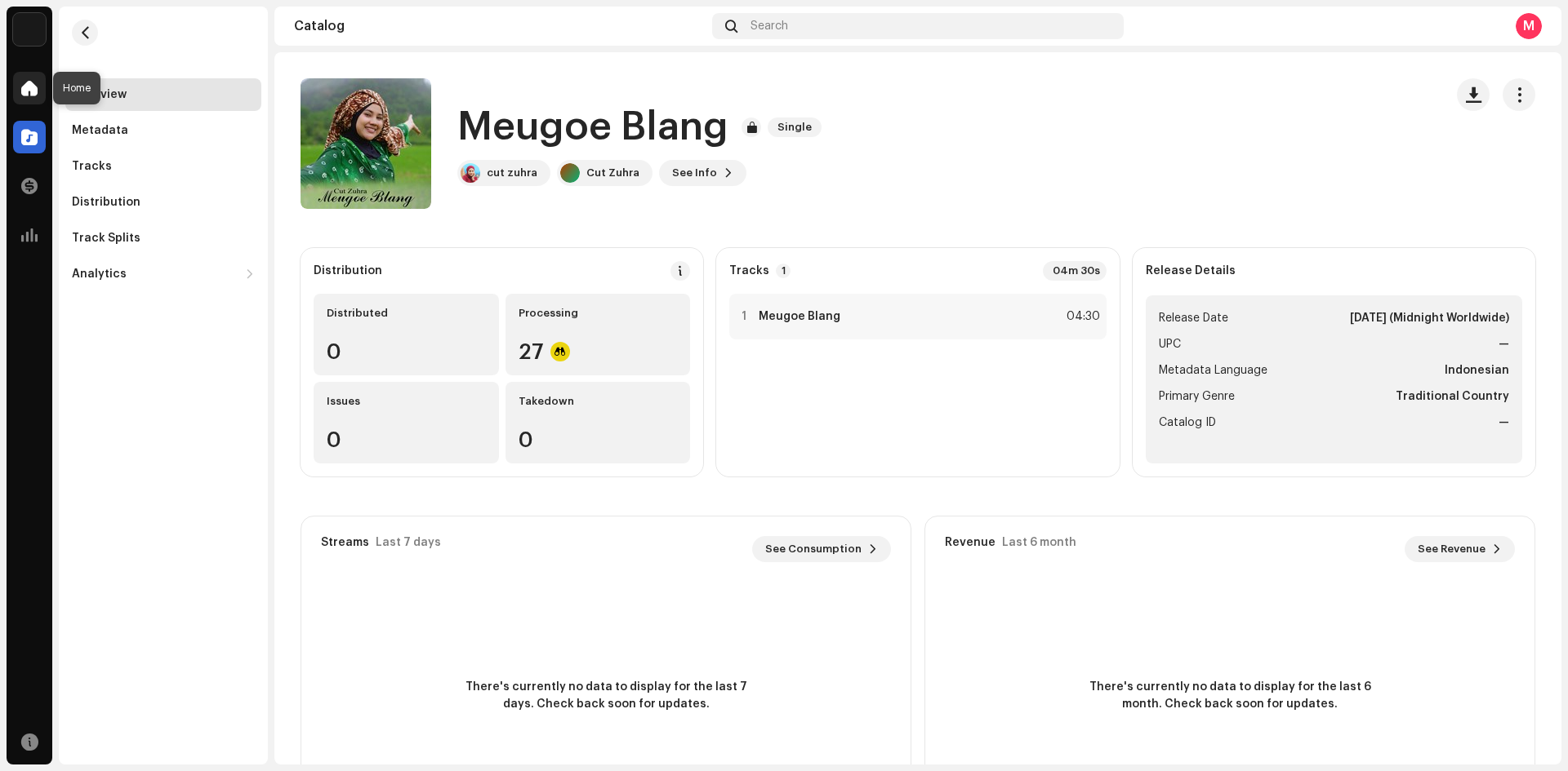
click at [33, 85] on span at bounding box center [29, 87] width 17 height 13
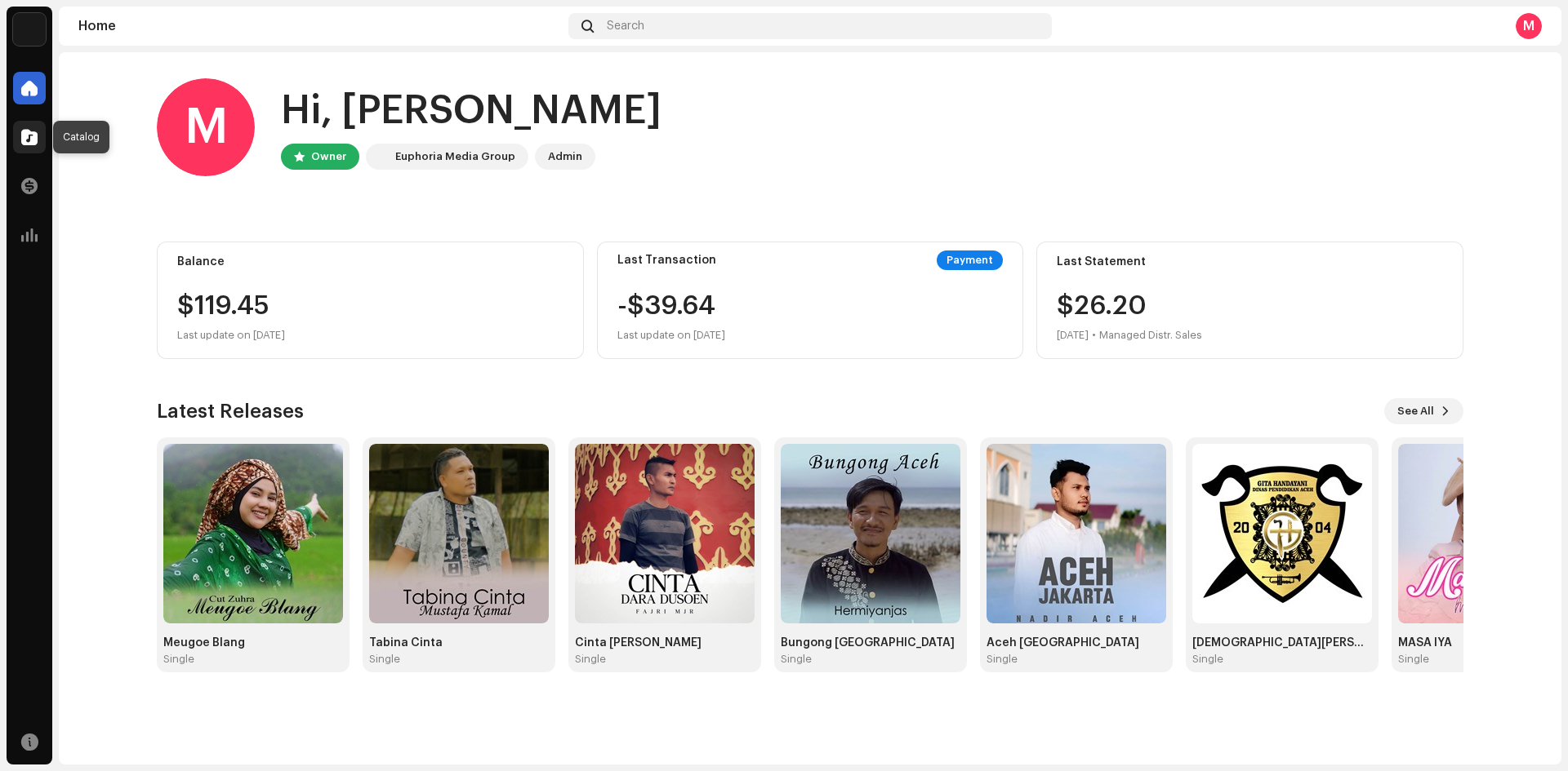
click at [26, 140] on span at bounding box center [29, 136] width 17 height 13
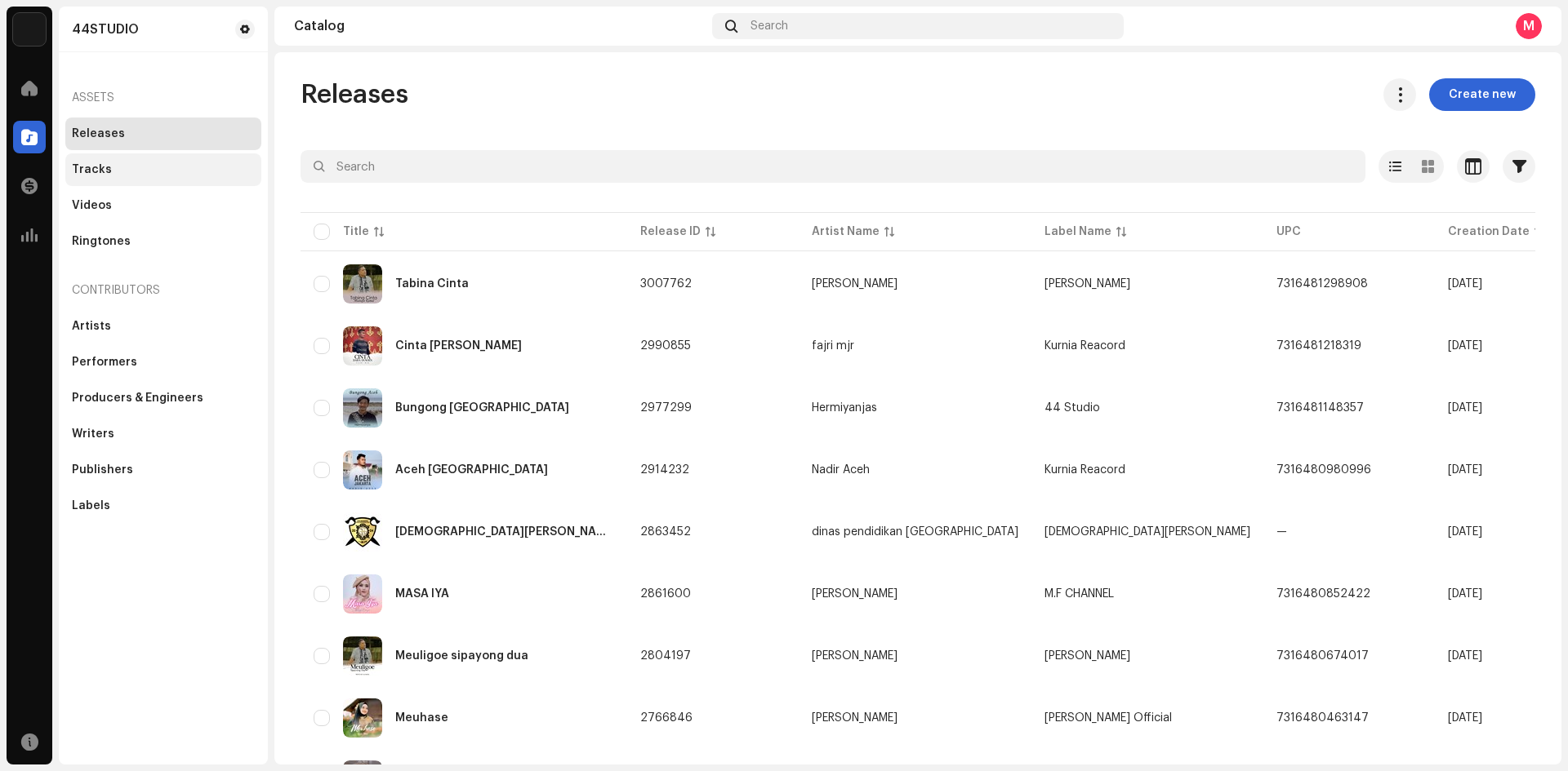
click at [101, 164] on div "Tracks" at bounding box center [92, 170] width 40 height 13
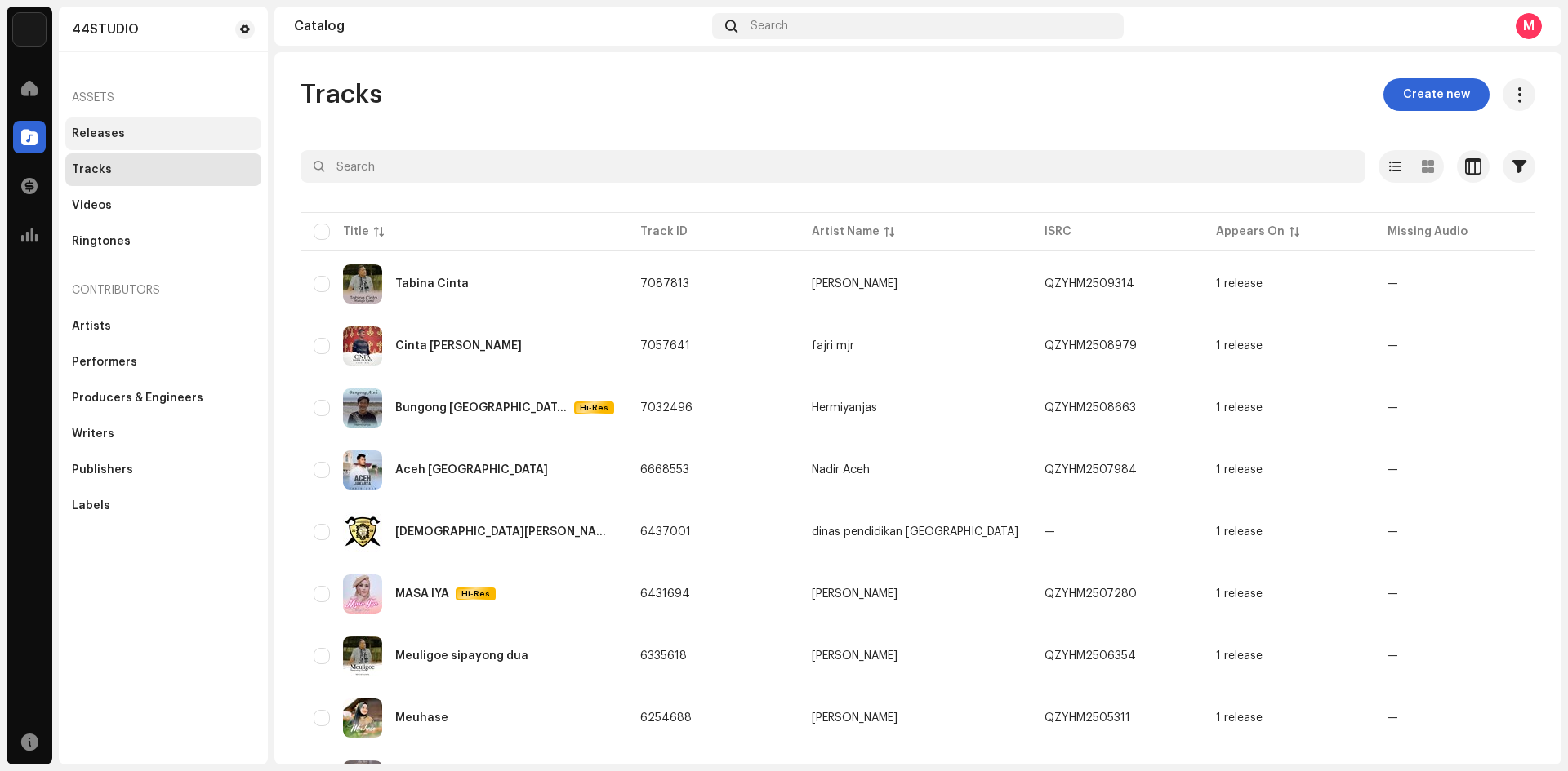
click at [100, 131] on div "Releases" at bounding box center [98, 134] width 53 height 13
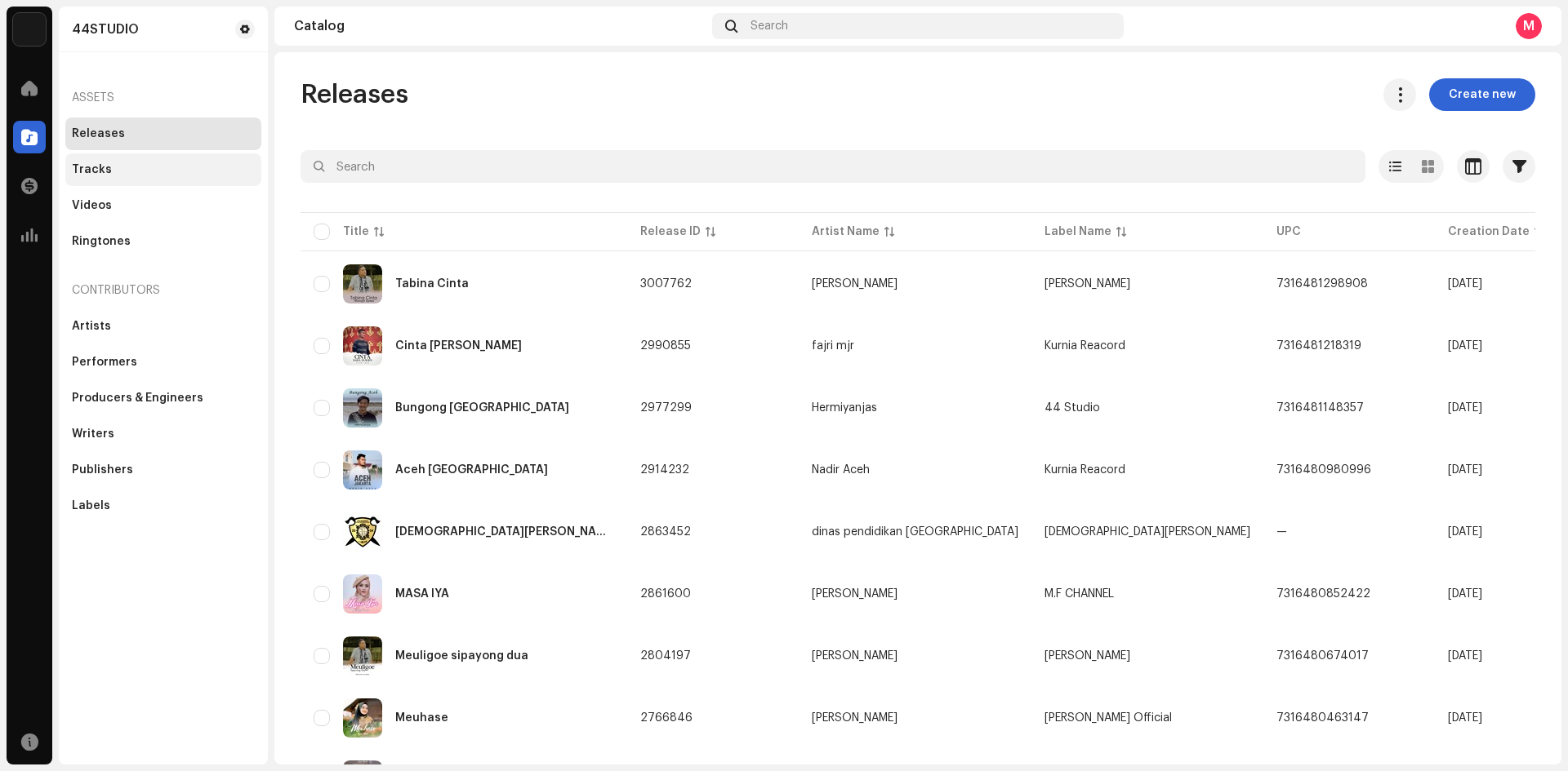
click at [105, 168] on div "Tracks" at bounding box center [92, 170] width 40 height 13
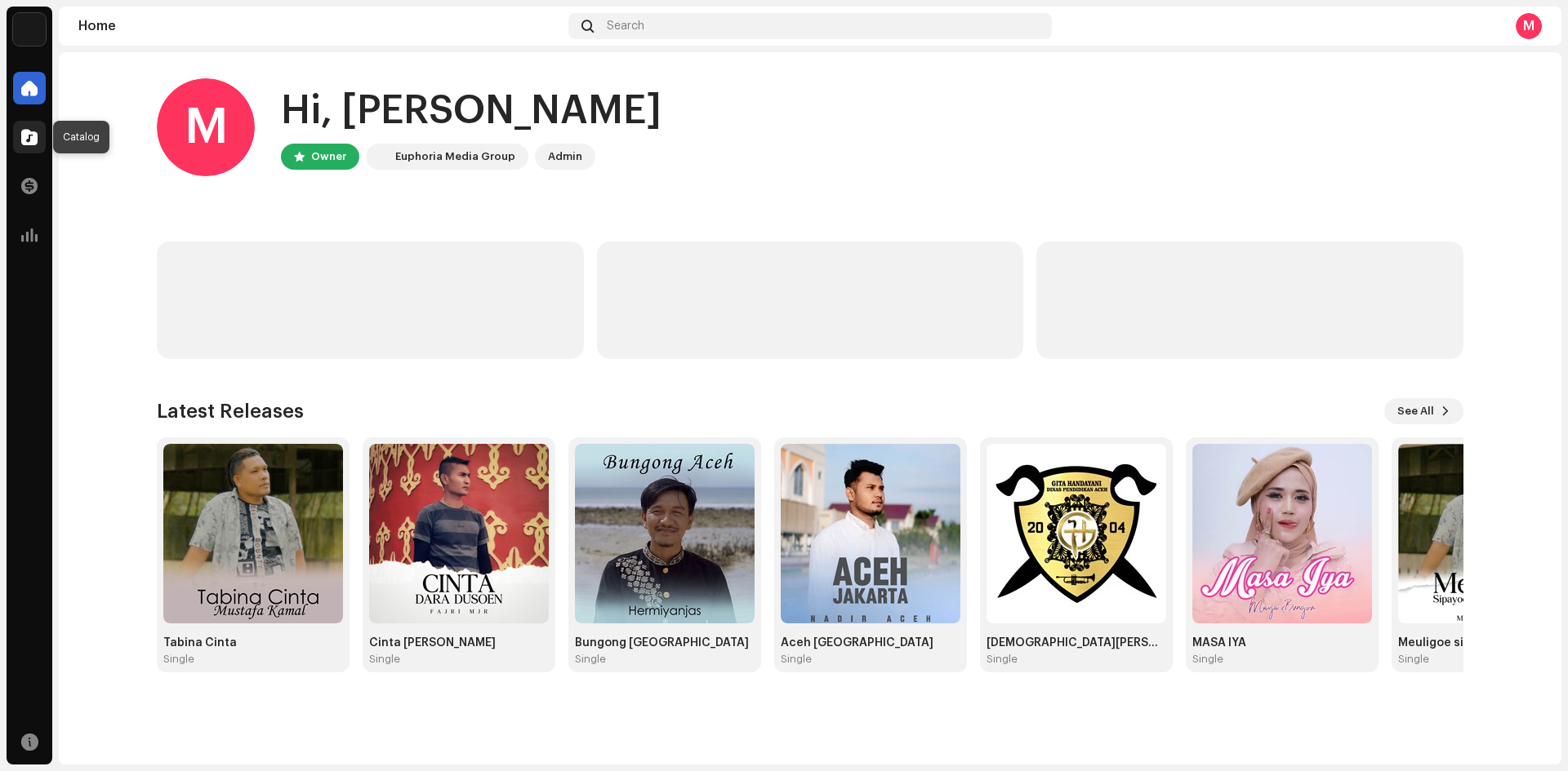
click at [37, 138] on span at bounding box center [29, 136] width 17 height 13
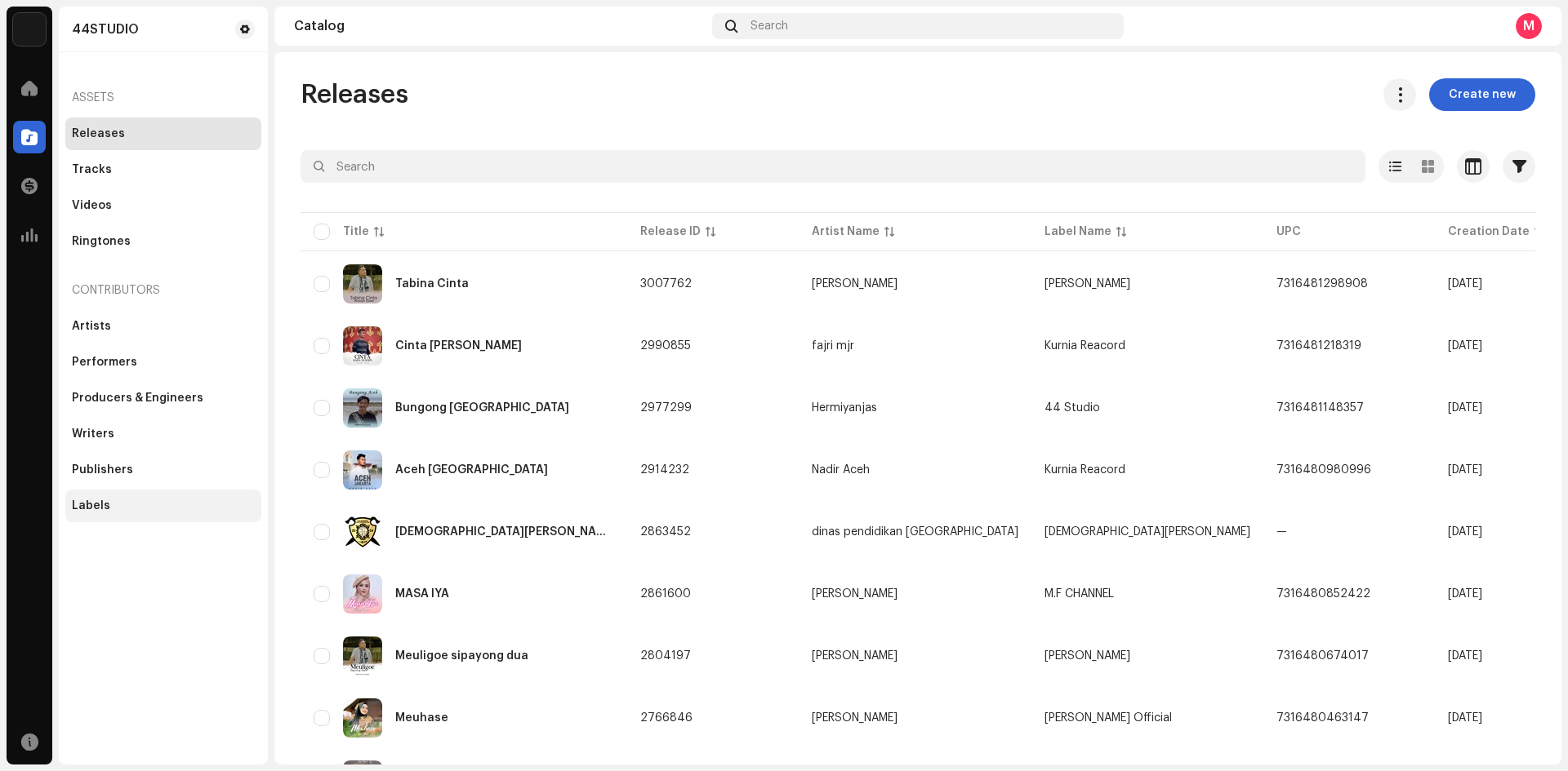
click at [103, 501] on div "Labels" at bounding box center [91, 505] width 38 height 13
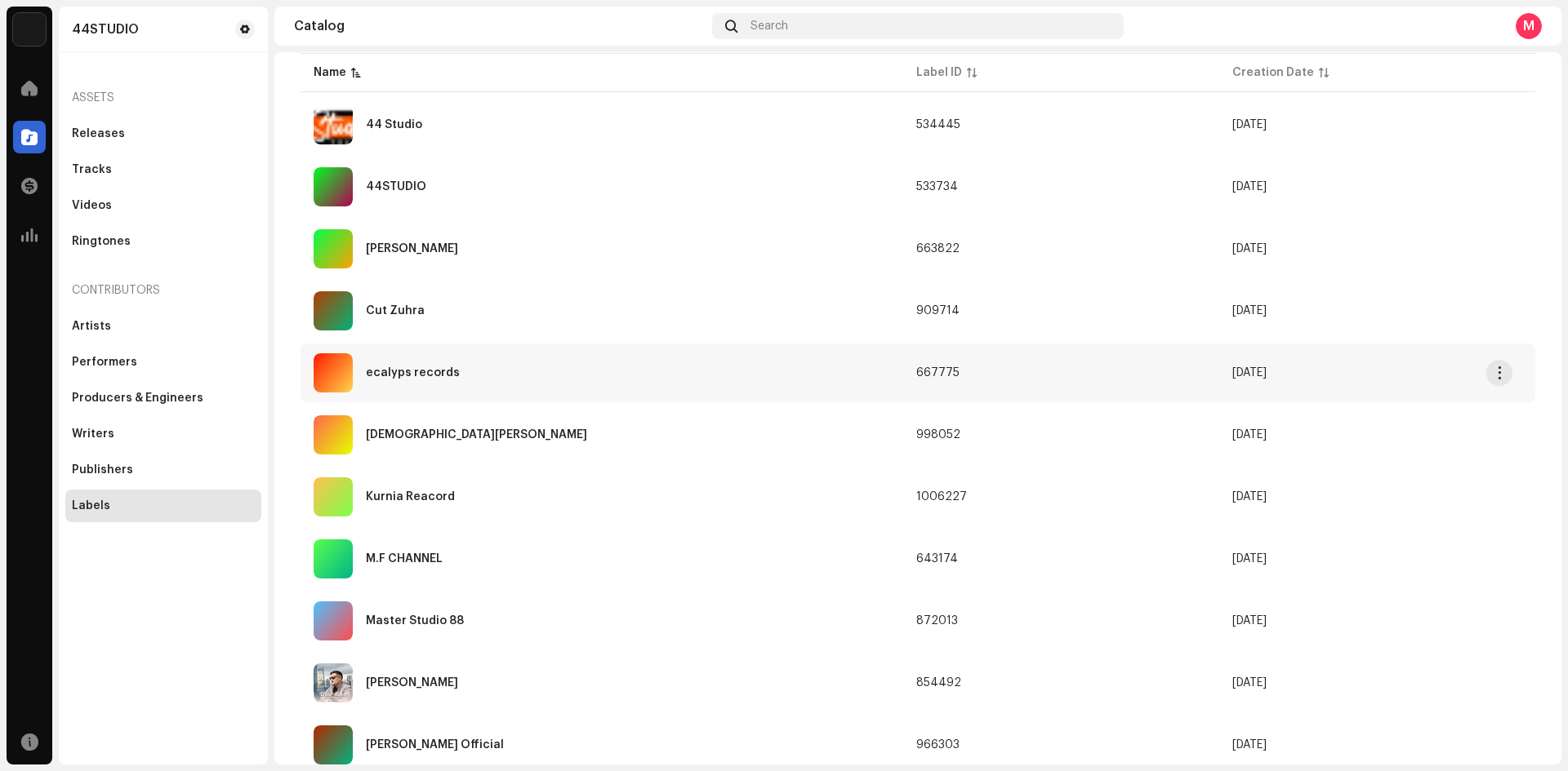
scroll to position [81, 0]
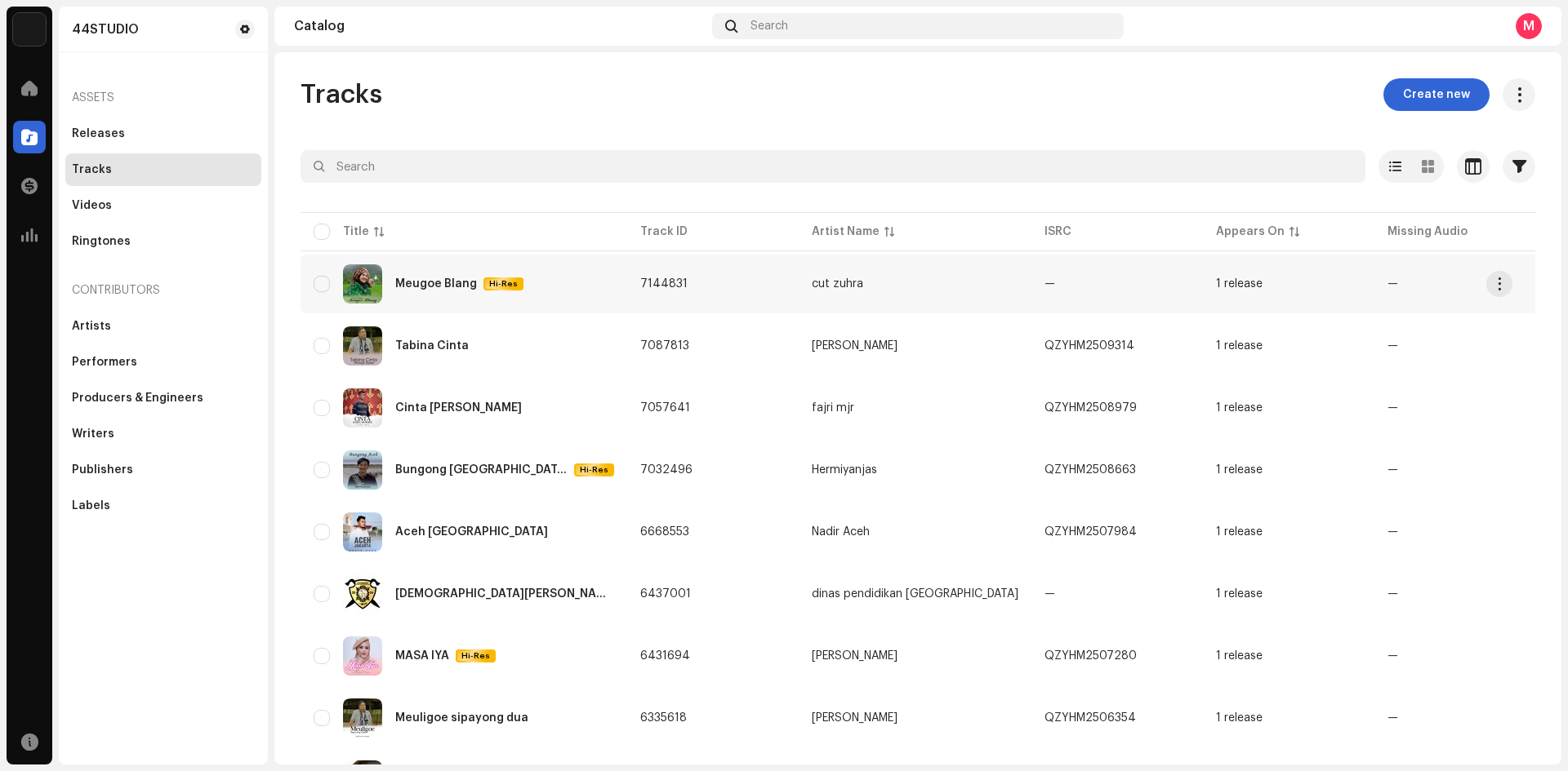
click at [1562, 281] on div at bounding box center [1571, 284] width 19 height 19
click at [863, 117] on div "Audio Recognition by AcrCloud is still processing the audio file. Do NOT approv…" at bounding box center [784, 386] width 1568 height 771
click at [1562, 654] on div at bounding box center [1571, 656] width 19 height 19
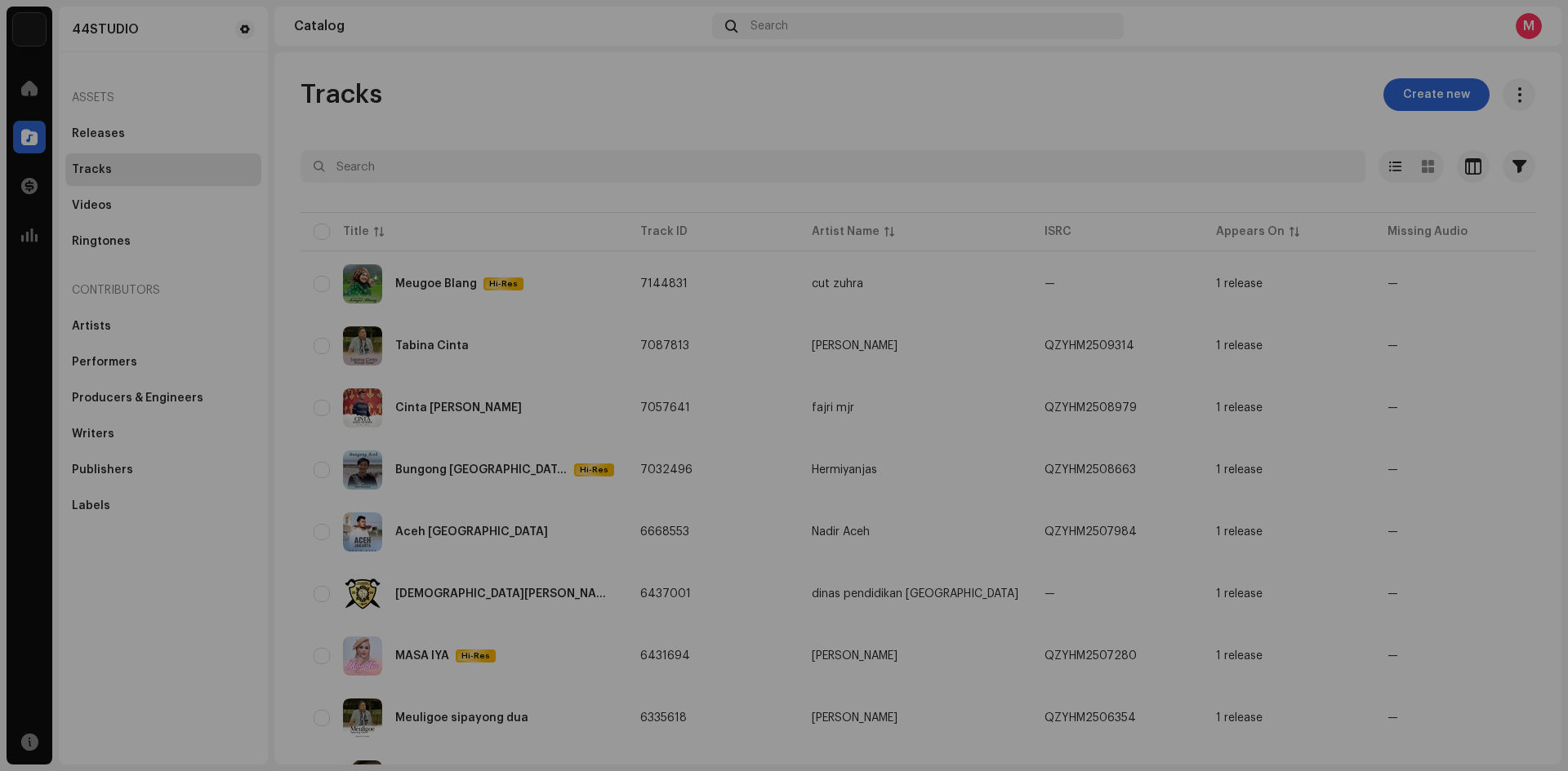
click at [1154, 71] on div "Audio Recognition by Remix/Sample 19 All results require review/listening to av…" at bounding box center [784, 386] width 1568 height 771
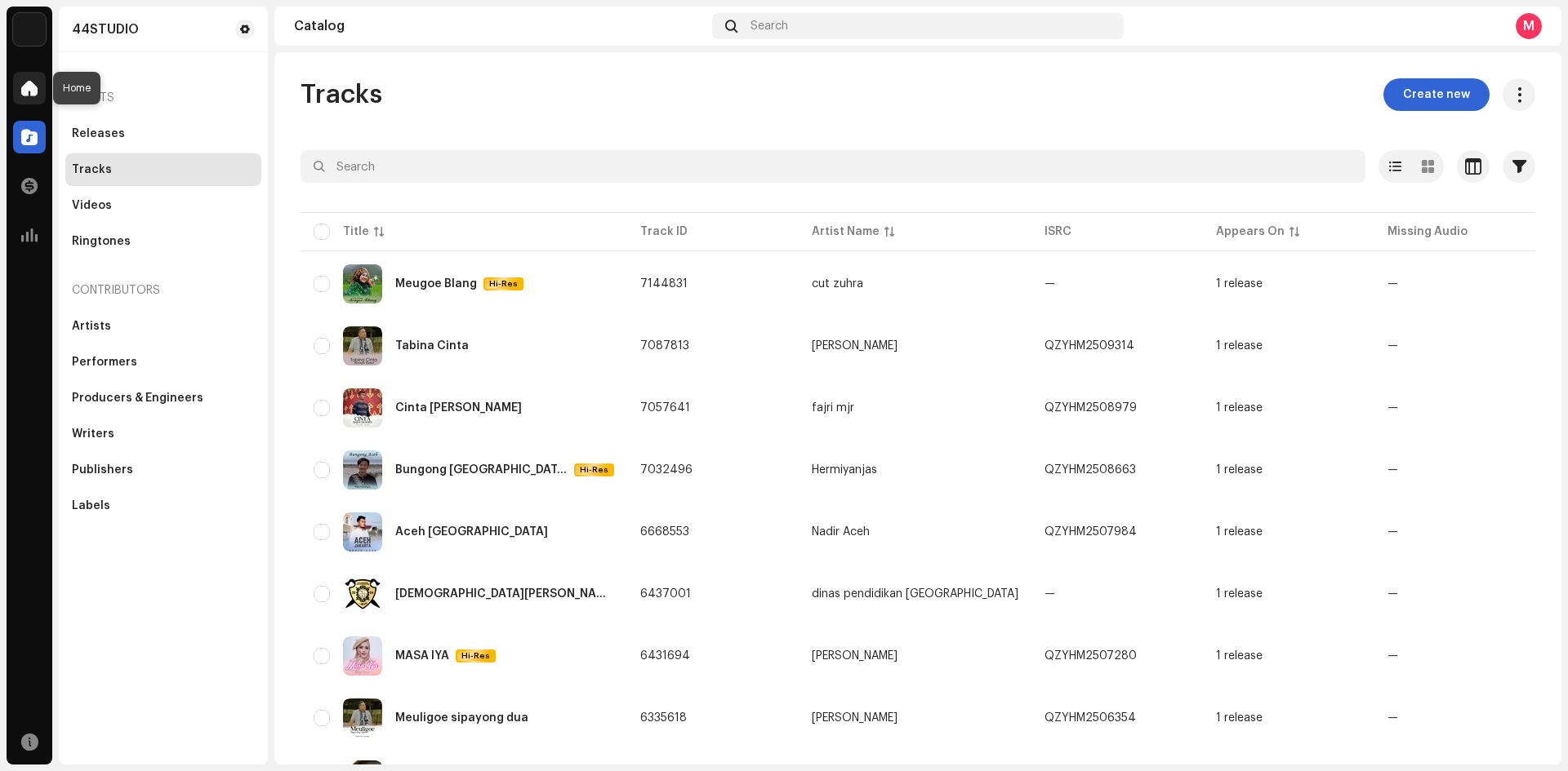
click at [29, 85] on span at bounding box center [29, 87] width 17 height 13
